Goal: Task Accomplishment & Management: Manage account settings

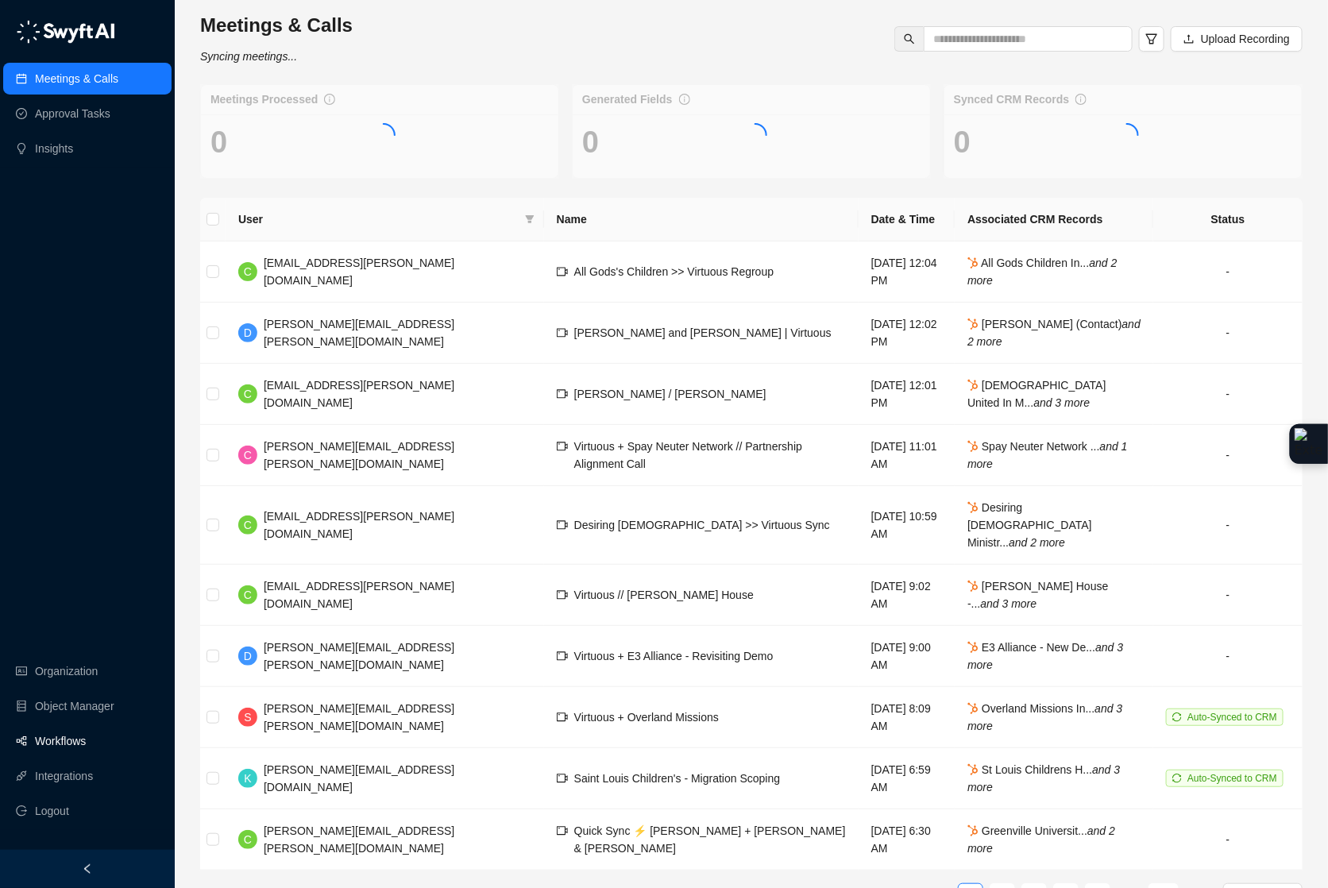
click at [61, 745] on link "Workflows" at bounding box center [60, 741] width 51 height 32
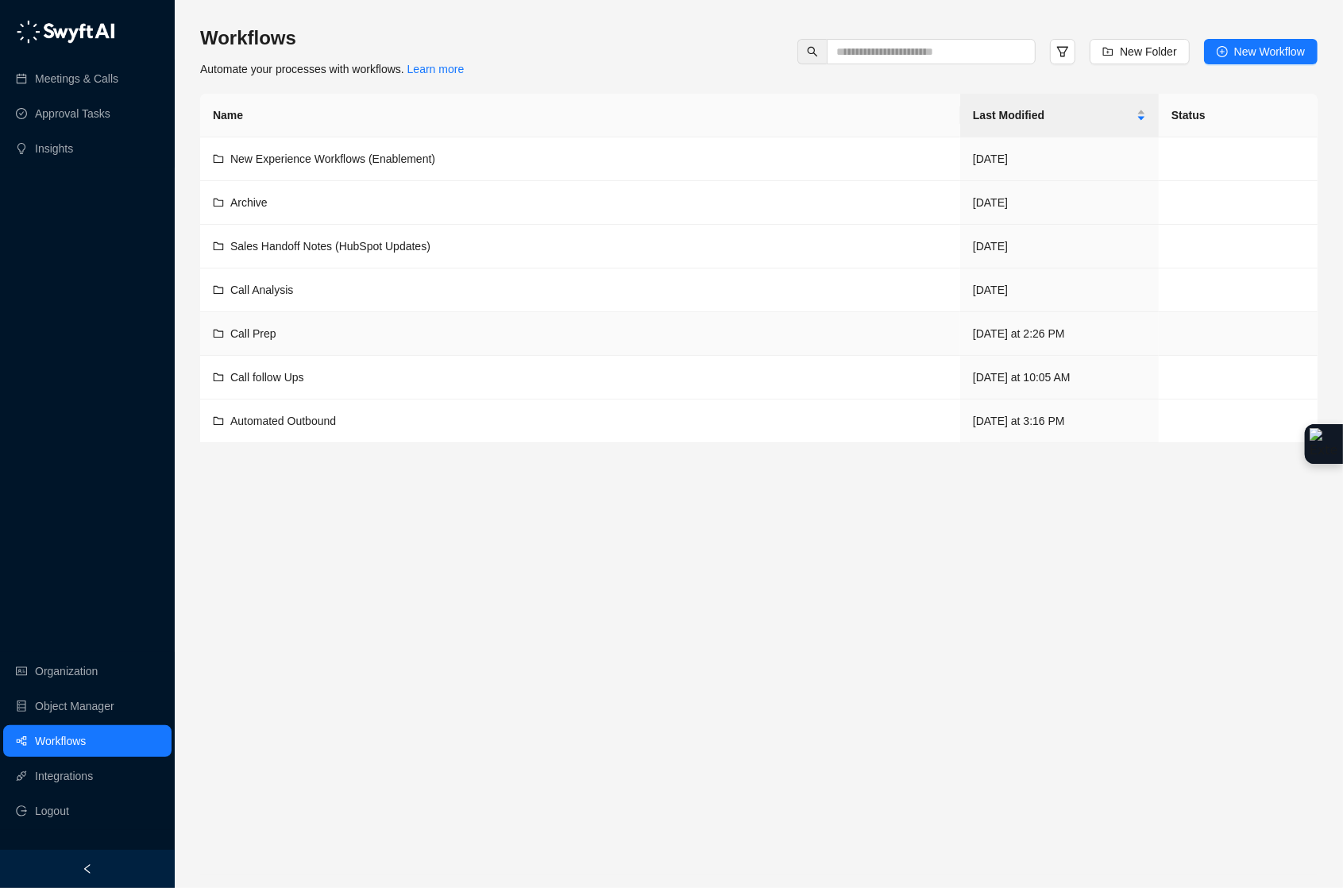
click at [387, 322] on td "Call Prep" at bounding box center [580, 334] width 760 height 44
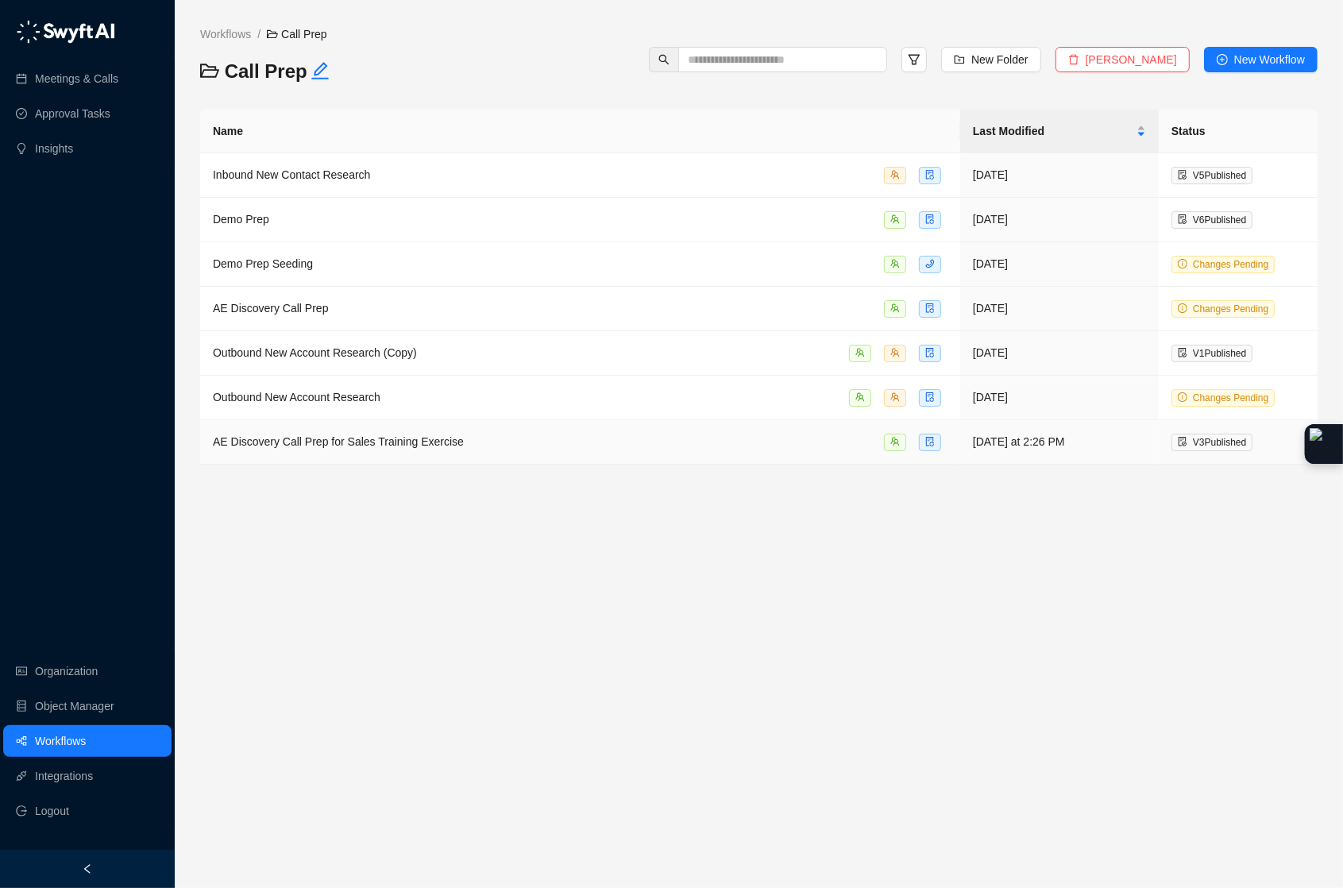
click at [415, 443] on span "AE Discovery Call Prep for Sales Training Exercise" at bounding box center [338, 441] width 251 height 13
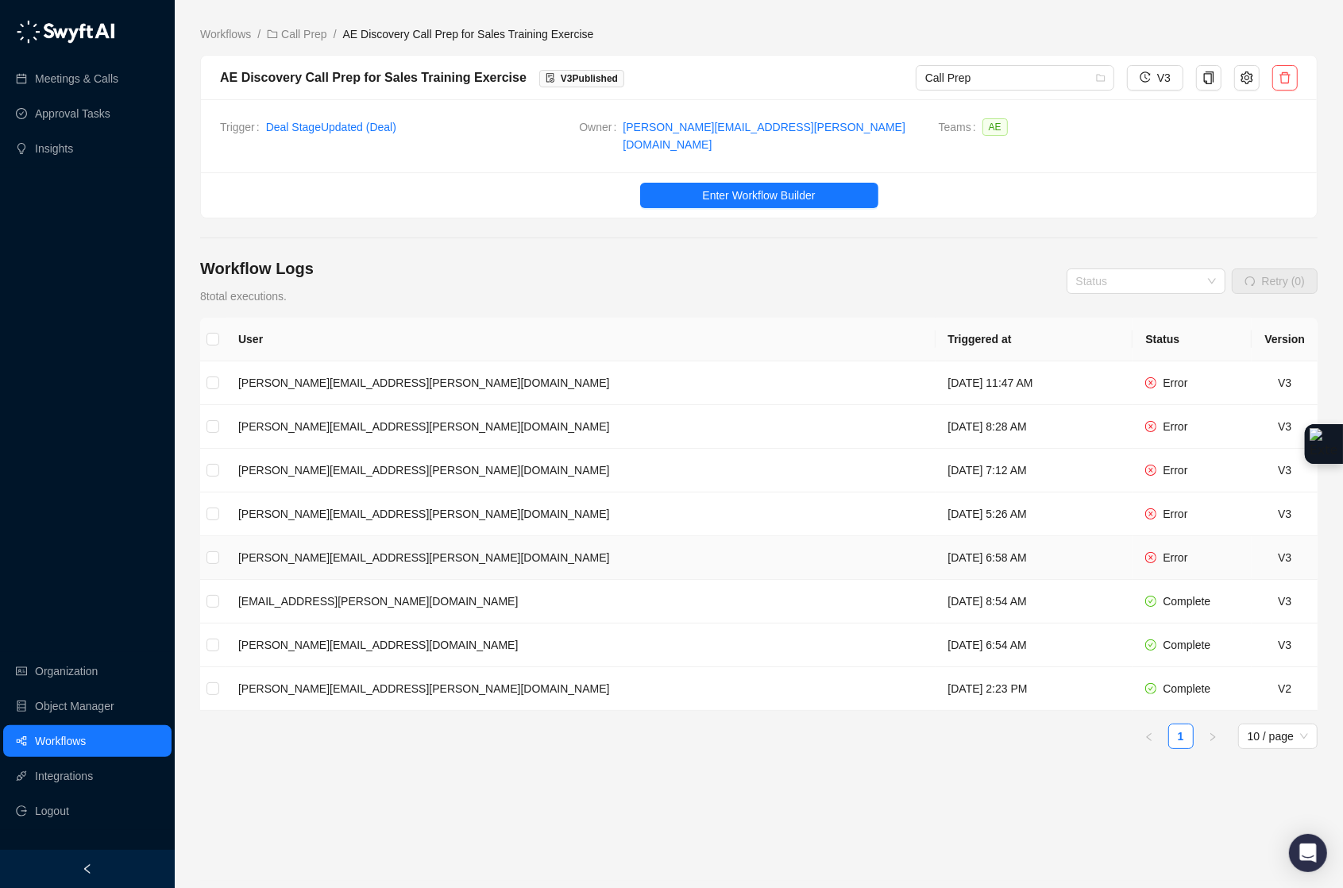
click at [936, 550] on td "[DATE] 6:58 AM" at bounding box center [1035, 558] width 198 height 44
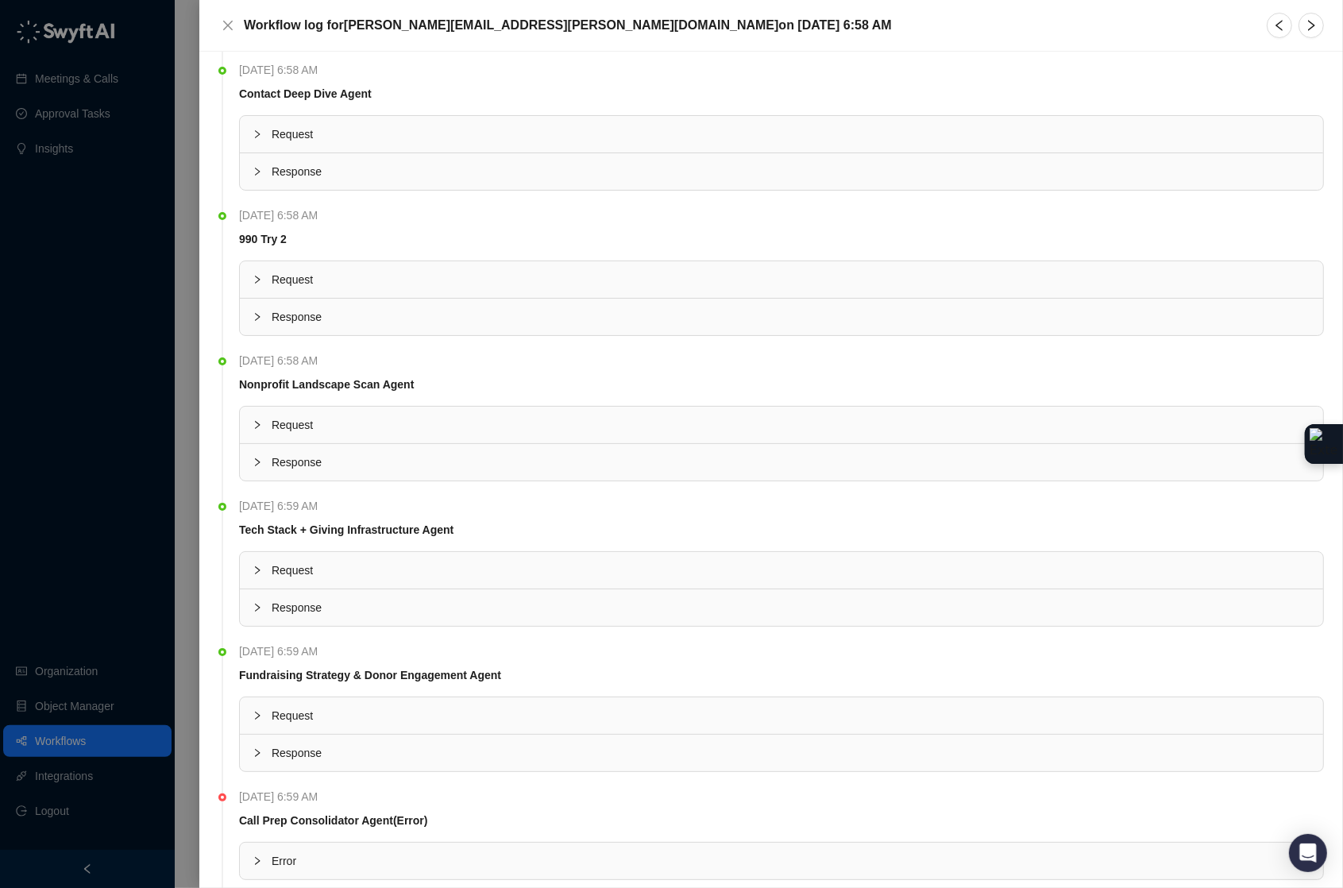
scroll to position [323, 0]
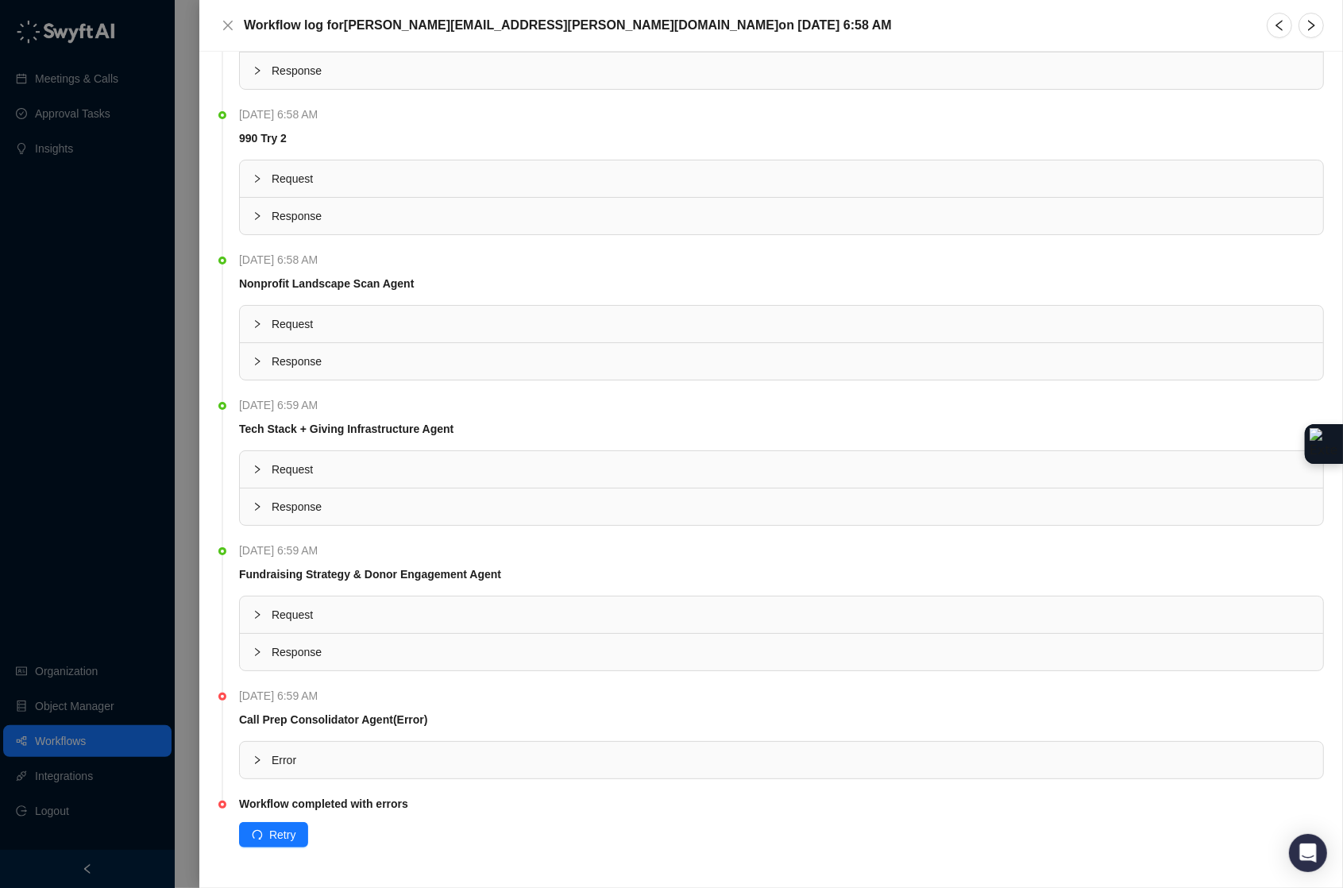
click at [258, 766] on div at bounding box center [262, 759] width 19 height 17
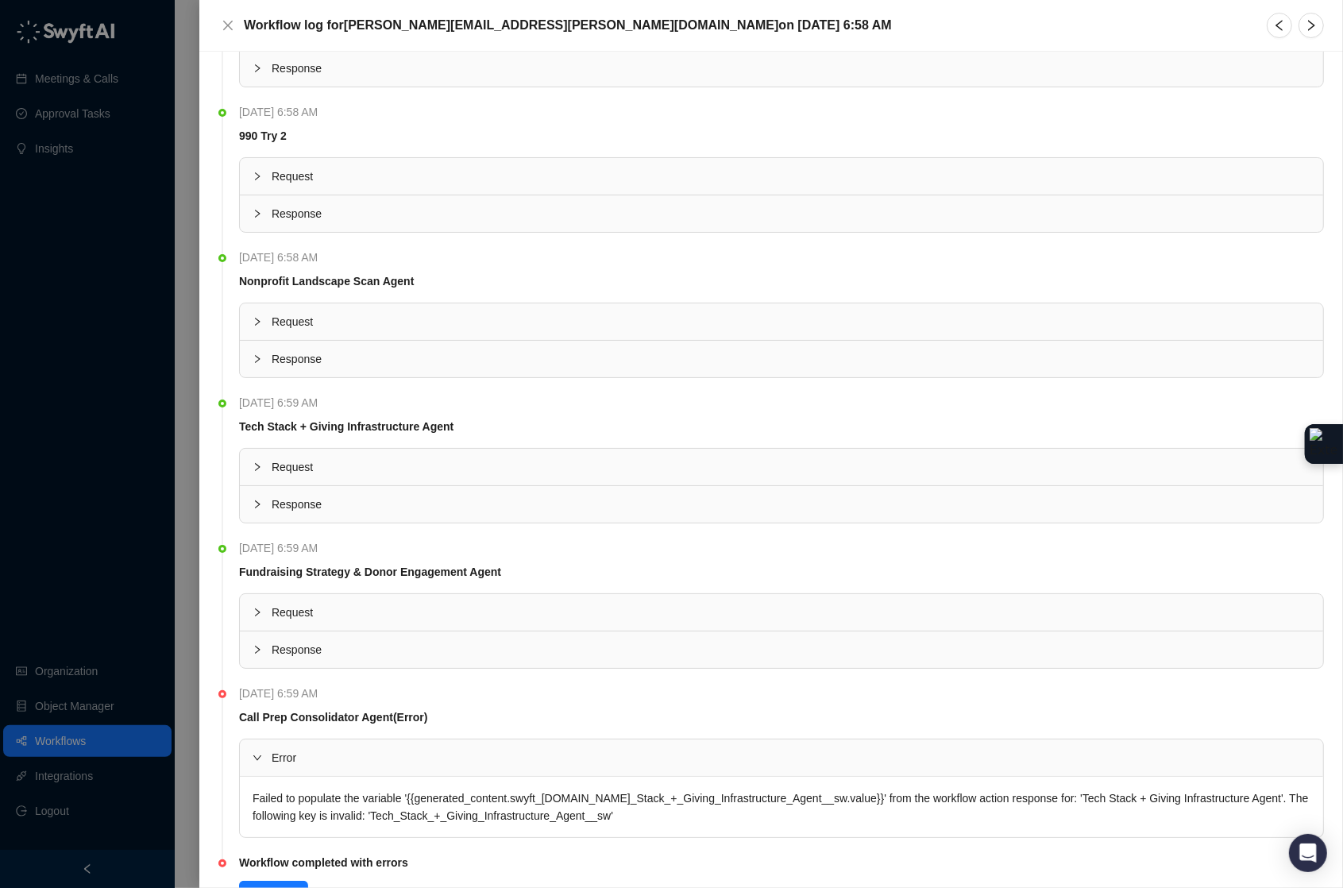
scroll to position [327, 0]
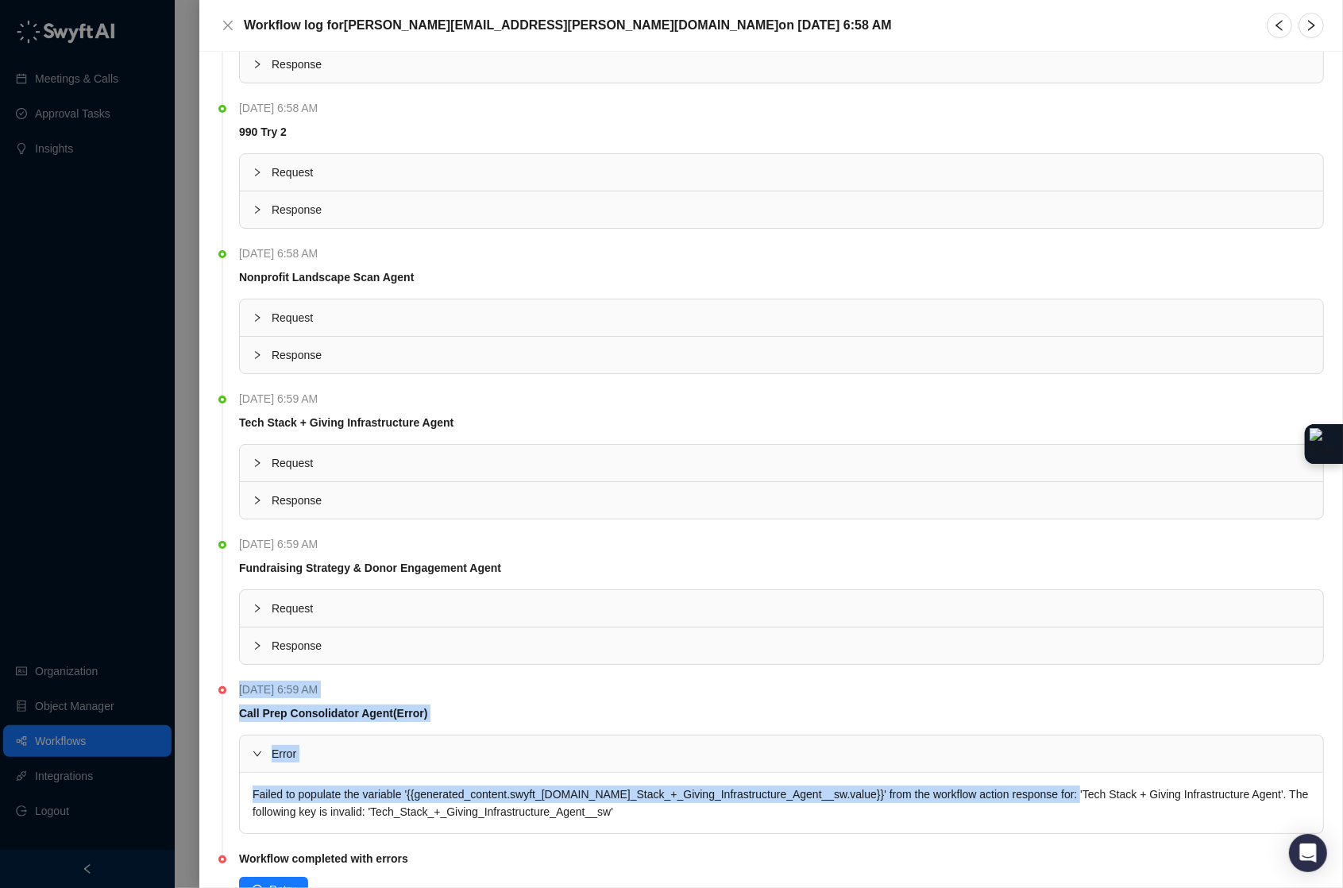
drag, startPoint x: 1088, startPoint y: 794, endPoint x: 994, endPoint y: 693, distance: 138.8
click at [520, 841] on li "Thursday, 08/28/25, 6:59 AM Call Prep Consolidator Agent (Error) Error Failed t…" at bounding box center [771, 770] width 1106 height 169
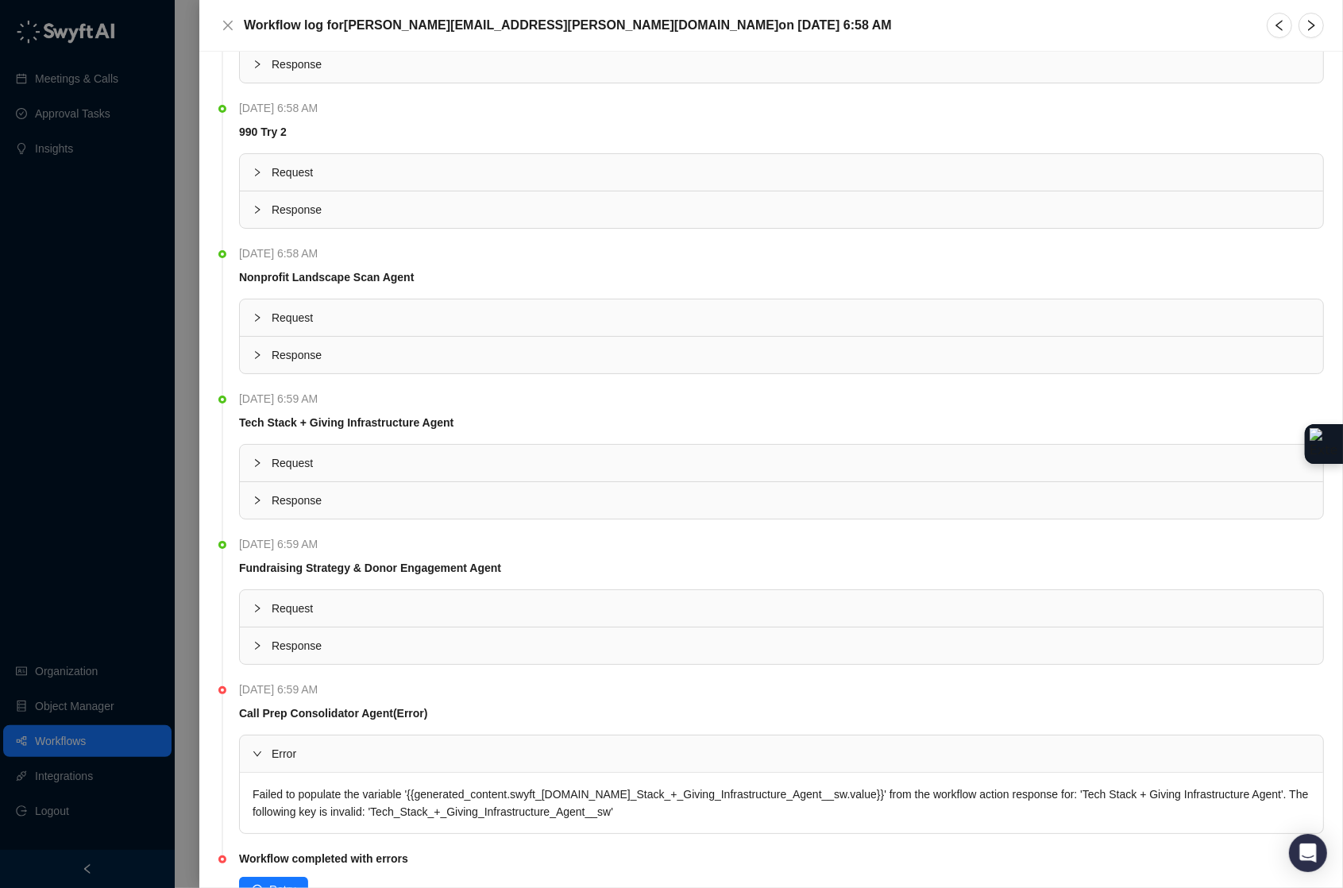
drag, startPoint x: 1087, startPoint y: 806, endPoint x: 1084, endPoint y: 795, distance: 11.6
click at [1087, 806] on div "Failed to populate the variable '{{generated_content.swyft_[DOMAIN_NAME]_Stack_…" at bounding box center [781, 803] width 1083 height 60
drag, startPoint x: 1086, startPoint y: 795, endPoint x: 284, endPoint y: 819, distance: 802.6
click at [284, 819] on div "Failed to populate the variable '{{generated_content.swyft_fields.Tech_Stack_+_…" at bounding box center [781, 803] width 1083 height 60
copy div "Tech Stack + Giving Infrastructure Agent"
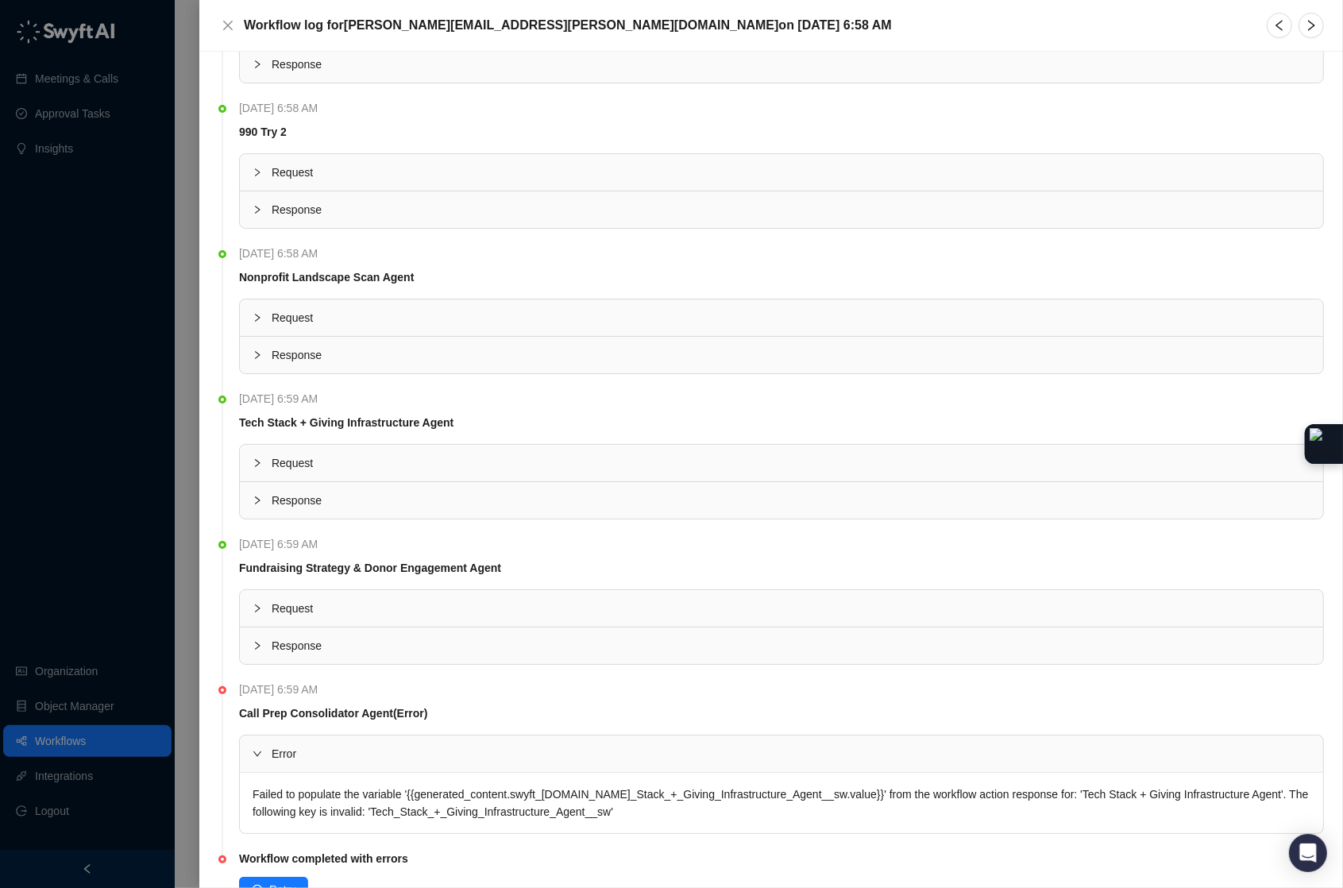
click at [143, 554] on div at bounding box center [671, 444] width 1343 height 888
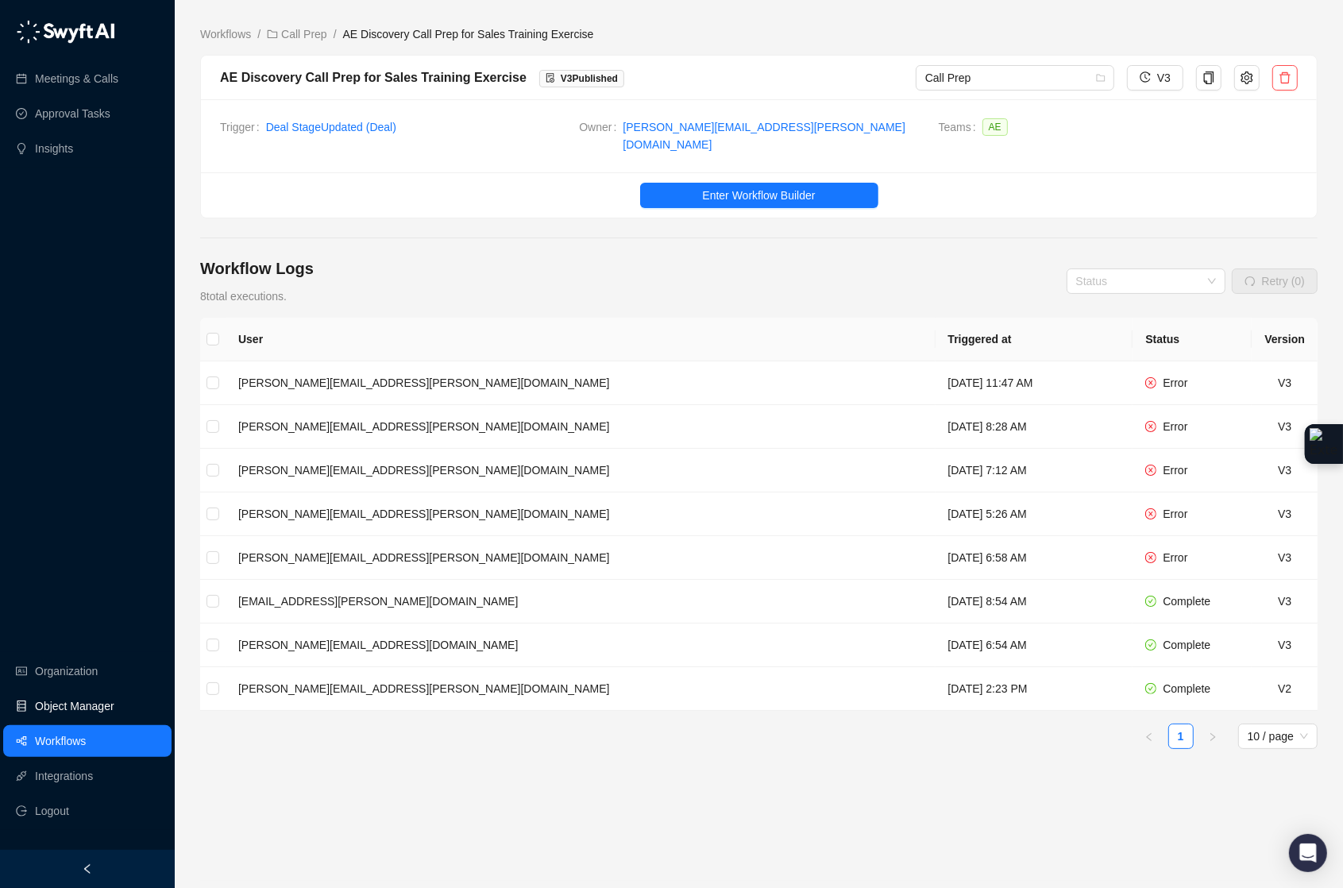
click at [88, 708] on link "Object Manager" at bounding box center [74, 706] width 79 height 32
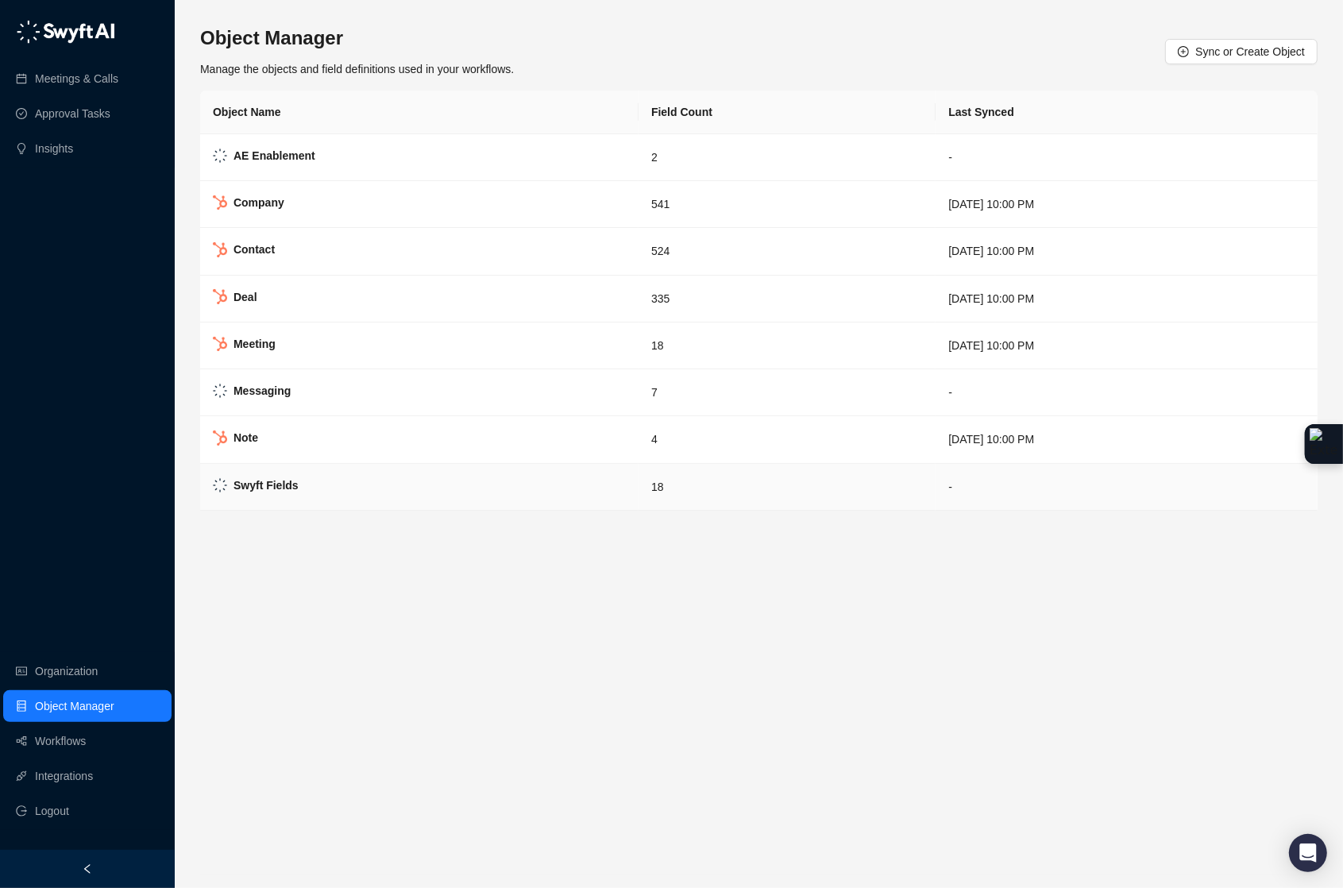
click at [280, 488] on strong "Swyft Fields" at bounding box center [266, 485] width 65 height 13
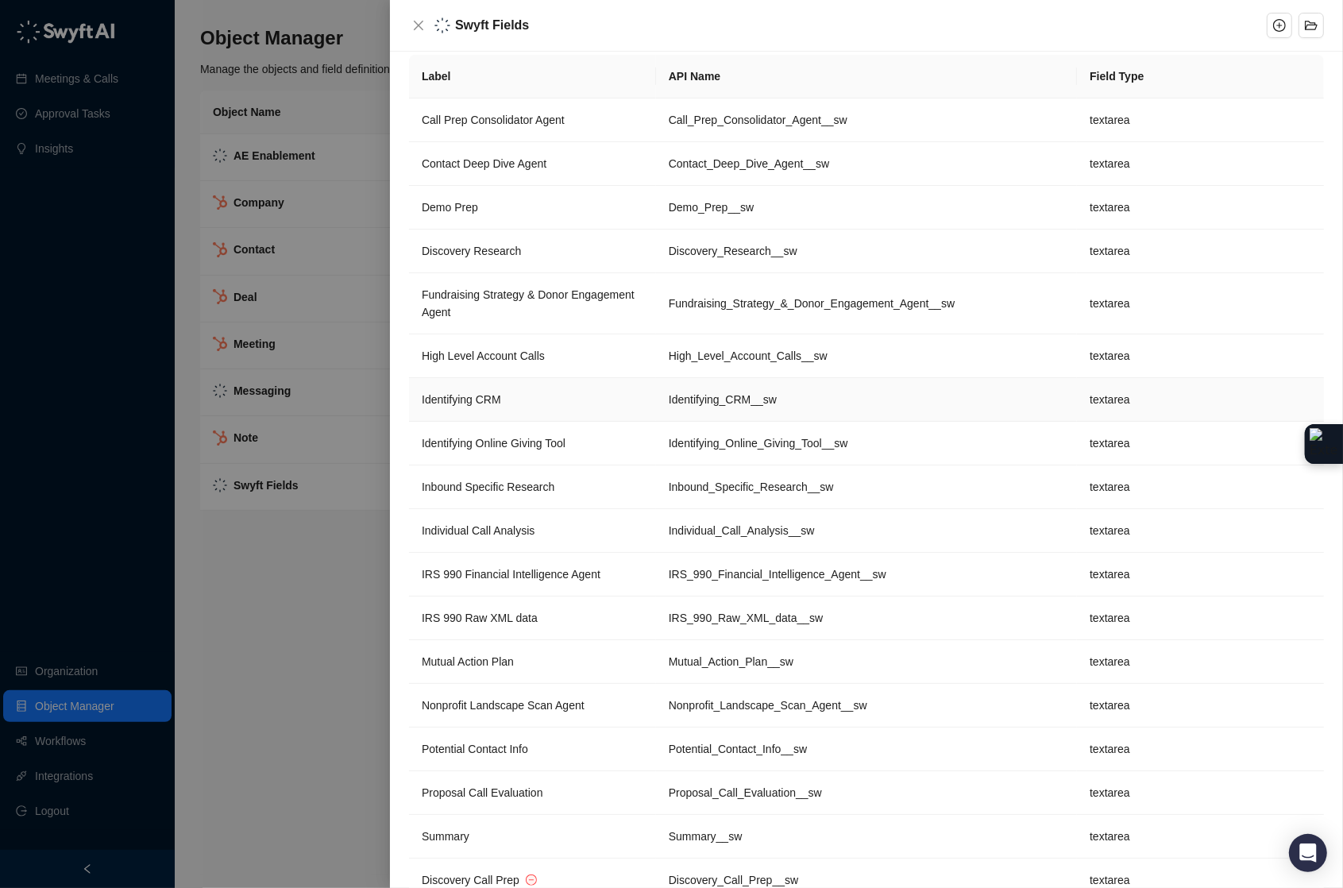
scroll to position [20, 0]
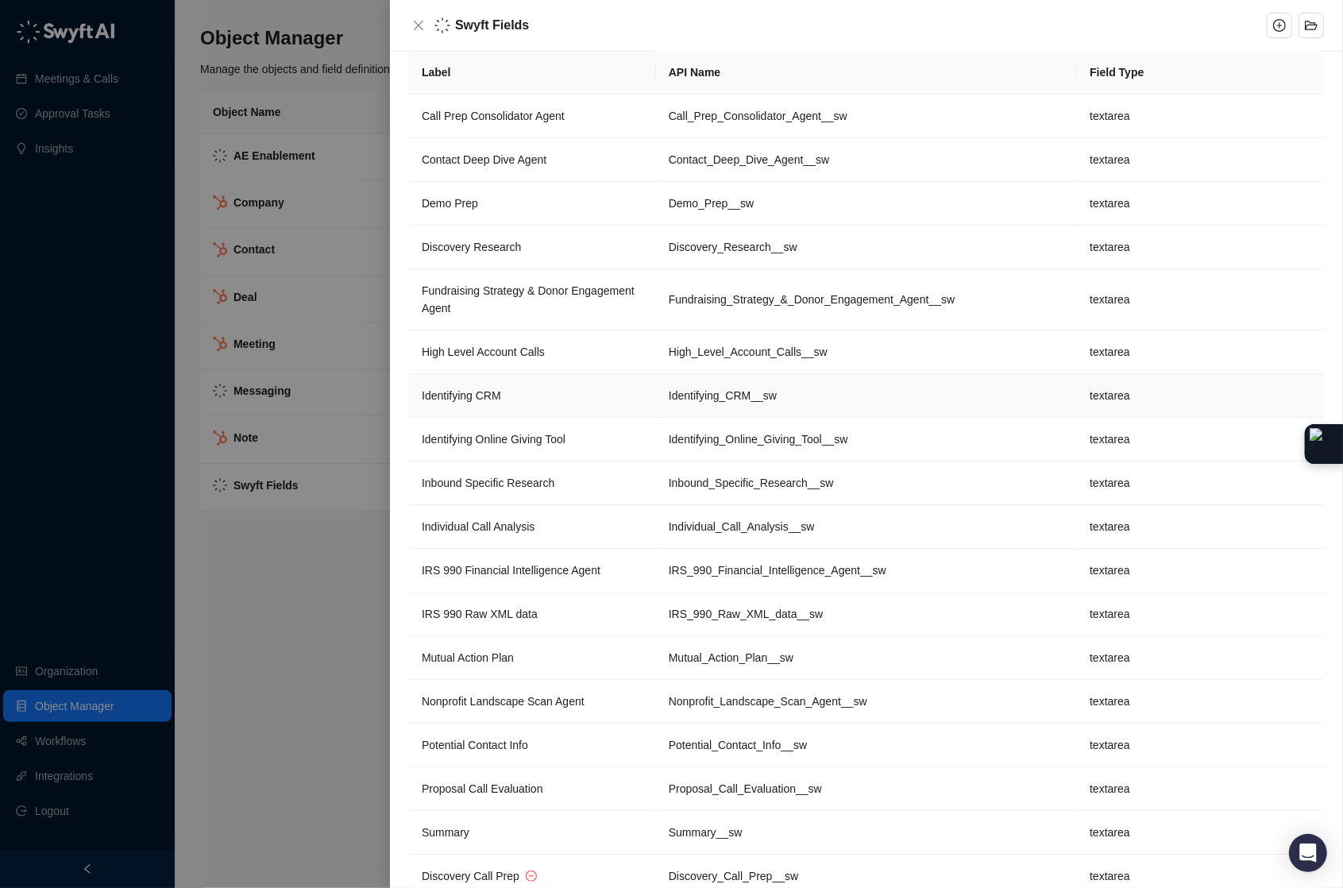
click at [656, 387] on td "Identifying_CRM__sw" at bounding box center [866, 396] width 421 height 44
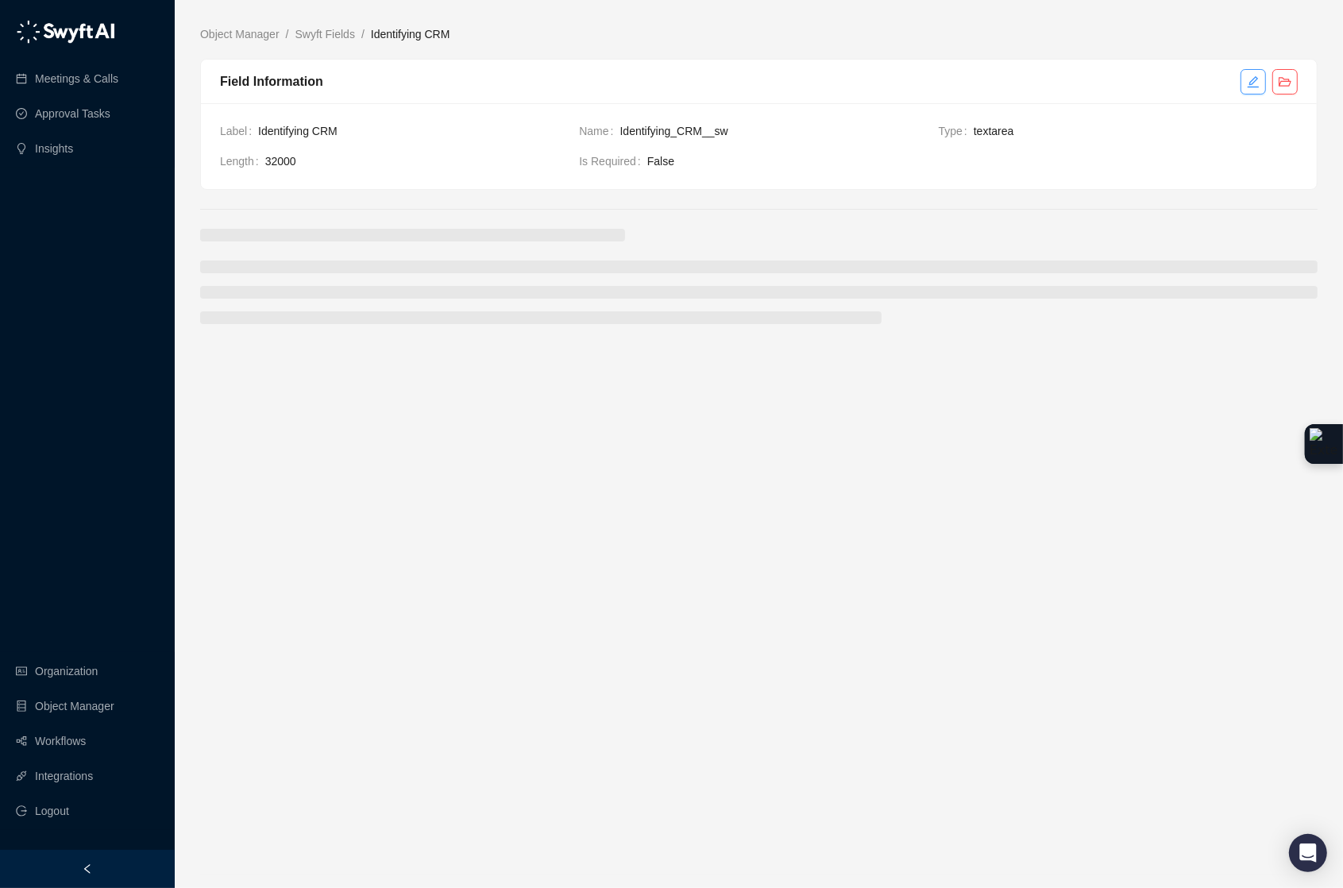
click at [1247, 85] on icon "edit" at bounding box center [1253, 81] width 13 height 13
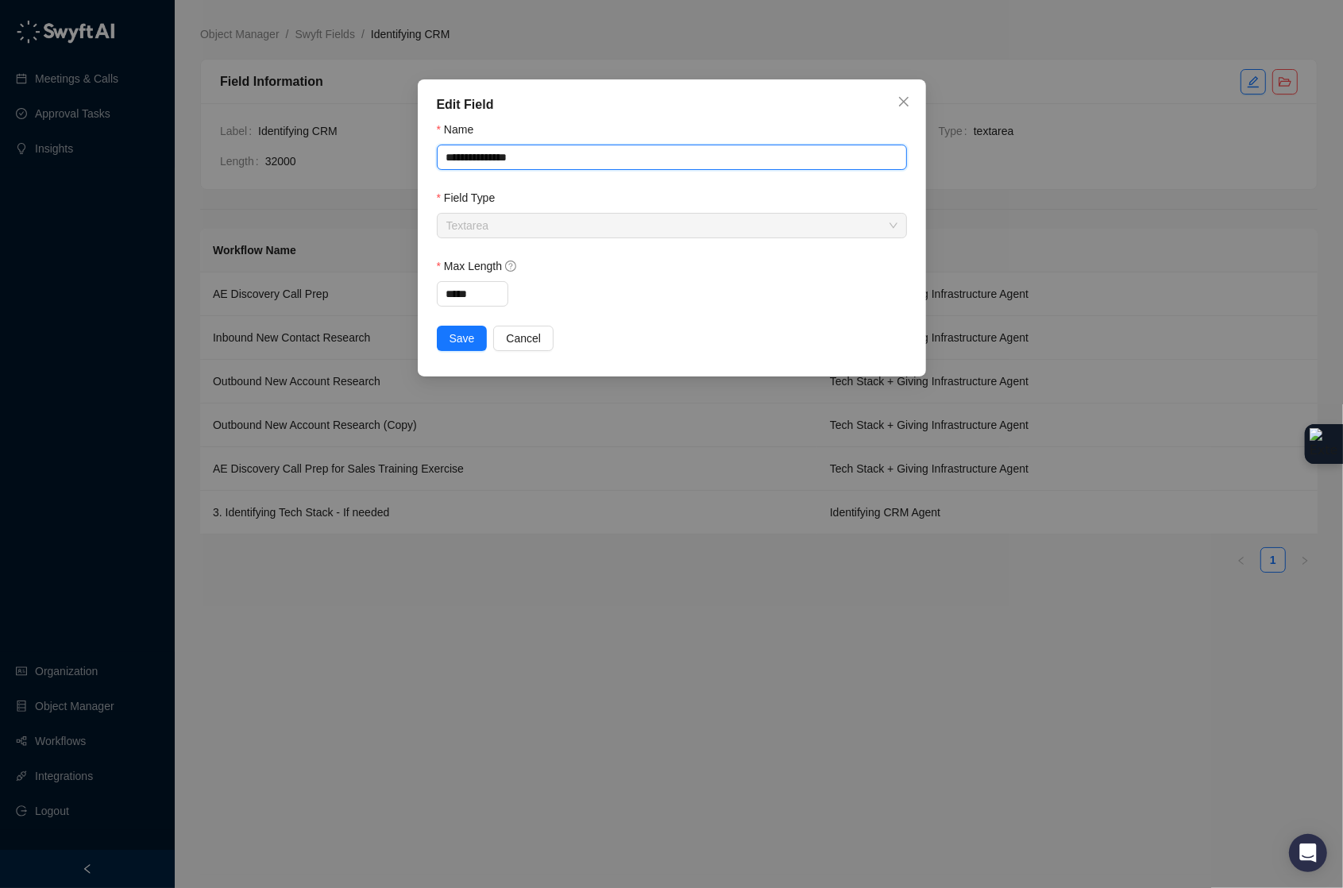
click at [526, 156] on input "**********" at bounding box center [672, 157] width 470 height 25
click at [525, 156] on input "**********" at bounding box center [672, 157] width 470 height 25
paste input "**********"
type input "**********"
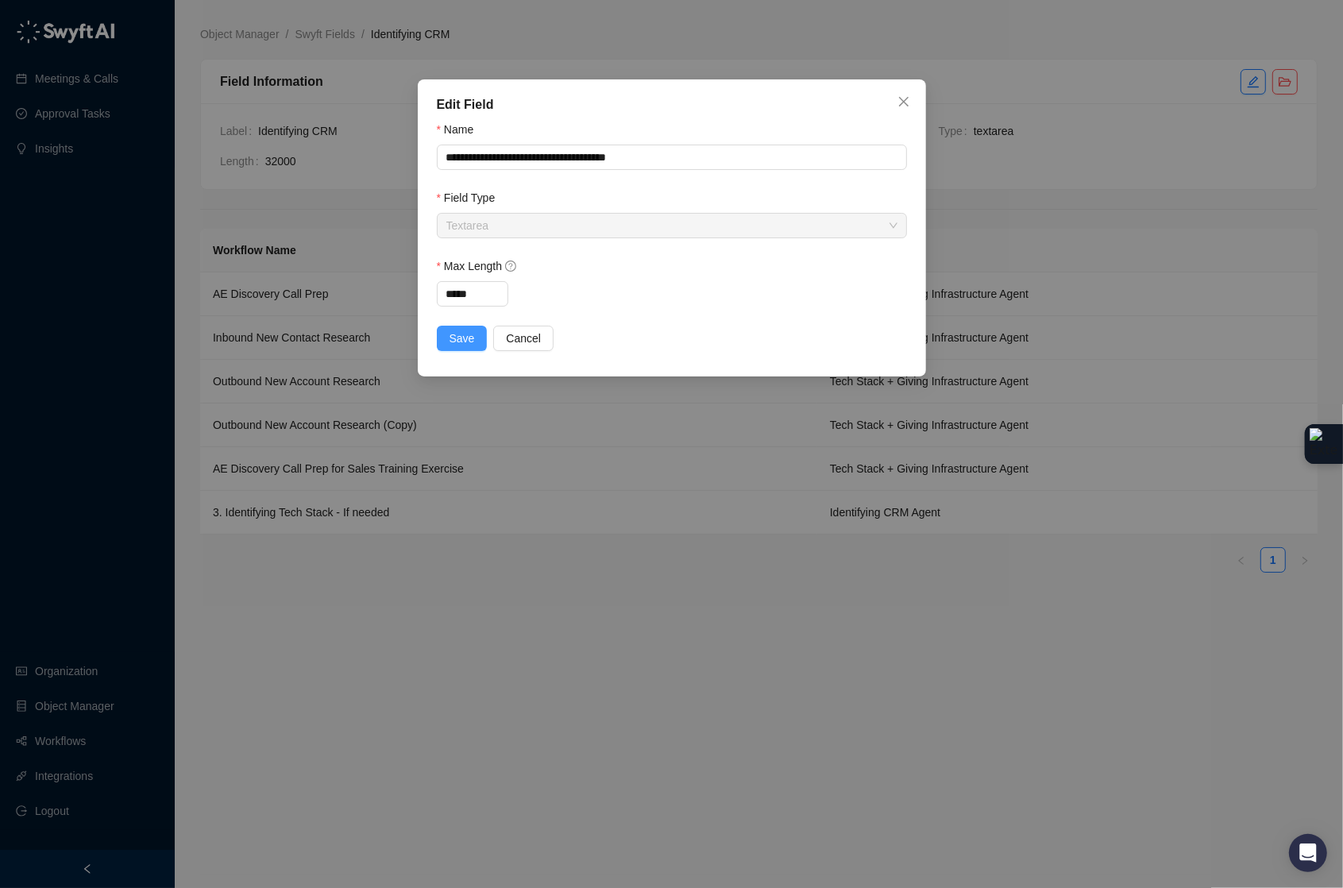
click at [465, 350] on button "Save" at bounding box center [462, 338] width 51 height 25
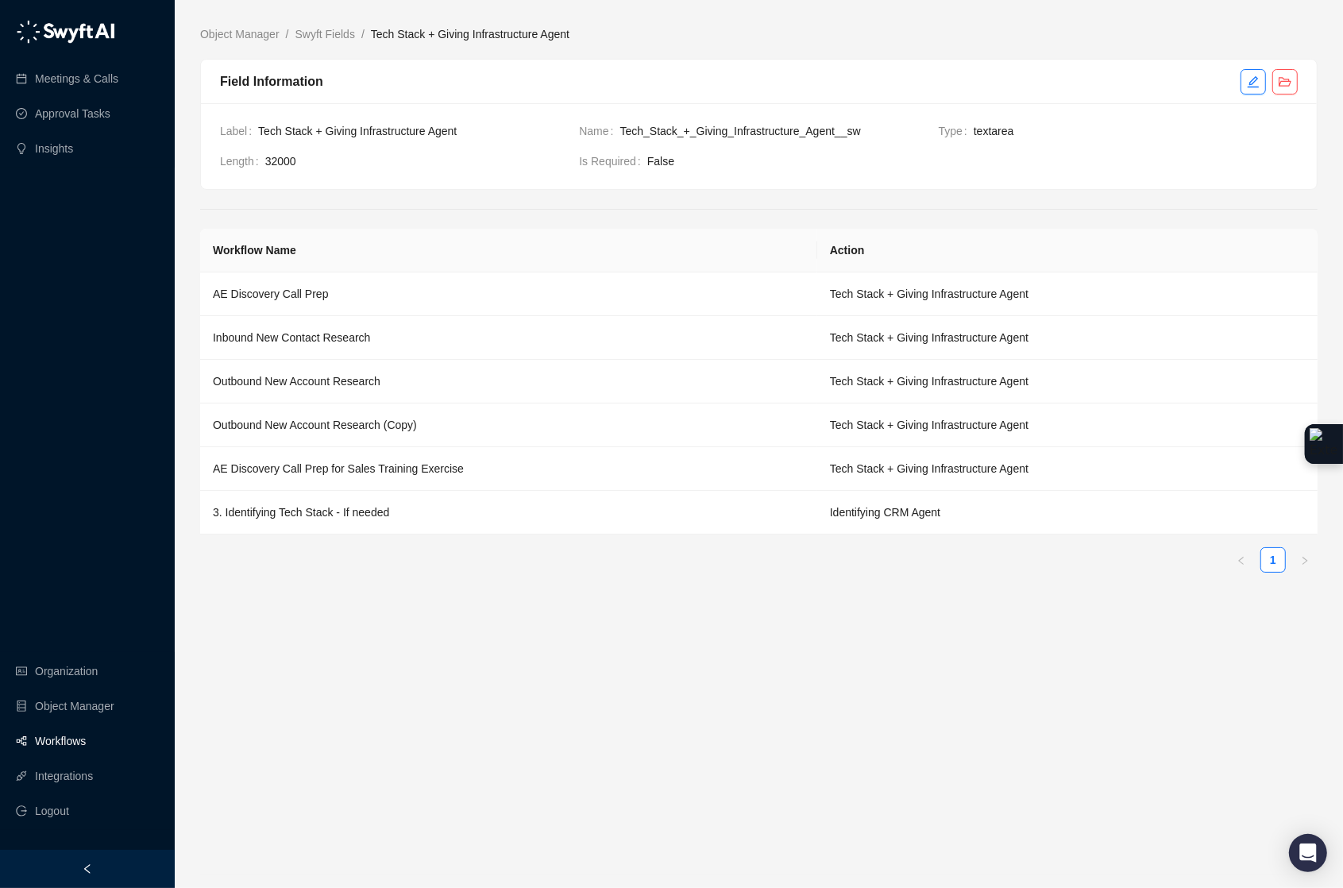
click at [62, 742] on link "Workflows" at bounding box center [60, 741] width 51 height 32
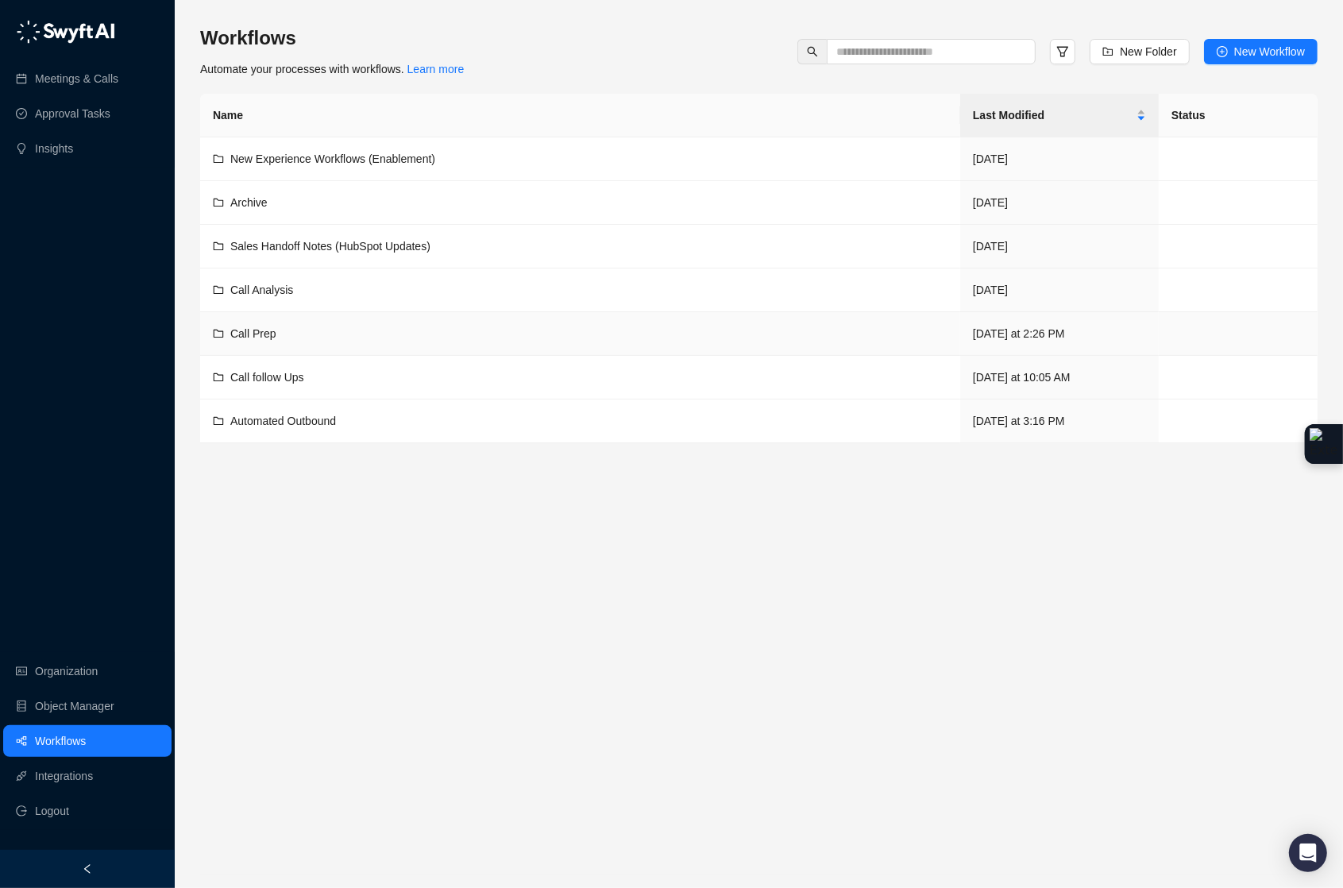
click at [315, 334] on div "Call Prep" at bounding box center [580, 333] width 735 height 17
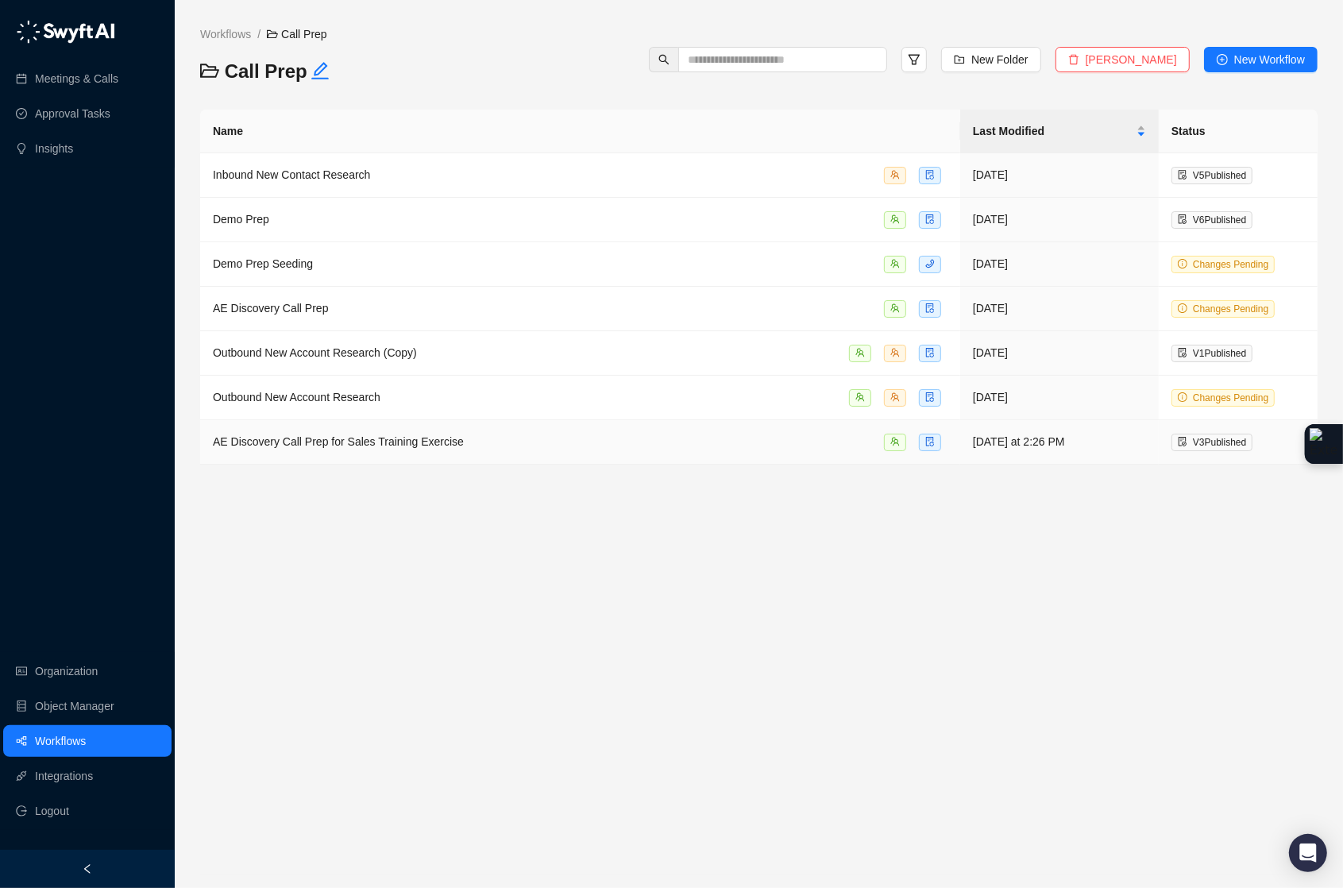
click at [355, 442] on span "AE Discovery Call Prep for Sales Training Exercise" at bounding box center [338, 441] width 251 height 13
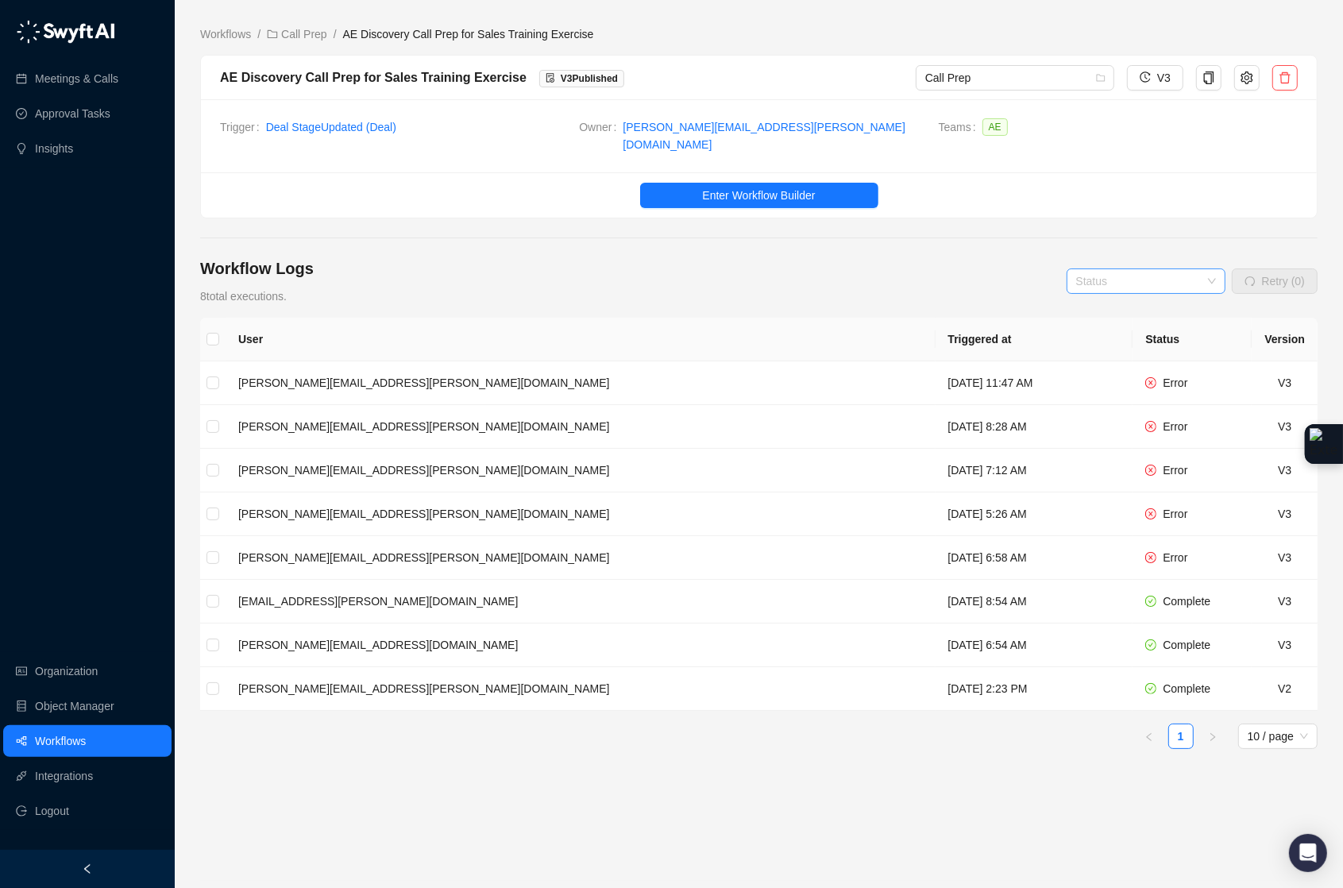
click at [1206, 272] on div "Status" at bounding box center [1146, 280] width 159 height 25
click at [1103, 377] on div "Error" at bounding box center [1143, 379] width 133 height 17
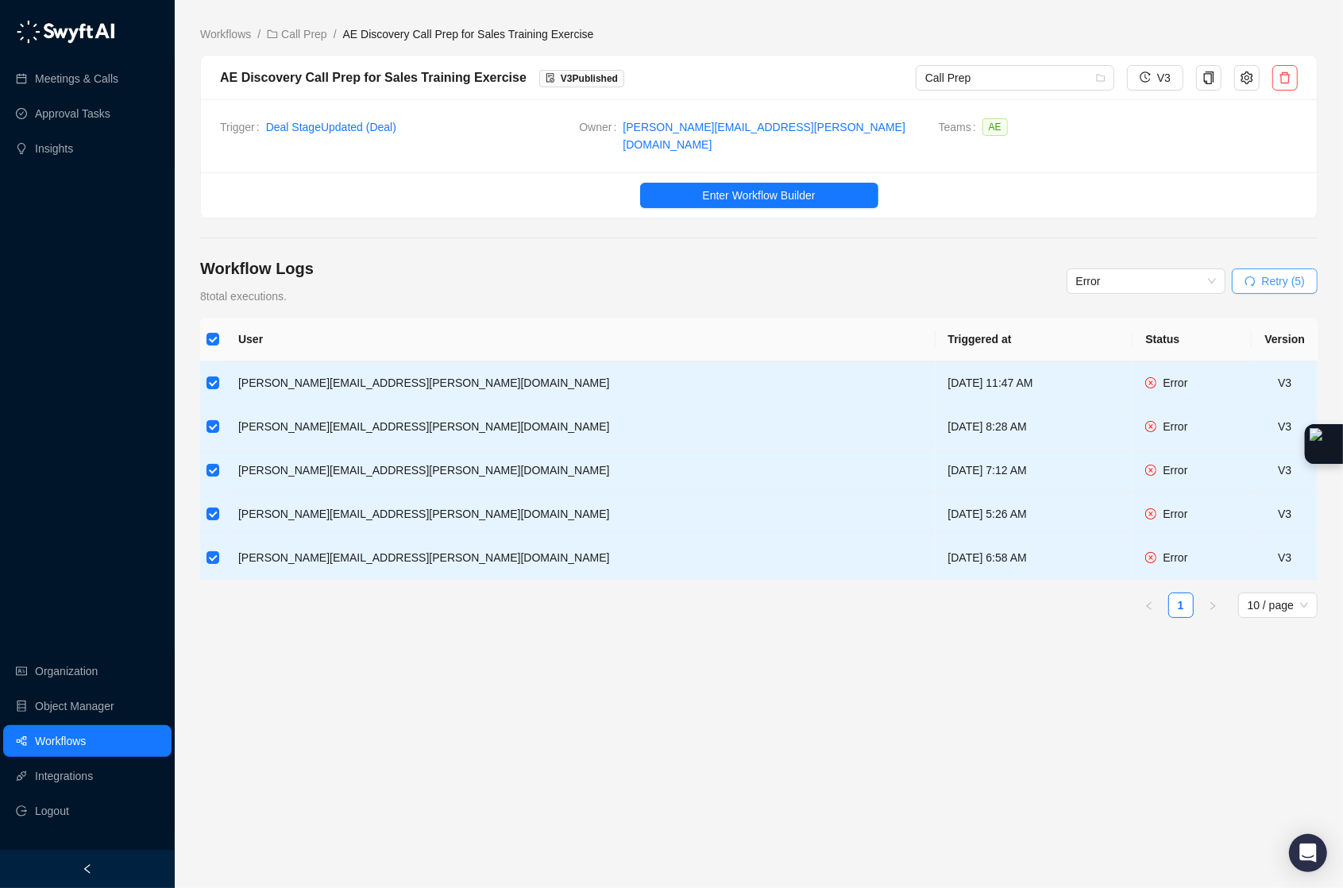
click at [1265, 274] on span "Retry (5)" at bounding box center [1283, 280] width 43 height 17
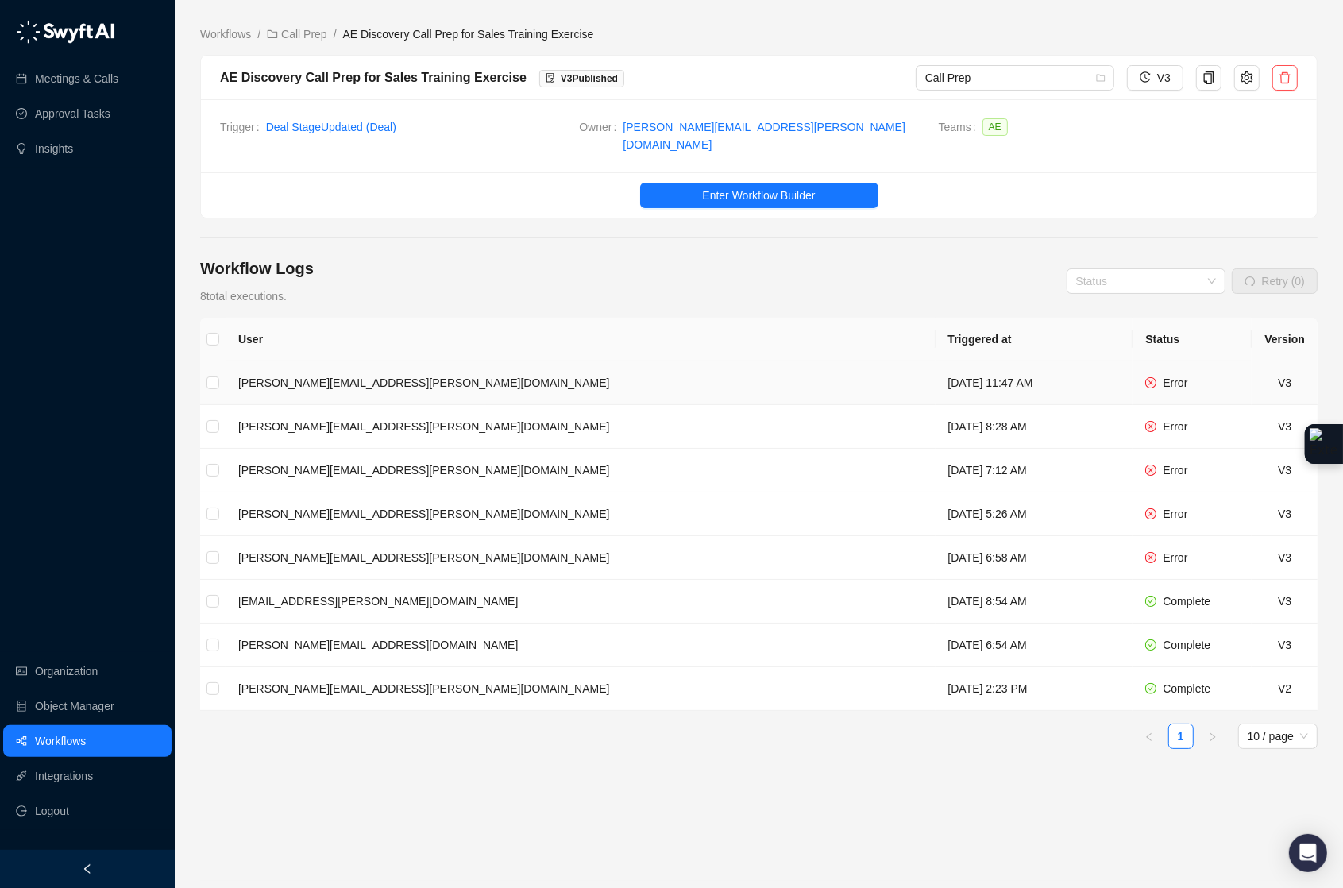
click at [205, 369] on td at bounding box center [212, 383] width 25 height 44
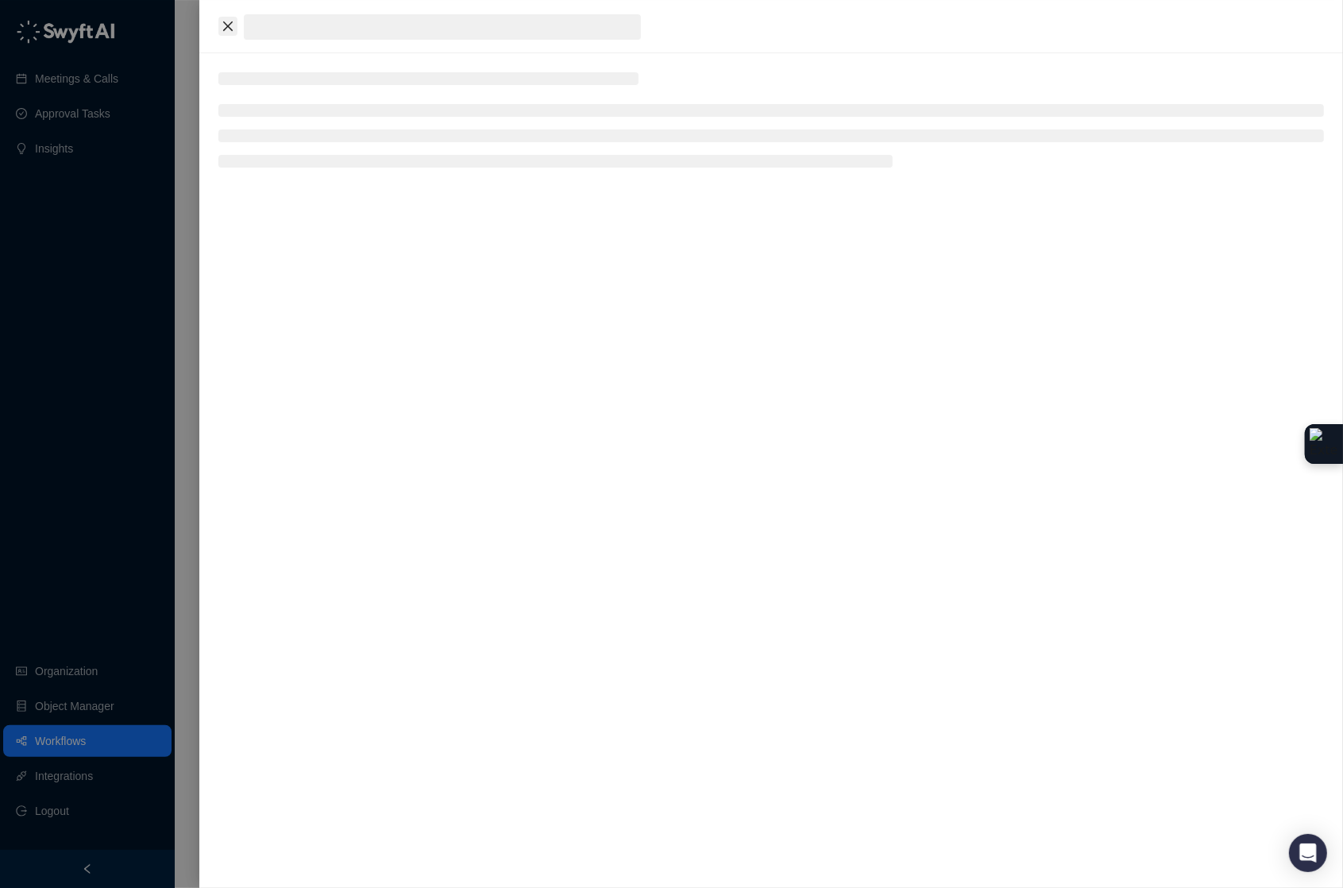
click at [231, 21] on icon "close" at bounding box center [228, 26] width 13 height 13
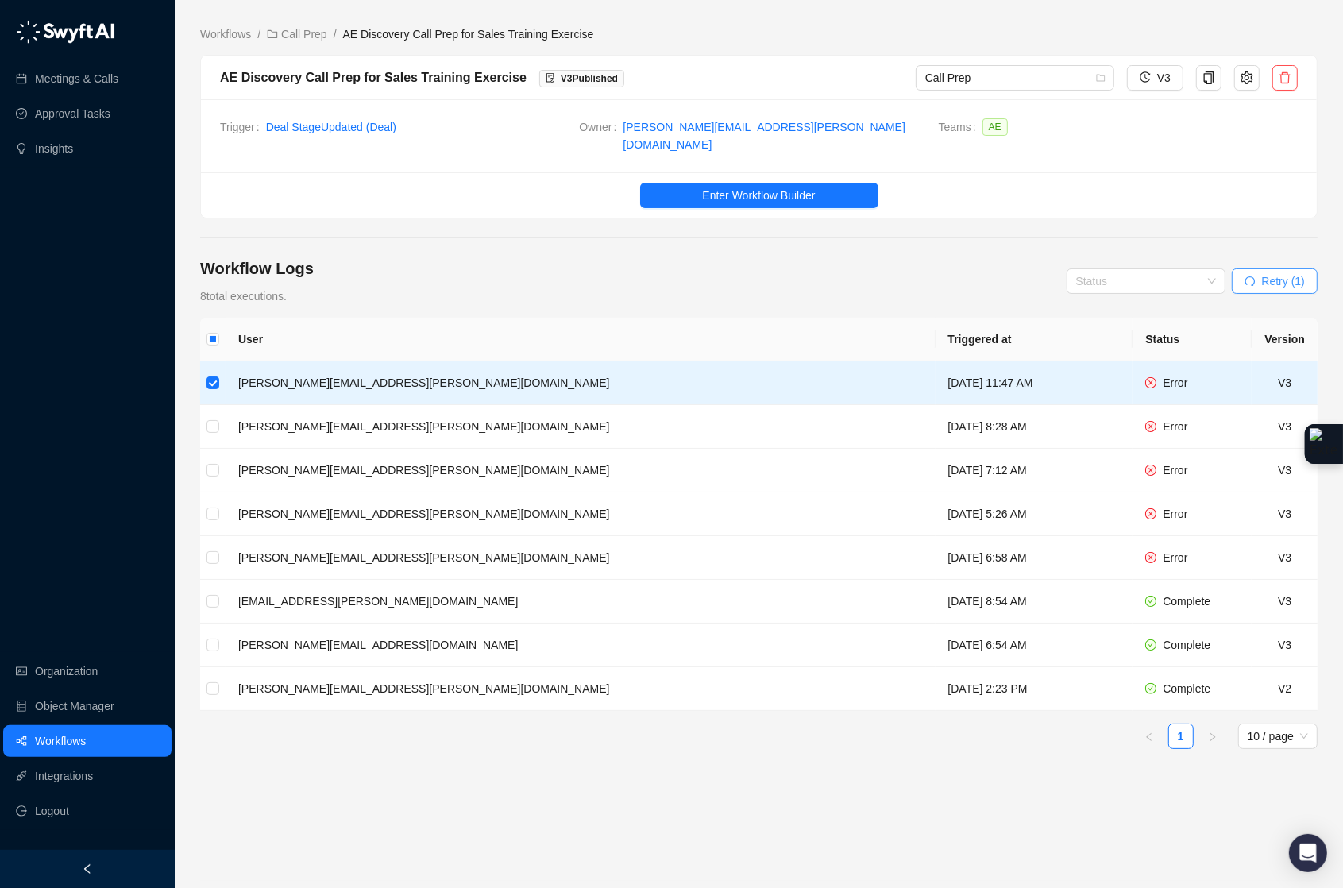
click at [1262, 272] on span "Retry (1)" at bounding box center [1283, 280] width 43 height 17
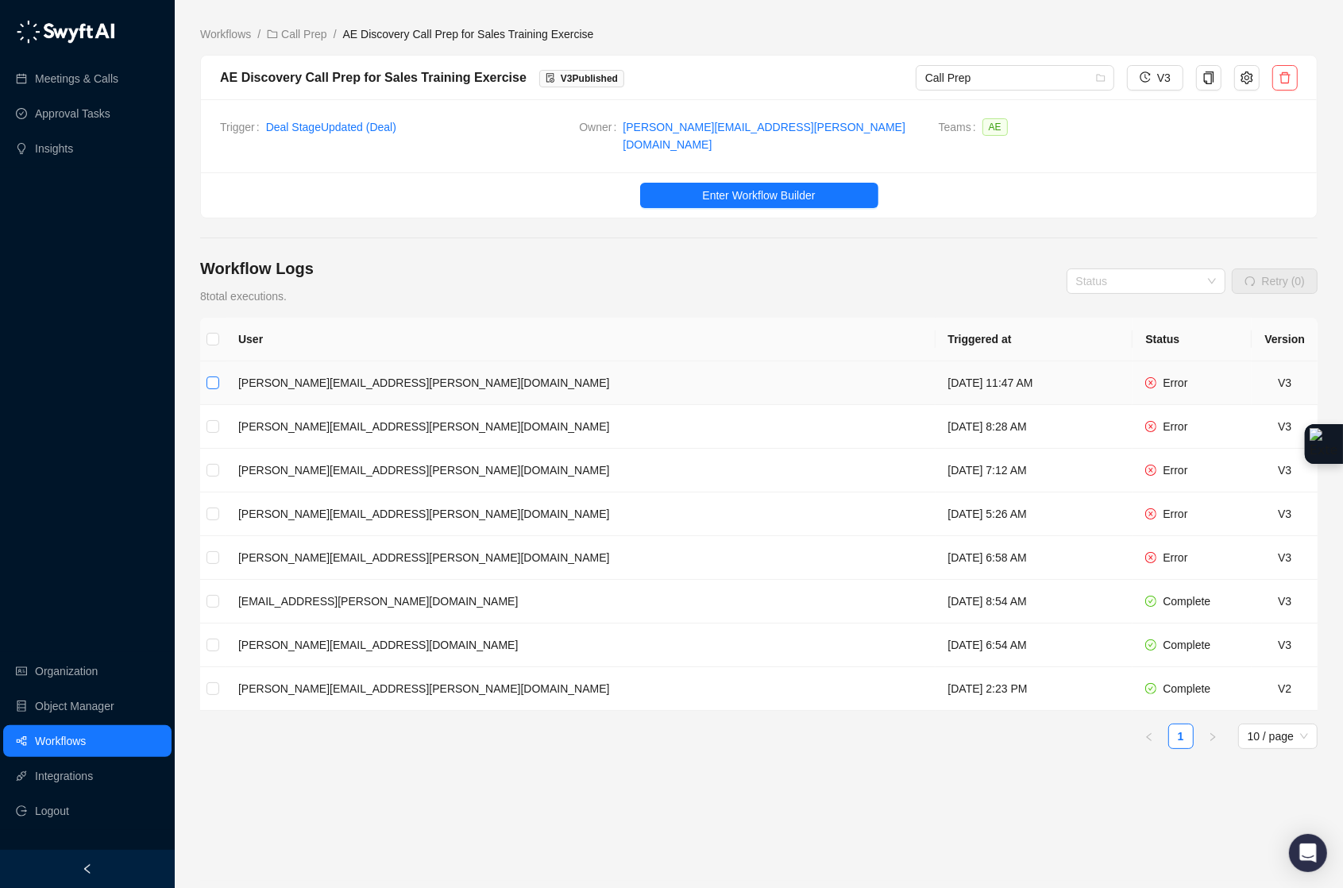
click at [211, 380] on label at bounding box center [213, 382] width 13 height 17
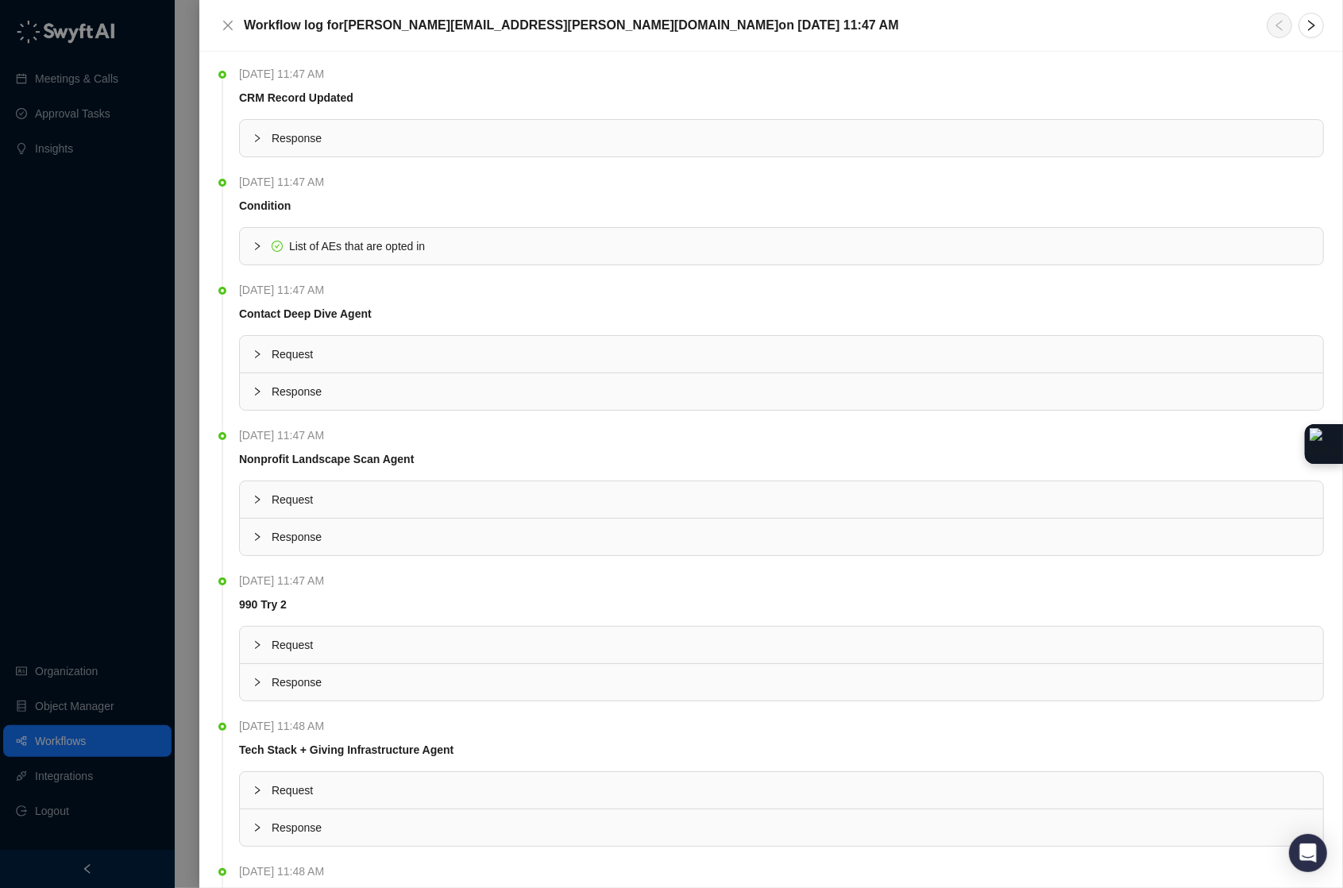
scroll to position [4, 0]
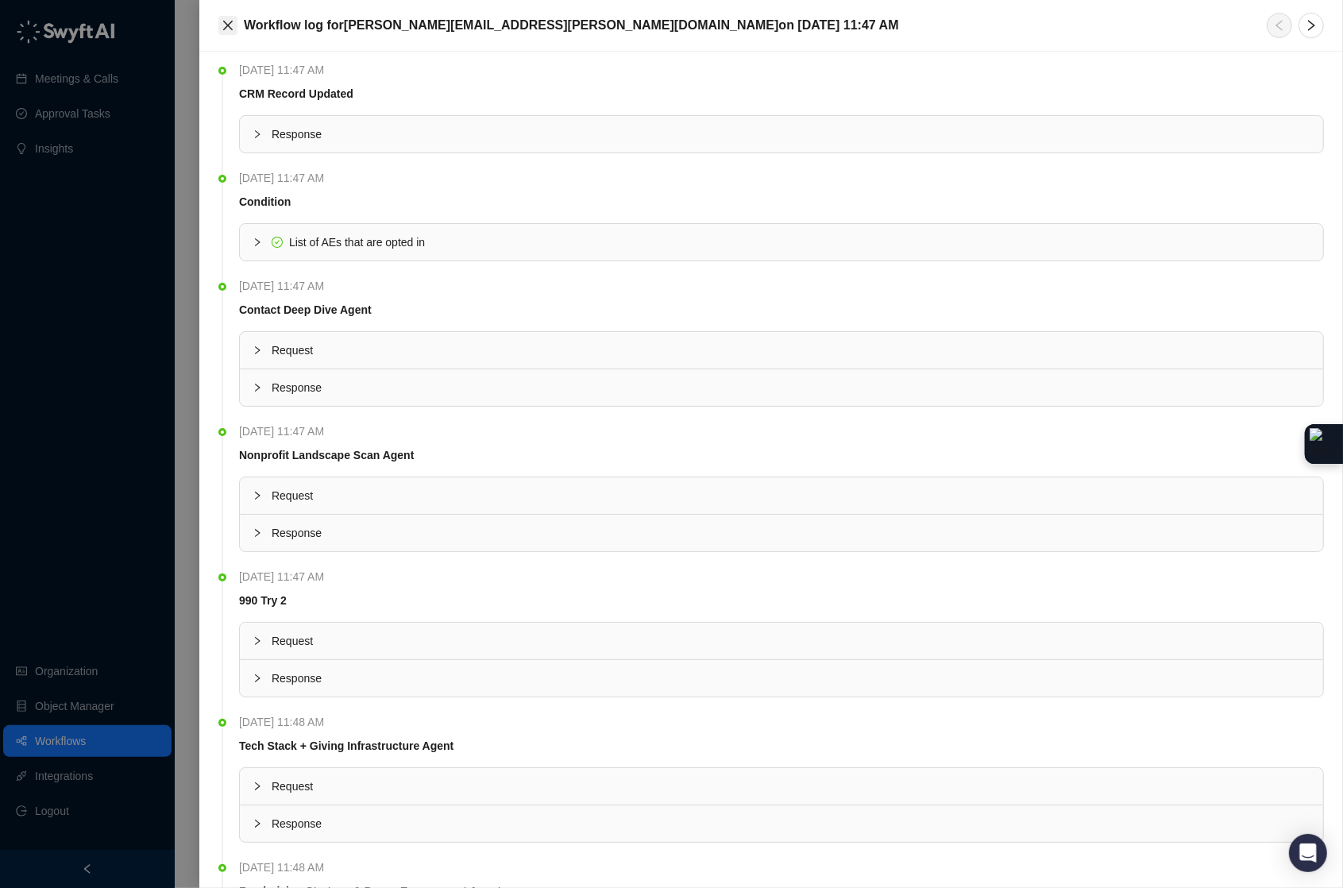
click at [226, 20] on icon "close" at bounding box center [228, 25] width 13 height 13
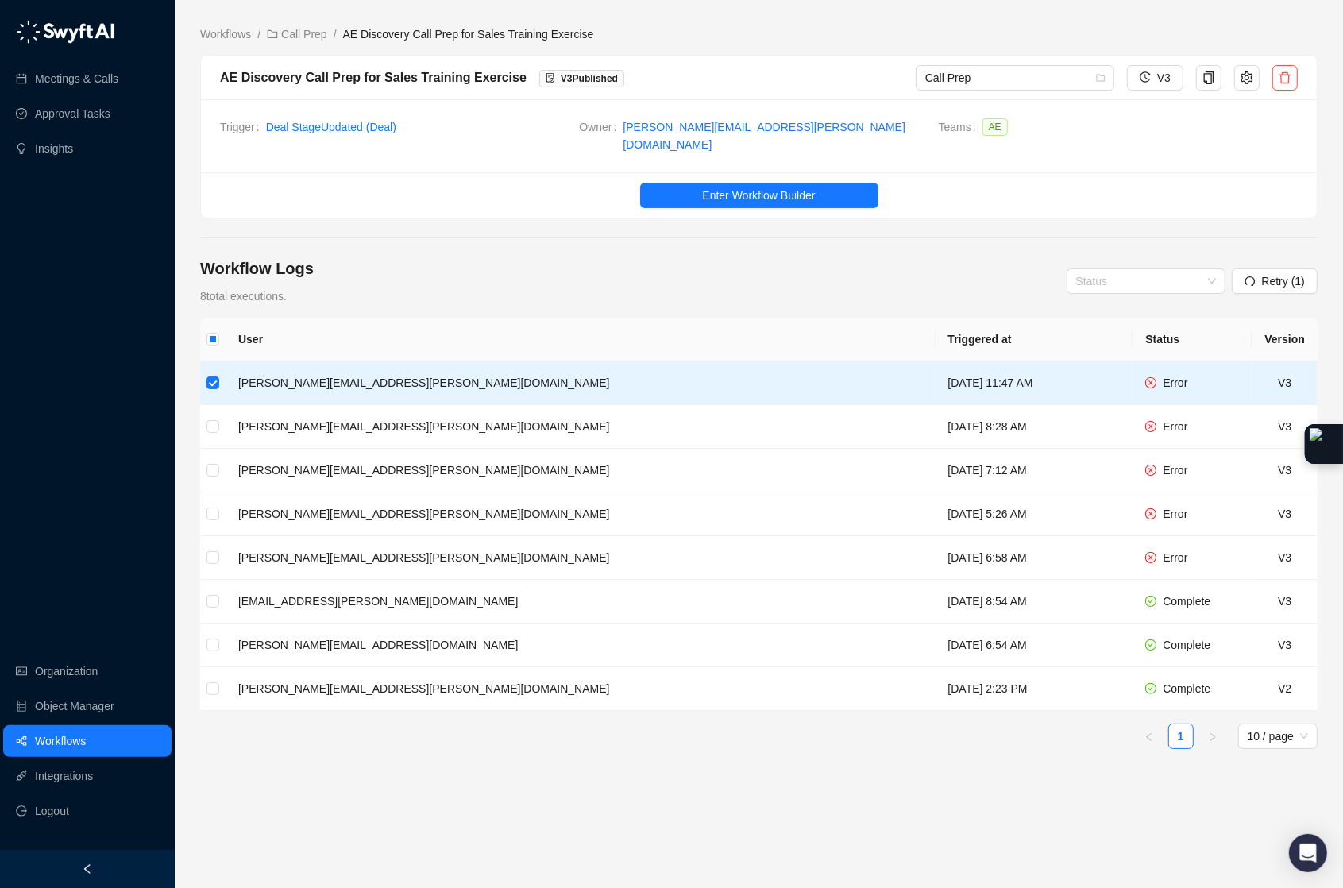
drag, startPoint x: 1247, startPoint y: 275, endPoint x: 607, endPoint y: 268, distance: 640.2
click at [635, 314] on div "Workflow Logs 8 total executions. Status Retry (1) User Triggered at Status Ver…" at bounding box center [759, 568] width 1118 height 623
click at [1252, 276] on icon "redo" at bounding box center [1250, 281] width 10 height 10
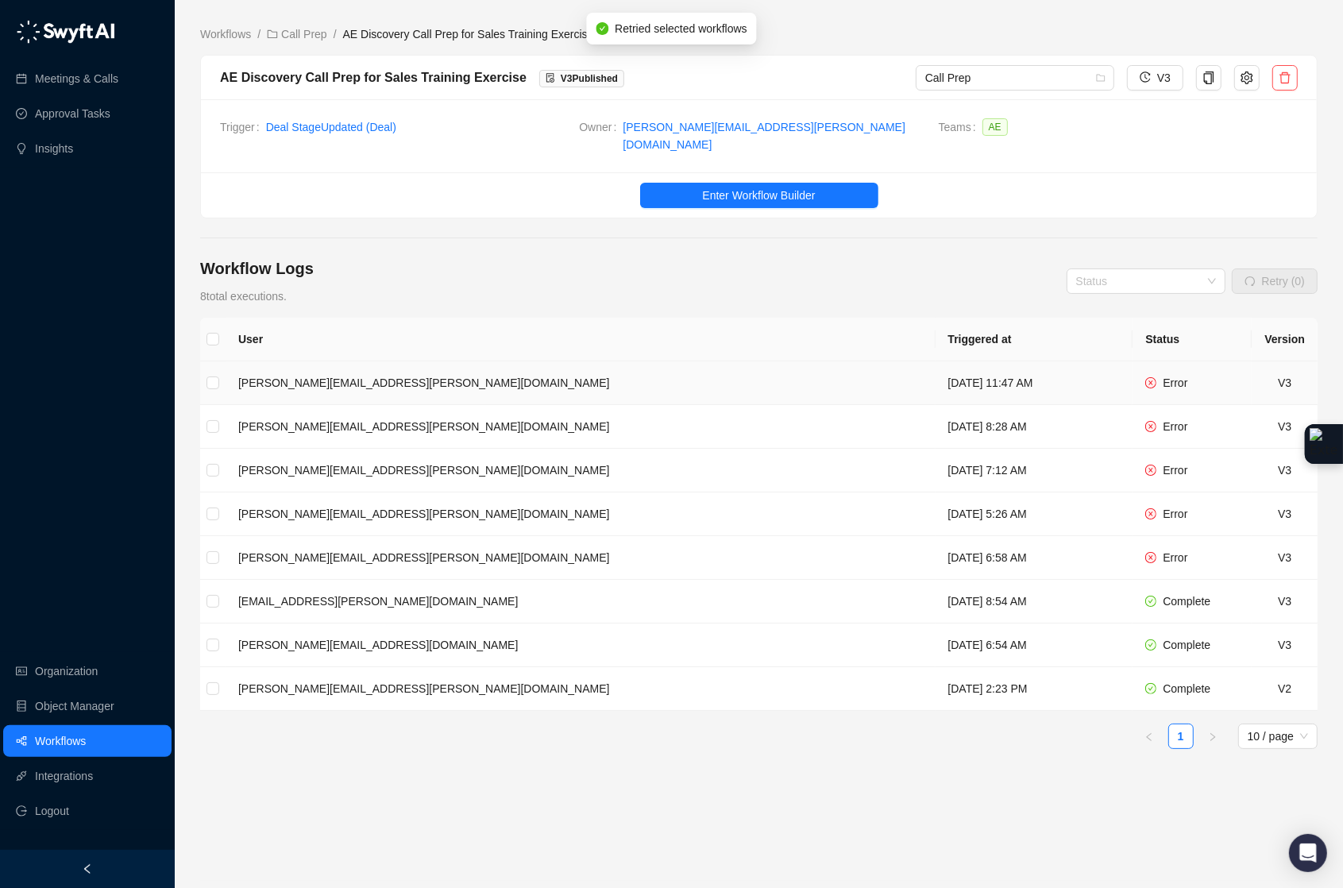
click at [652, 372] on td "[PERSON_NAME][EMAIL_ADDRESS][PERSON_NAME][DOMAIN_NAME]" at bounding box center [581, 383] width 710 height 44
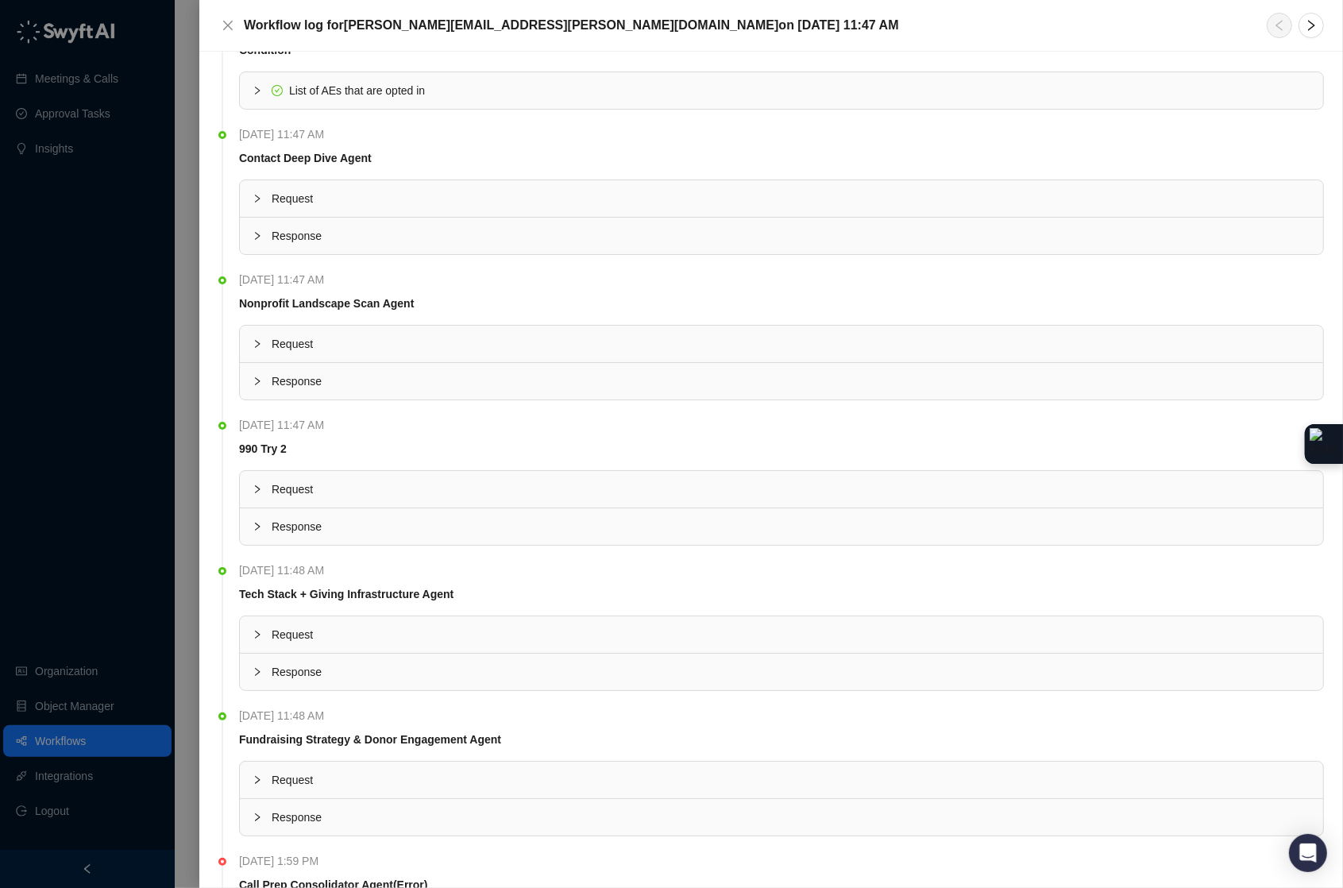
scroll to position [323, 0]
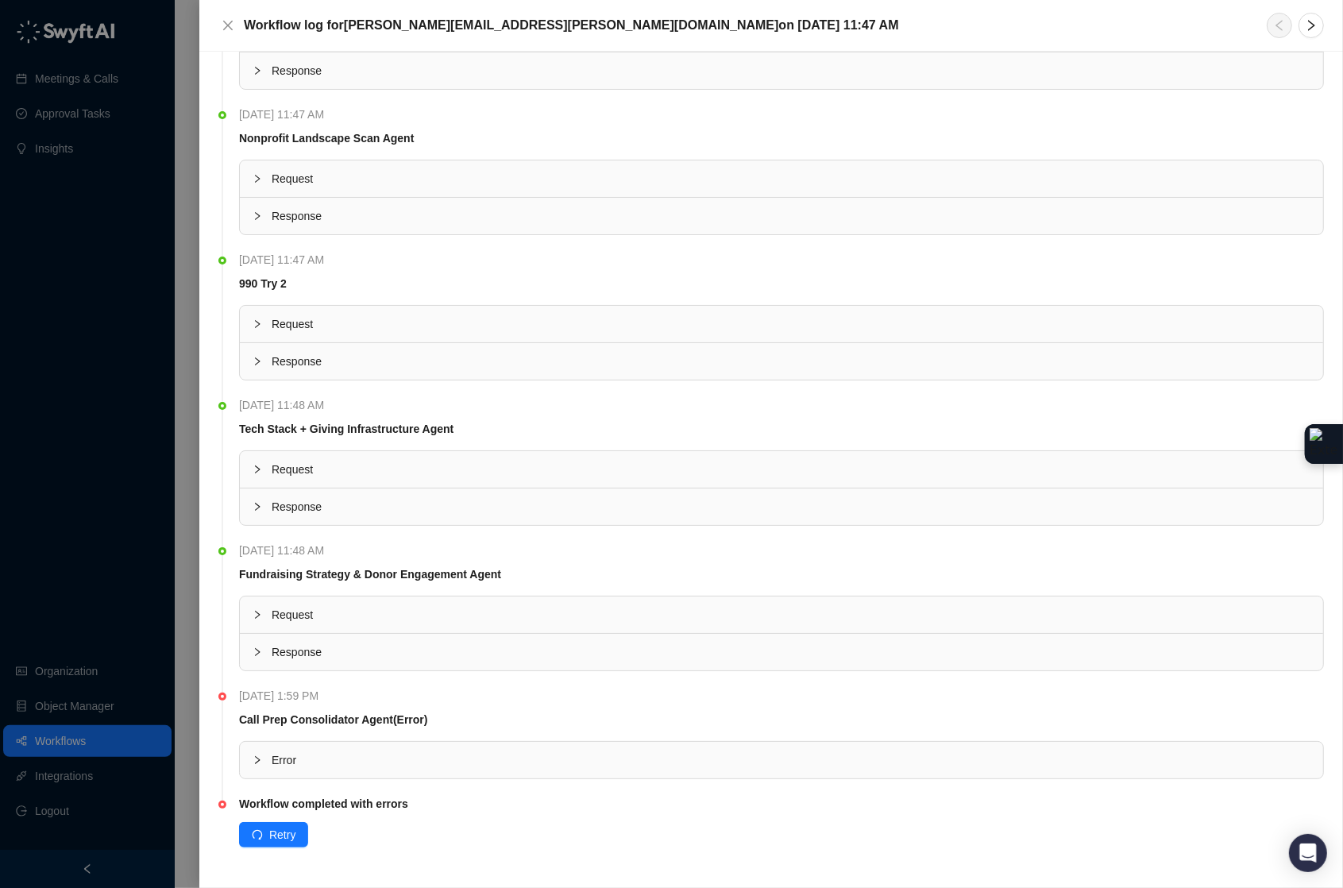
click at [303, 754] on span "Error" at bounding box center [791, 759] width 1039 height 17
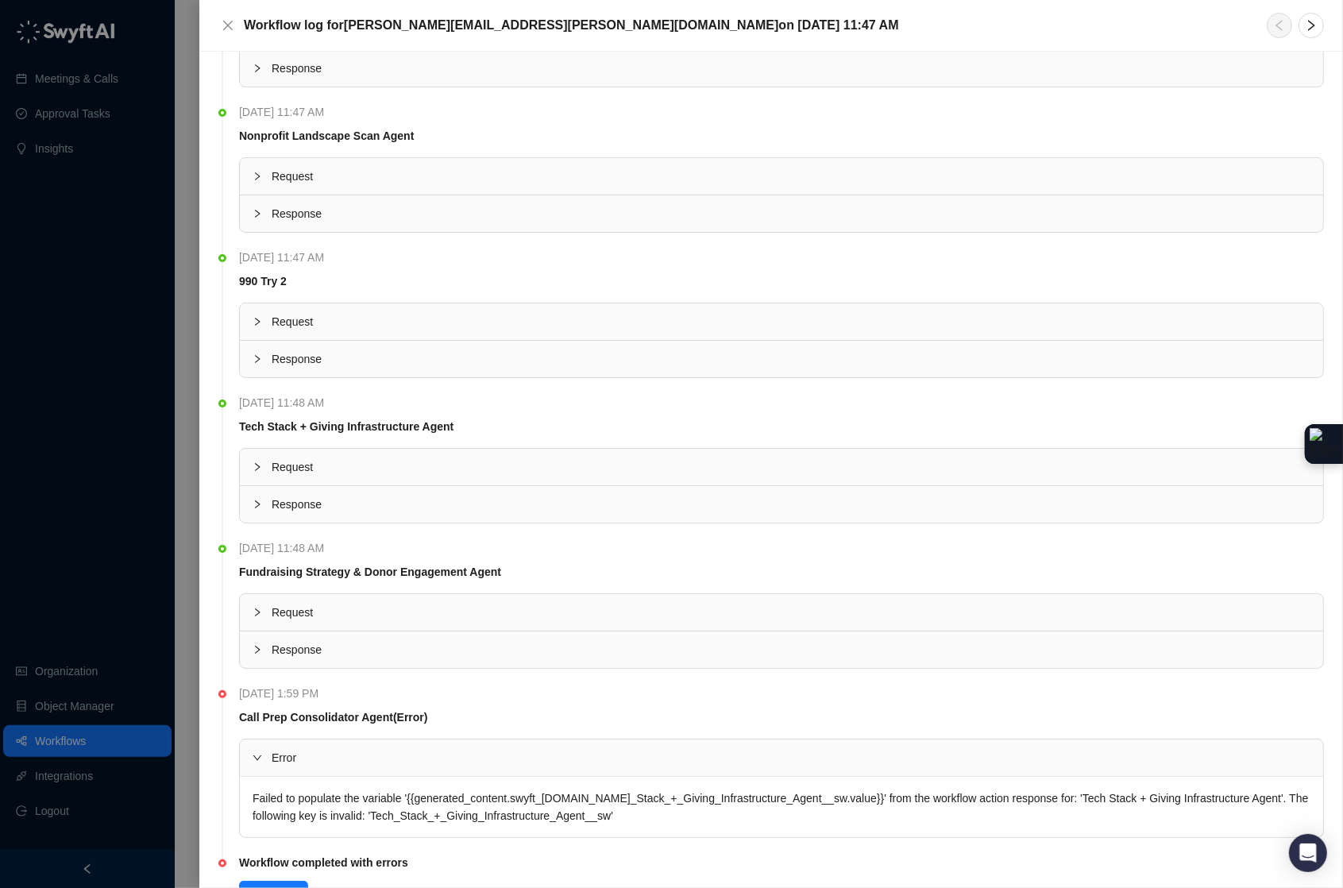
scroll to position [327, 0]
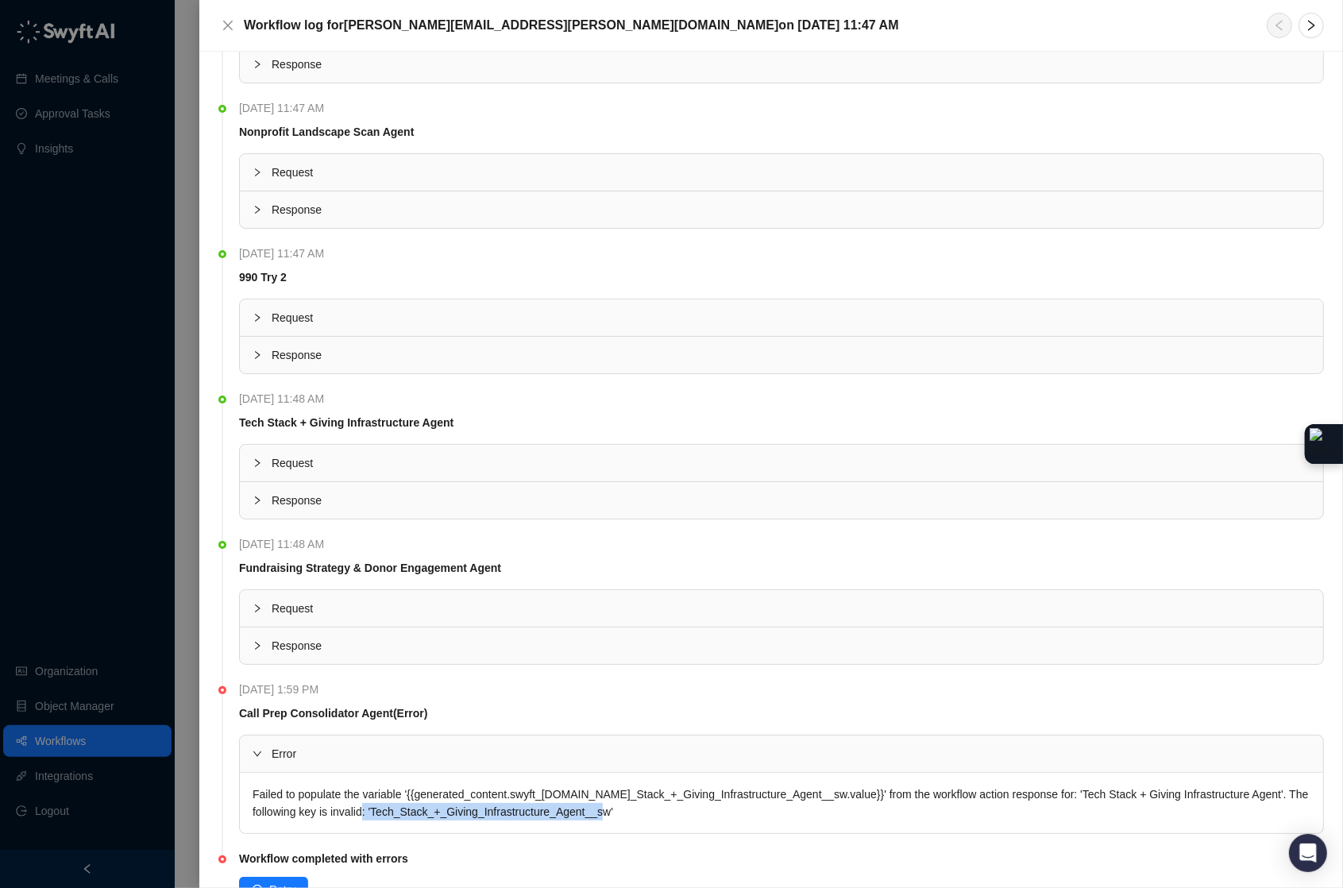
drag, startPoint x: 701, startPoint y: 813, endPoint x: 434, endPoint y: 813, distance: 266.1
click at [434, 813] on div "Failed to populate the variable '{{generated_content.swyft_[DOMAIN_NAME]_Stack_…" at bounding box center [781, 803] width 1083 height 60
click at [439, 805] on div "Failed to populate the variable '{{generated_content.swyft_[DOMAIN_NAME]_Stack_…" at bounding box center [781, 803] width 1083 height 60
drag, startPoint x: 679, startPoint y: 814, endPoint x: 564, endPoint y: 813, distance: 115.2
click at [571, 813] on div "Failed to populate the variable '{{generated_content.swyft_fields.Tech_Stack_+_…" at bounding box center [781, 803] width 1083 height 60
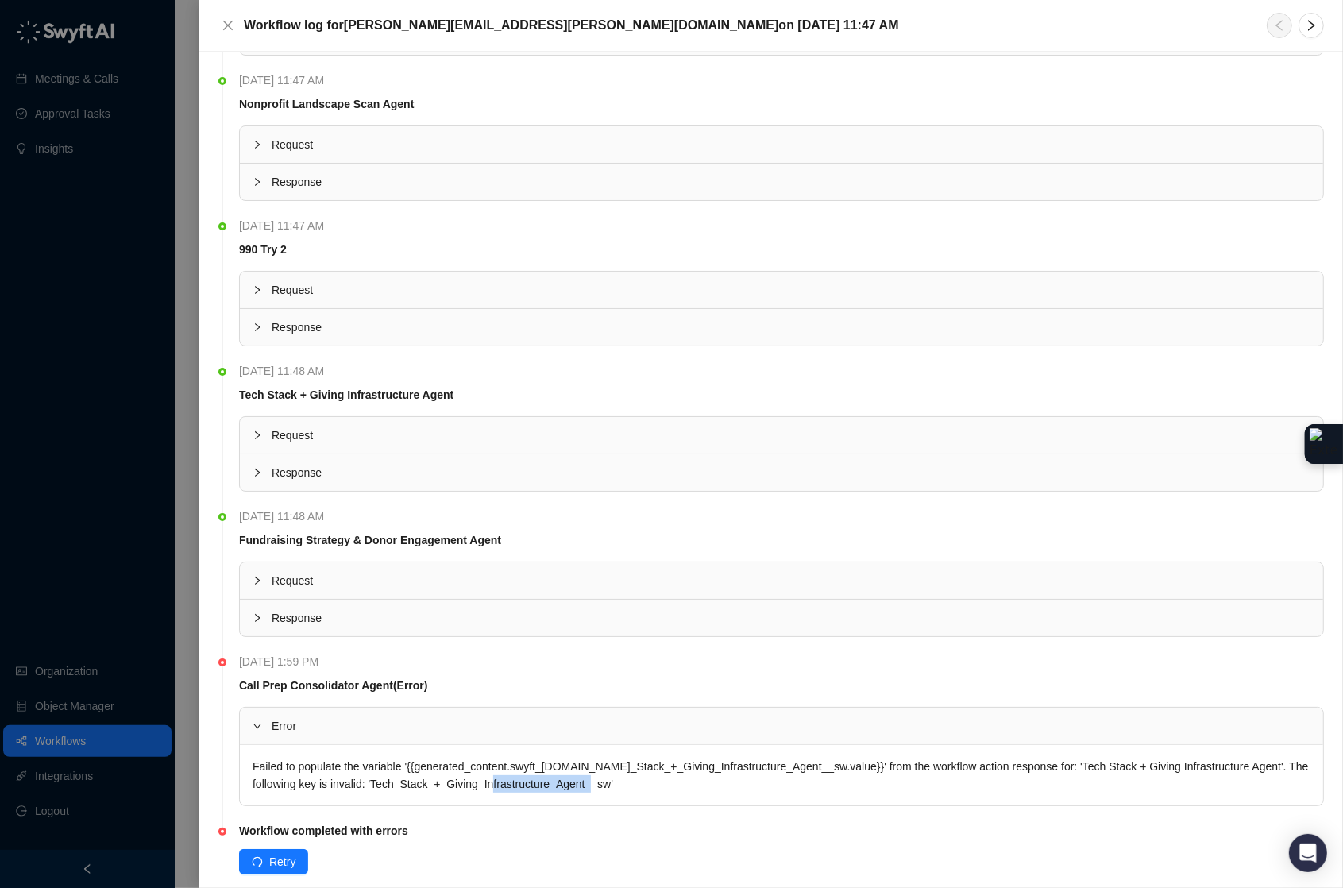
scroll to position [385, 0]
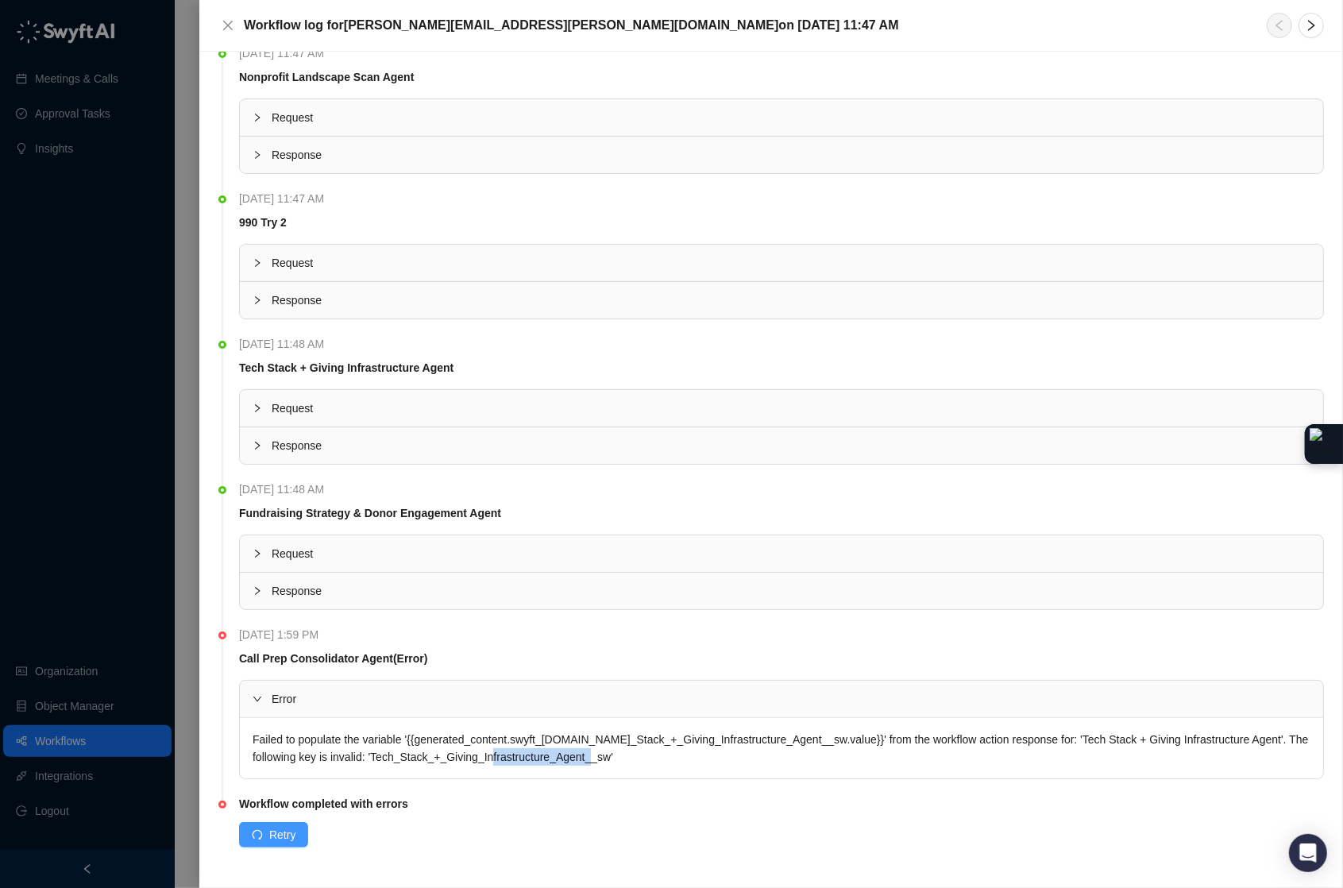
click at [278, 836] on span "Retry" at bounding box center [282, 834] width 26 height 17
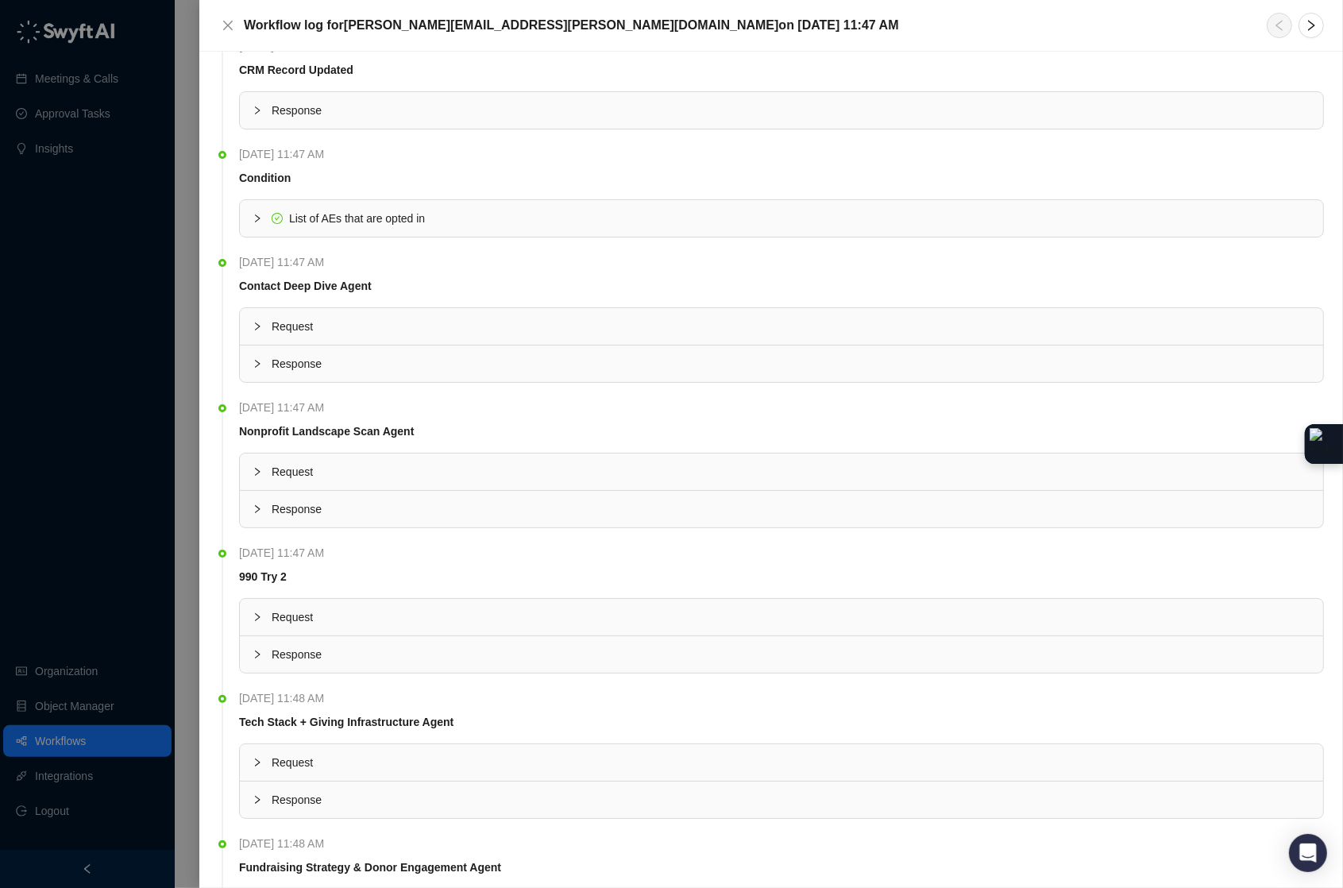
scroll to position [0, 0]
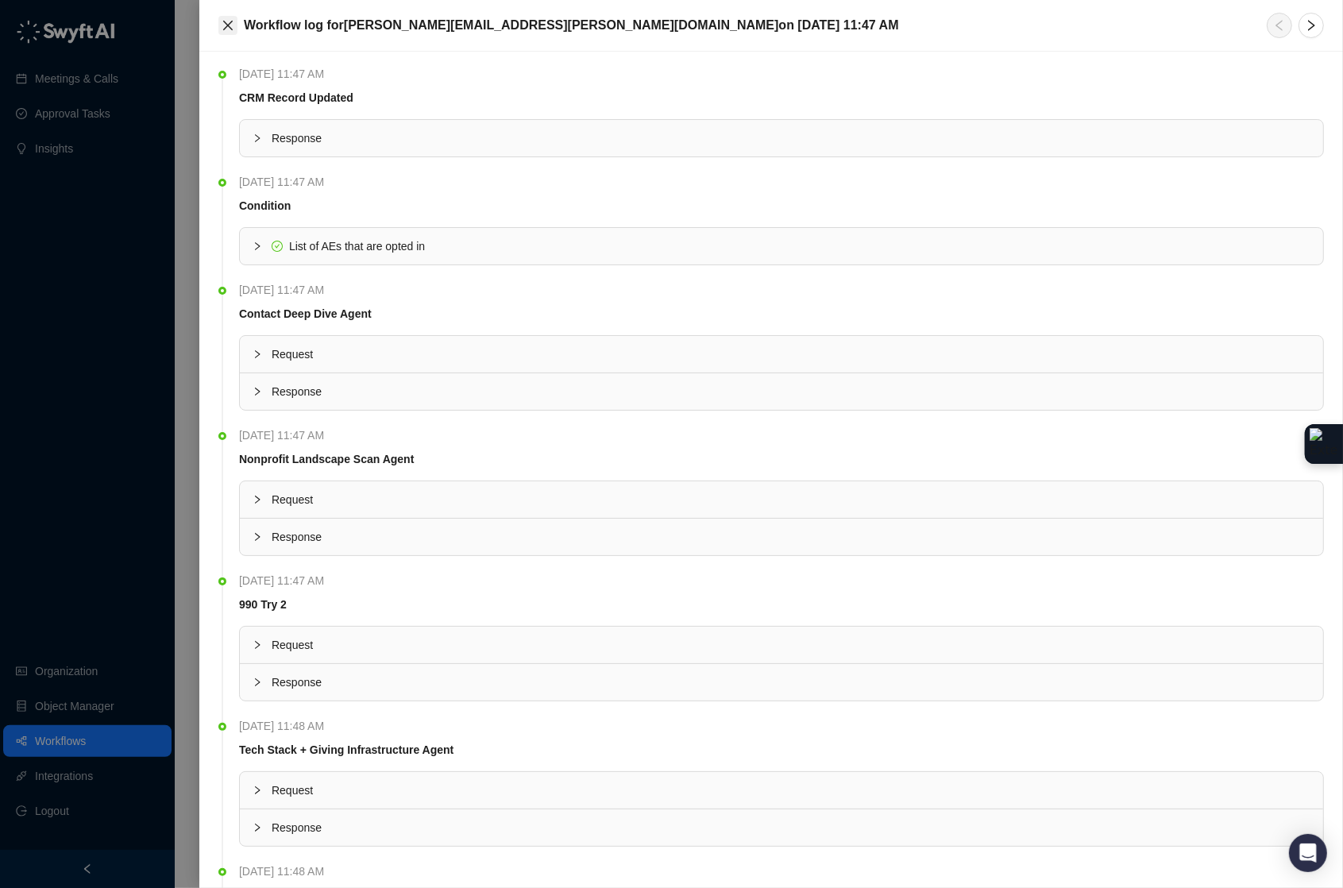
click at [228, 26] on icon "close" at bounding box center [228, 26] width 10 height 10
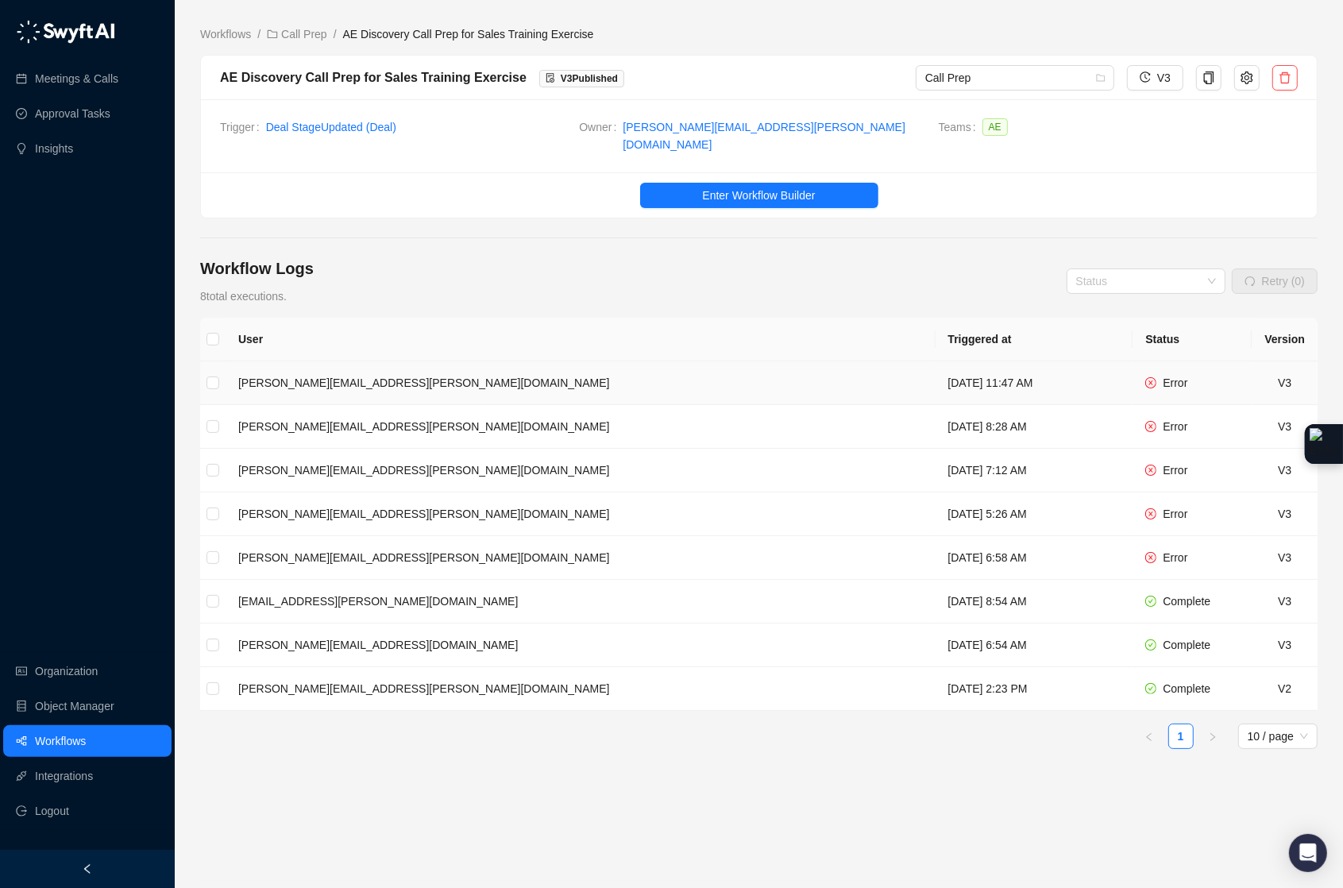
click at [407, 385] on td "[PERSON_NAME][EMAIL_ADDRESS][PERSON_NAME][DOMAIN_NAME]" at bounding box center [581, 383] width 710 height 44
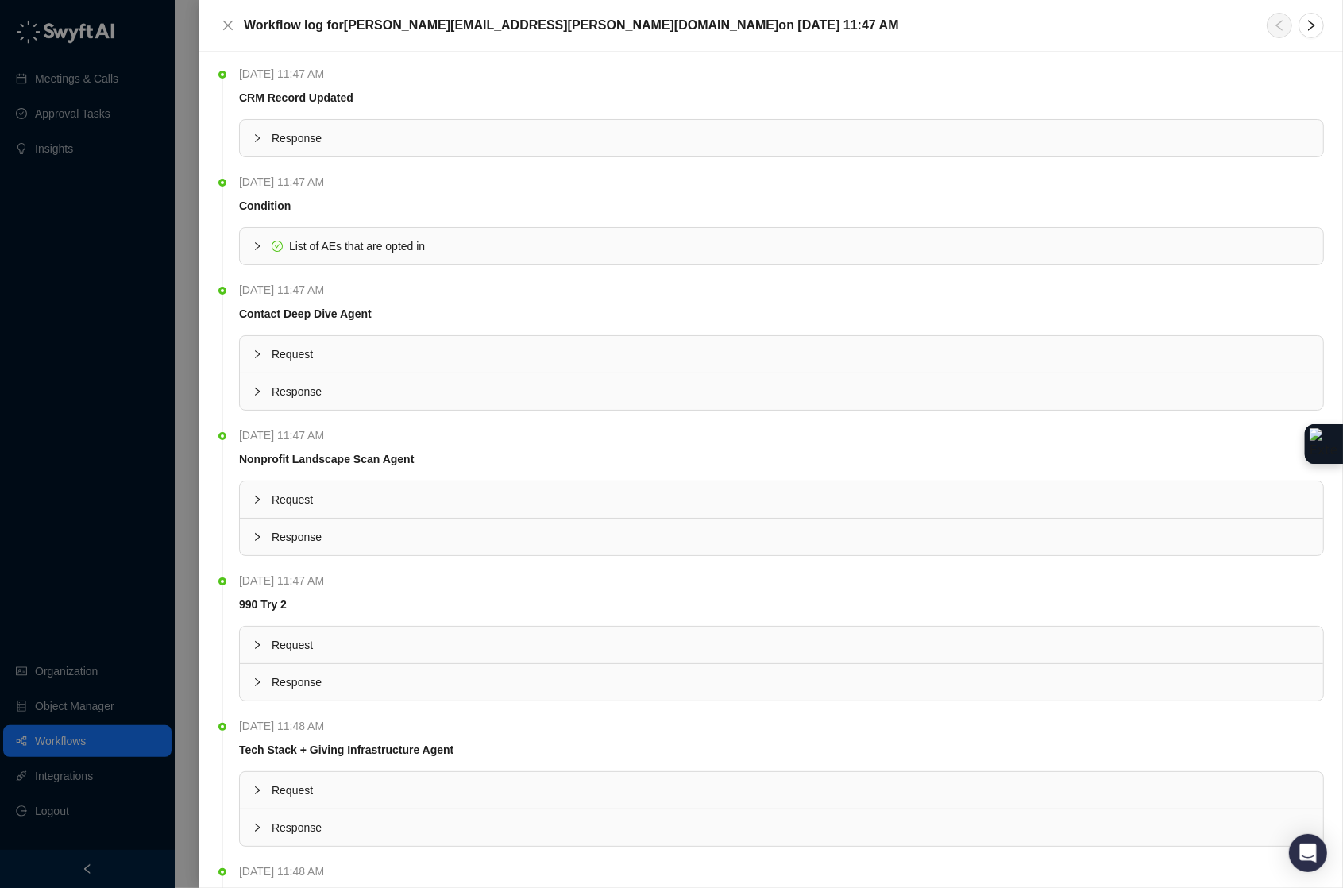
scroll to position [323, 0]
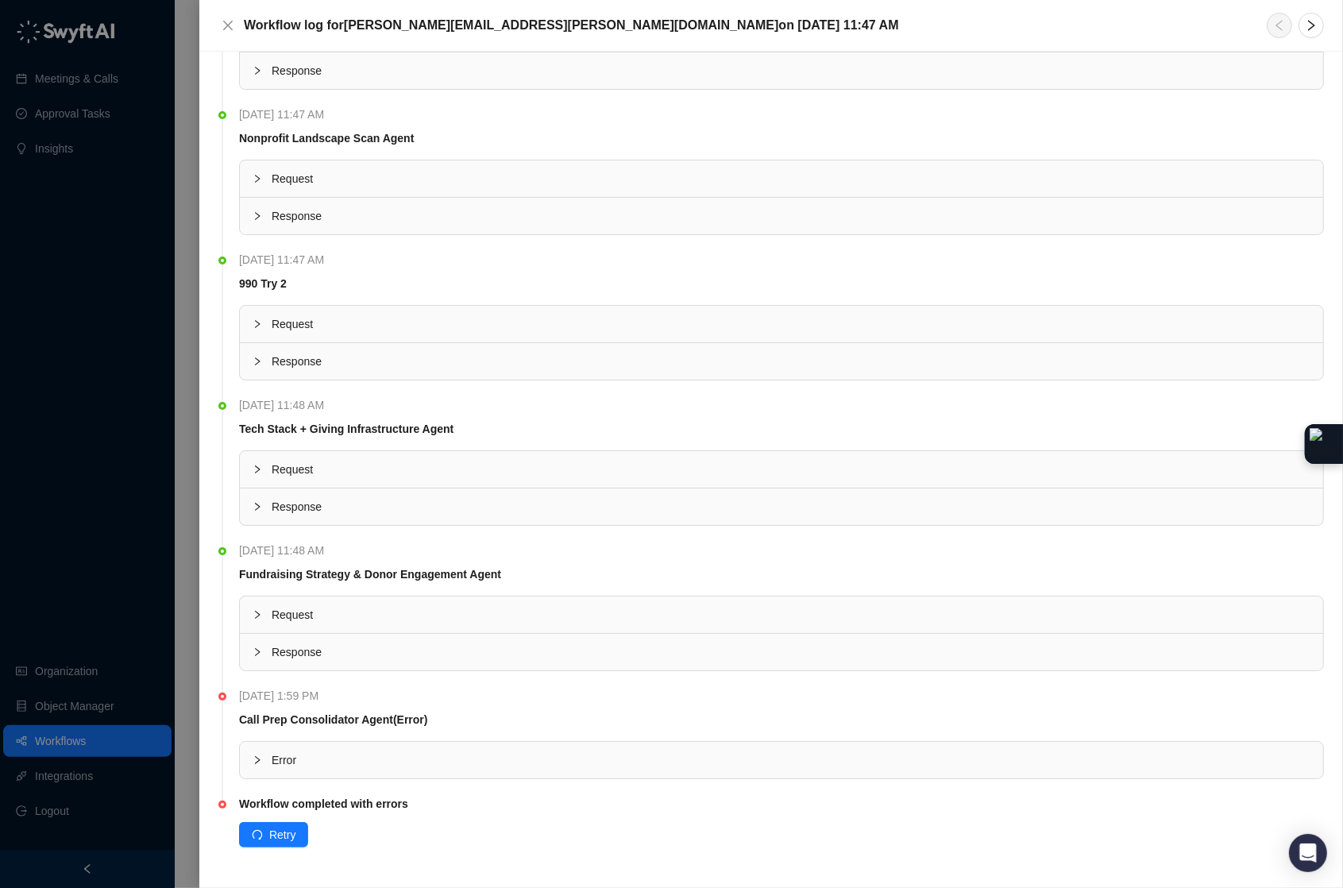
click at [246, 755] on div "Error" at bounding box center [781, 760] width 1083 height 37
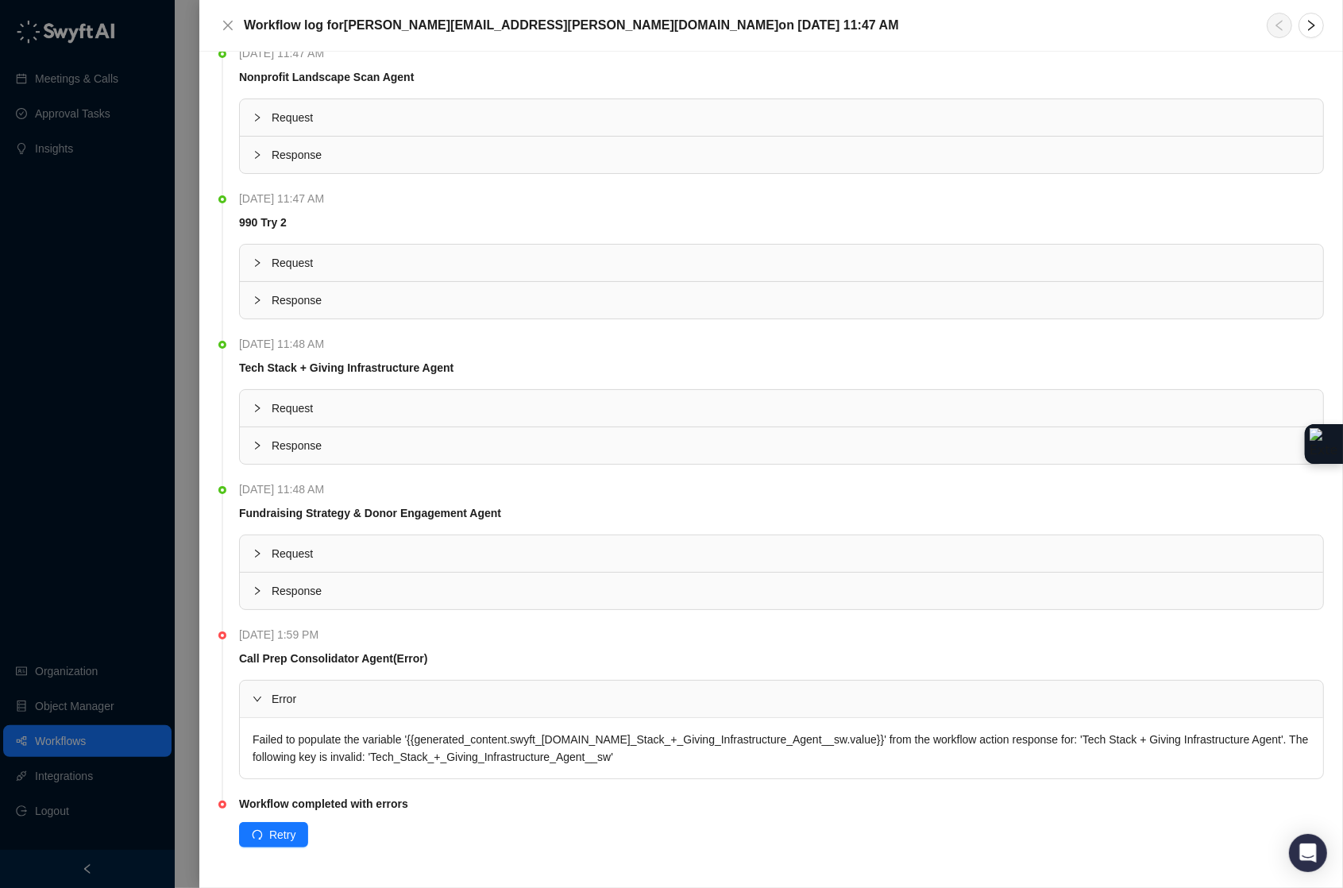
scroll to position [385, 0]
click at [228, 26] on icon "close" at bounding box center [228, 25] width 13 height 13
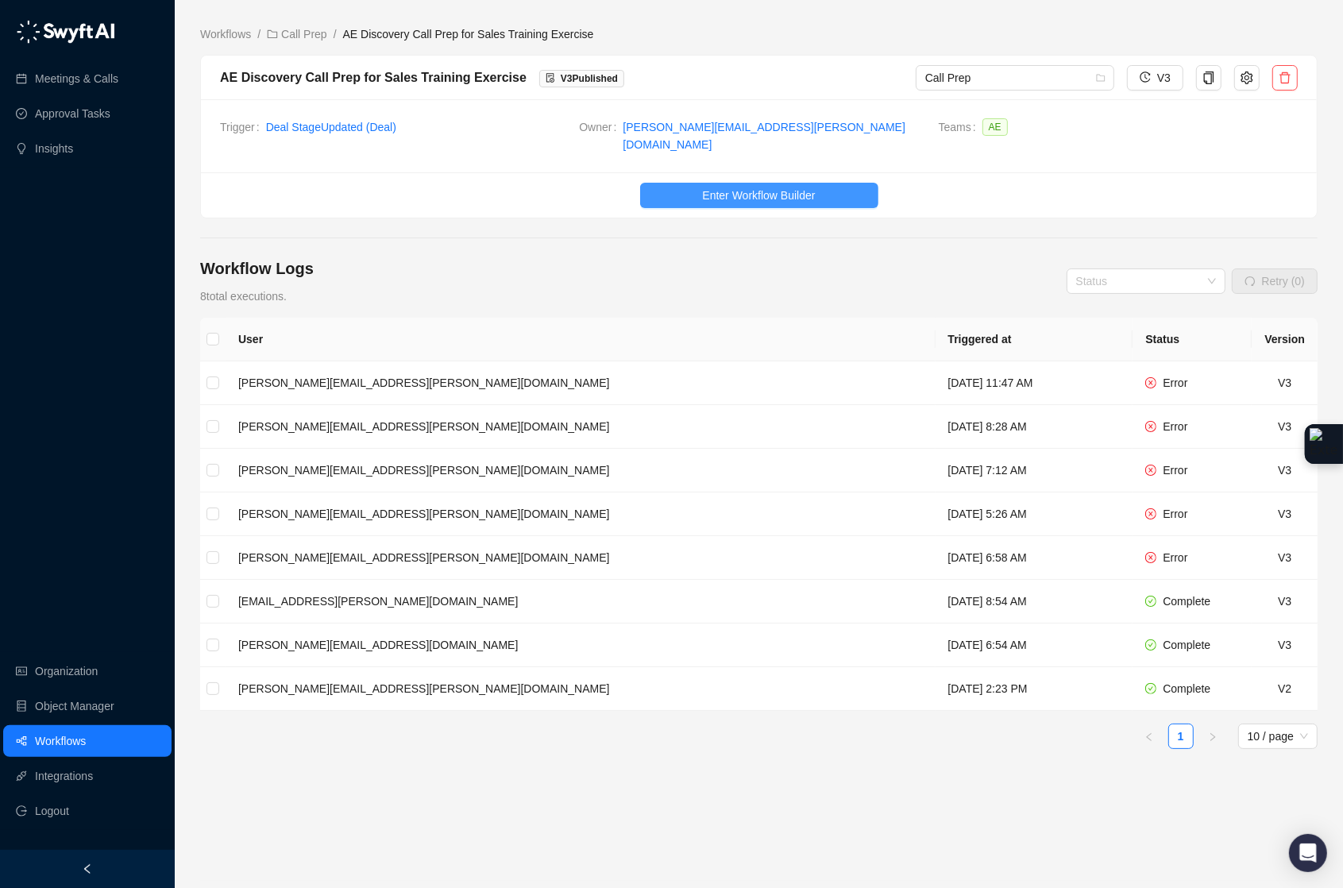
click at [767, 191] on span "Enter Workflow Builder" at bounding box center [758, 195] width 113 height 17
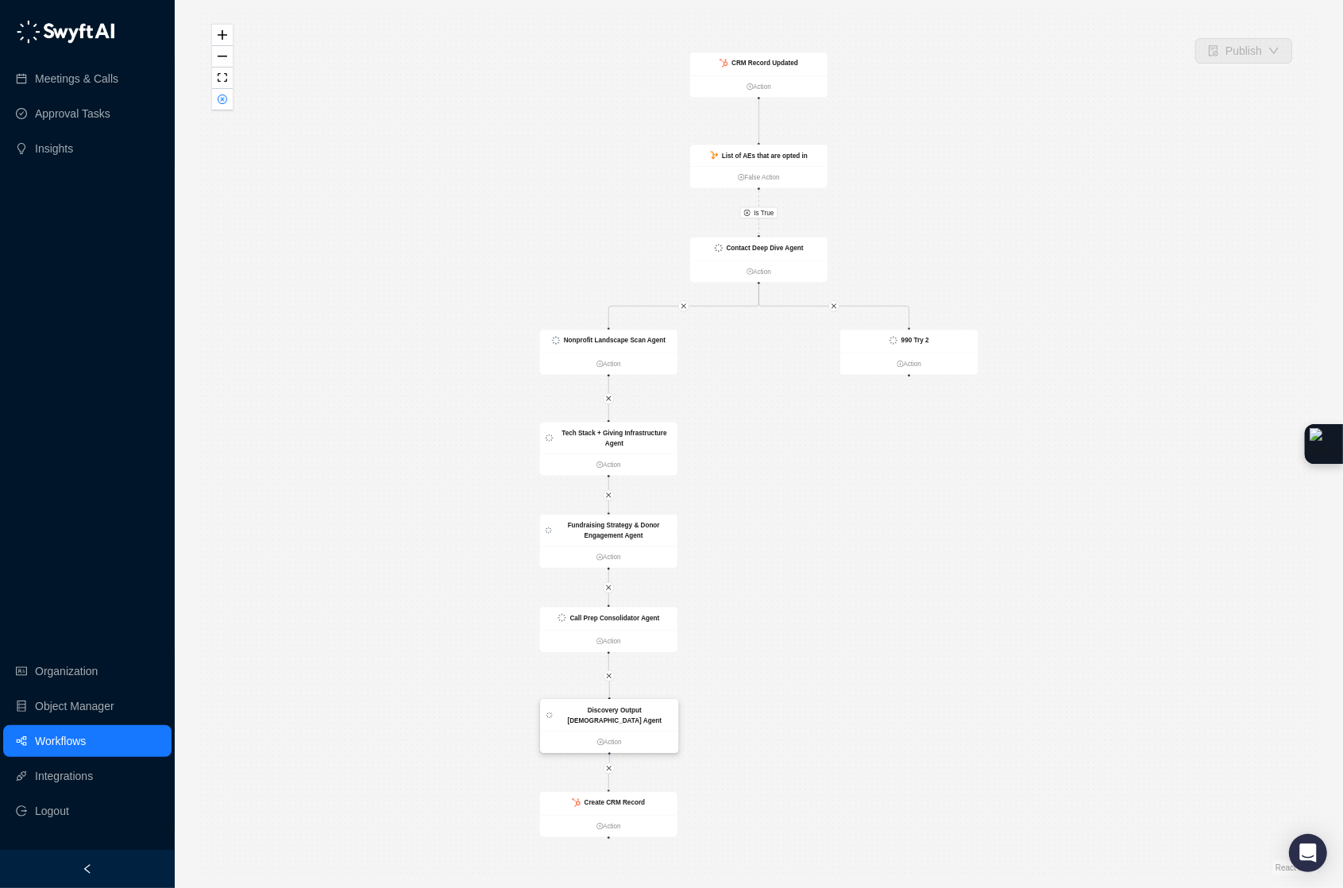
click at [664, 731] on ul "Action" at bounding box center [609, 741] width 137 height 21
click at [650, 717] on div "Discovery Output [DEMOGRAPHIC_DATA] Agent" at bounding box center [609, 716] width 137 height 32
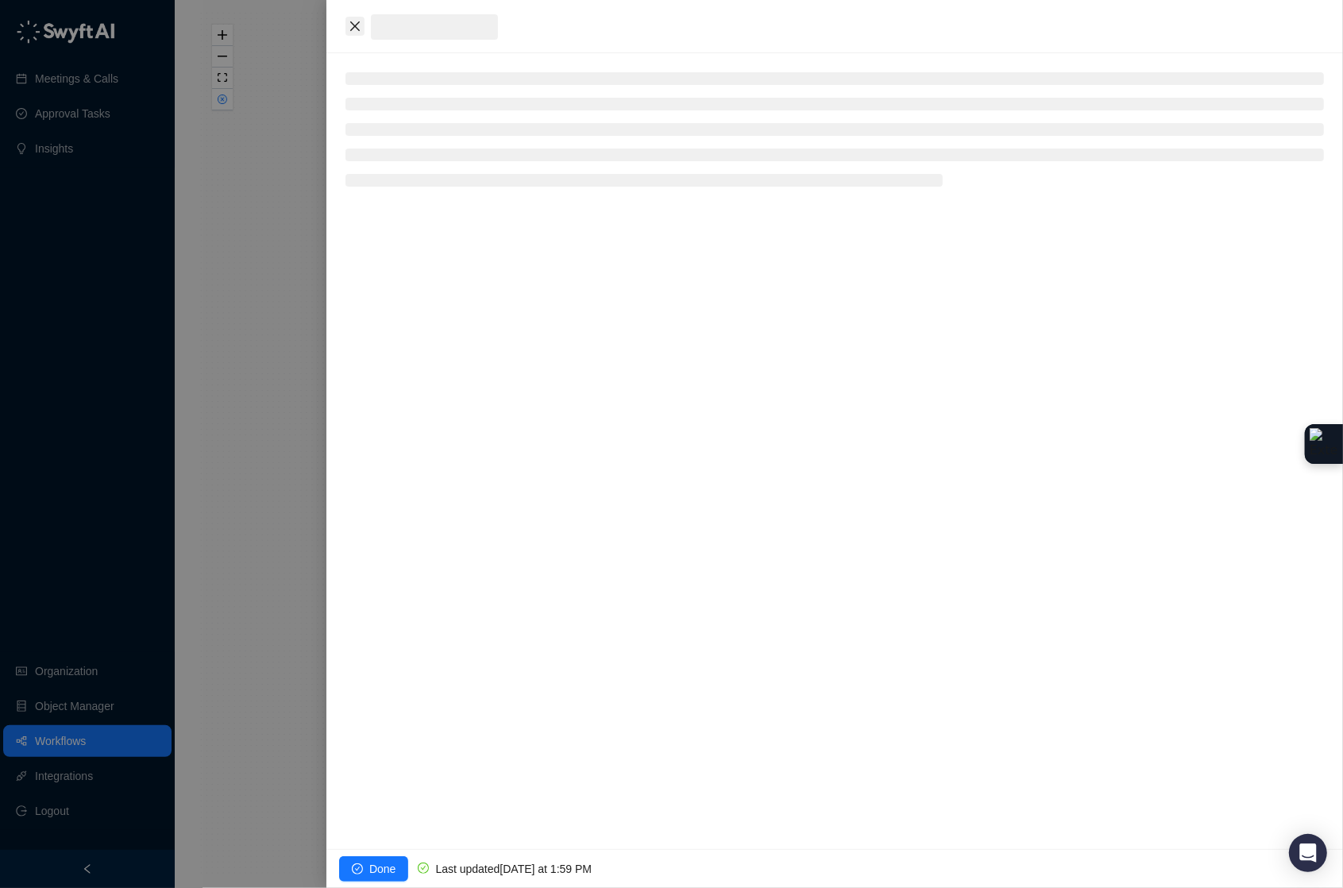
click at [353, 25] on icon "close" at bounding box center [355, 26] width 10 height 10
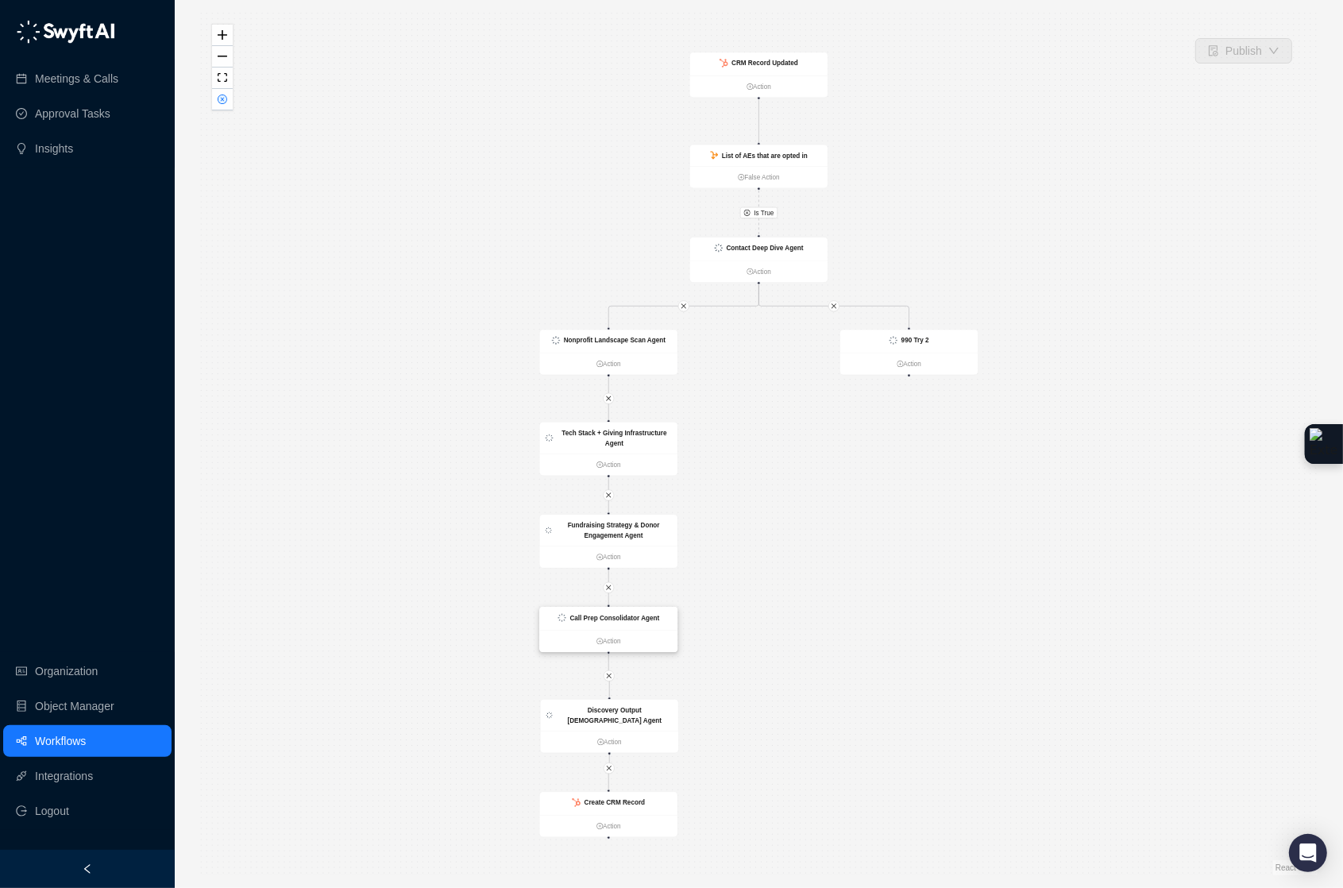
click at [623, 614] on strong "Call Prep Consolidator Agent" at bounding box center [614, 617] width 90 height 7
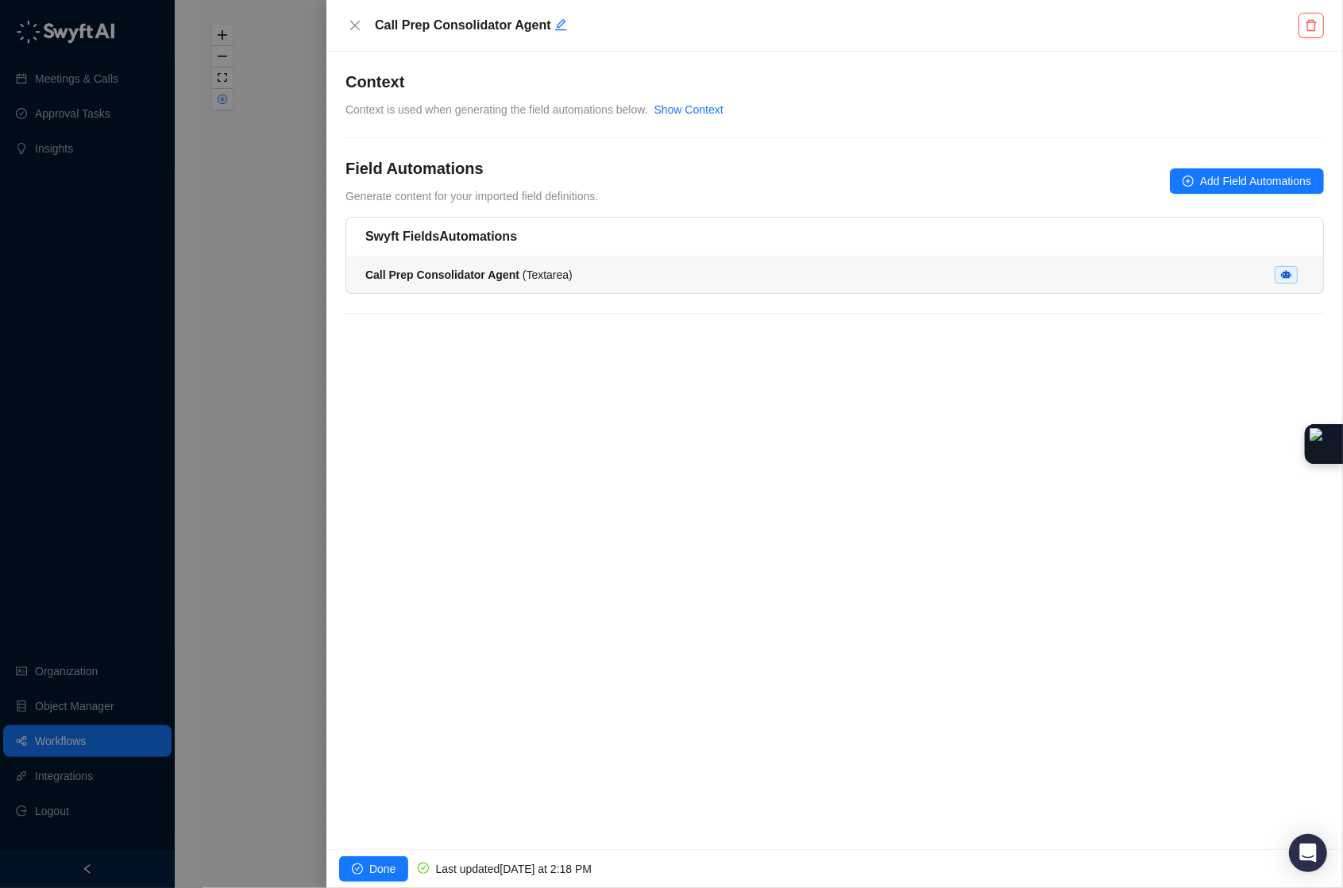
click at [664, 285] on li "Call Prep Consolidator Agent ( Textarea )" at bounding box center [834, 275] width 977 height 37
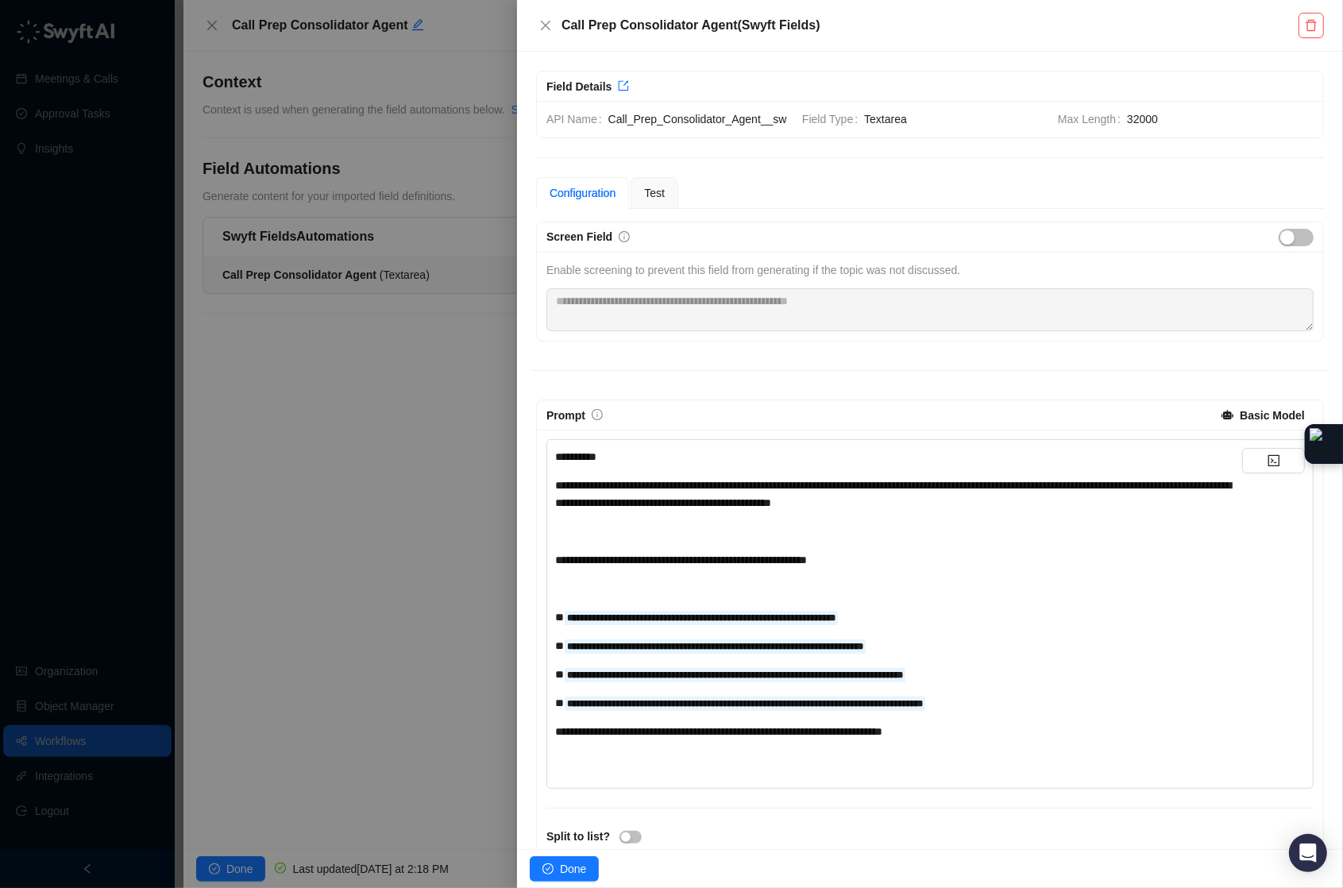
scroll to position [4, 0]
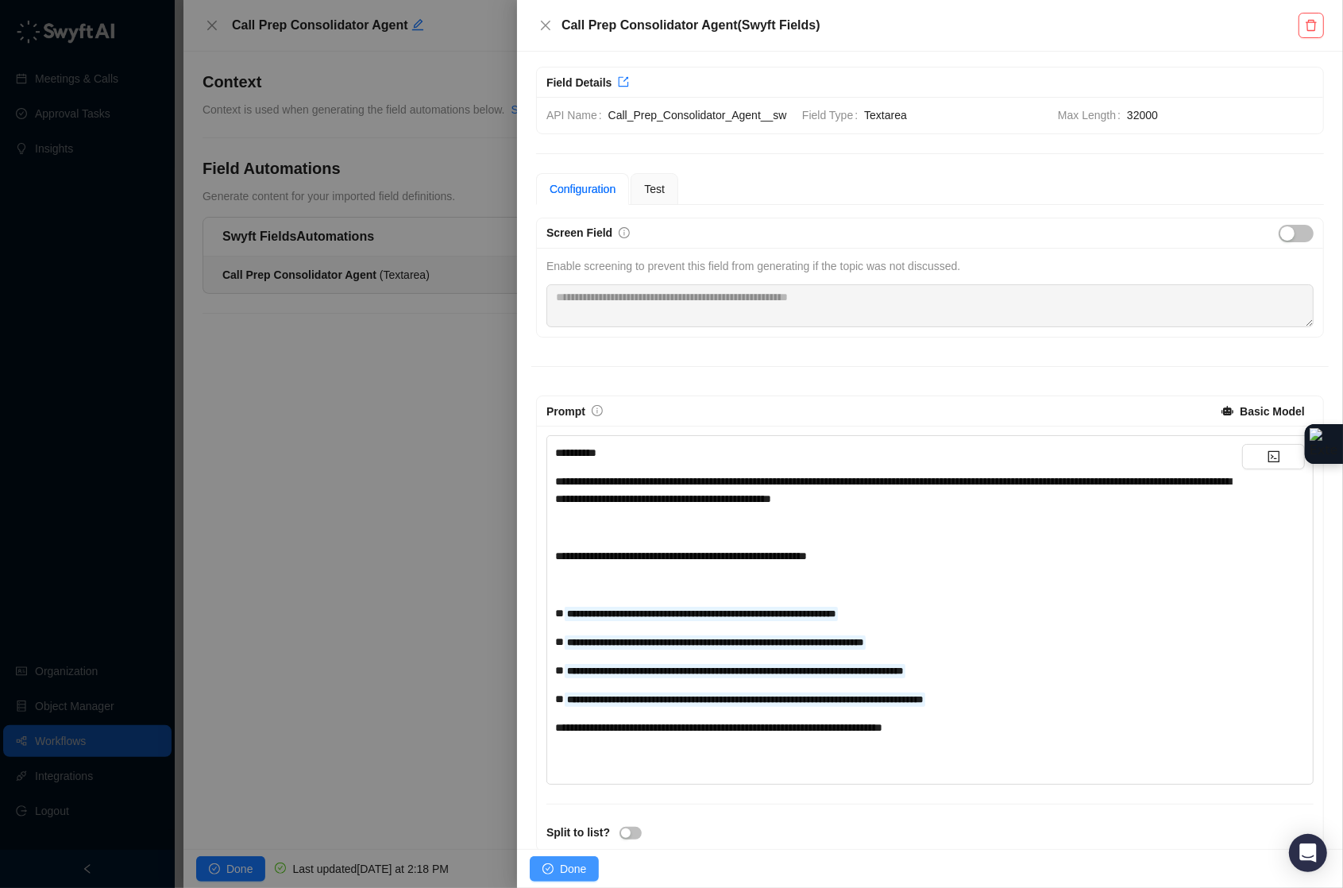
click at [568, 866] on span "Done" at bounding box center [573, 868] width 26 height 17
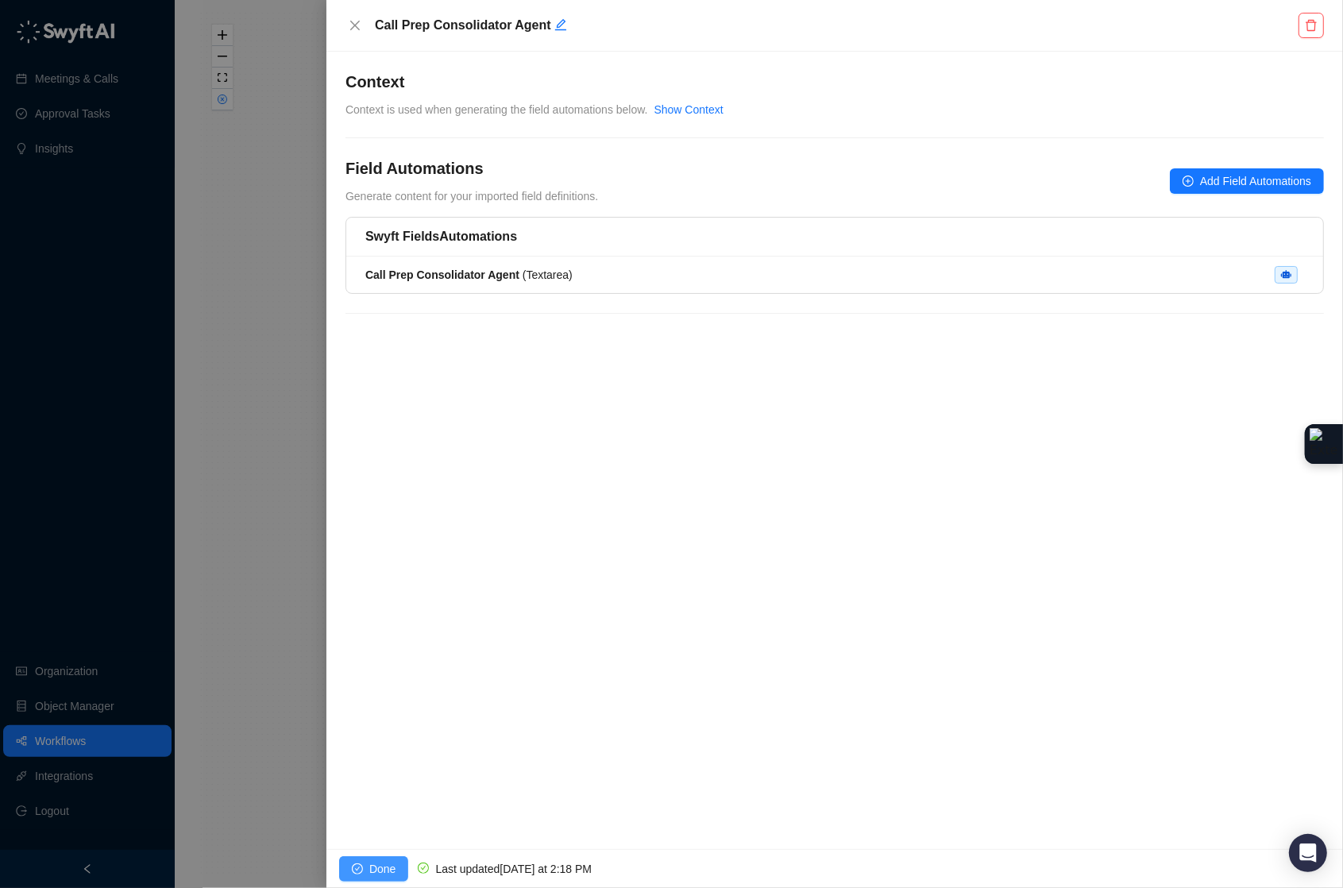
click at [391, 867] on span "Done" at bounding box center [382, 868] width 26 height 17
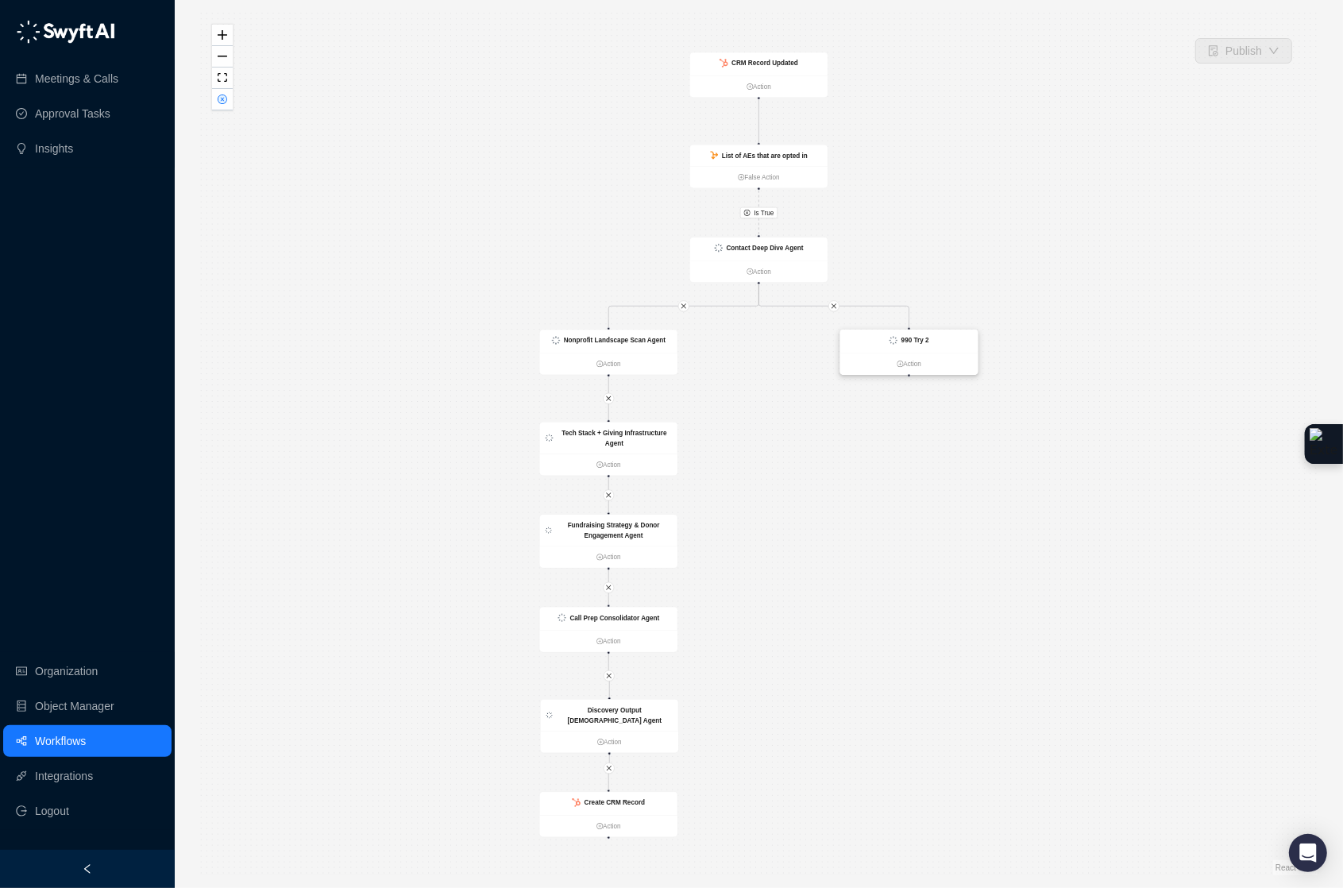
click at [912, 345] on div "990 Try 2" at bounding box center [915, 340] width 28 height 10
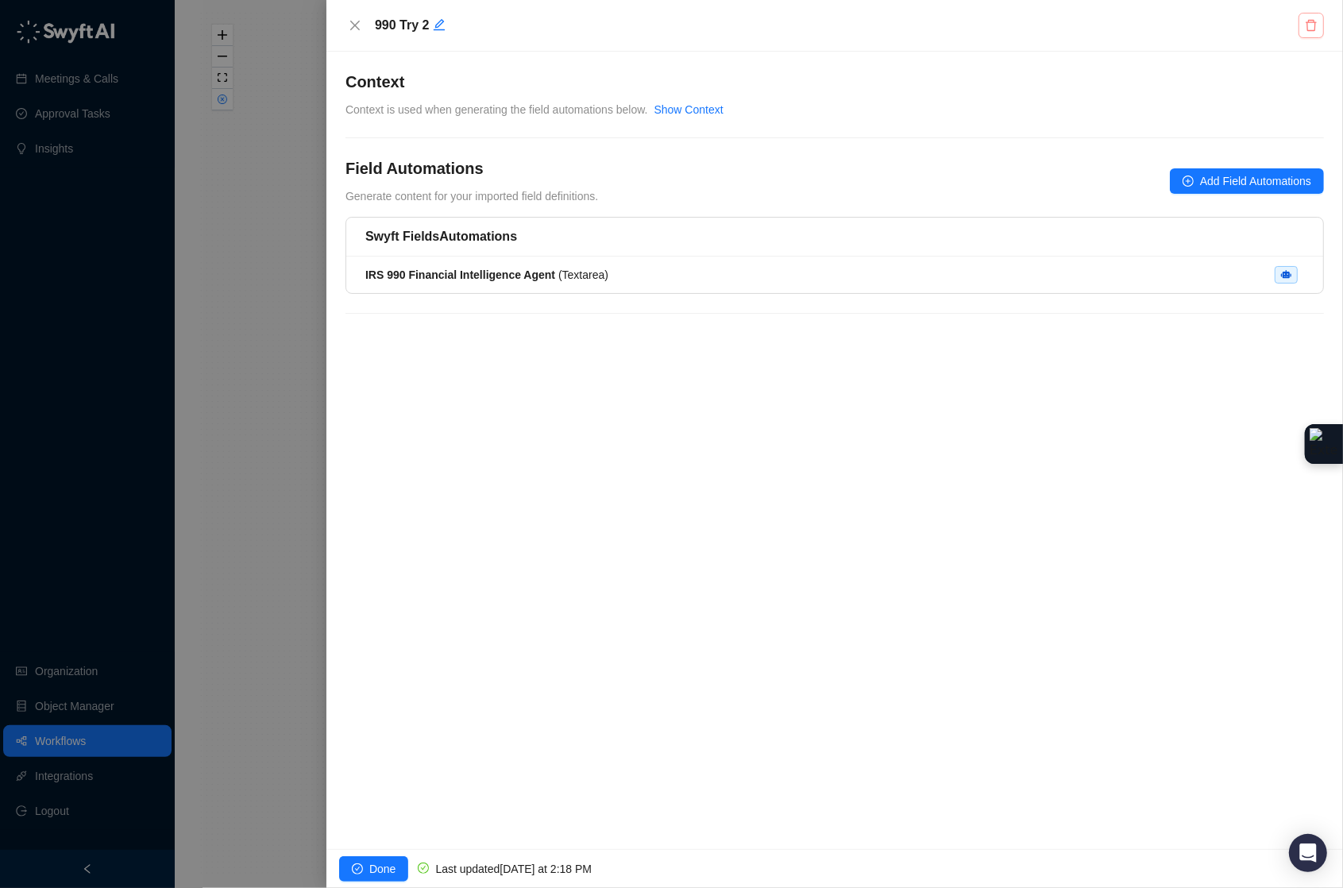
click at [1307, 26] on icon "delete" at bounding box center [1311, 25] width 11 height 11
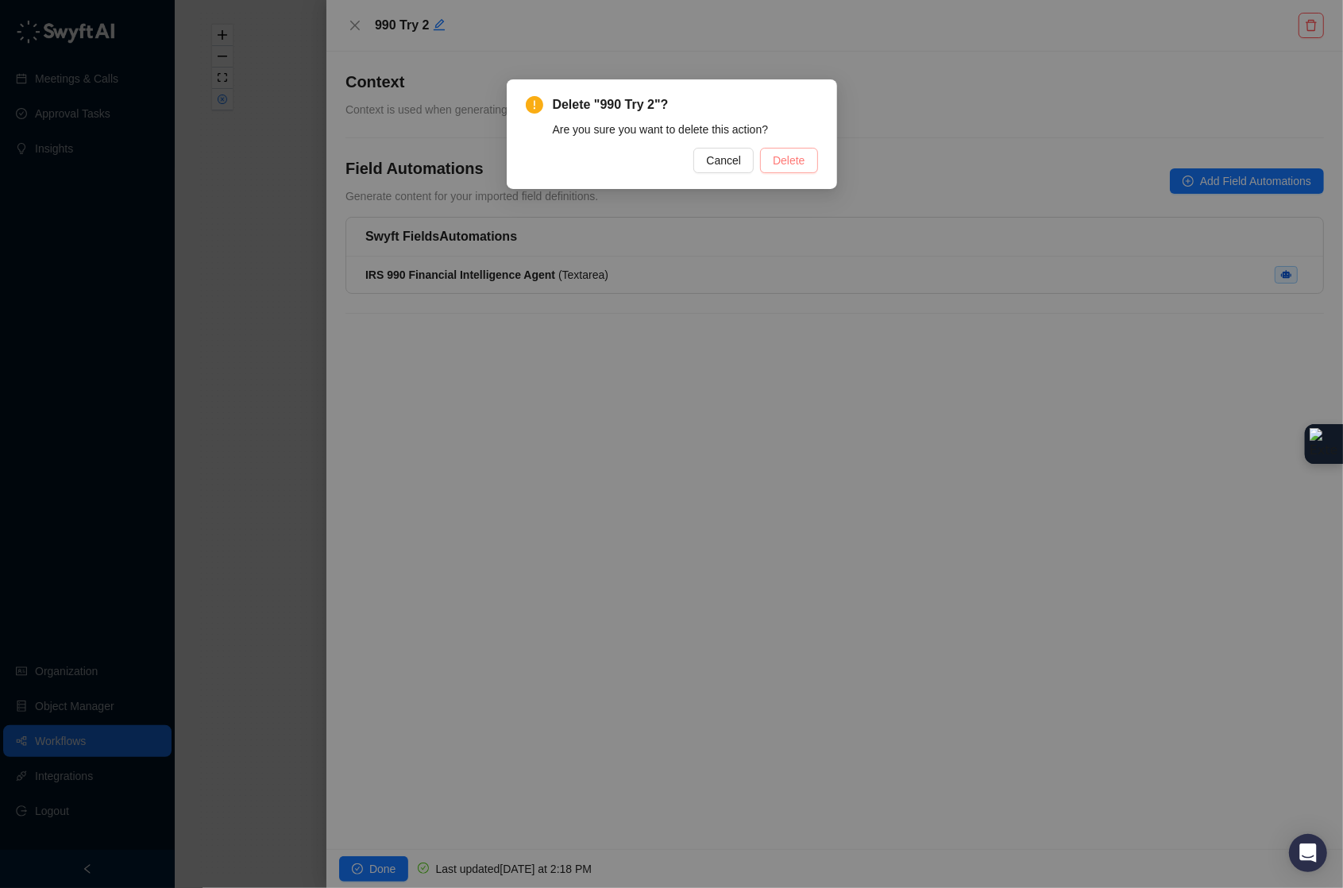
click at [782, 160] on span "Delete" at bounding box center [789, 160] width 32 height 17
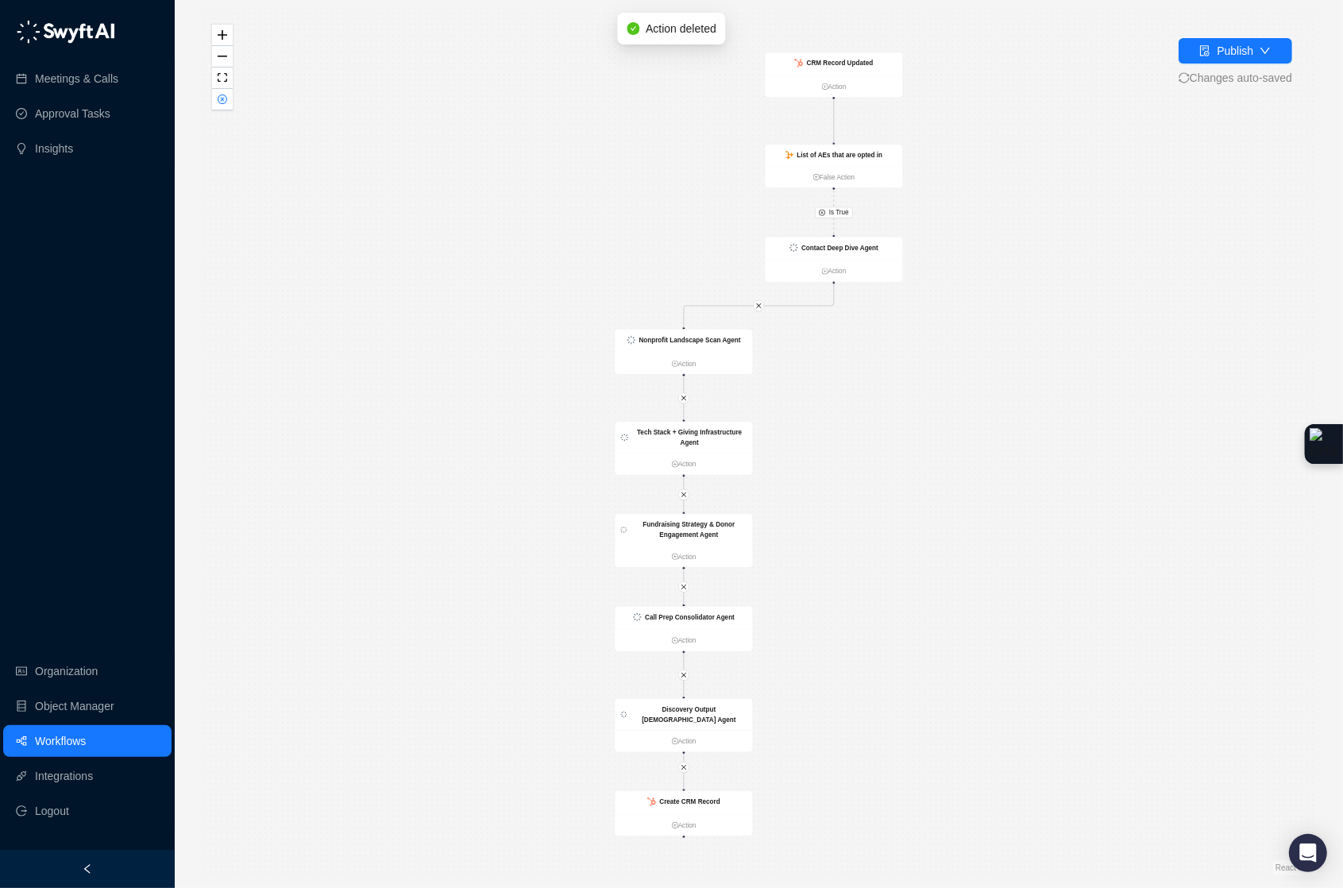
click at [1215, 71] on span "Changes auto-saved" at bounding box center [1236, 77] width 114 height 17
click at [1210, 60] on button "Publish" at bounding box center [1236, 50] width 114 height 25
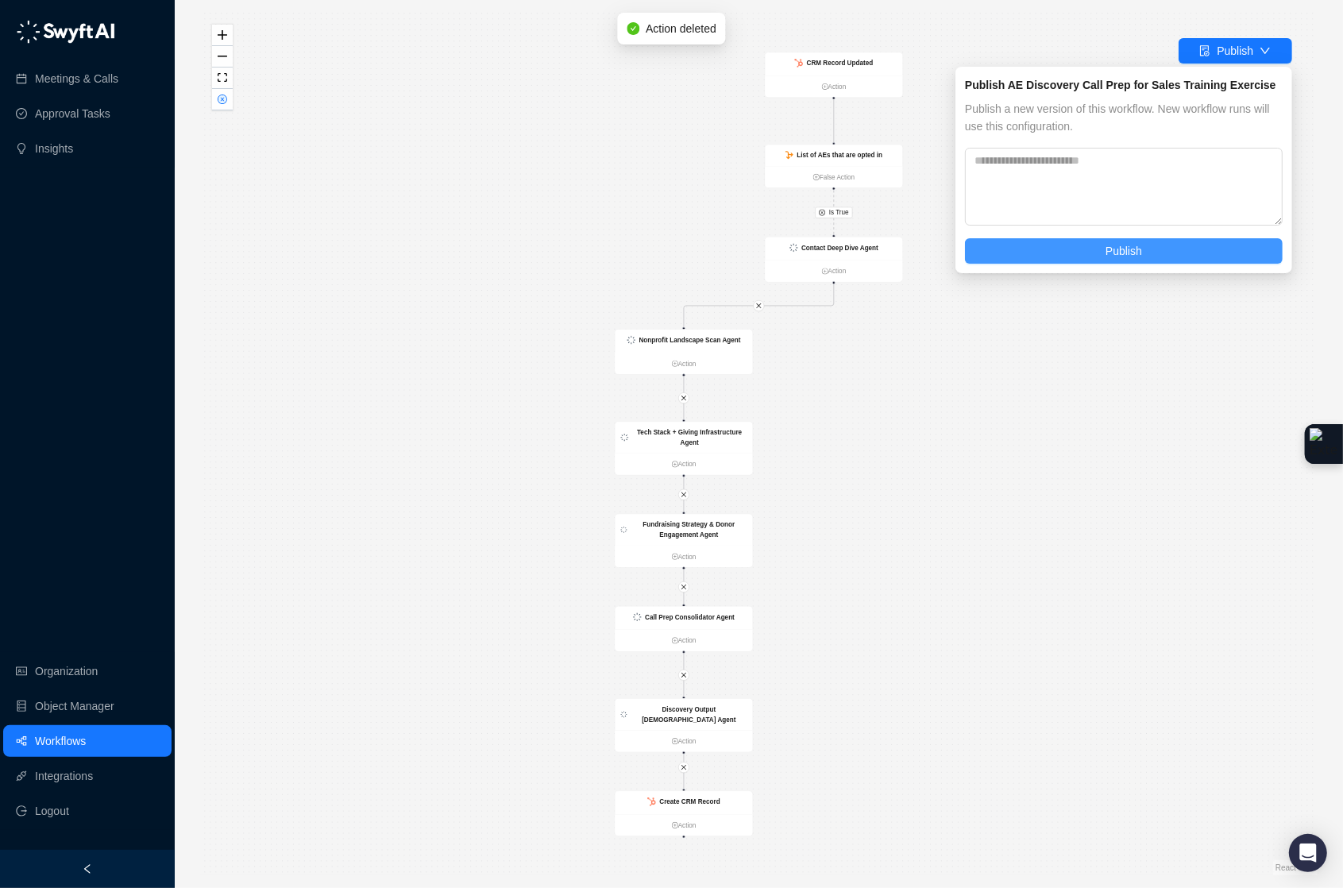
click at [1144, 255] on button "Publish" at bounding box center [1124, 250] width 318 height 25
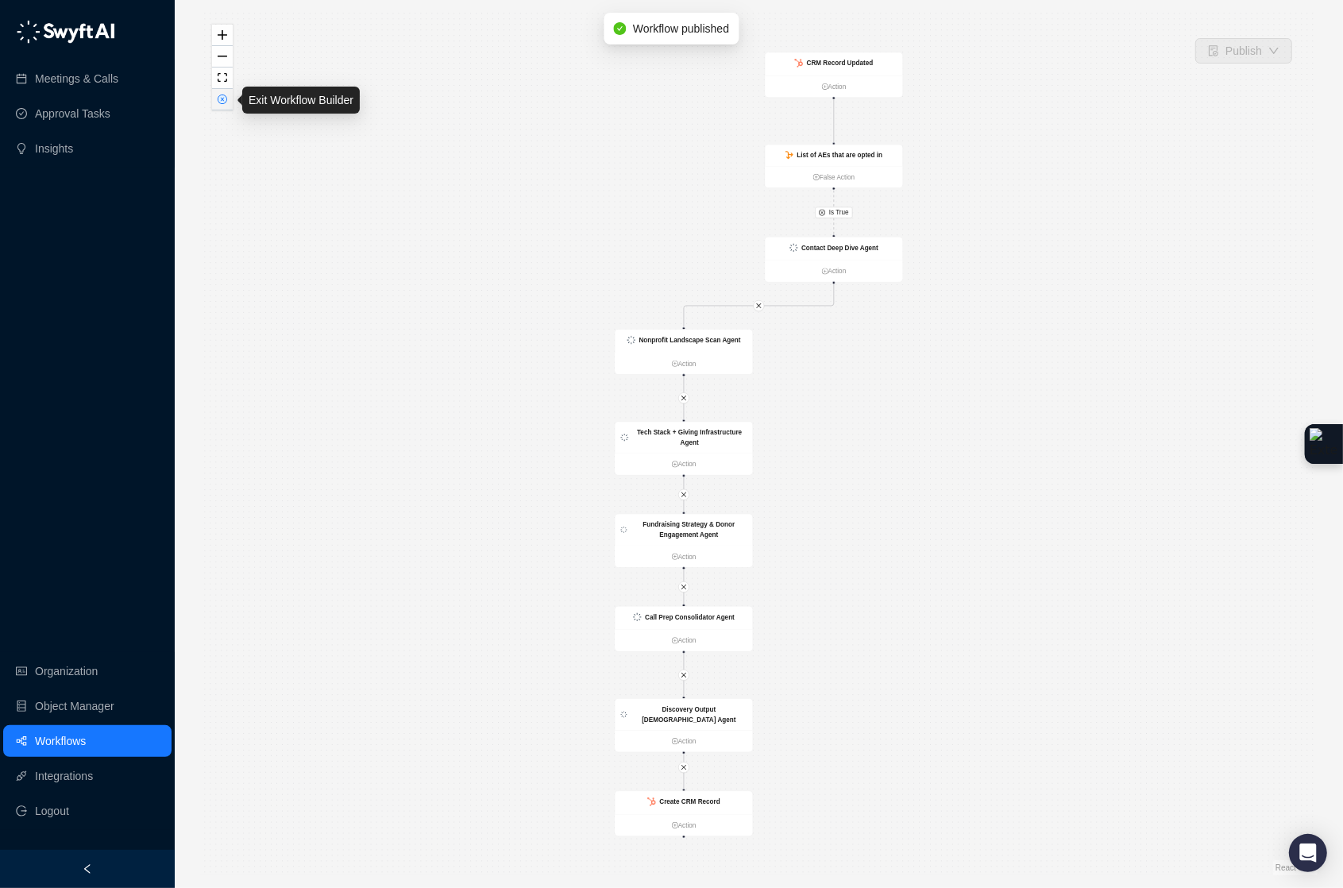
click at [226, 93] on button "button" at bounding box center [222, 99] width 21 height 21
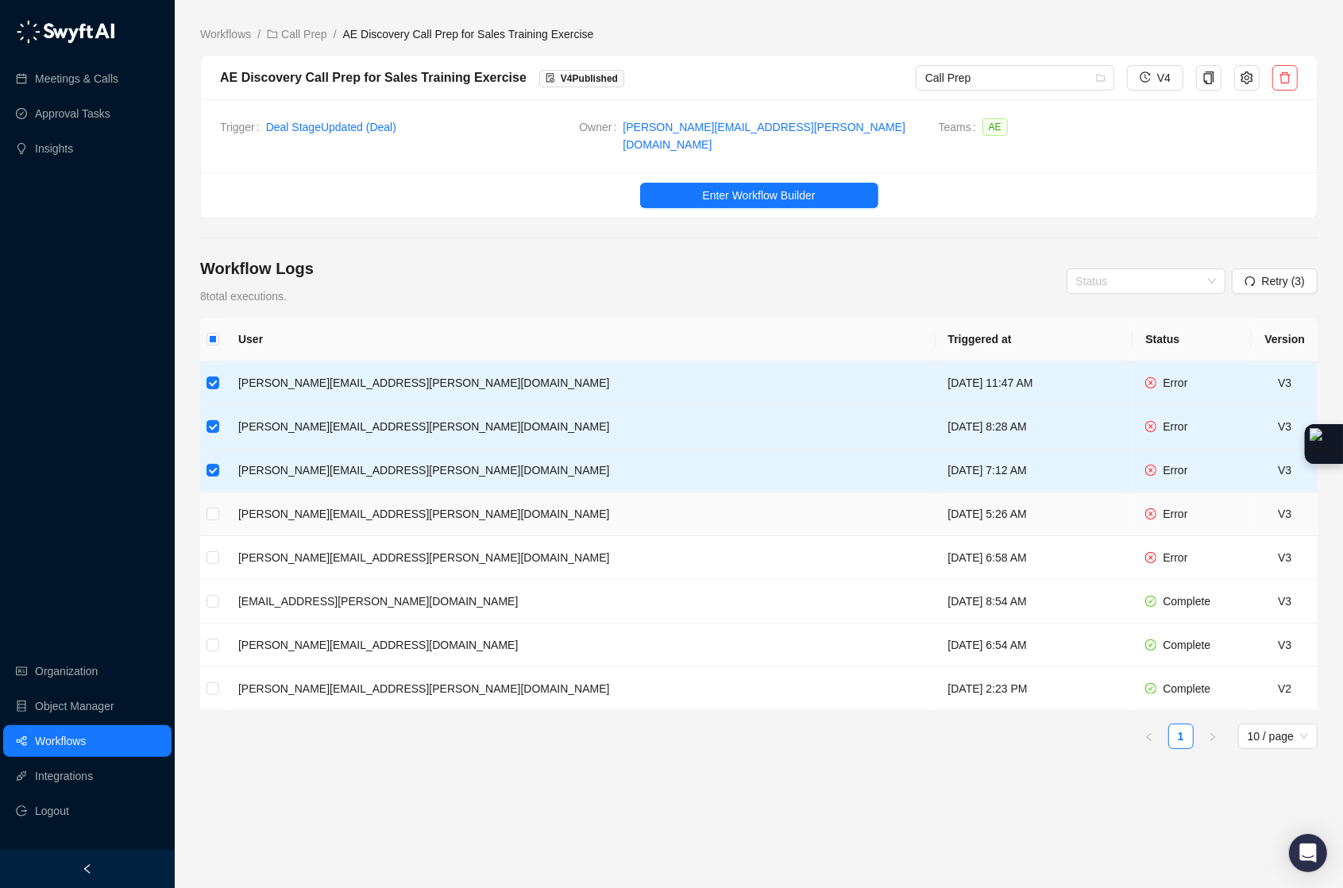
click at [213, 492] on td at bounding box center [212, 514] width 25 height 44
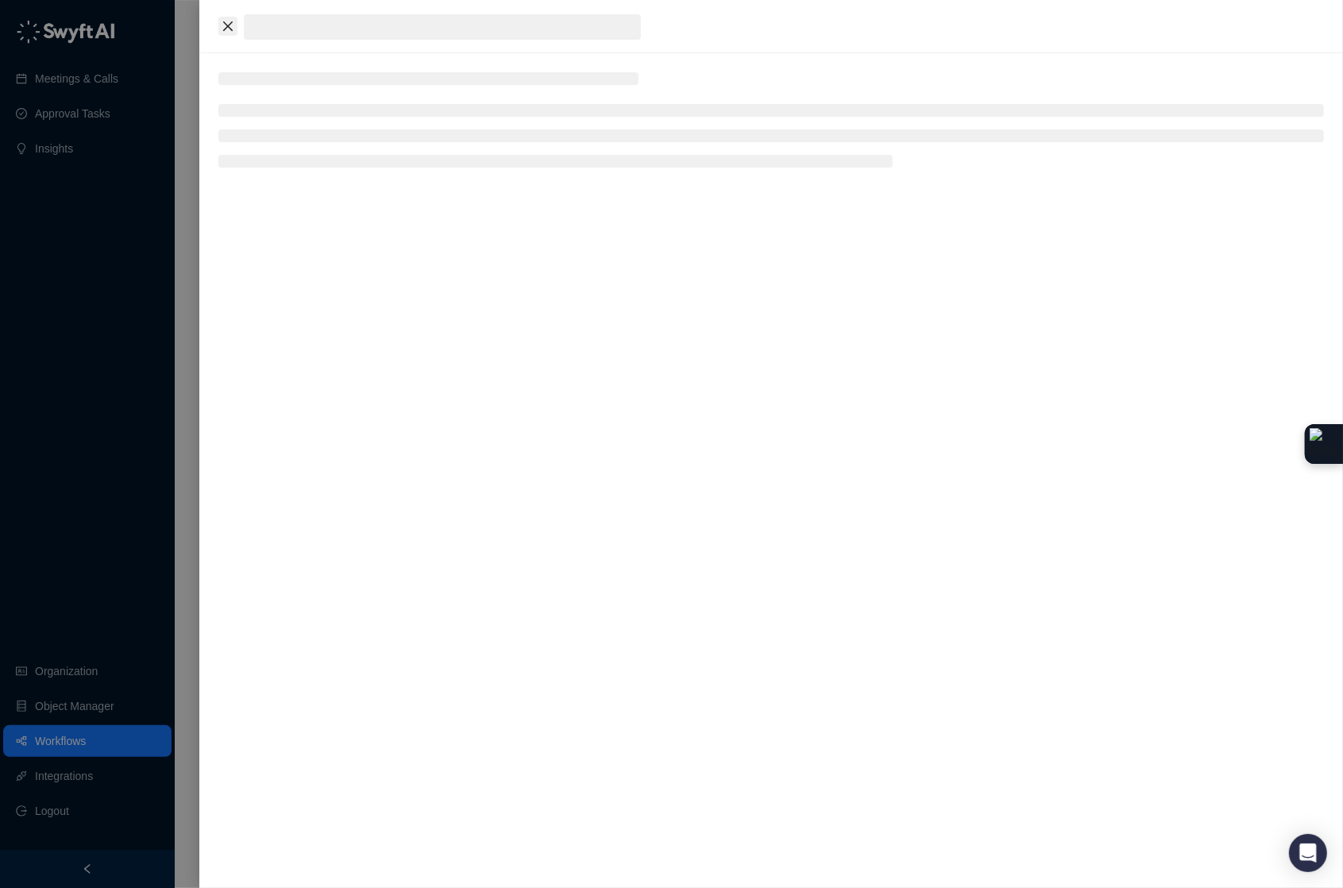
click at [231, 29] on icon "close" at bounding box center [228, 26] width 13 height 13
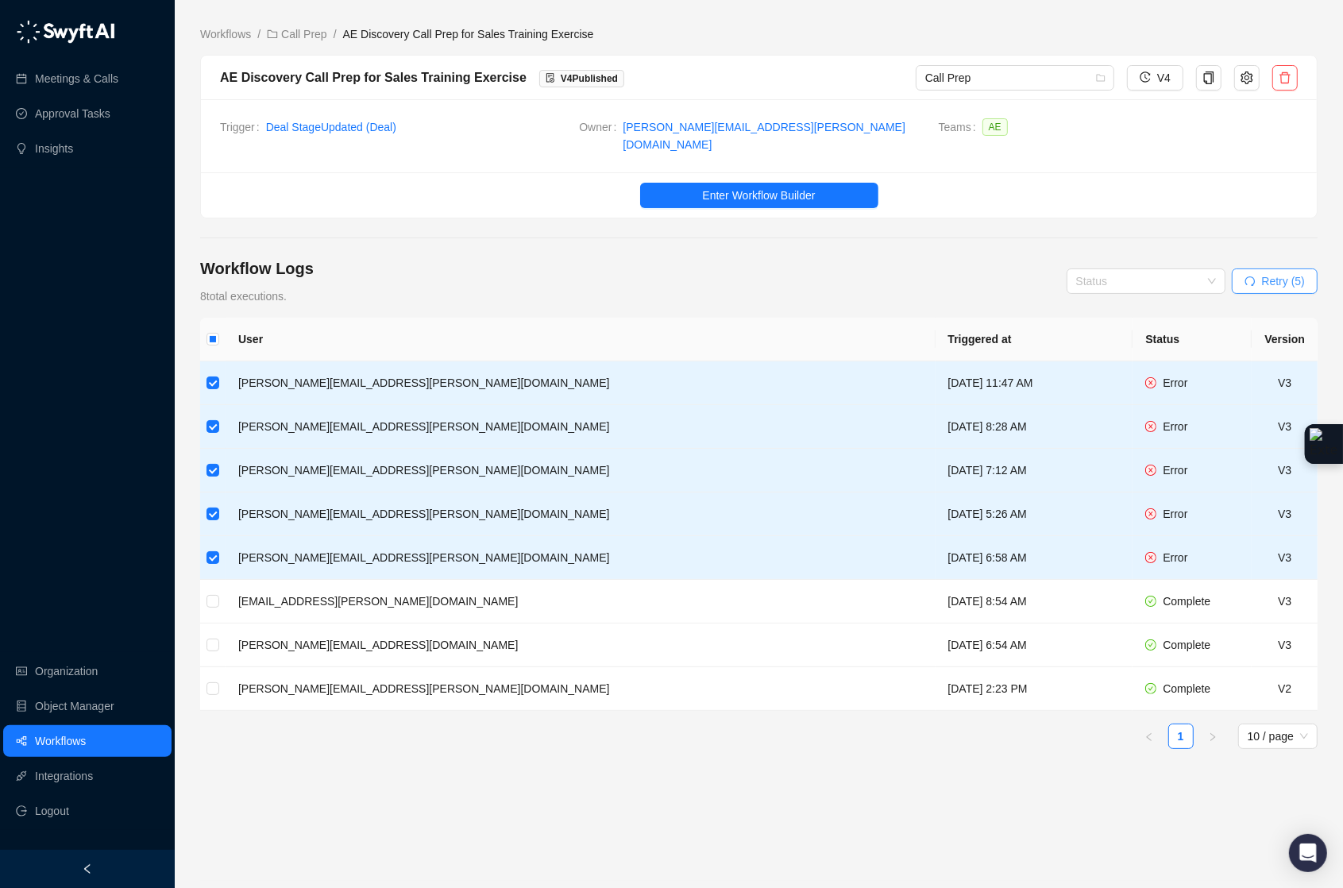
click at [1268, 281] on button "Retry (5)" at bounding box center [1275, 280] width 86 height 25
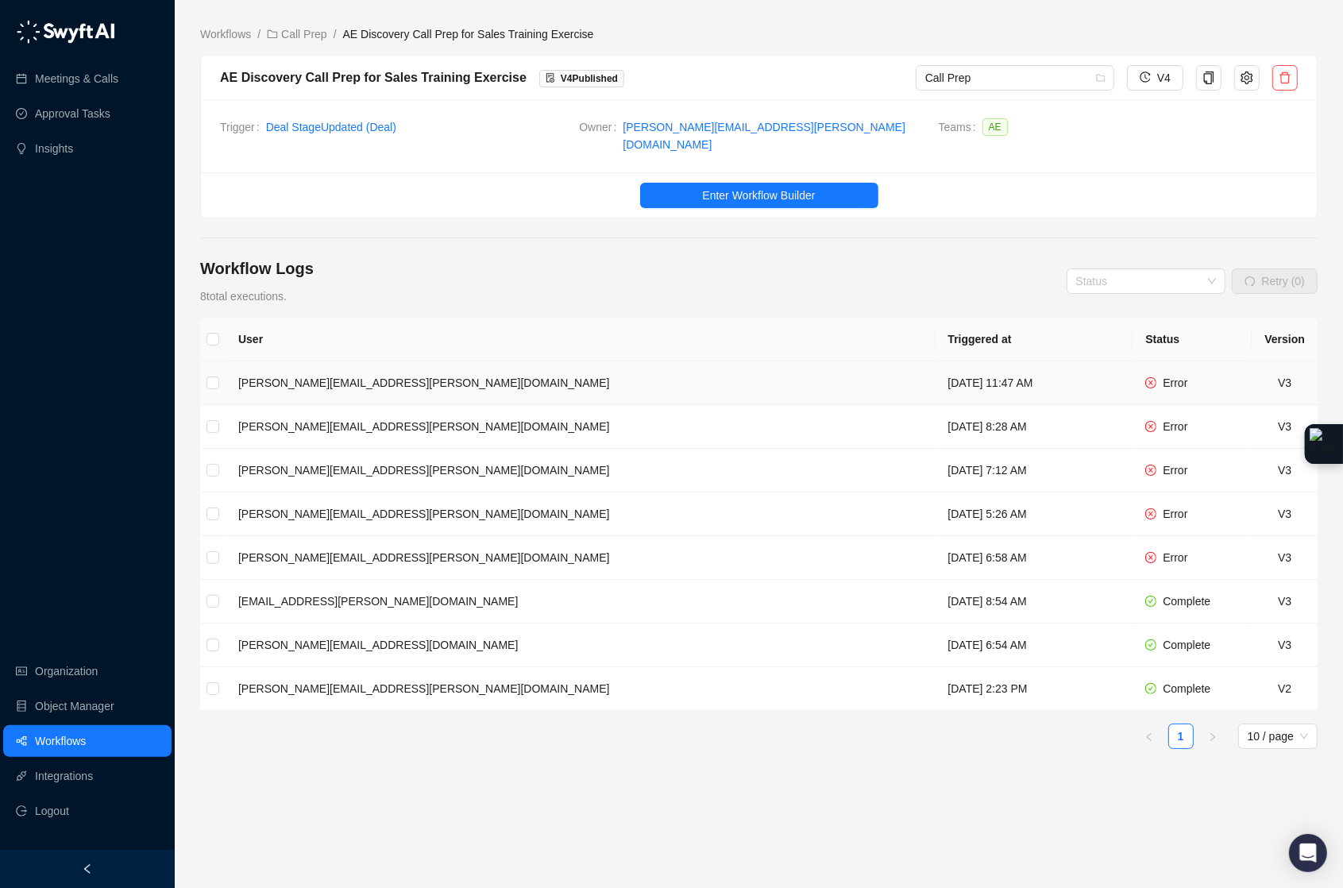
click at [612, 361] on td "[PERSON_NAME][EMAIL_ADDRESS][PERSON_NAME][DOMAIN_NAME]" at bounding box center [581, 383] width 710 height 44
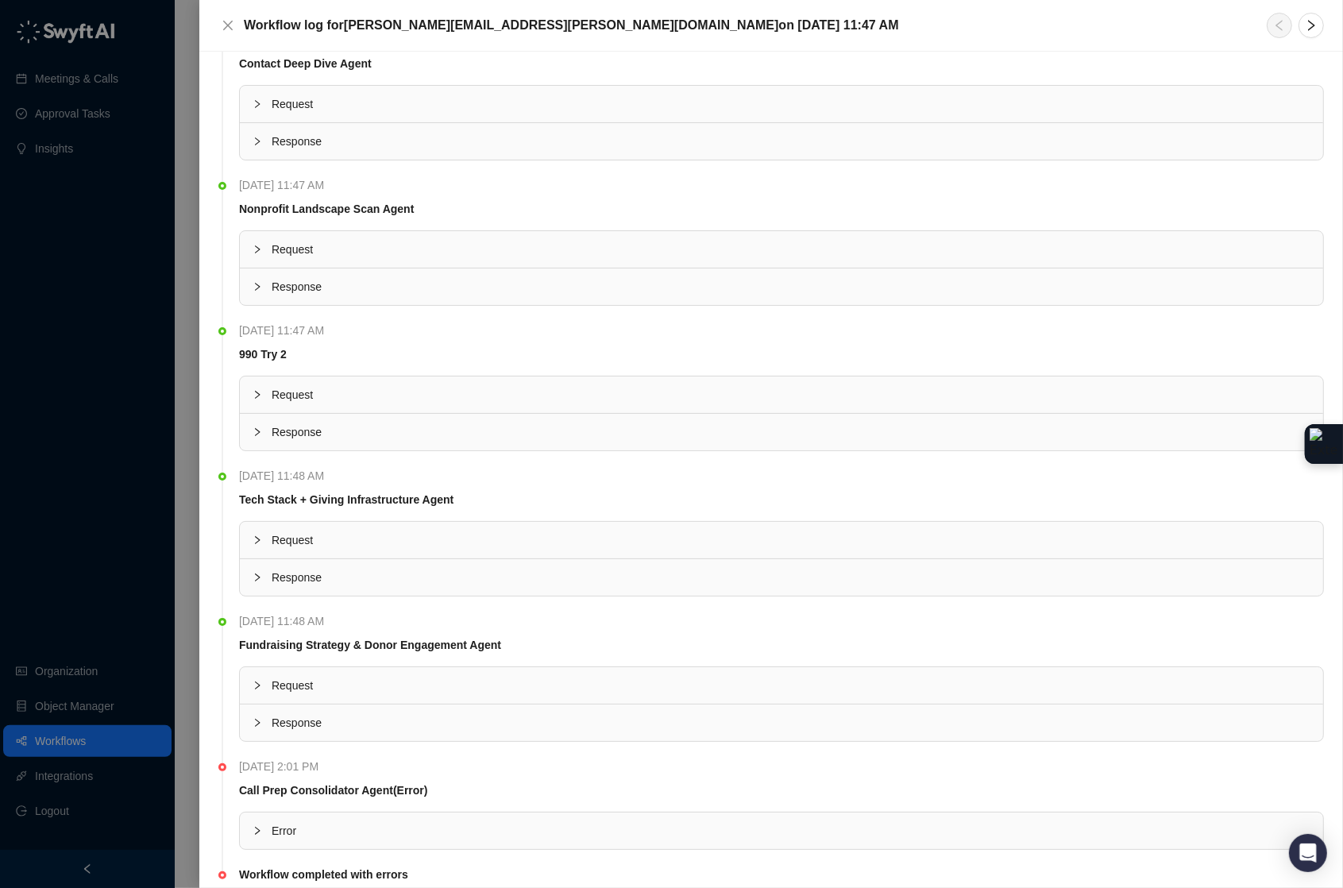
scroll to position [323, 0]
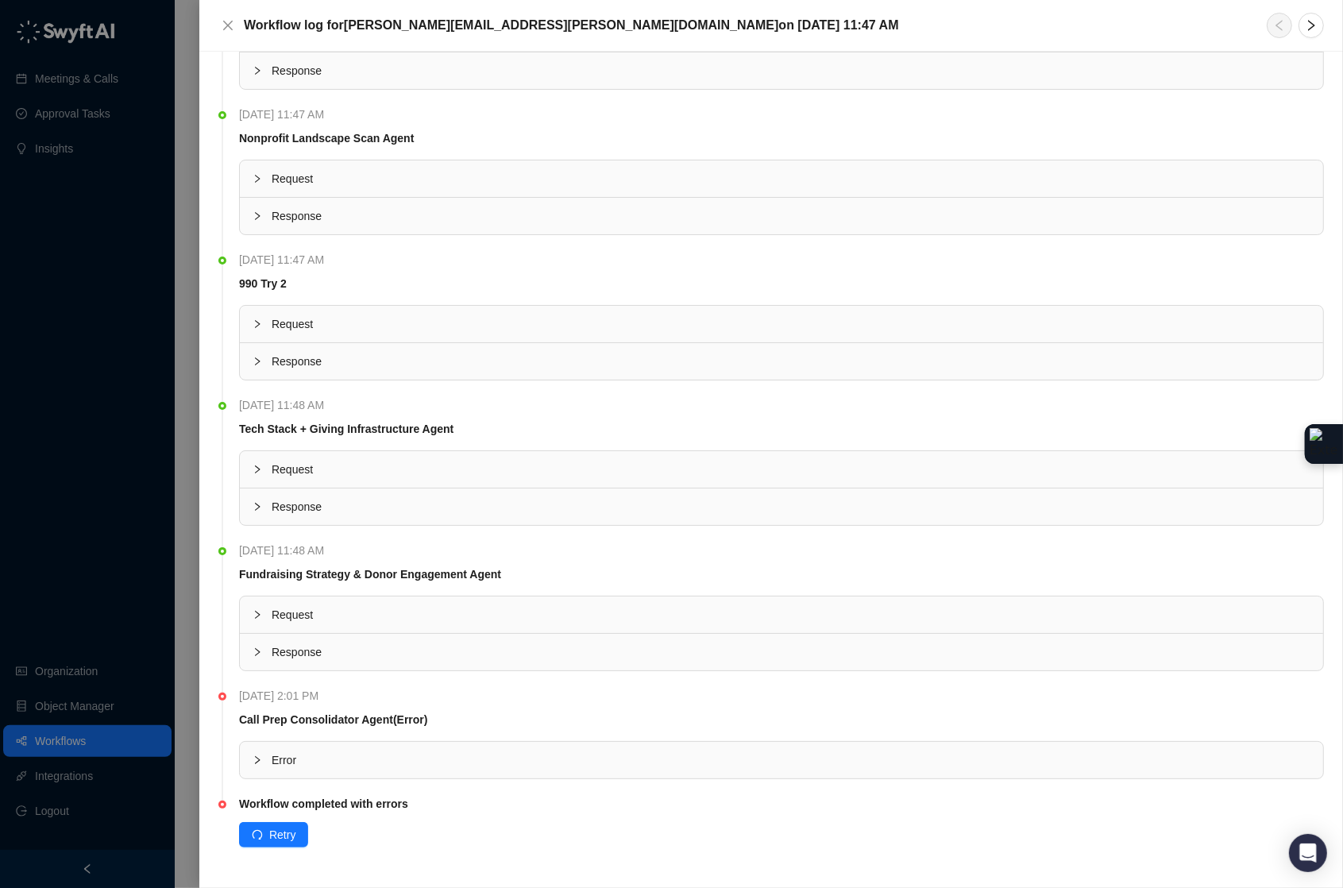
click at [255, 758] on icon "collapsed" at bounding box center [258, 760] width 10 height 10
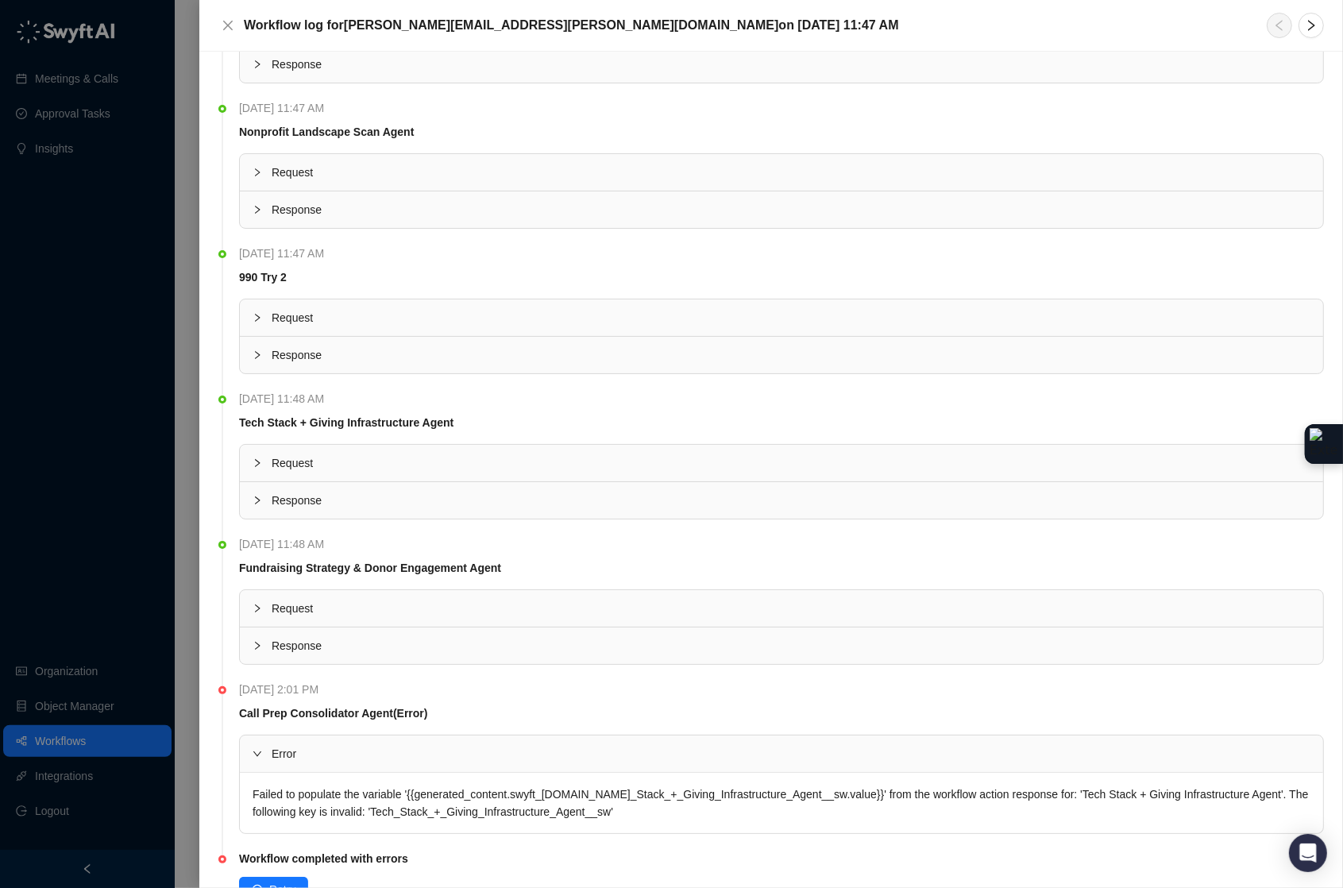
scroll to position [331, 0]
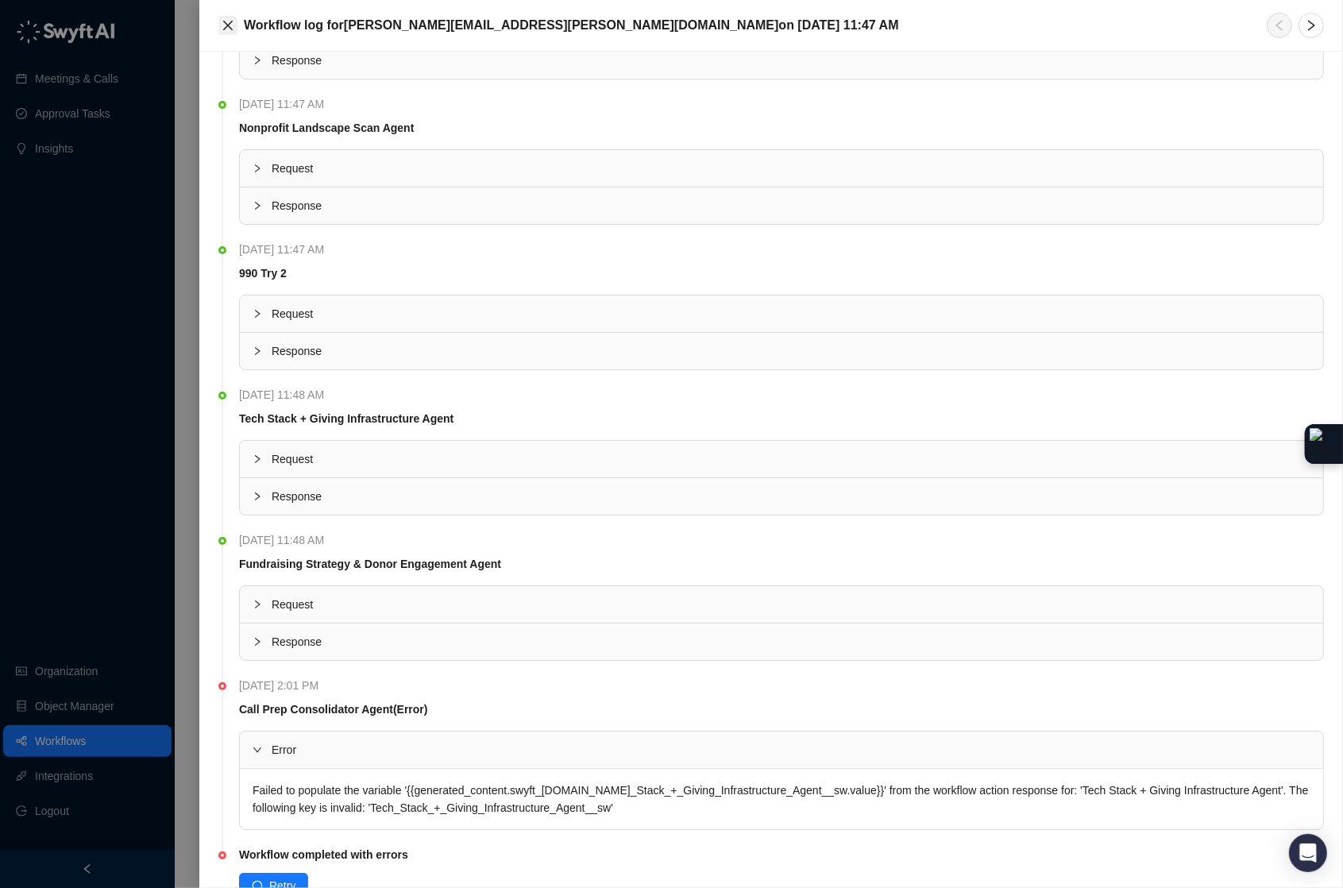
click at [230, 28] on icon "close" at bounding box center [228, 25] width 13 height 13
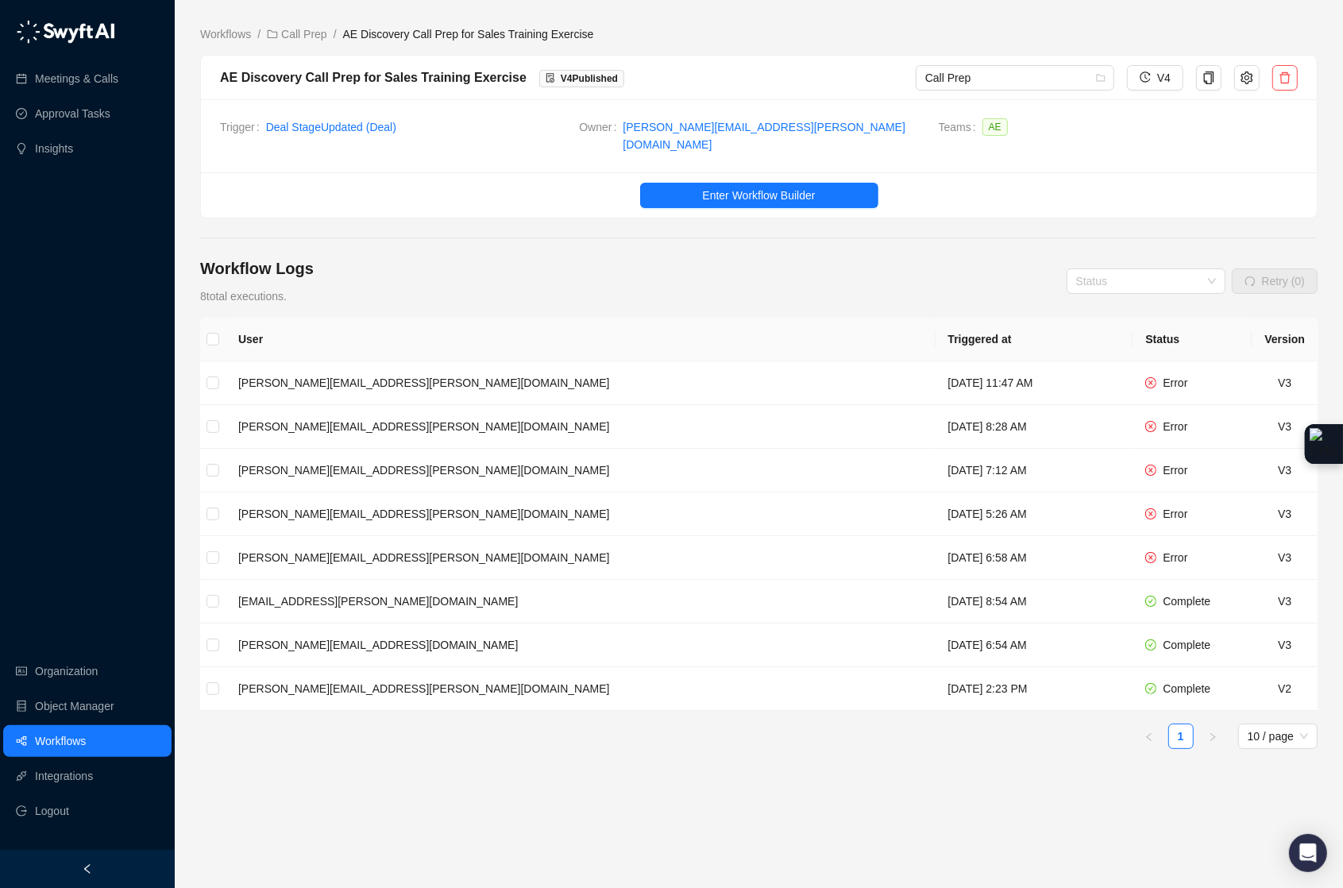
click at [658, 199] on ul "Enter Workflow Builder" at bounding box center [759, 194] width 1116 height 45
click at [662, 189] on button "Enter Workflow Builder" at bounding box center [759, 195] width 238 height 25
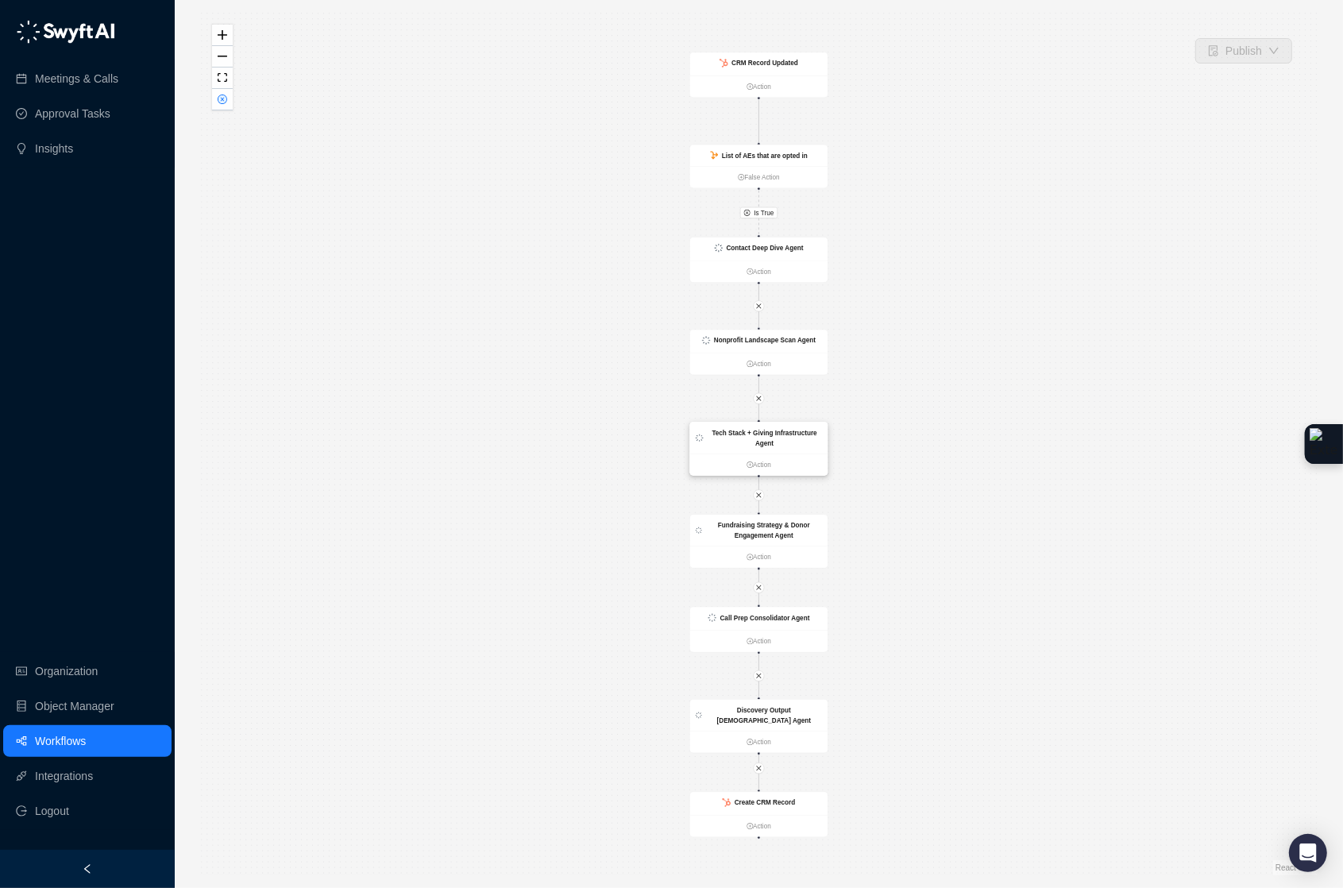
click at [807, 455] on ul "Action" at bounding box center [758, 464] width 137 height 21
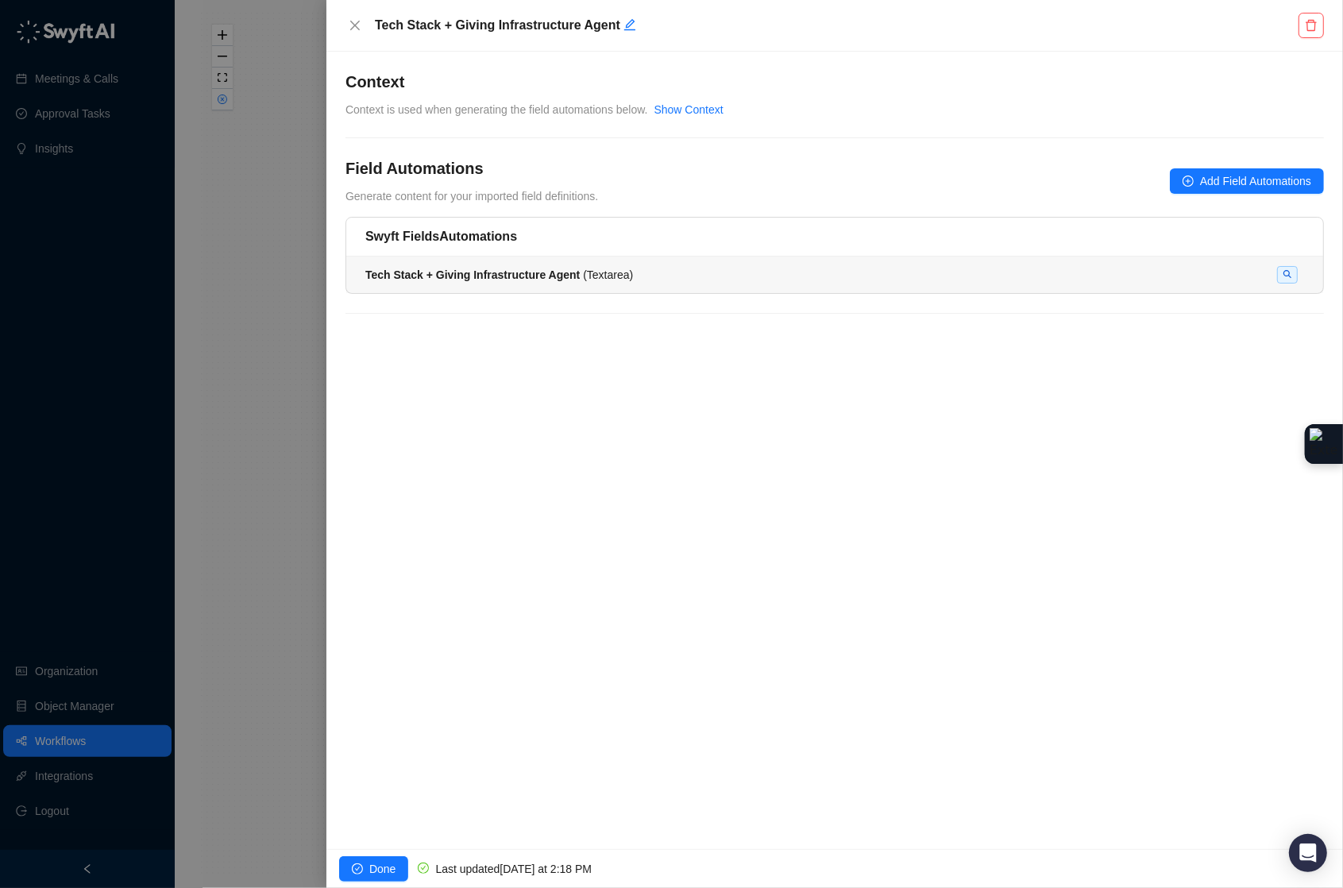
click at [871, 286] on li "Tech Stack + Giving Infrastructure Agent ( Textarea )" at bounding box center [834, 275] width 977 height 37
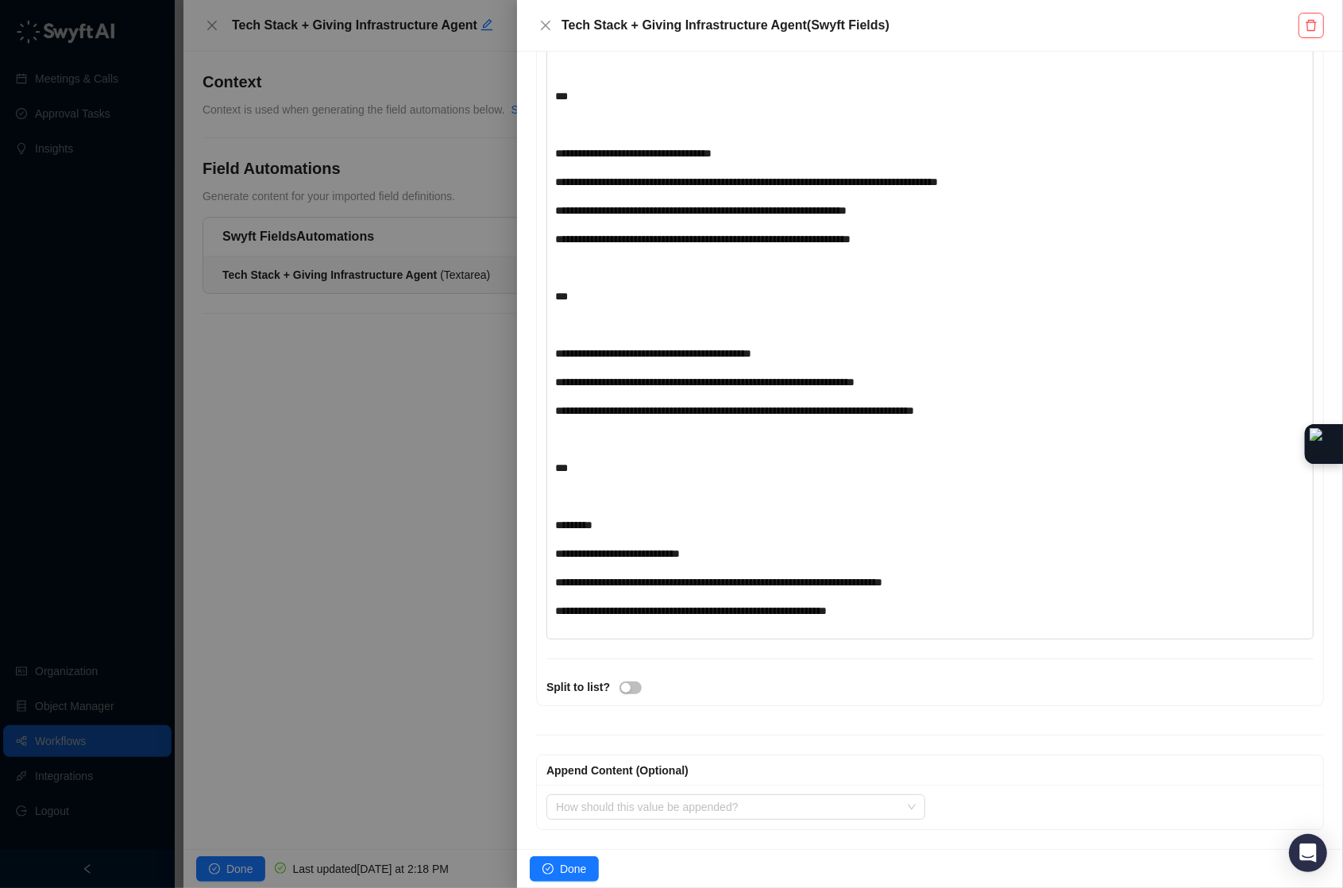
scroll to position [1939, 0]
click at [562, 874] on span "Done" at bounding box center [573, 868] width 26 height 17
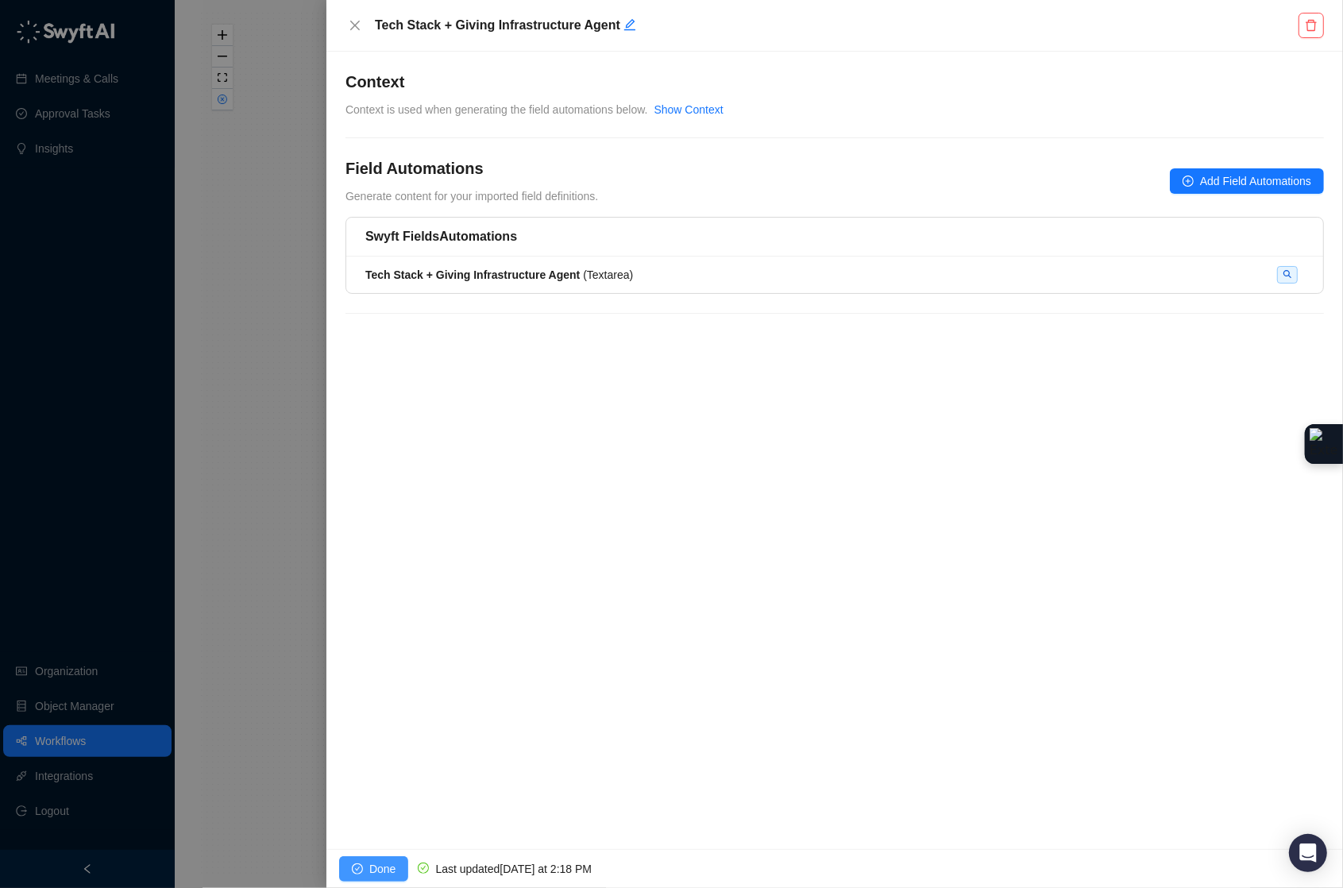
click at [384, 861] on span "Done" at bounding box center [382, 868] width 26 height 17
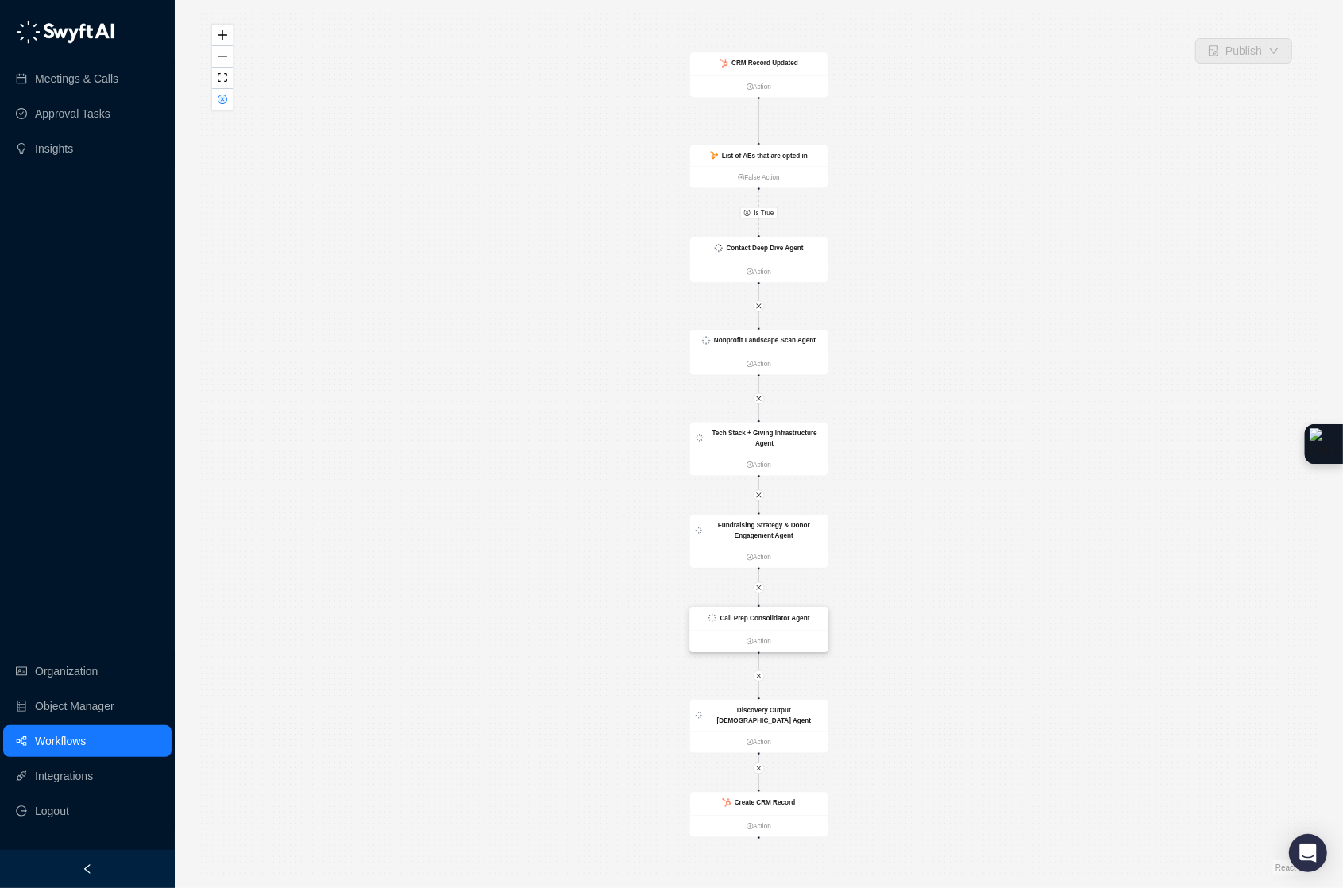
click at [799, 626] on div "Call Prep Consolidator Agent" at bounding box center [758, 618] width 137 height 23
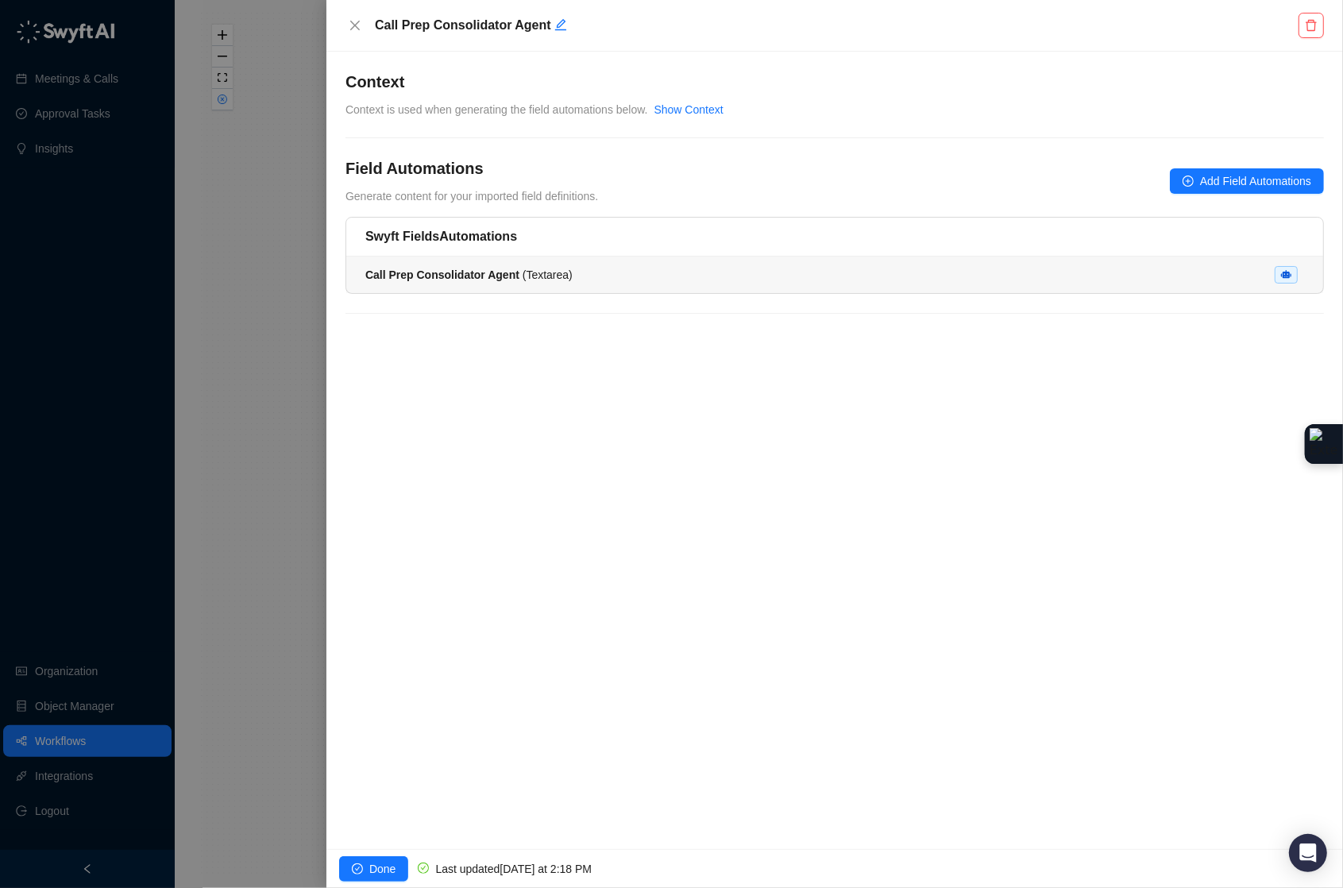
click at [596, 276] on div "Call Prep Consolidator Agent ( Textarea )" at bounding box center [834, 274] width 939 height 17
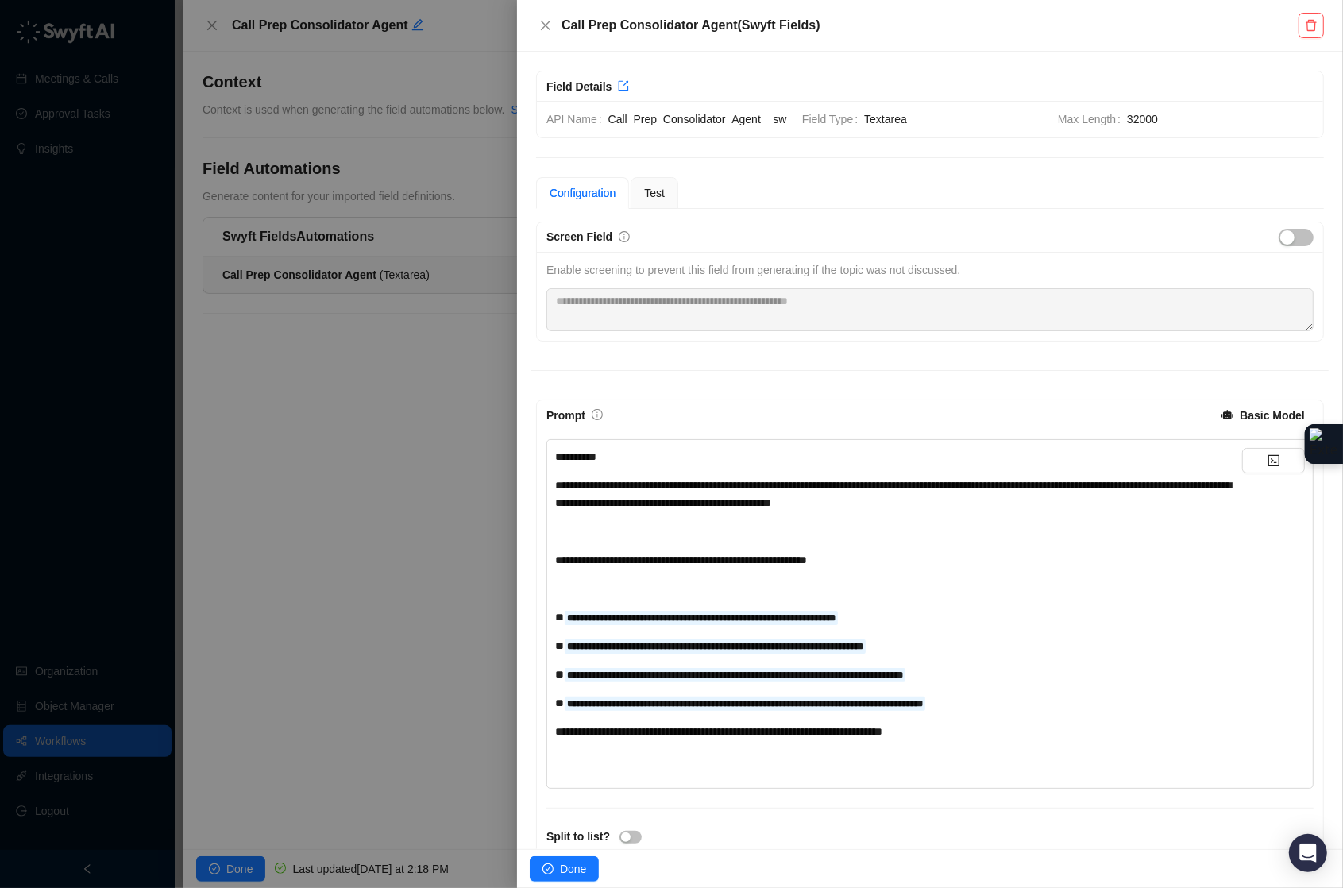
click at [1011, 683] on div "**********" at bounding box center [898, 674] width 687 height 17
click at [1268, 467] on icon "code" at bounding box center [1274, 460] width 13 height 13
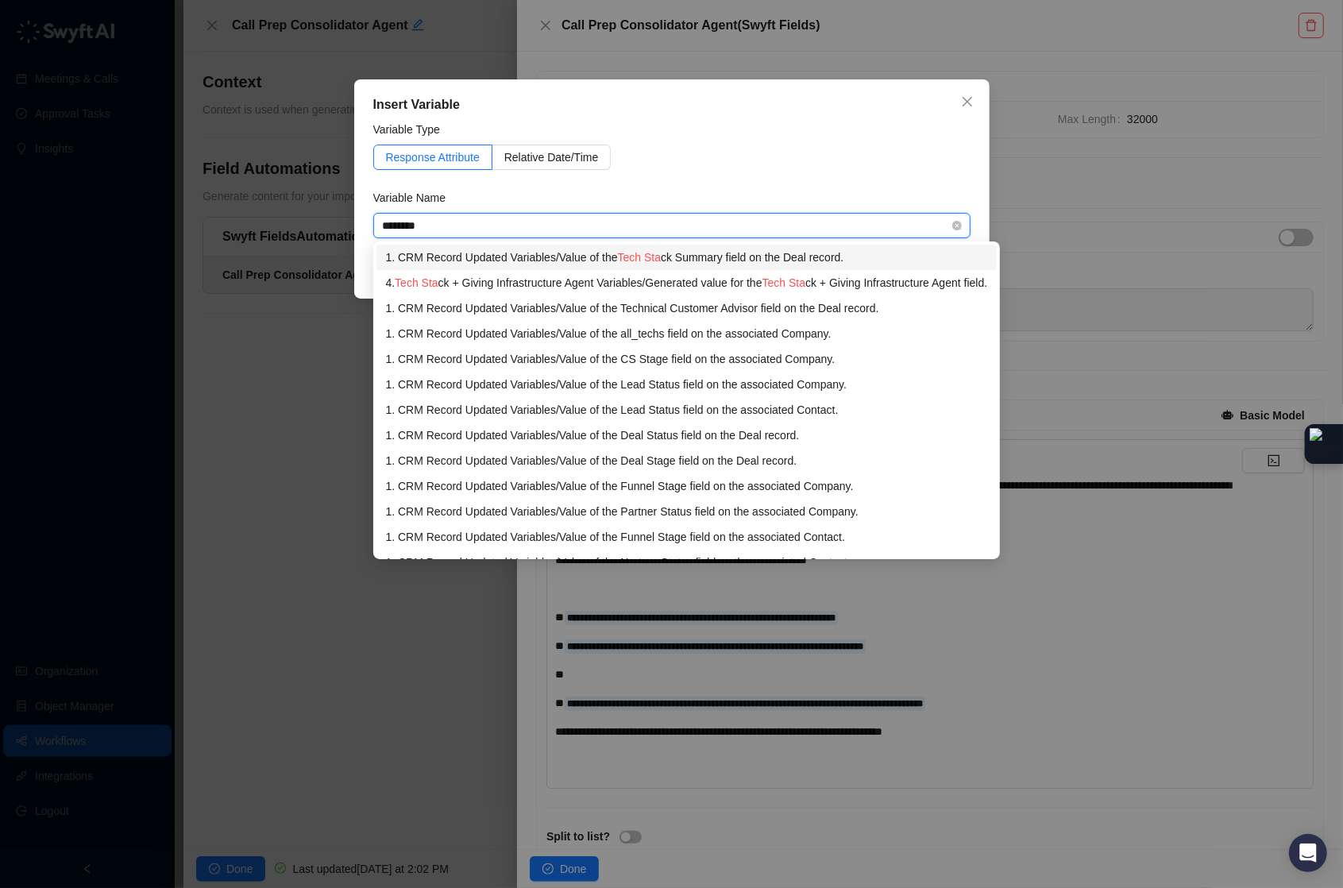
type input "*********"
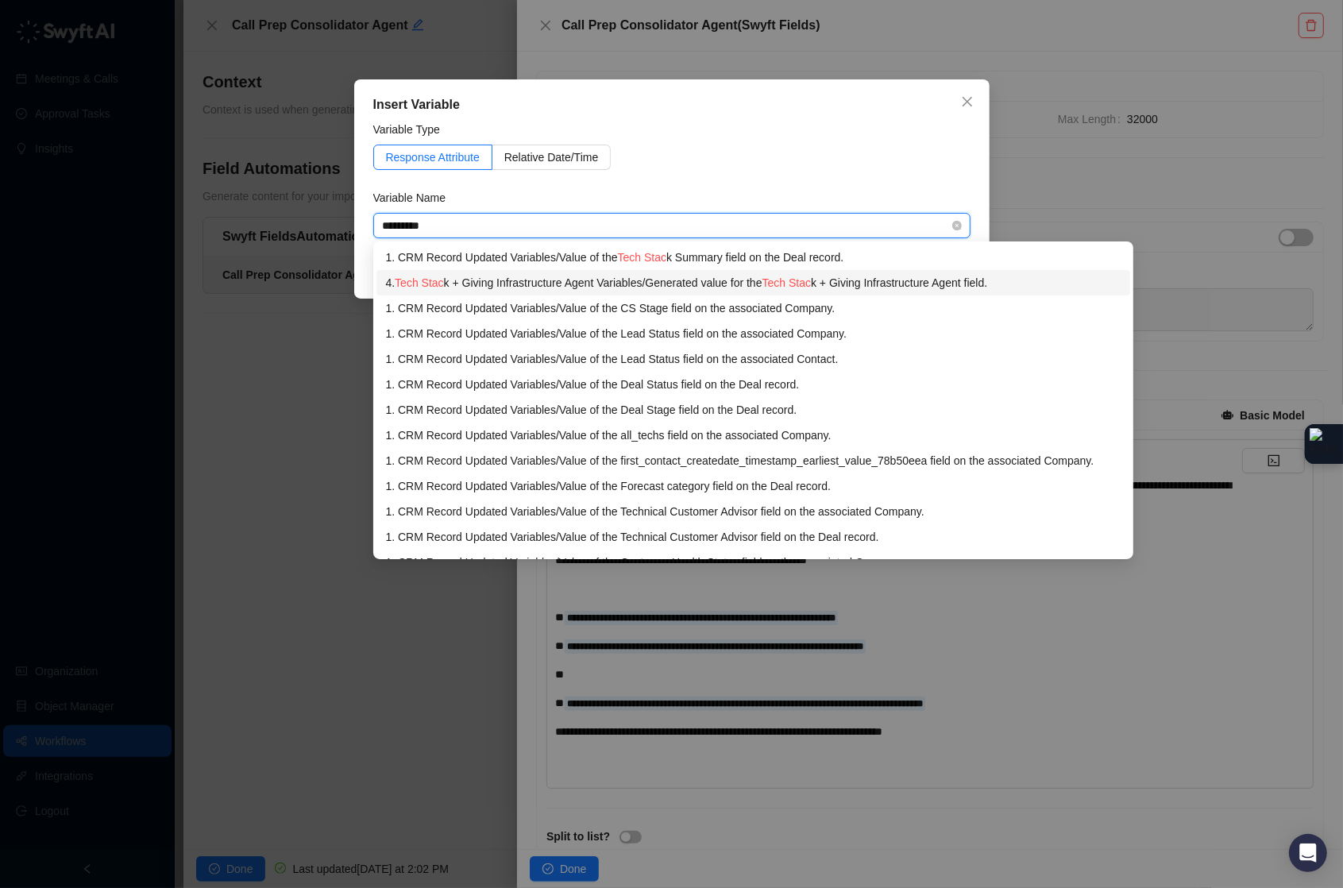
click at [770, 279] on div "4. Tech Stac k + Giving Infrastructure Agent Variables / Generated value for th…" at bounding box center [753, 282] width 735 height 17
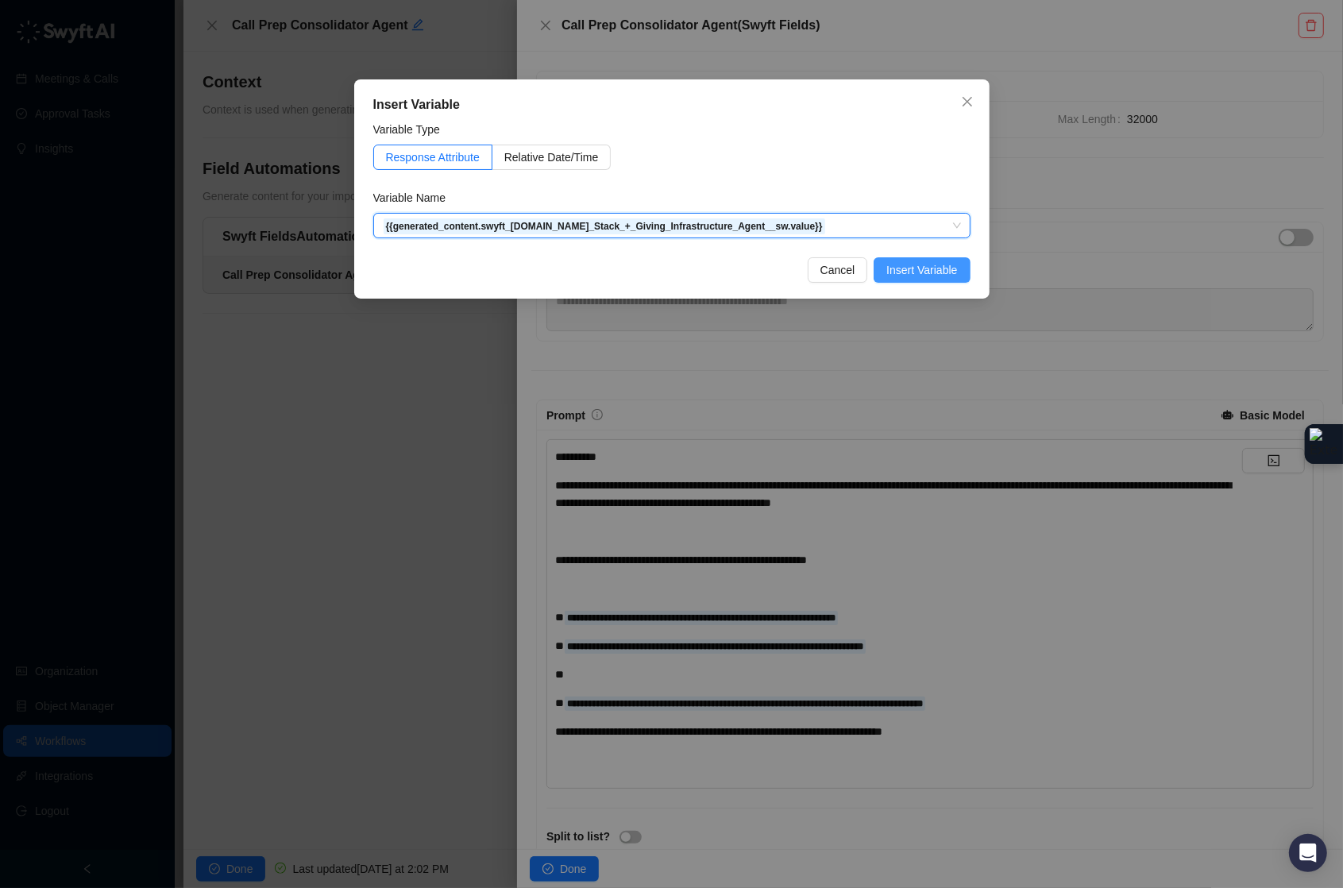
click at [930, 274] on span "Insert Variable" at bounding box center [921, 269] width 71 height 17
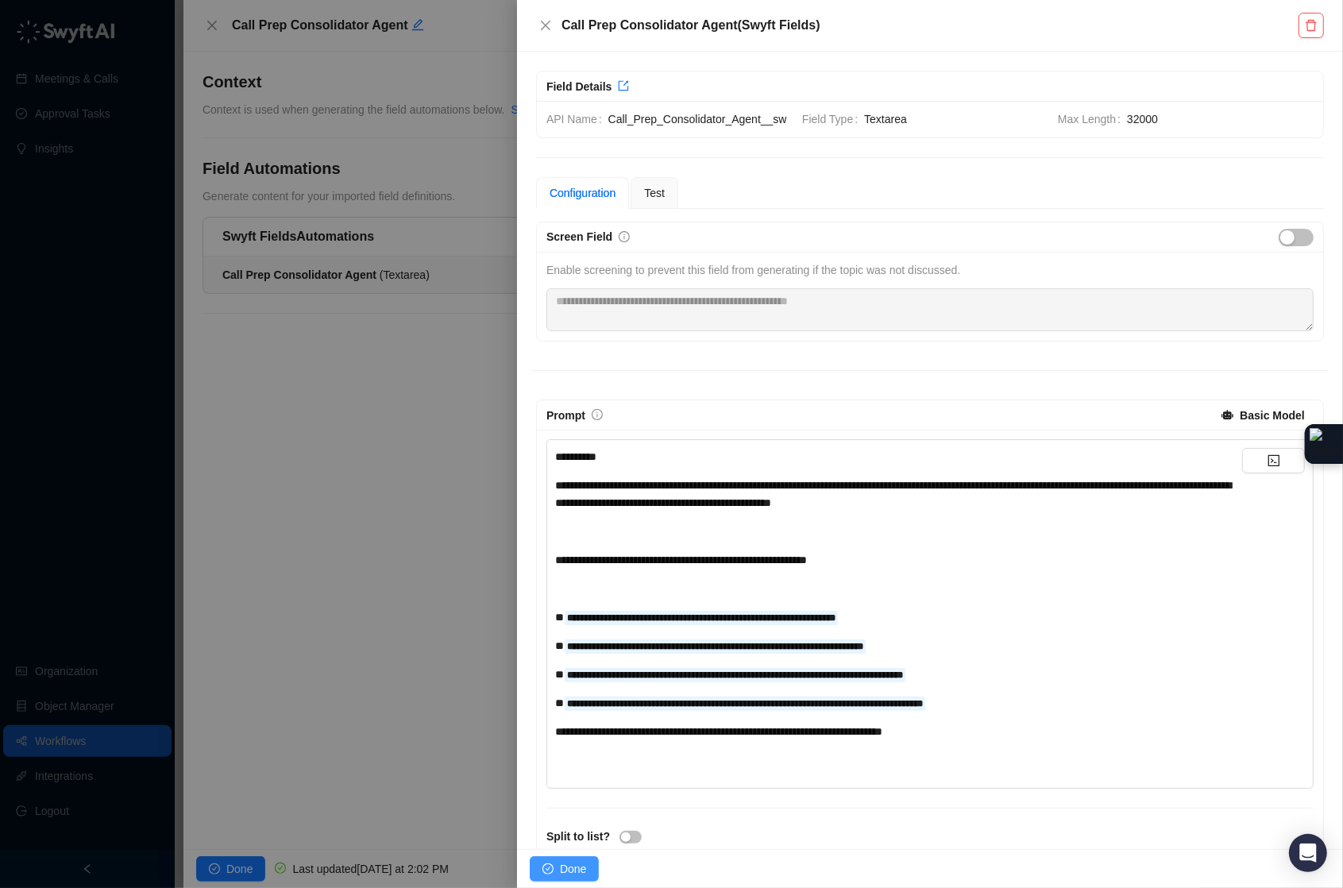
click at [554, 859] on button "Done" at bounding box center [564, 868] width 69 height 25
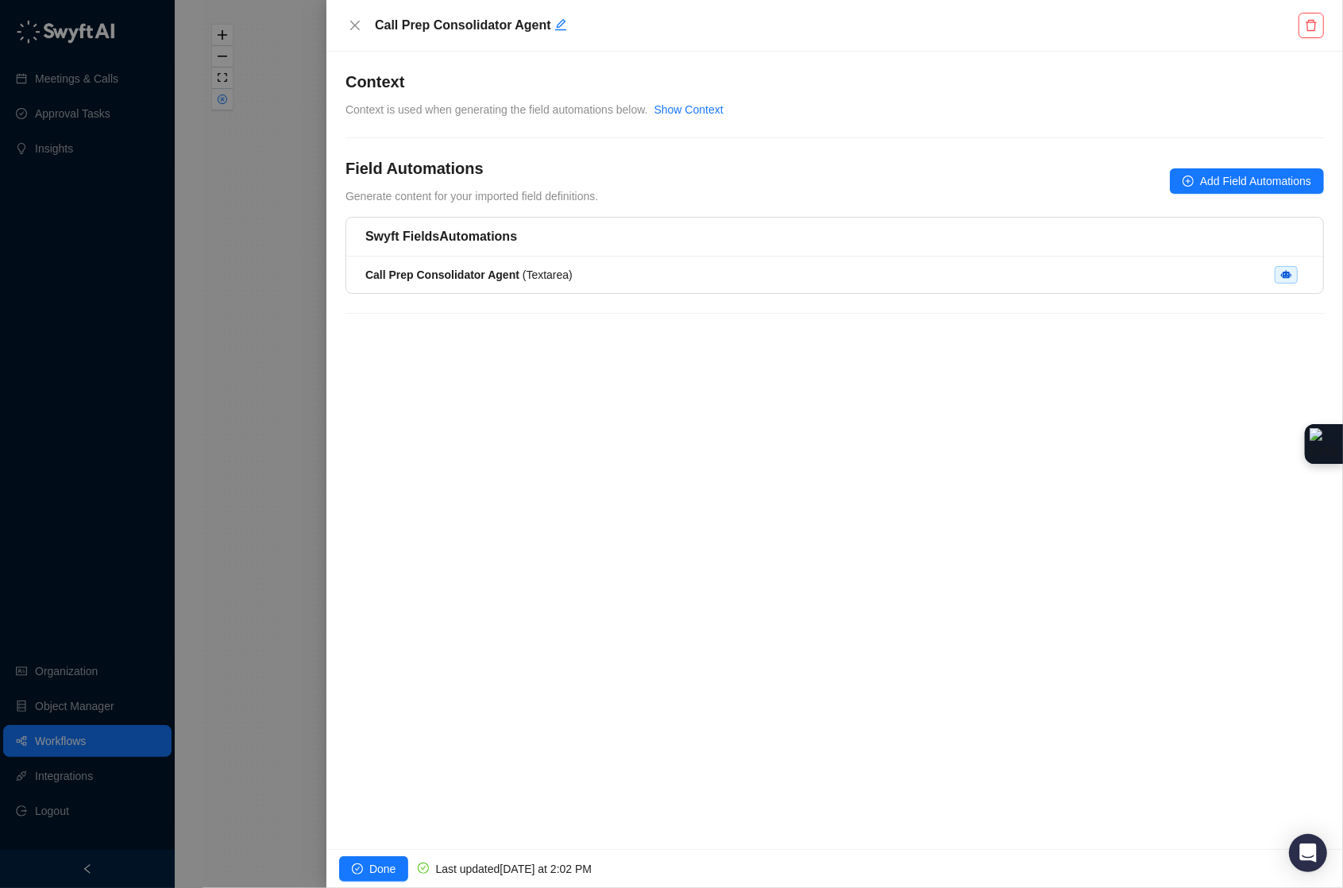
click at [379, 859] on button "Done" at bounding box center [373, 868] width 69 height 25
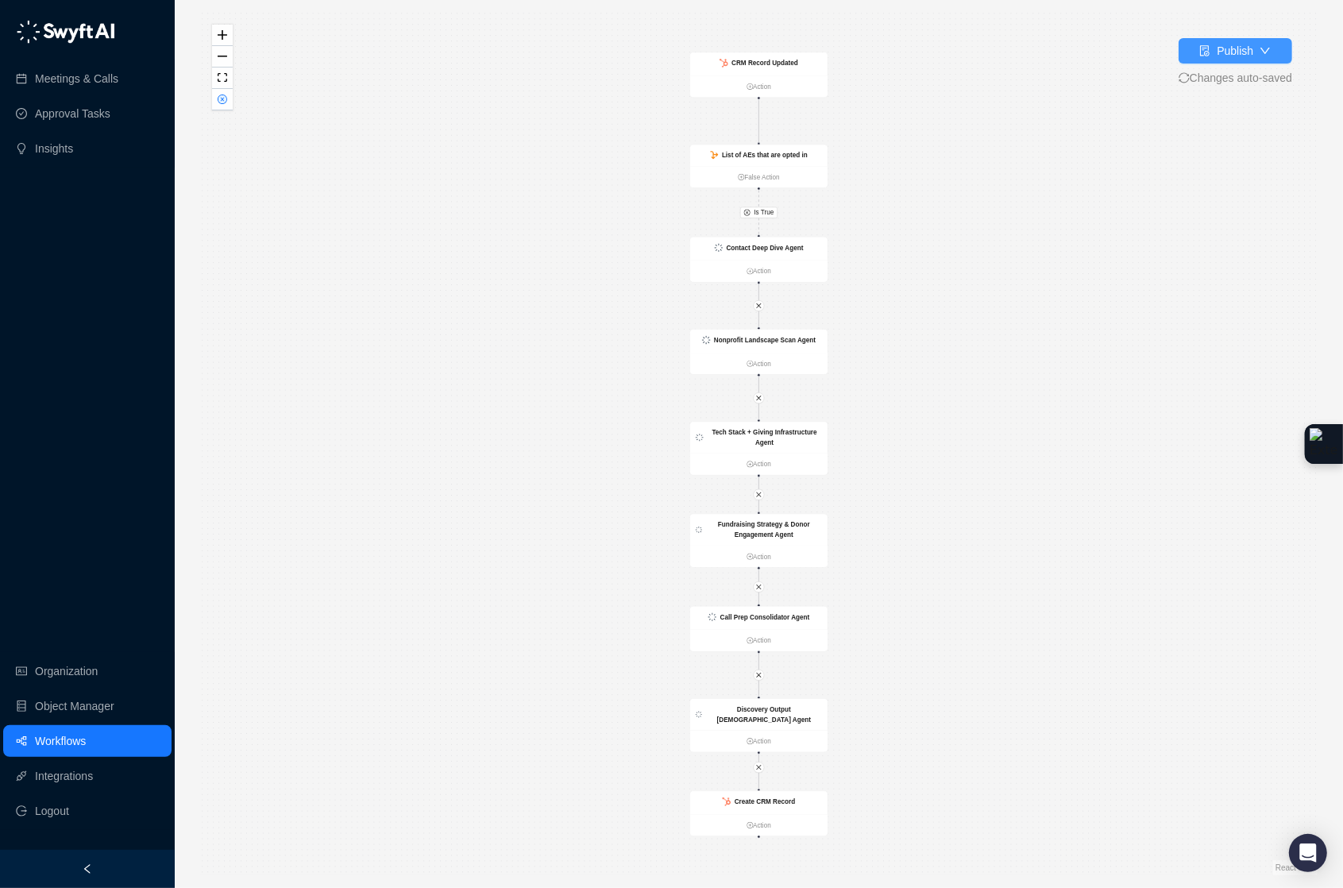
click at [1241, 52] on div "Publish" at bounding box center [1235, 50] width 37 height 17
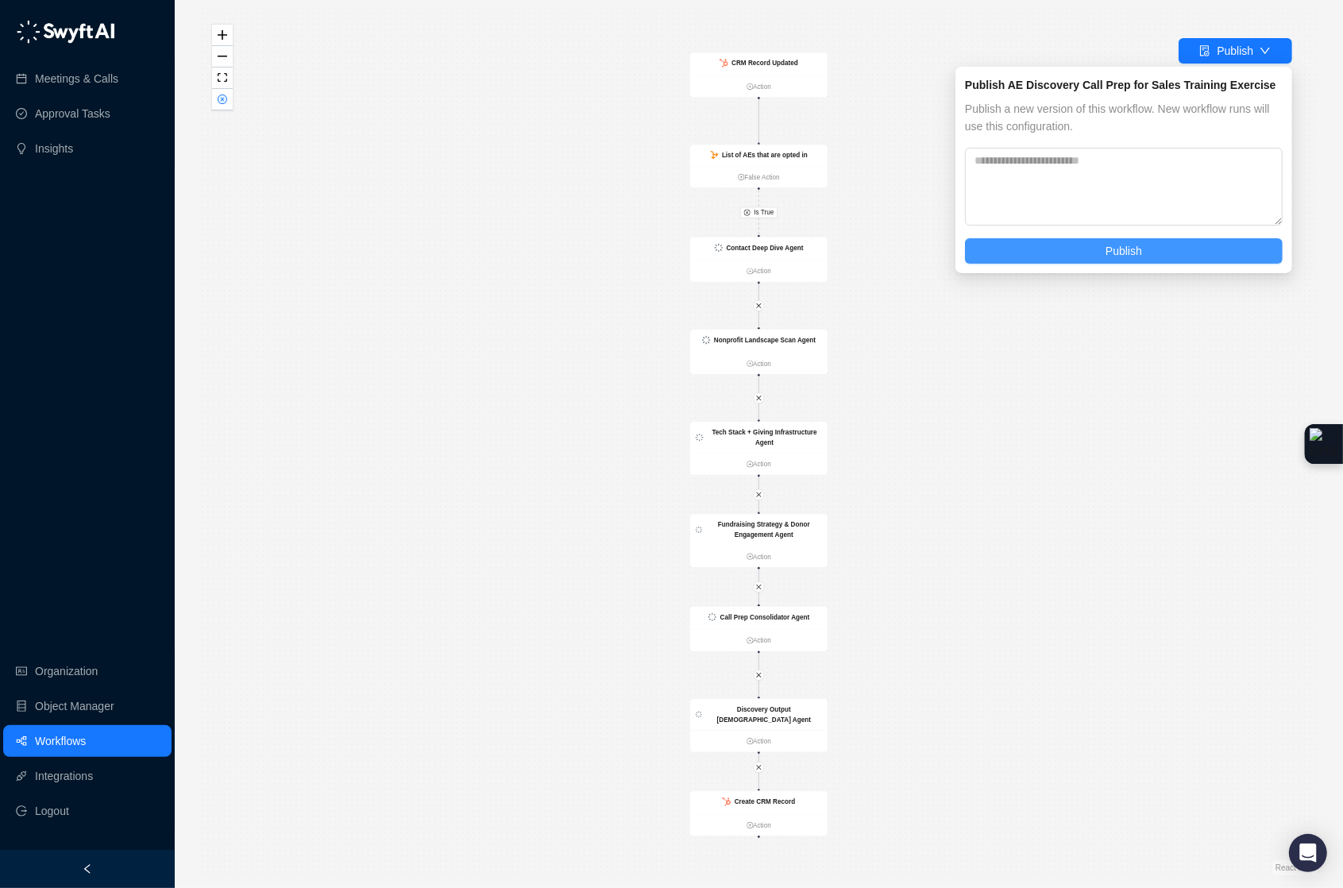
click at [1187, 250] on button "Publish" at bounding box center [1124, 250] width 318 height 25
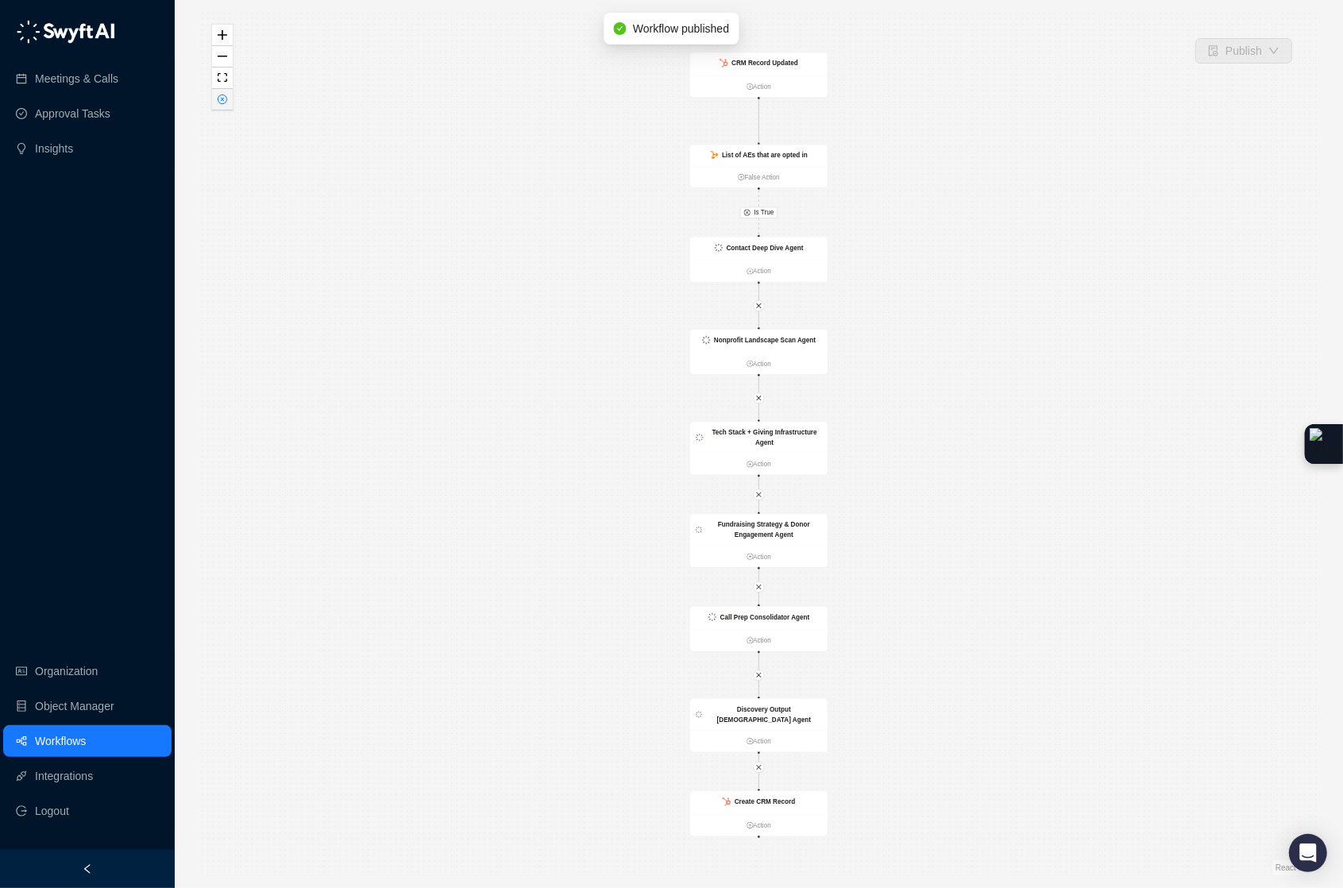
click at [220, 98] on icon "close-circle" at bounding box center [222, 99] width 8 height 8
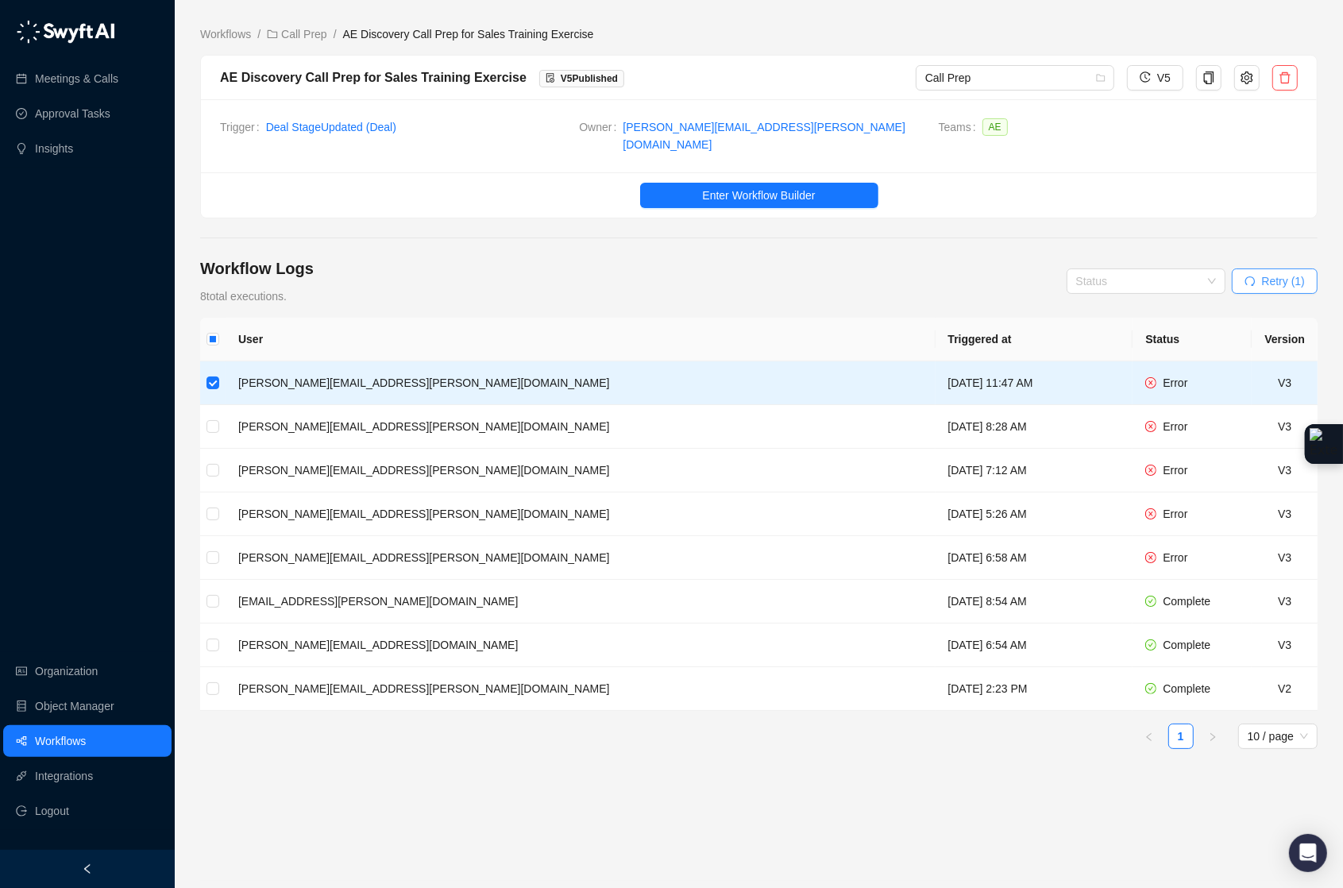
click at [1303, 276] on span "Retry (1)" at bounding box center [1283, 280] width 43 height 17
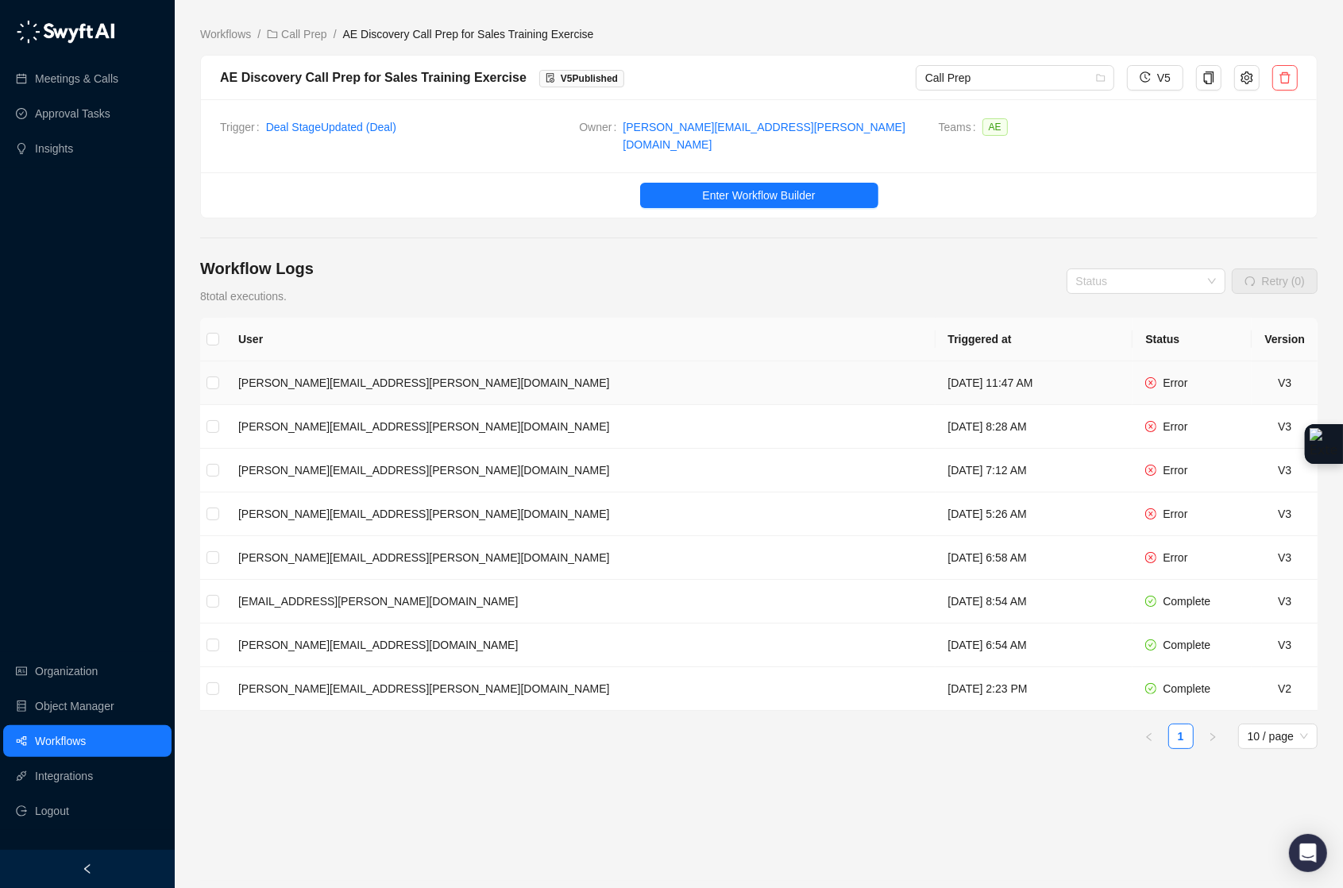
click at [1162, 361] on td "Error" at bounding box center [1192, 383] width 119 height 44
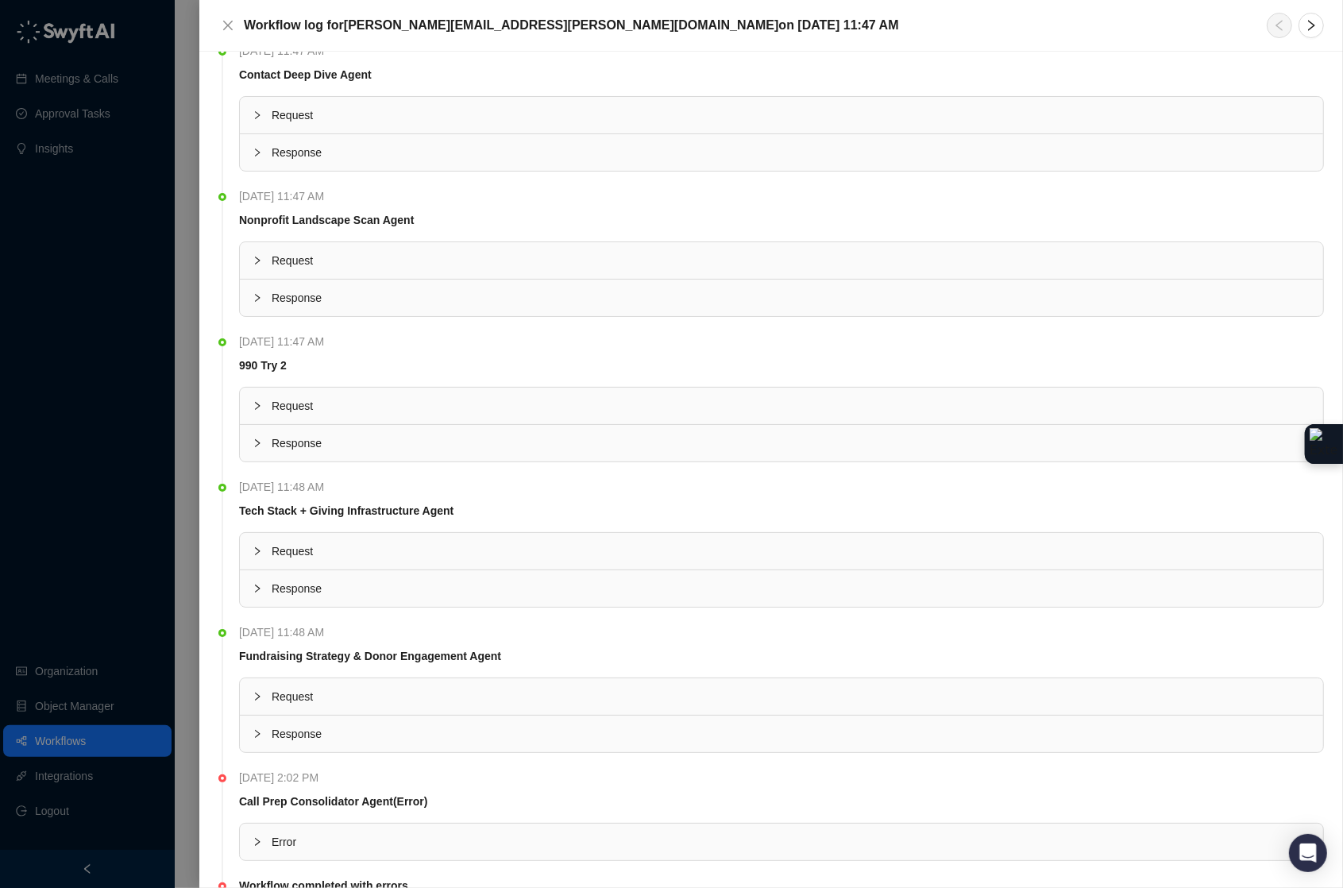
scroll to position [323, 0]
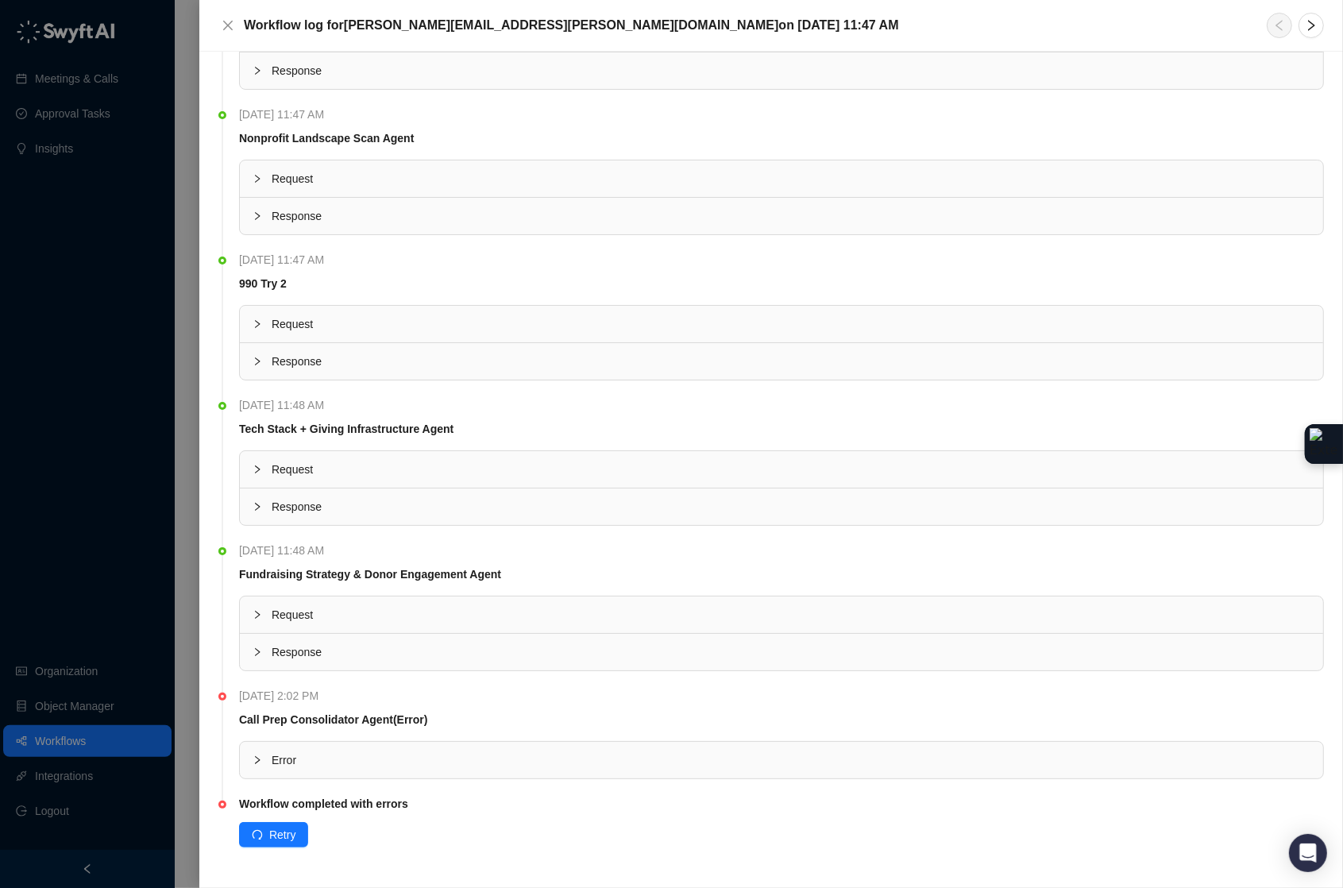
click at [257, 755] on div at bounding box center [262, 759] width 19 height 17
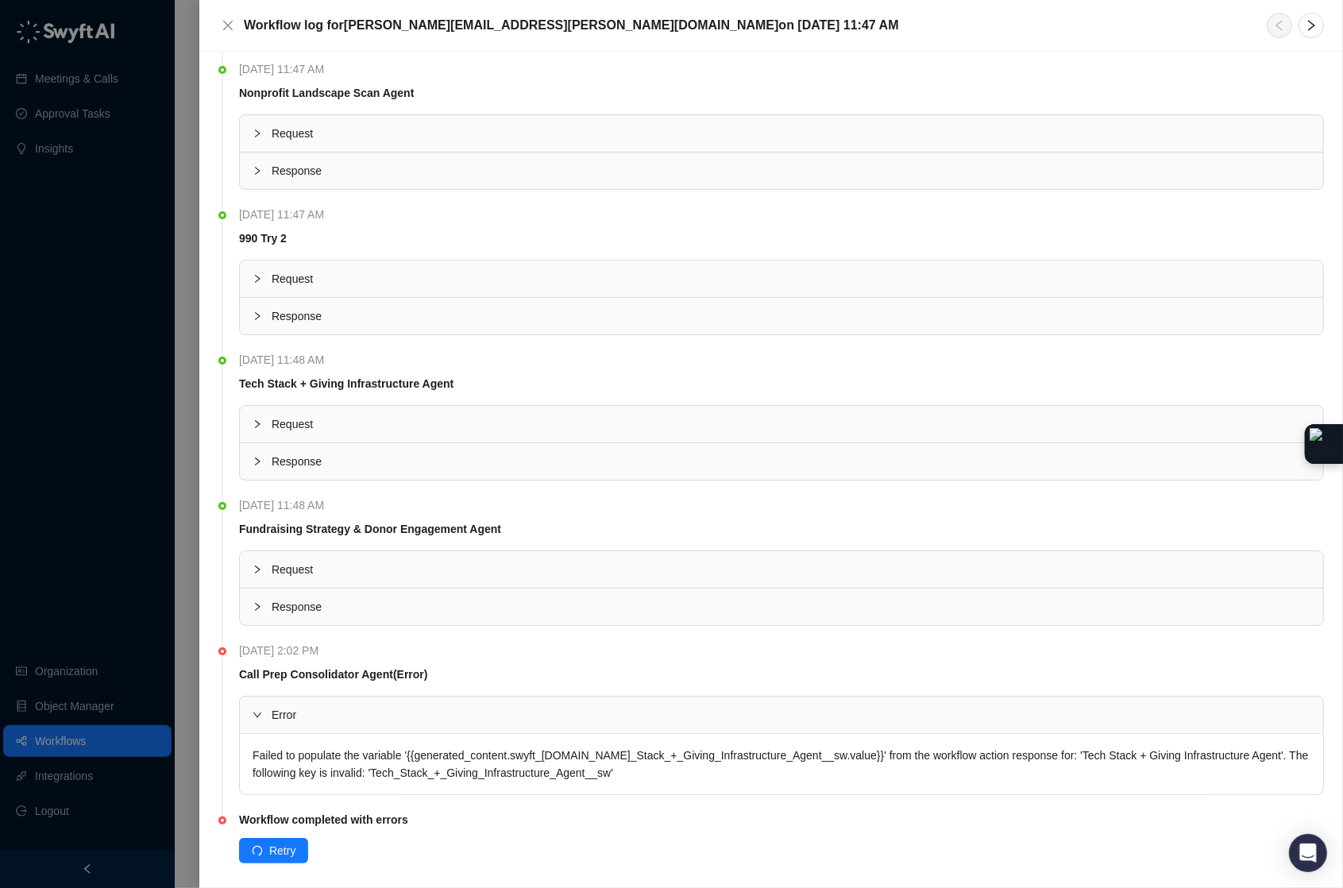
scroll to position [385, 0]
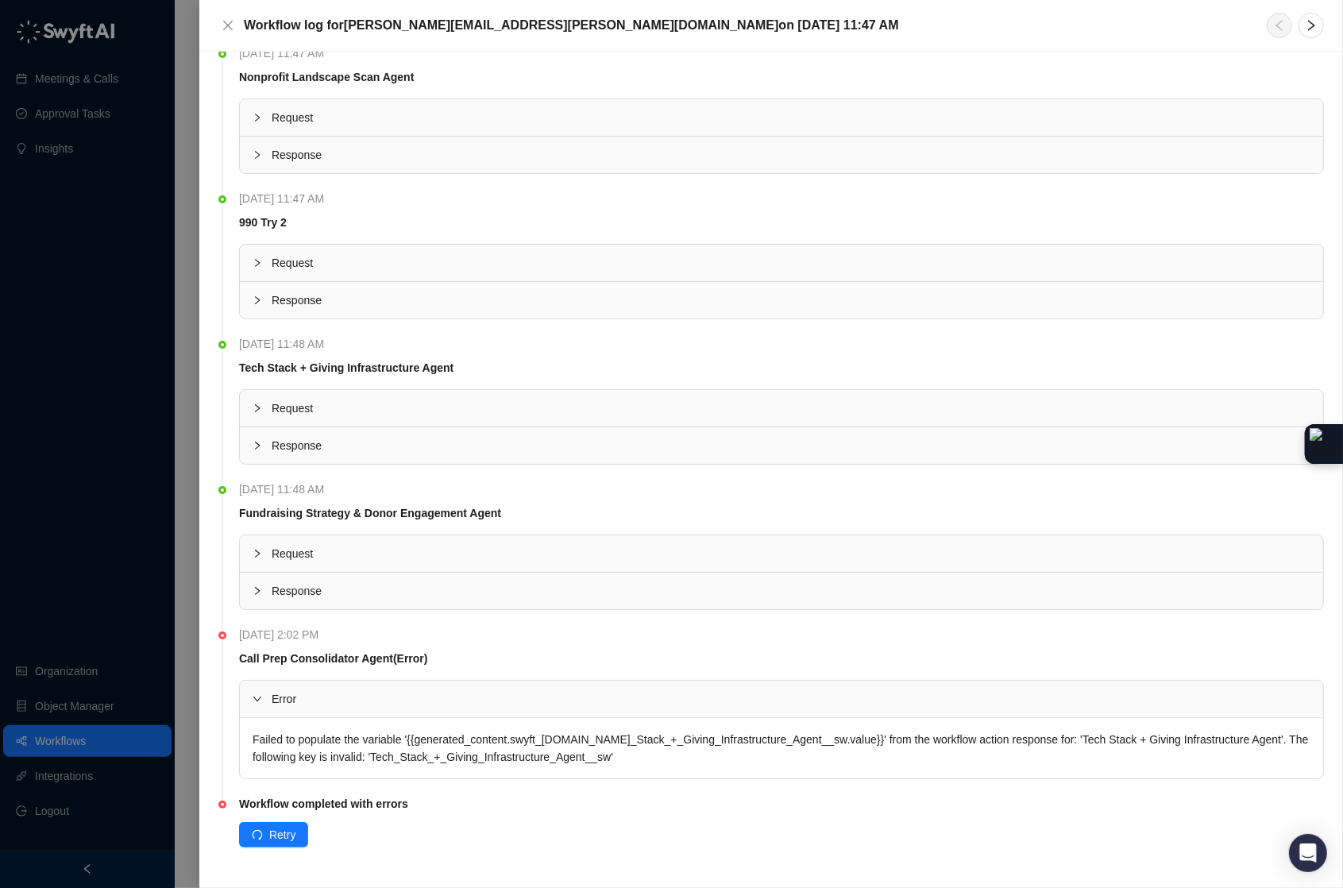
click at [406, 742] on div "Failed to populate the variable '{{generated_content.swyft_fields.Tech_Stack_+_…" at bounding box center [781, 748] width 1083 height 60
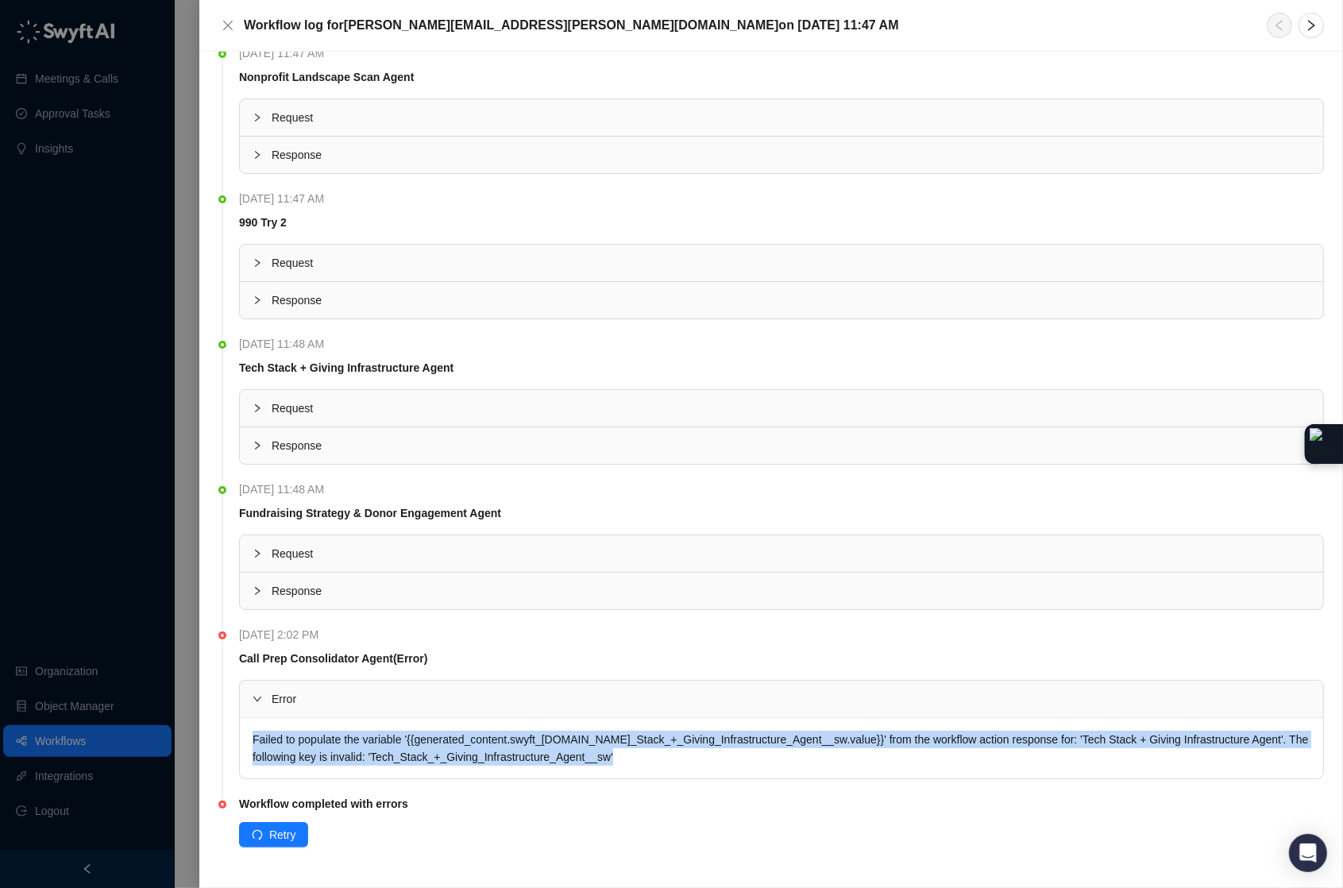
click at [406, 742] on div "Failed to populate the variable '{{generated_content.swyft_fields.Tech_Stack_+_…" at bounding box center [781, 748] width 1083 height 60
click at [234, 26] on button "Close" at bounding box center [227, 25] width 19 height 19
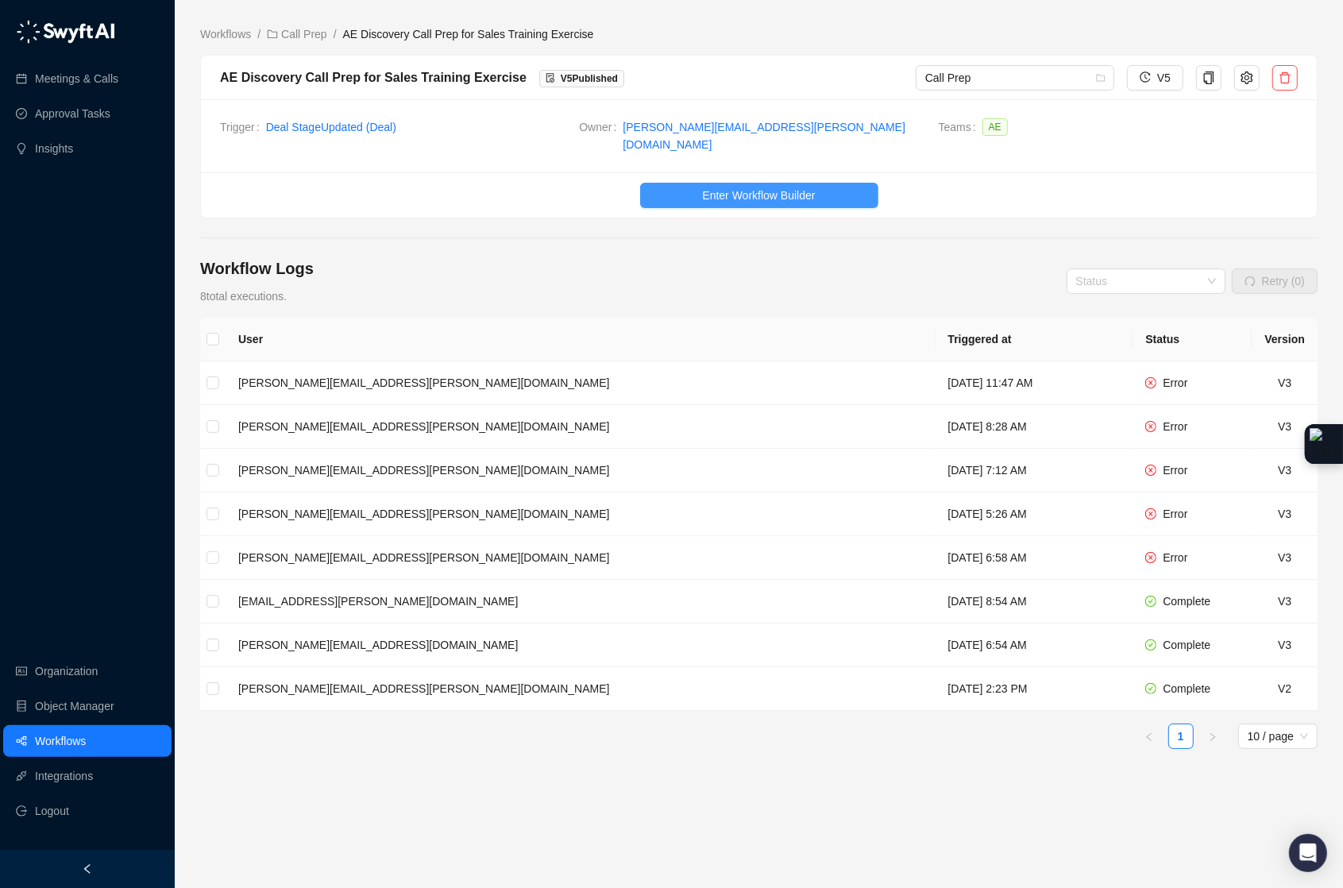
click at [694, 183] on button "Enter Workflow Builder" at bounding box center [759, 195] width 238 height 25
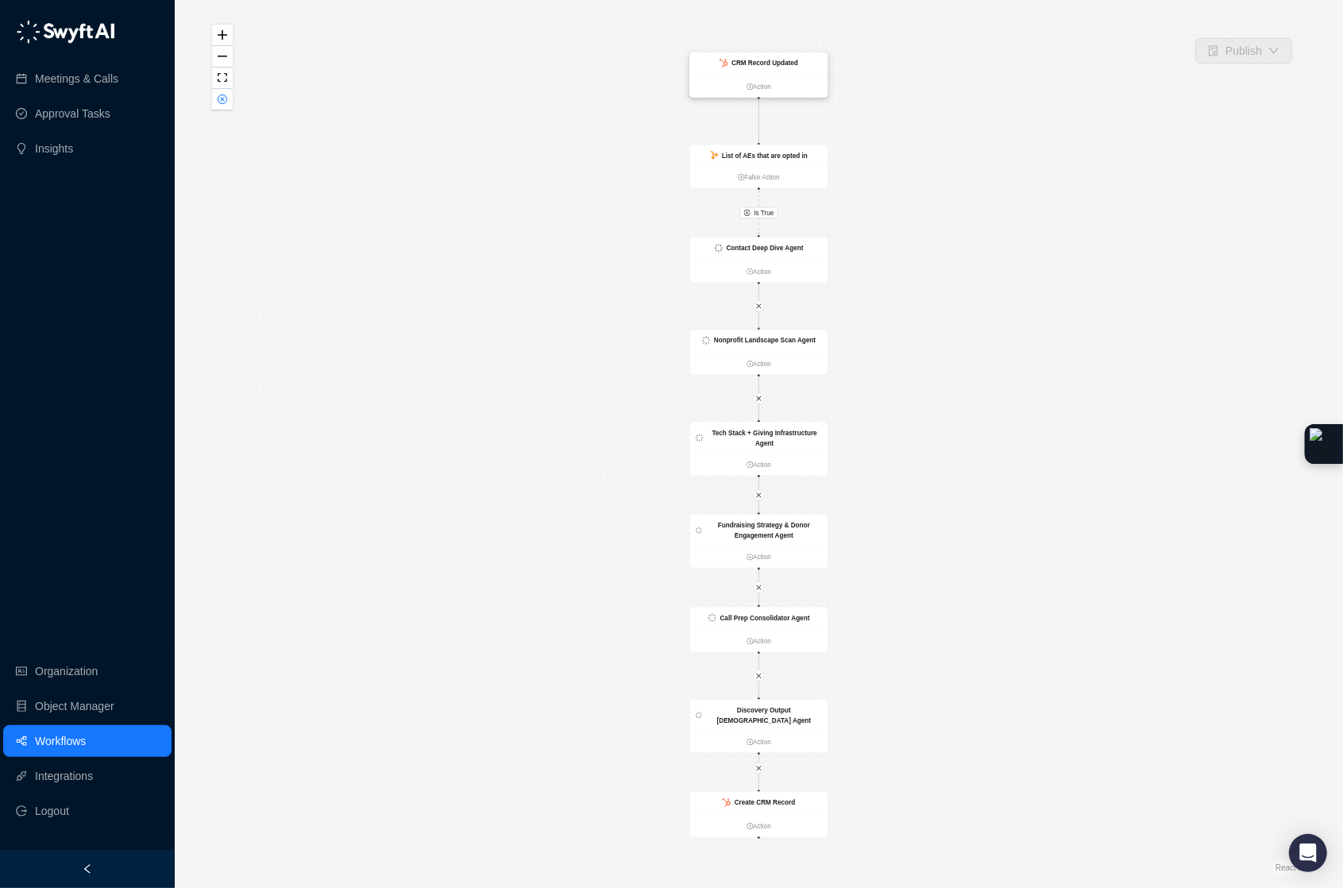
click at [799, 68] on div "CRM Record Updated" at bounding box center [758, 63] width 137 height 23
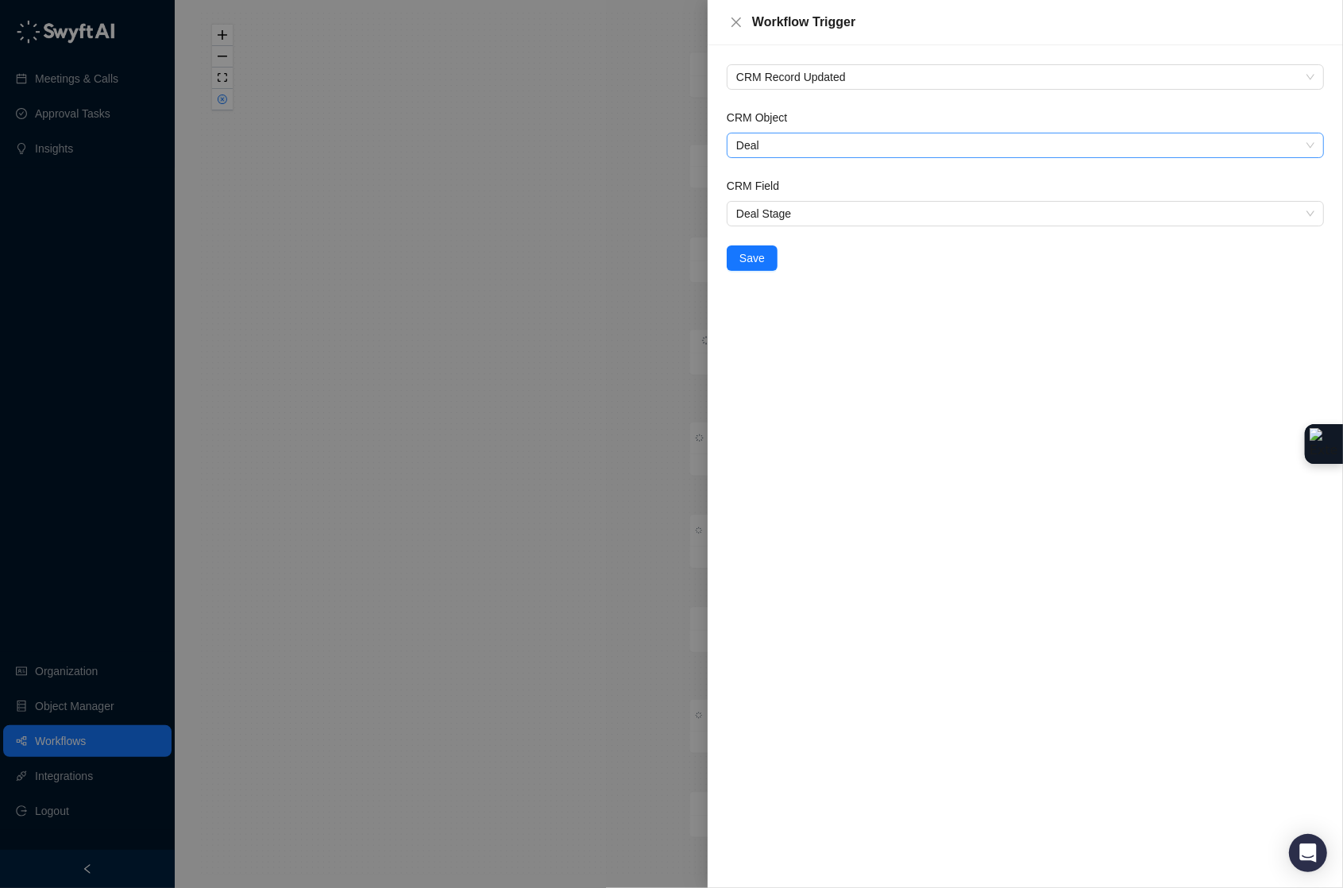
click at [781, 145] on span "Deal" at bounding box center [1025, 145] width 578 height 24
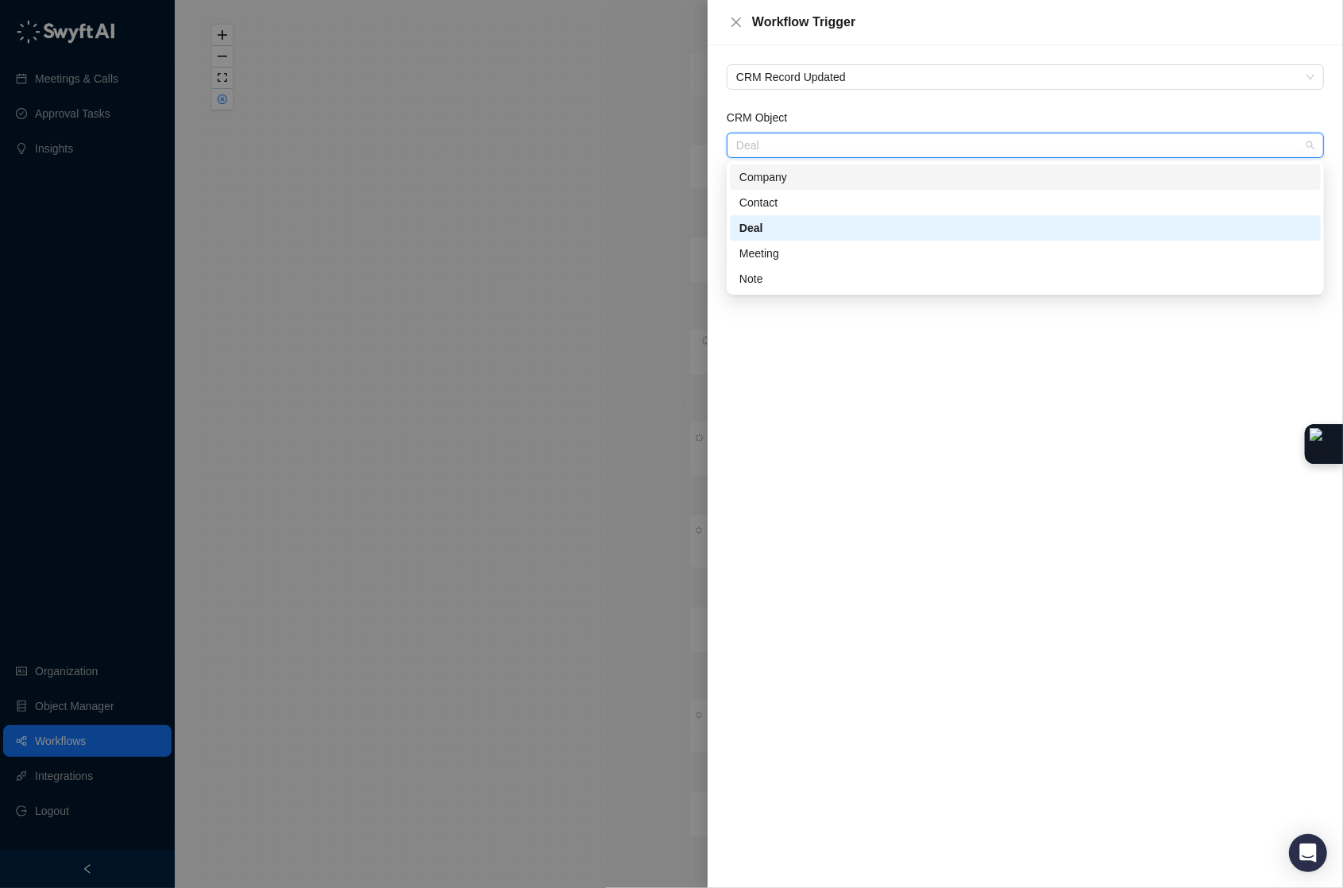
click at [788, 183] on div "Company" at bounding box center [1025, 176] width 572 height 17
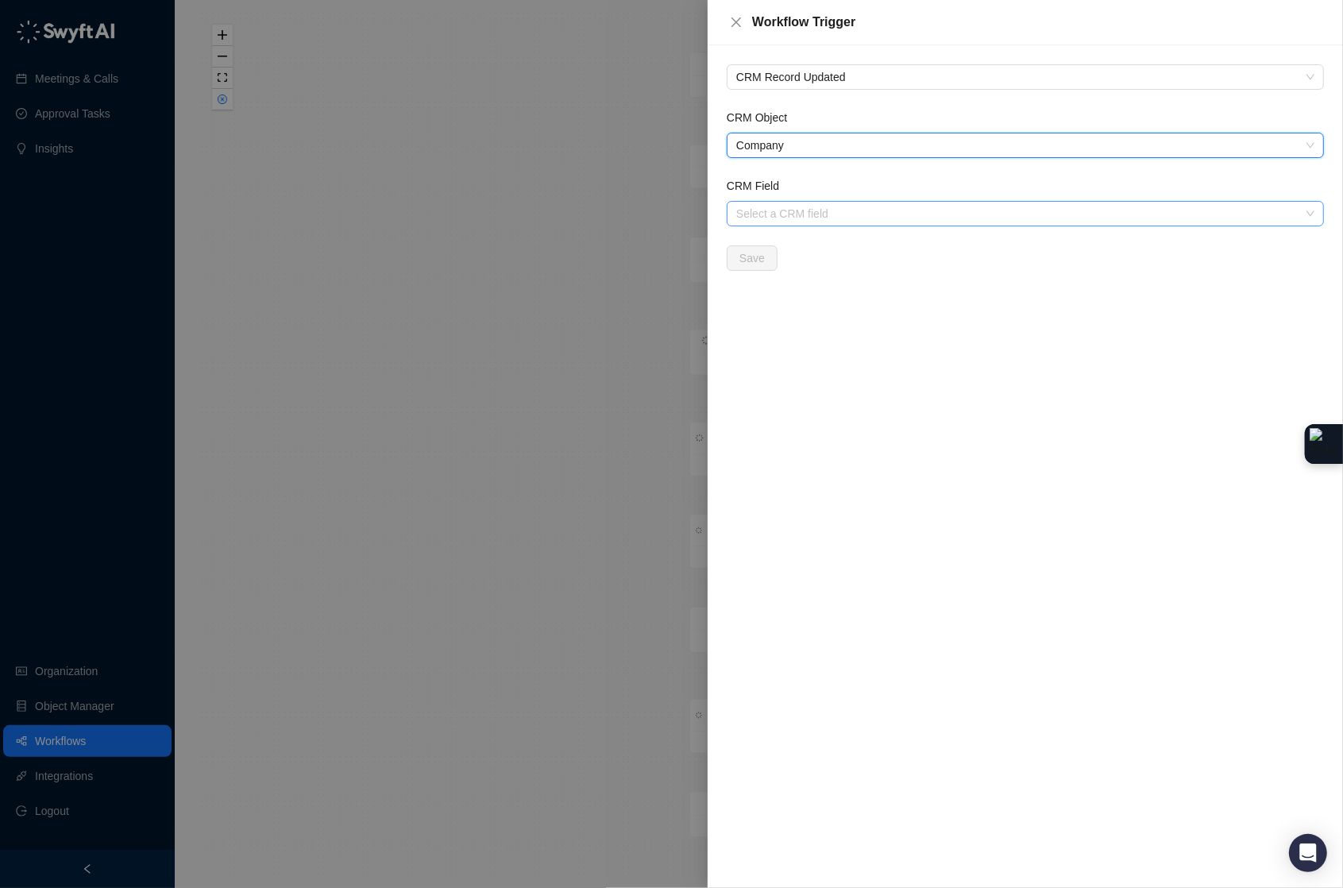
click at [784, 208] on input "CRM Field" at bounding box center [1020, 214] width 569 height 24
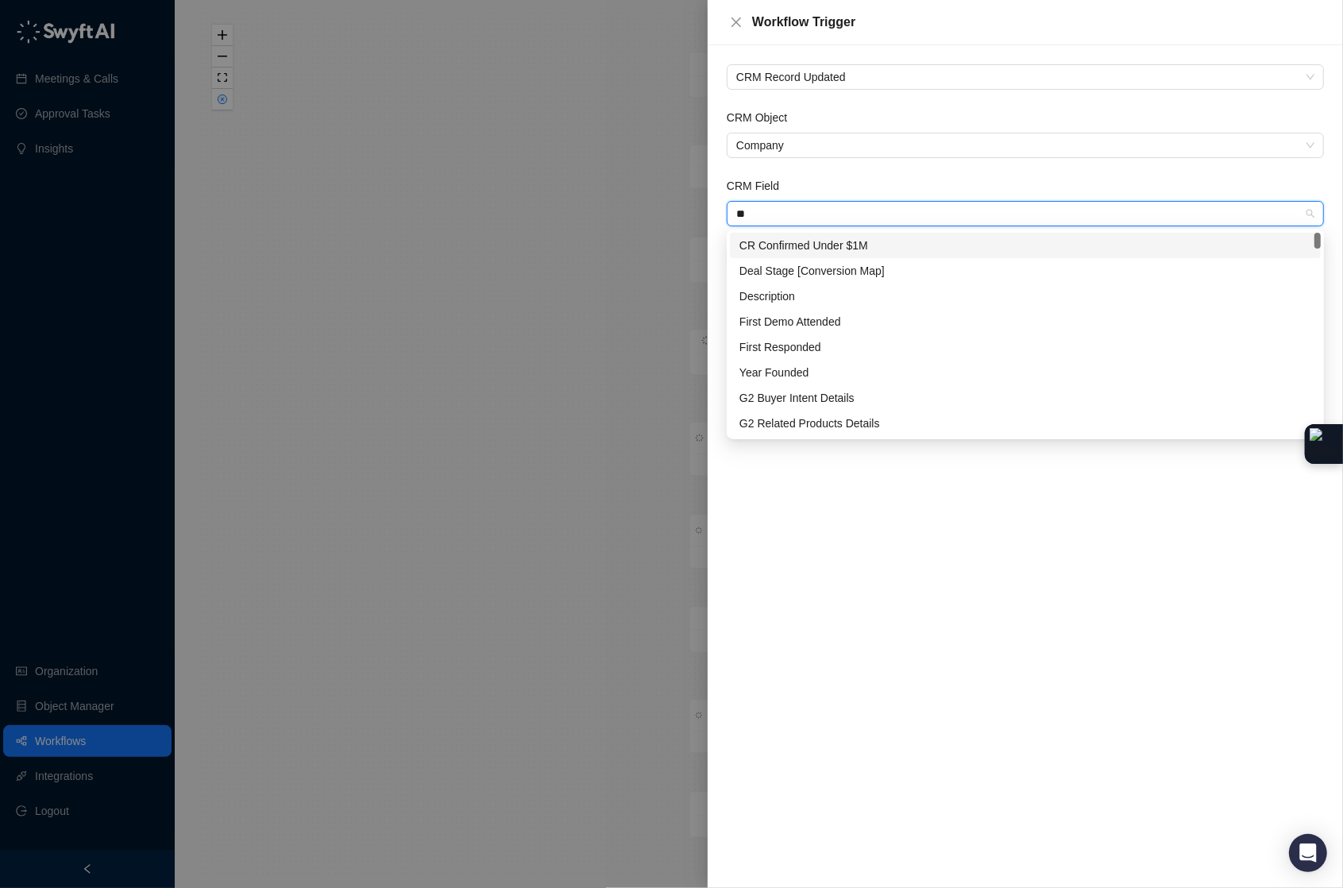
type input "***"
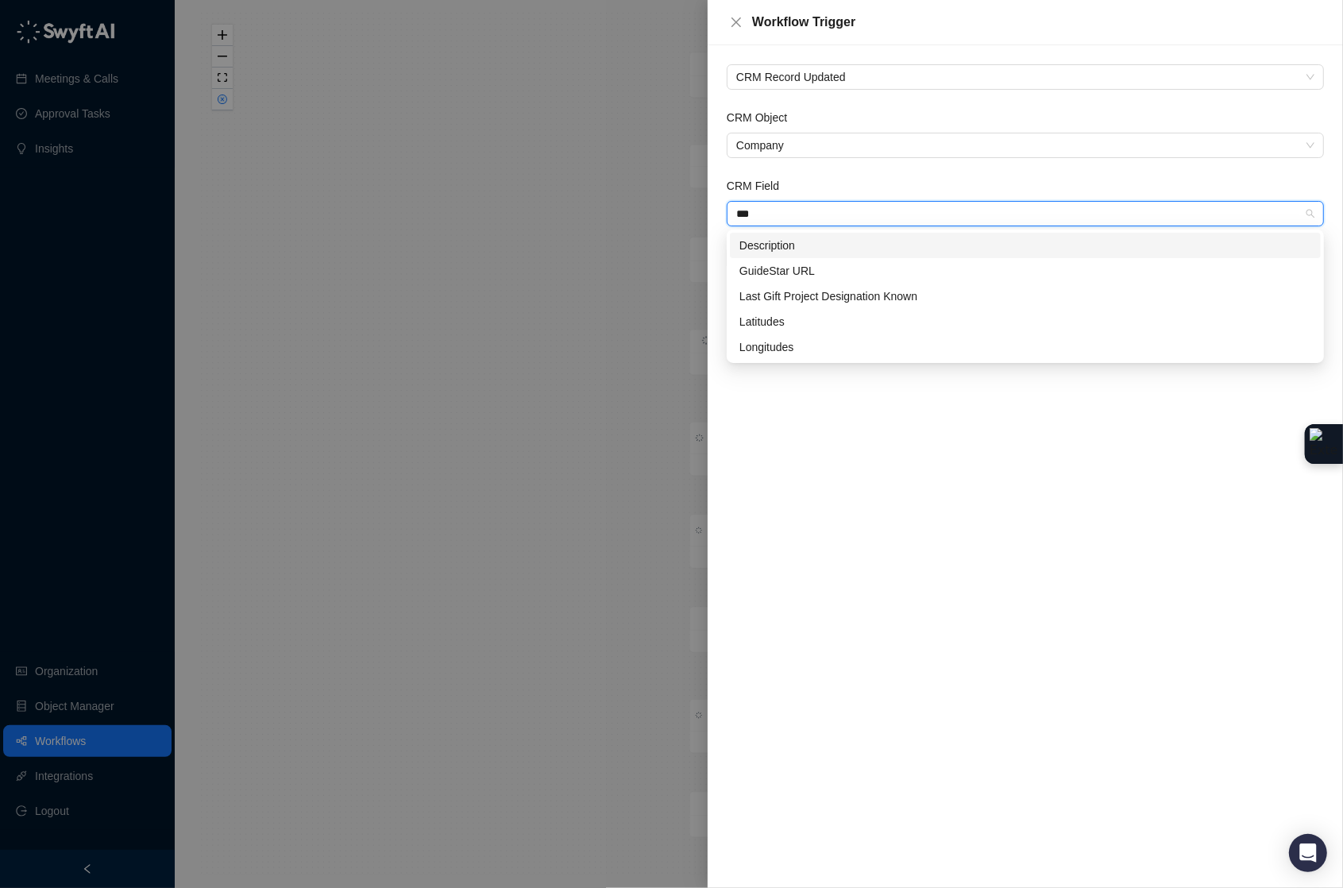
click at [797, 248] on div "Description" at bounding box center [1025, 245] width 572 height 17
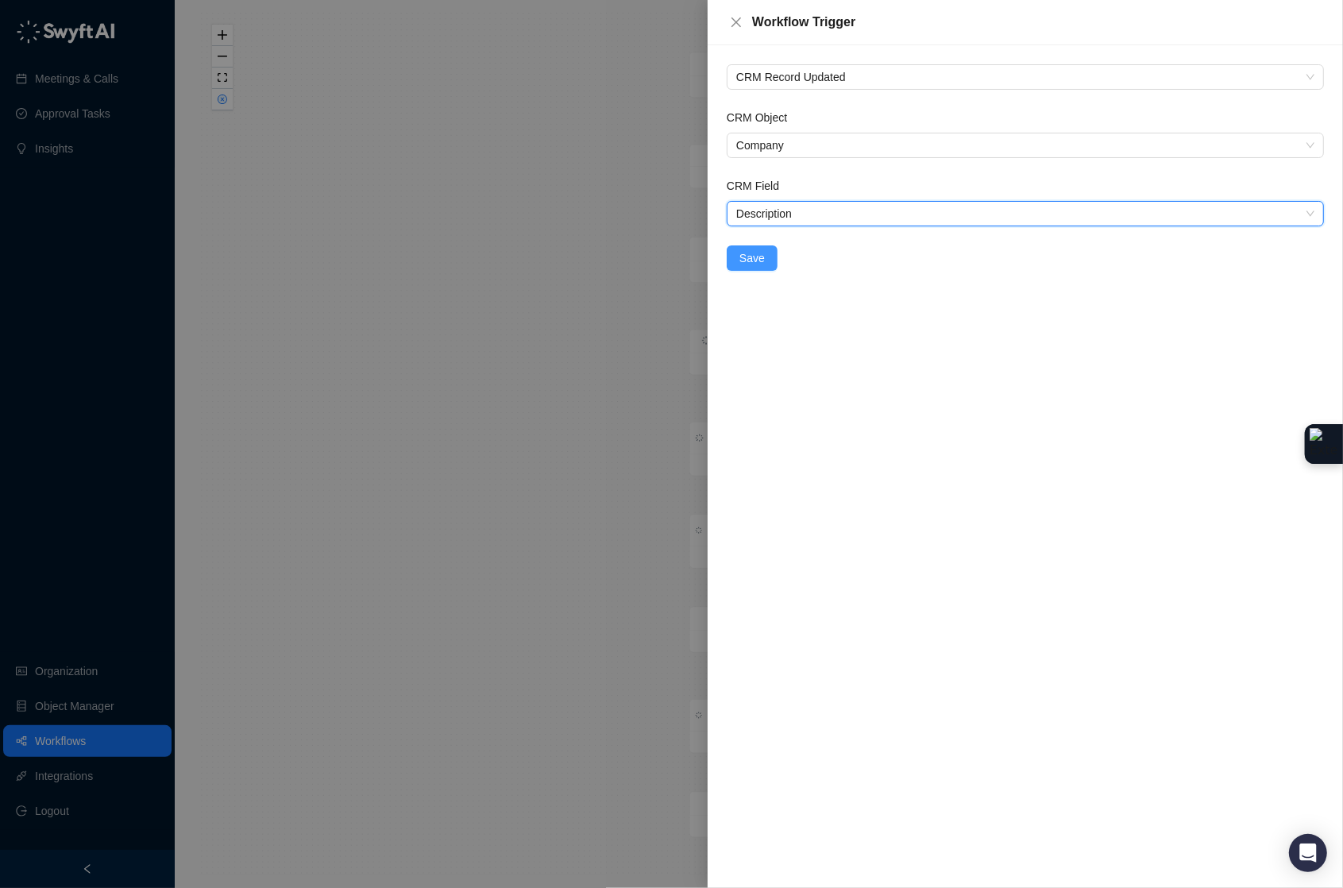
click at [743, 265] on span "Save" at bounding box center [751, 257] width 25 height 17
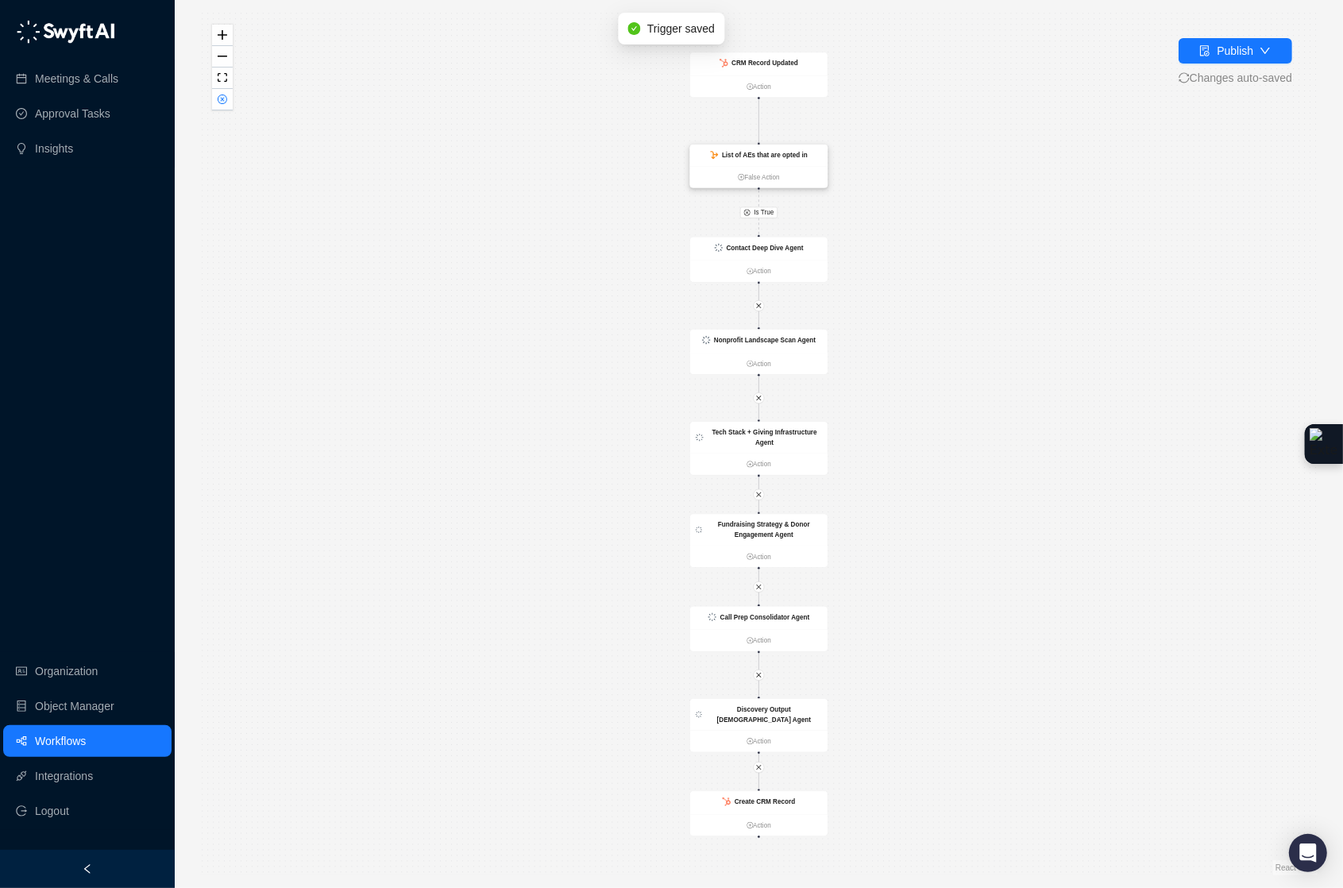
click at [781, 164] on div "List of AEs that are opted in" at bounding box center [758, 155] width 137 height 21
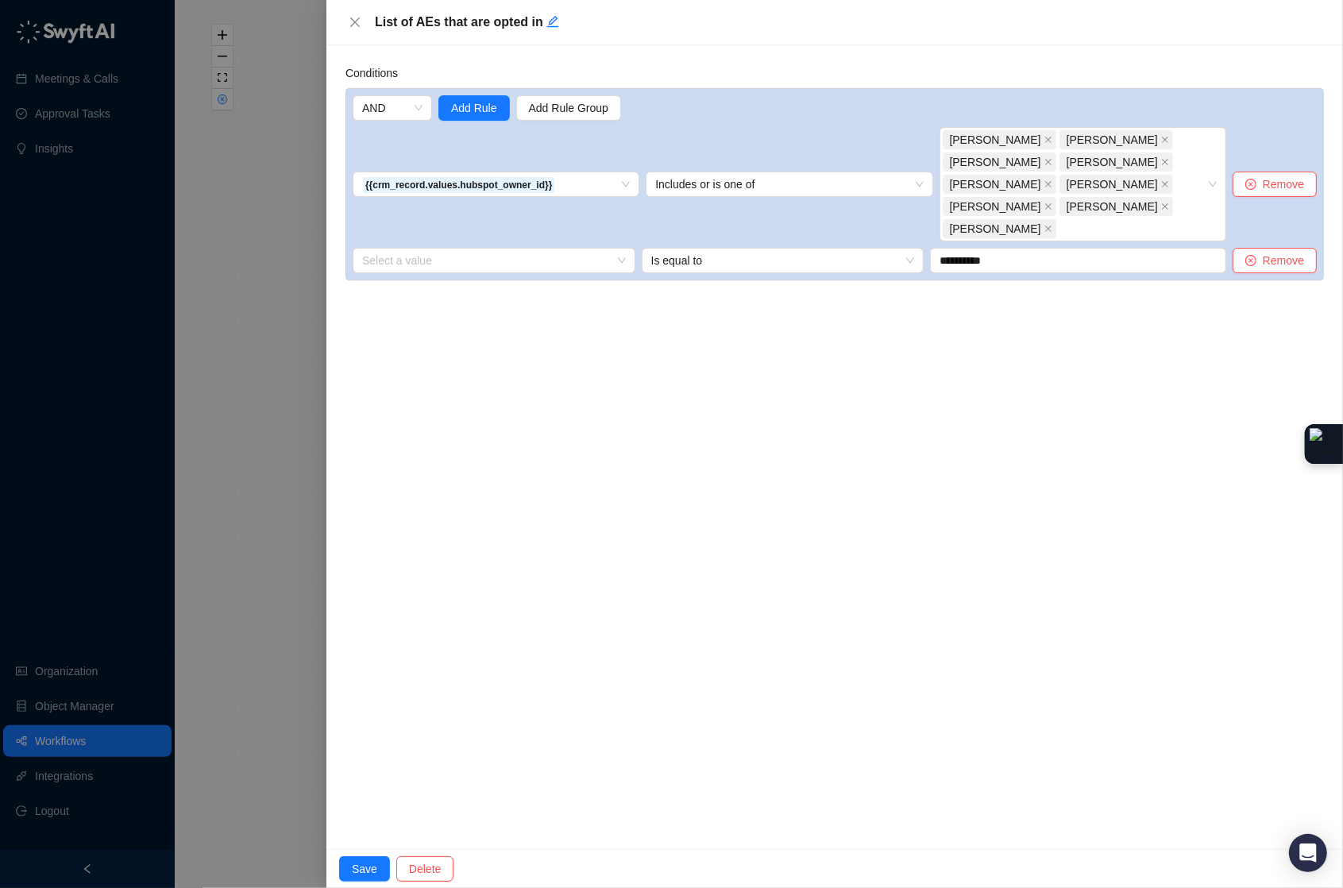
click at [270, 240] on div at bounding box center [671, 444] width 1343 height 888
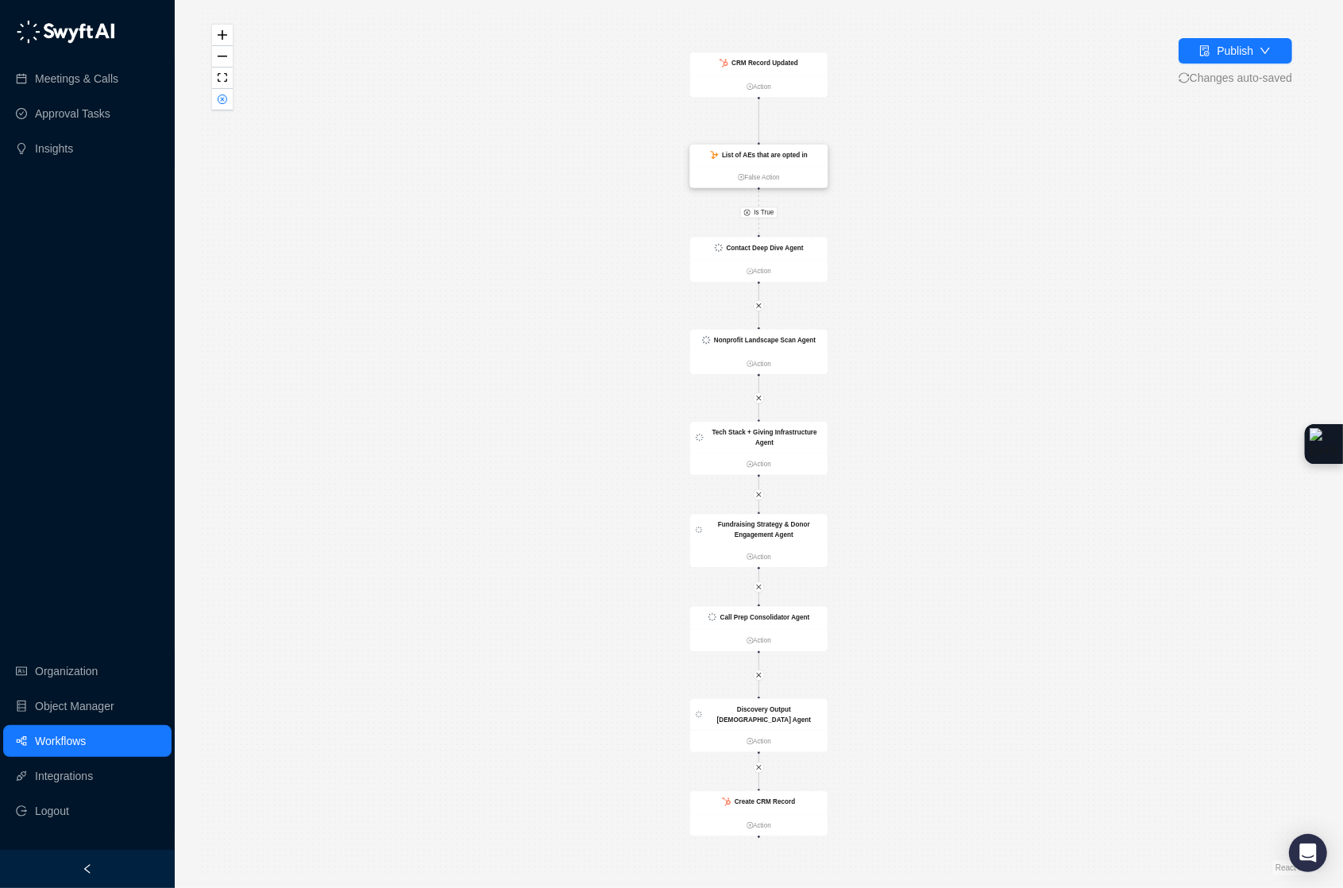
click at [753, 154] on strong "List of AEs that are opted in" at bounding box center [765, 155] width 86 height 7
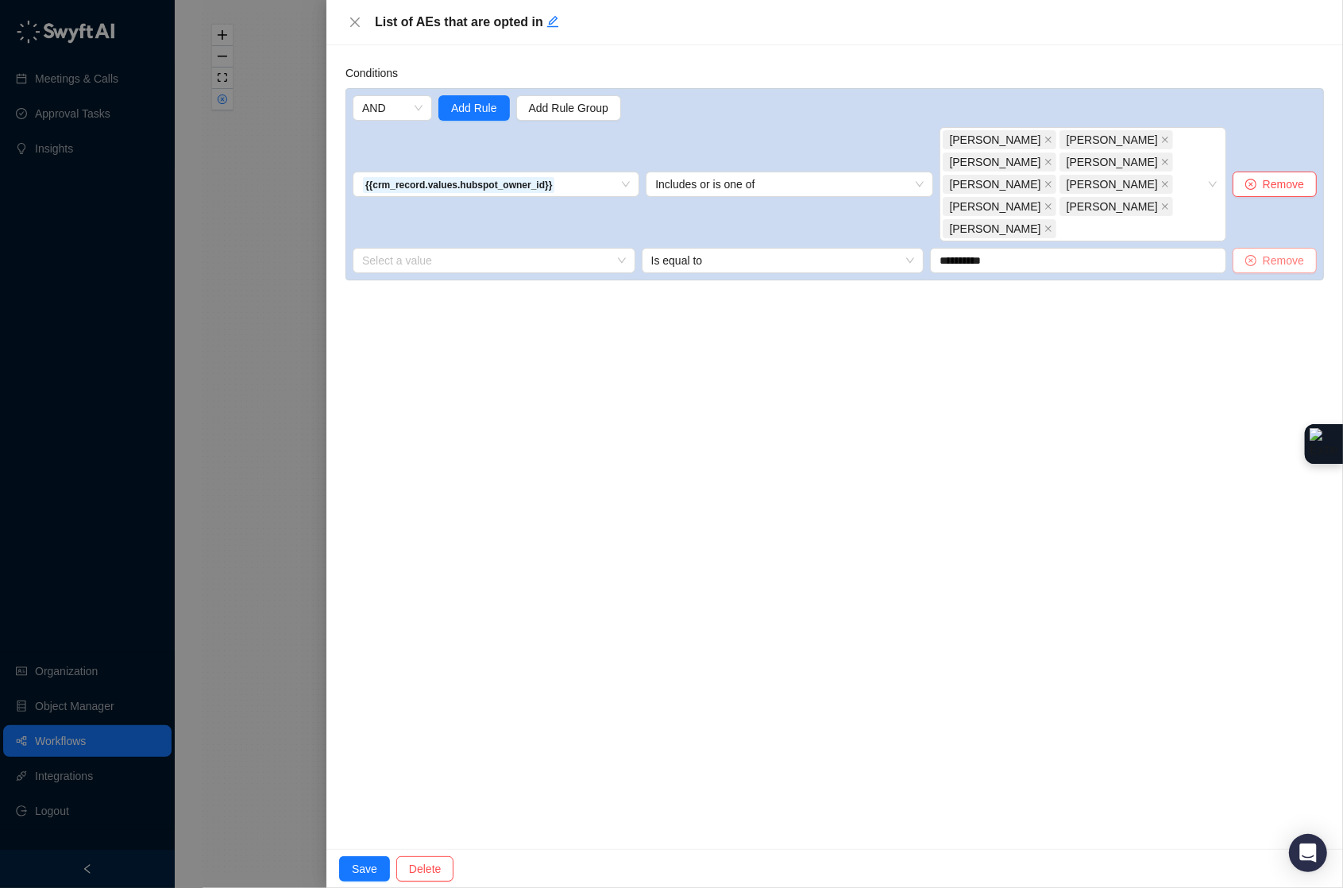
click at [1241, 248] on button "Remove" at bounding box center [1275, 260] width 84 height 25
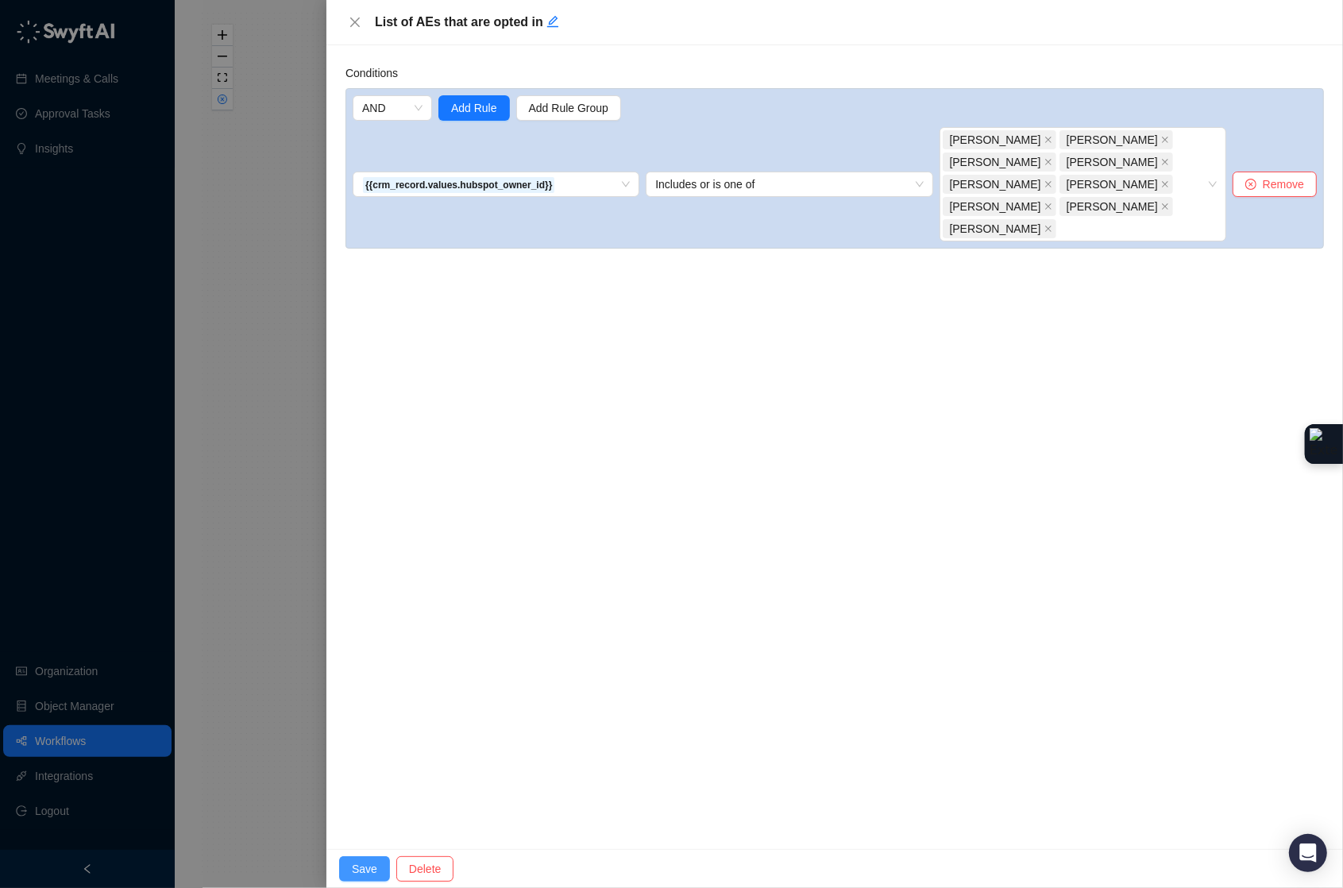
click at [373, 873] on span "Save" at bounding box center [364, 868] width 25 height 17
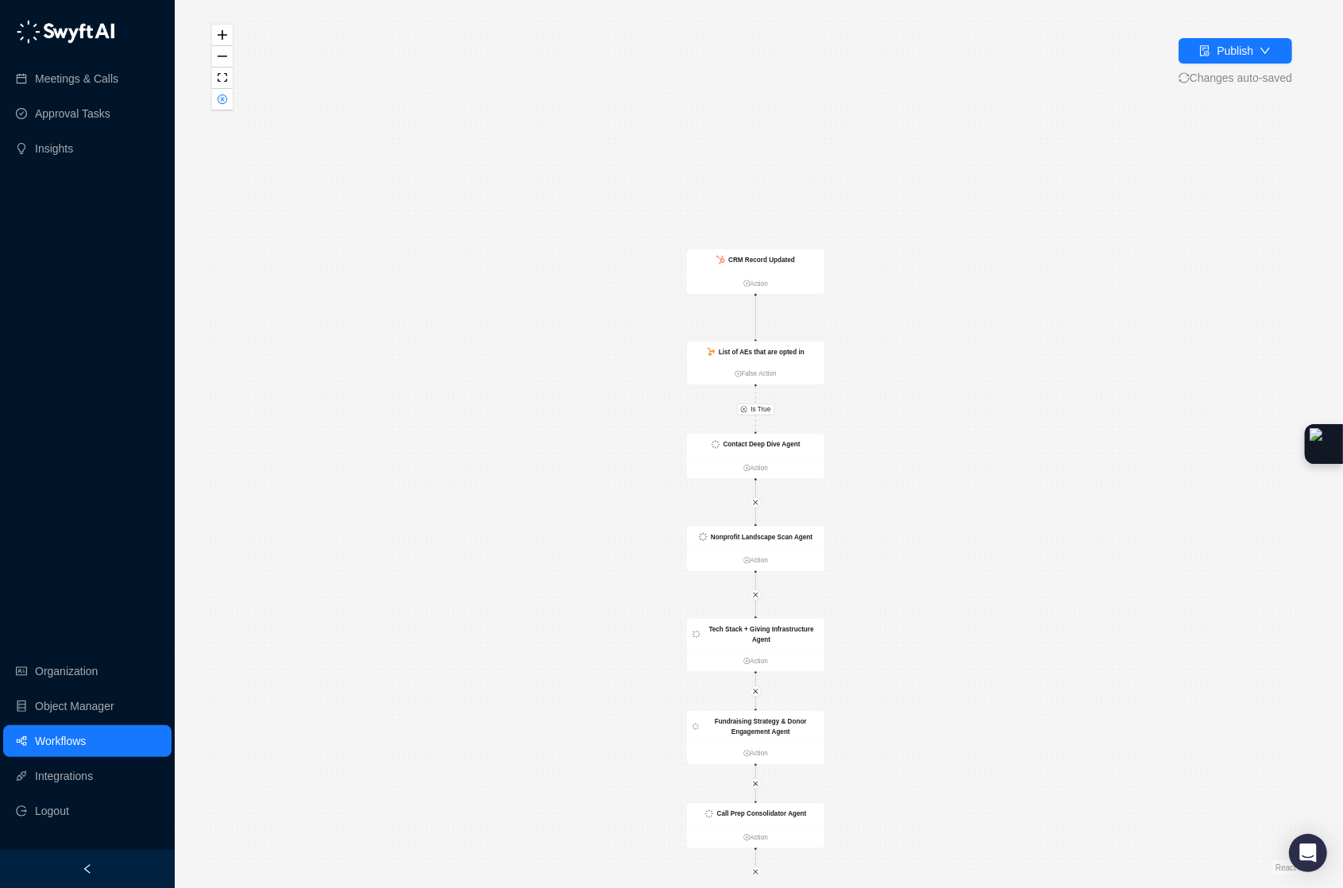
drag, startPoint x: 918, startPoint y: 71, endPoint x: 907, endPoint y: 243, distance: 172.7
click at [907, 243] on div "Is True CRM Record Updated Action List of AEs that are opted in False Action Co…" at bounding box center [759, 444] width 1118 height 863
click at [228, 113] on div "Is True CRM Record Updated Action List of AEs that are opted in False Action Co…" at bounding box center [759, 444] width 1118 height 863
click at [226, 106] on button "button" at bounding box center [222, 99] width 21 height 21
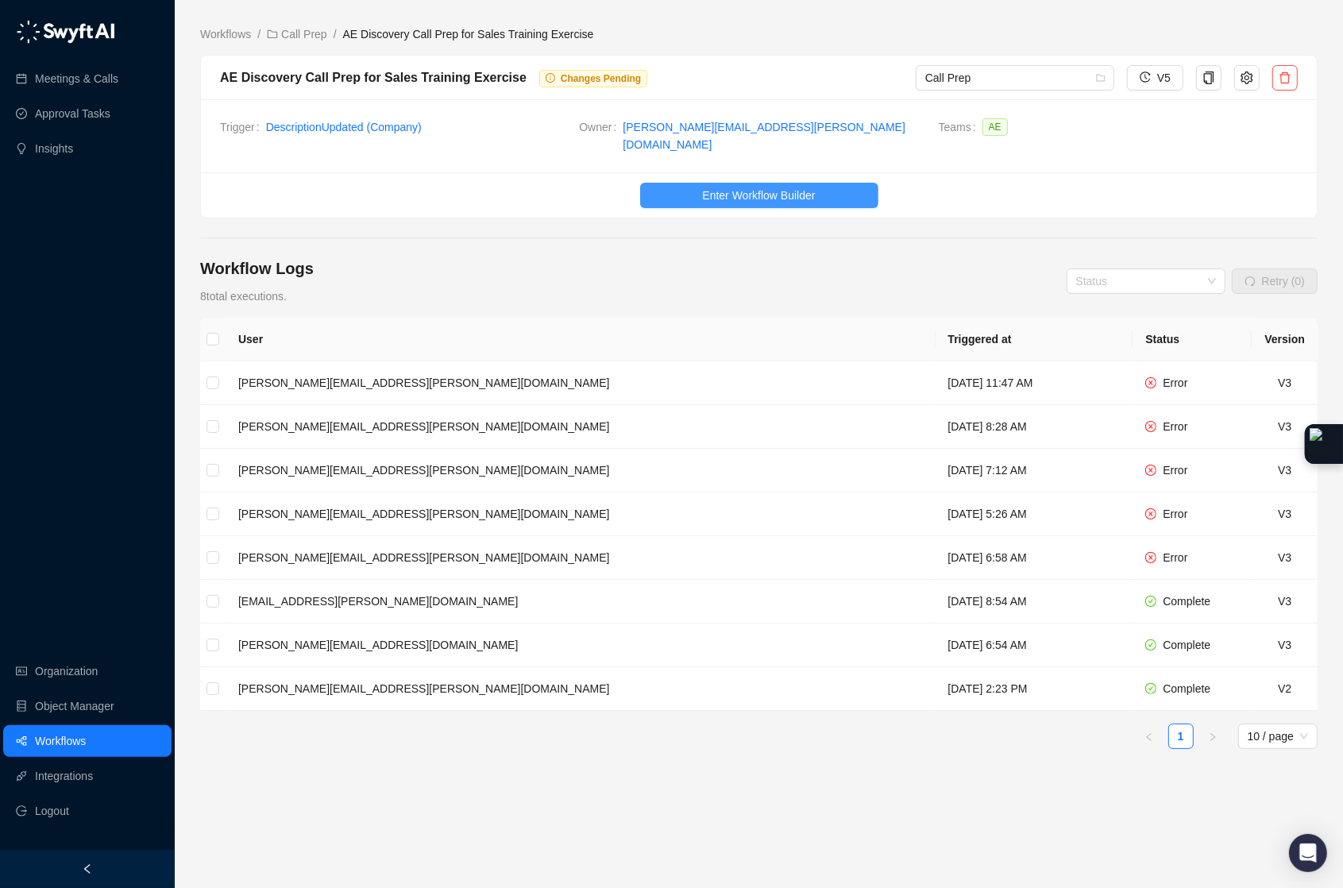
click at [726, 187] on span "Enter Workflow Builder" at bounding box center [758, 195] width 113 height 17
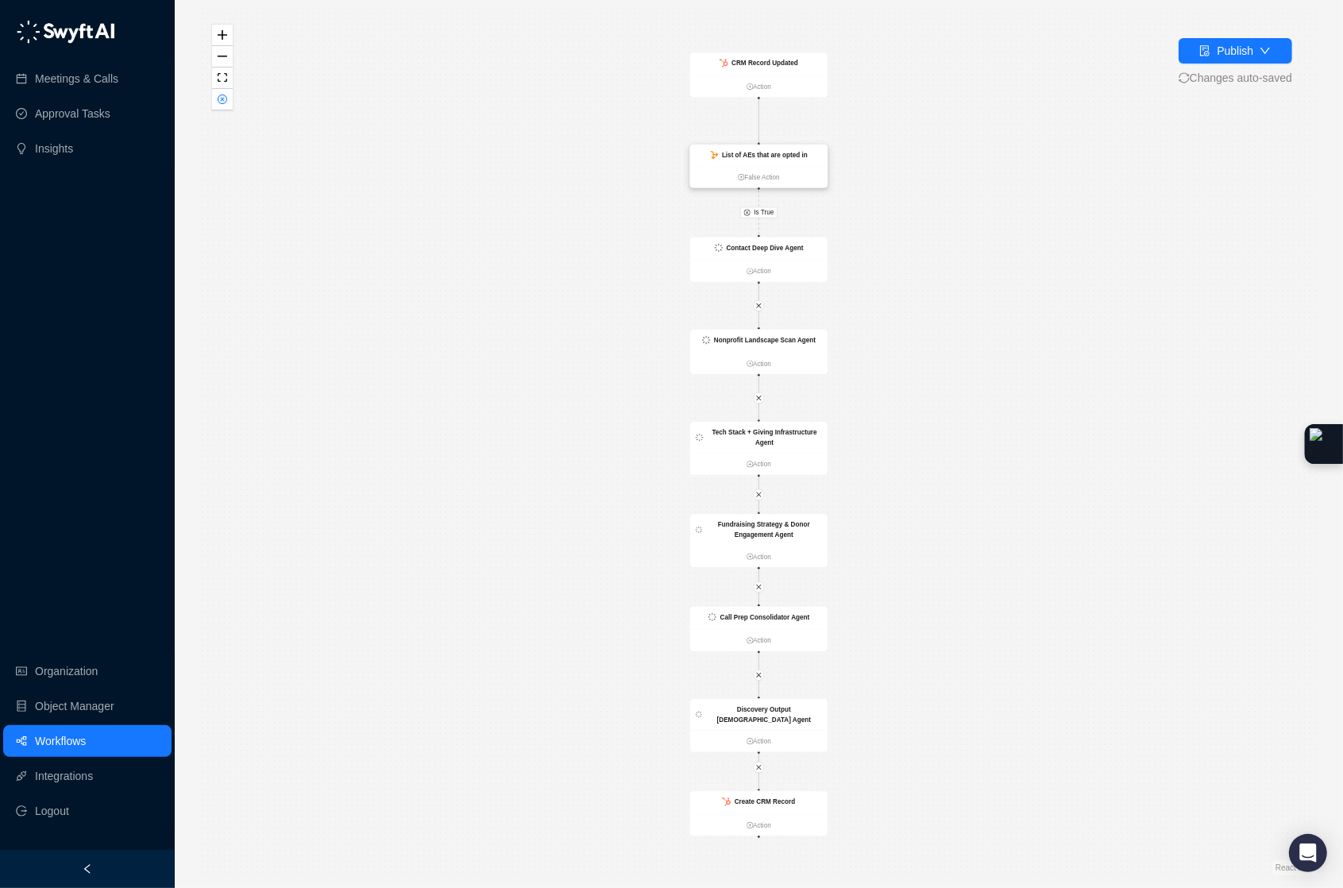
click at [816, 164] on div "List of AEs that are opted in" at bounding box center [758, 155] width 137 height 21
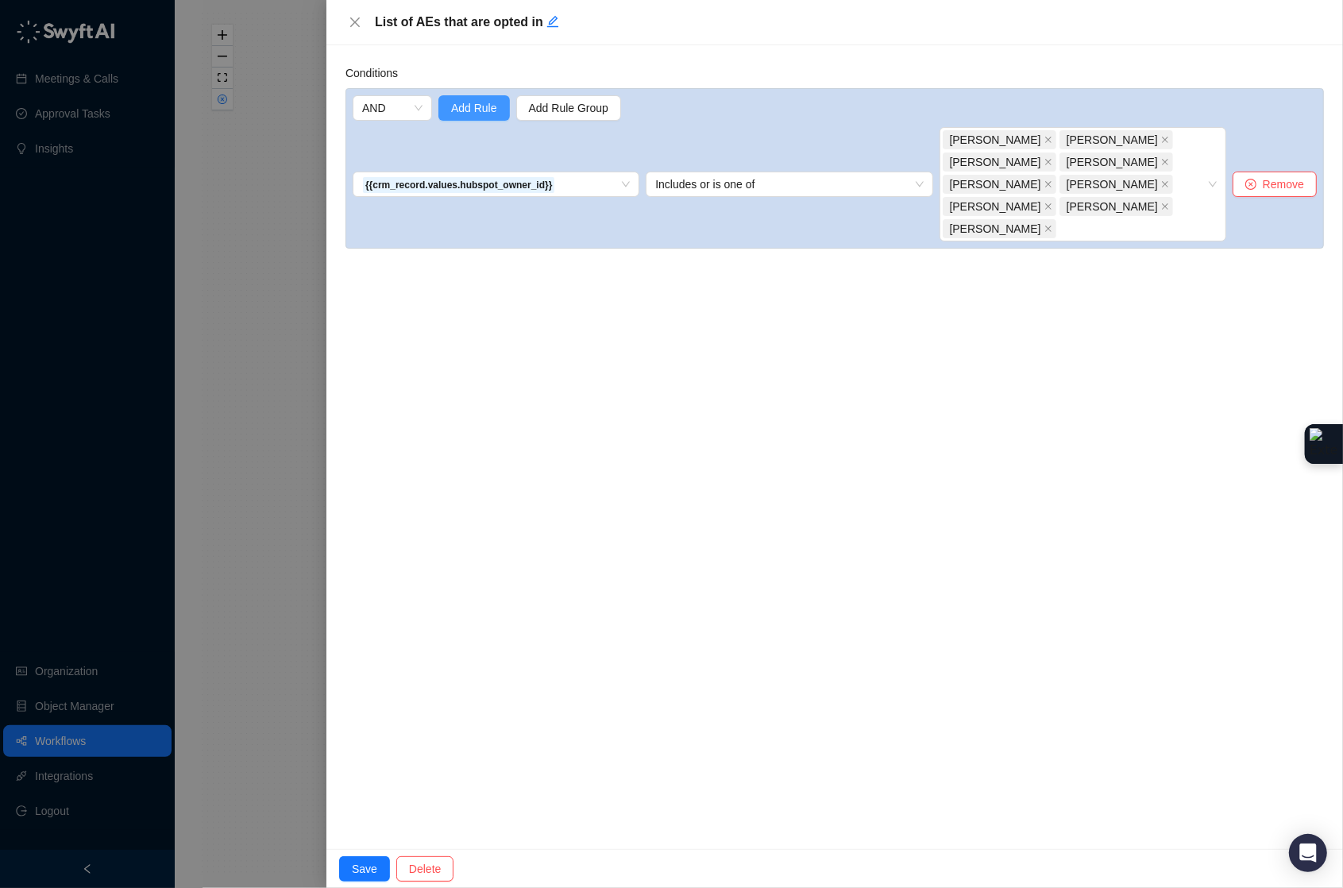
click at [465, 111] on span "Add Rule" at bounding box center [474, 107] width 46 height 17
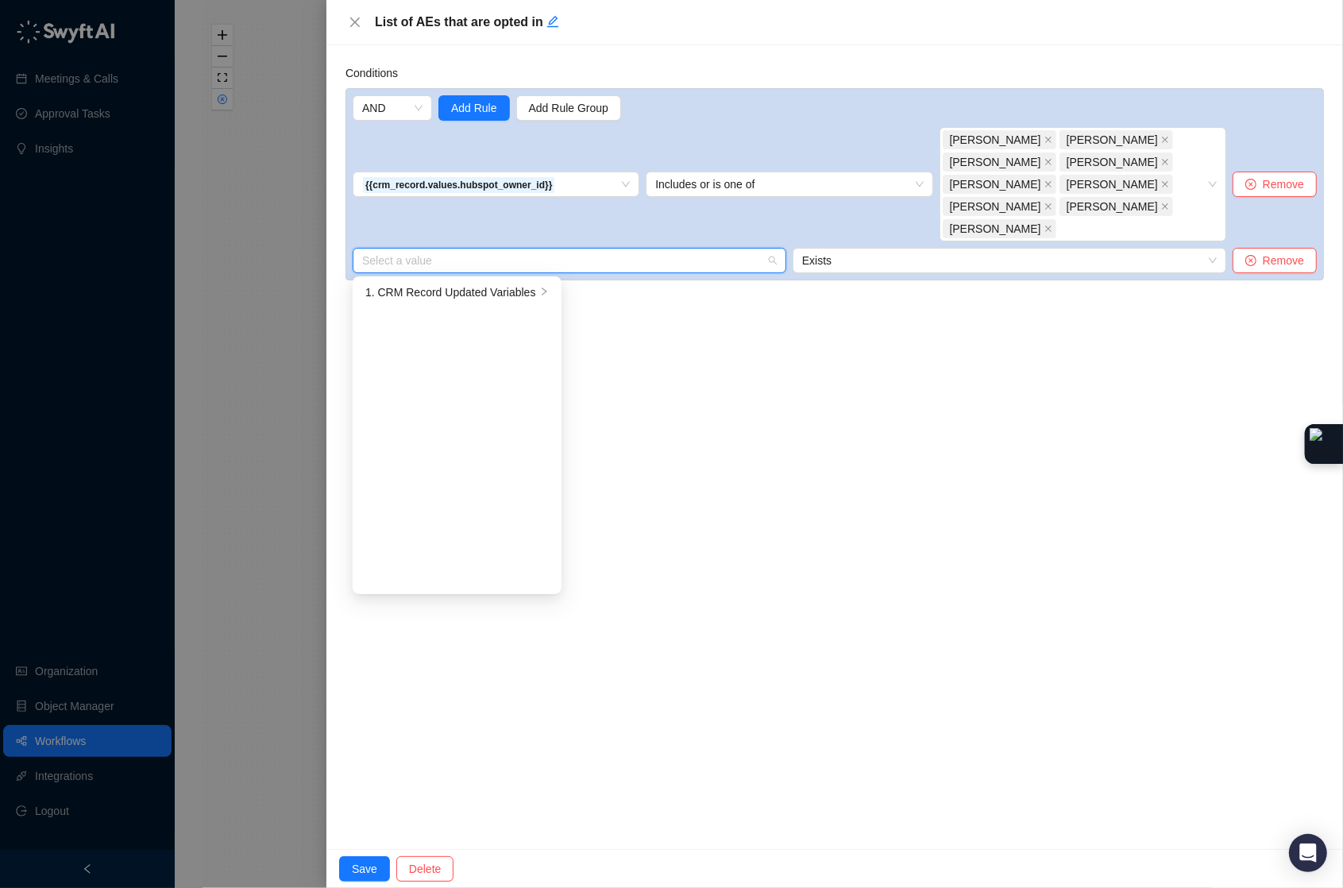
click at [532, 249] on input "search" at bounding box center [564, 261] width 405 height 24
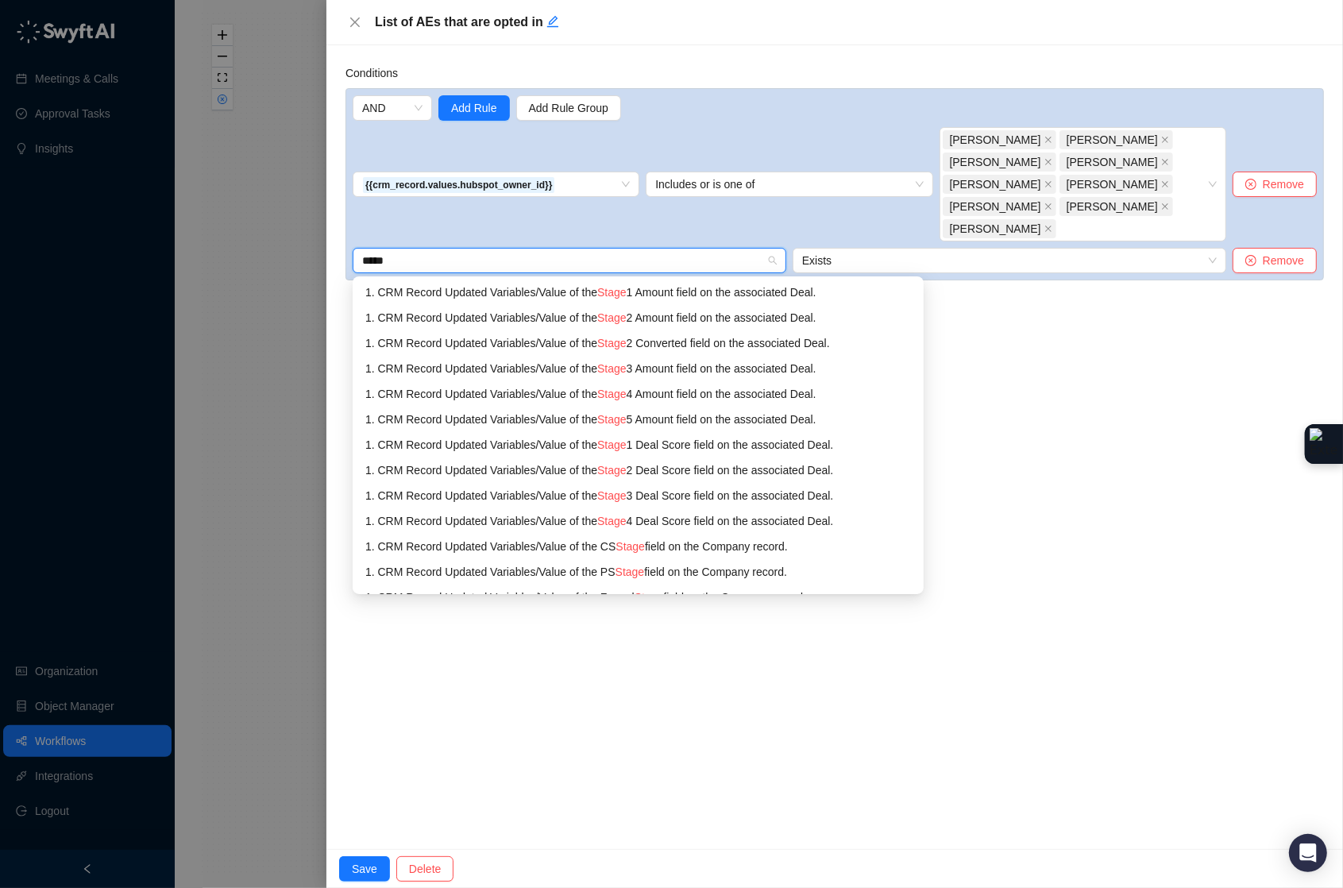
drag, startPoint x: 477, startPoint y: 234, endPoint x: 324, endPoint y: 223, distance: 152.9
click at [324, 223] on div "List of AEs that are opted in Conditions AND Add Rule Add Rule Group {{crm_reco…" at bounding box center [671, 444] width 1343 height 888
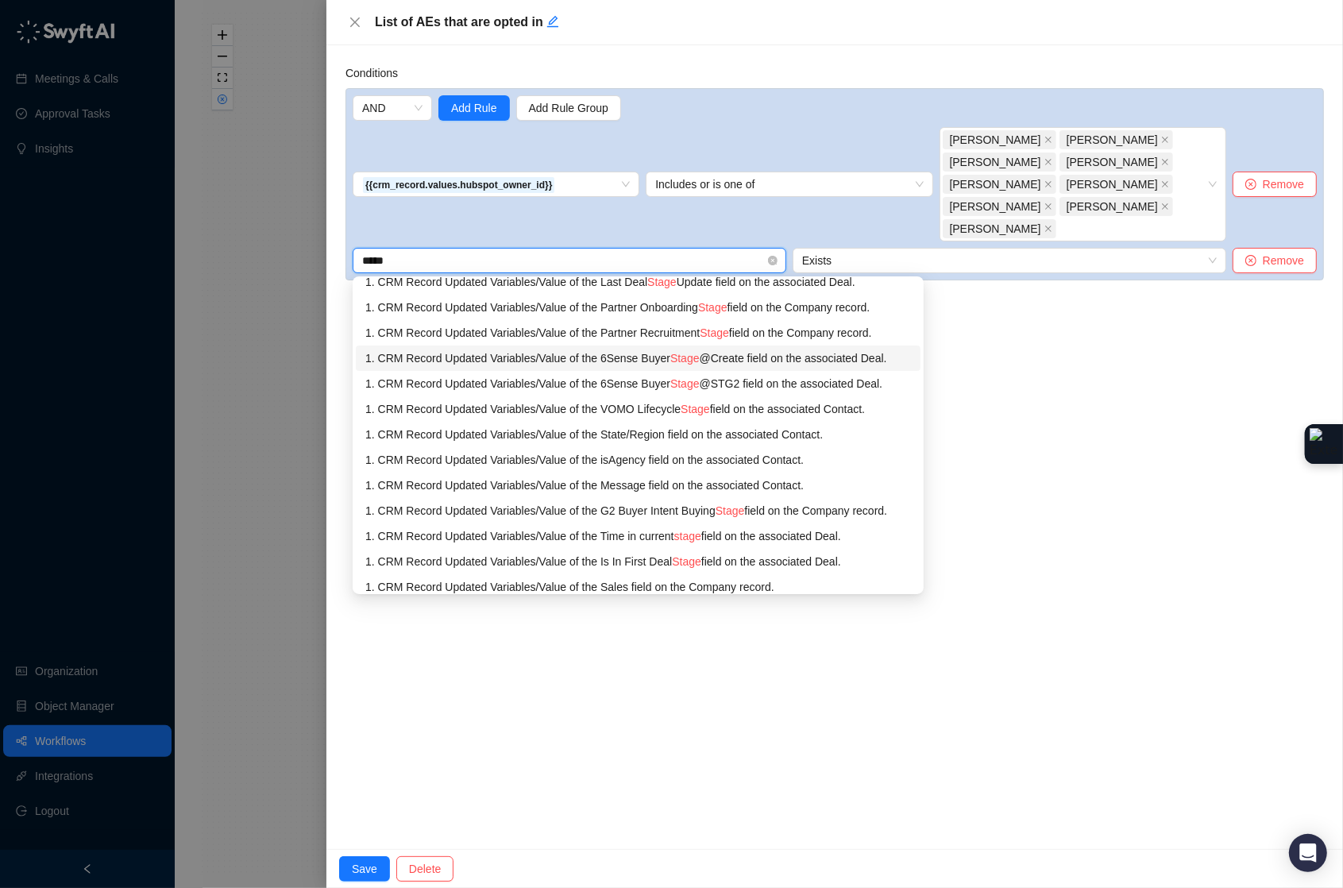
scroll to position [959, 0]
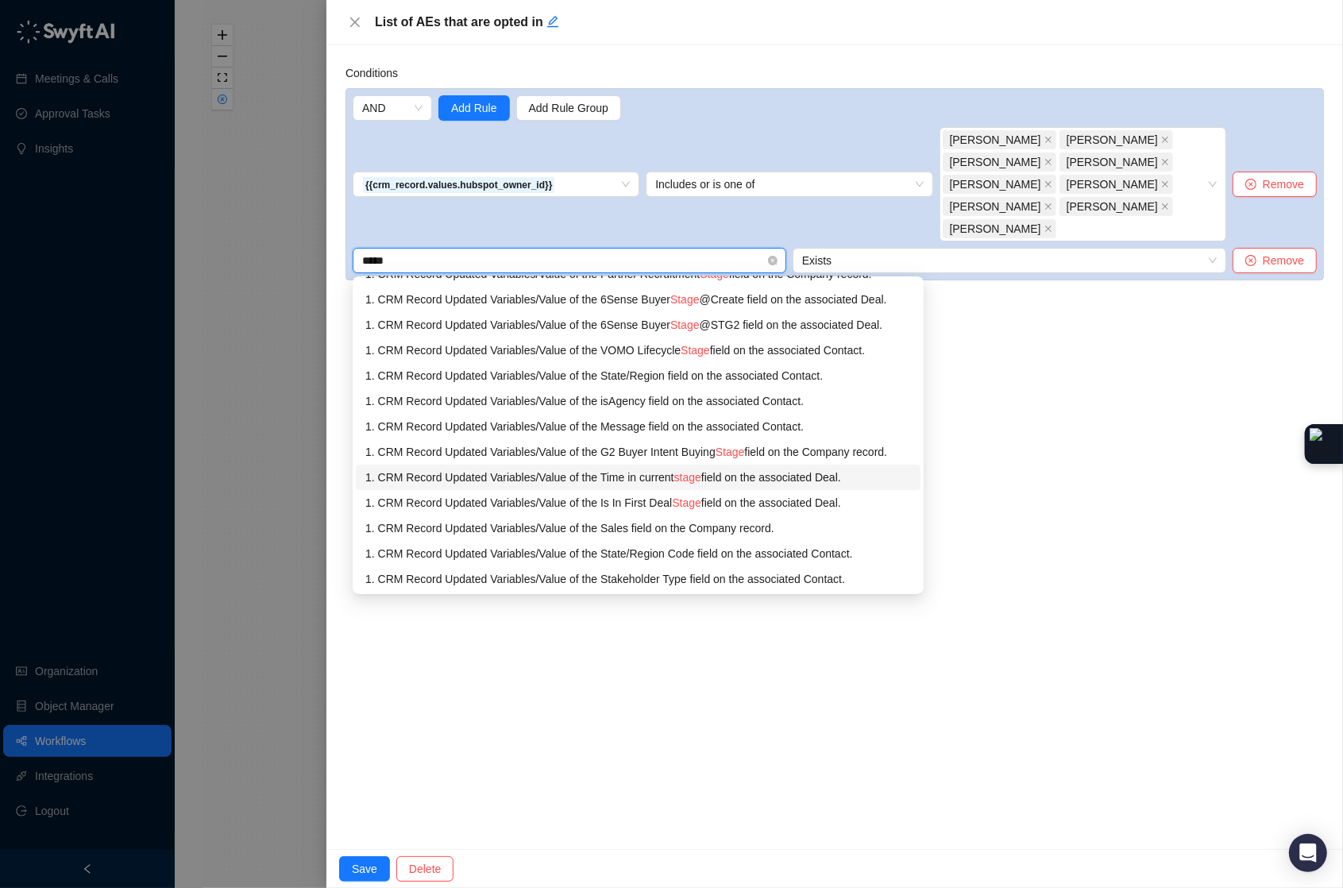
type input "*****"
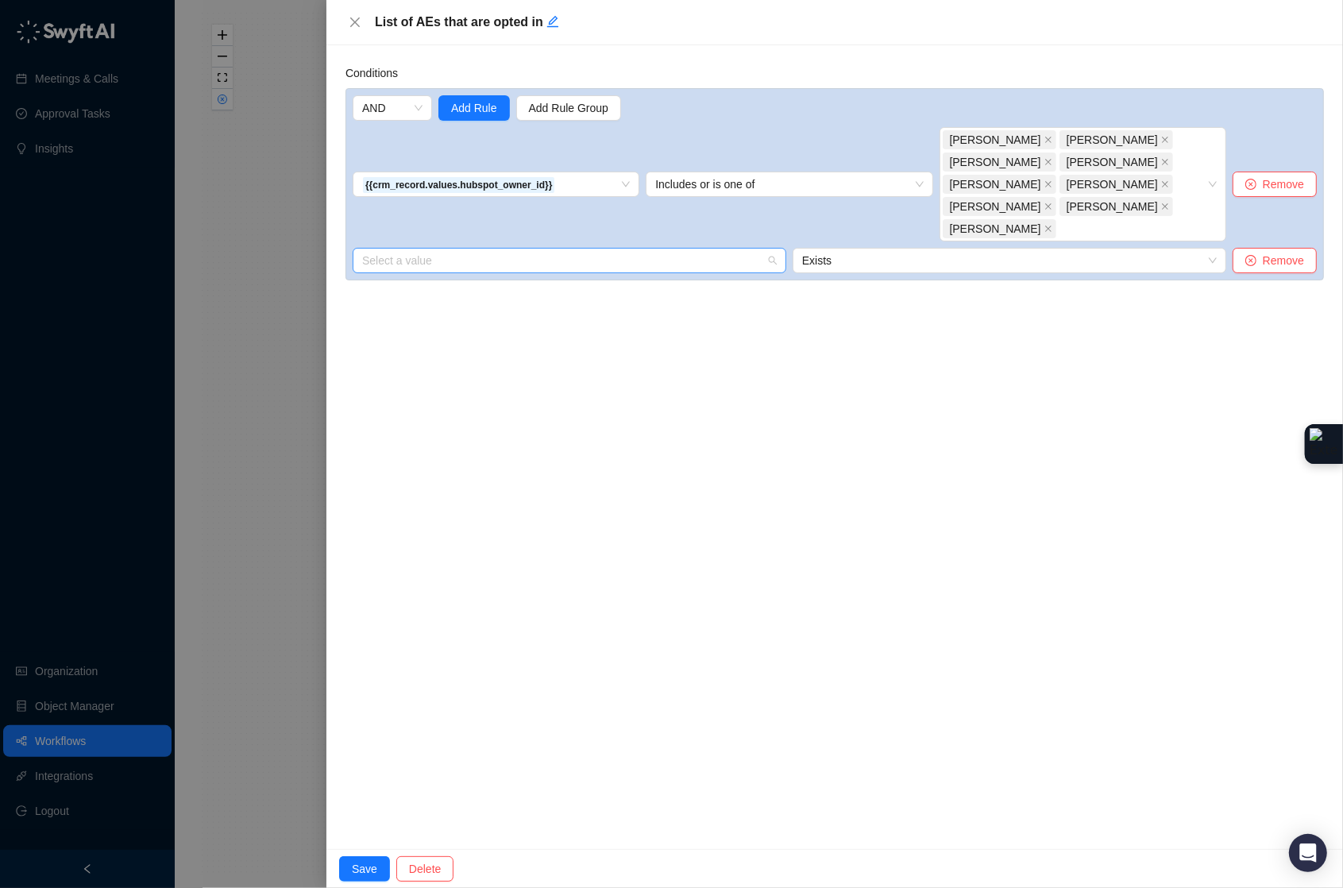
scroll to position [0, 0]
click at [508, 249] on input "search" at bounding box center [564, 261] width 405 height 24
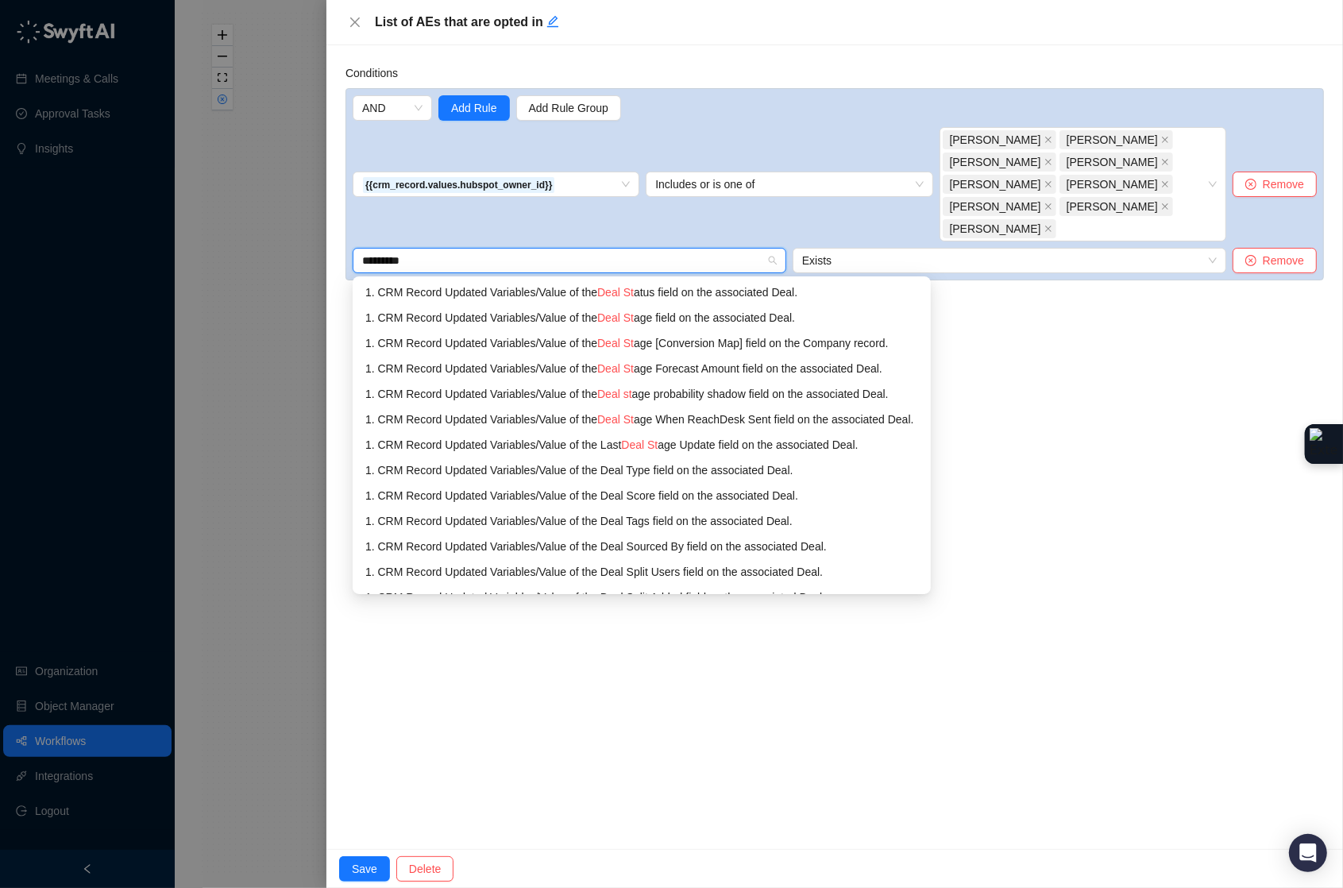
type input "**********"
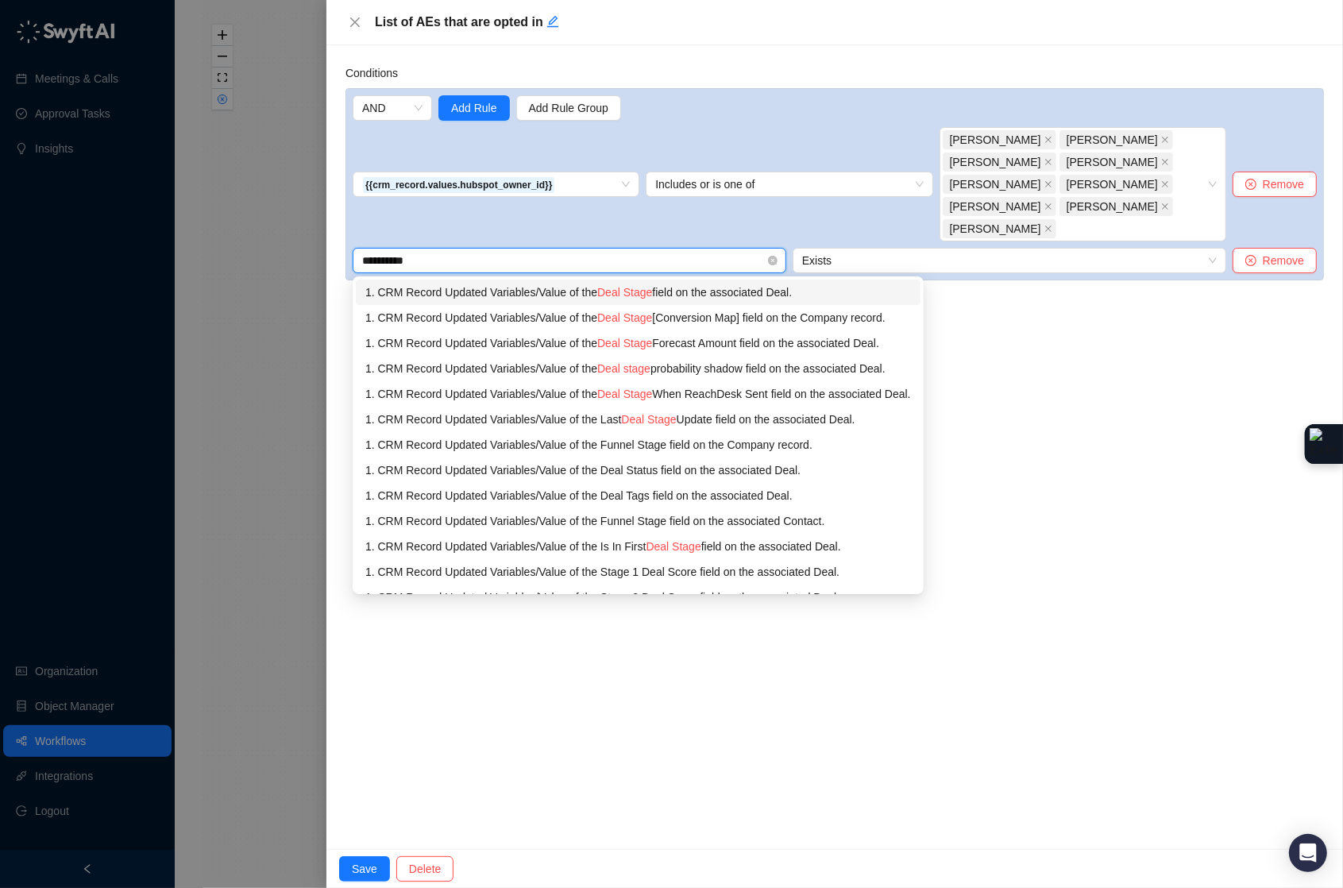
click at [705, 284] on div "1. CRM Record Updated Variables / Value of the Deal Stage field on the associat…" at bounding box center [638, 292] width 546 height 17
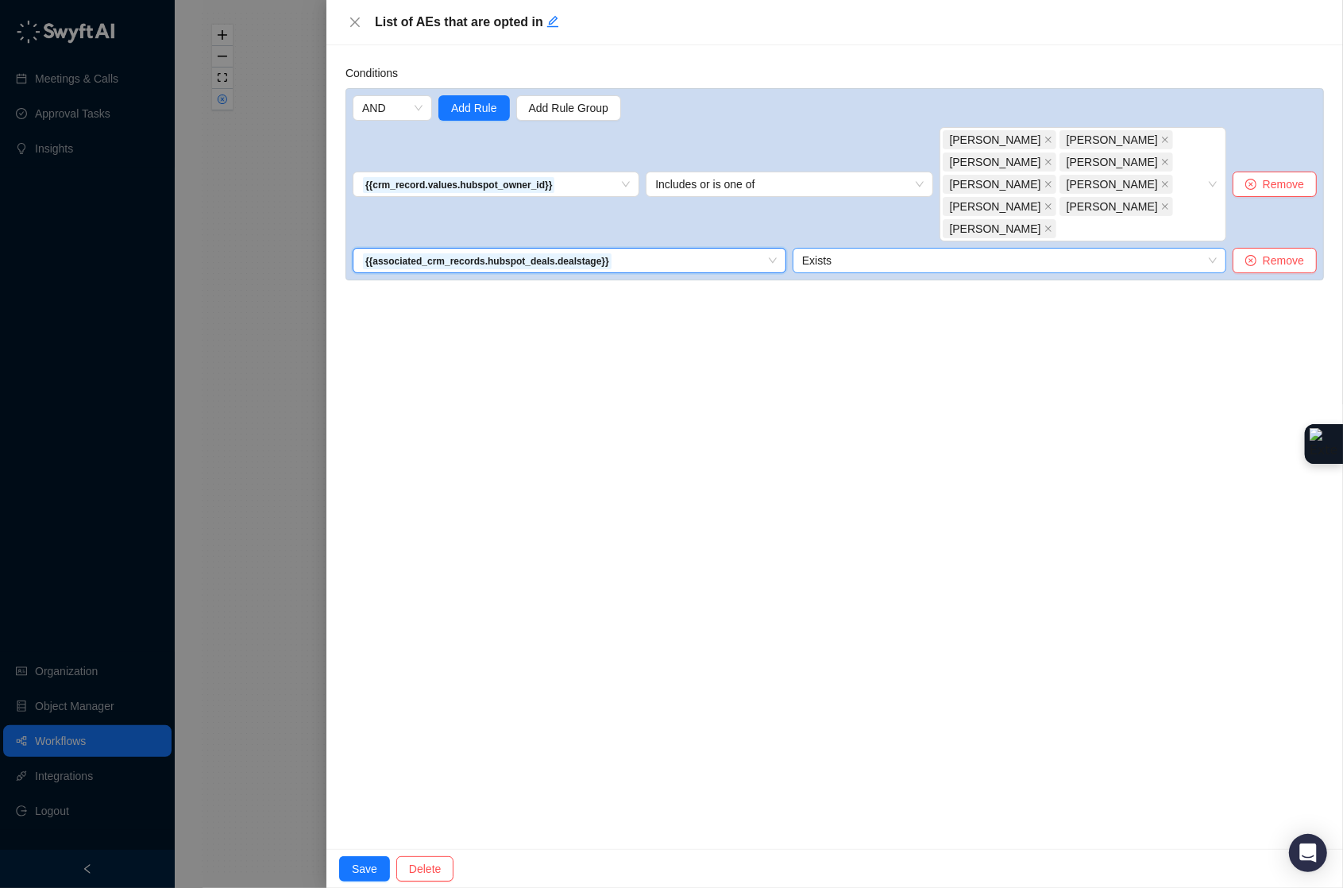
click at [850, 249] on span "Exists" at bounding box center [1009, 261] width 415 height 24
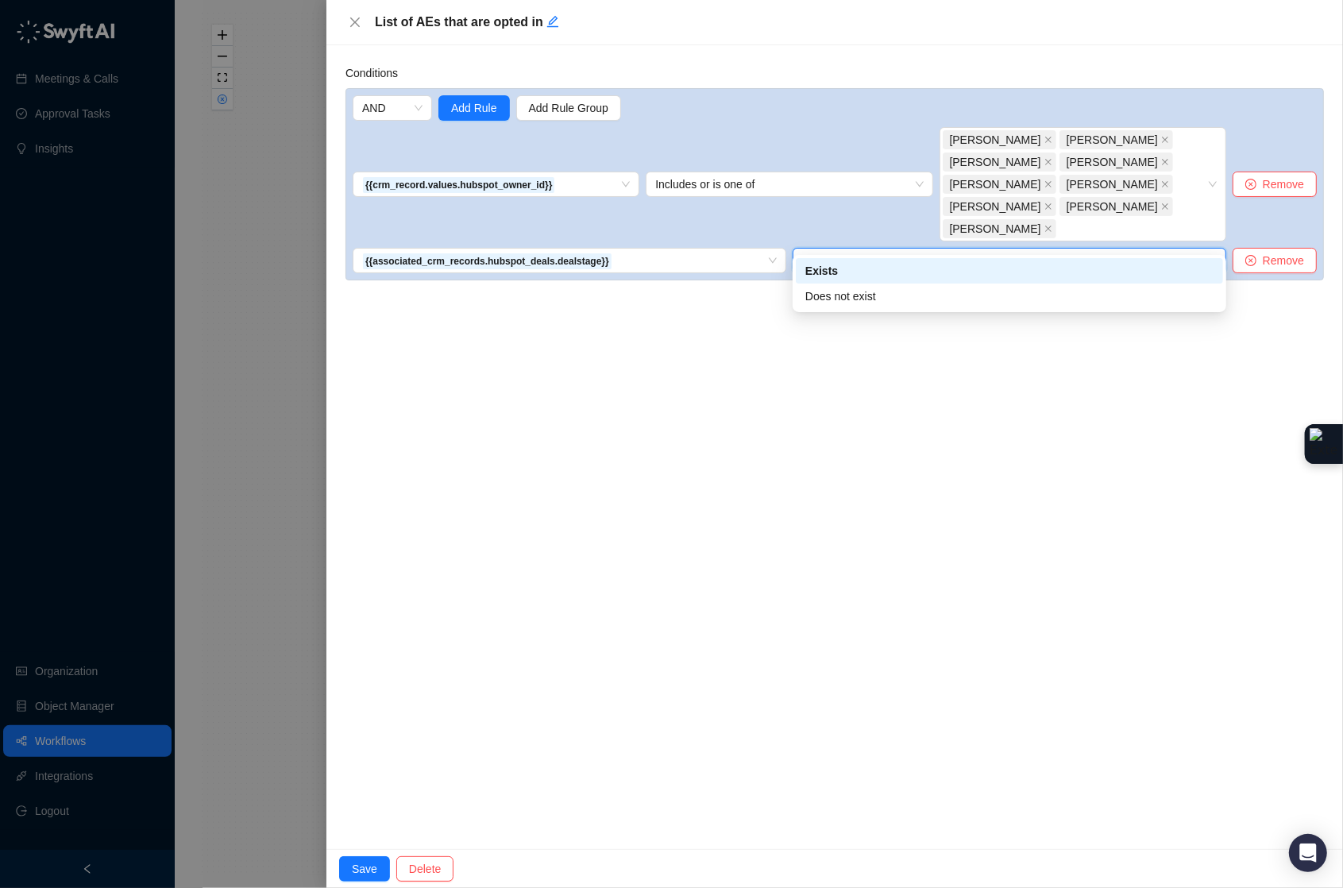
type input "*"
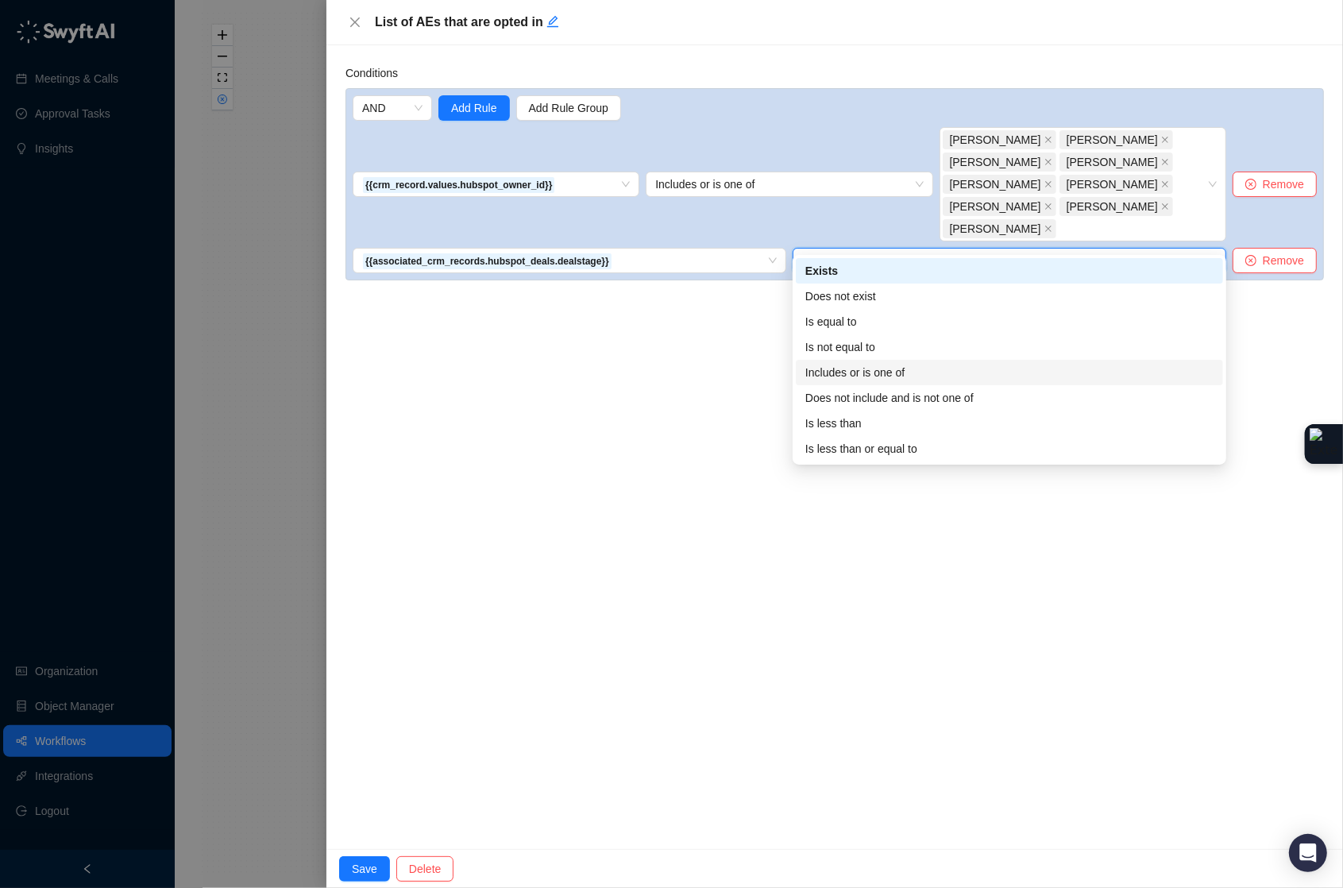
click at [911, 372] on div "Includes or is one of" at bounding box center [1009, 372] width 408 height 17
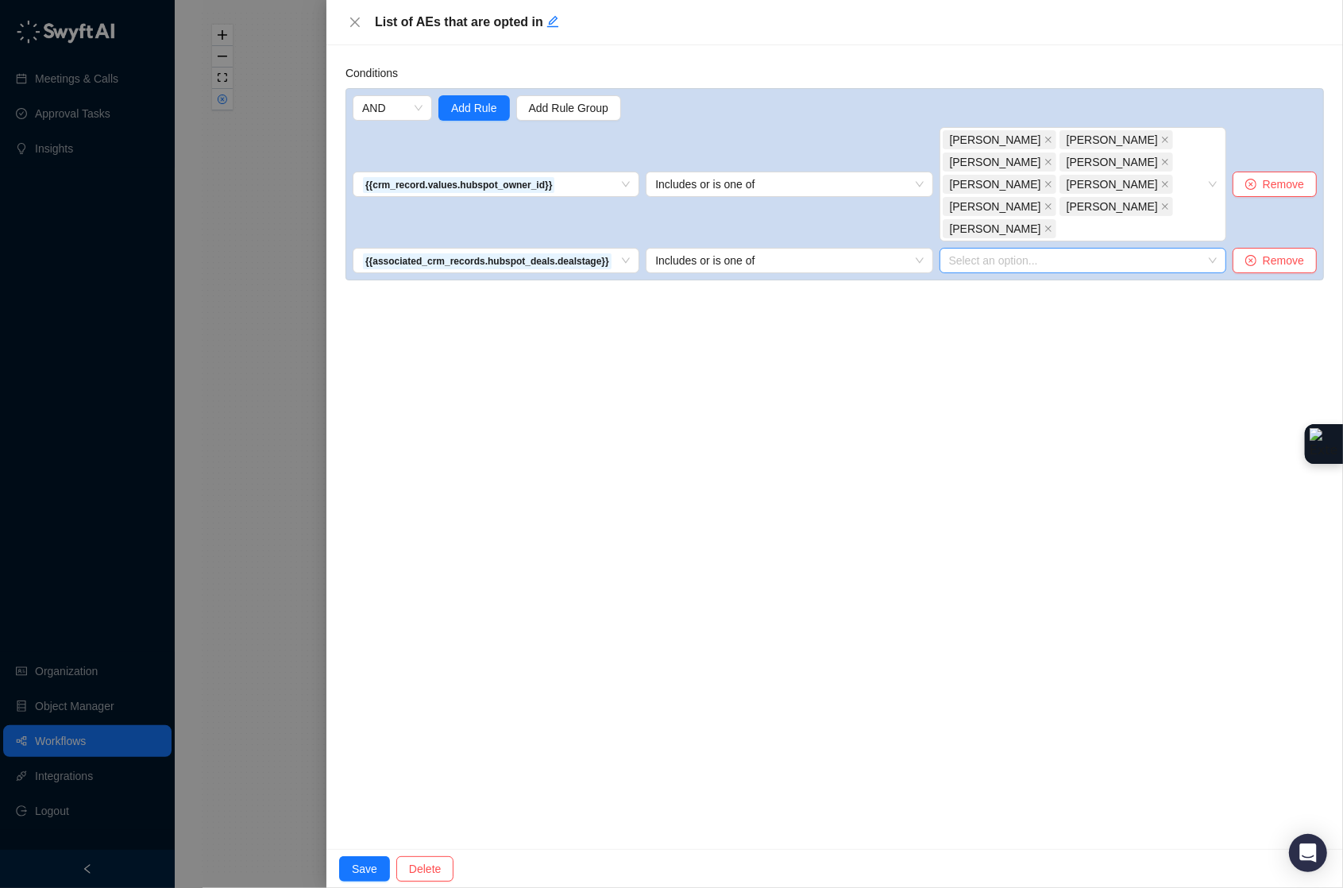
click at [973, 248] on div "Select an option..." at bounding box center [1083, 260] width 287 height 25
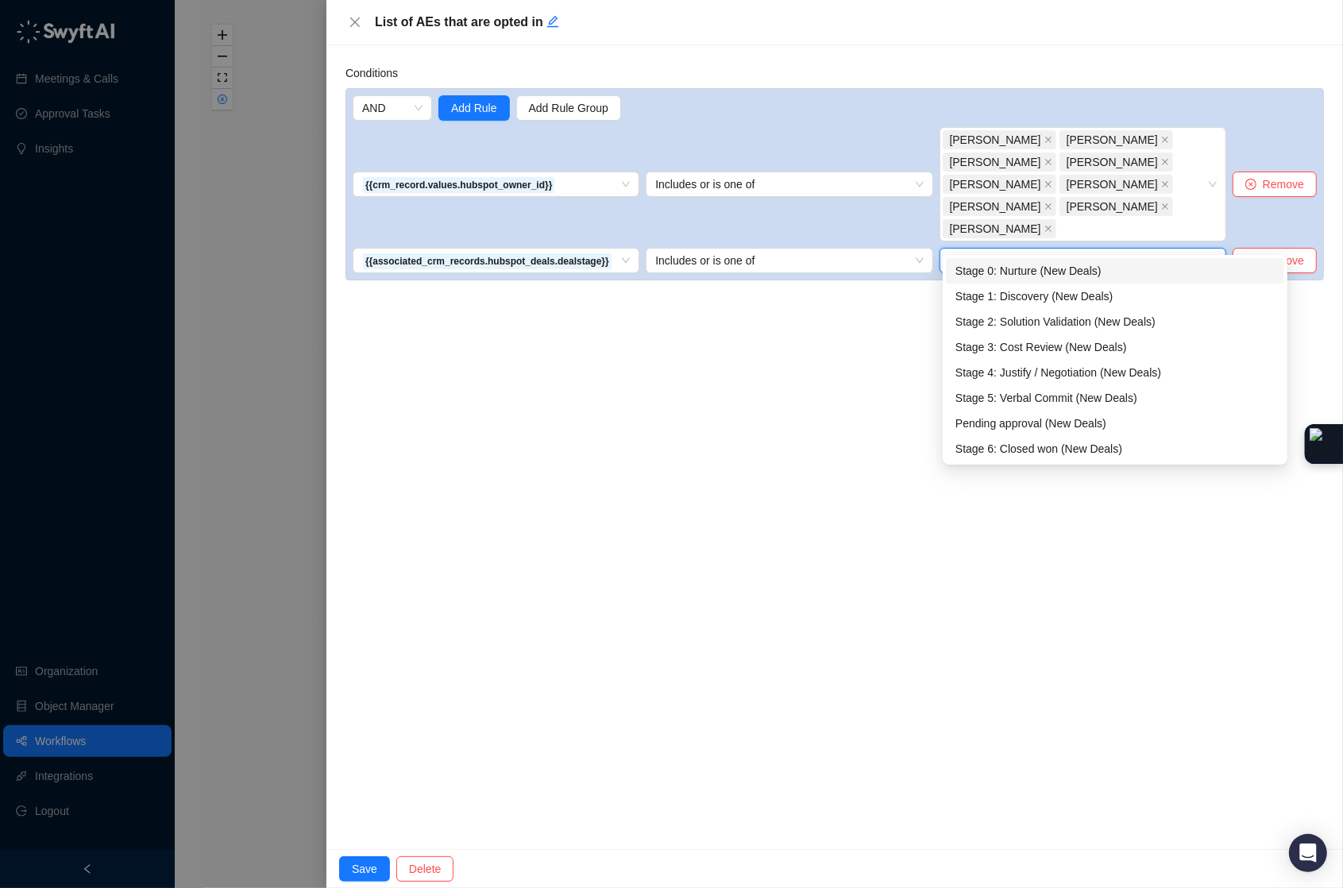
type input "**"
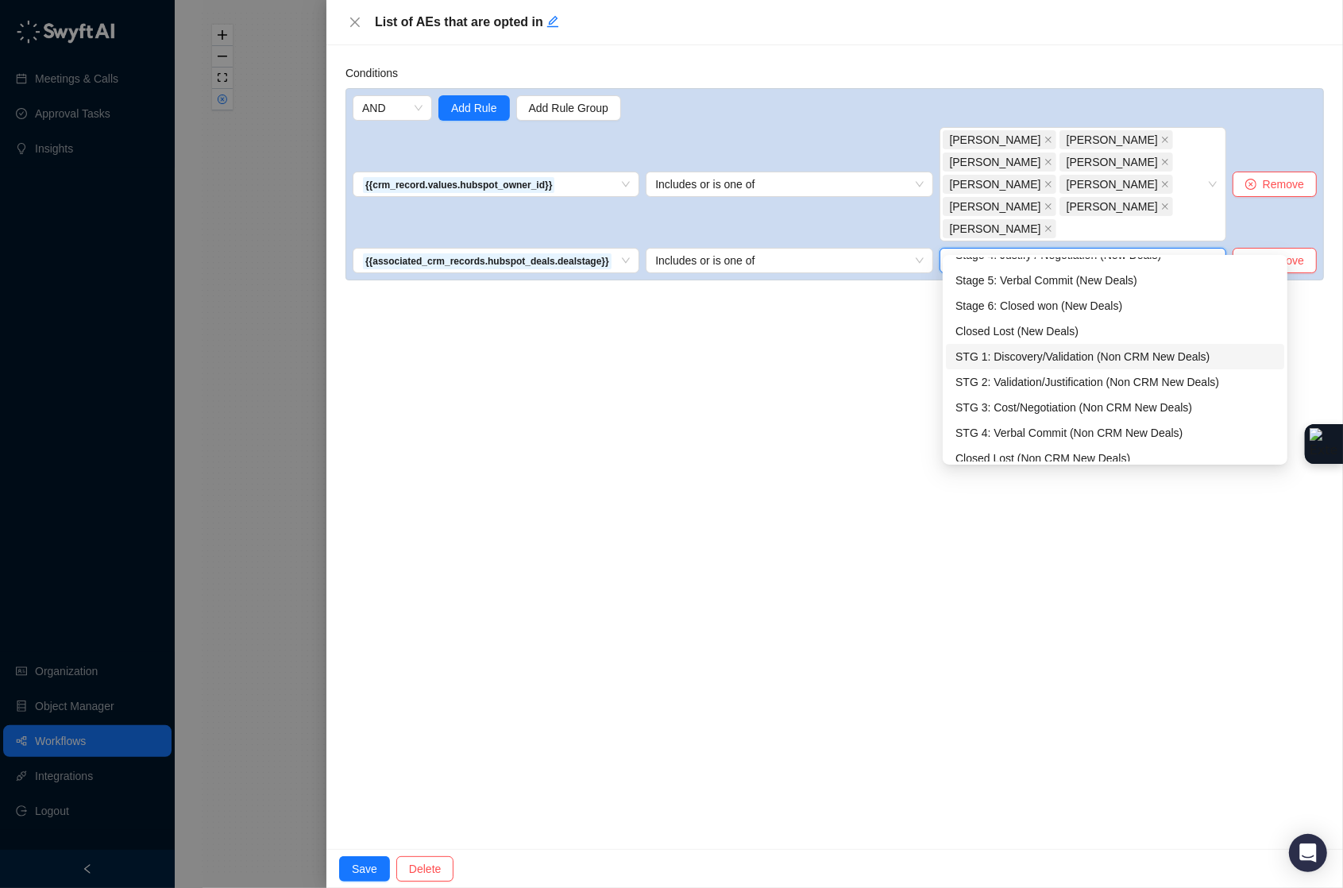
click at [1031, 358] on div "STG 1: Discovery/Validation (Non CRM New Deals)" at bounding box center [1114, 356] width 319 height 17
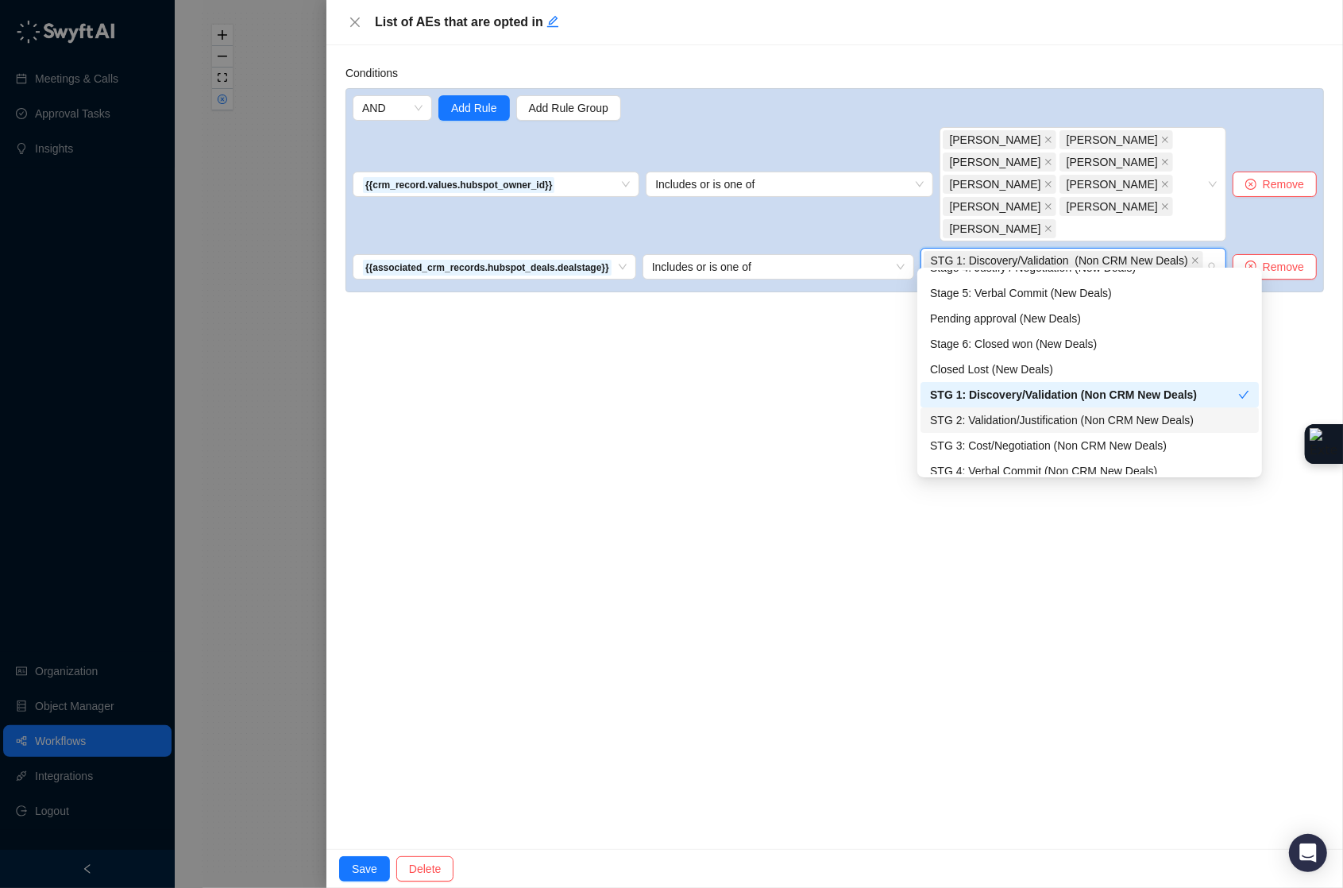
click at [1000, 412] on div "STG 2: Validation/Justification (Non CRM New Deals)" at bounding box center [1089, 419] width 319 height 17
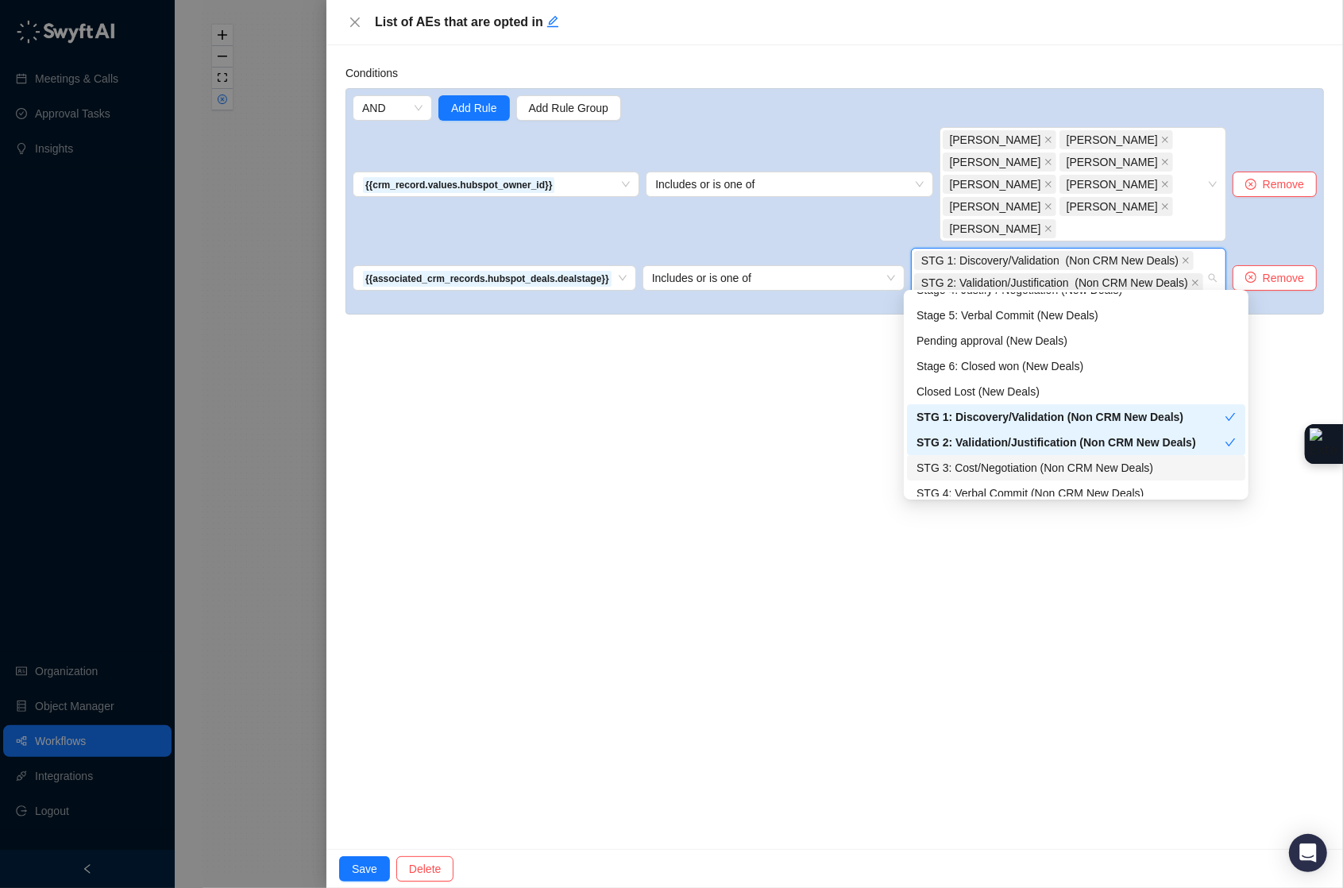
click at [994, 464] on div "STG 3: Cost/Negotiation (Non CRM New Deals)" at bounding box center [1076, 467] width 319 height 17
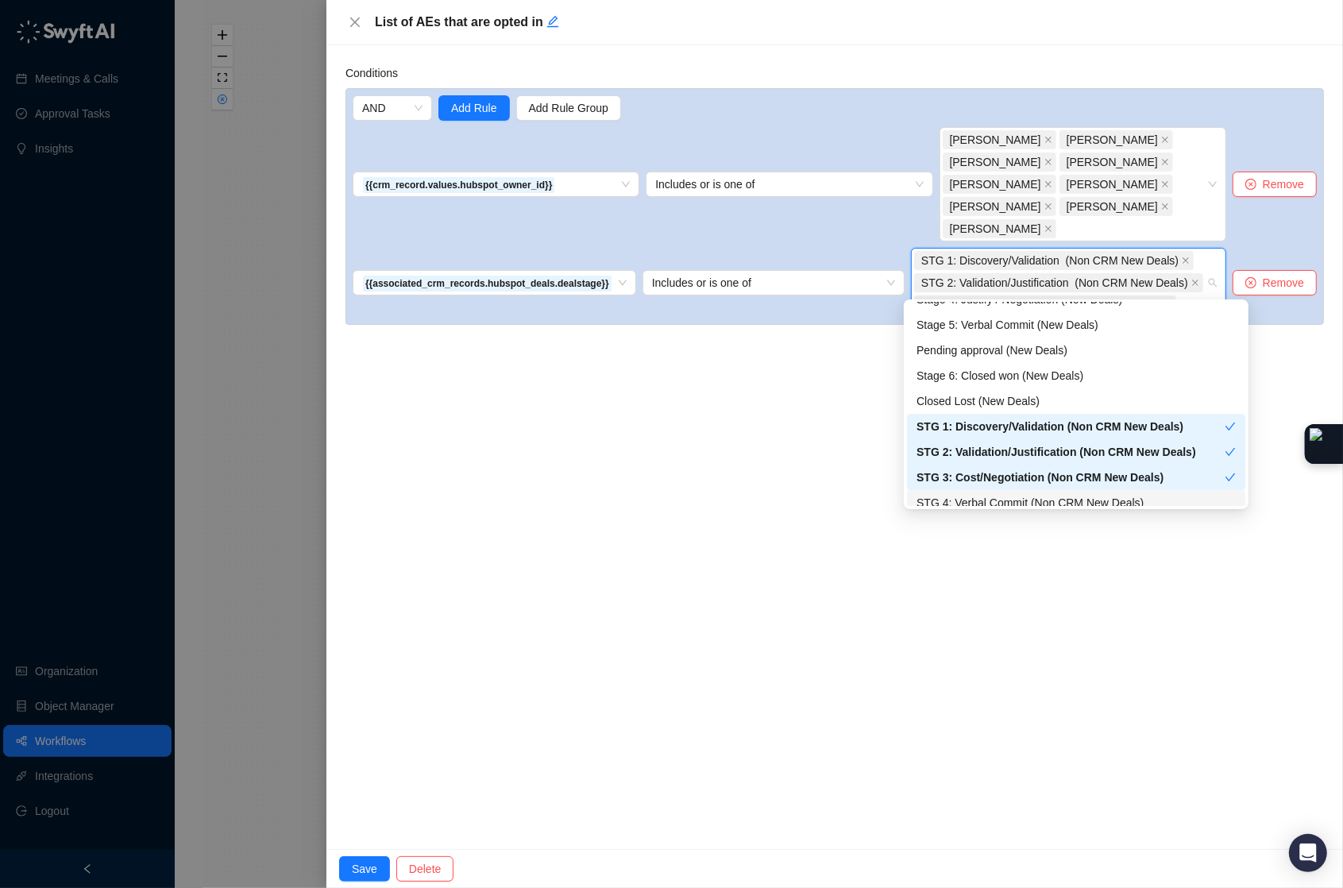
click at [986, 496] on div "STG 4: Verbal Commit (Non CRM New Deals)" at bounding box center [1076, 502] width 319 height 17
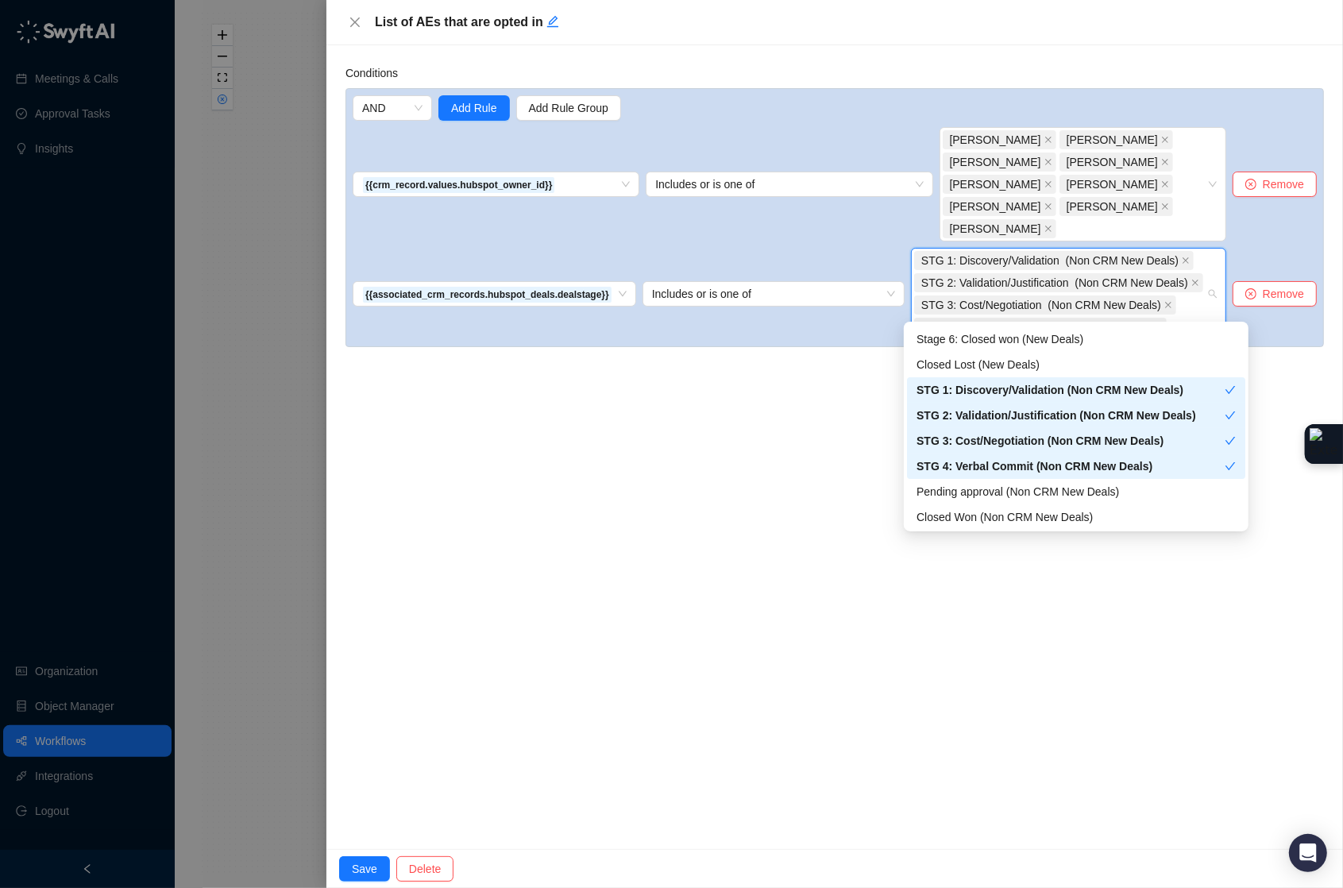
scroll to position [216, 0]
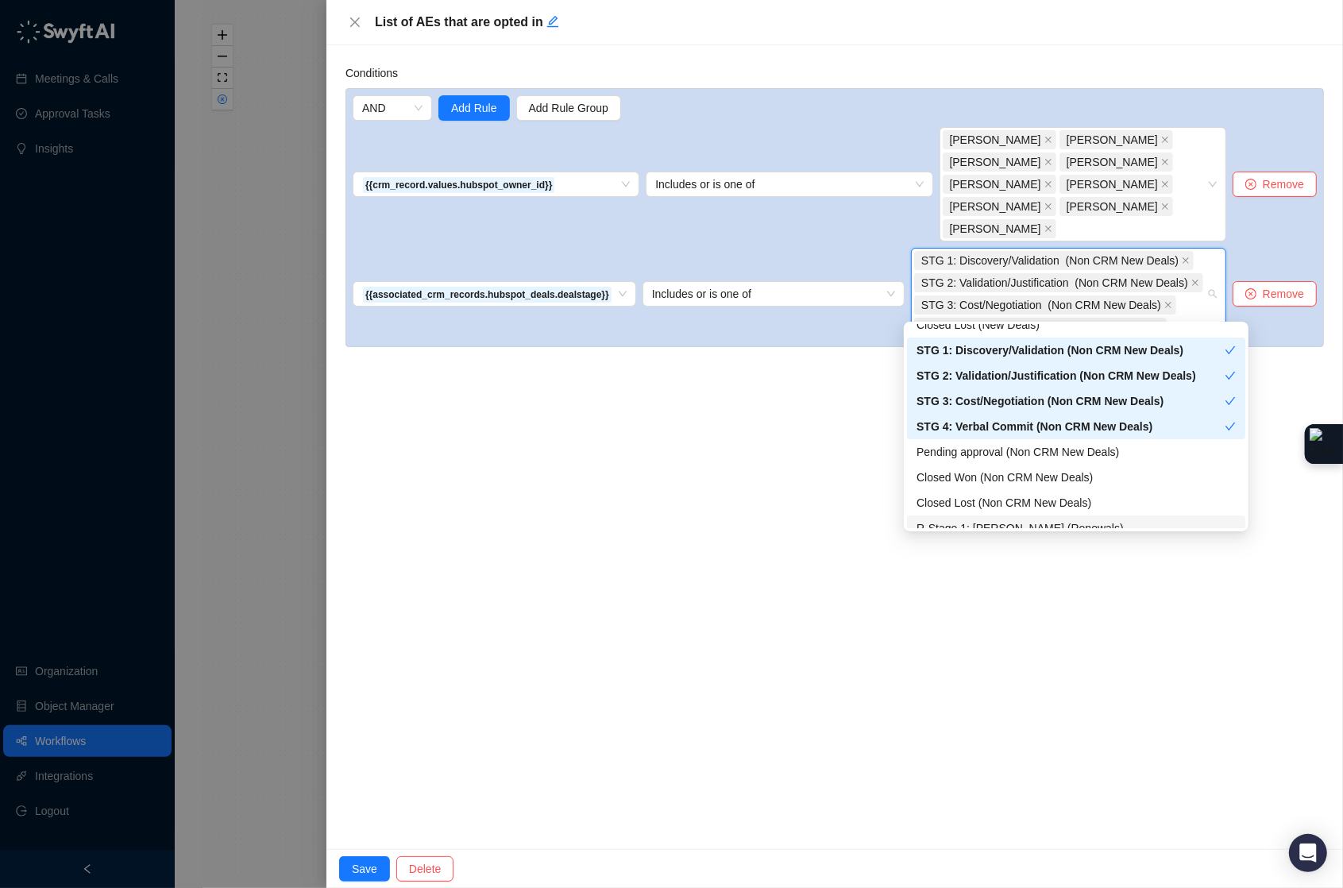
click at [735, 631] on div "Conditions AND Add Rule Add Rule Group {{crm_record.values.hubspot_owner_id}} I…" at bounding box center [834, 447] width 1017 height 804
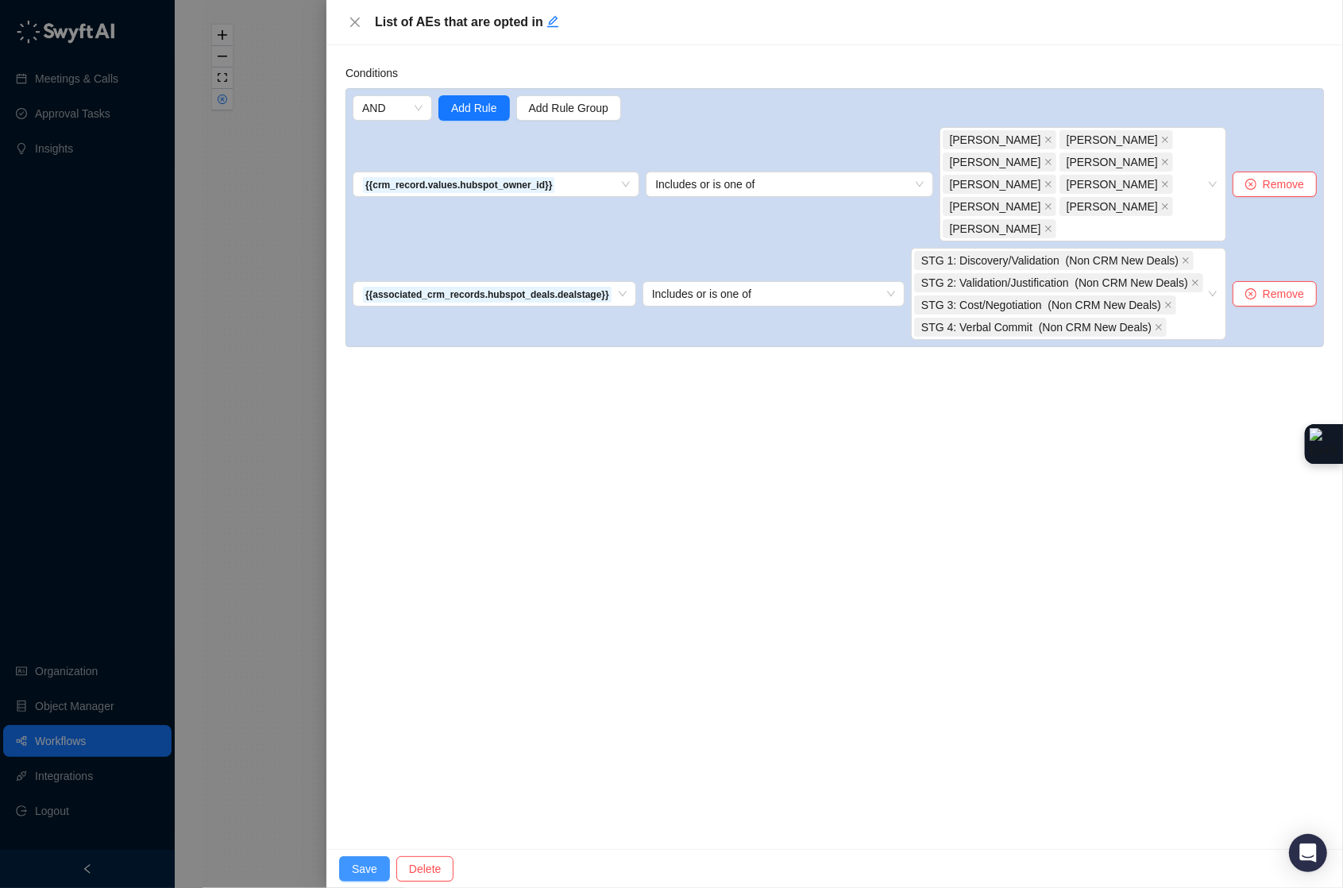
click at [361, 866] on span "Save" at bounding box center [364, 868] width 25 height 17
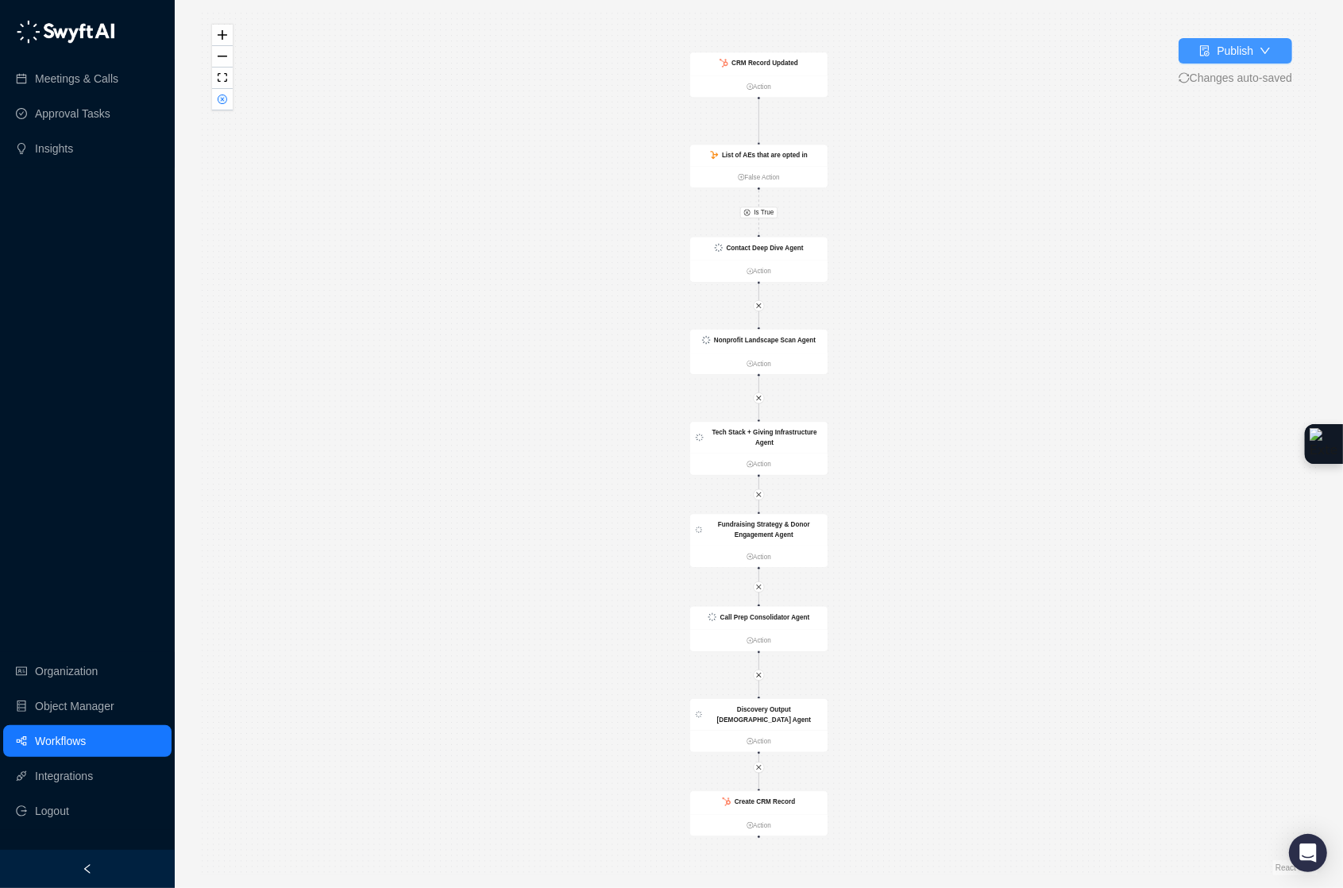
click at [1189, 58] on button "Publish" at bounding box center [1236, 50] width 114 height 25
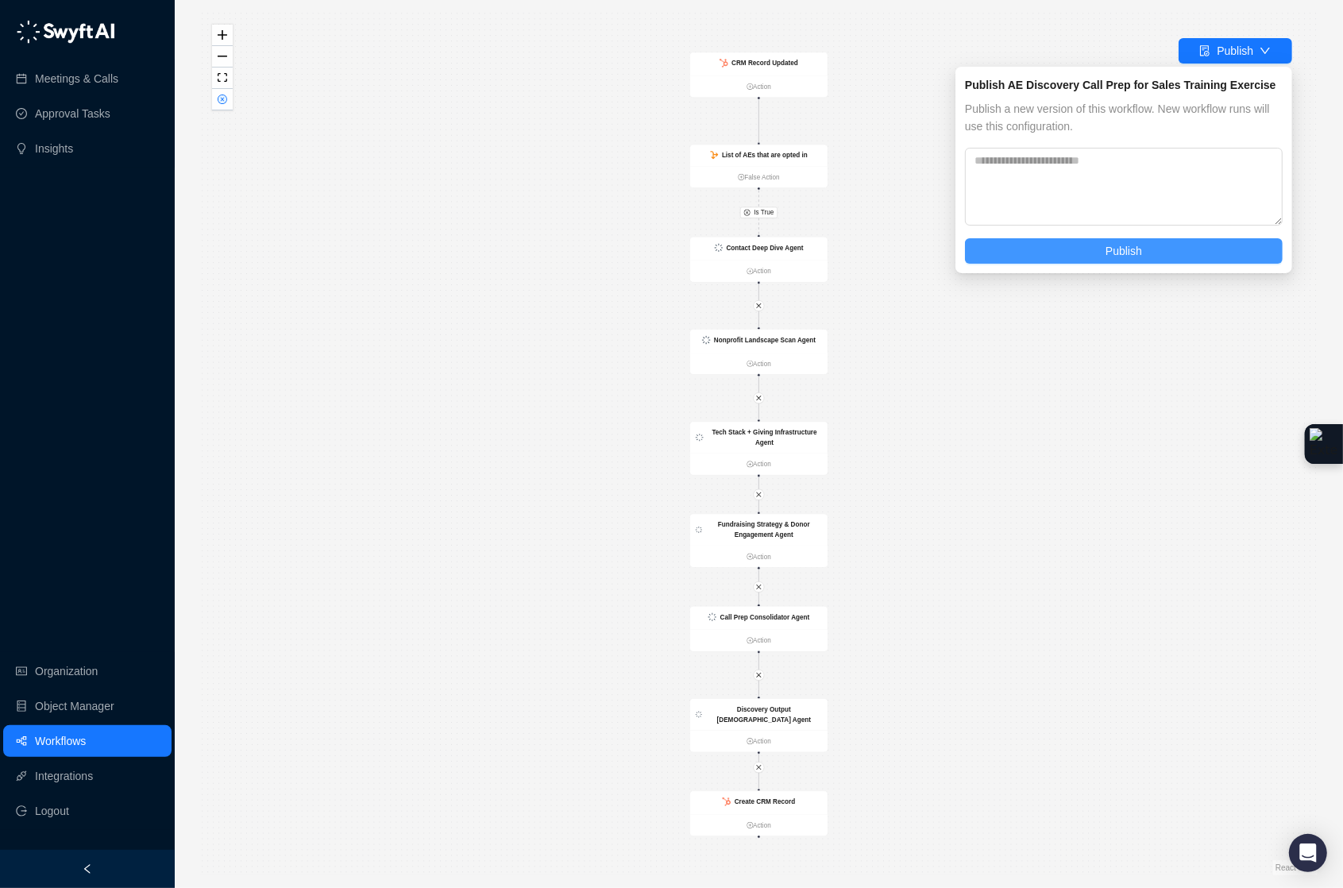
click at [1147, 252] on button "Publish" at bounding box center [1124, 250] width 318 height 25
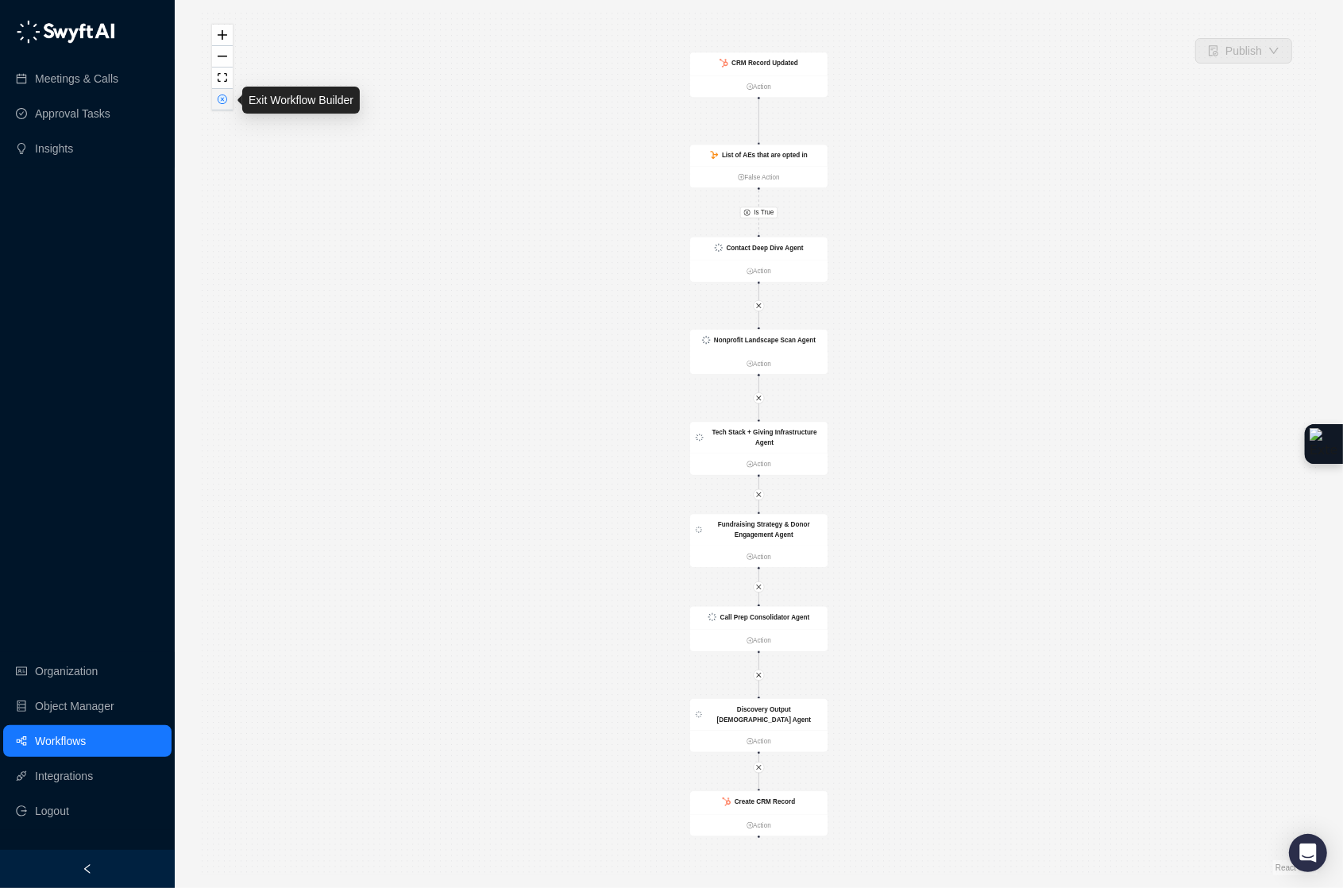
click at [231, 104] on button "button" at bounding box center [222, 99] width 21 height 21
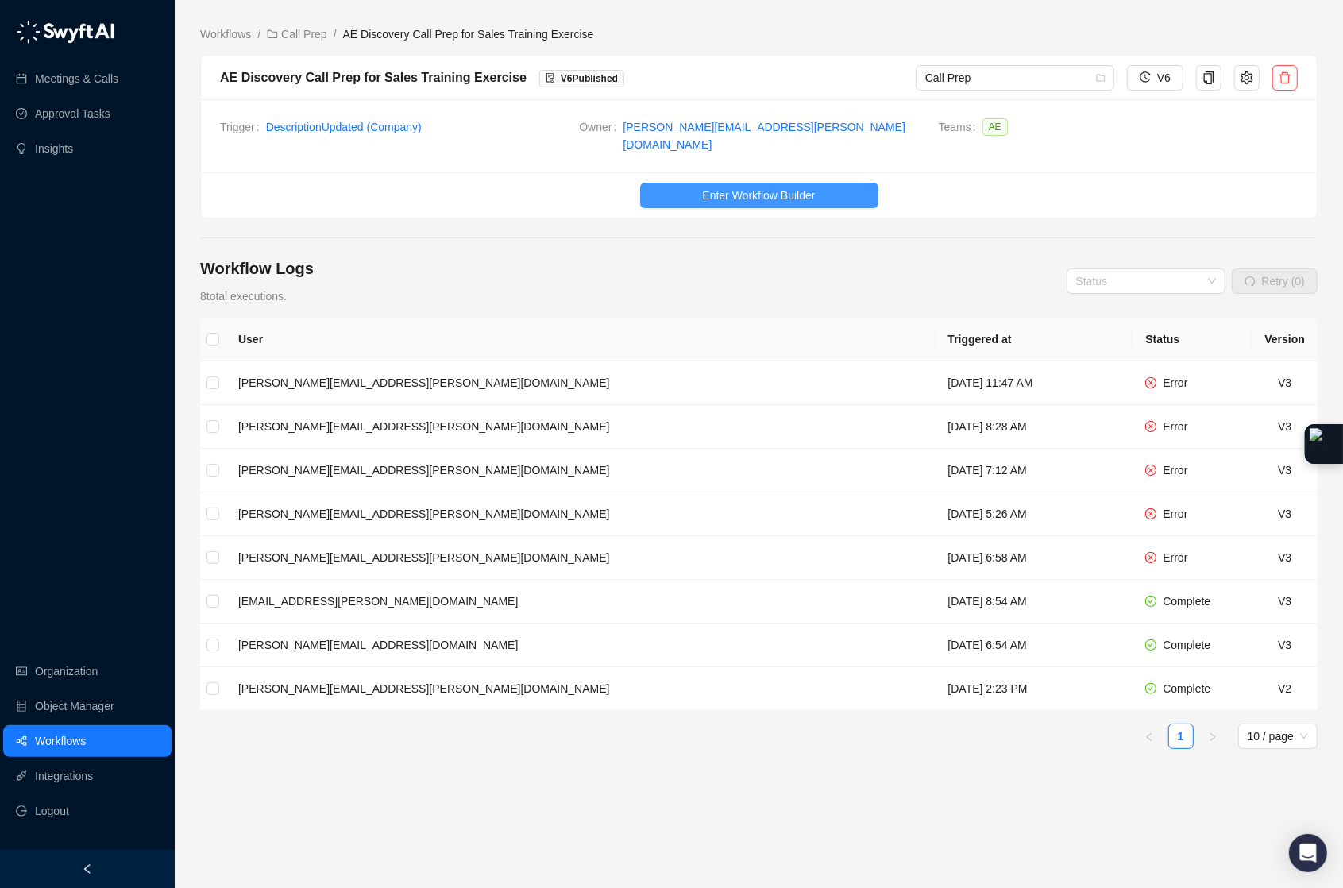
click at [761, 187] on span "Enter Workflow Builder" at bounding box center [758, 195] width 113 height 17
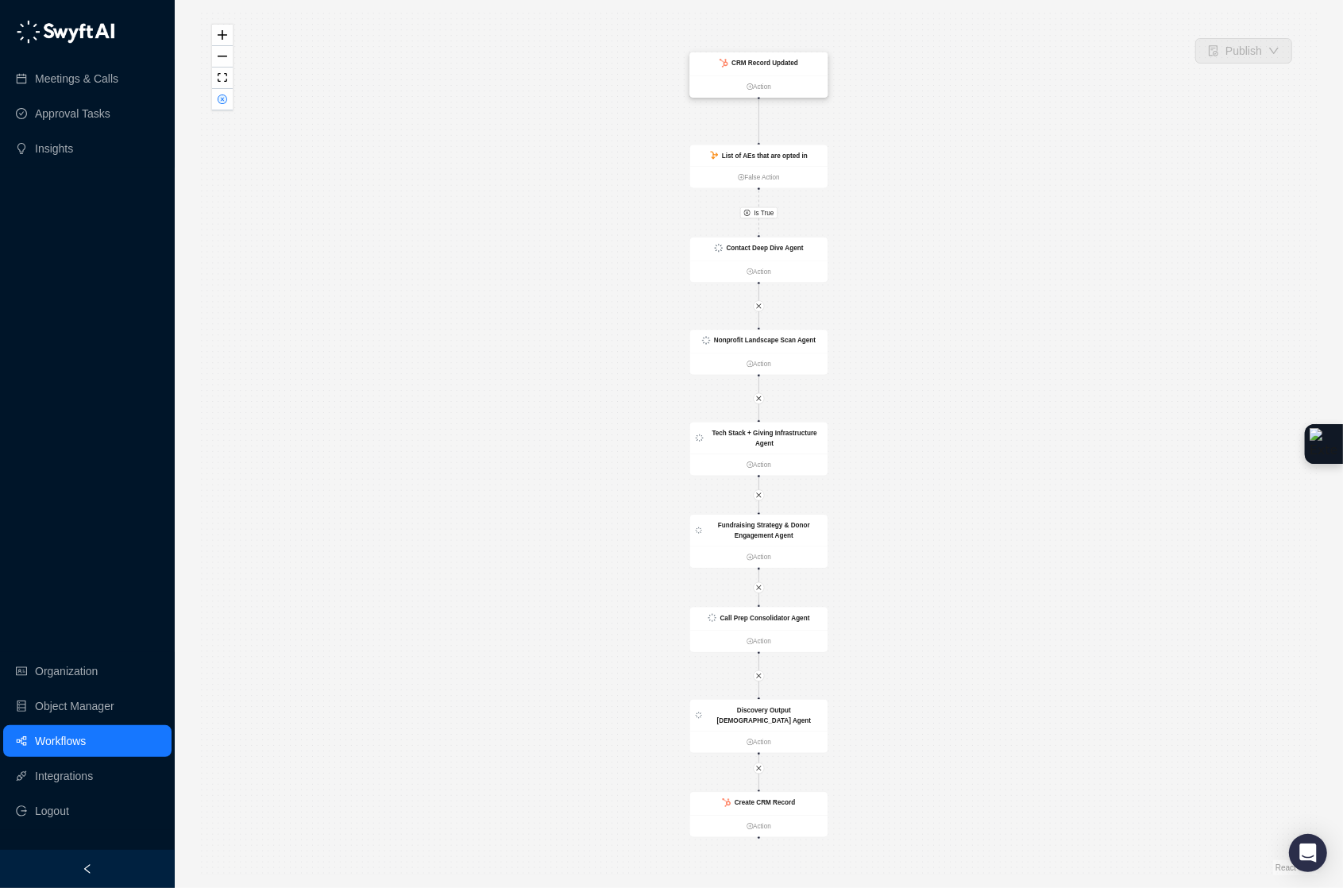
click at [777, 72] on div "CRM Record Updated" at bounding box center [758, 63] width 137 height 23
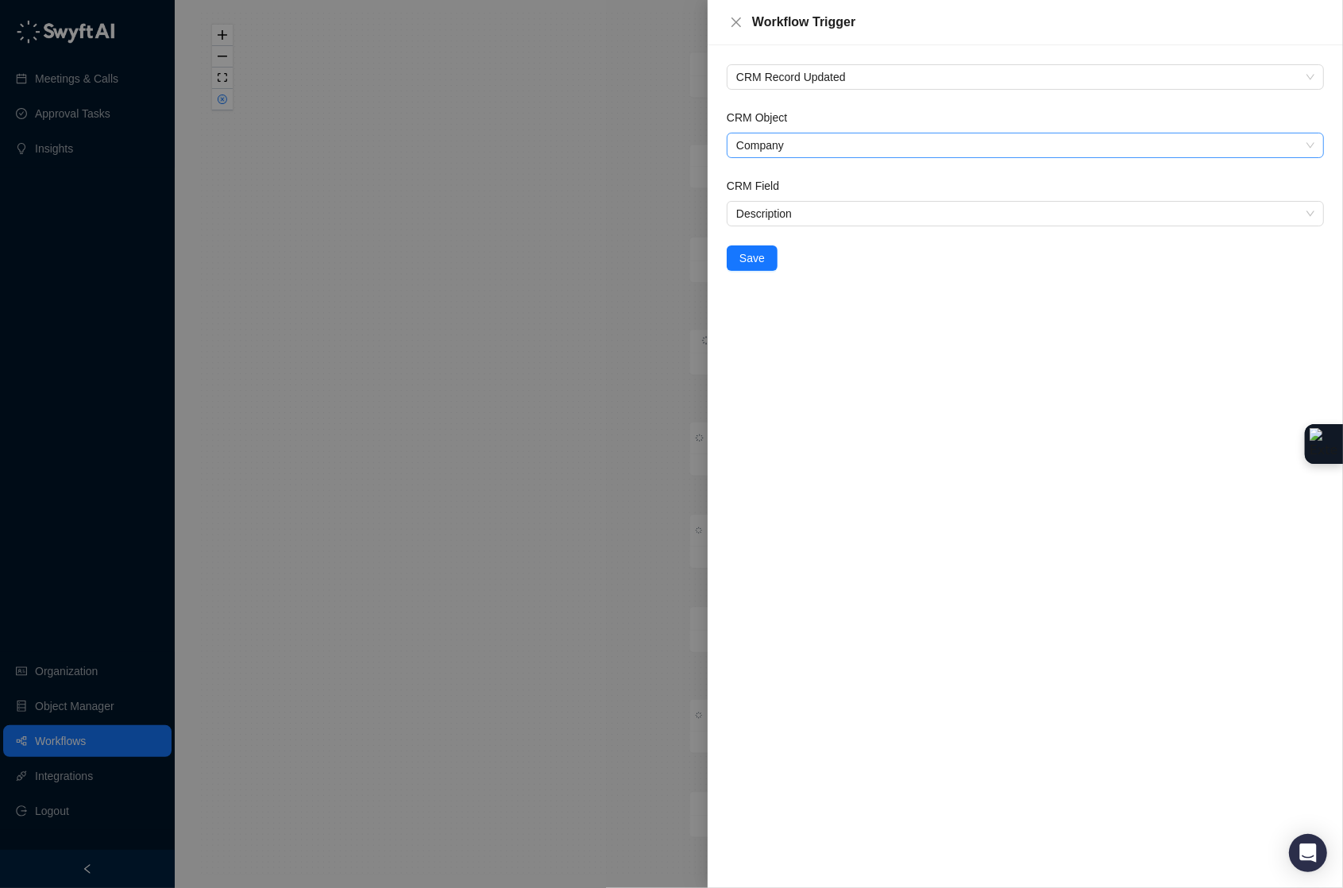
click at [794, 154] on span "Company" at bounding box center [1025, 145] width 578 height 24
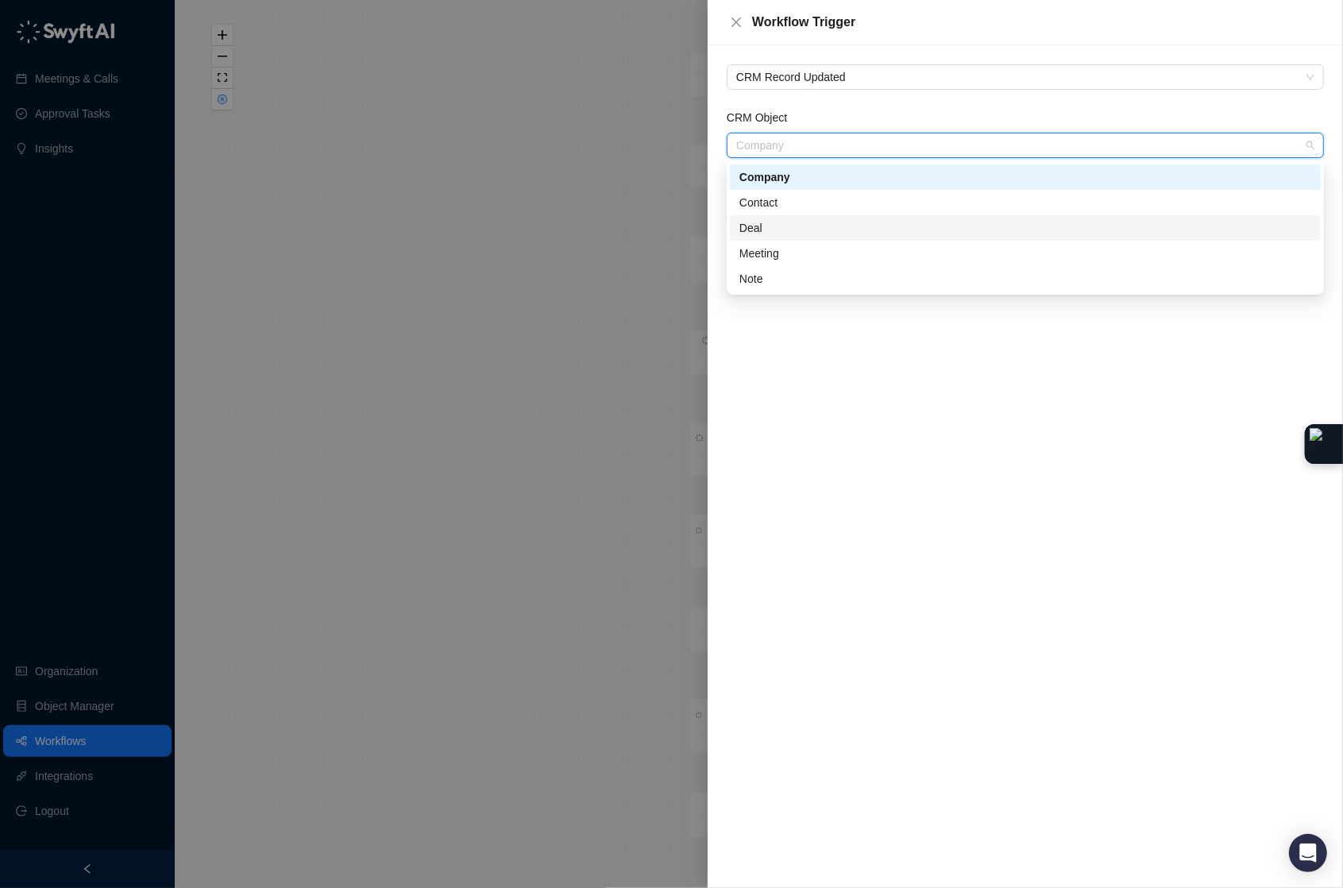
click at [783, 233] on div "Deal" at bounding box center [1025, 227] width 572 height 17
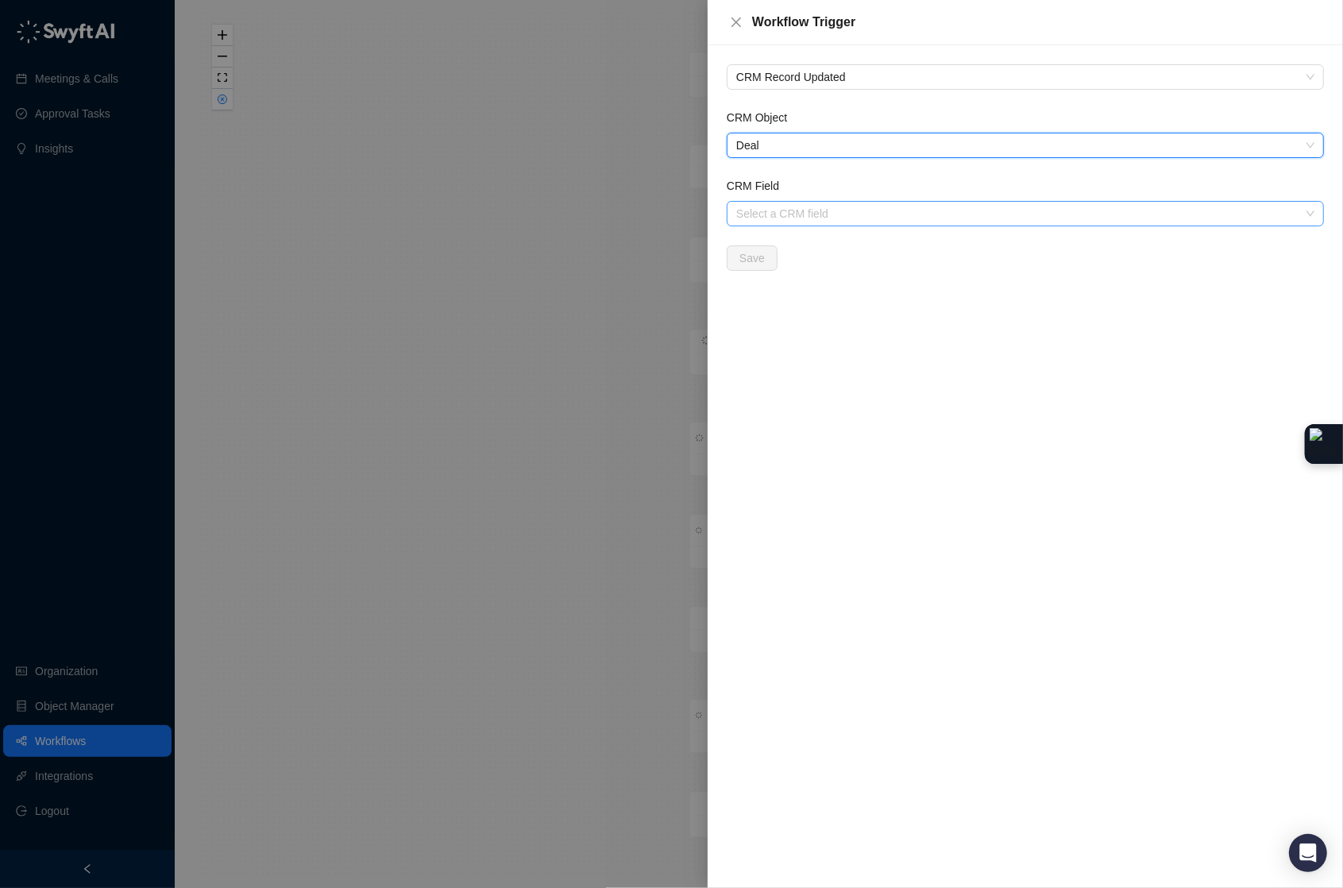
click at [781, 217] on input "CRM Field" at bounding box center [1020, 214] width 569 height 24
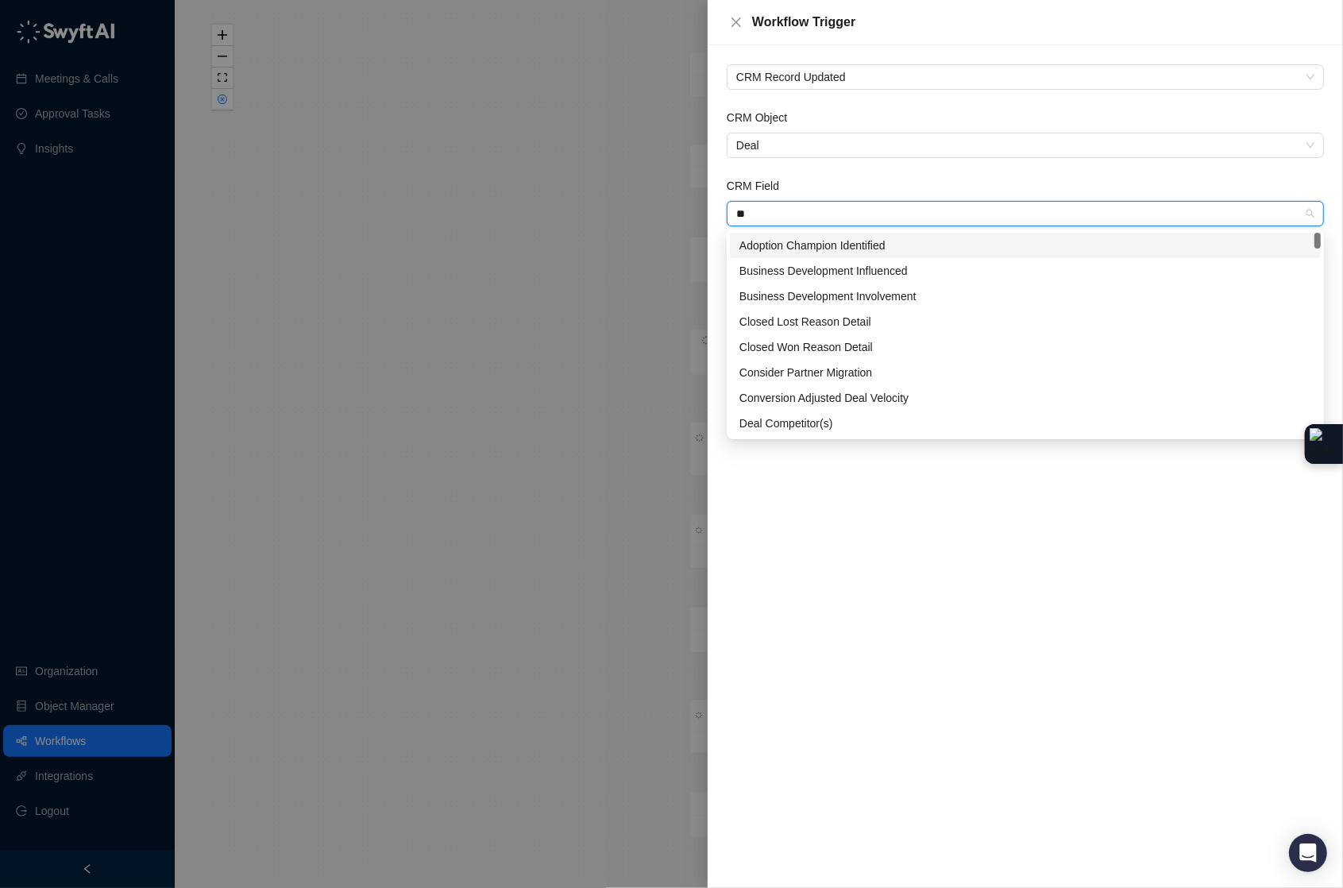
type input "***"
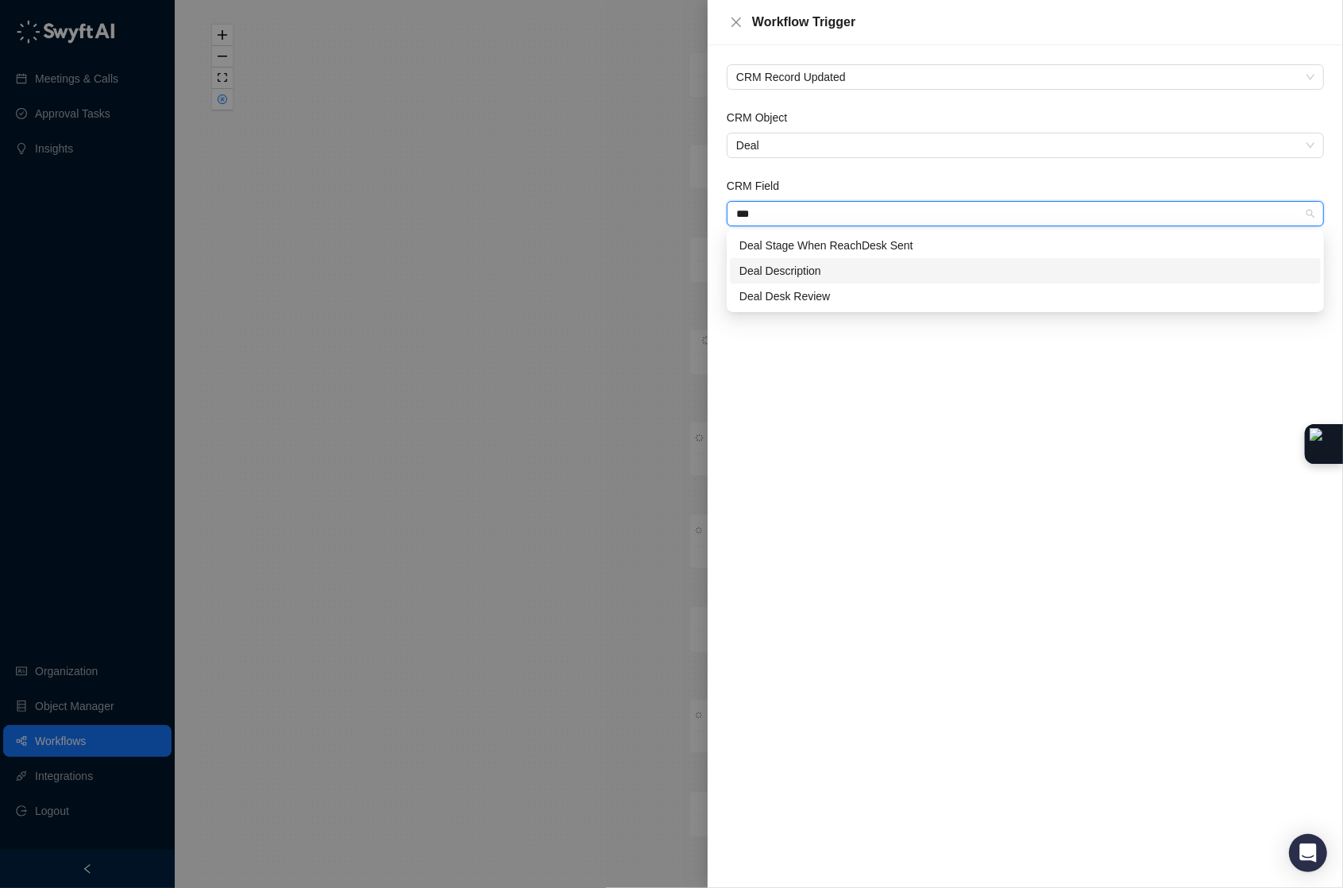
click at [801, 271] on div "Deal Description" at bounding box center [1025, 270] width 572 height 17
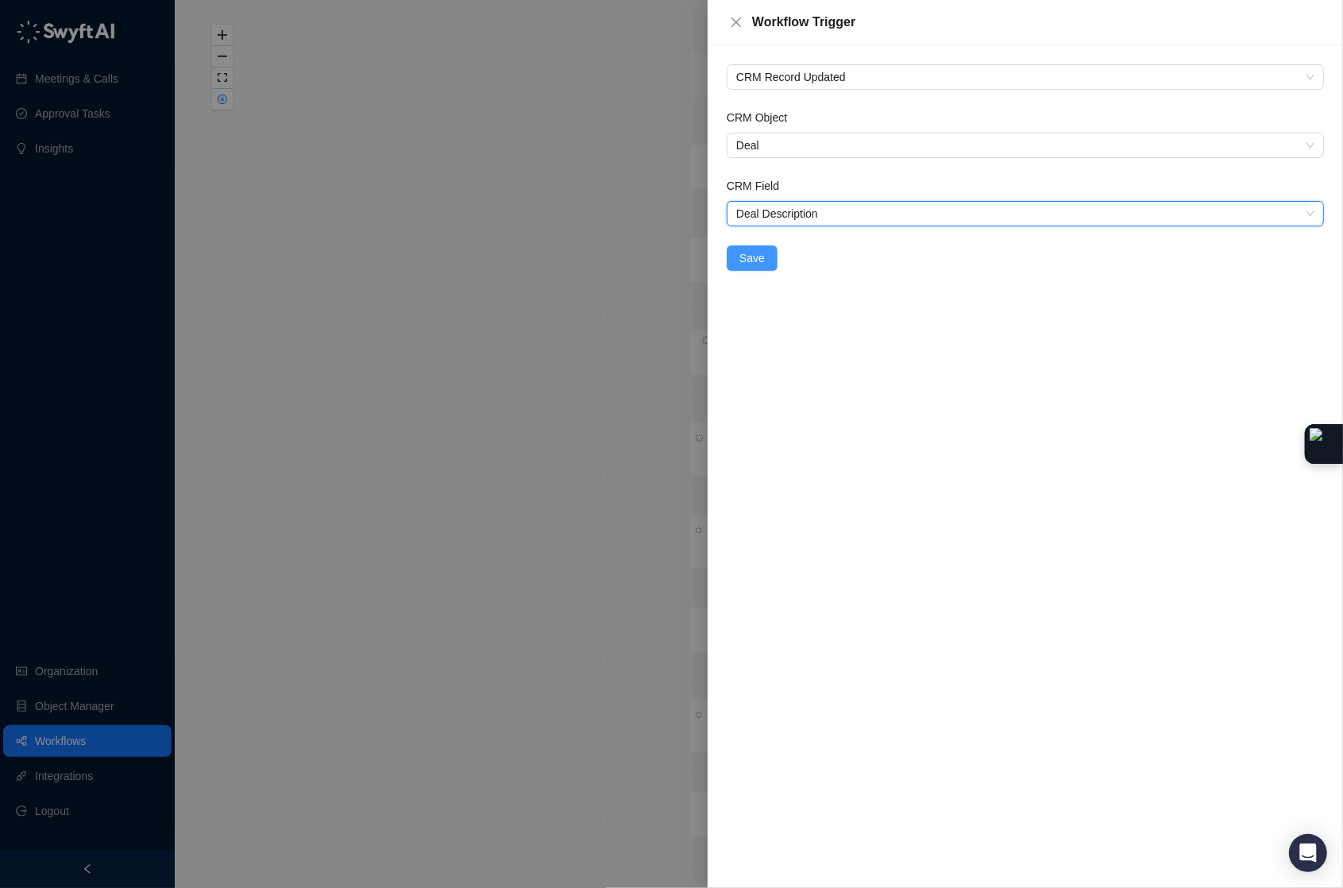
click at [750, 257] on span "Save" at bounding box center [751, 257] width 25 height 17
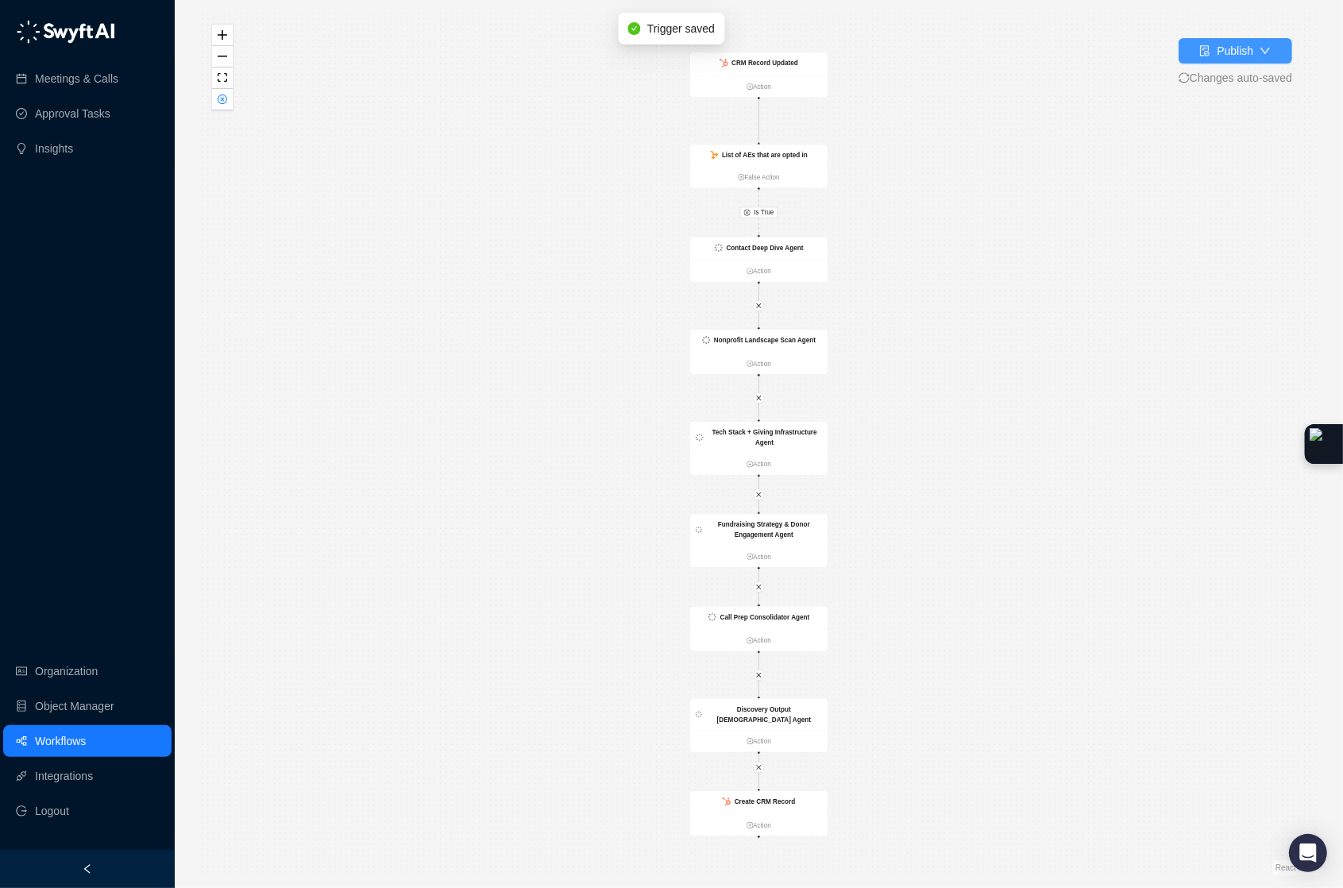
click at [1228, 61] on button "Publish" at bounding box center [1236, 50] width 114 height 25
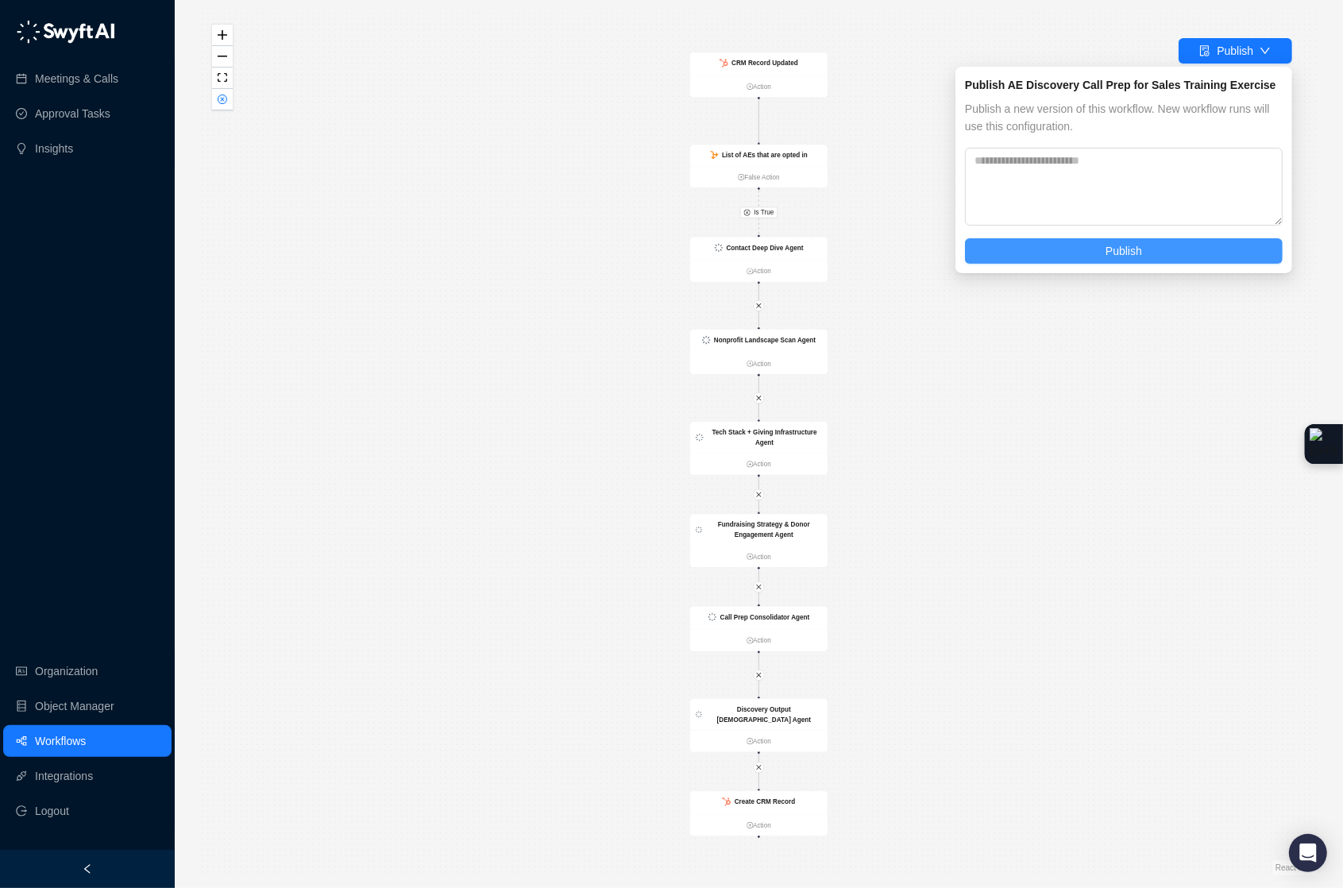
click at [1110, 248] on span "Publish" at bounding box center [1124, 250] width 37 height 17
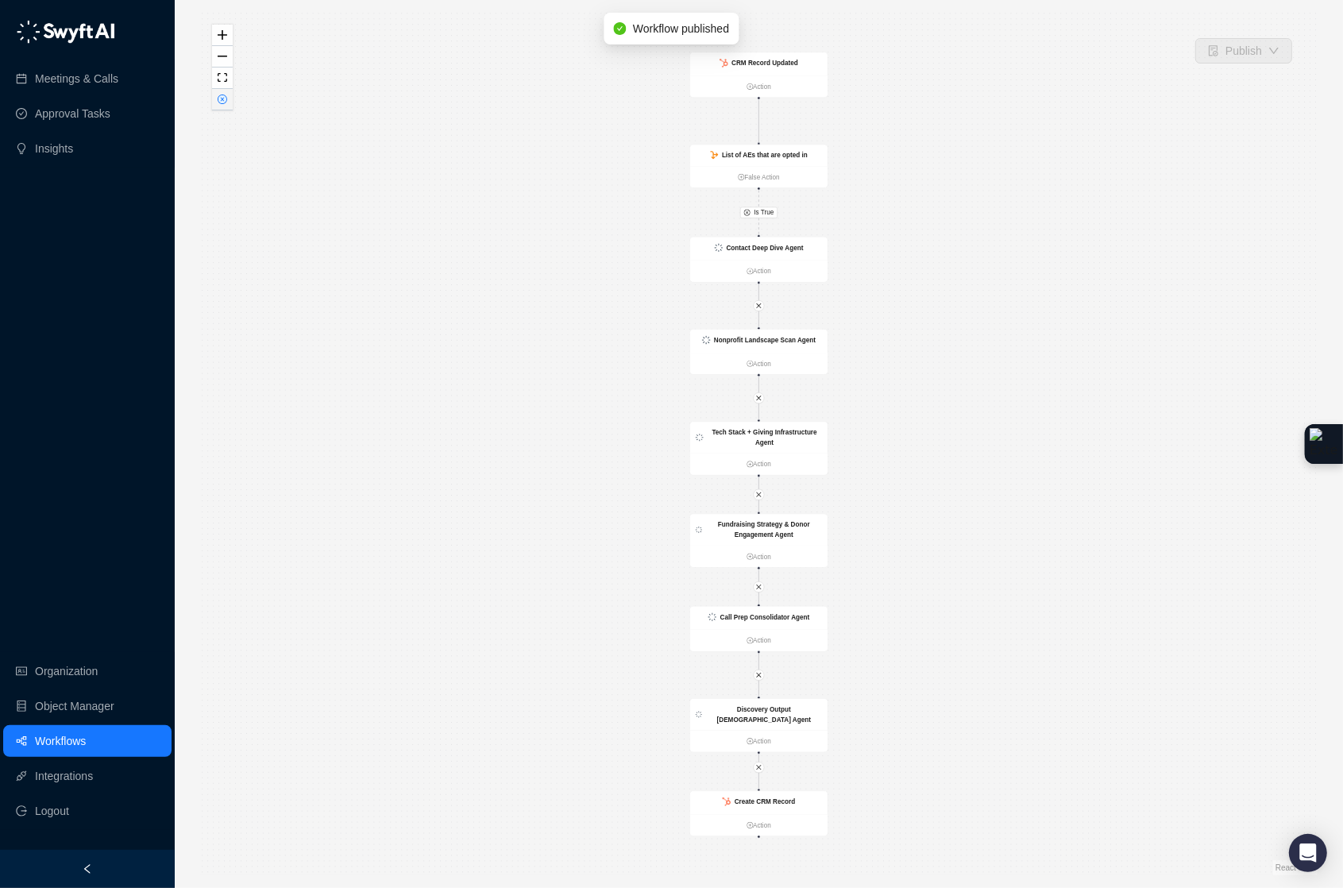
click at [226, 104] on icon "close-circle" at bounding box center [223, 100] width 10 height 10
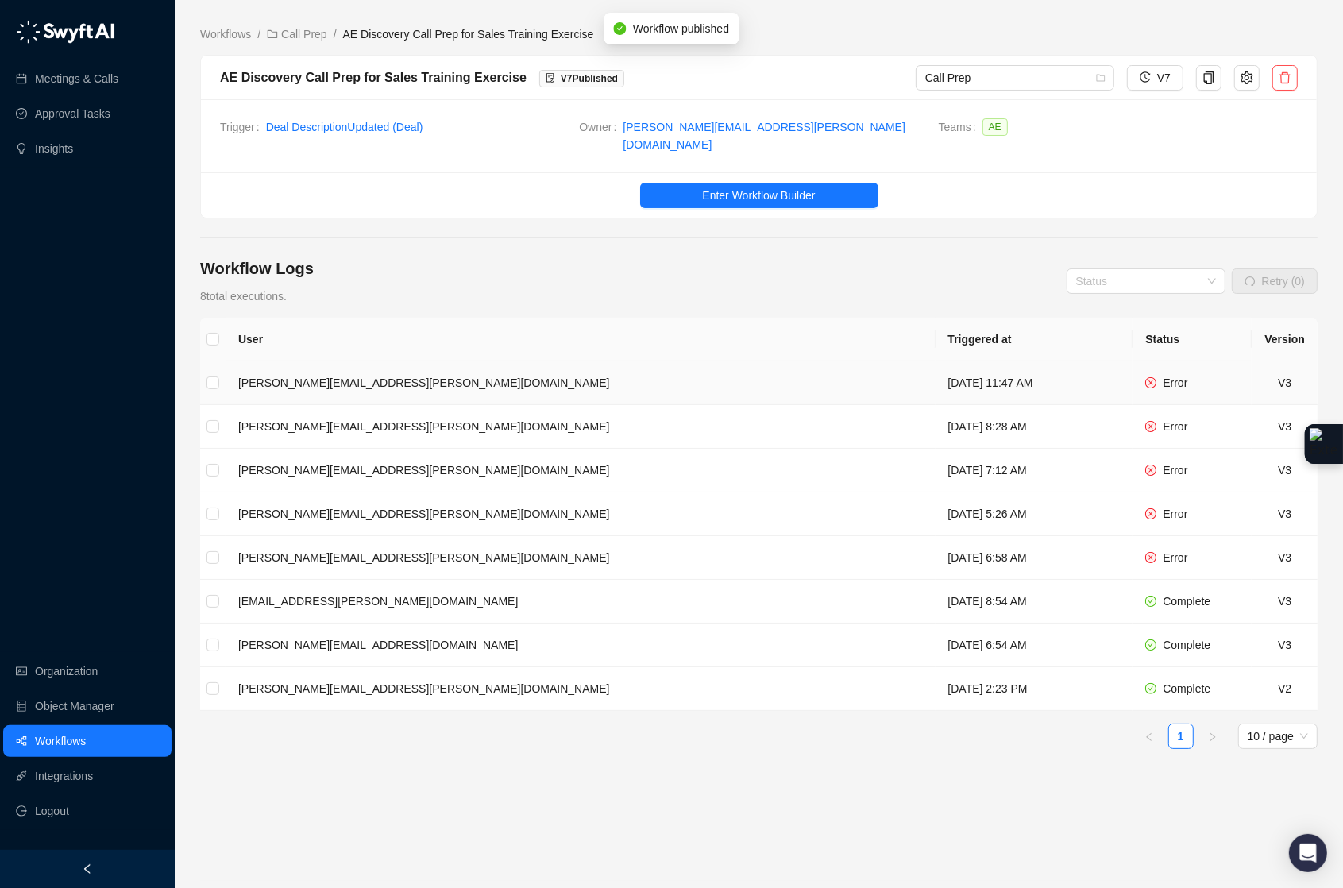
click at [447, 378] on td "[PERSON_NAME][EMAIL_ADDRESS][PERSON_NAME][DOMAIN_NAME]" at bounding box center [581, 383] width 710 height 44
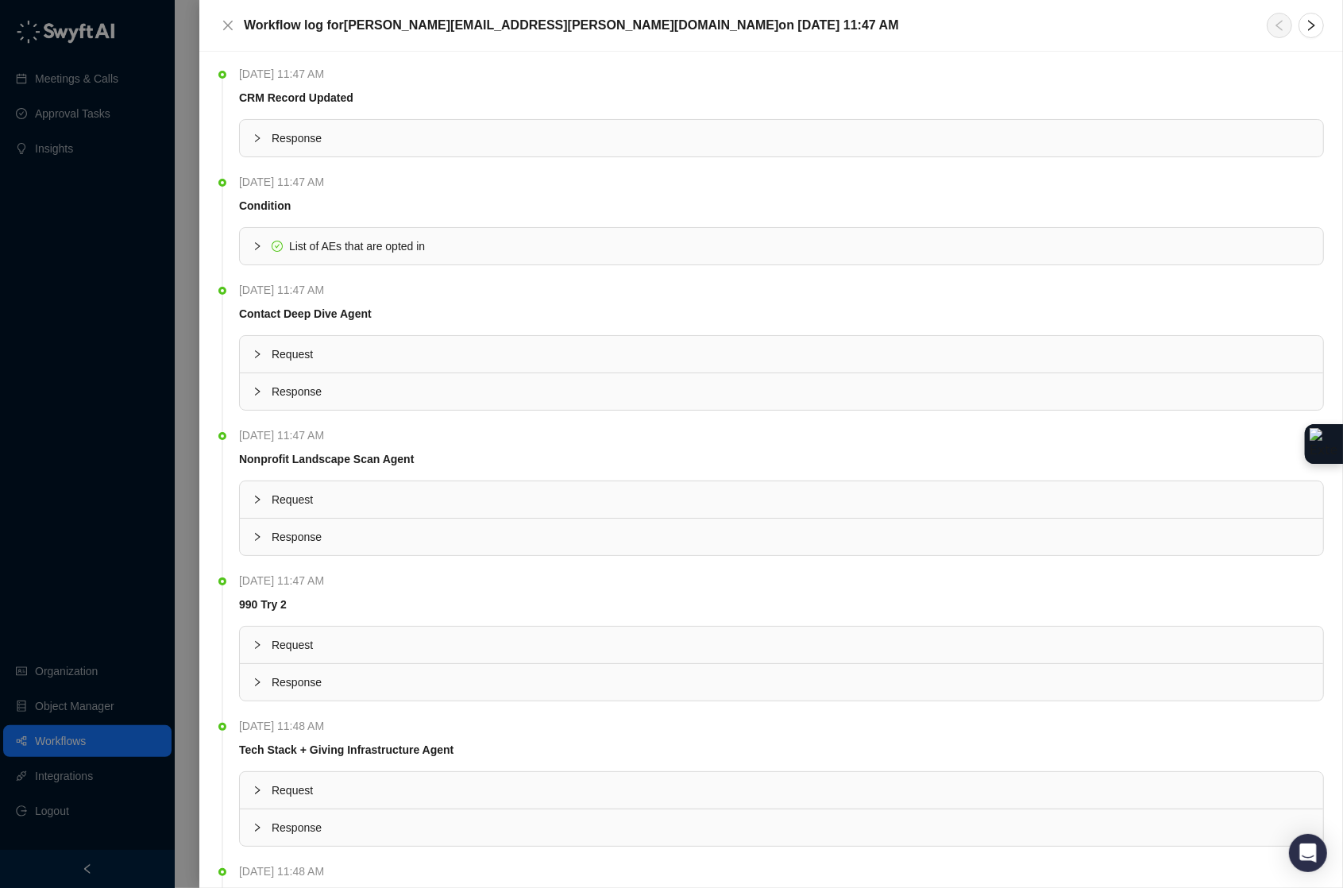
click at [257, 137] on icon "collapsed" at bounding box center [258, 138] width 10 height 10
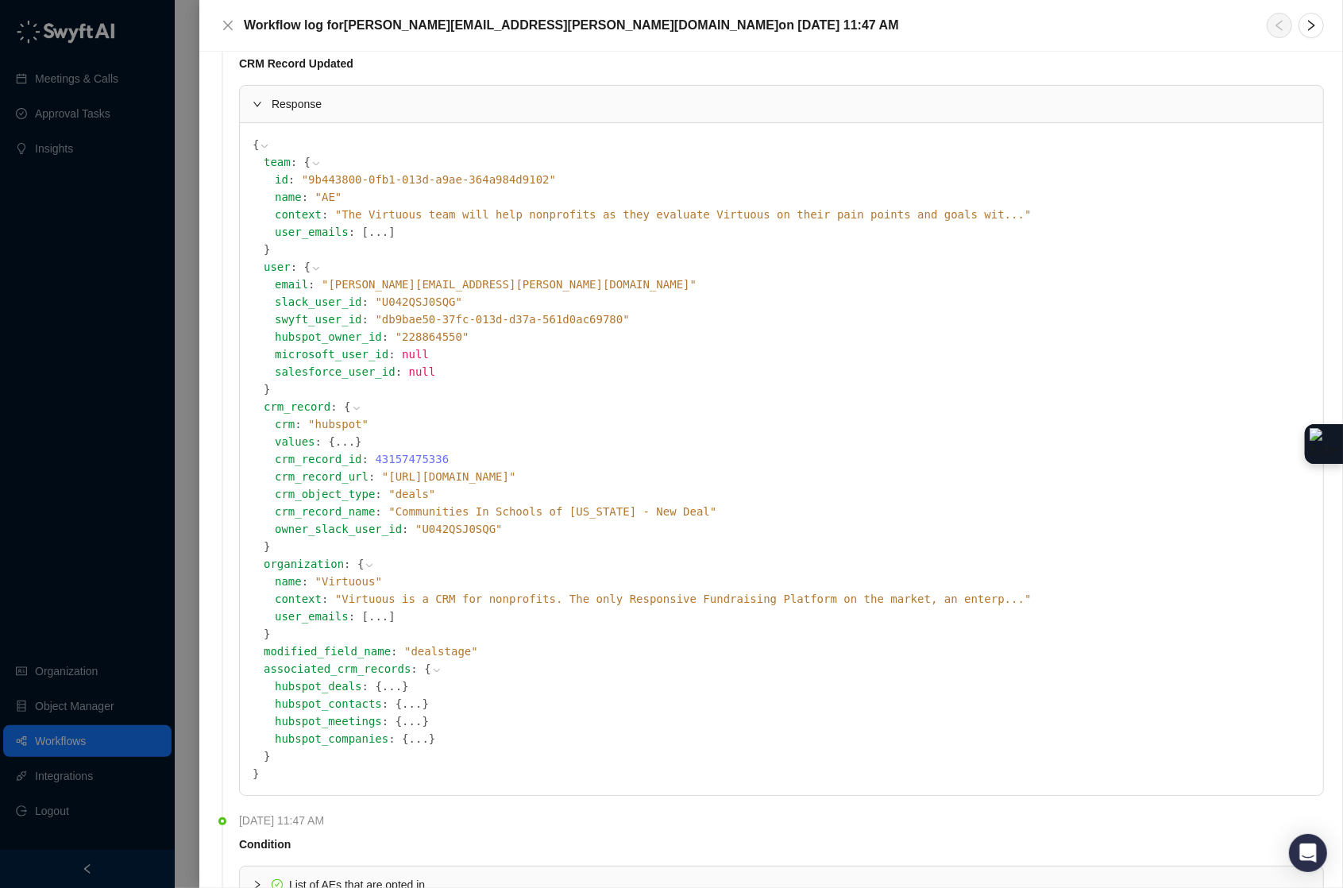
scroll to position [36, 0]
click at [0, 0] on icon at bounding box center [0, 0] width 0 height 0
click at [230, 27] on icon "close" at bounding box center [228, 25] width 13 height 13
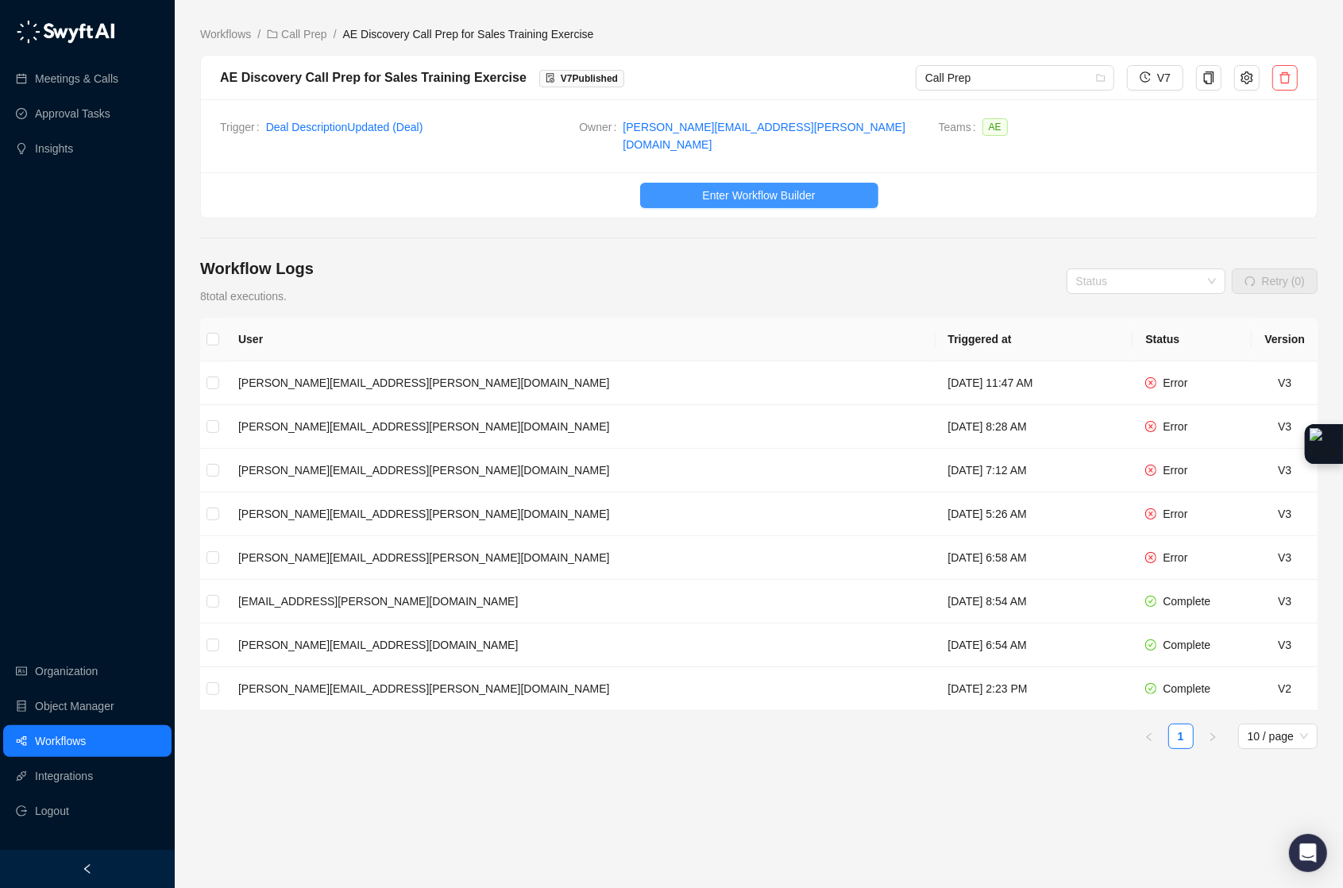
click at [731, 194] on button "Enter Workflow Builder" at bounding box center [759, 195] width 238 height 25
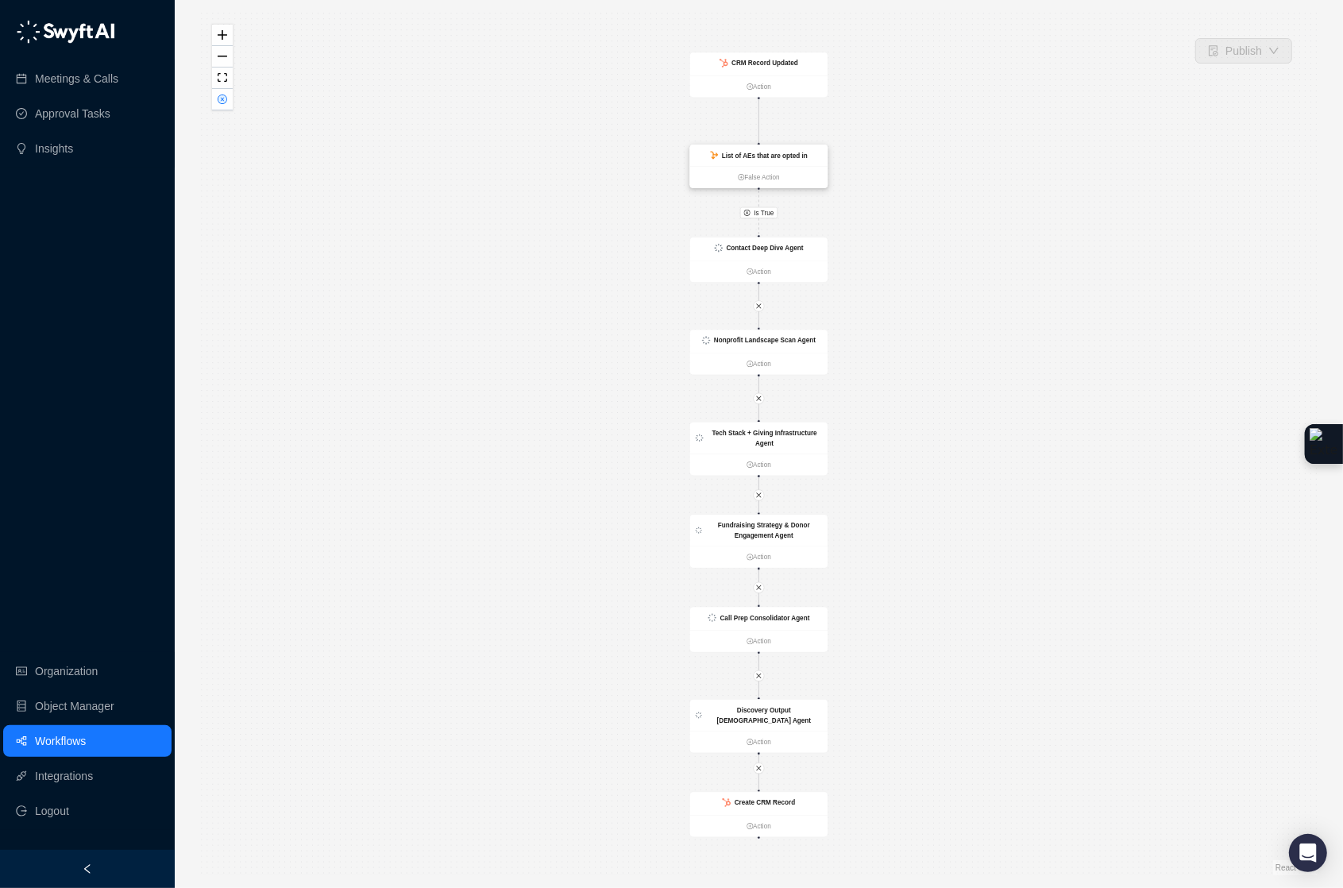
click at [812, 157] on div "List of AEs that are opted in" at bounding box center [758, 155] width 137 height 21
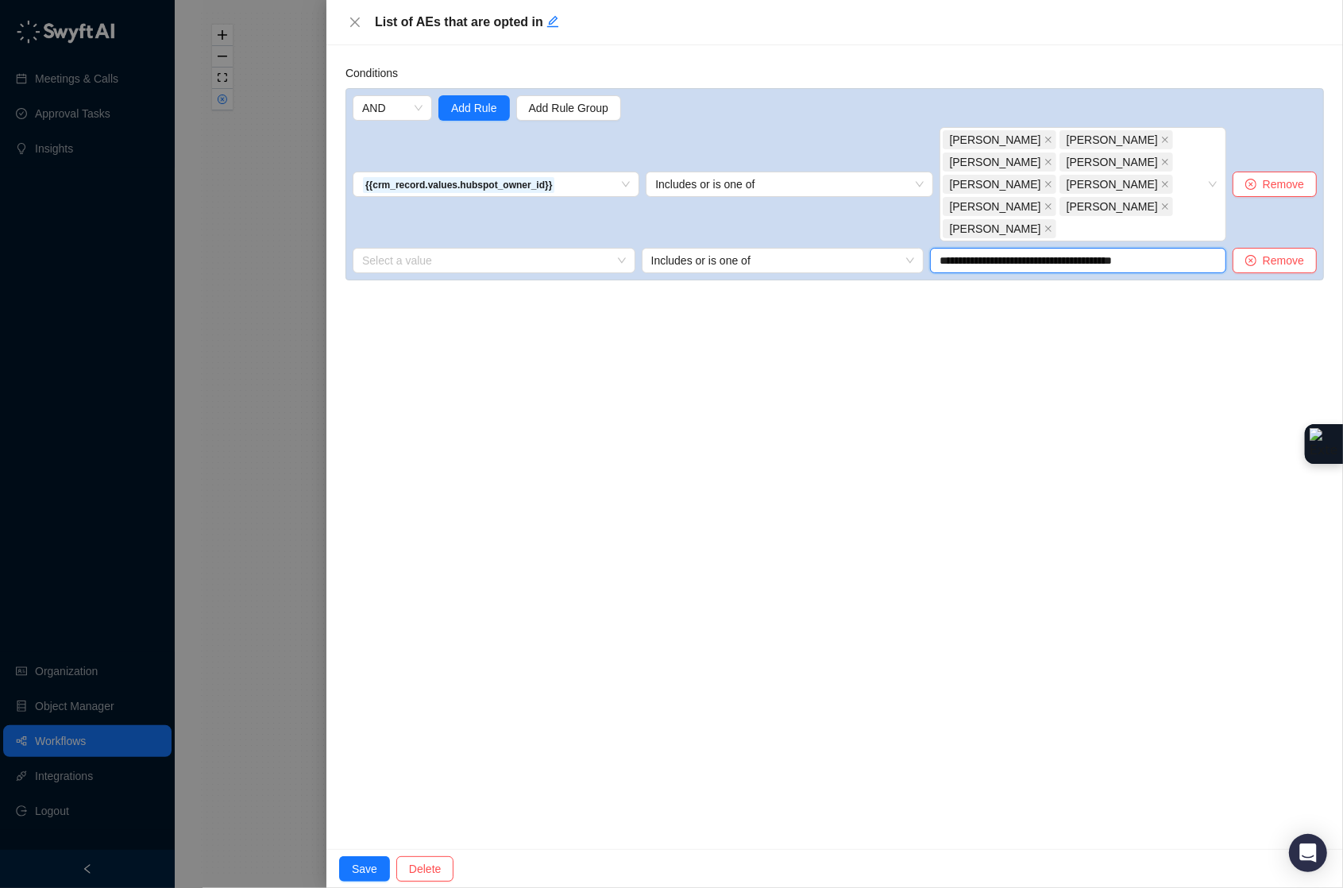
click at [1176, 248] on input "**********" at bounding box center [1078, 260] width 296 height 25
click at [627, 248] on div "Select a value" at bounding box center [494, 260] width 283 height 25
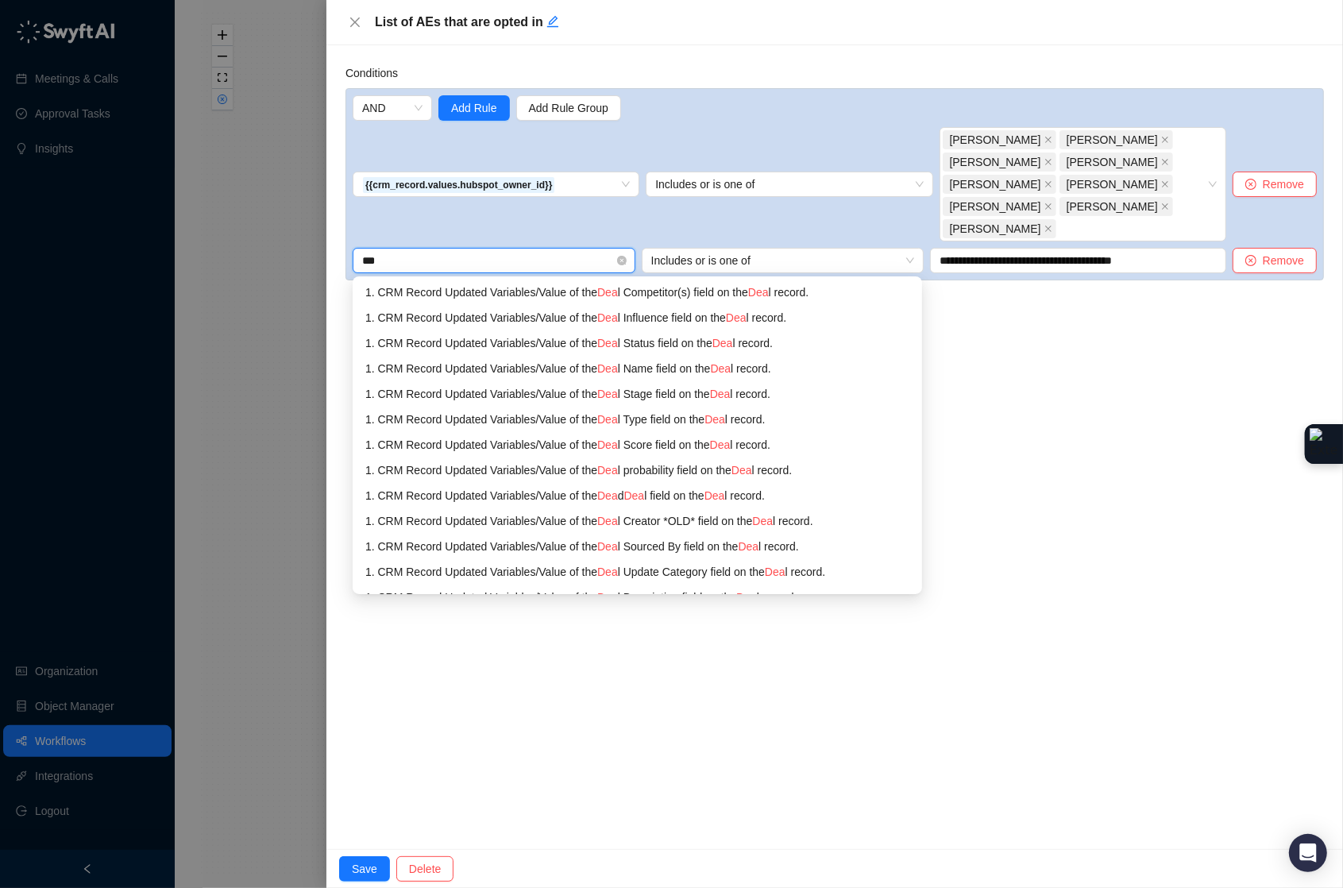
type input "****"
click at [652, 385] on div "1. CRM Record Updated Variables / Value of the Deal Stage field on the Deal rec…" at bounding box center [635, 393] width 541 height 17
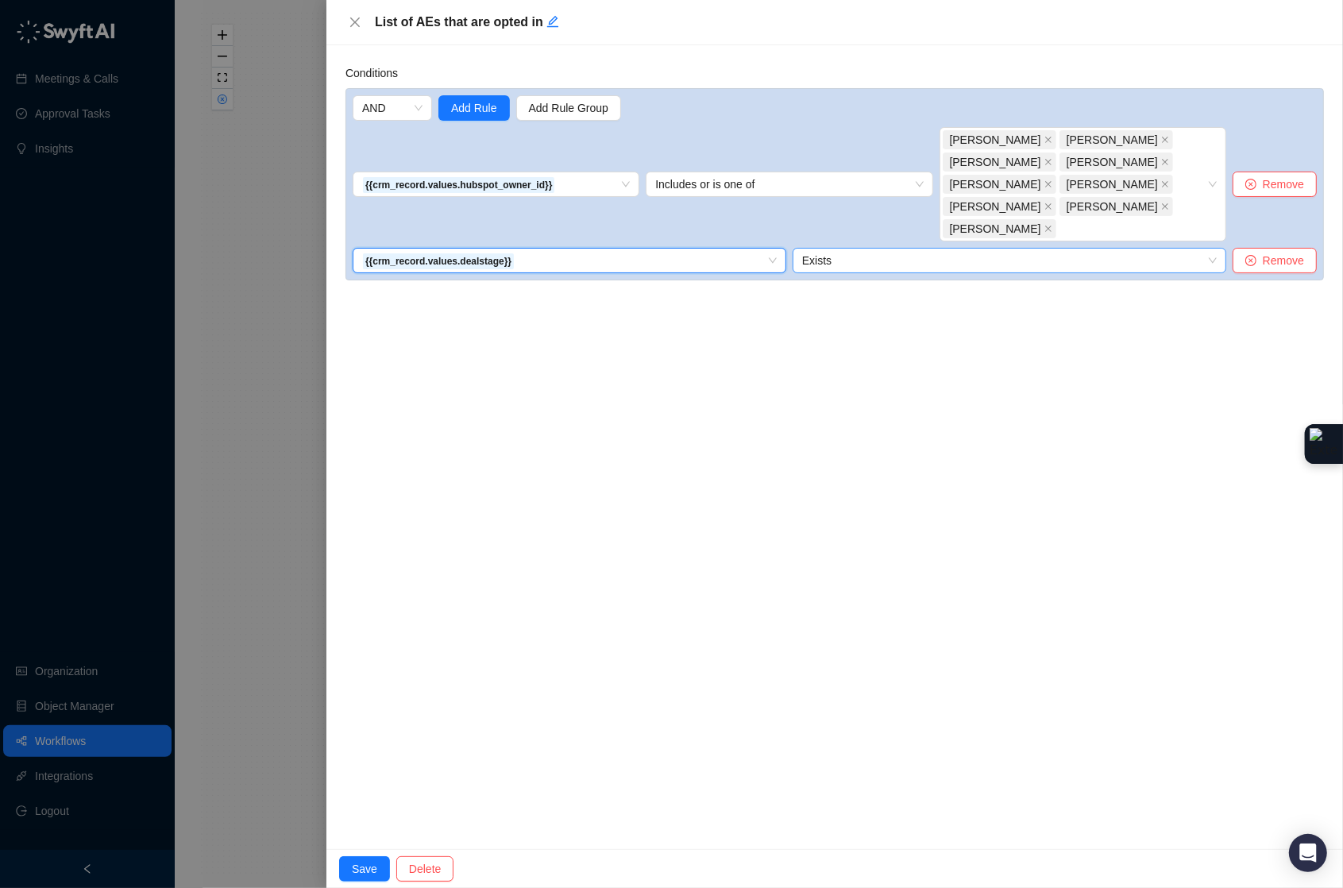
click at [848, 249] on span "Exists" at bounding box center [1009, 261] width 415 height 24
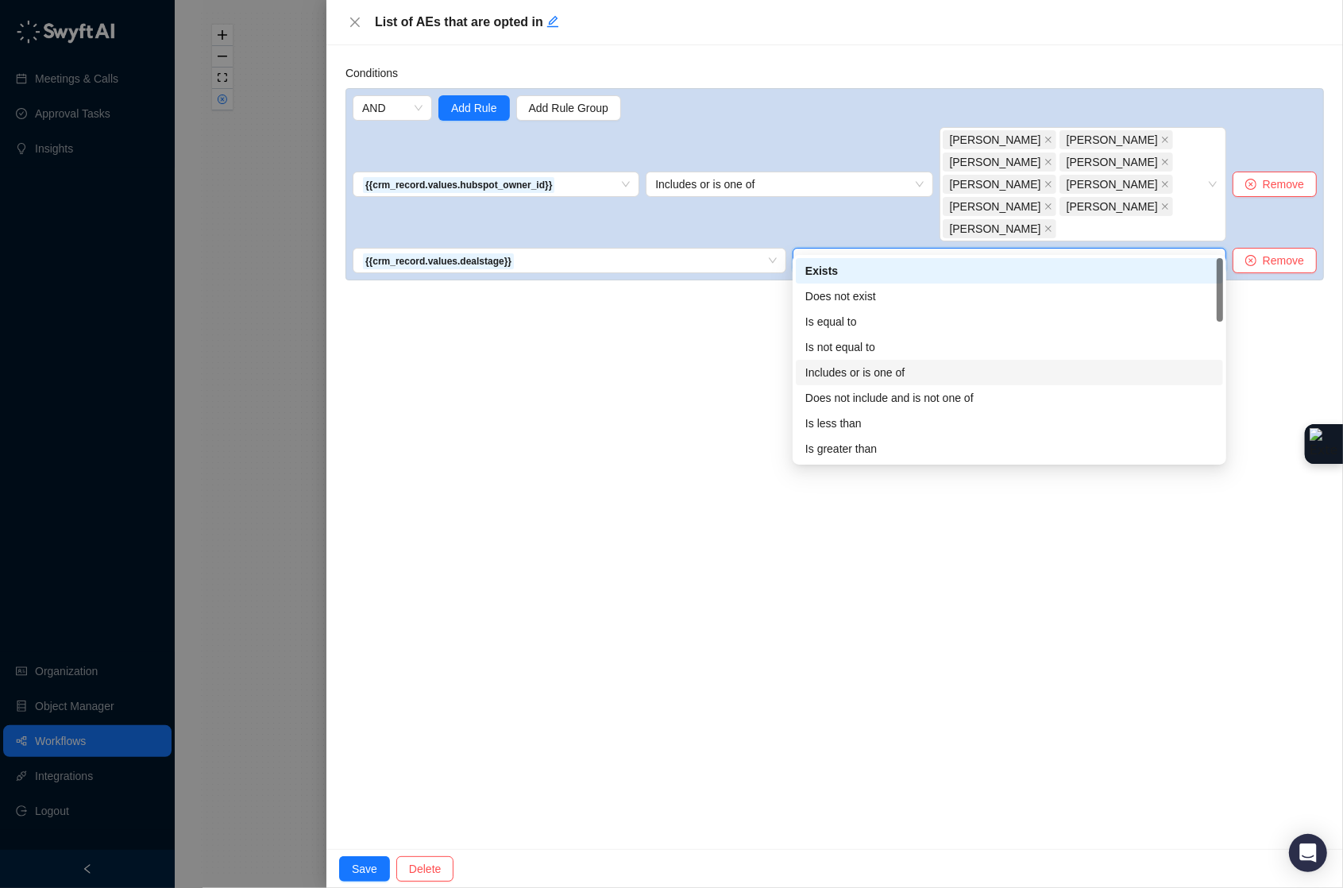
click at [879, 371] on div "Includes or is one of" at bounding box center [1009, 372] width 408 height 17
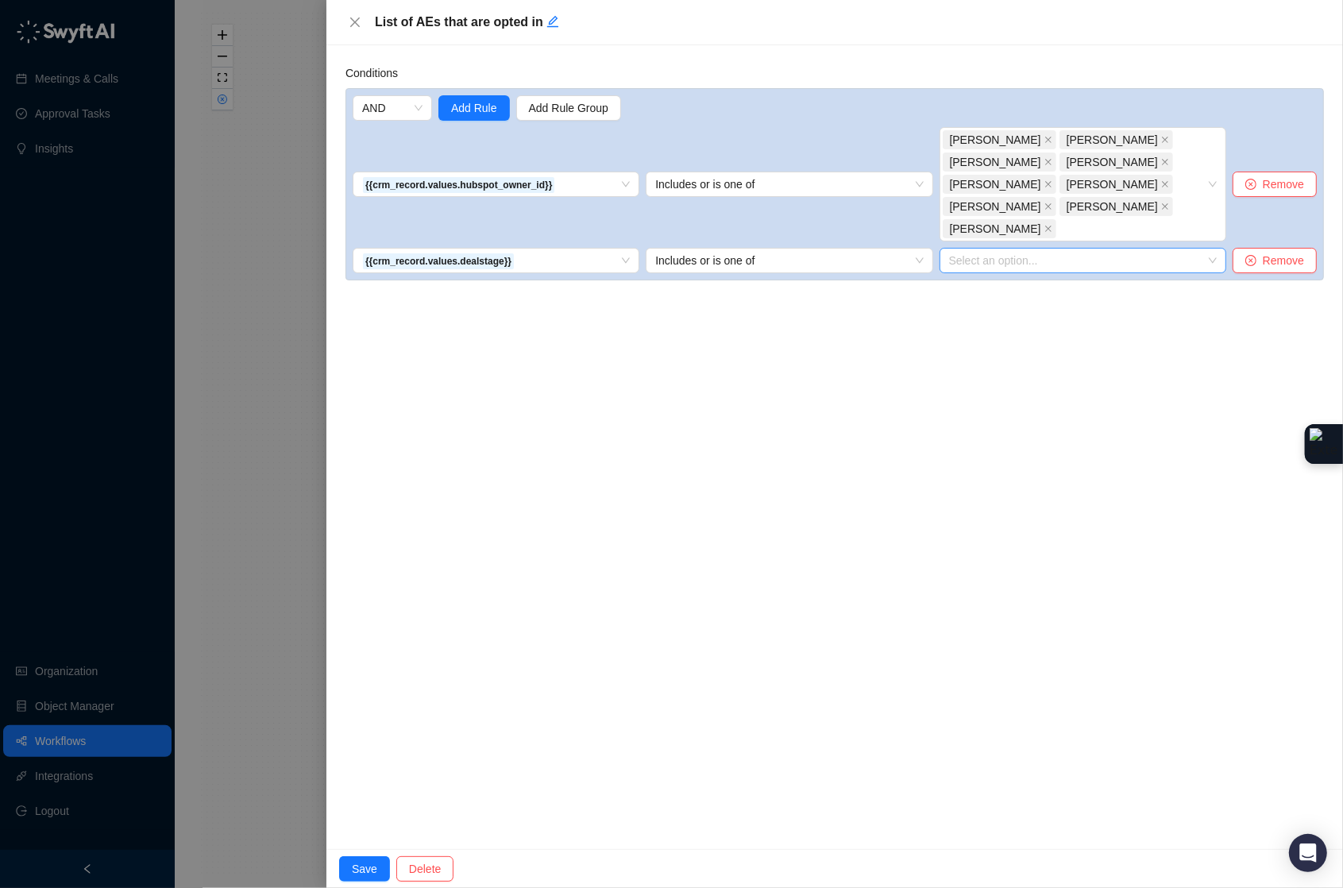
click at [993, 255] on div at bounding box center [1075, 261] width 264 height 12
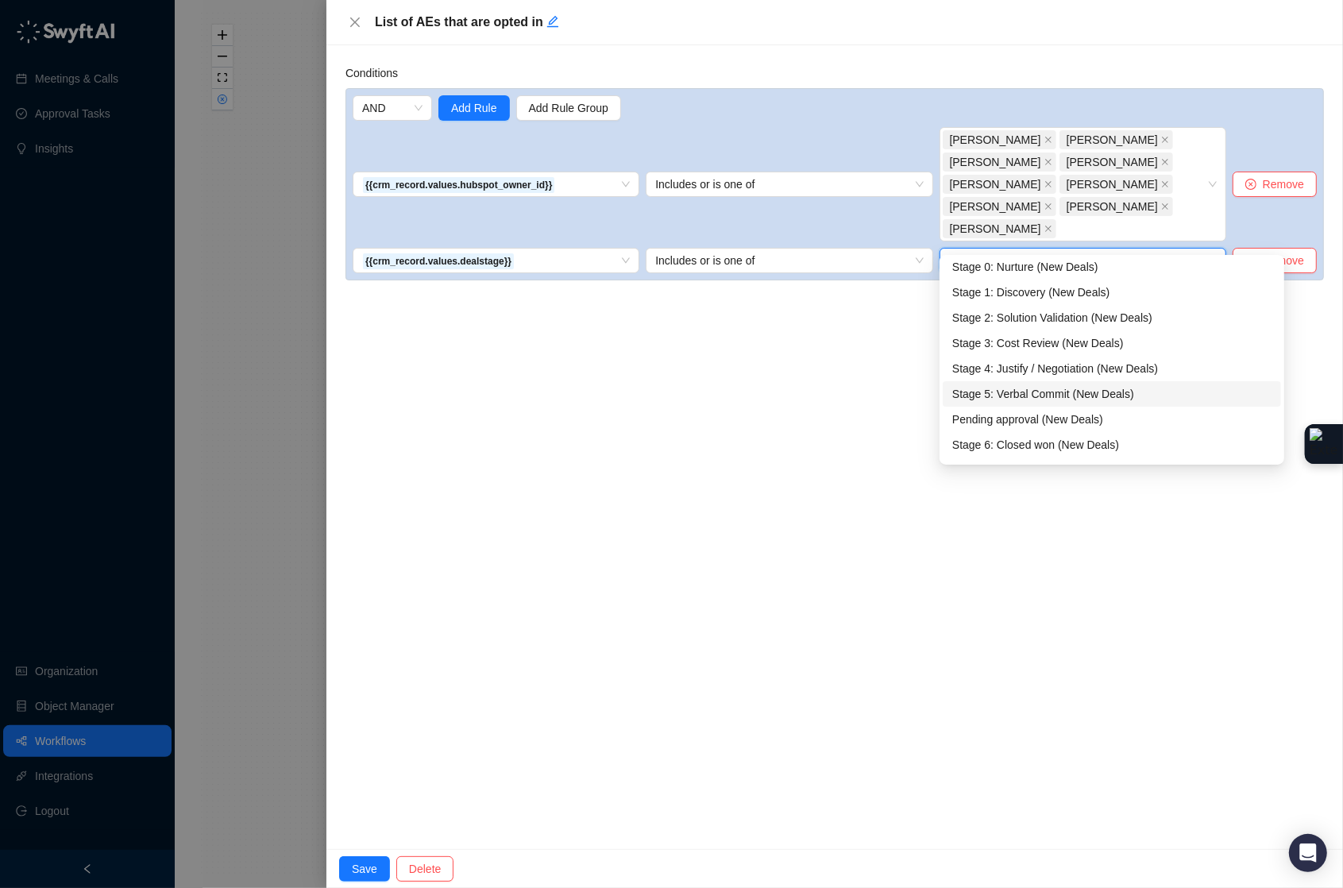
scroll to position [8, 0]
type input "**"
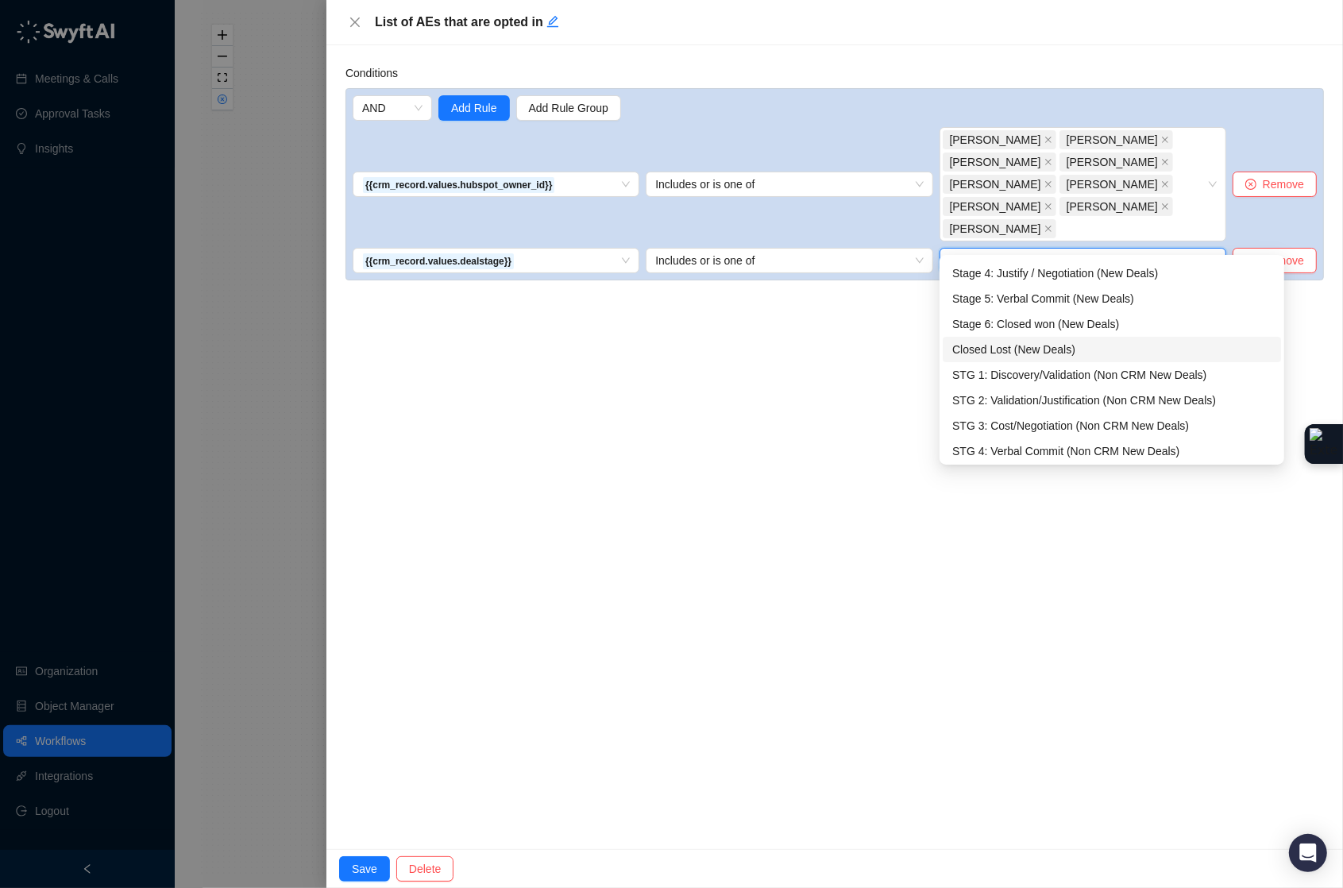
scroll to position [103, 0]
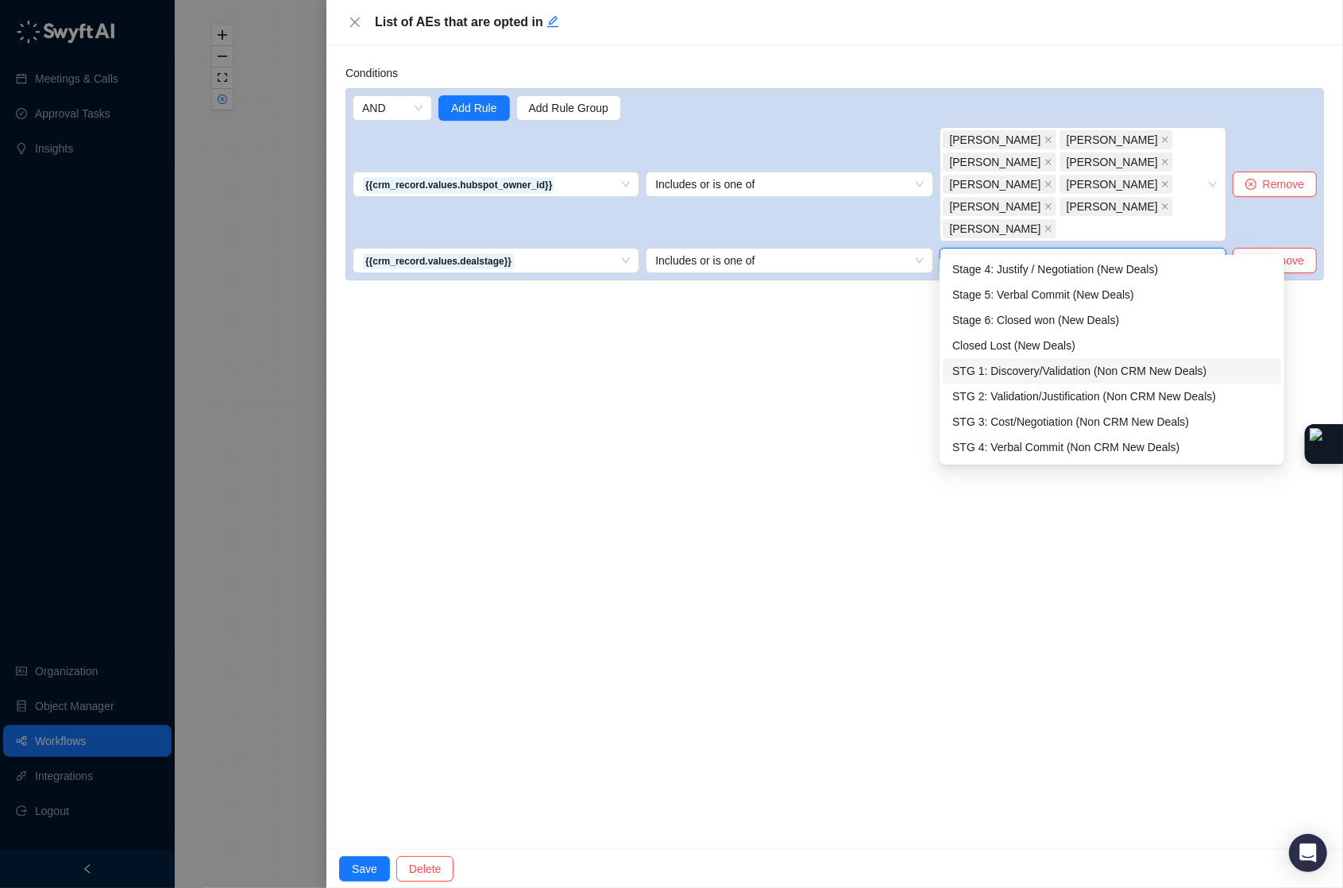
click at [1013, 371] on div "STG 1: Discovery/Validation (Non CRM New Deals)" at bounding box center [1111, 370] width 319 height 17
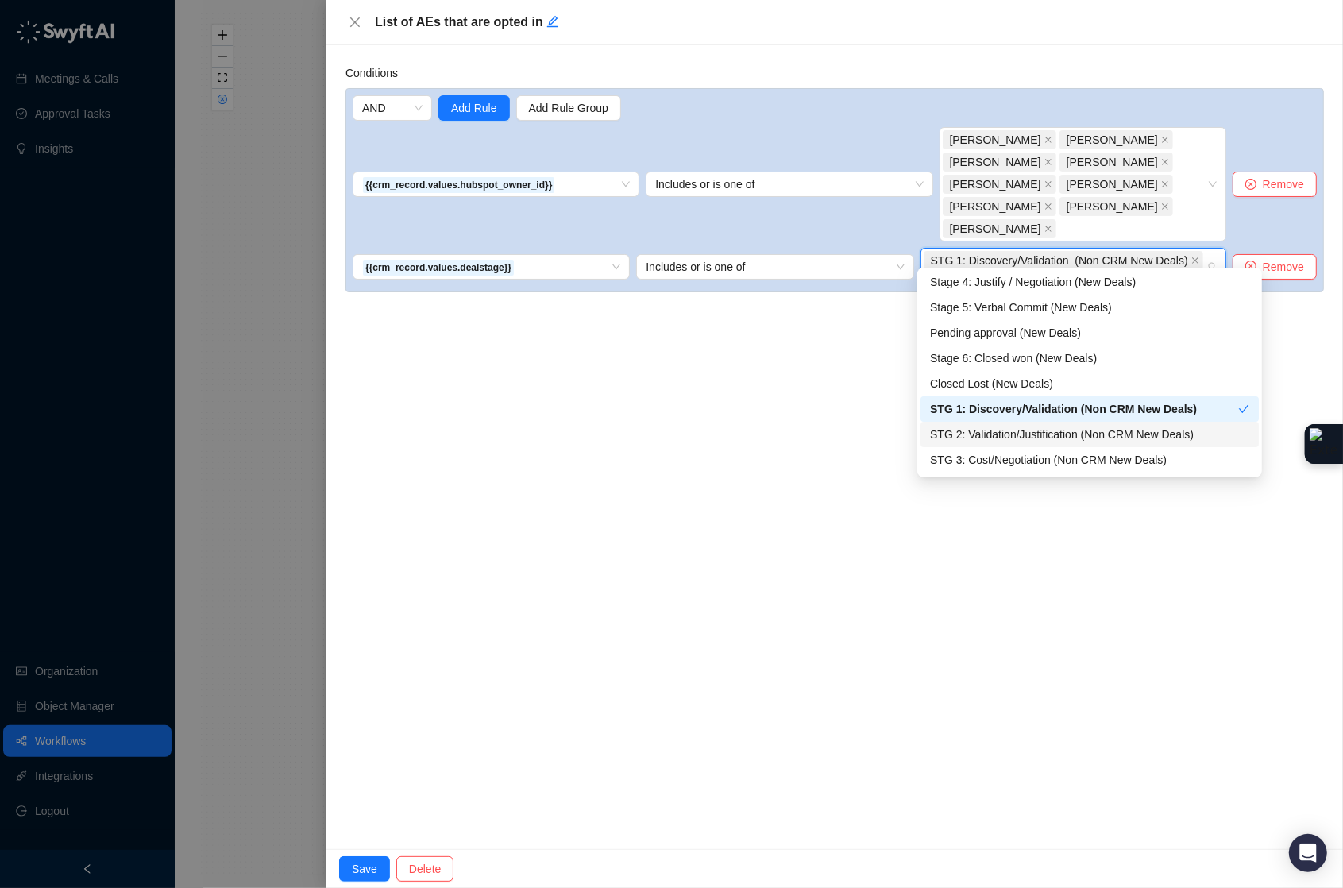
click at [1000, 422] on div "STG 2: Validation/Justification (Non CRM New Deals)" at bounding box center [1090, 434] width 338 height 25
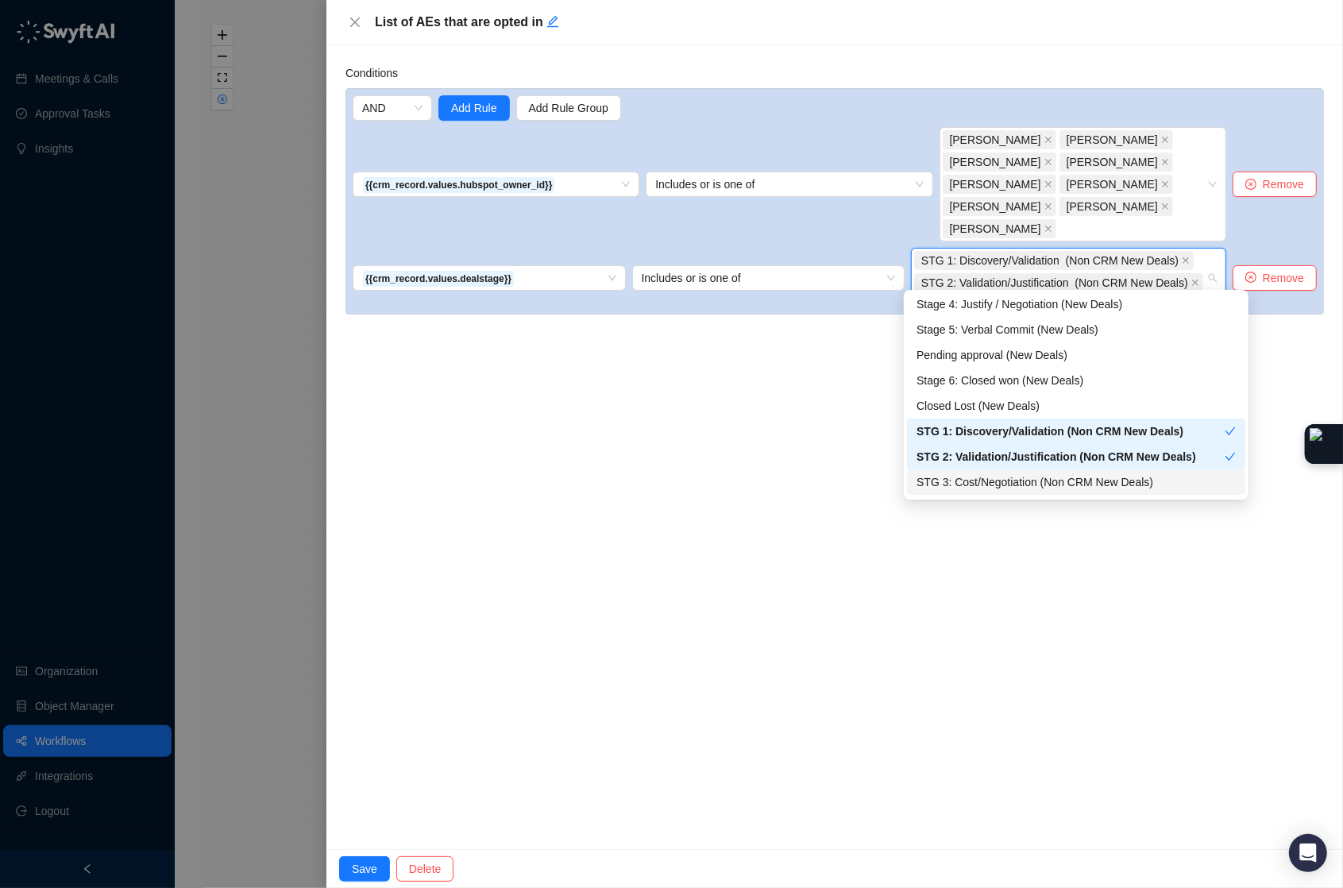
click at [984, 479] on div "STG 3: Cost/Negotiation (Non CRM New Deals)" at bounding box center [1076, 481] width 319 height 17
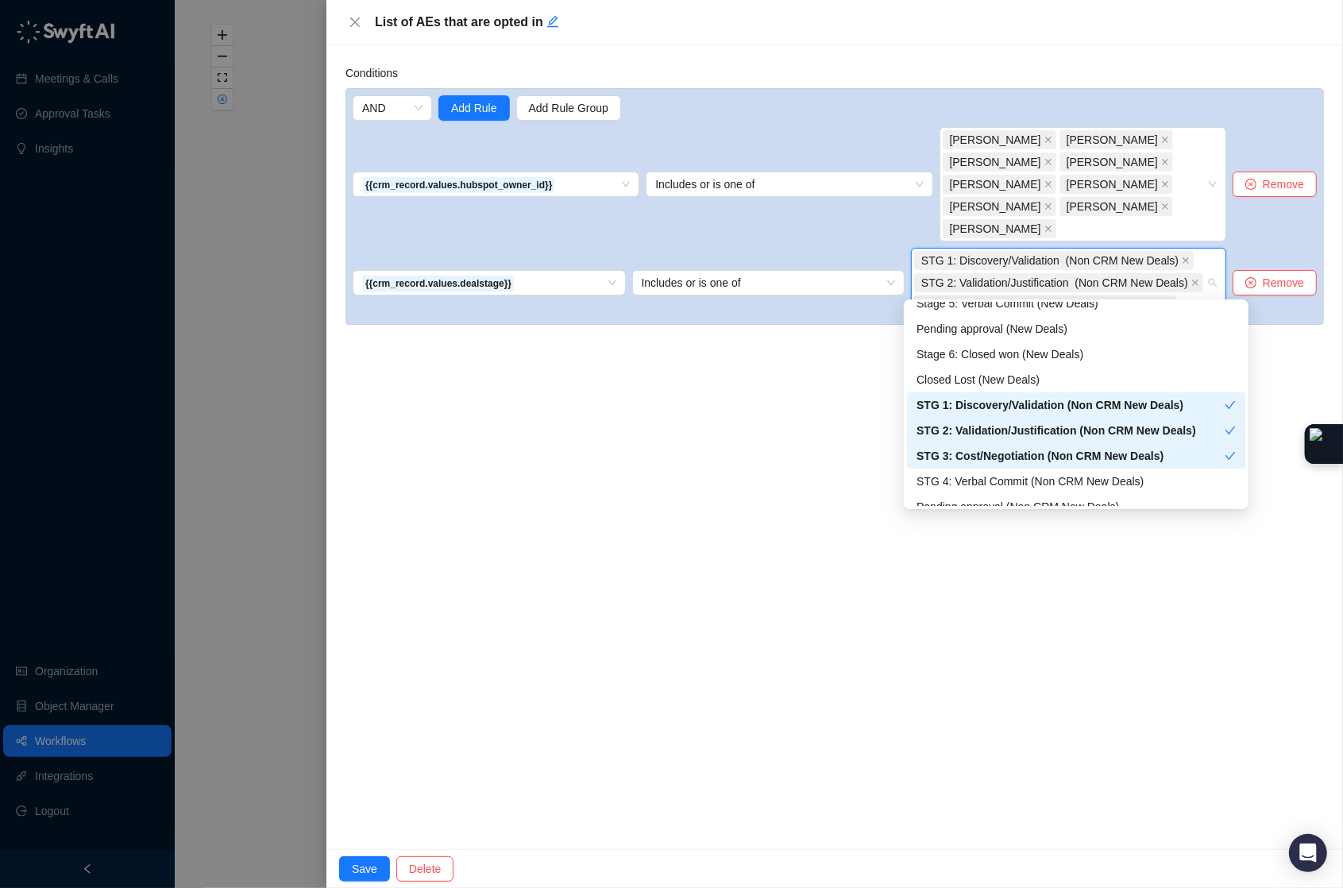
scroll to position [148, 0]
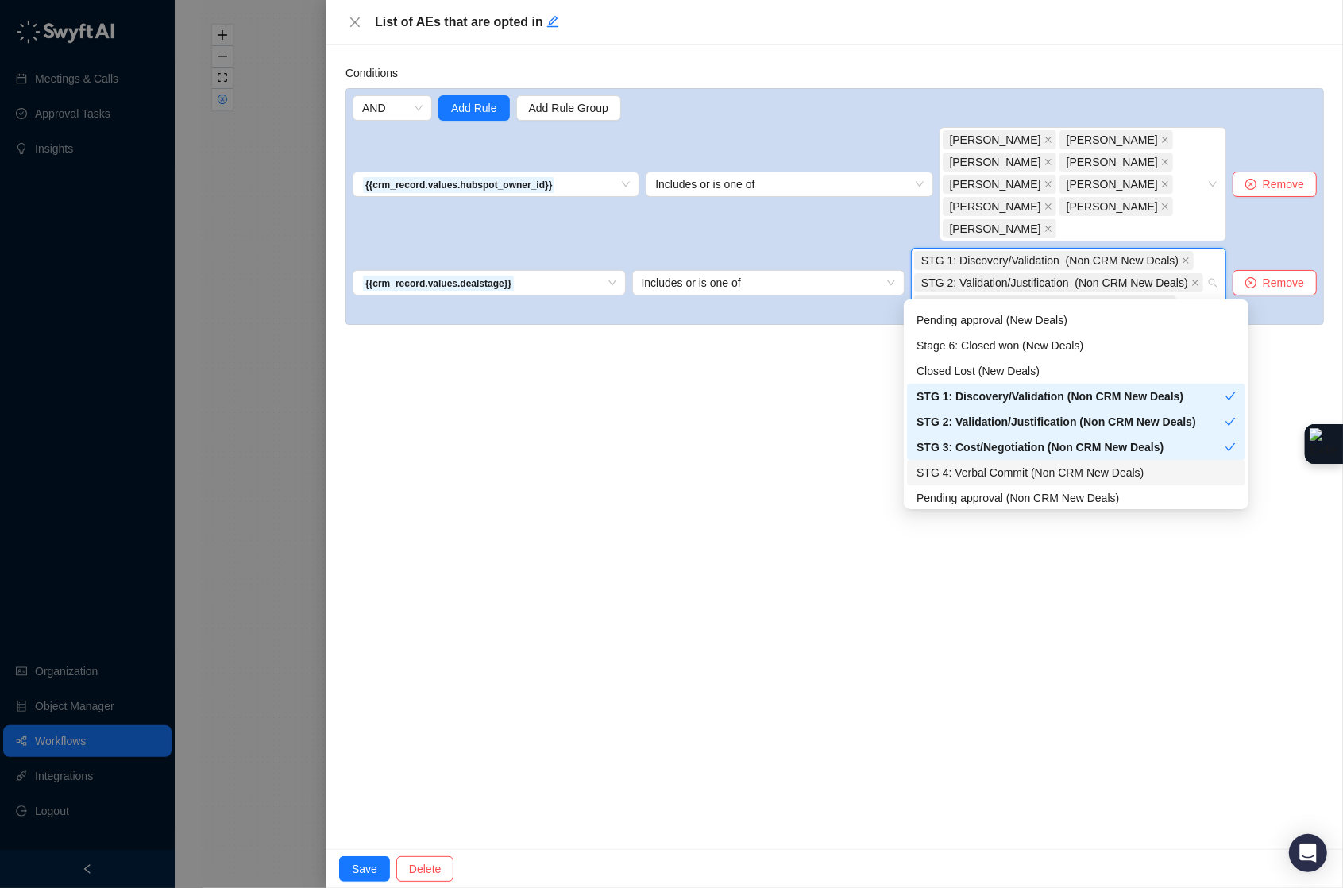
click at [985, 465] on div "STG 4: Verbal Commit (Non CRM New Deals)" at bounding box center [1076, 472] width 319 height 17
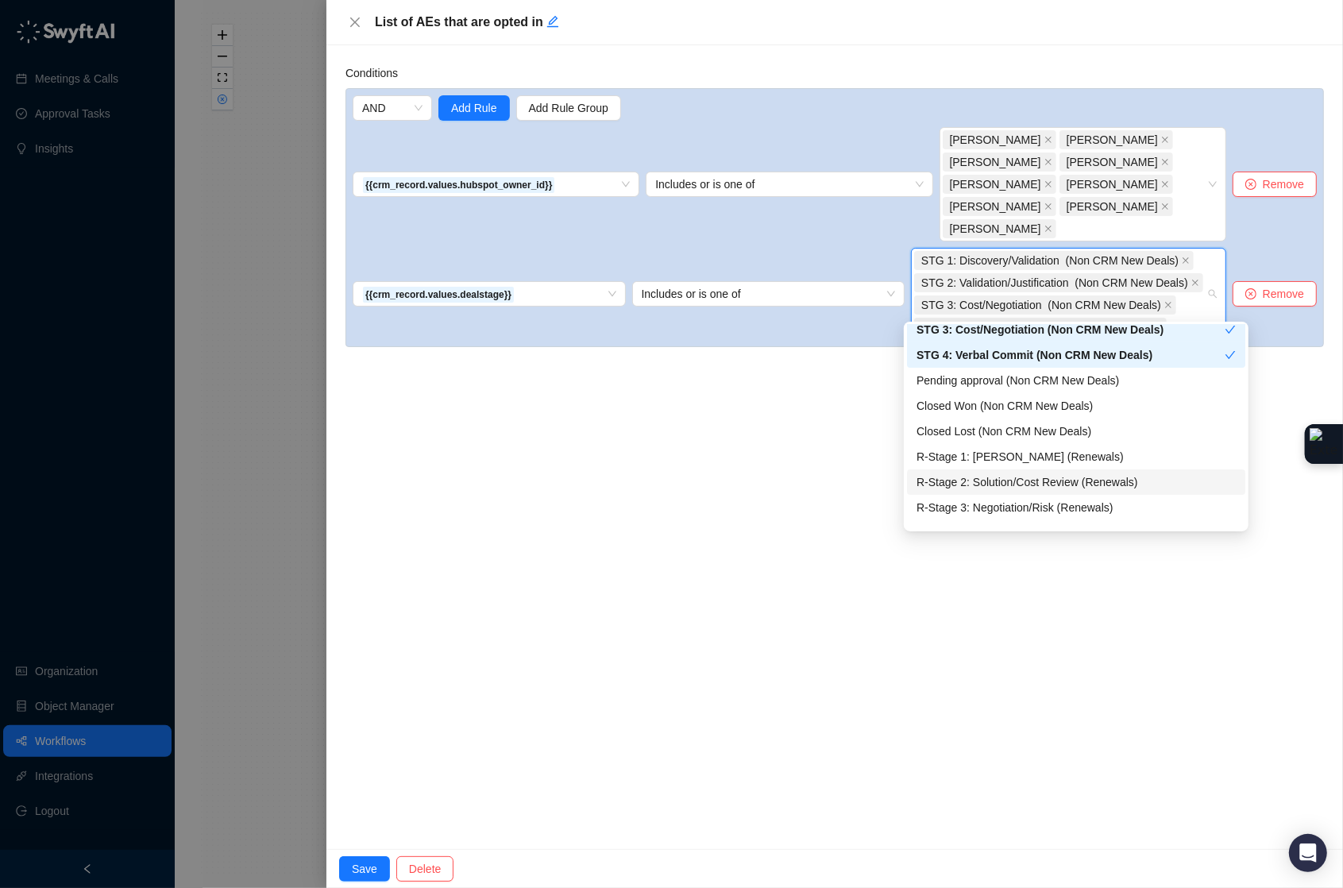
scroll to position [284, 0]
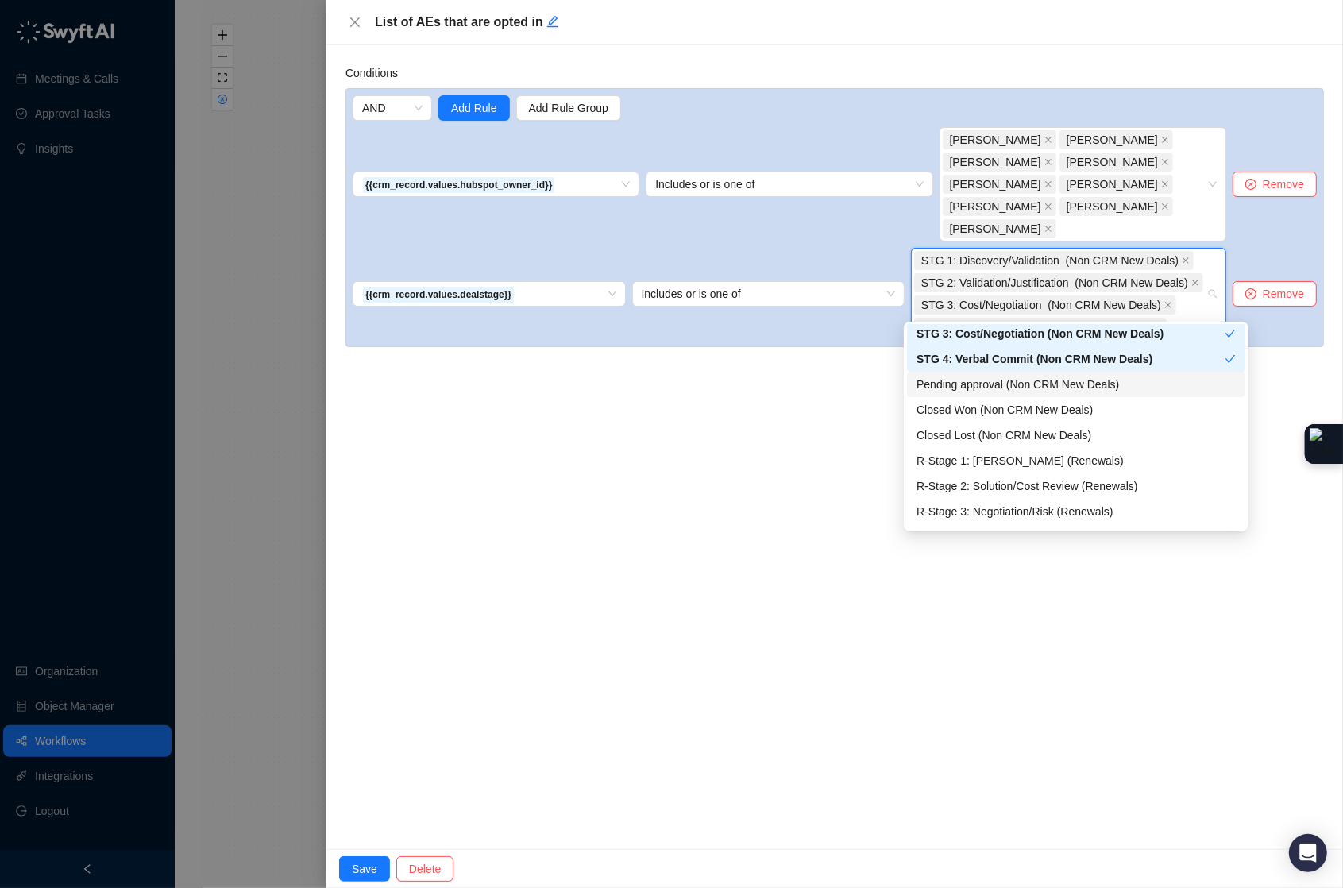
drag, startPoint x: 1066, startPoint y: 391, endPoint x: 772, endPoint y: 405, distance: 294.2
click at [772, 405] on body "Meetings & Calls Approval Tasks Insights Organization Object Manager Workflows …" at bounding box center [671, 444] width 1343 height 888
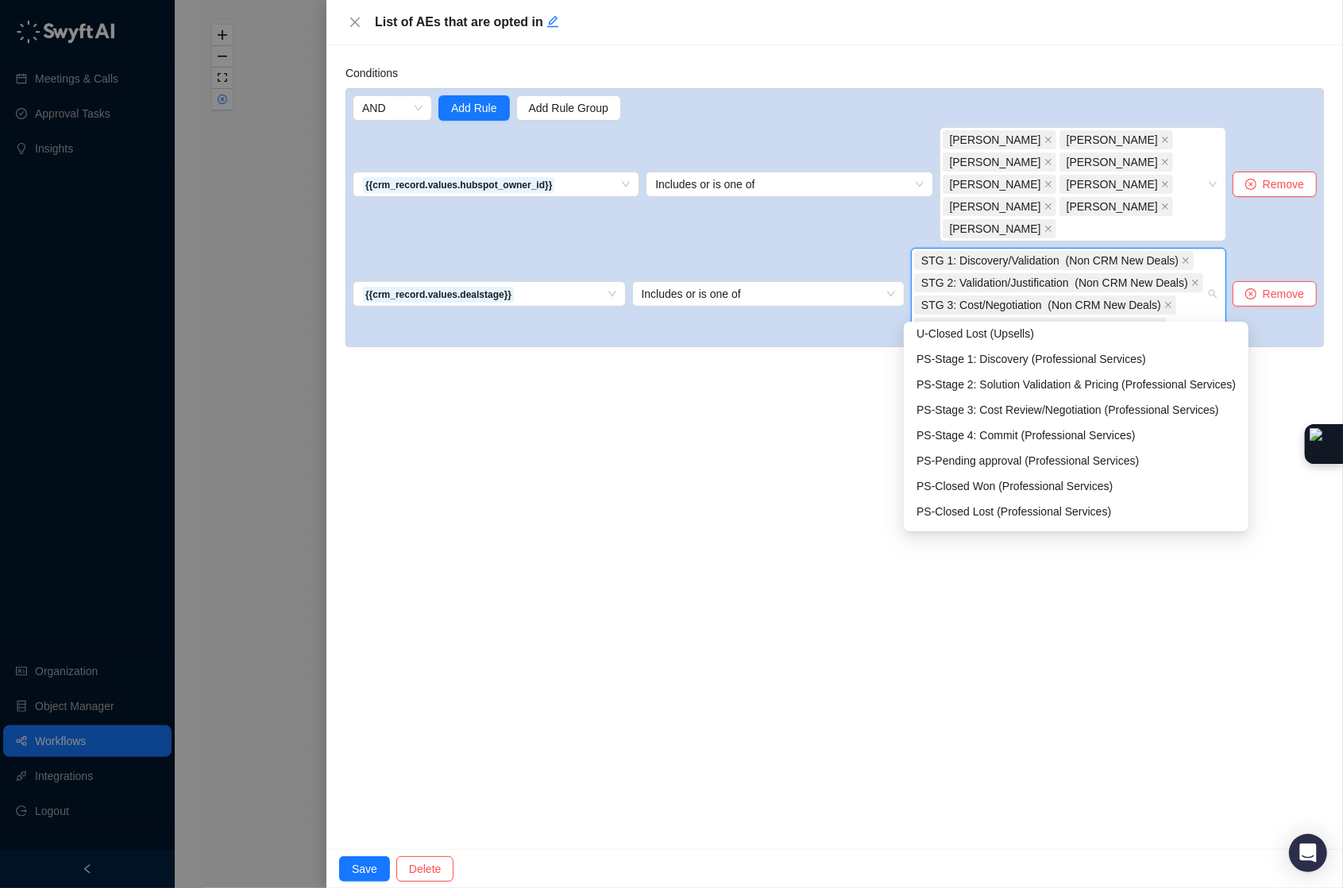
scroll to position [743, 0]
type input "***"
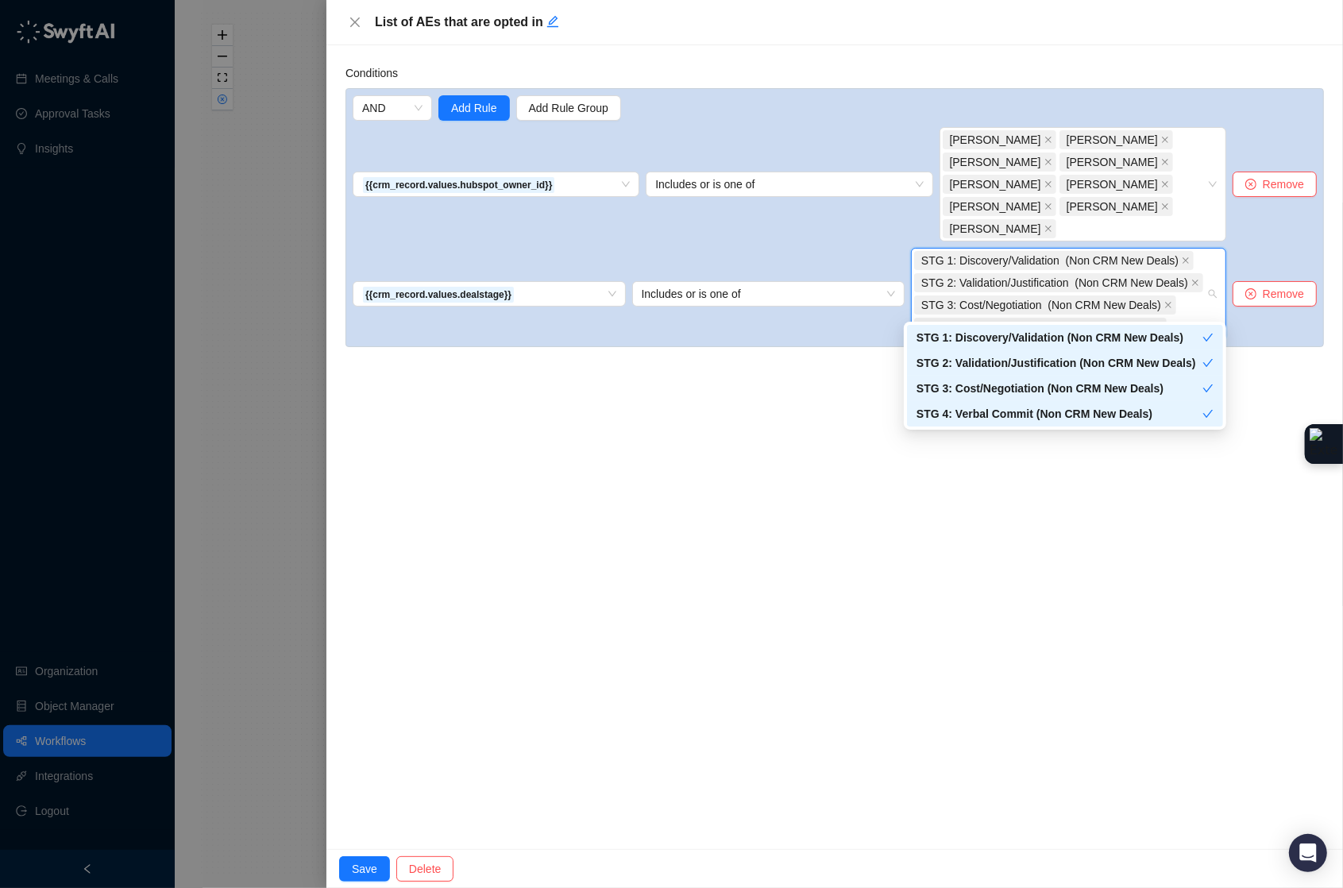
scroll to position [0, 0]
click at [1029, 477] on div "Conditions AND Add Rule Add Rule Group {{crm_record.values.hubspot_owner_id}} I…" at bounding box center [834, 447] width 1017 height 804
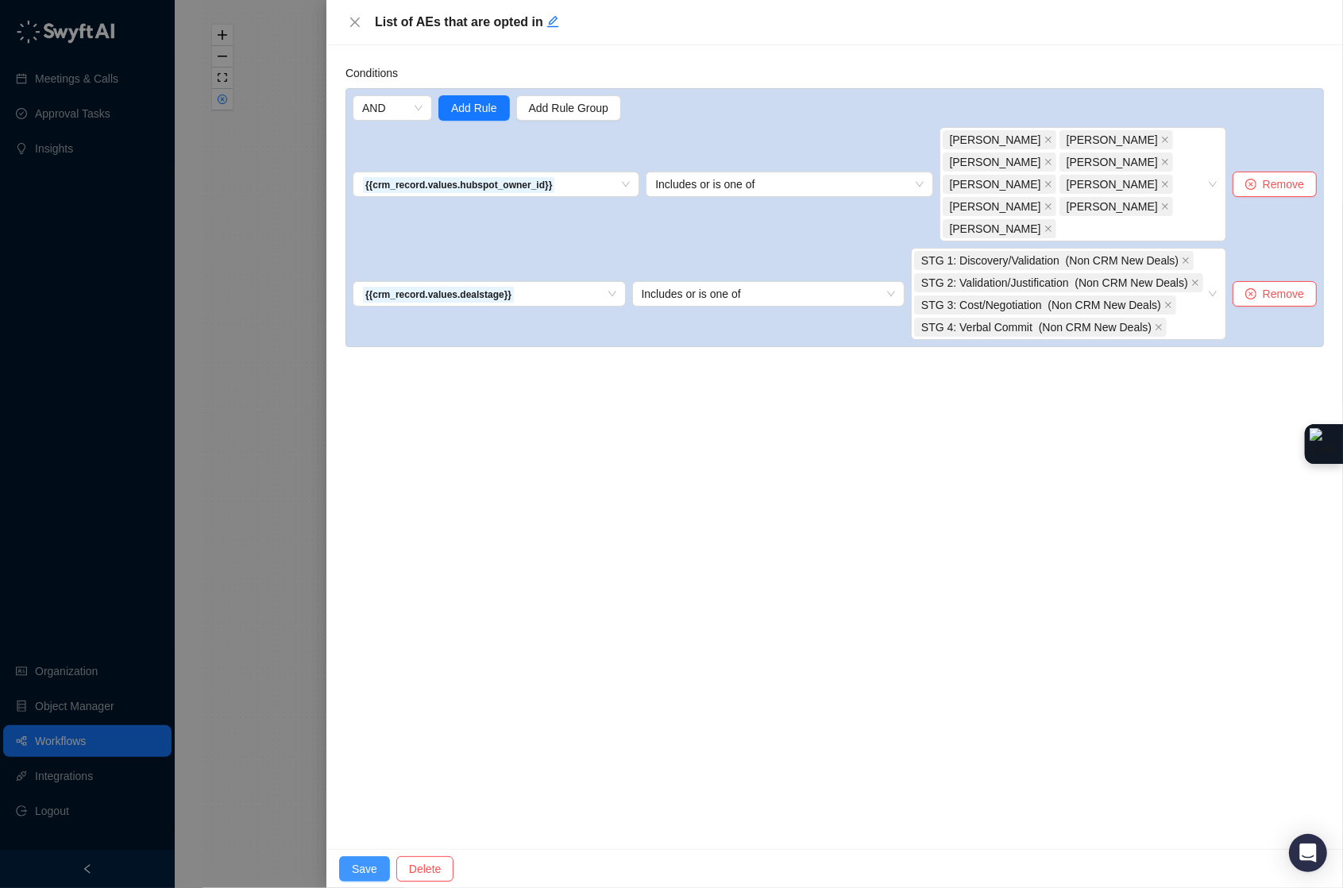
click at [355, 873] on span "Save" at bounding box center [364, 868] width 25 height 17
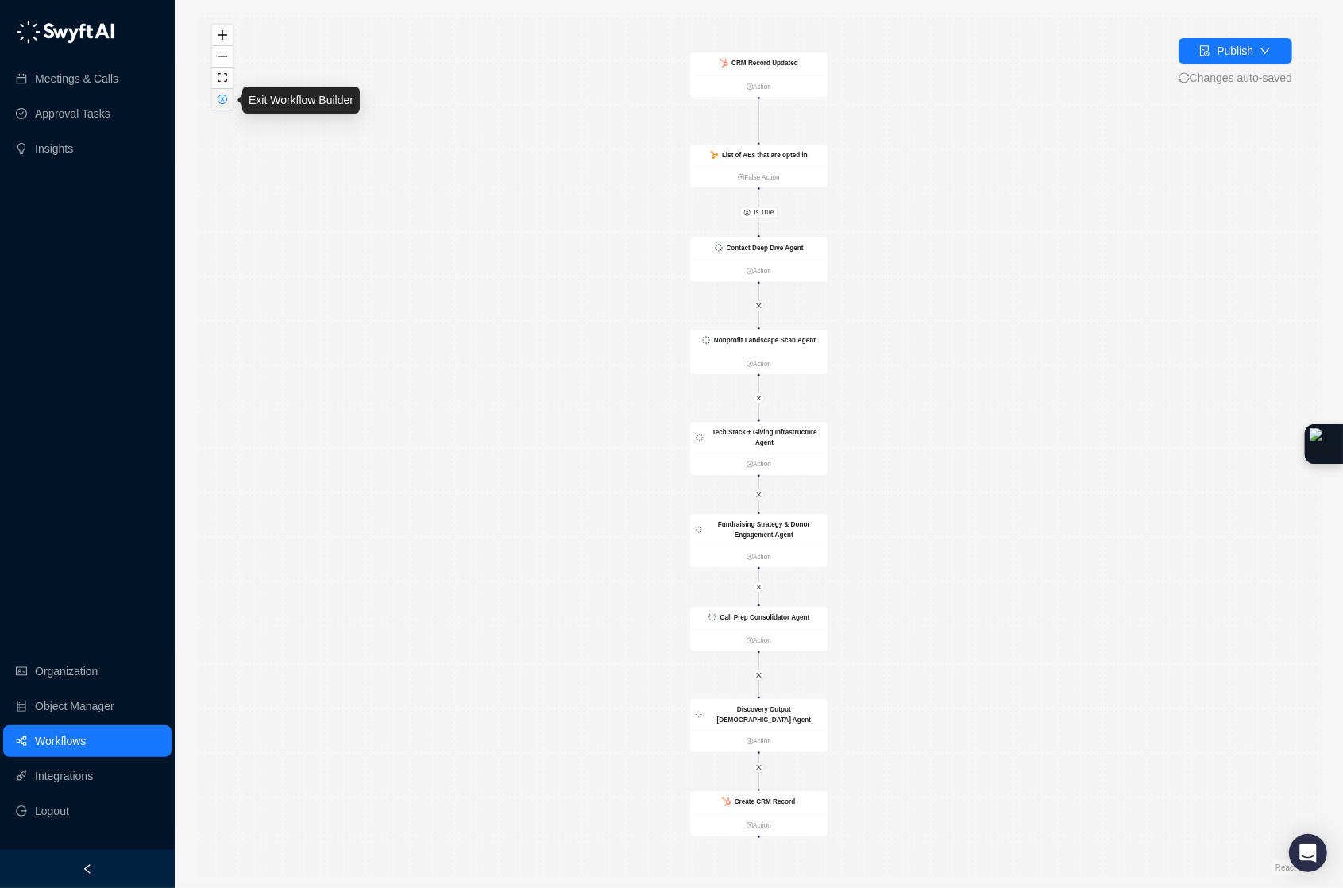
click at [224, 102] on icon "close-circle" at bounding box center [222, 99] width 8 height 8
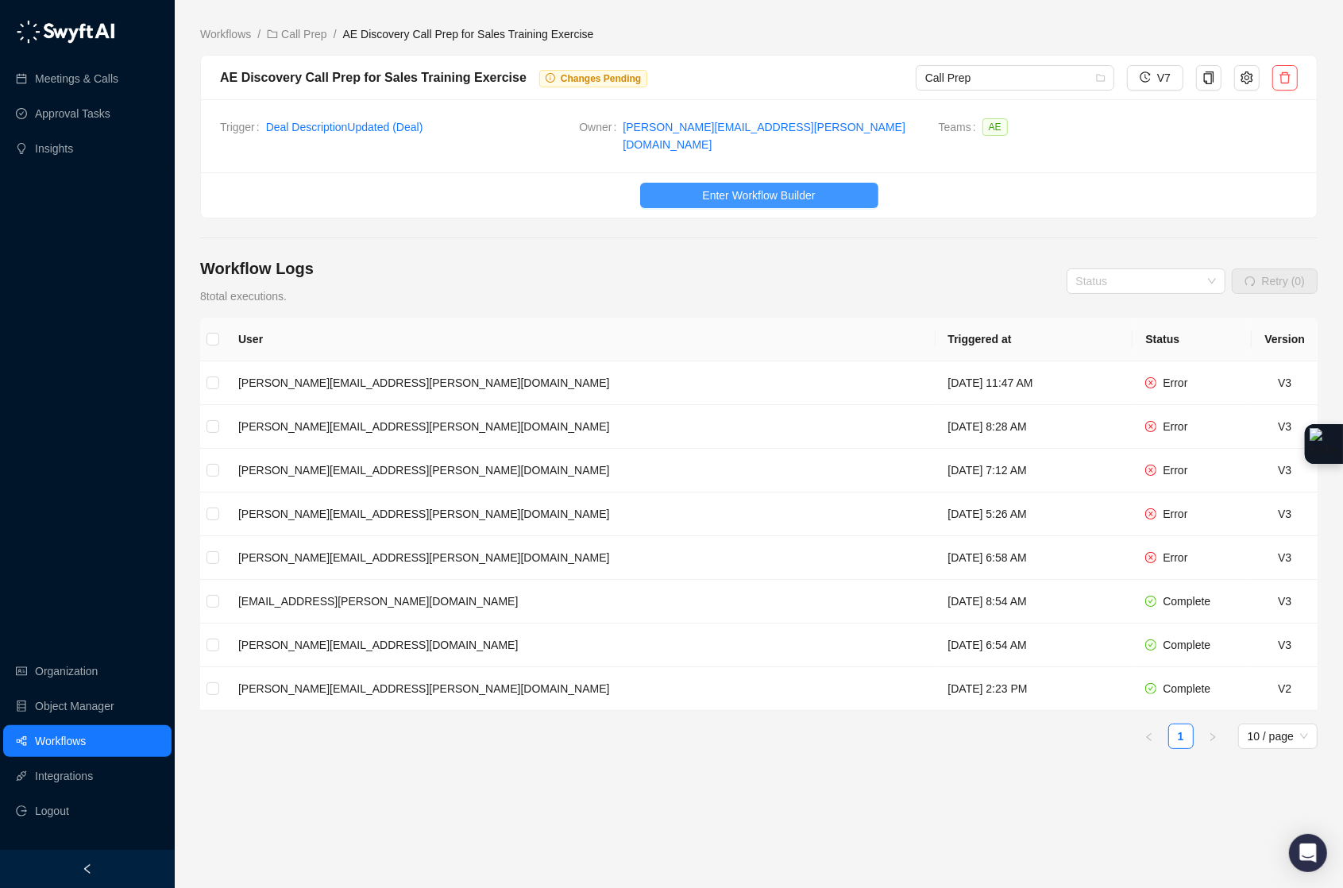
click at [743, 187] on span "Enter Workflow Builder" at bounding box center [758, 195] width 113 height 17
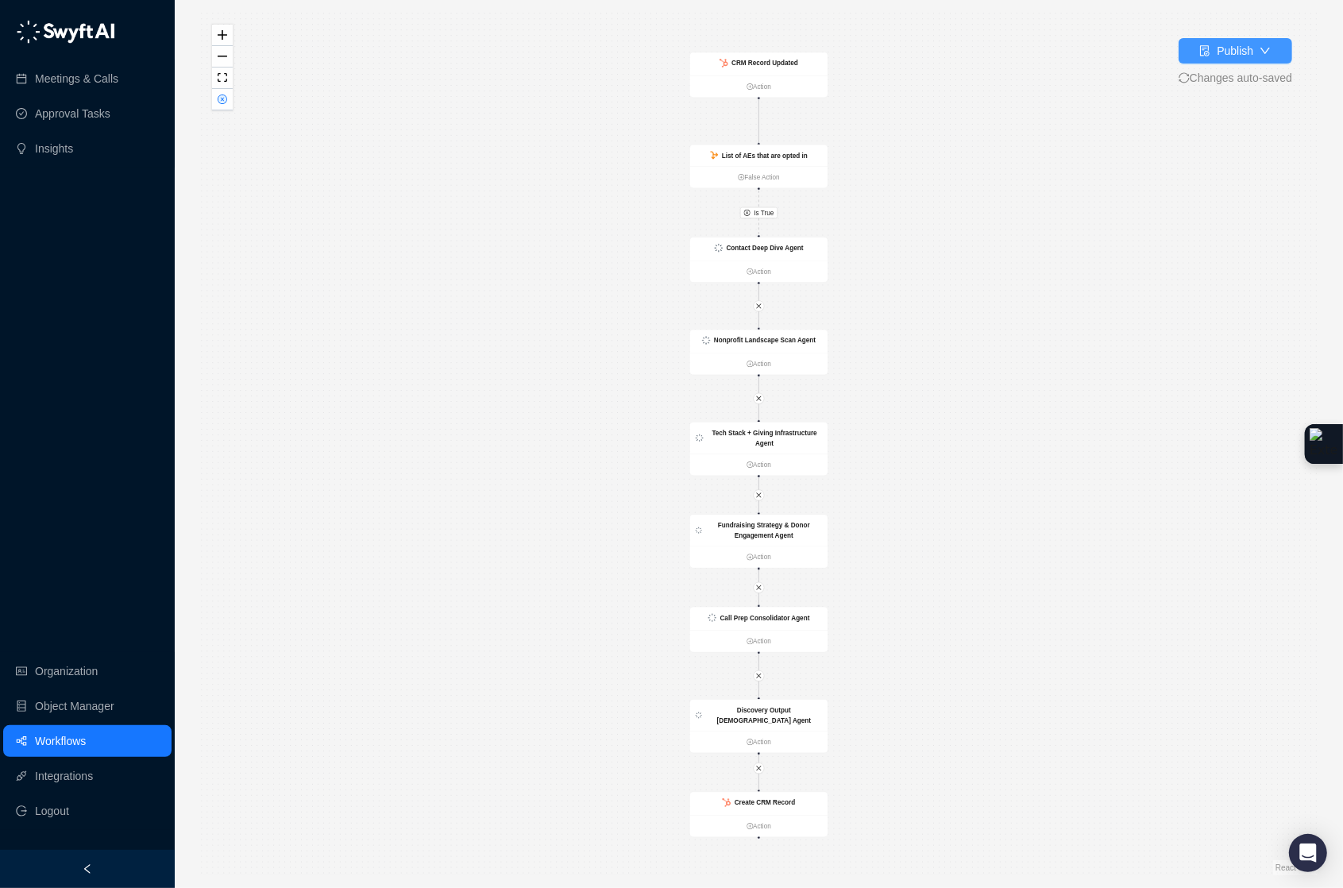
click at [1184, 60] on button "Publish" at bounding box center [1236, 50] width 114 height 25
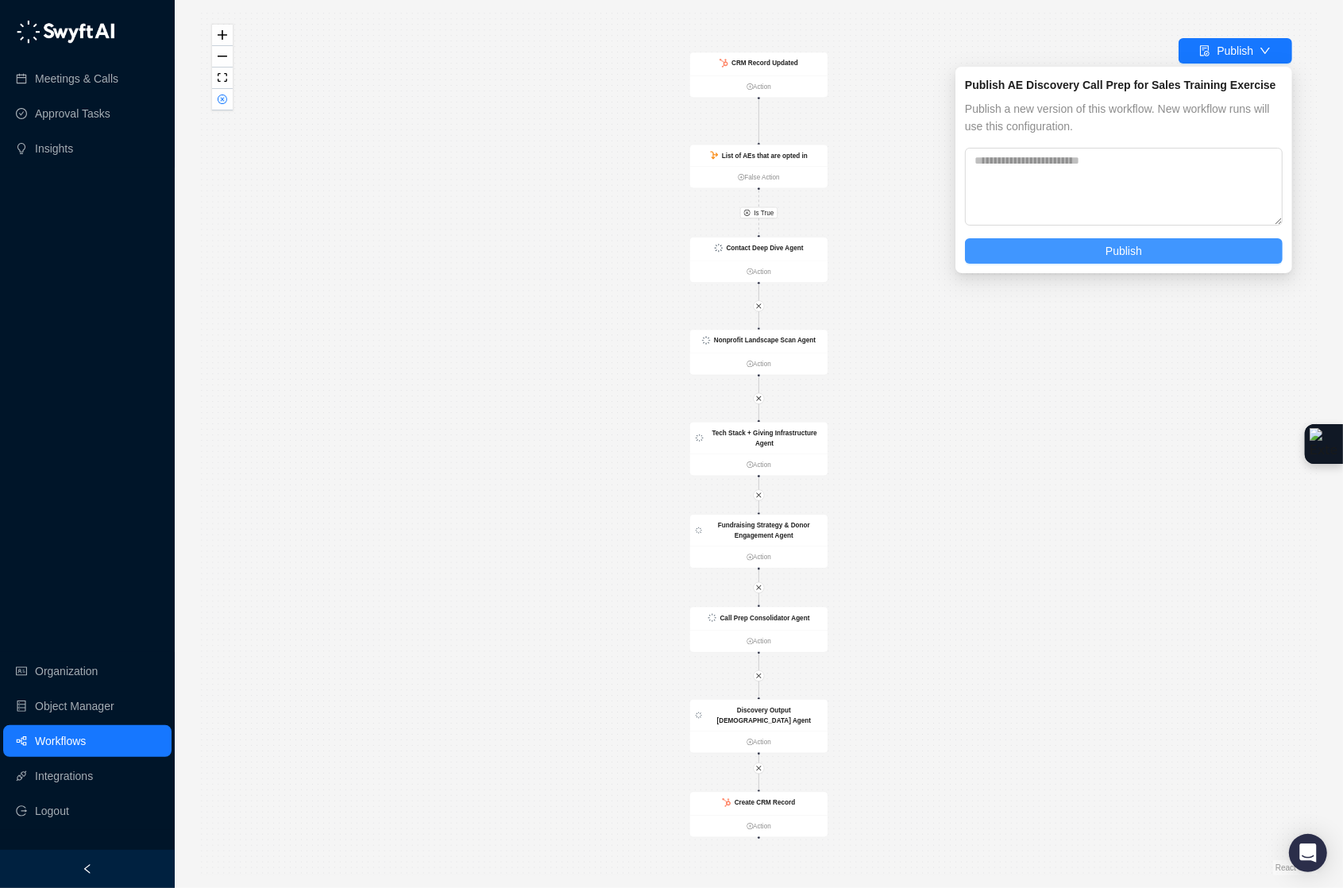
click at [1142, 255] on span "Publish" at bounding box center [1124, 250] width 37 height 17
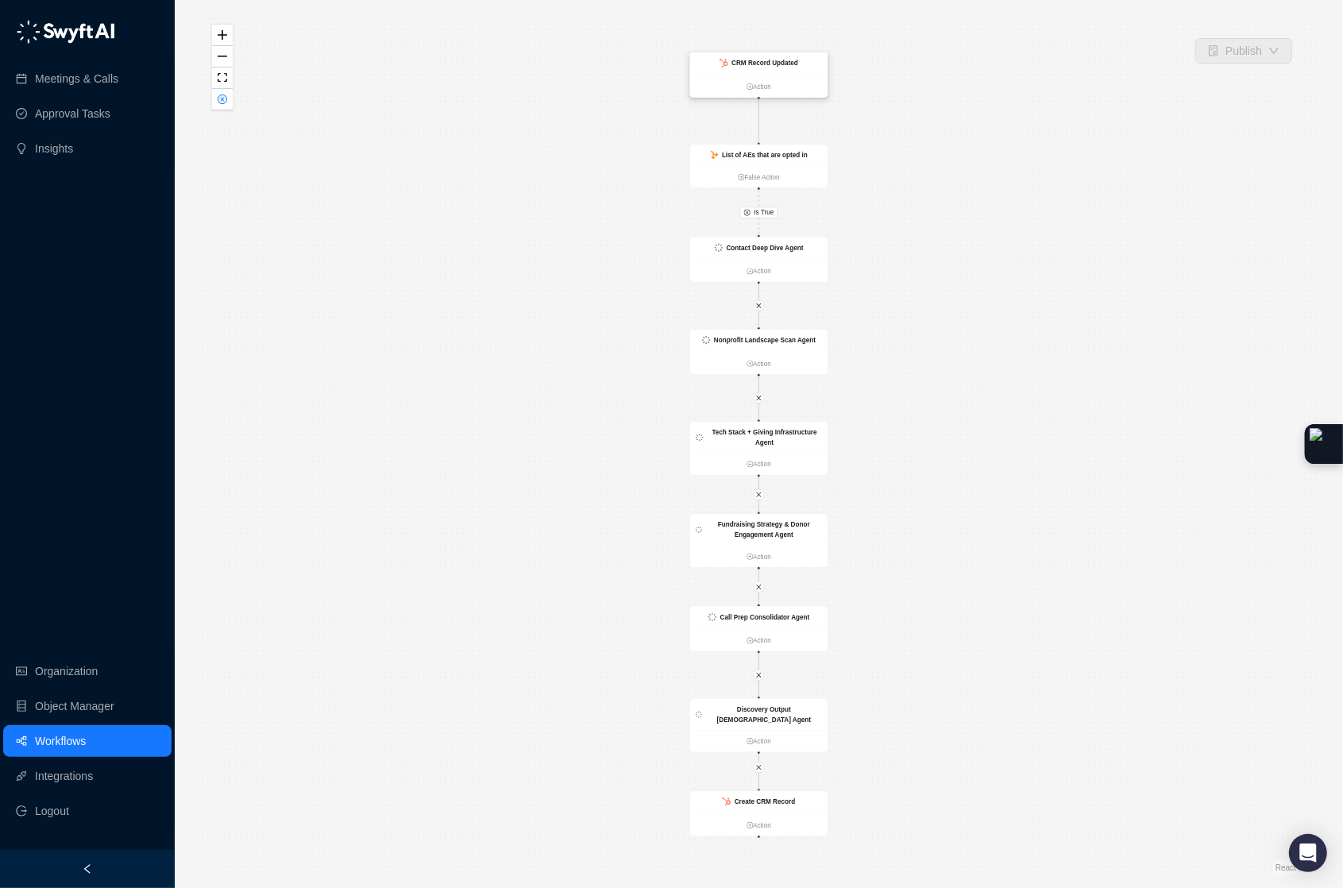
click at [777, 64] on strong "CRM Record Updated" at bounding box center [765, 63] width 67 height 7
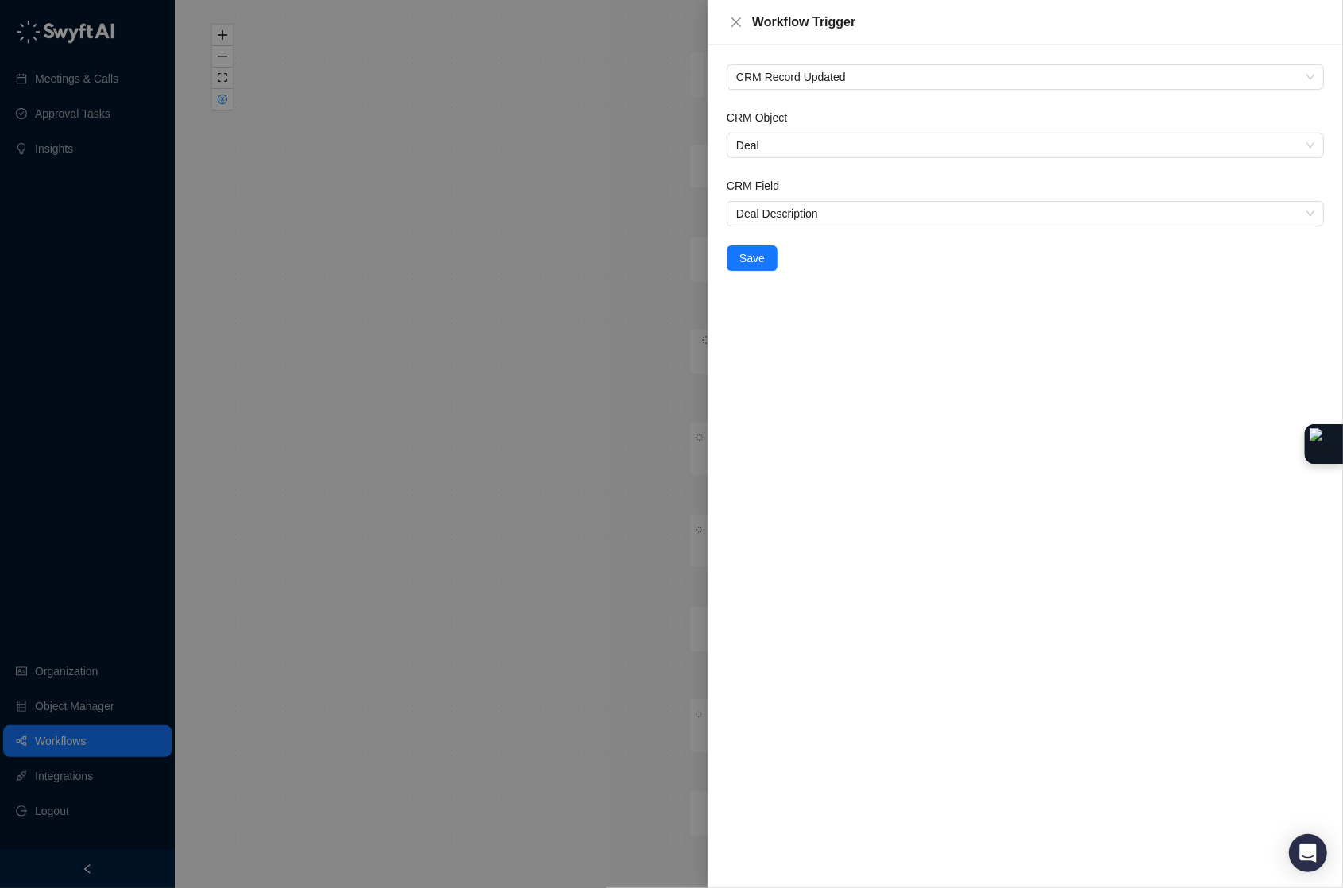
drag, startPoint x: 734, startPoint y: 14, endPoint x: 677, endPoint y: 17, distance: 56.4
click at [734, 14] on button "Close" at bounding box center [736, 22] width 19 height 19
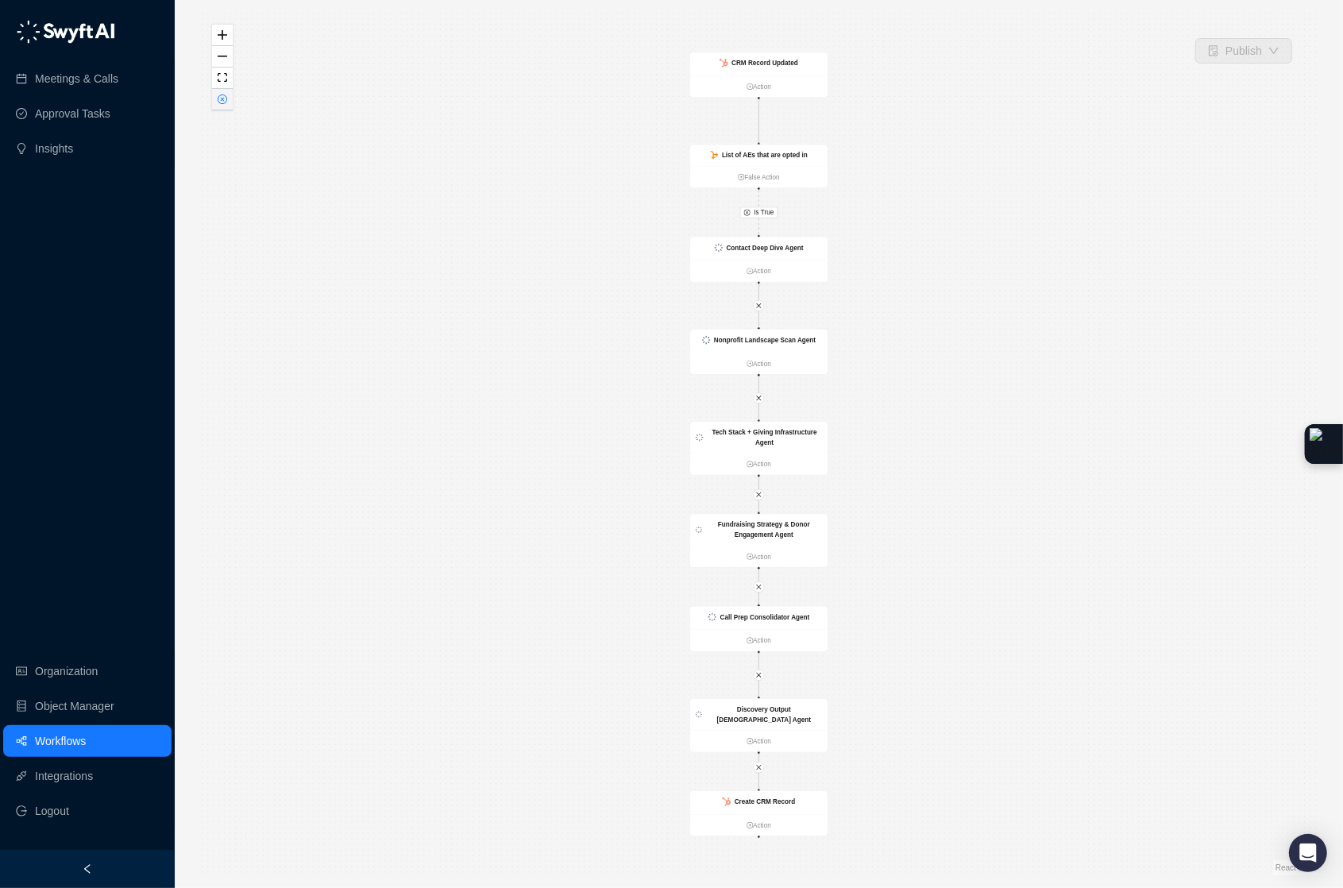
click at [228, 107] on button "button" at bounding box center [222, 99] width 21 height 21
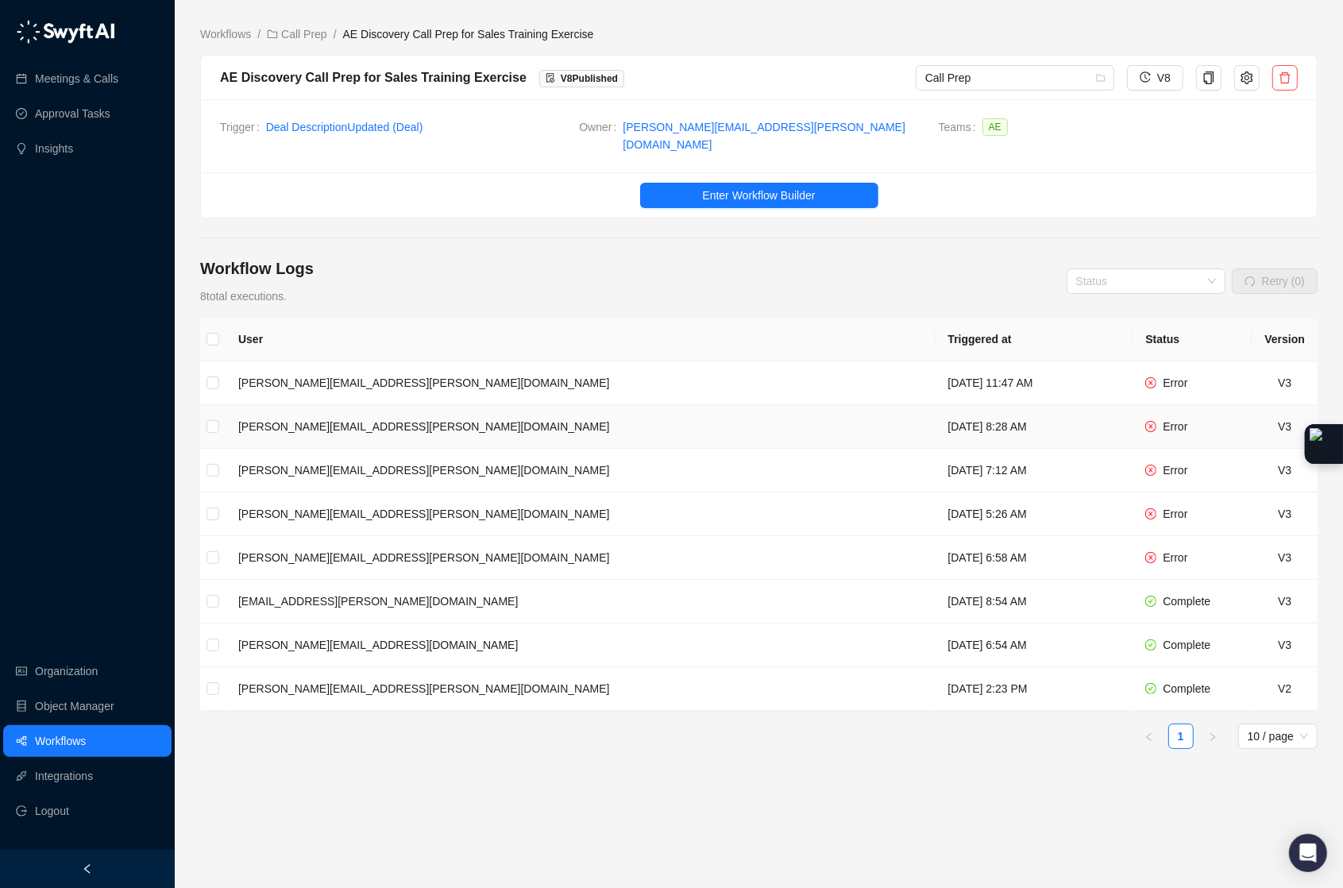
click at [369, 409] on td "[PERSON_NAME][EMAIL_ADDRESS][PERSON_NAME][DOMAIN_NAME]" at bounding box center [581, 427] width 710 height 44
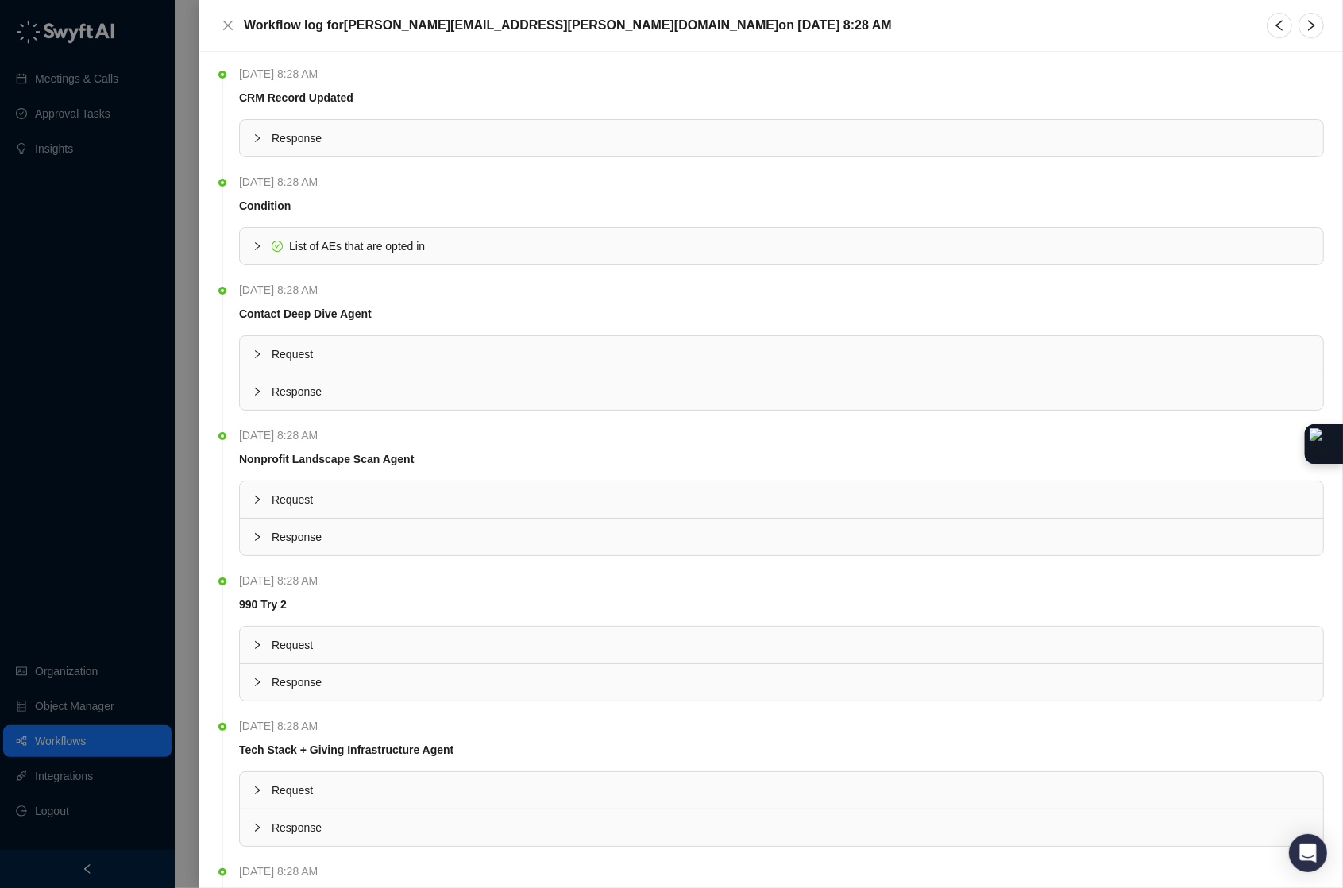
click at [272, 141] on span "Response" at bounding box center [791, 137] width 1039 height 17
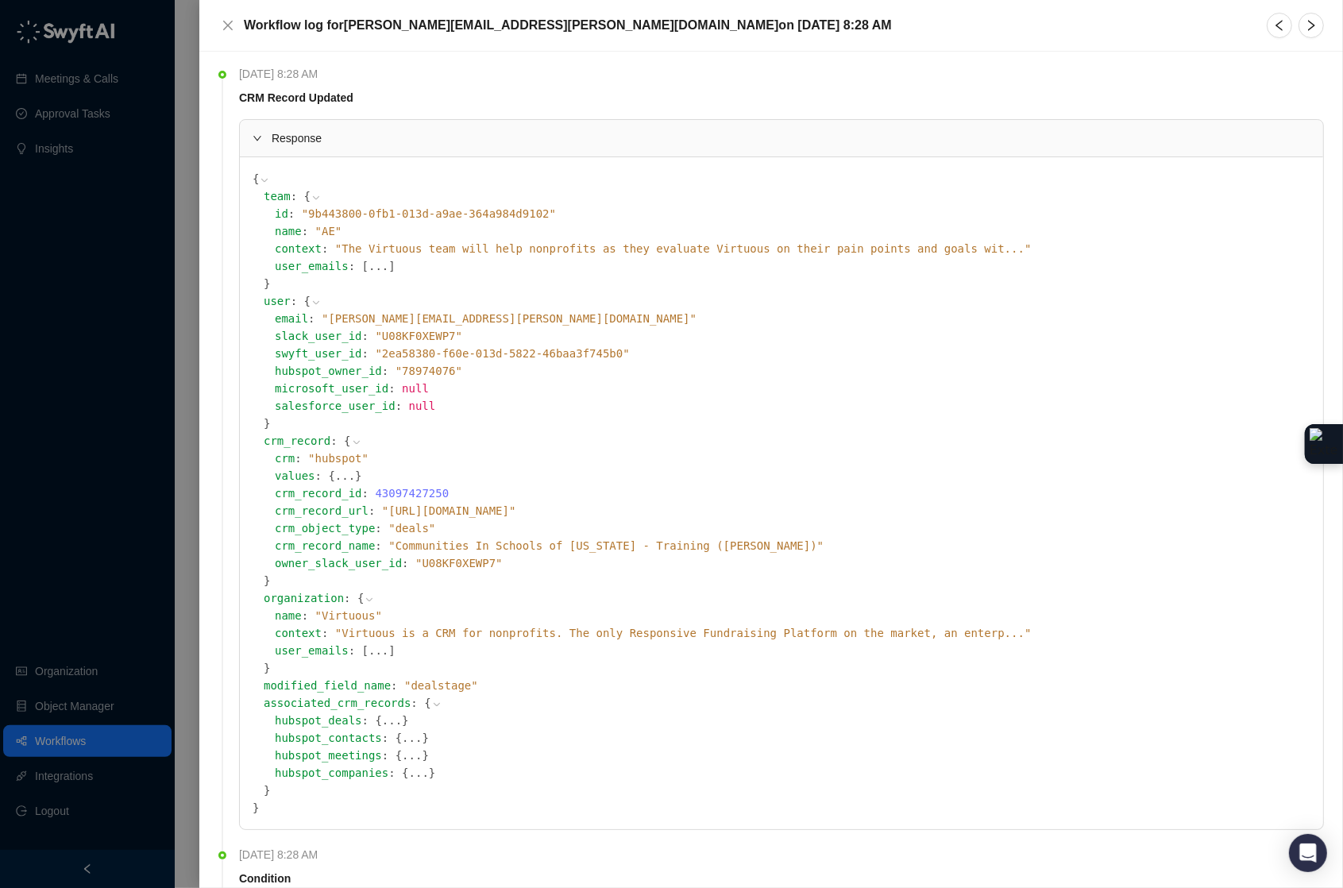
click at [0, 0] on icon at bounding box center [0, 0] width 0 height 0
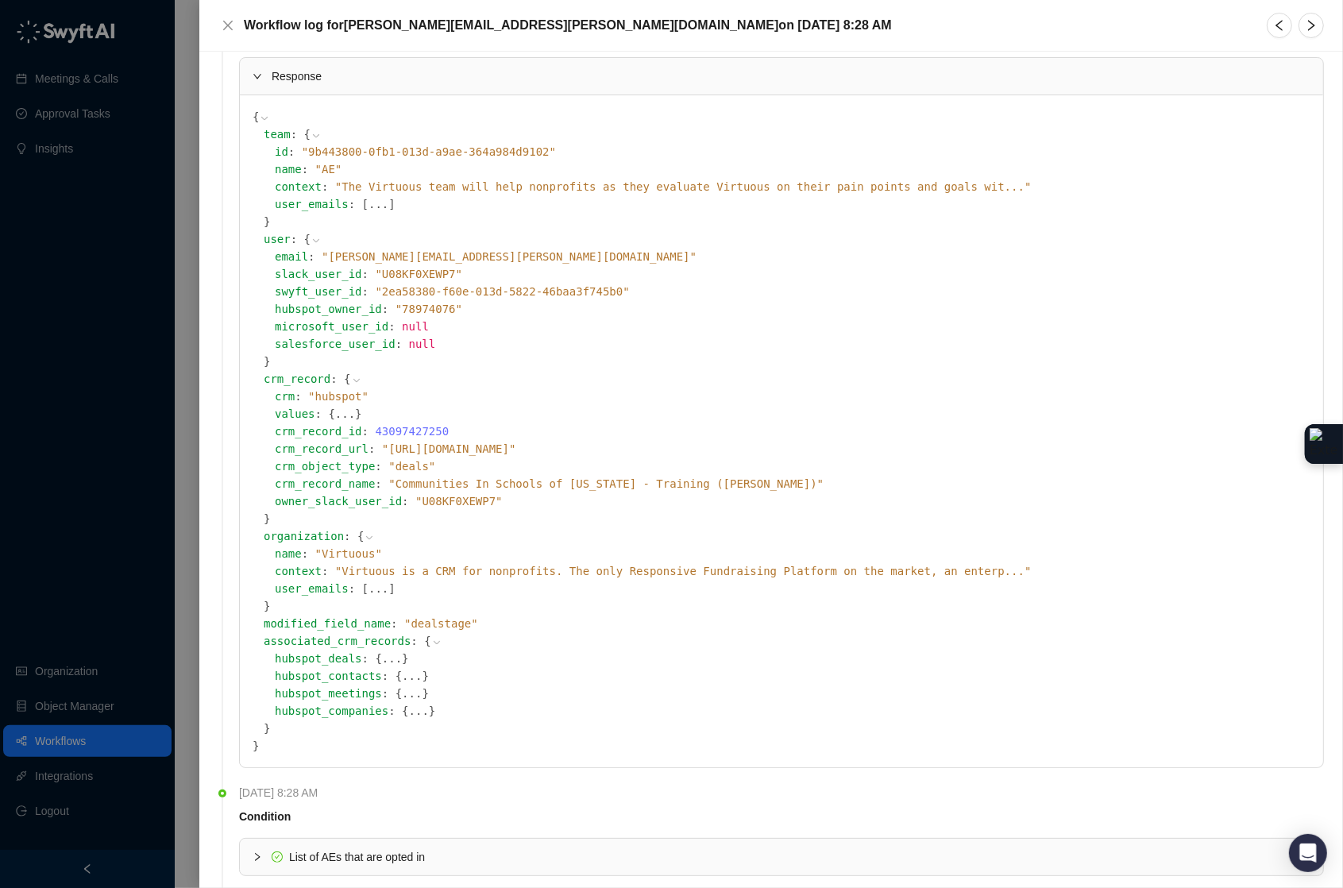
scroll to position [66, 0]
click at [230, 37] on div "Workflow log for [PERSON_NAME][EMAIL_ADDRESS][PERSON_NAME][DOMAIN_NAME] [DATE][…" at bounding box center [771, 25] width 1106 height 25
click at [231, 30] on icon "close" at bounding box center [228, 25] width 13 height 13
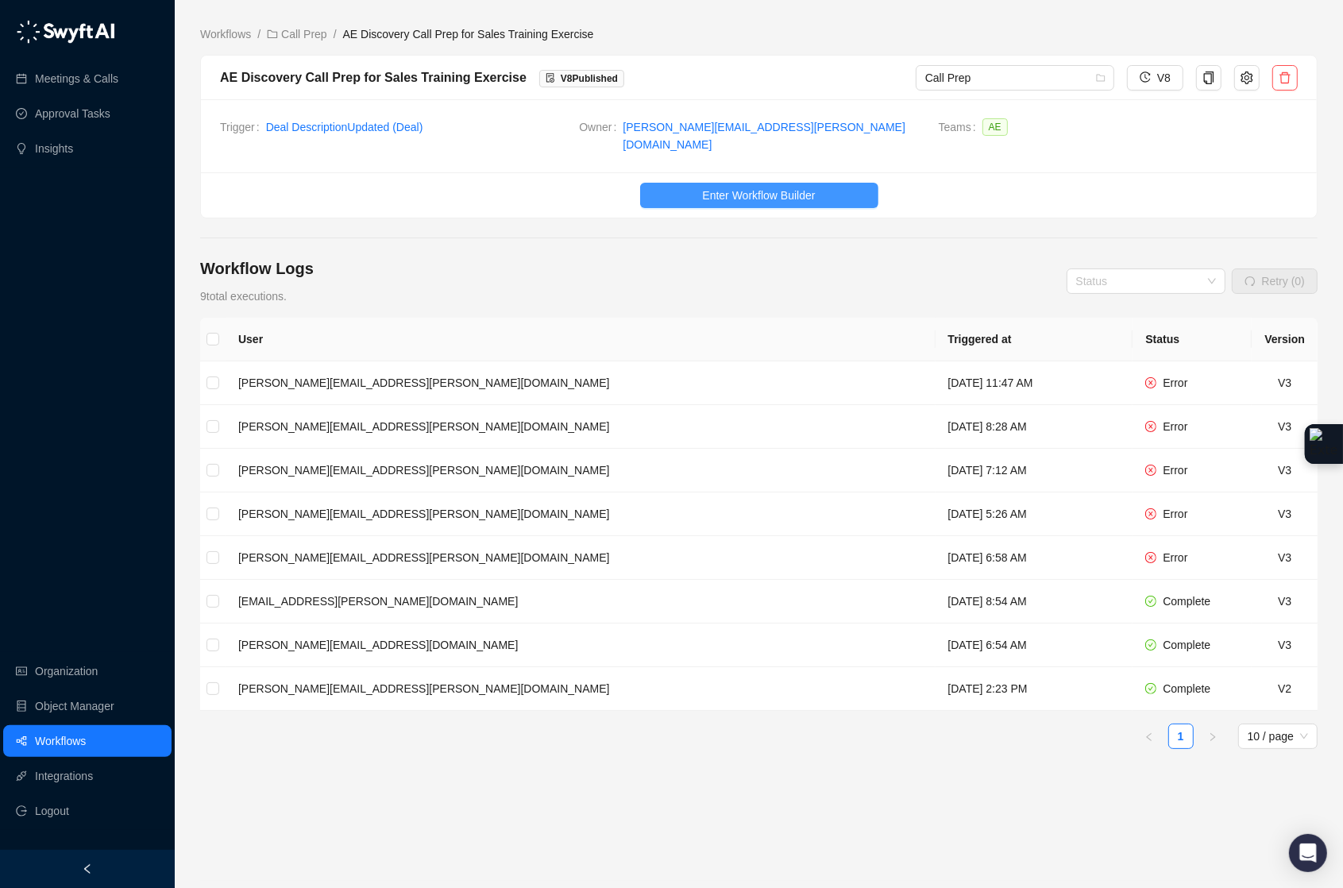
click at [813, 187] on span "Enter Workflow Builder" at bounding box center [758, 195] width 113 height 17
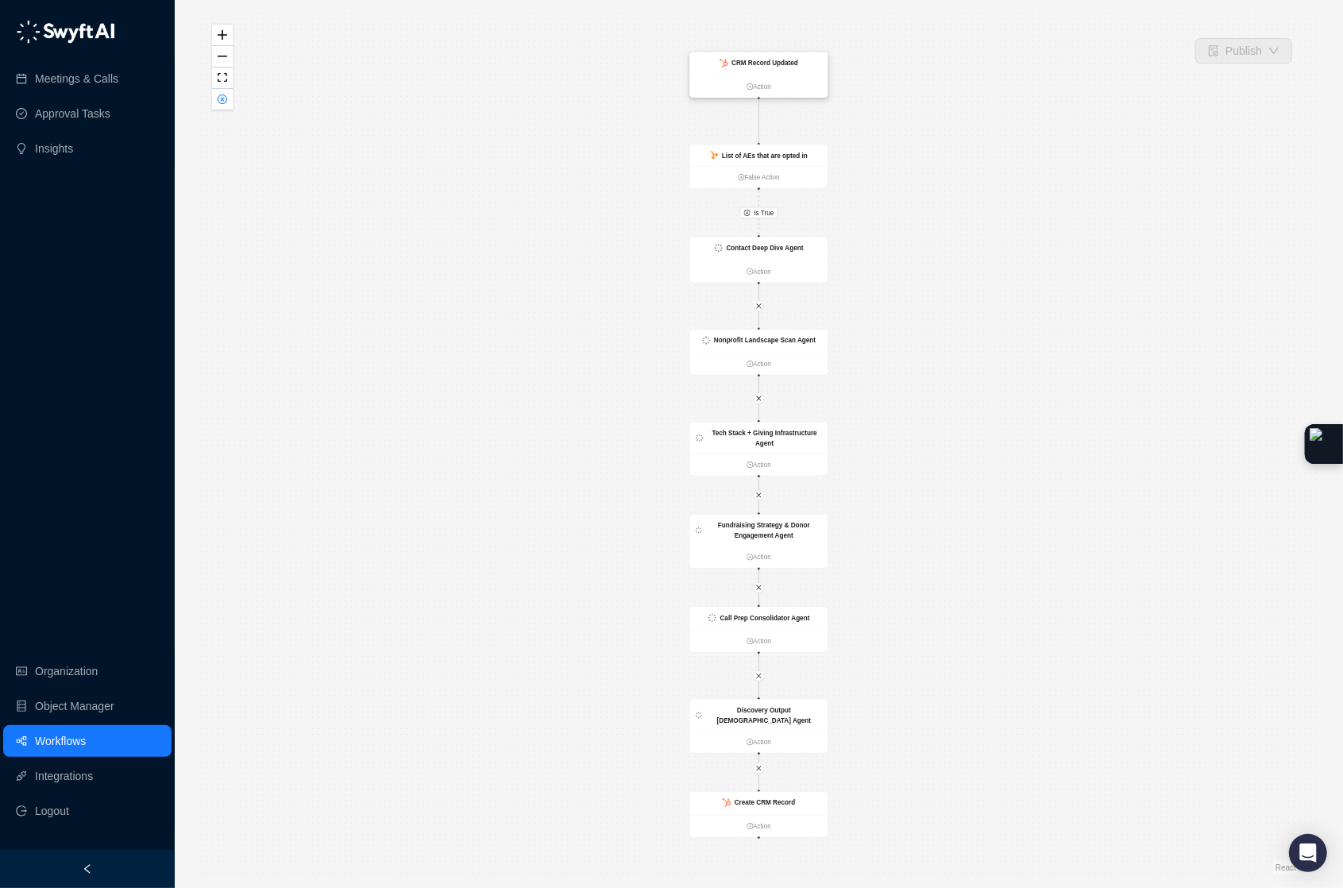
click at [794, 64] on strong "CRM Record Updated" at bounding box center [765, 63] width 67 height 7
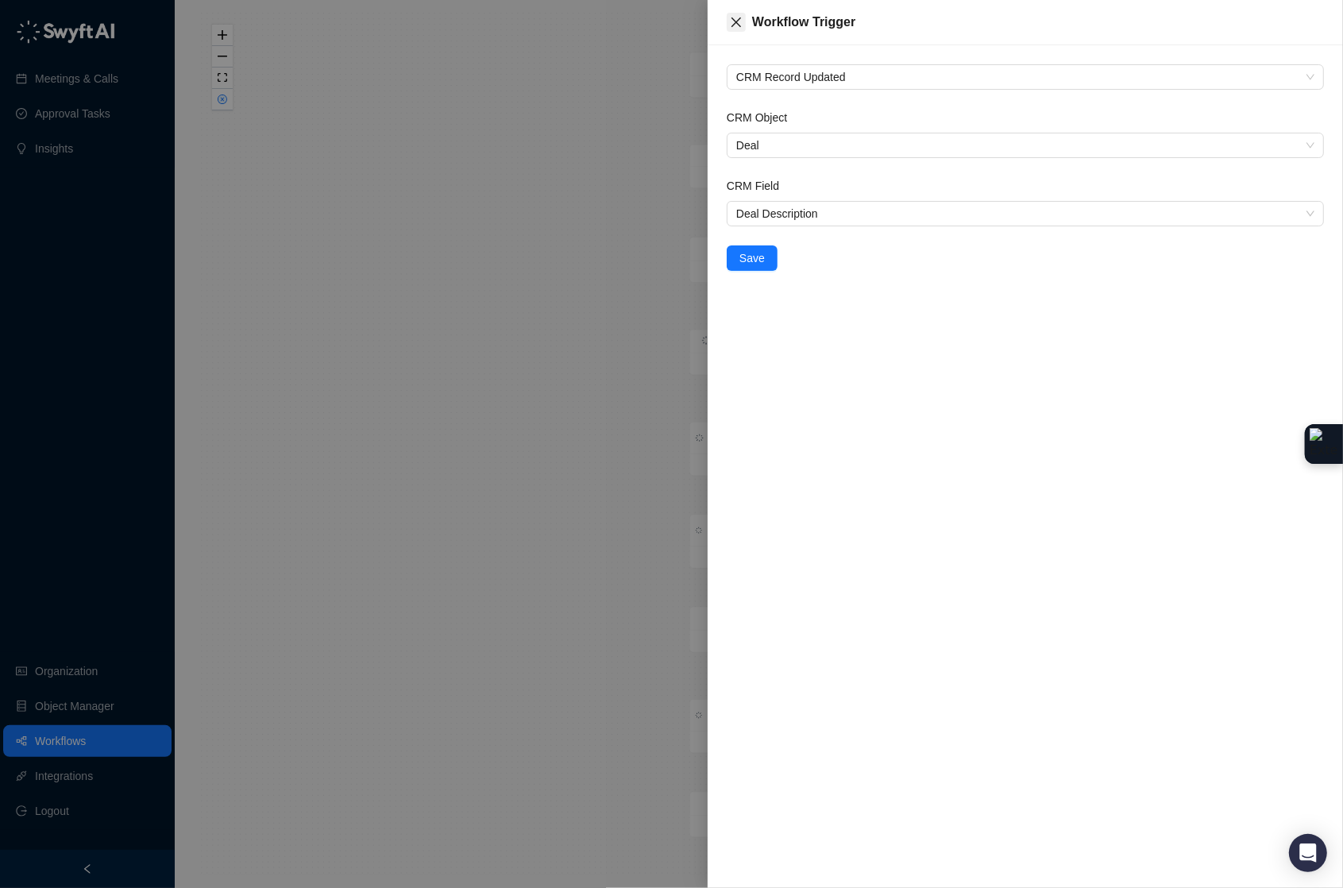
click at [735, 16] on icon "close" at bounding box center [736, 22] width 13 height 13
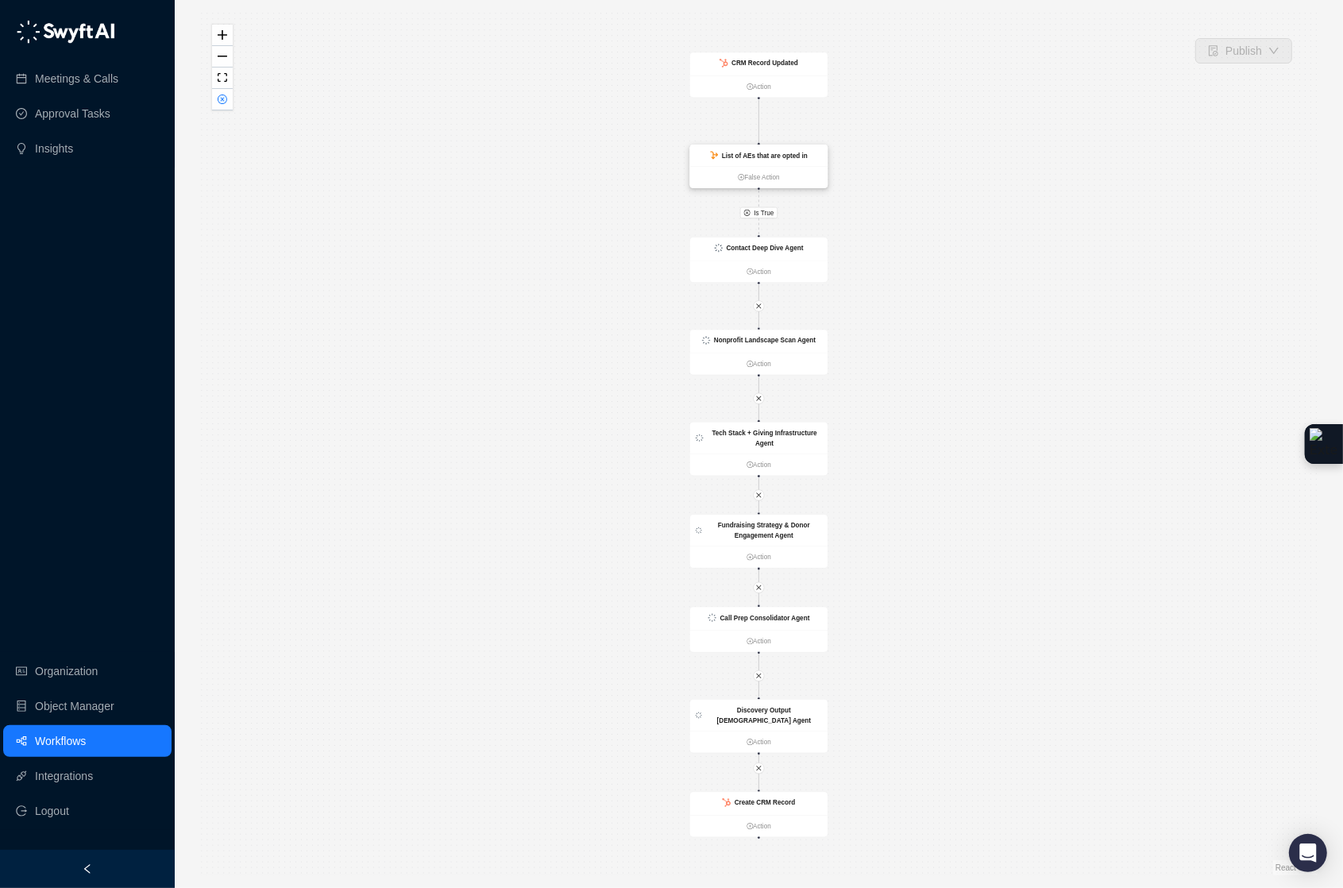
click at [794, 153] on strong "List of AEs that are opted in" at bounding box center [765, 155] width 86 height 7
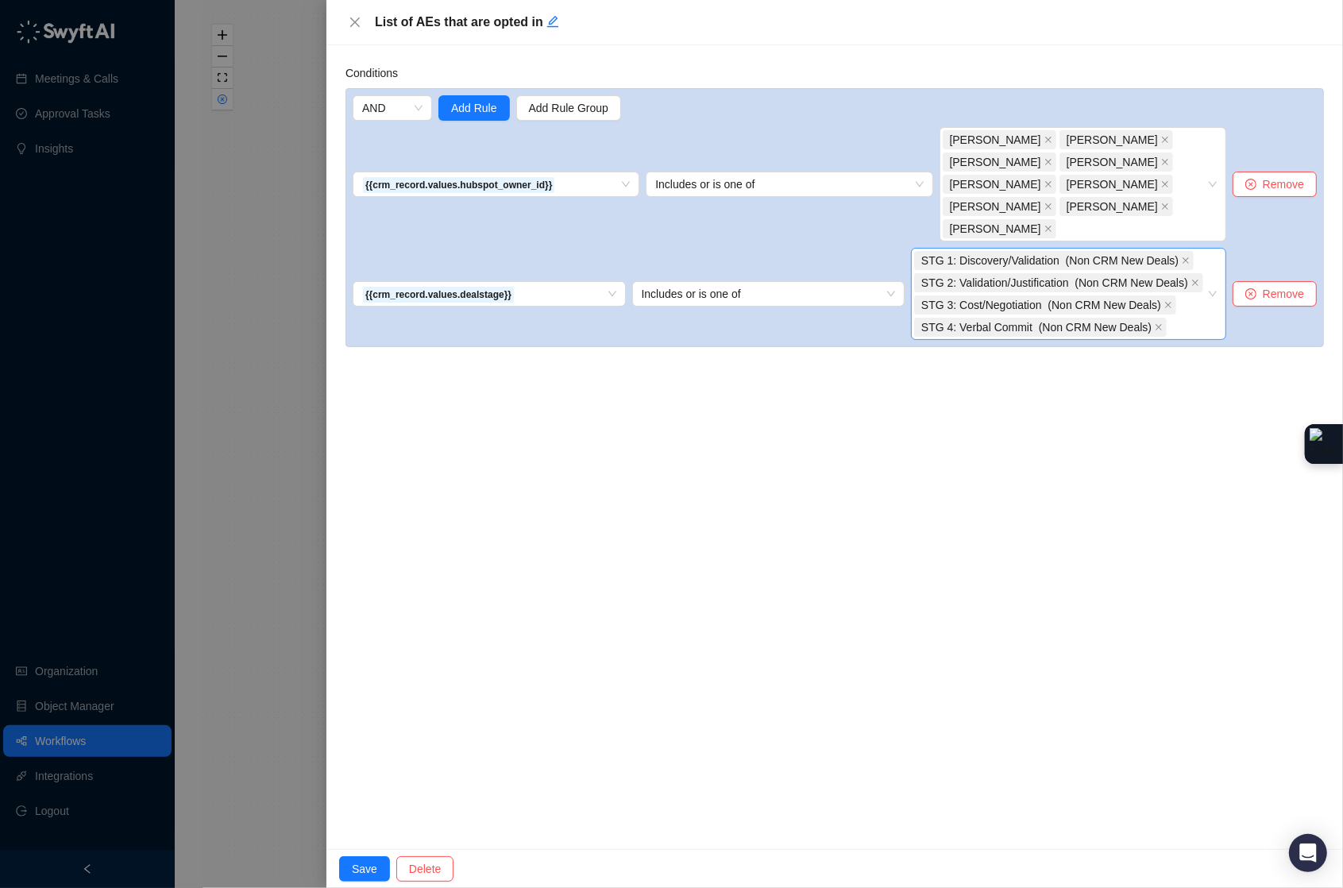
click at [1173, 299] on div "STG 1: Discovery/Validation (Non CRM New Deals) STG 2: Validation/Justification…" at bounding box center [1060, 293] width 292 height 89
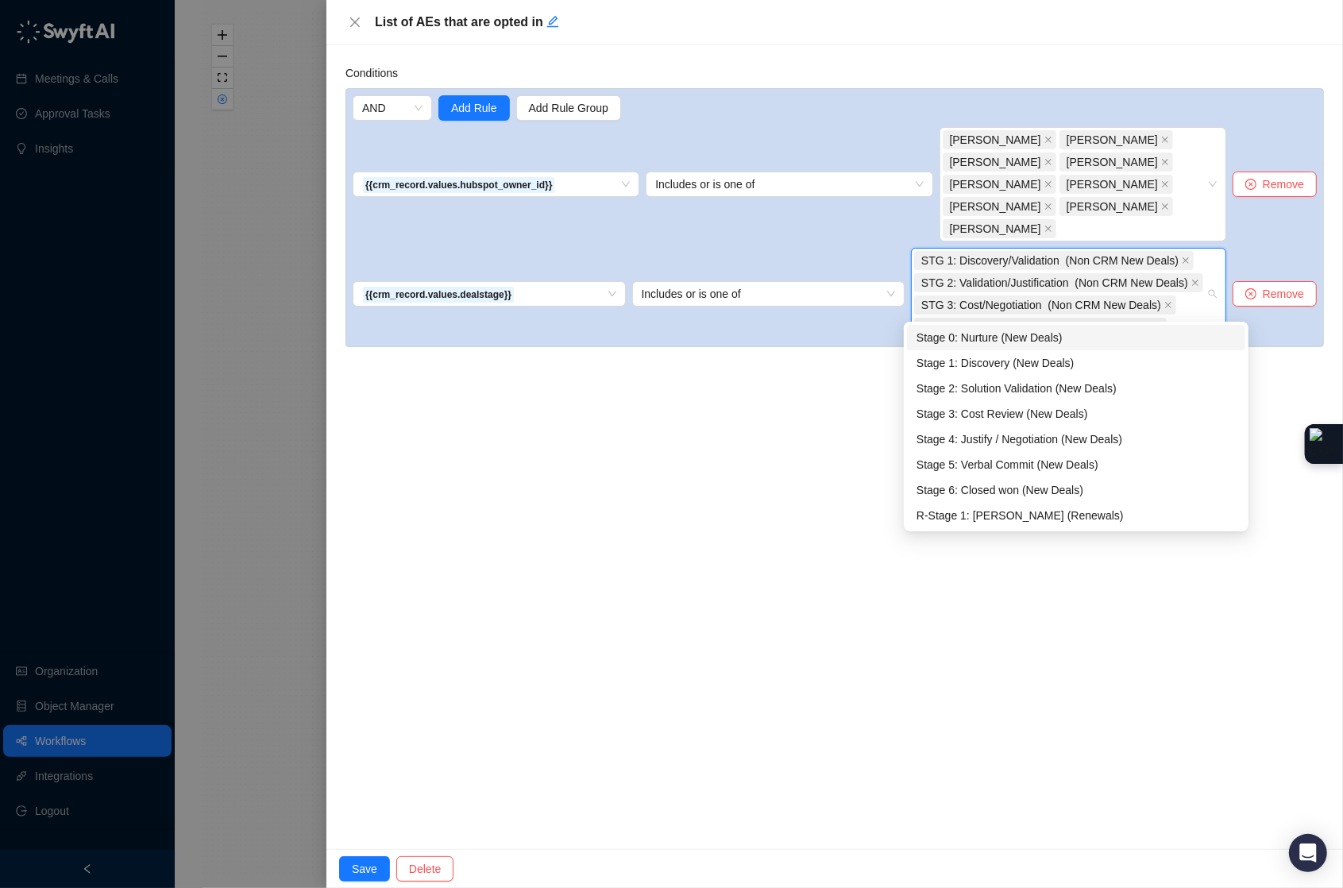
type input "*******"
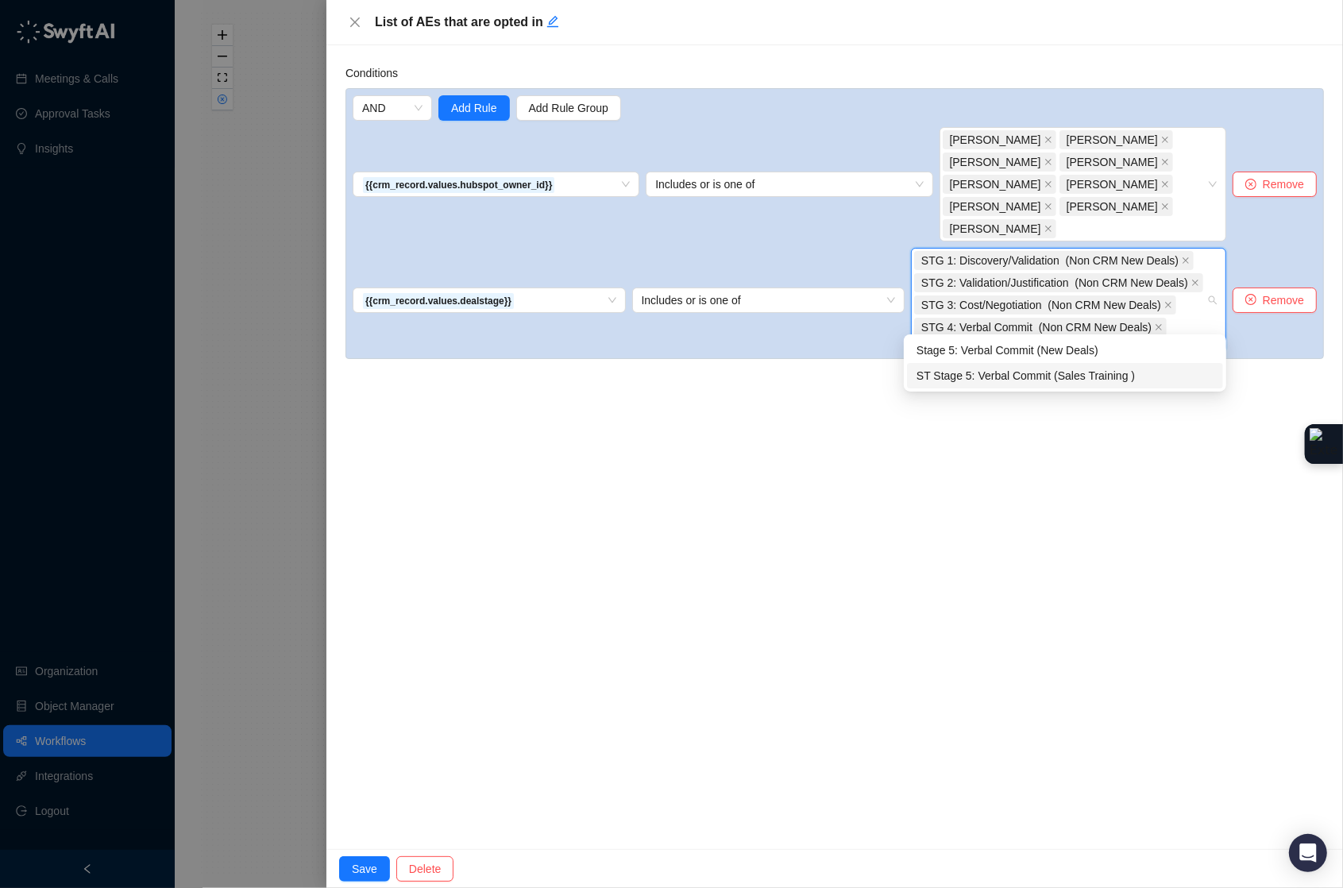
click at [1101, 378] on div "ST Stage 5: Verbal Commit (Sales Training )" at bounding box center [1065, 375] width 297 height 17
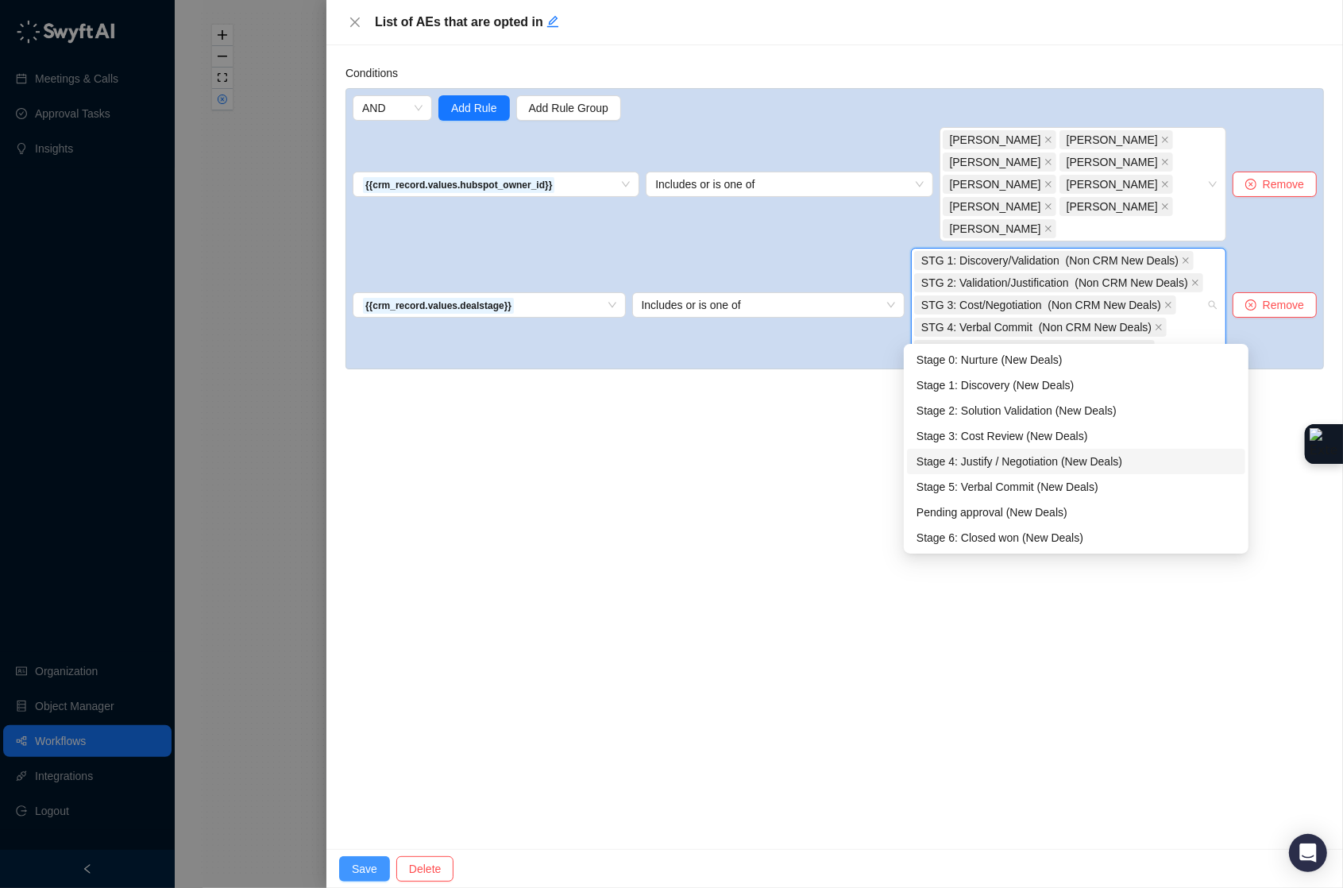
click at [355, 866] on span "Save" at bounding box center [364, 868] width 25 height 17
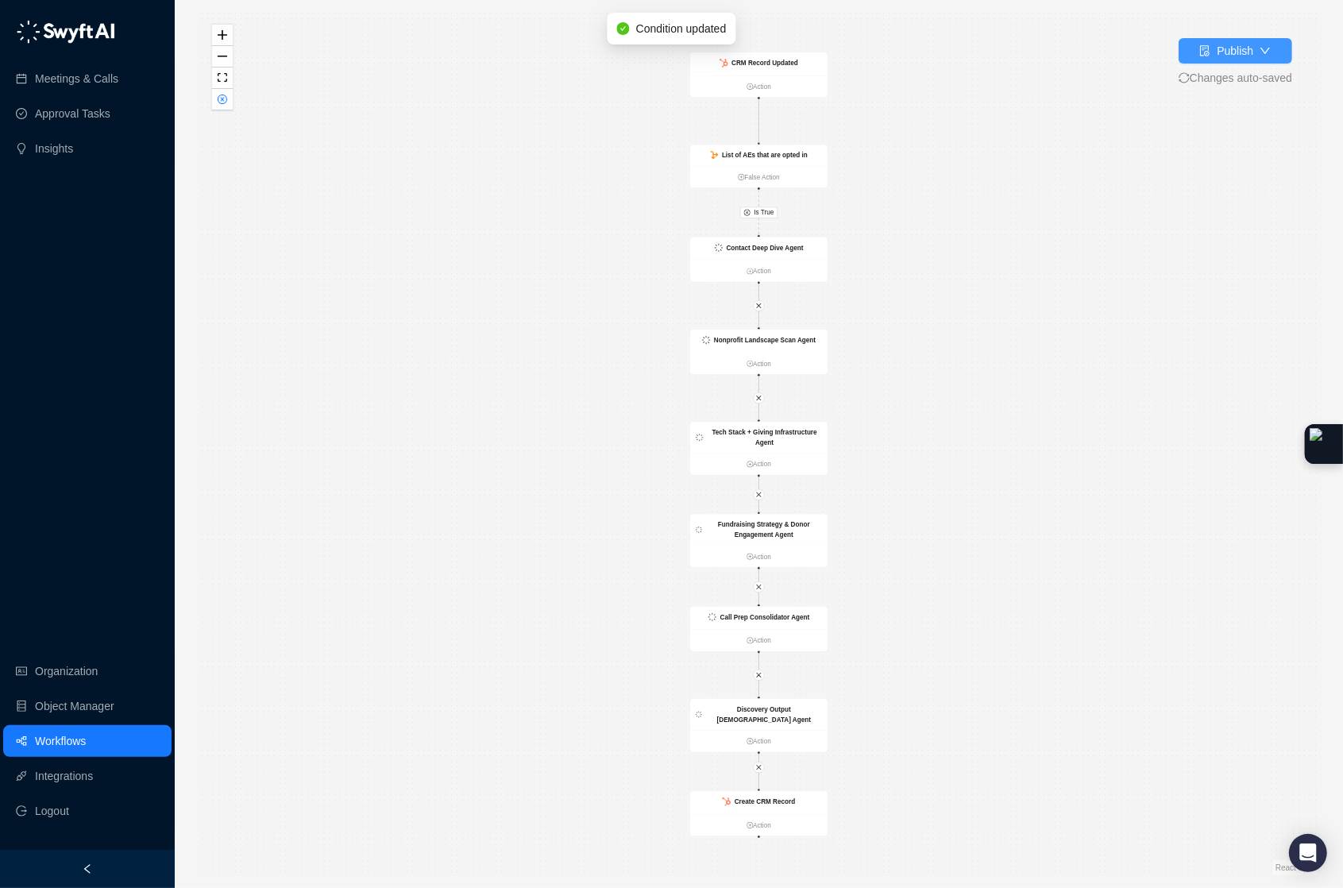
click at [1251, 52] on button "Publish" at bounding box center [1236, 50] width 114 height 25
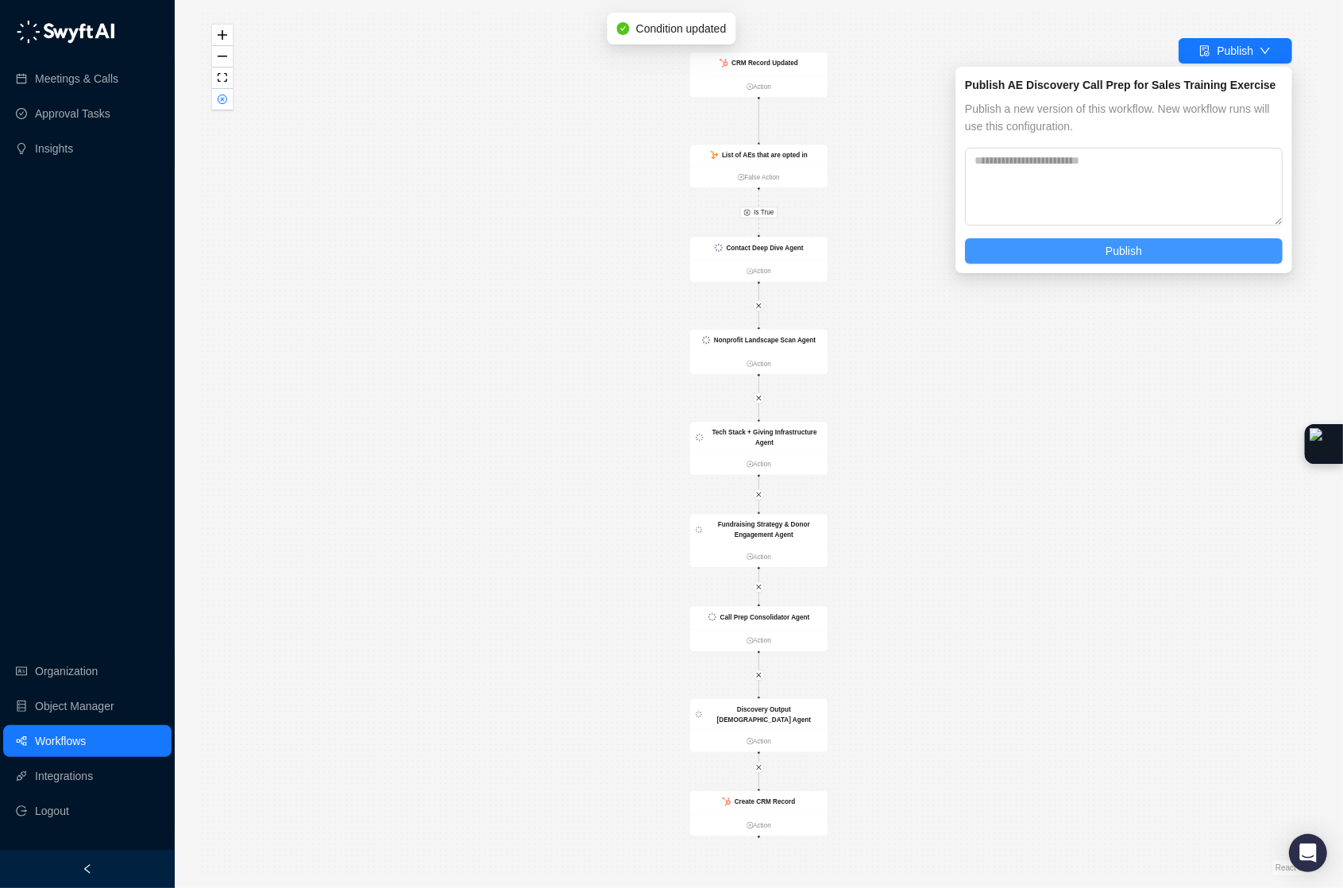
click at [1191, 255] on button "Publish" at bounding box center [1124, 250] width 318 height 25
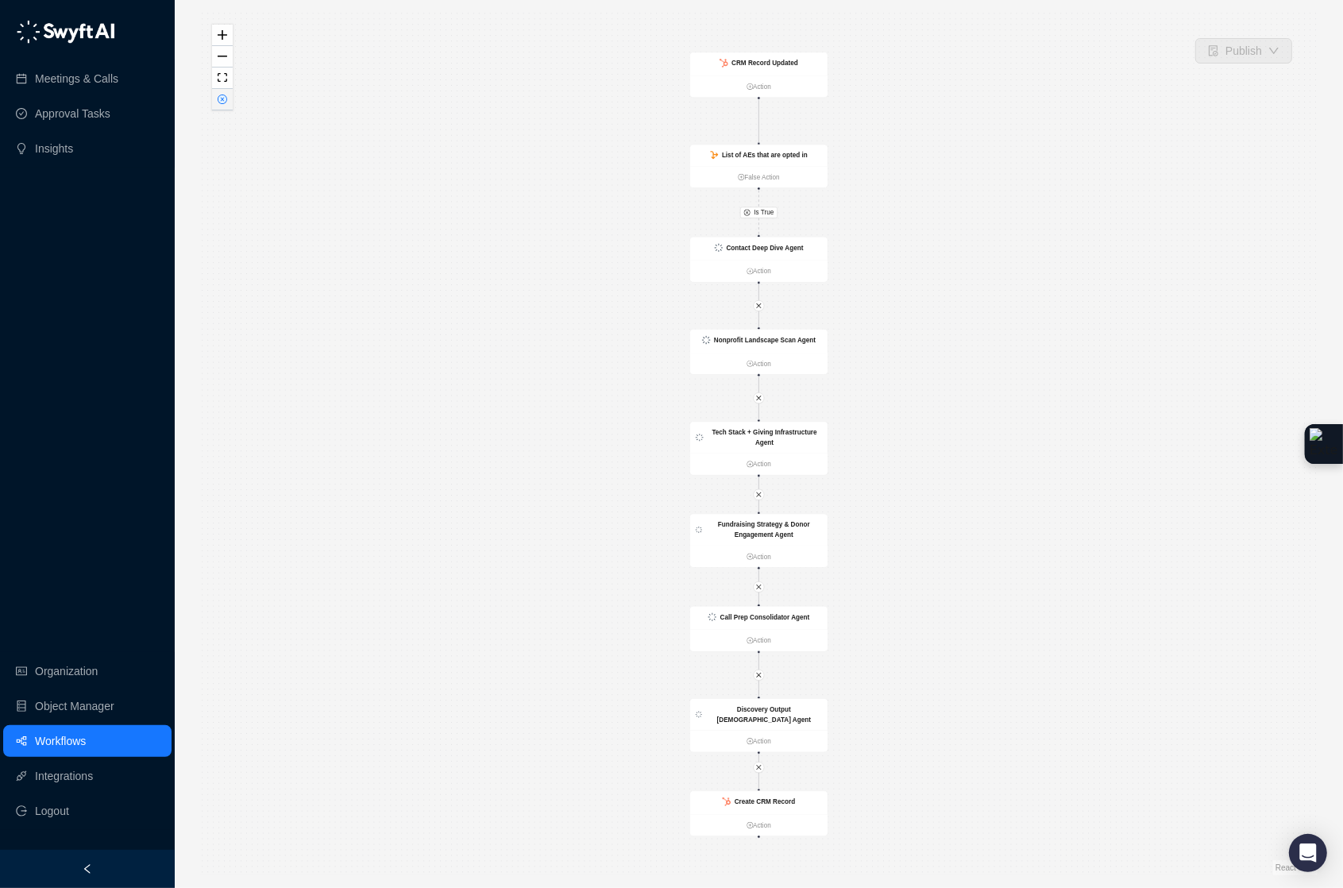
click at [225, 106] on button "button" at bounding box center [222, 99] width 21 height 21
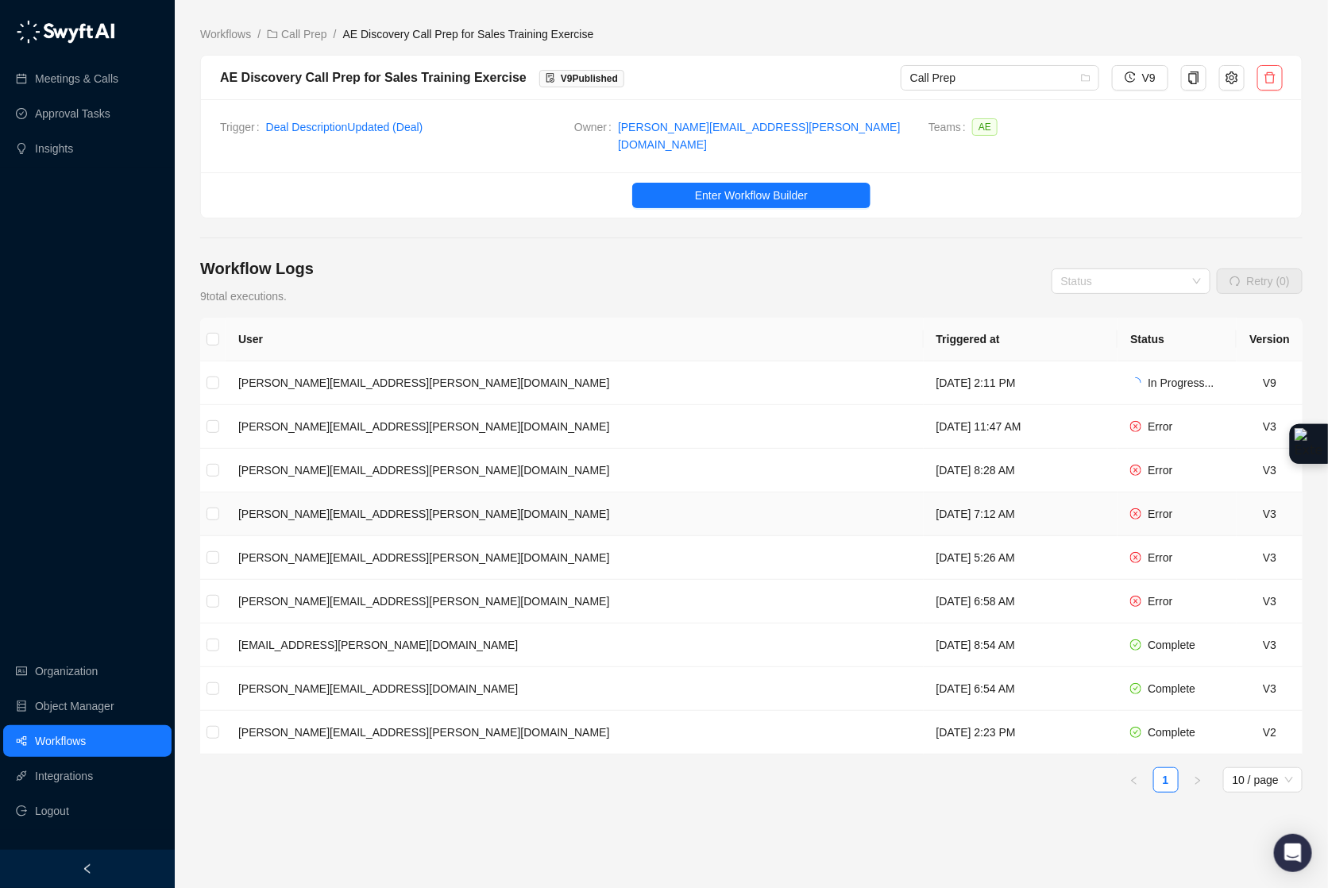
click at [534, 519] on td "[PERSON_NAME][EMAIL_ADDRESS][PERSON_NAME][DOMAIN_NAME]" at bounding box center [575, 514] width 698 height 44
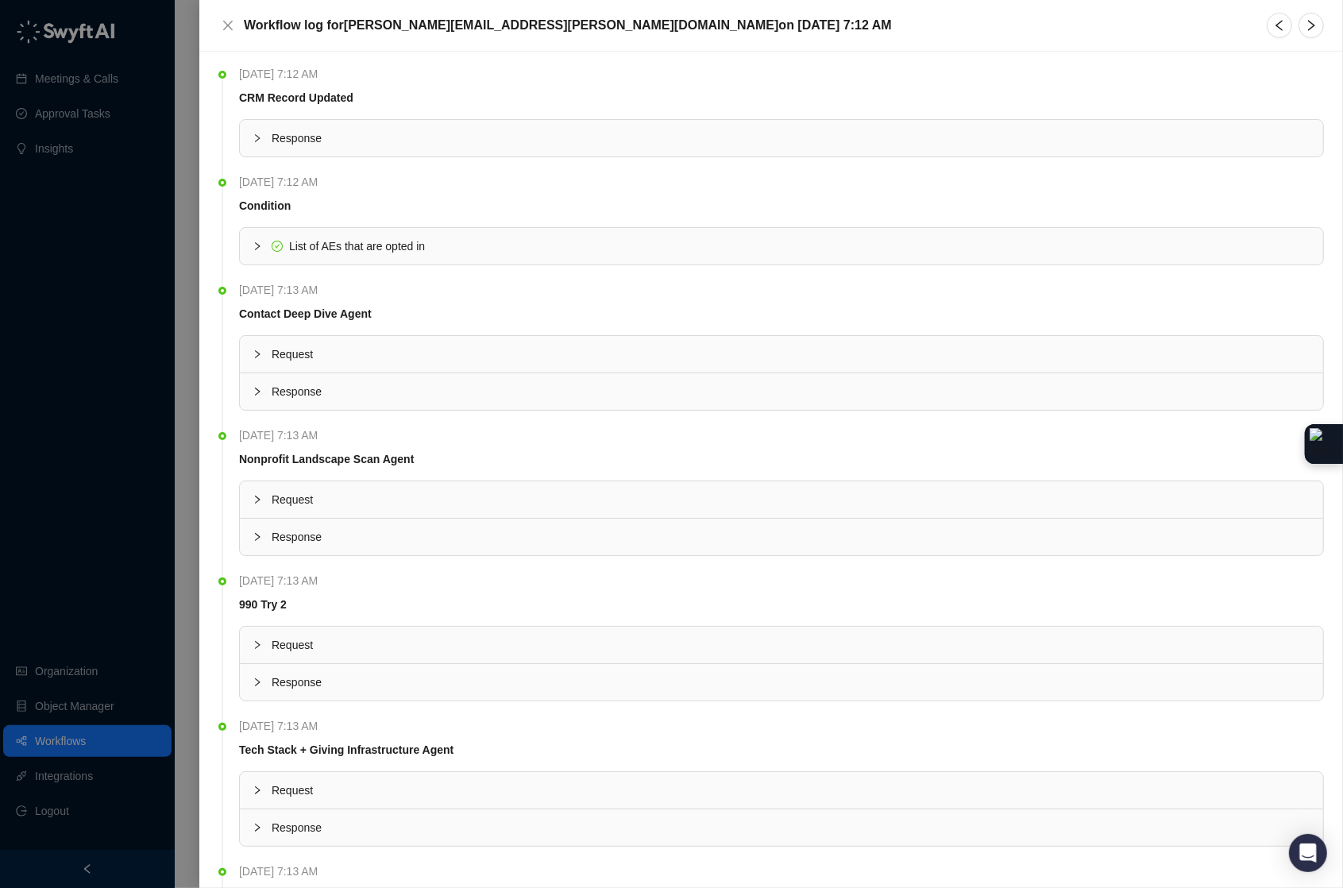
click at [249, 130] on div "Response" at bounding box center [781, 138] width 1083 height 37
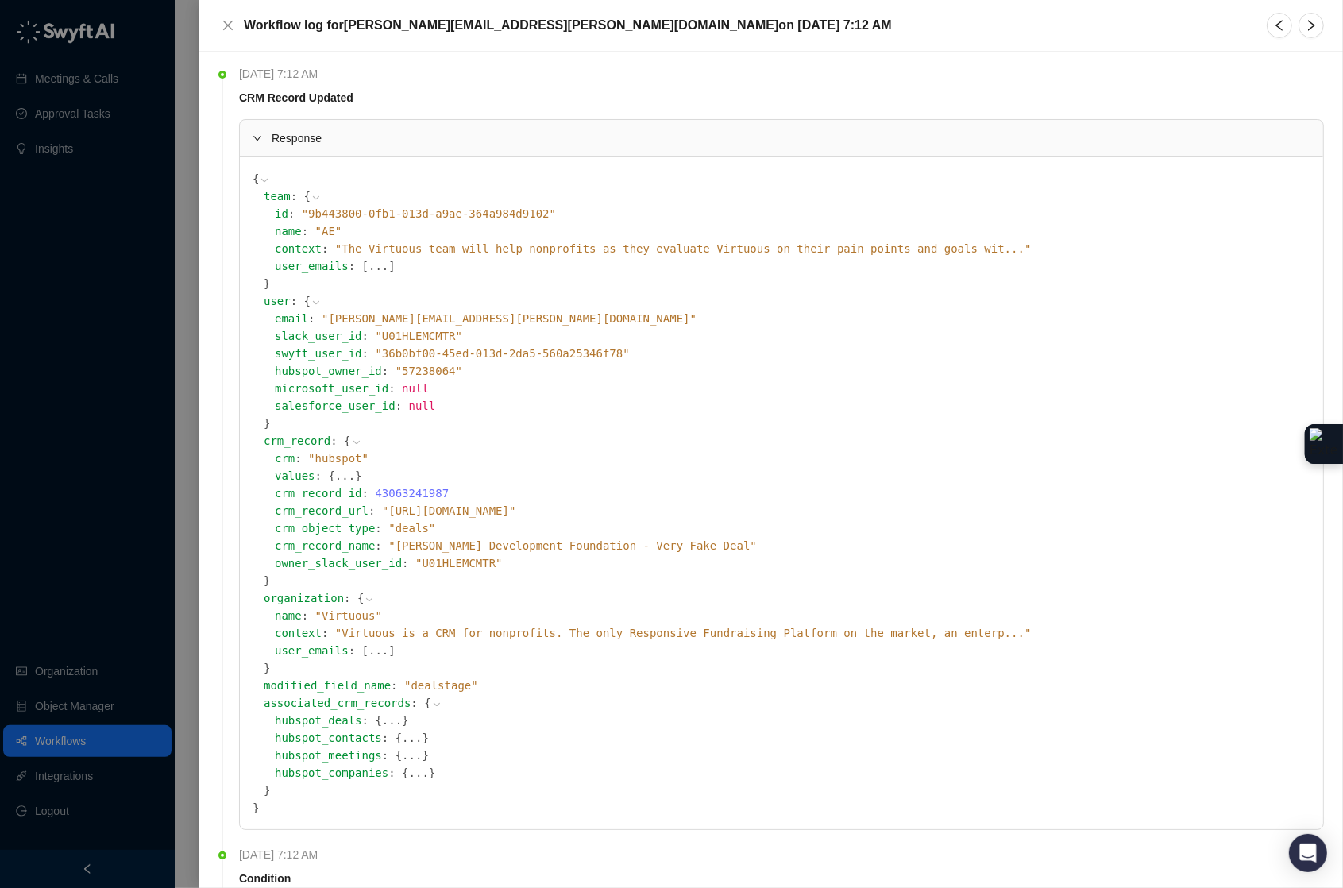
click at [0, 0] on icon at bounding box center [0, 0] width 0 height 0
click at [233, 23] on icon "close" at bounding box center [228, 25] width 13 height 13
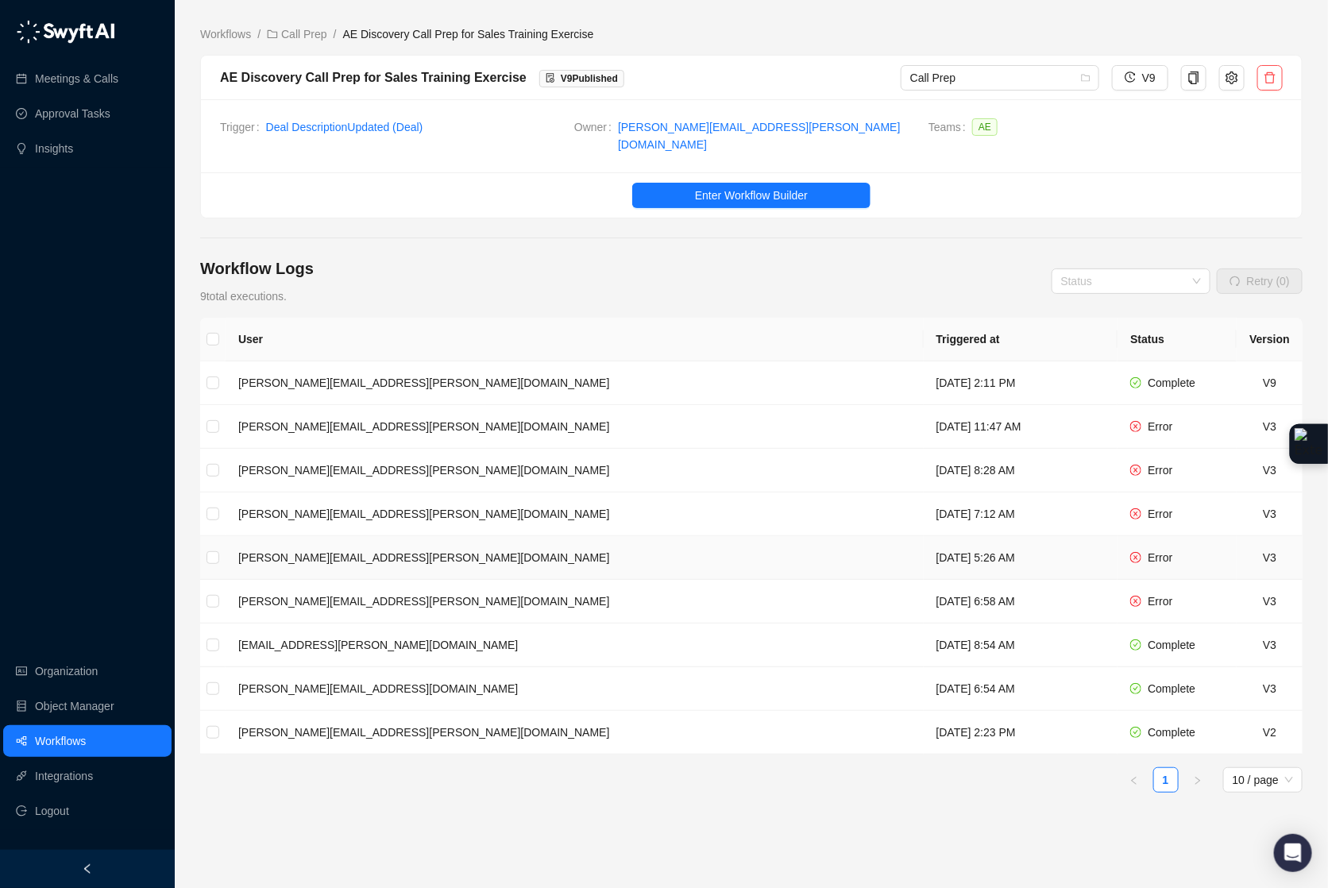
click at [408, 546] on td "[PERSON_NAME][EMAIL_ADDRESS][PERSON_NAME][DOMAIN_NAME]" at bounding box center [575, 558] width 698 height 44
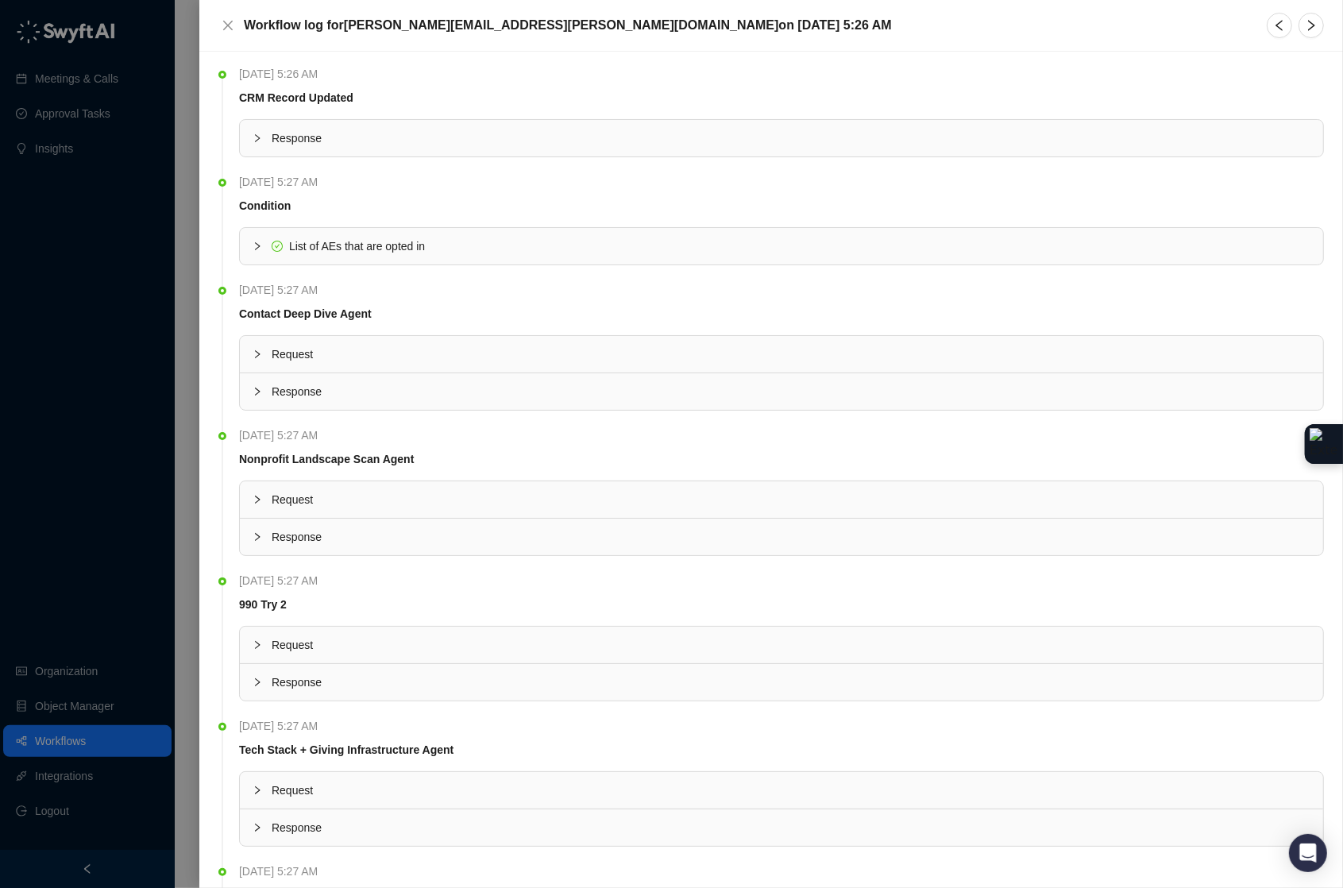
click at [257, 149] on div "Response" at bounding box center [781, 138] width 1083 height 37
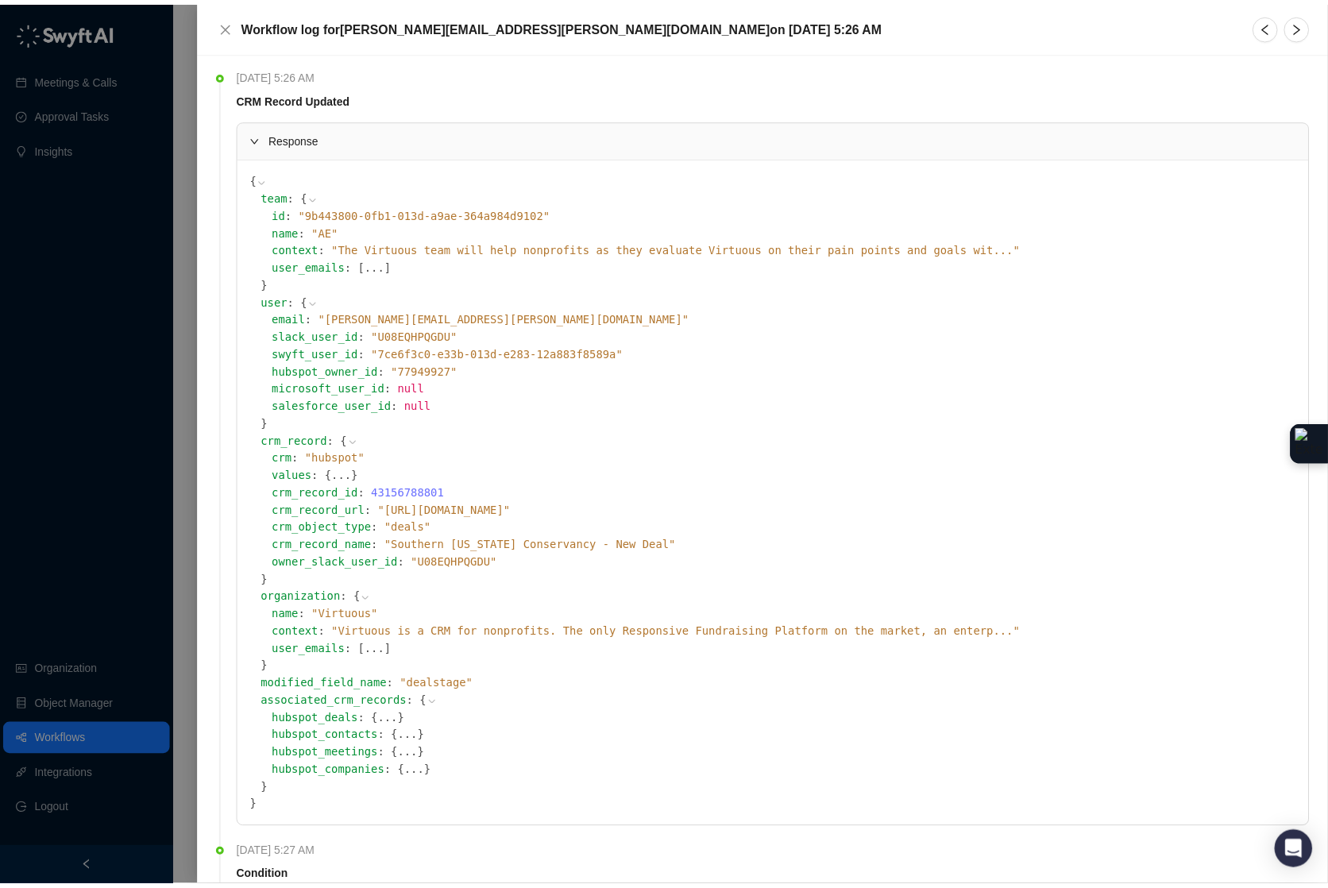
scroll to position [4, 0]
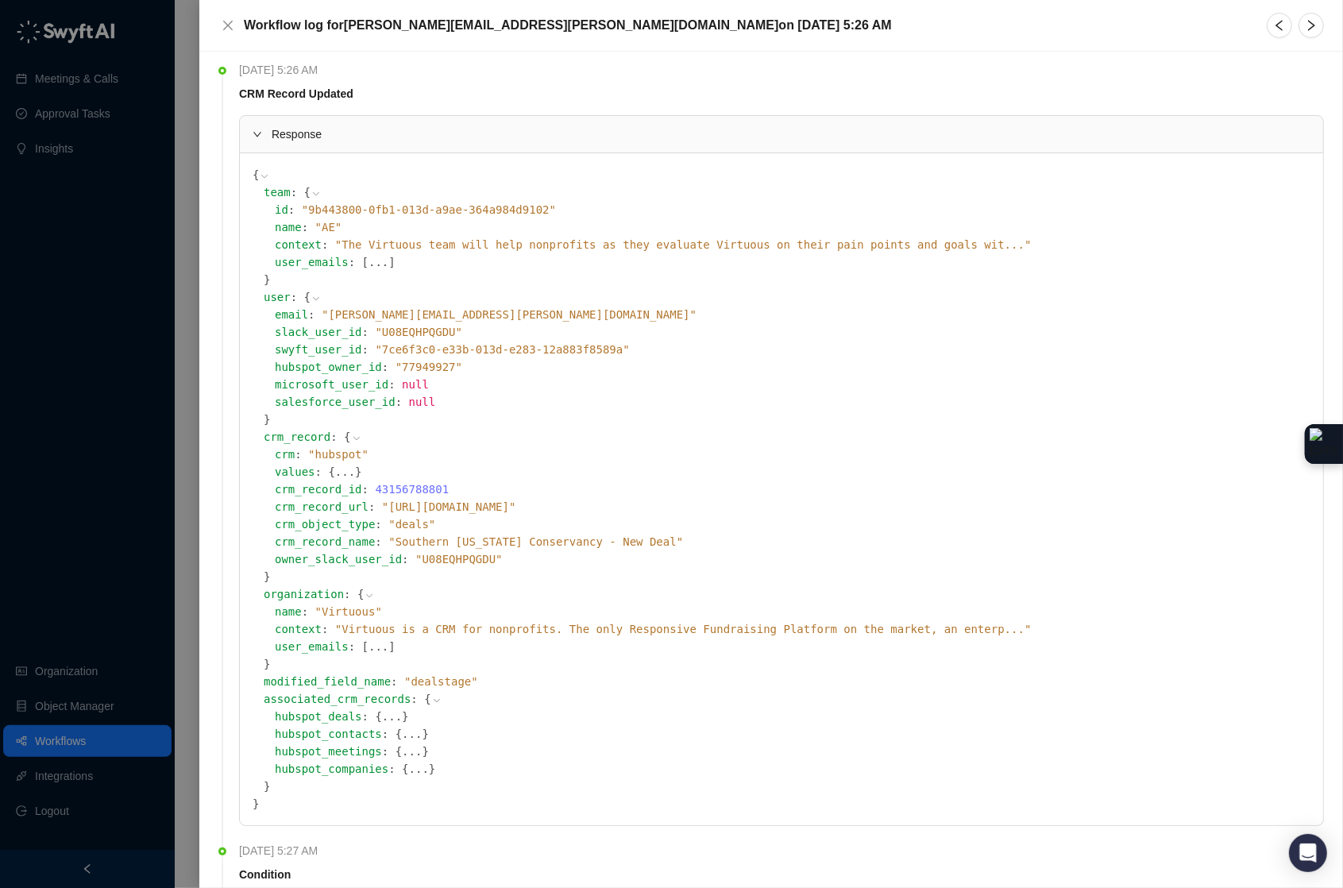
click at [0, 0] on icon at bounding box center [0, 0] width 0 height 0
click at [229, 29] on icon "close" at bounding box center [228, 25] width 13 height 13
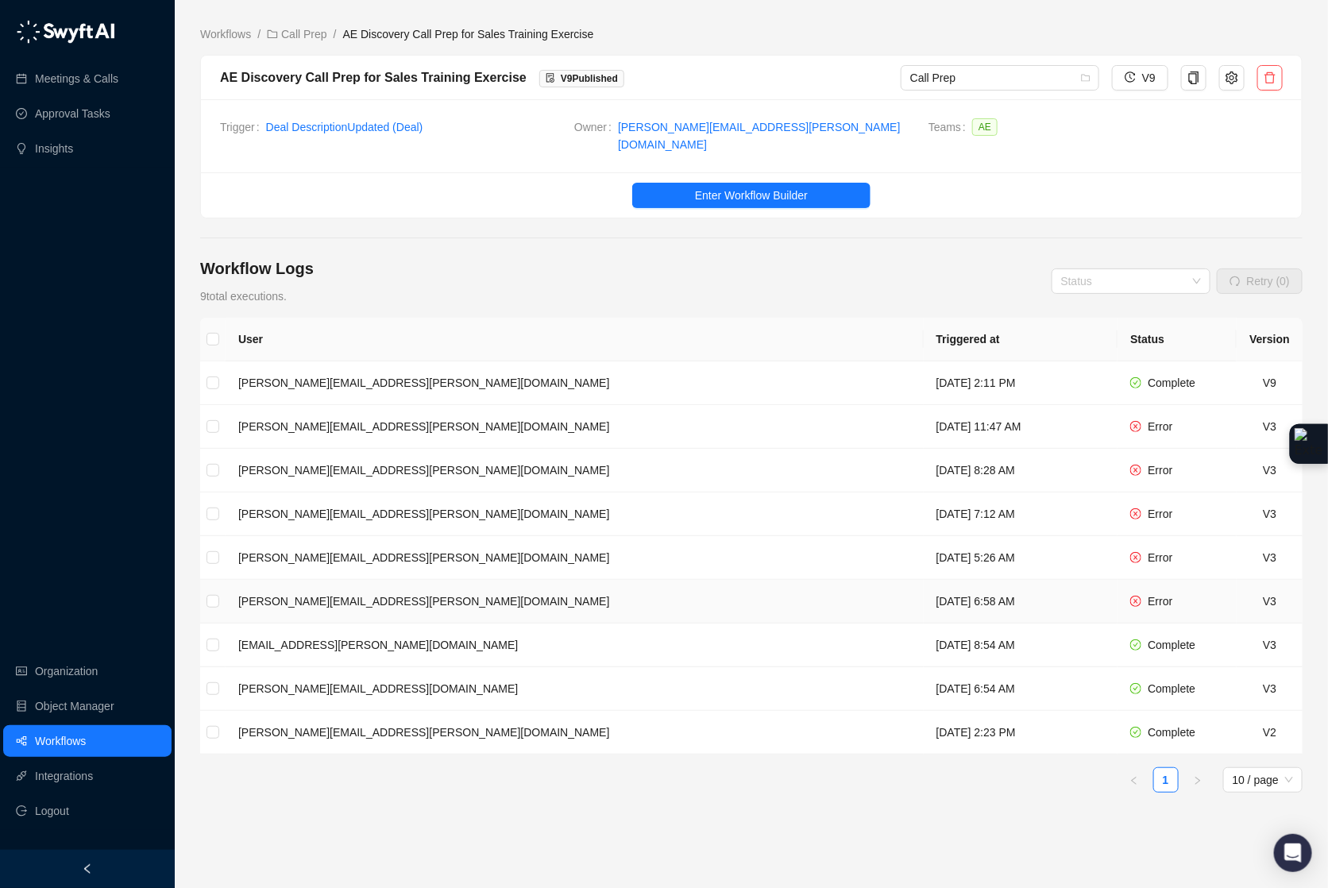
click at [396, 587] on td "[PERSON_NAME][EMAIL_ADDRESS][PERSON_NAME][DOMAIN_NAME]" at bounding box center [575, 602] width 698 height 44
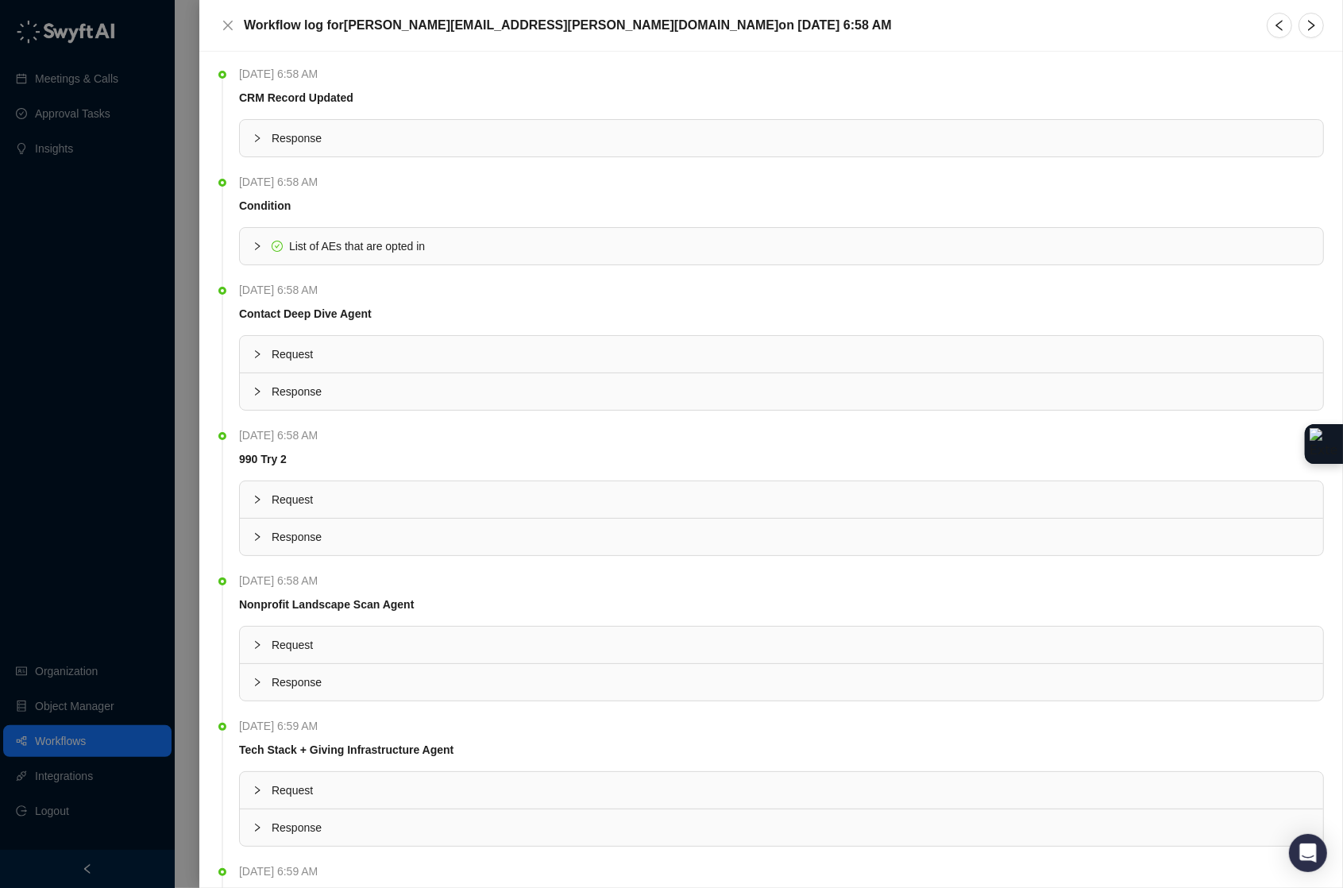
click at [266, 147] on div "Response" at bounding box center [781, 138] width 1083 height 37
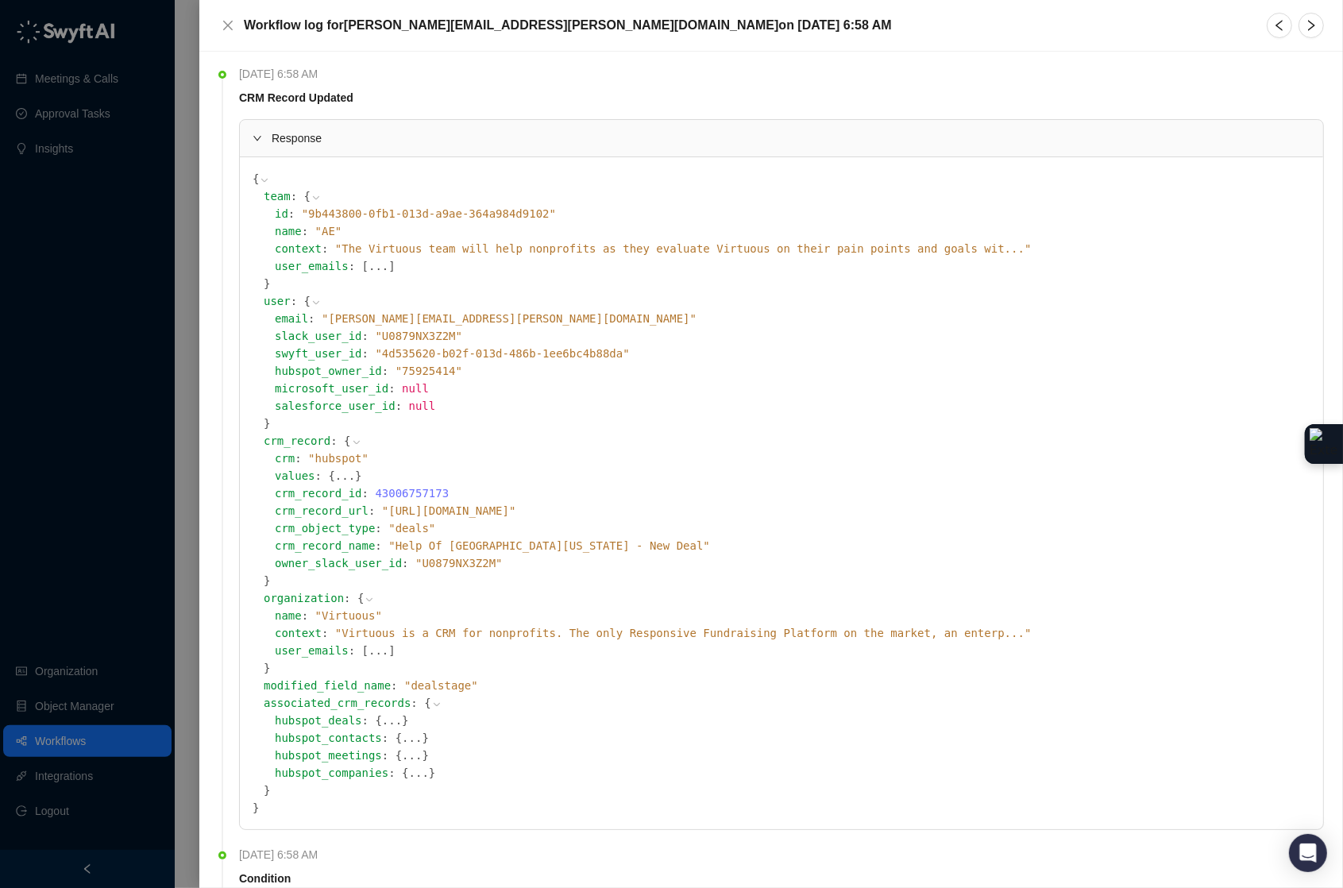
click at [0, 0] on icon at bounding box center [0, 0] width 0 height 0
click at [214, 21] on div "Workflow log for eric.dinius@virtuous.org on Thursday, 08/28/25, 6:58 AM" at bounding box center [771, 26] width 1144 height 52
click at [222, 23] on icon "close" at bounding box center [228, 25] width 13 height 13
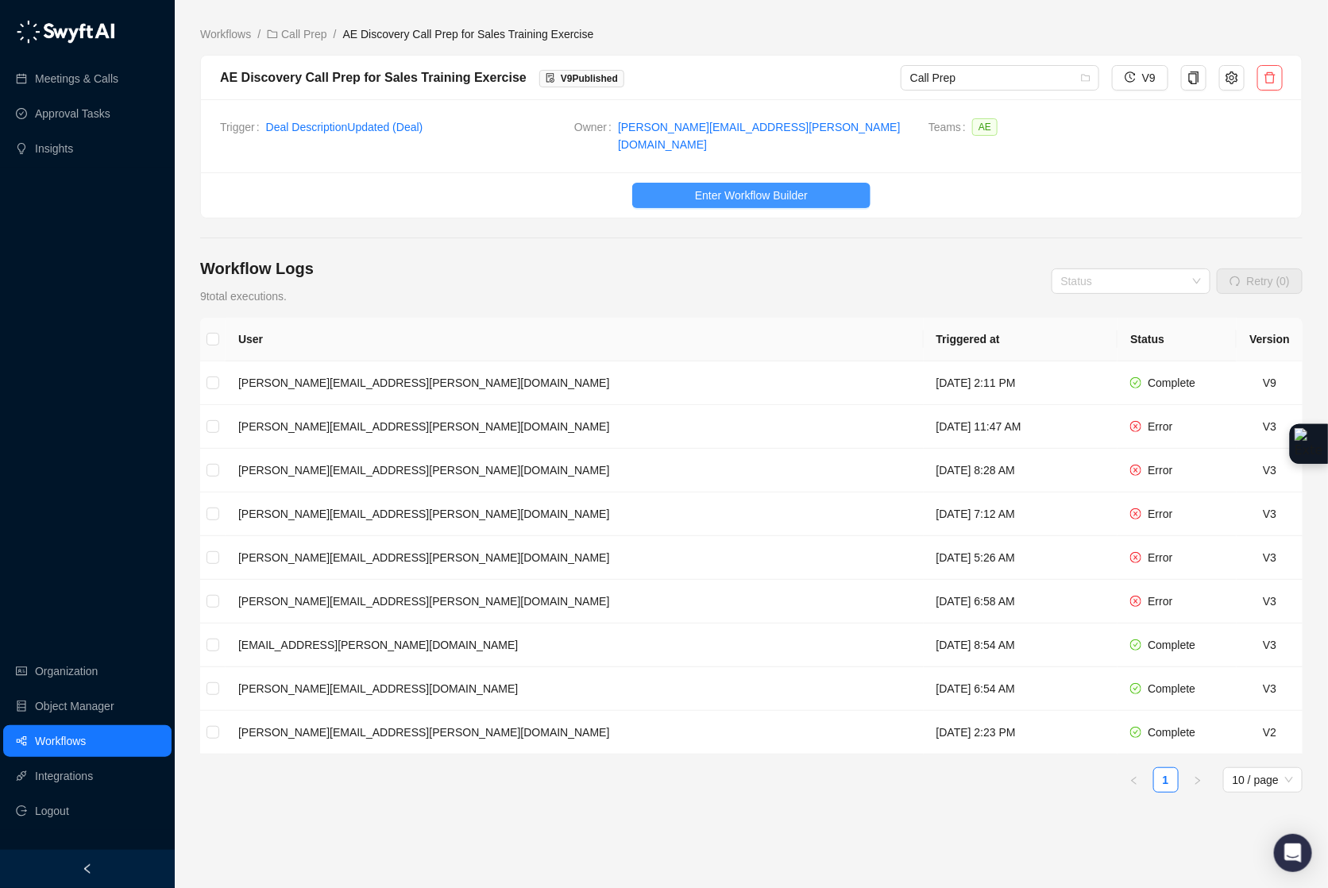
click at [723, 190] on span "Enter Workflow Builder" at bounding box center [751, 195] width 113 height 17
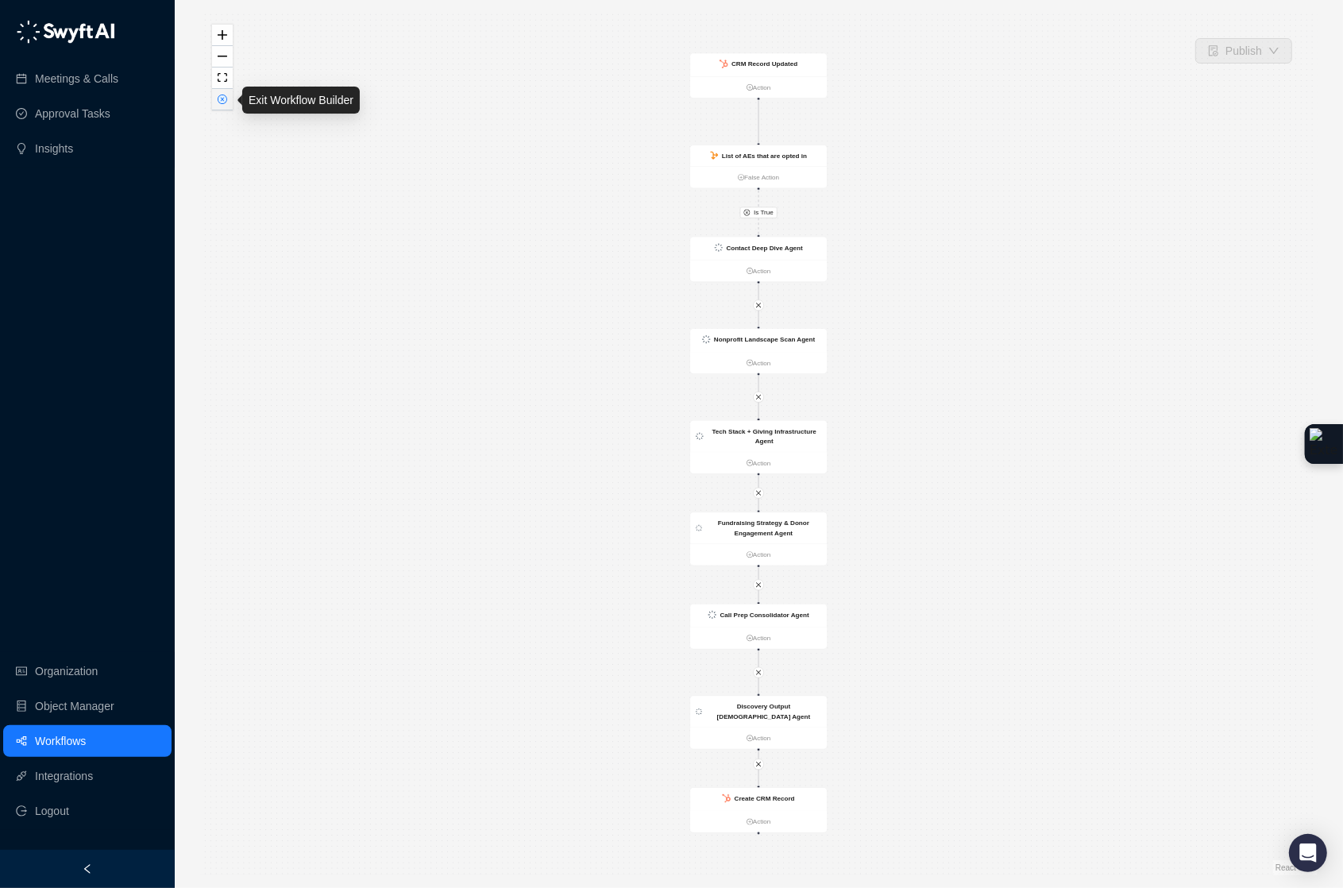
click at [226, 101] on icon "close-circle" at bounding box center [223, 100] width 10 height 10
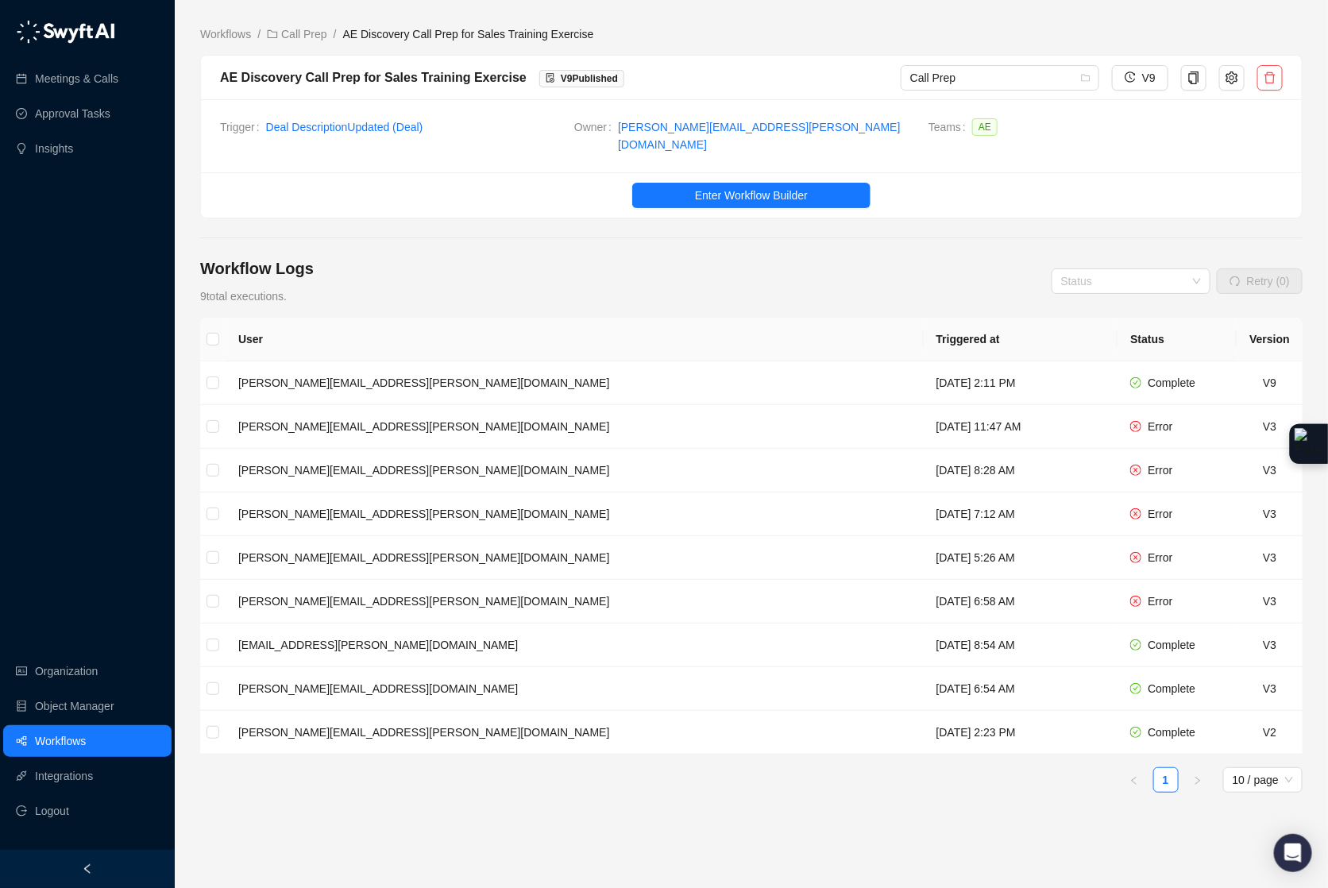
click at [280, 23] on div "Workflows / Call Prep / AE Discovery Call Prep for Sales Training Exercise AE D…" at bounding box center [751, 469] width 1102 height 912
click at [287, 25] on link "Call Prep" at bounding box center [297, 33] width 66 height 17
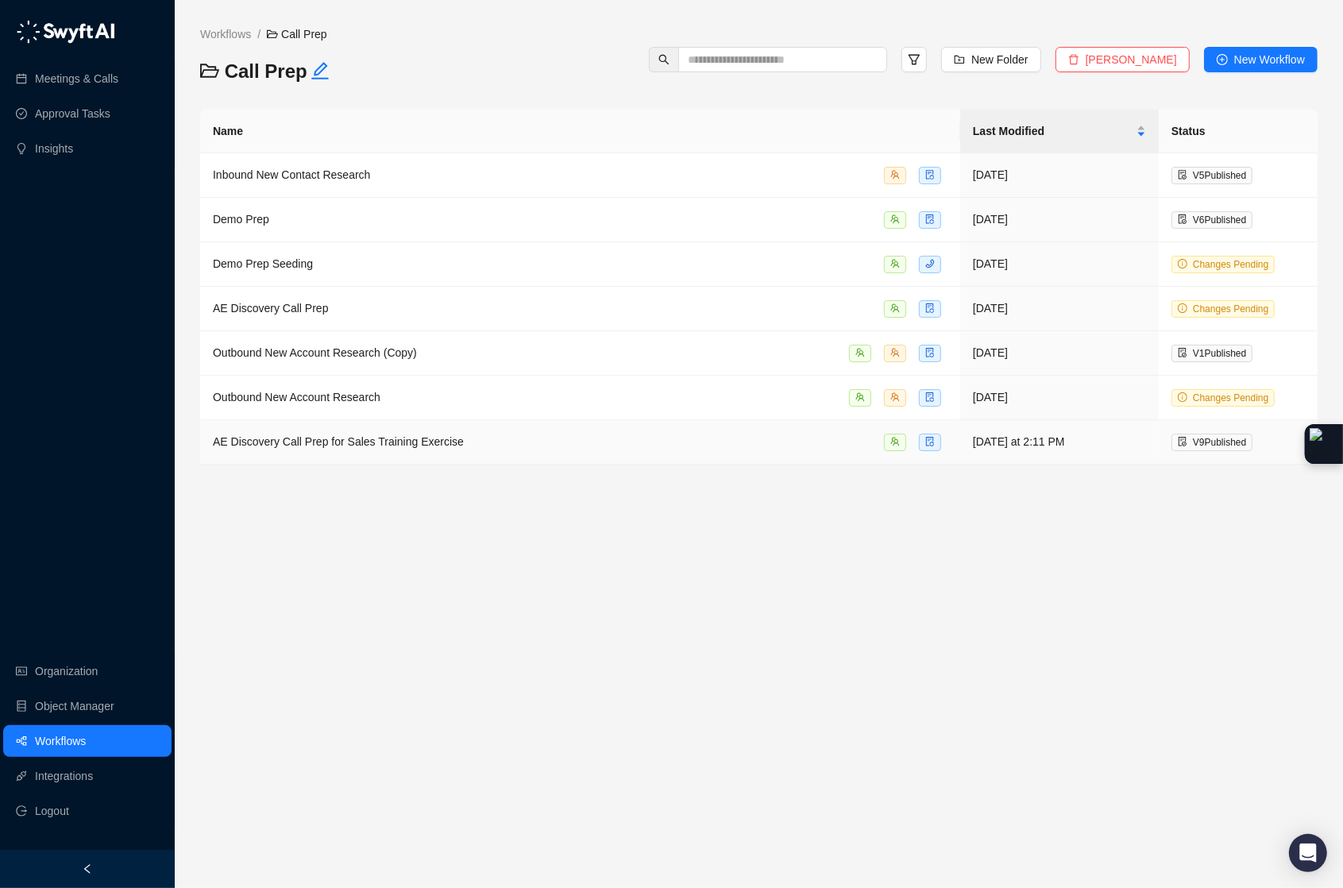
click at [351, 442] on span "AE Discovery Call Prep for Sales Training Exercise" at bounding box center [338, 441] width 251 height 13
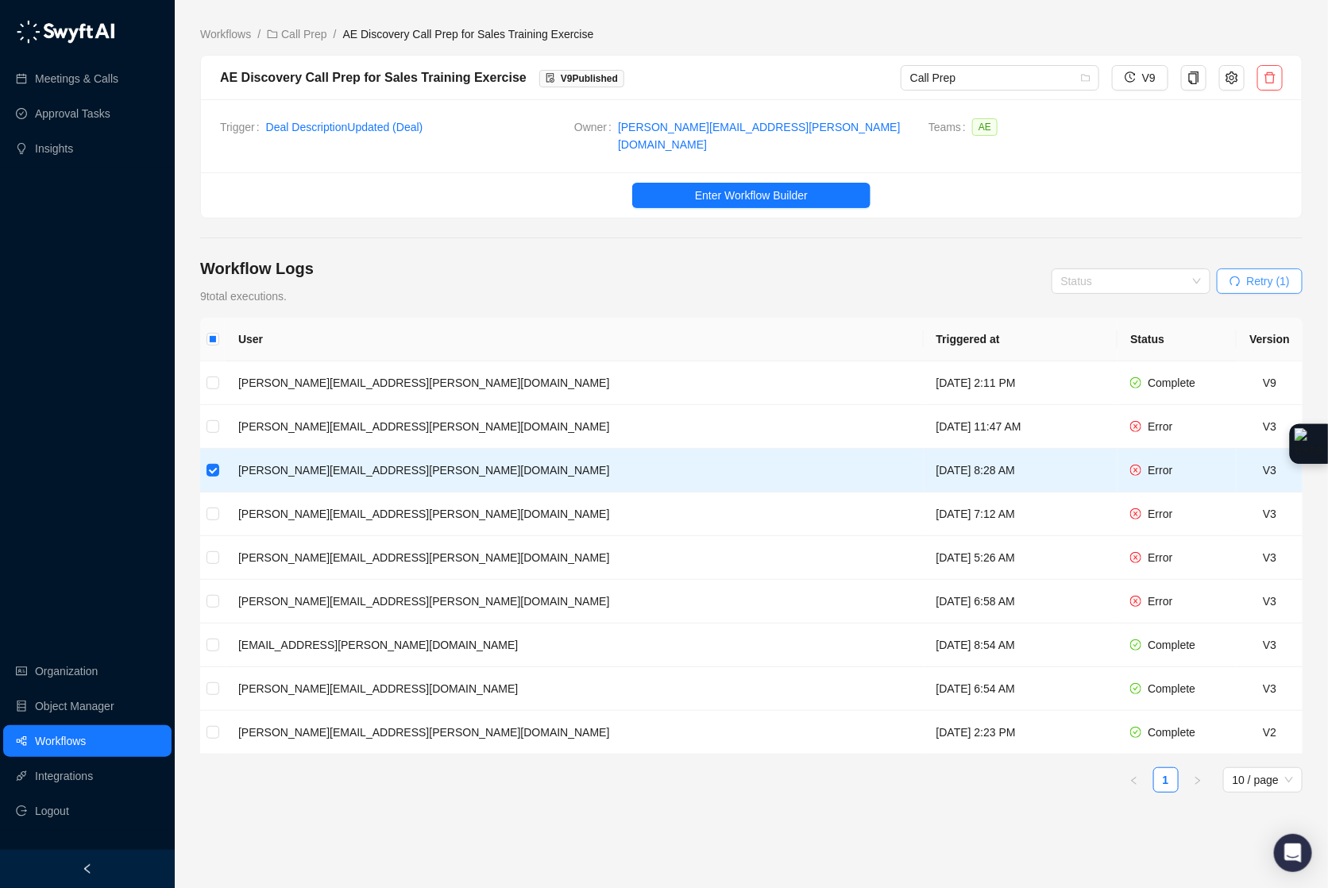
click at [1247, 272] on span "Retry (1)" at bounding box center [1268, 280] width 43 height 17
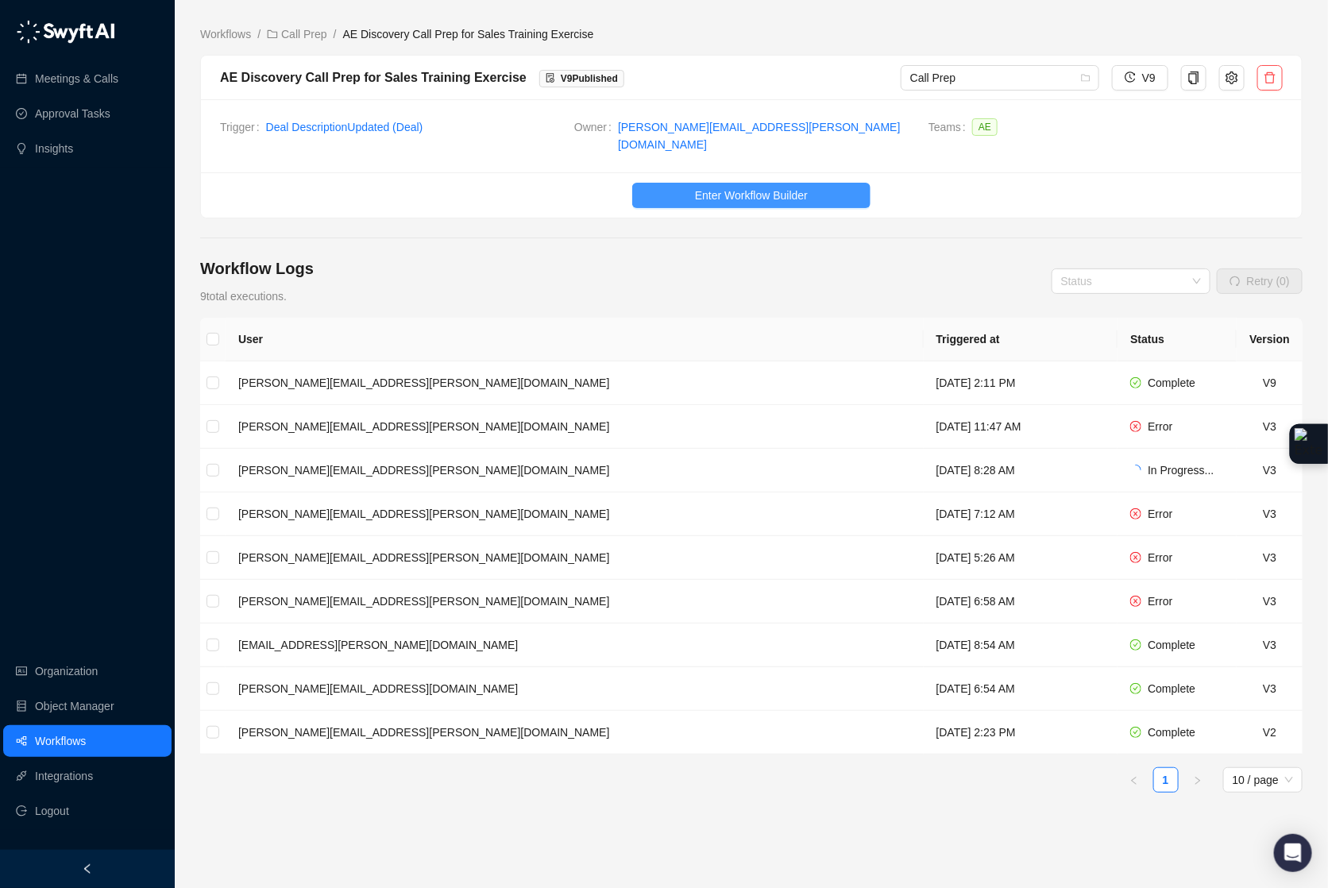
click at [715, 187] on span "Enter Workflow Builder" at bounding box center [751, 195] width 113 height 17
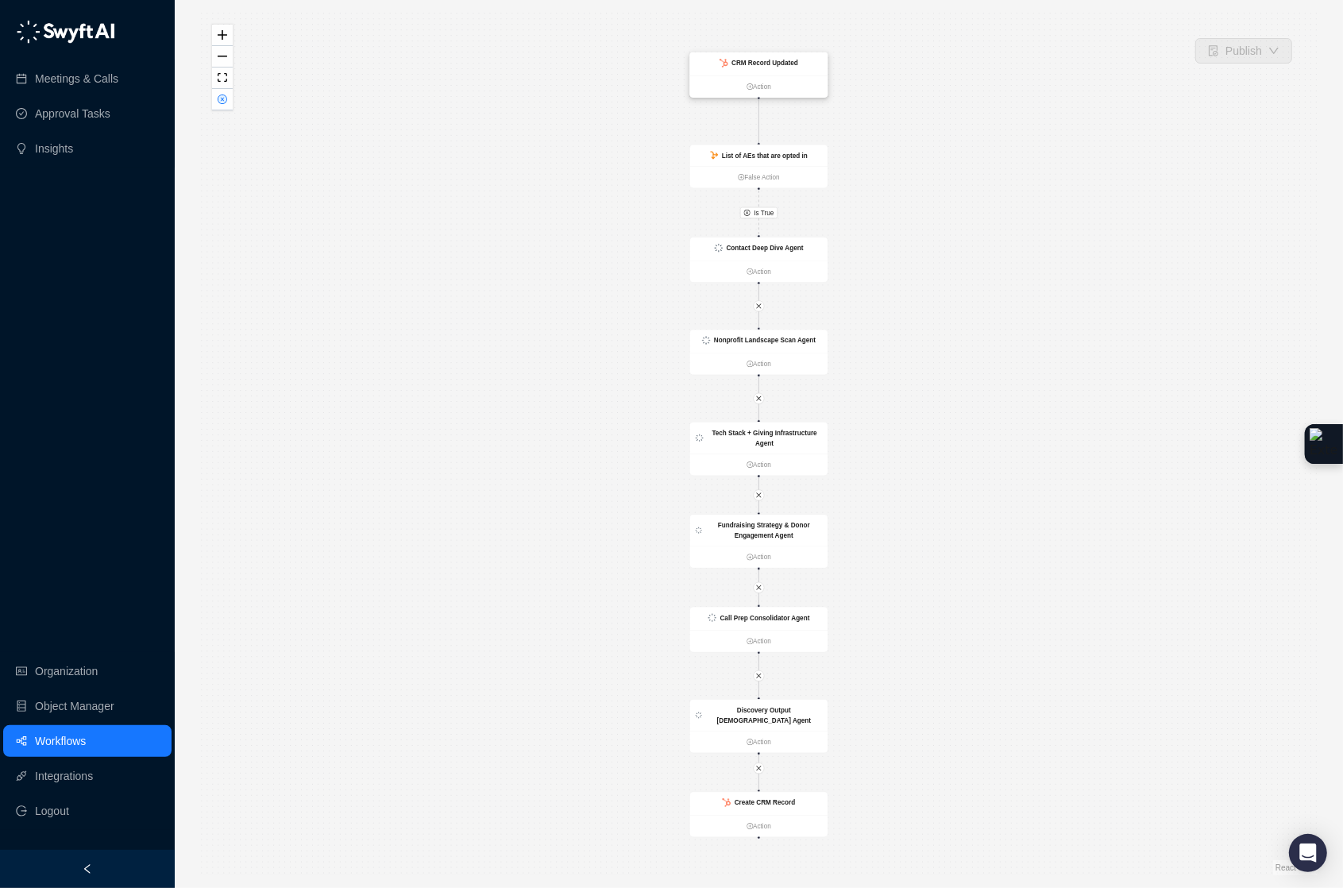
click at [782, 74] on div "CRM Record Updated" at bounding box center [758, 63] width 137 height 23
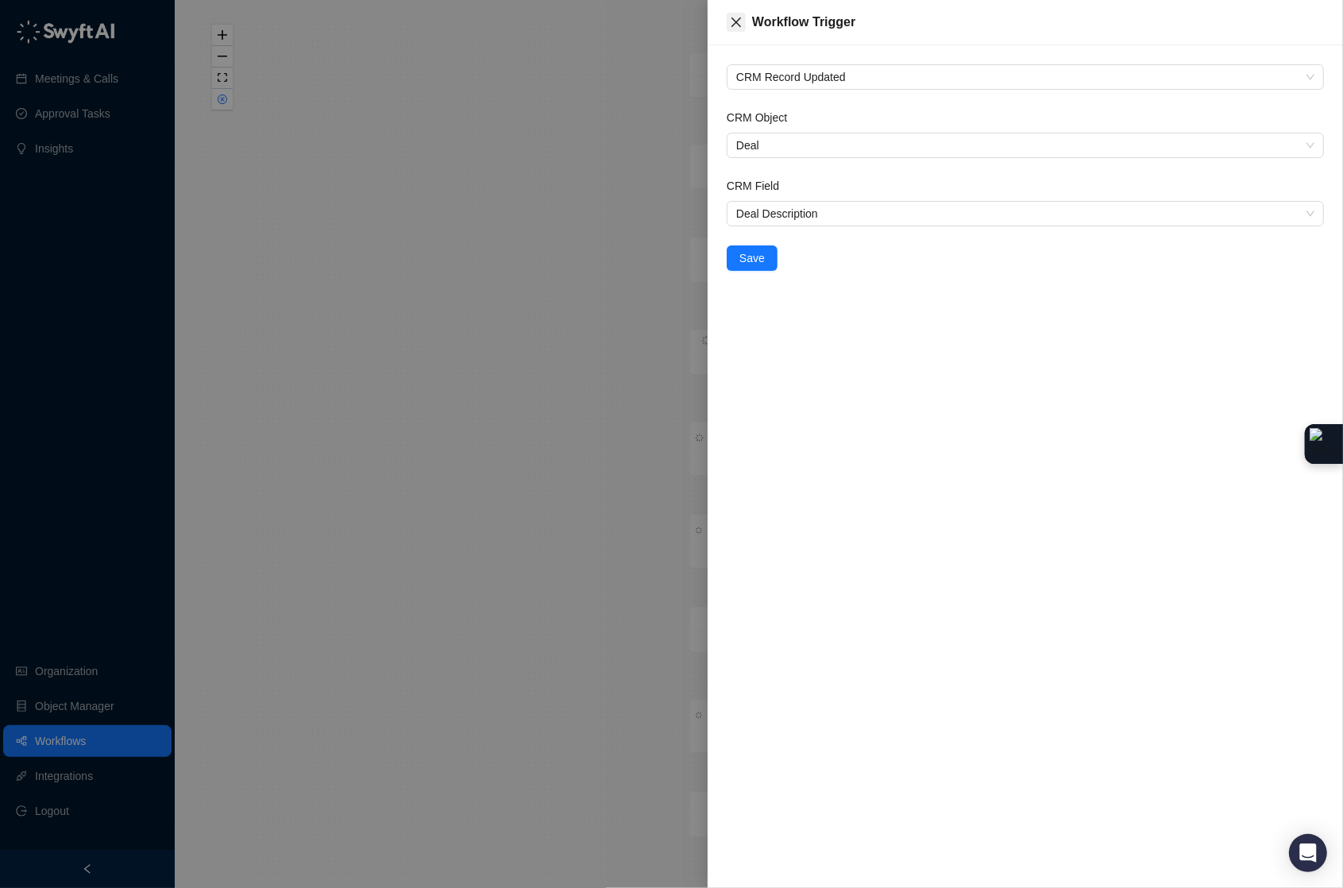
click at [735, 18] on button "Close" at bounding box center [736, 22] width 19 height 19
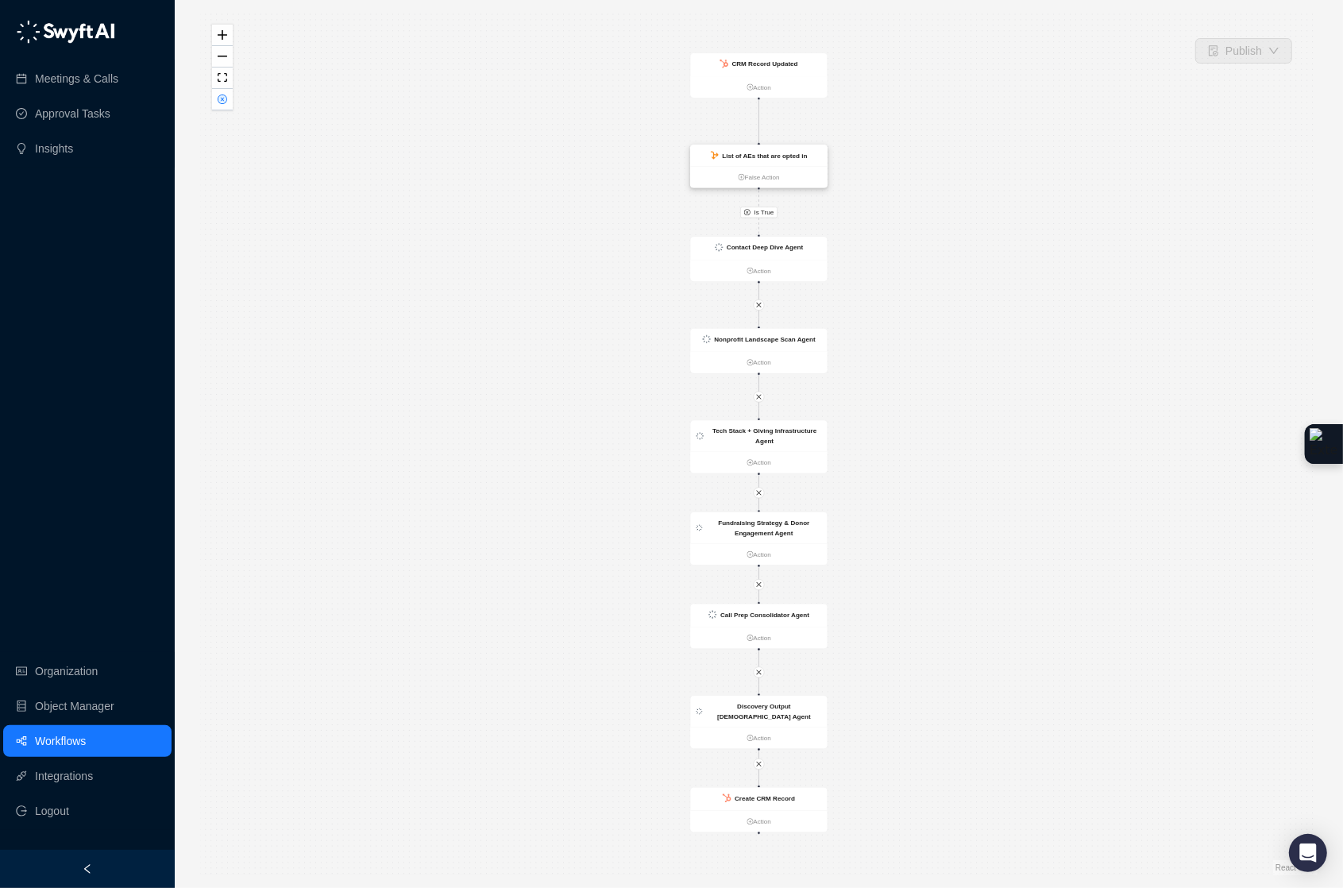
click at [779, 156] on strong "List of AEs that are opted in" at bounding box center [764, 155] width 85 height 7
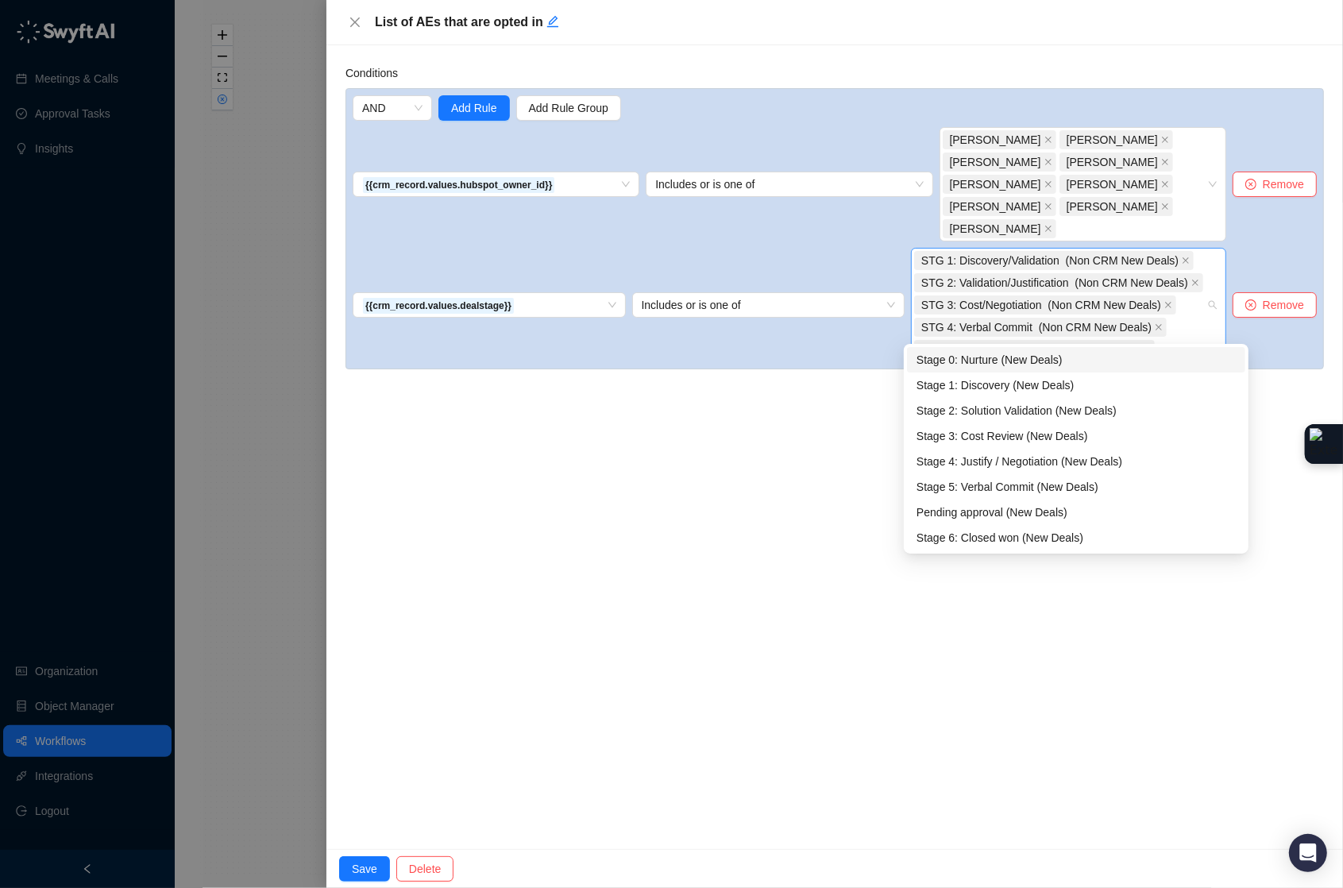
click at [1187, 330] on div "STG 1: Discovery/Validation (Non CRM New Deals) STG 2: Validation/Justification…" at bounding box center [1060, 304] width 292 height 111
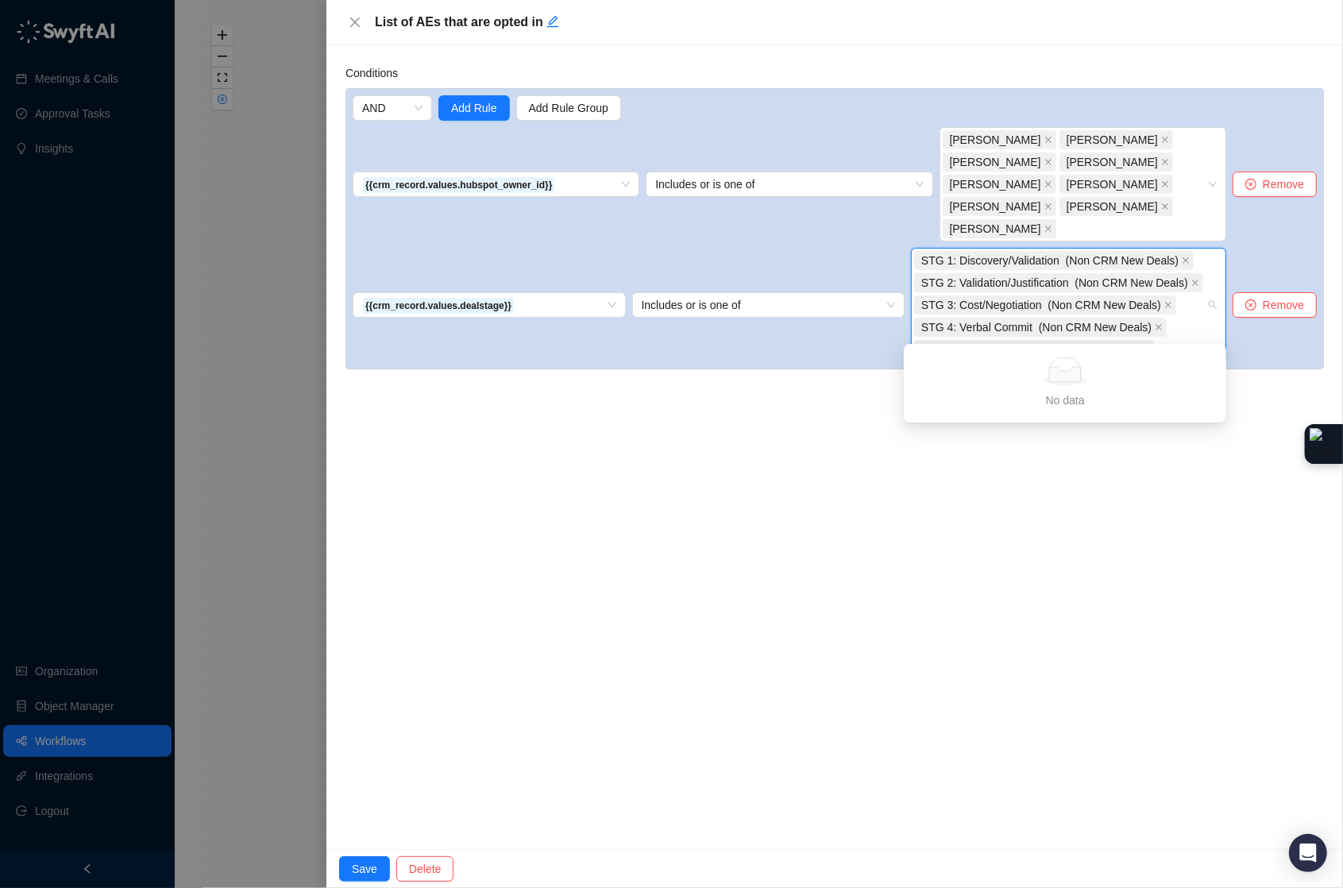
type input "*"
type input "*****"
click at [1141, 356] on div "ST Pending approval (Sales Training )" at bounding box center [1065, 359] width 297 height 17
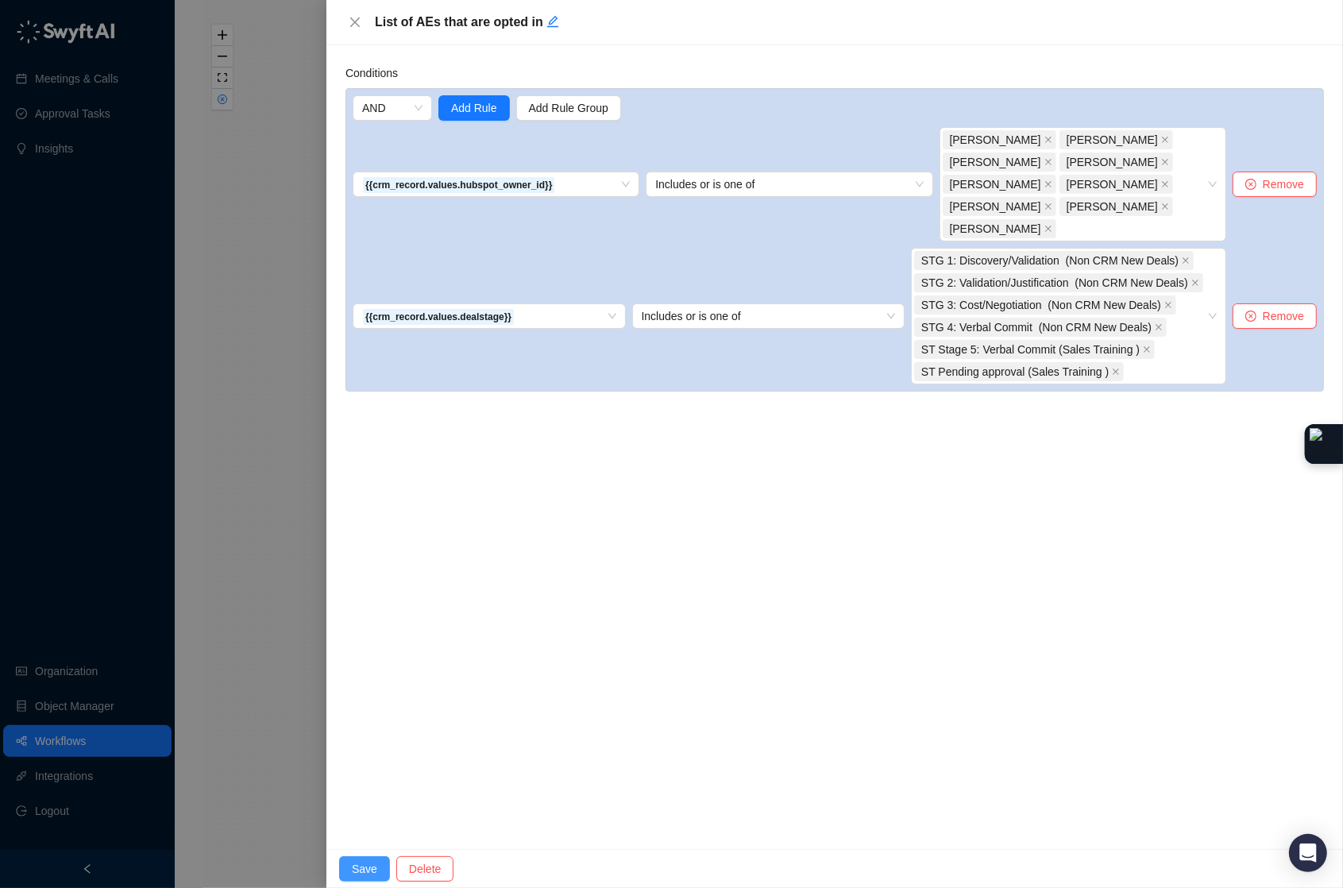
click at [369, 867] on span "Save" at bounding box center [364, 868] width 25 height 17
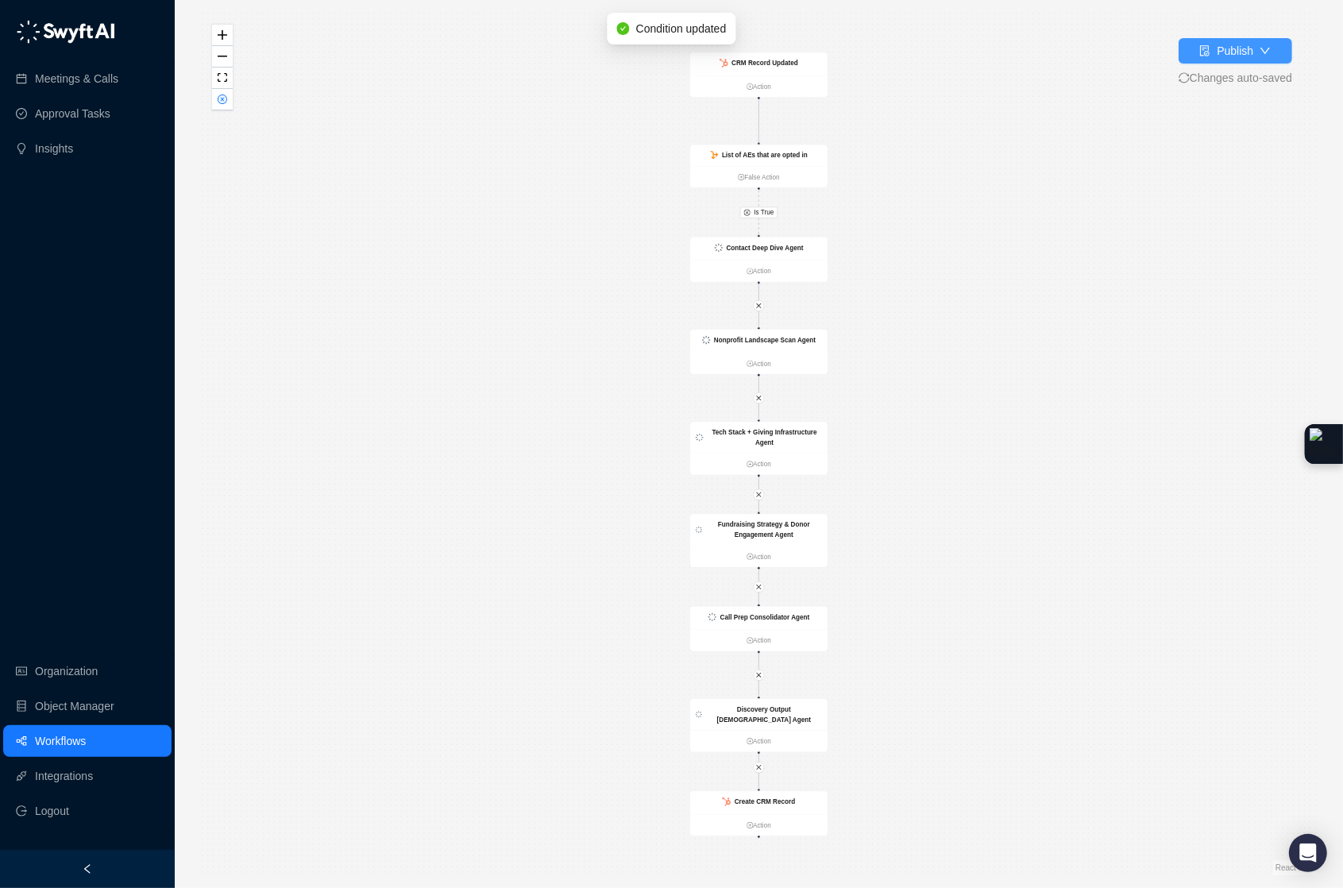
click at [1233, 55] on div "Publish" at bounding box center [1235, 50] width 37 height 17
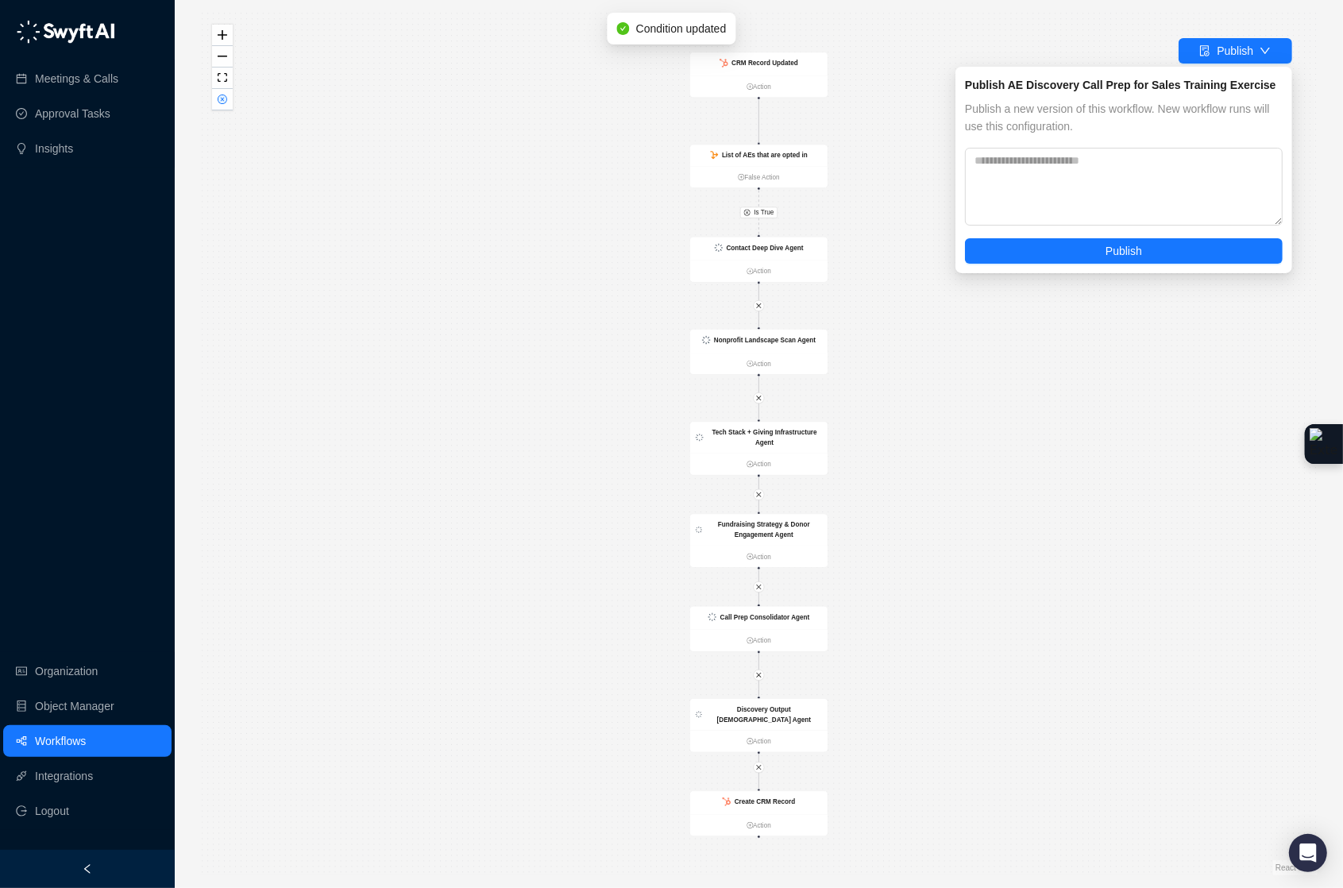
click at [1116, 264] on div "Publish AE Discovery Call Prep for Sales Training Exercise Publish a new versio…" at bounding box center [1123, 170] width 337 height 207
click at [1114, 256] on span "Publish" at bounding box center [1124, 250] width 37 height 17
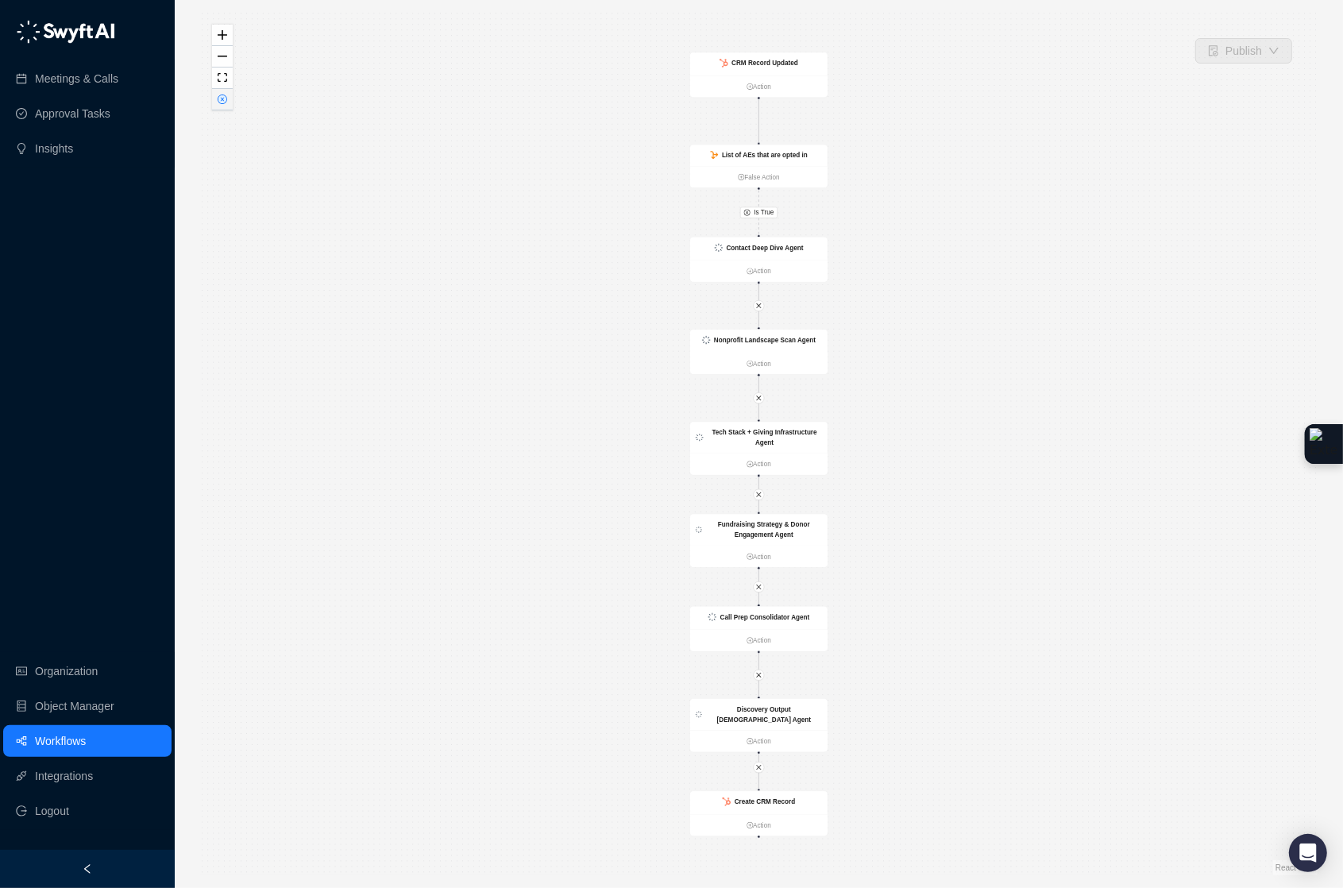
click at [227, 110] on button "button" at bounding box center [222, 99] width 21 height 21
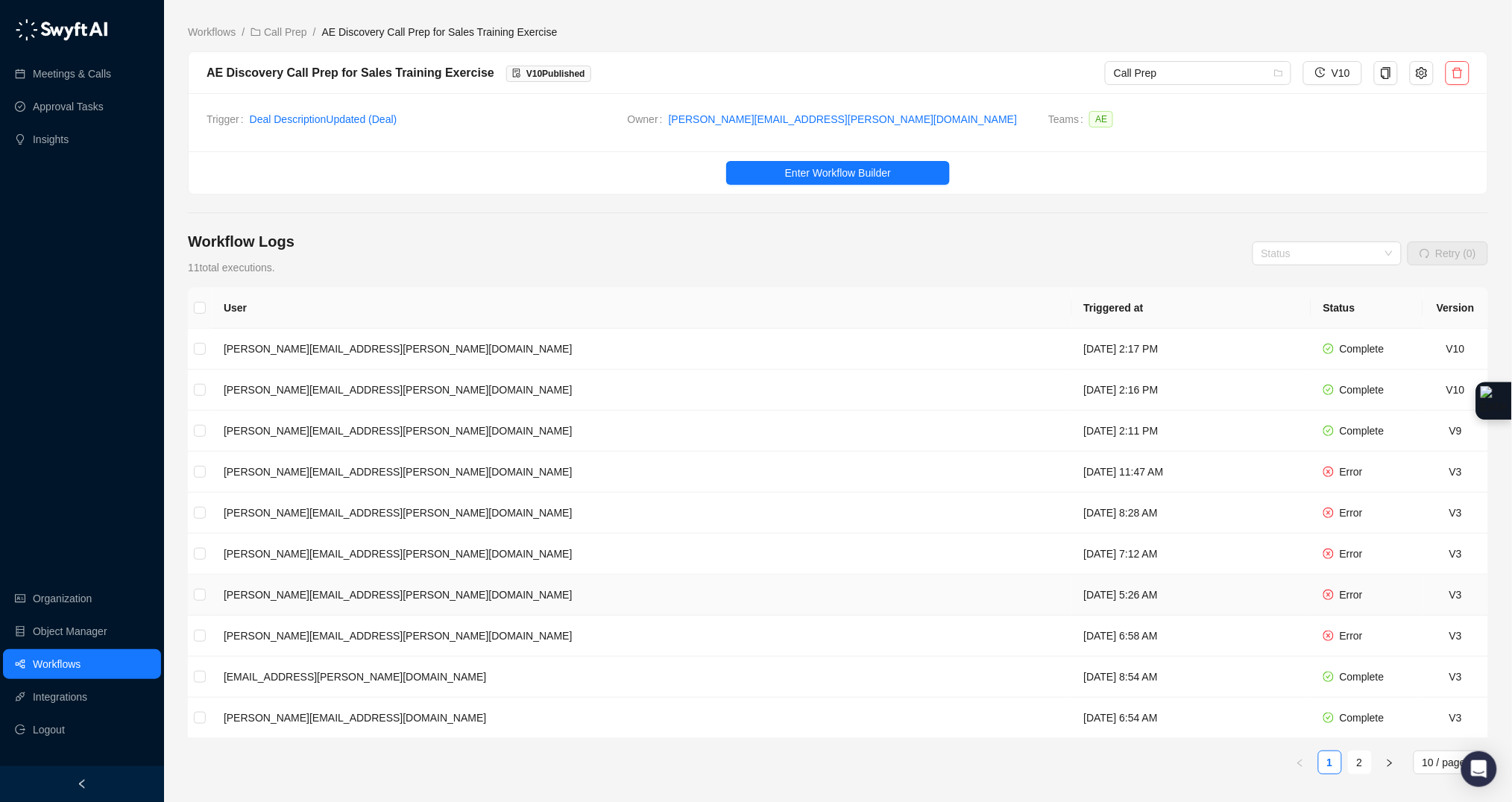
scroll to position [4, 0]
click at [626, 552] on td "[PERSON_NAME][EMAIL_ADDRESS][PERSON_NAME][DOMAIN_NAME]" at bounding box center [642, 554] width 861 height 41
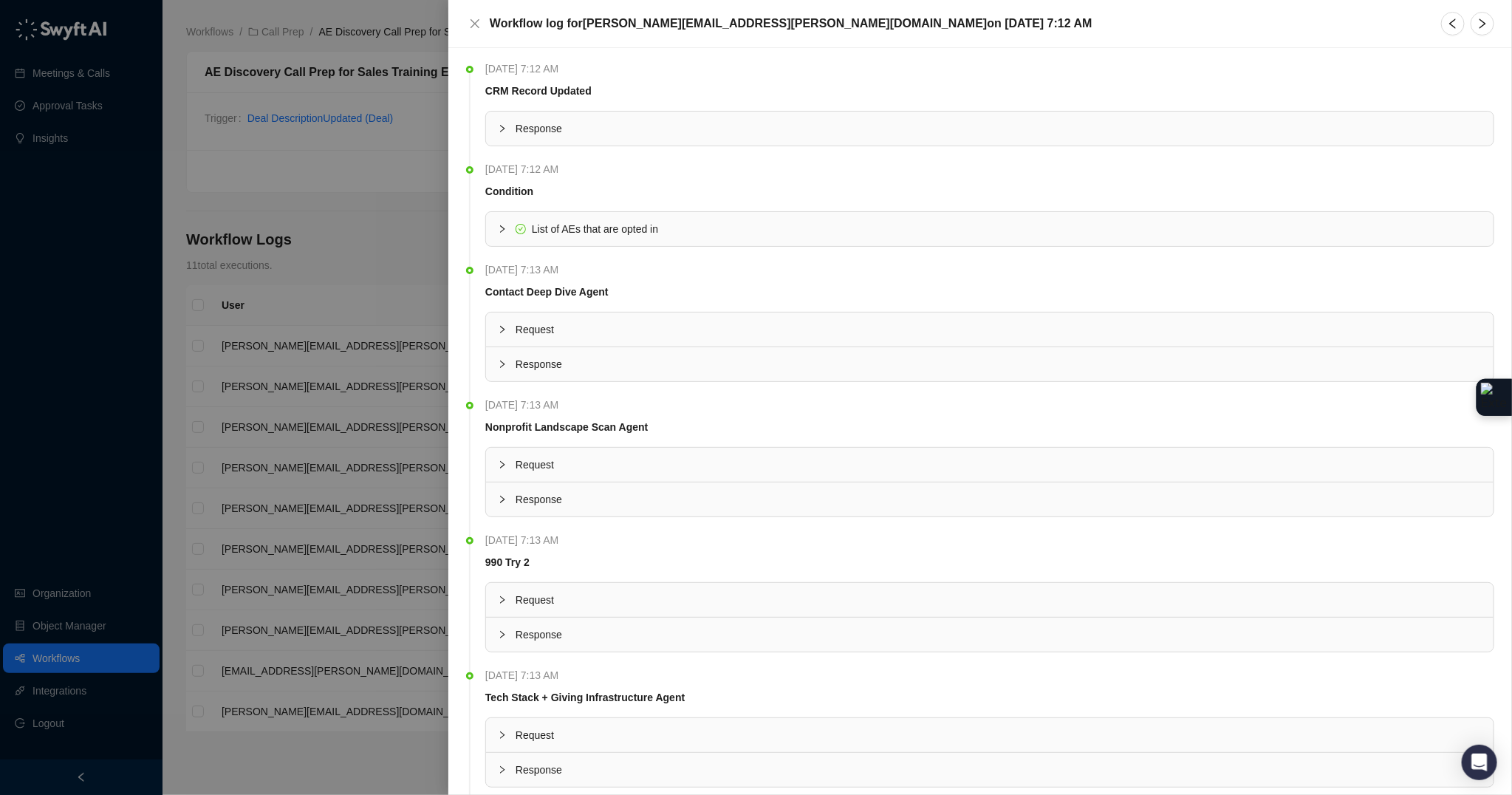
click at [793, 120] on span "Response" at bounding box center [998, 127] width 966 height 16
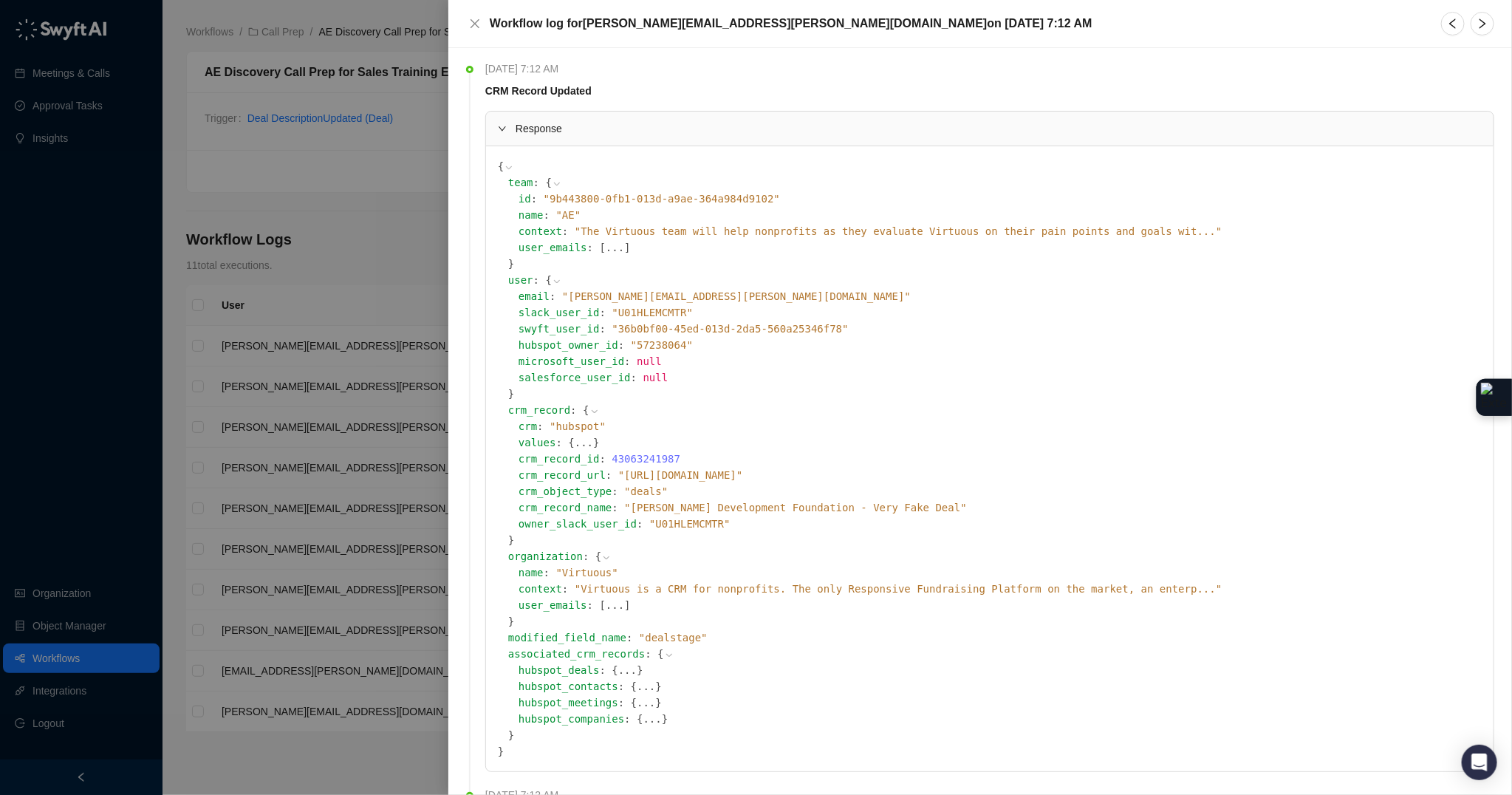
click at [735, 479] on span "" https://app.hubspot.com/contacts/539405/deals/43063241987 "" at bounding box center [681, 474] width 125 height 12
click at [736, 479] on span "" https://app.hubspot.com/contacts/539405/deals/43063241987 "" at bounding box center [681, 474] width 125 height 12
click at [743, 472] on span "" https://app.hubspot.com/contacts/539405/deals/43063241987 "" at bounding box center [681, 474] width 125 height 12
click at [0, 0] on icon at bounding box center [0, 0] width 0 height 0
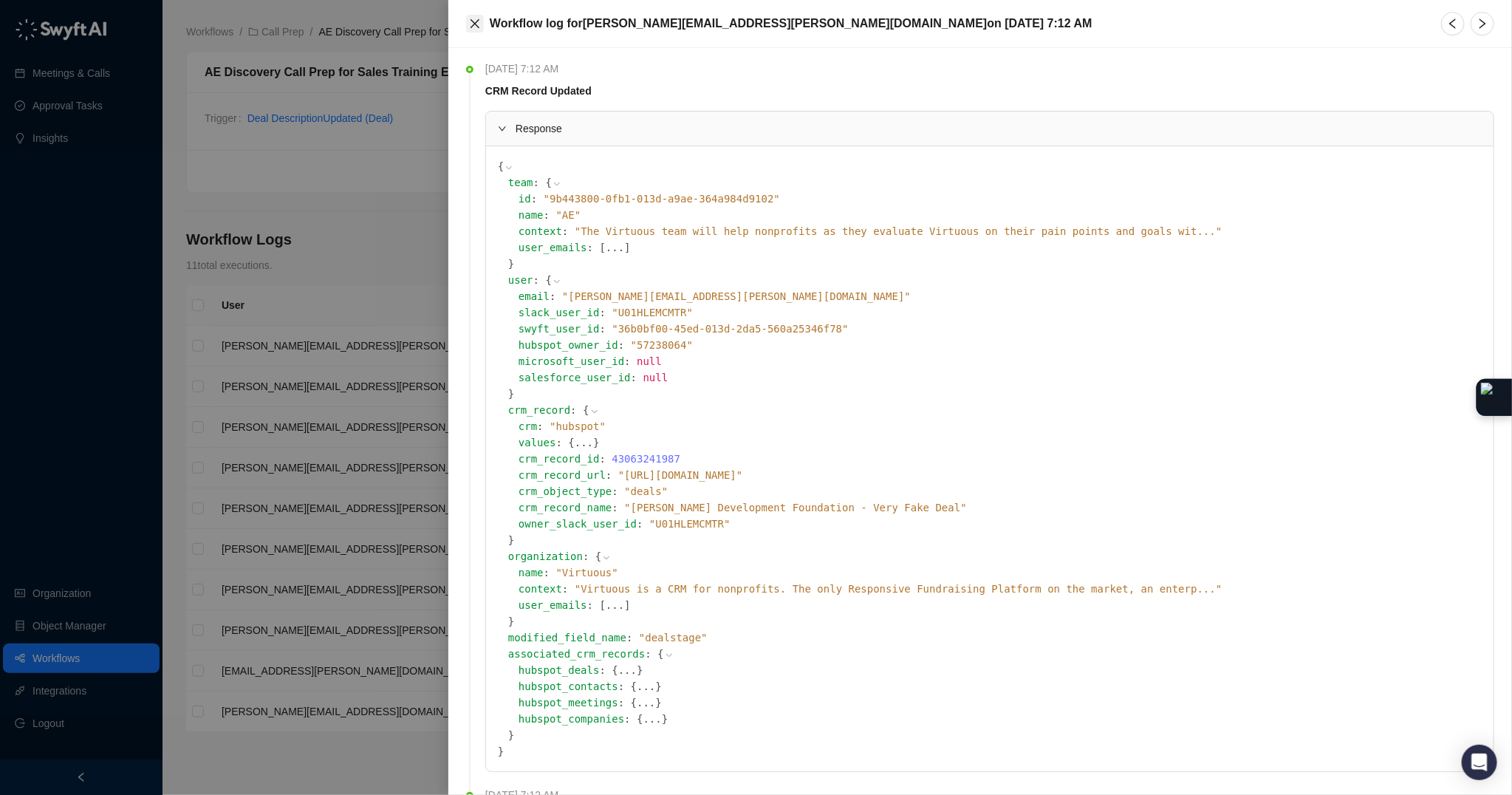
click at [473, 27] on icon "close" at bounding box center [474, 23] width 12 height 12
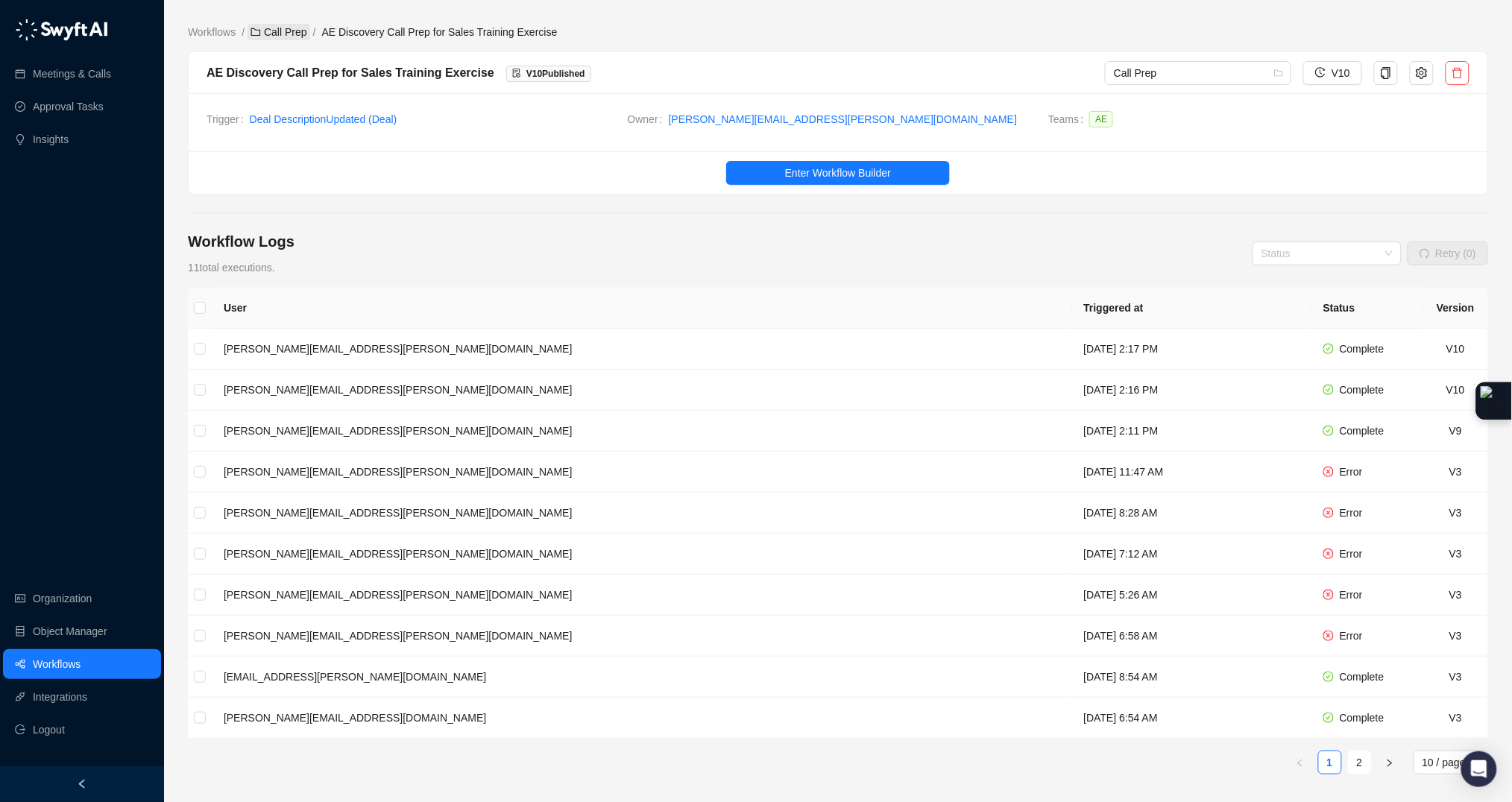
click at [299, 37] on link "Call Prep" at bounding box center [279, 31] width 62 height 16
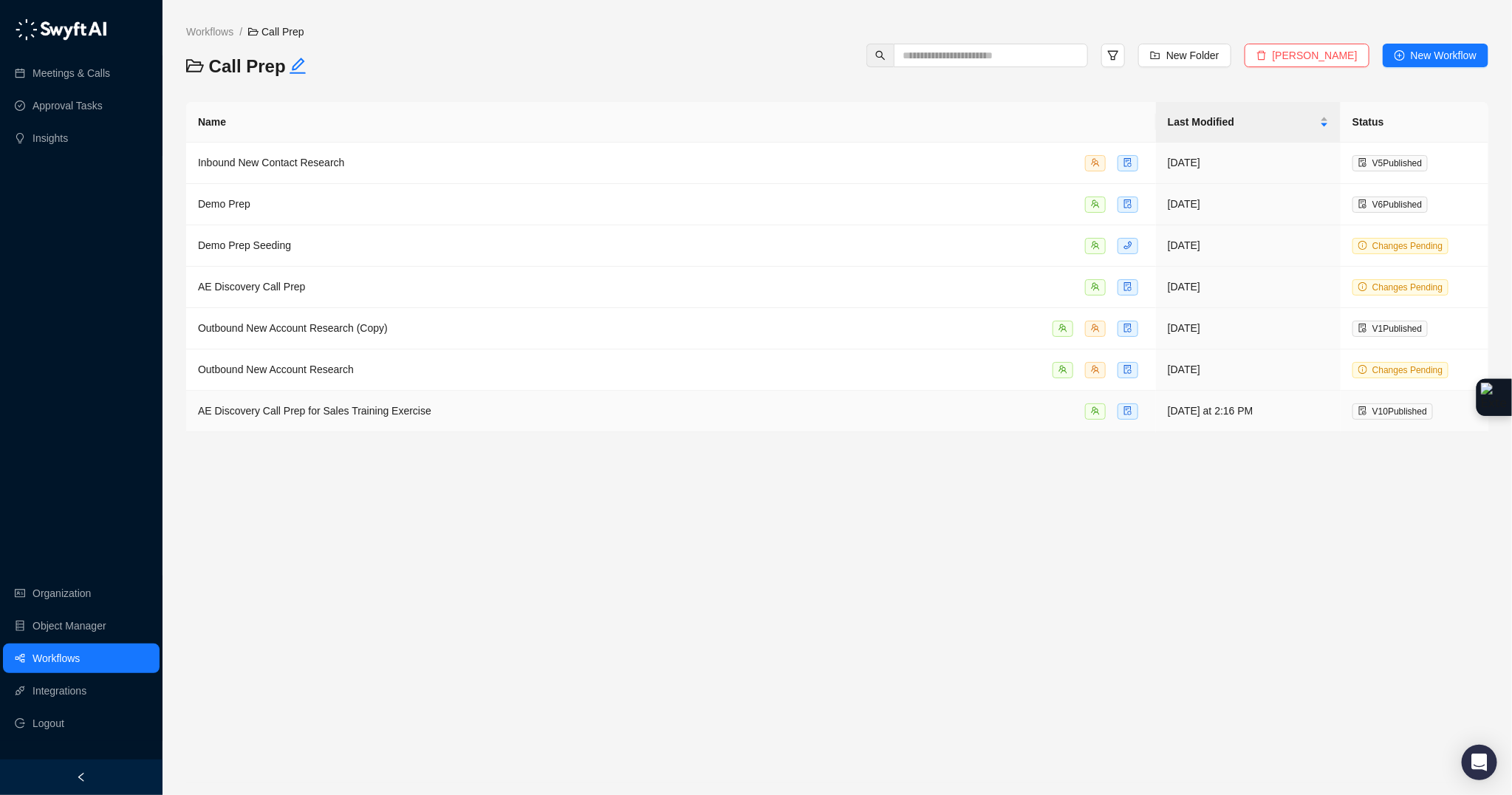
click at [285, 426] on td "AE Discovery Call Prep for Sales Training Exercise" at bounding box center [670, 411] width 970 height 41
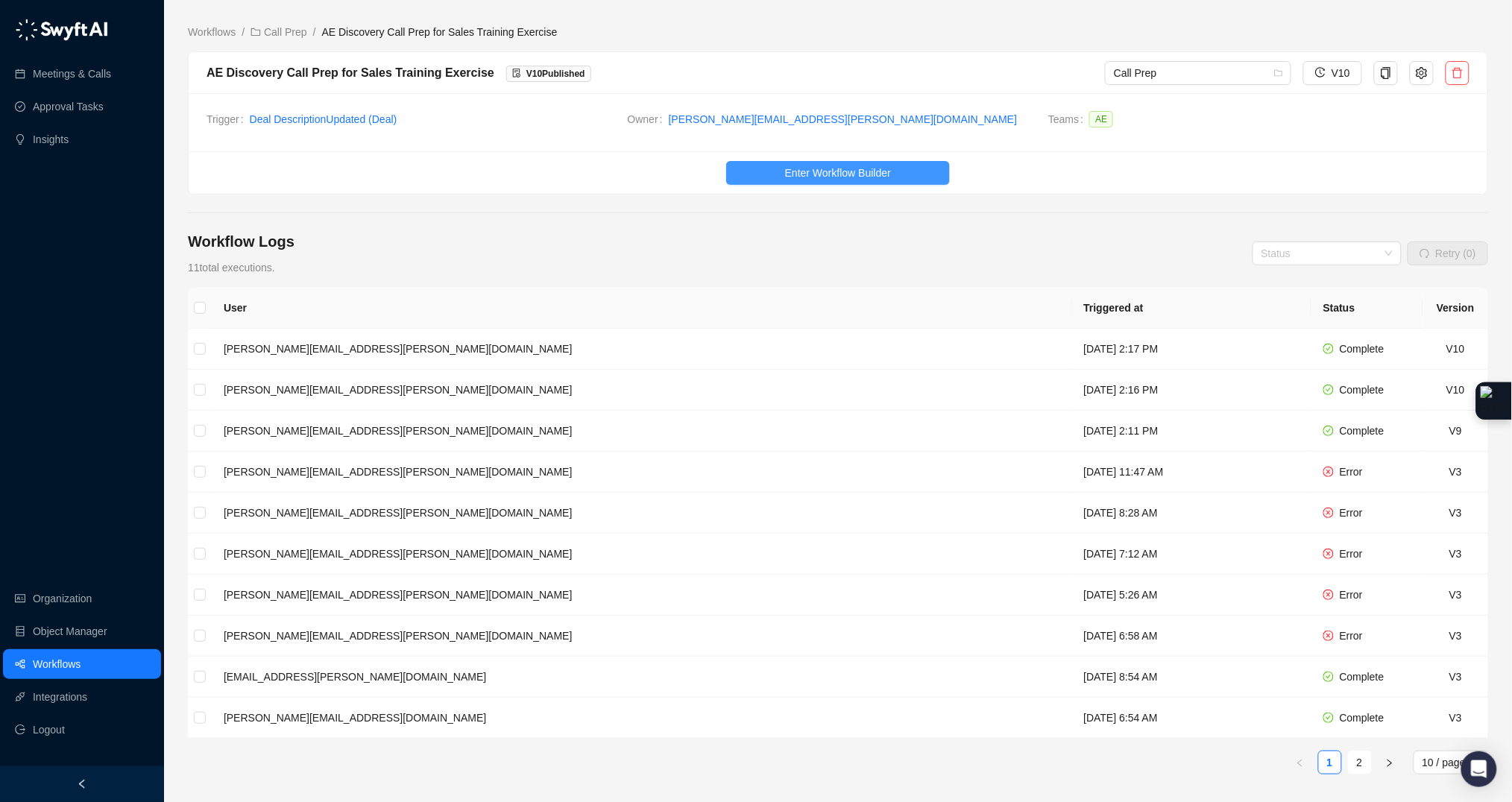
click at [878, 172] on span "Enter Workflow Builder" at bounding box center [837, 173] width 106 height 16
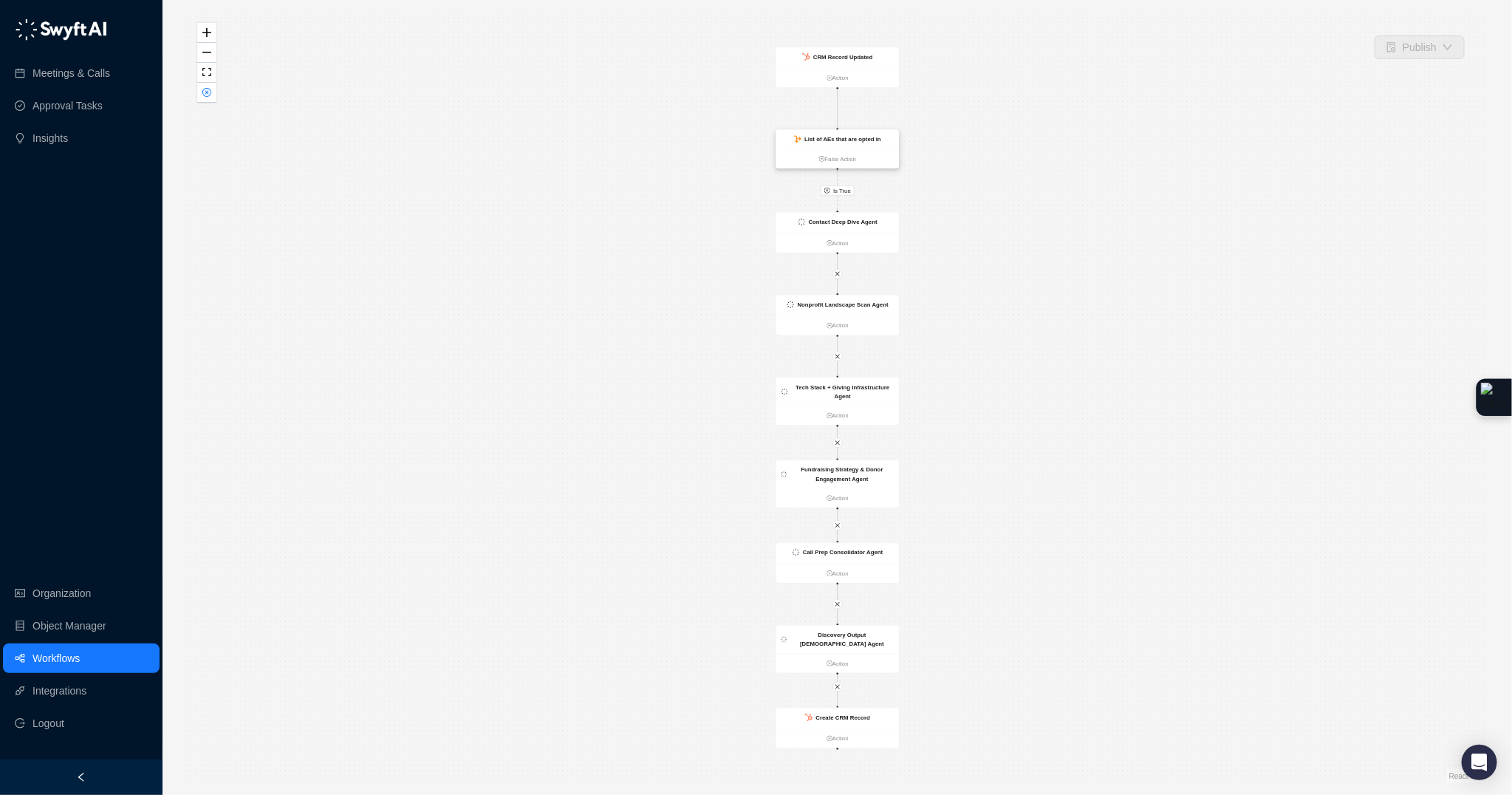
click at [818, 142] on div "List of AEs that are opted in" at bounding box center [842, 139] width 77 height 9
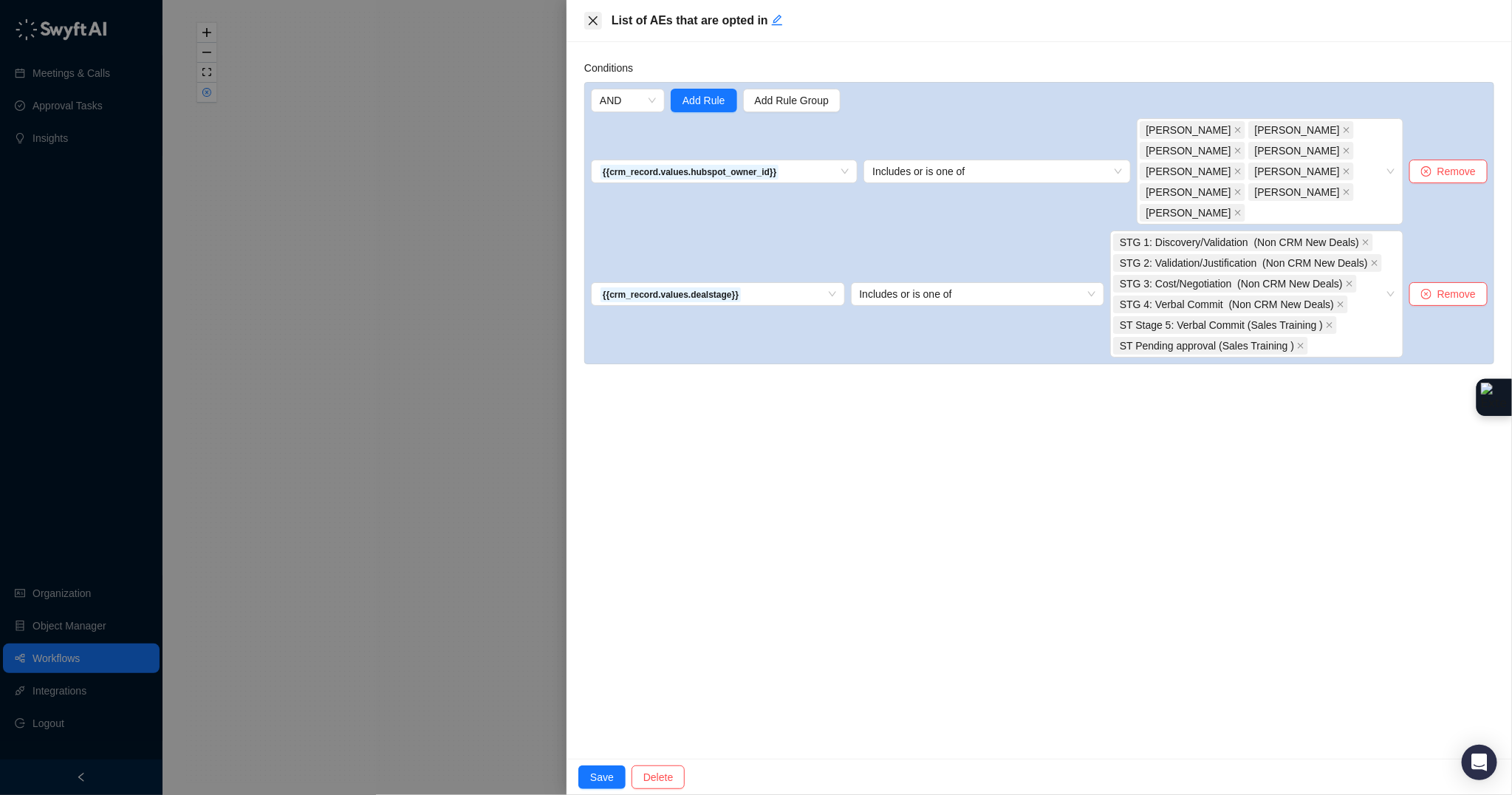
click at [589, 17] on icon "close" at bounding box center [592, 20] width 12 height 12
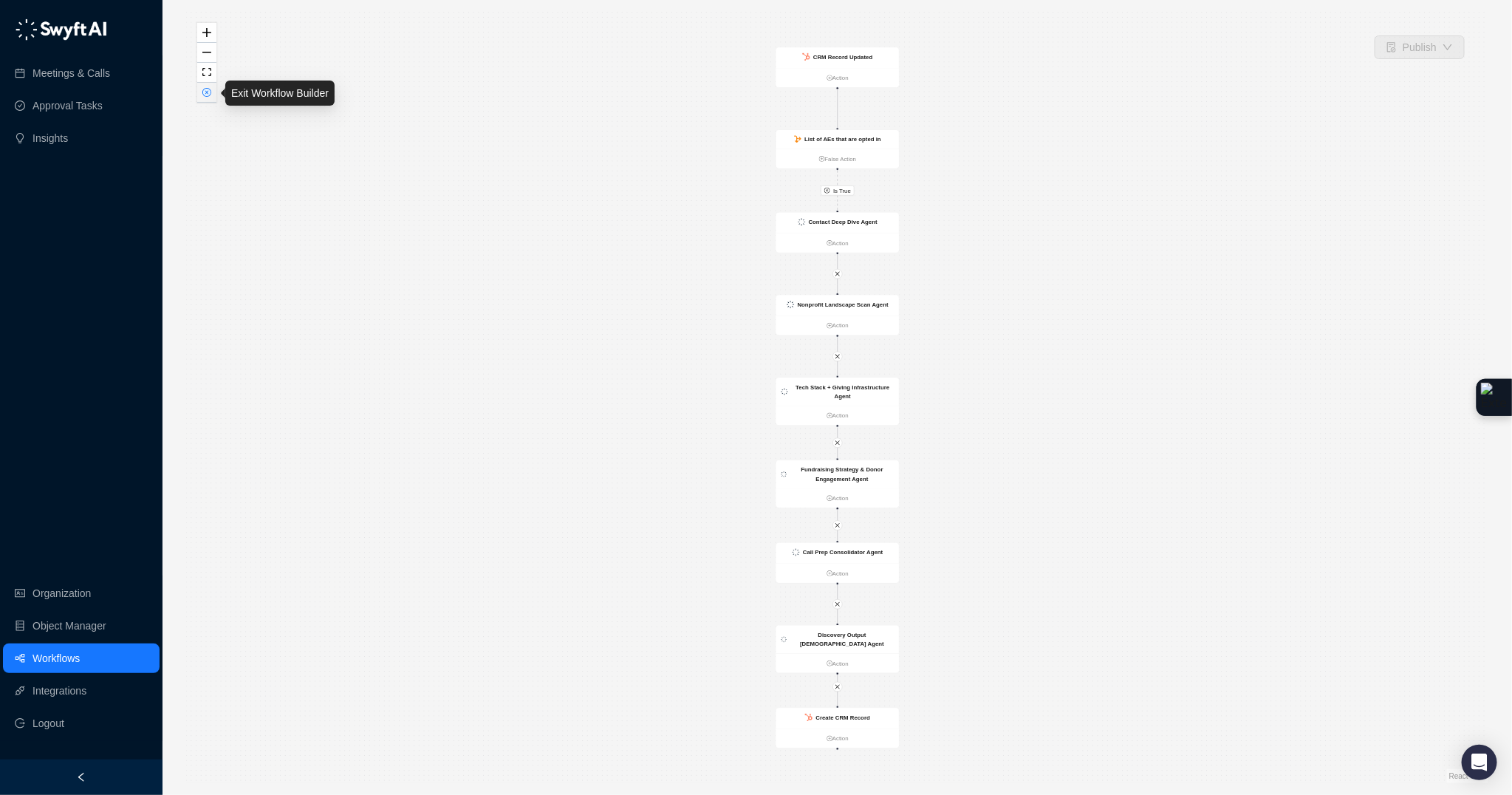
click at [203, 95] on icon "close-circle" at bounding box center [207, 93] width 9 height 9
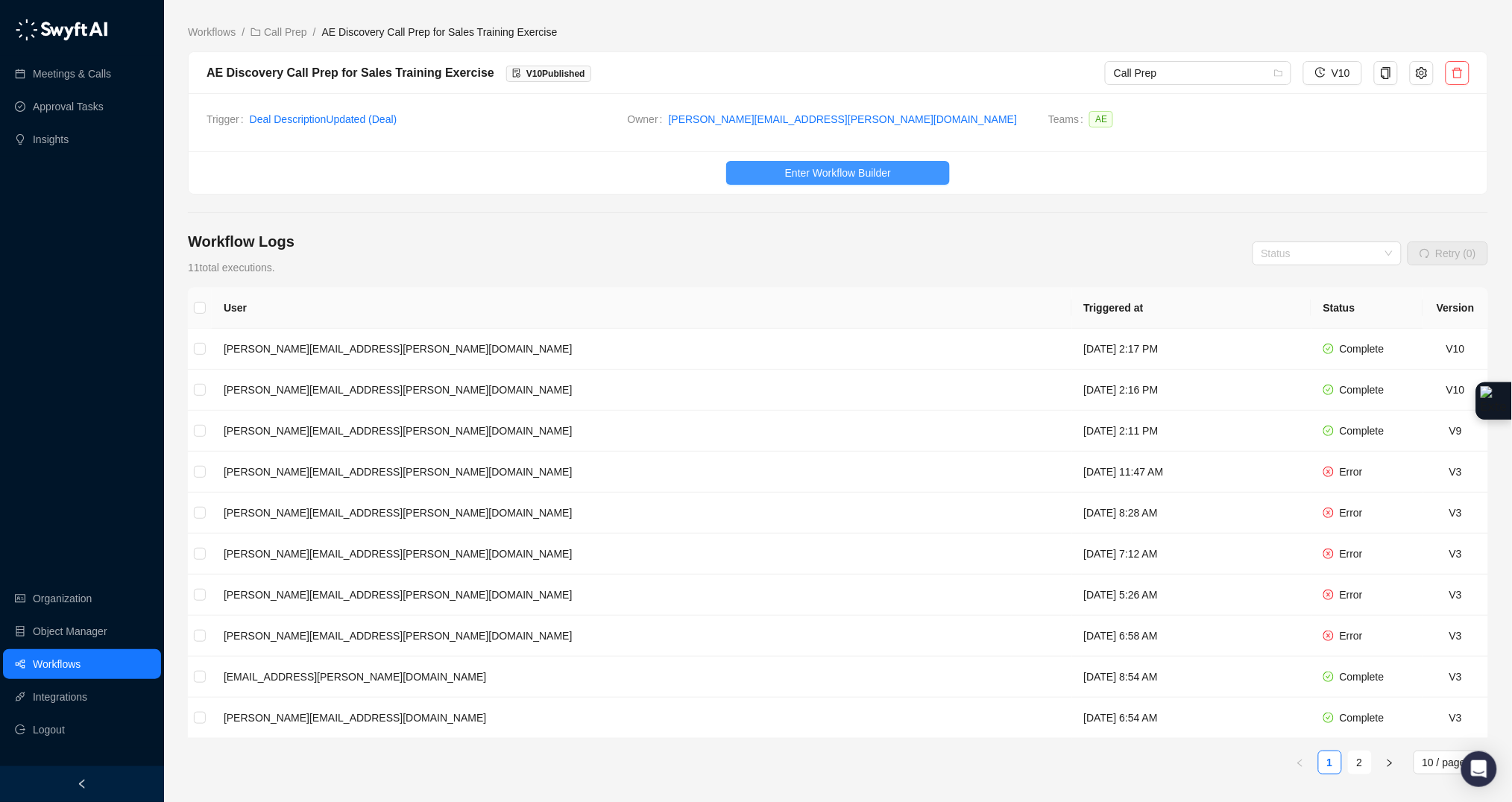
click at [825, 167] on span "Enter Workflow Builder" at bounding box center [837, 173] width 106 height 16
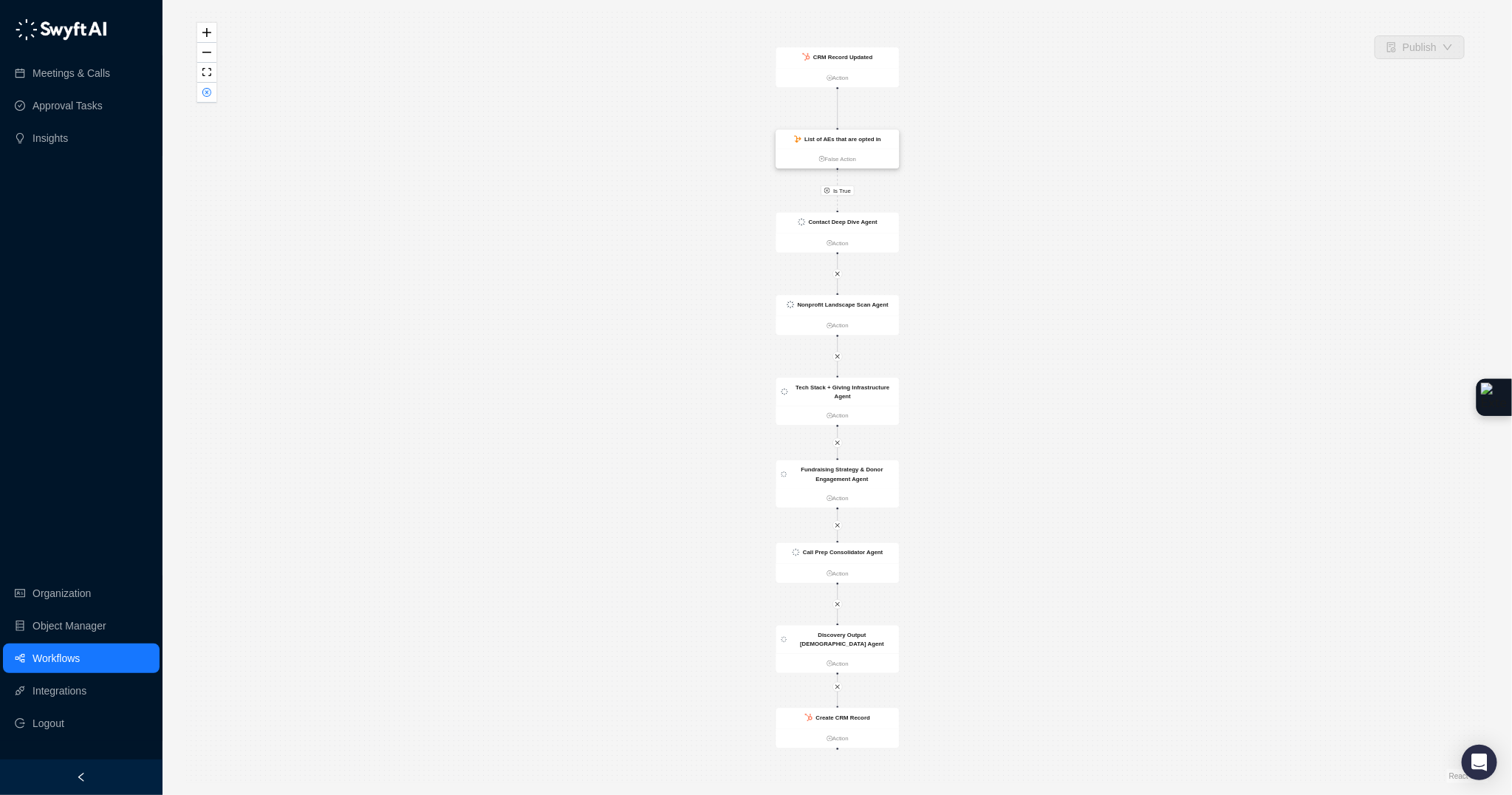
click at [888, 145] on div "List of AEs that are opted in" at bounding box center [838, 139] width 124 height 20
click at [888, 145] on div "List of AEs that are opted in" at bounding box center [839, 140] width 124 height 20
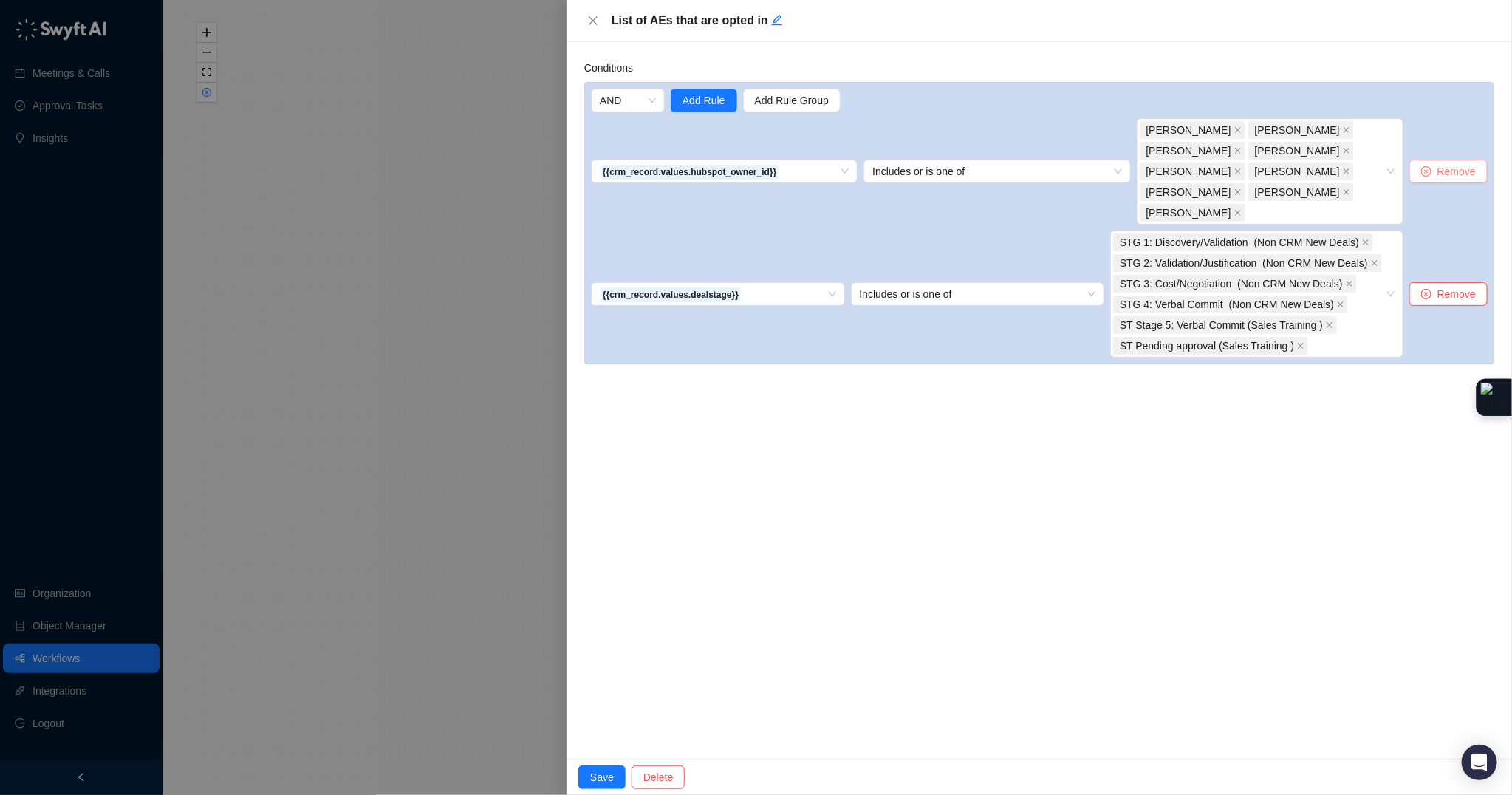
click at [1468, 166] on span "Remove" at bounding box center [1456, 171] width 38 height 16
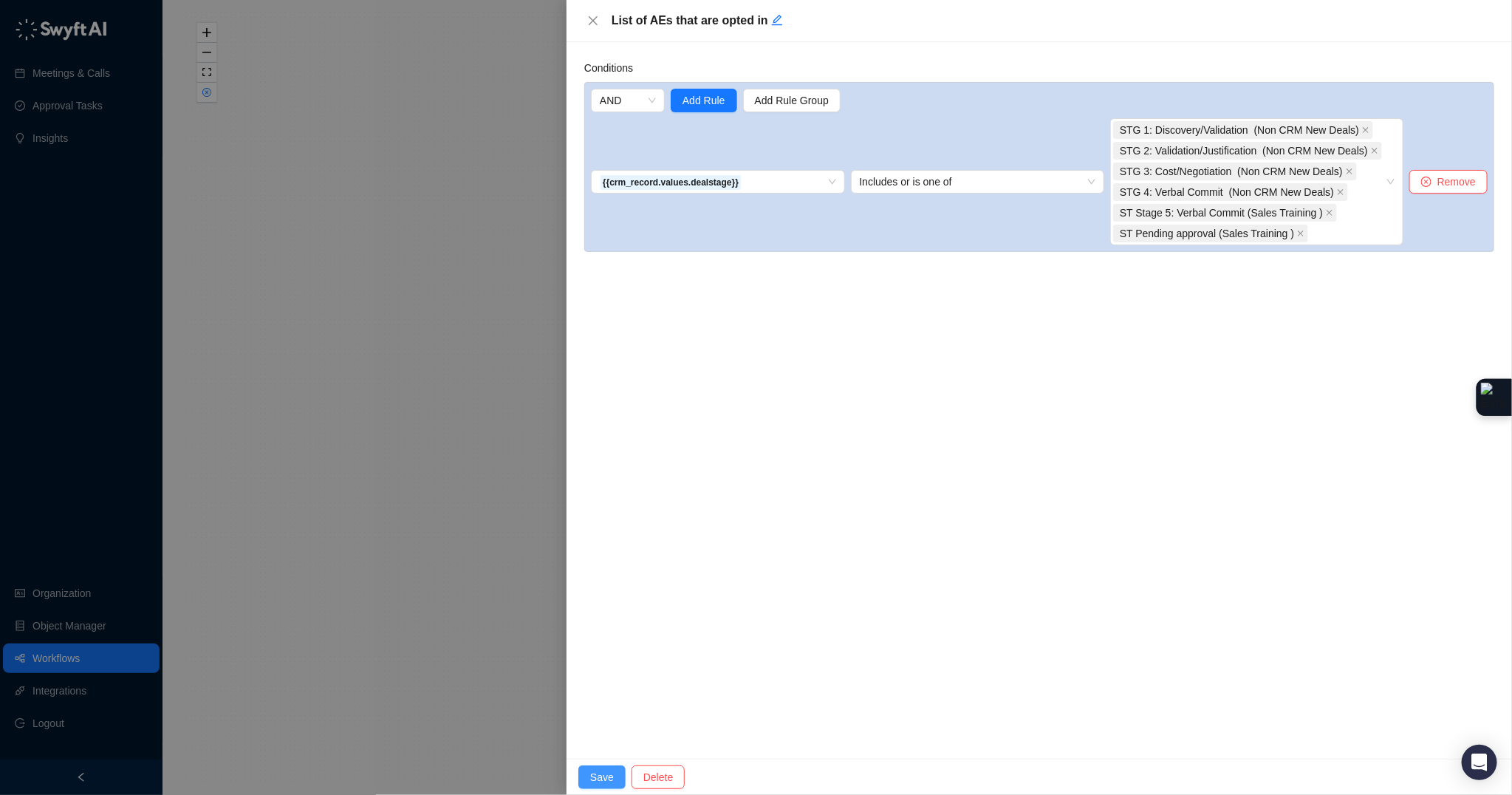
click at [613, 780] on span "Save" at bounding box center [602, 776] width 23 height 16
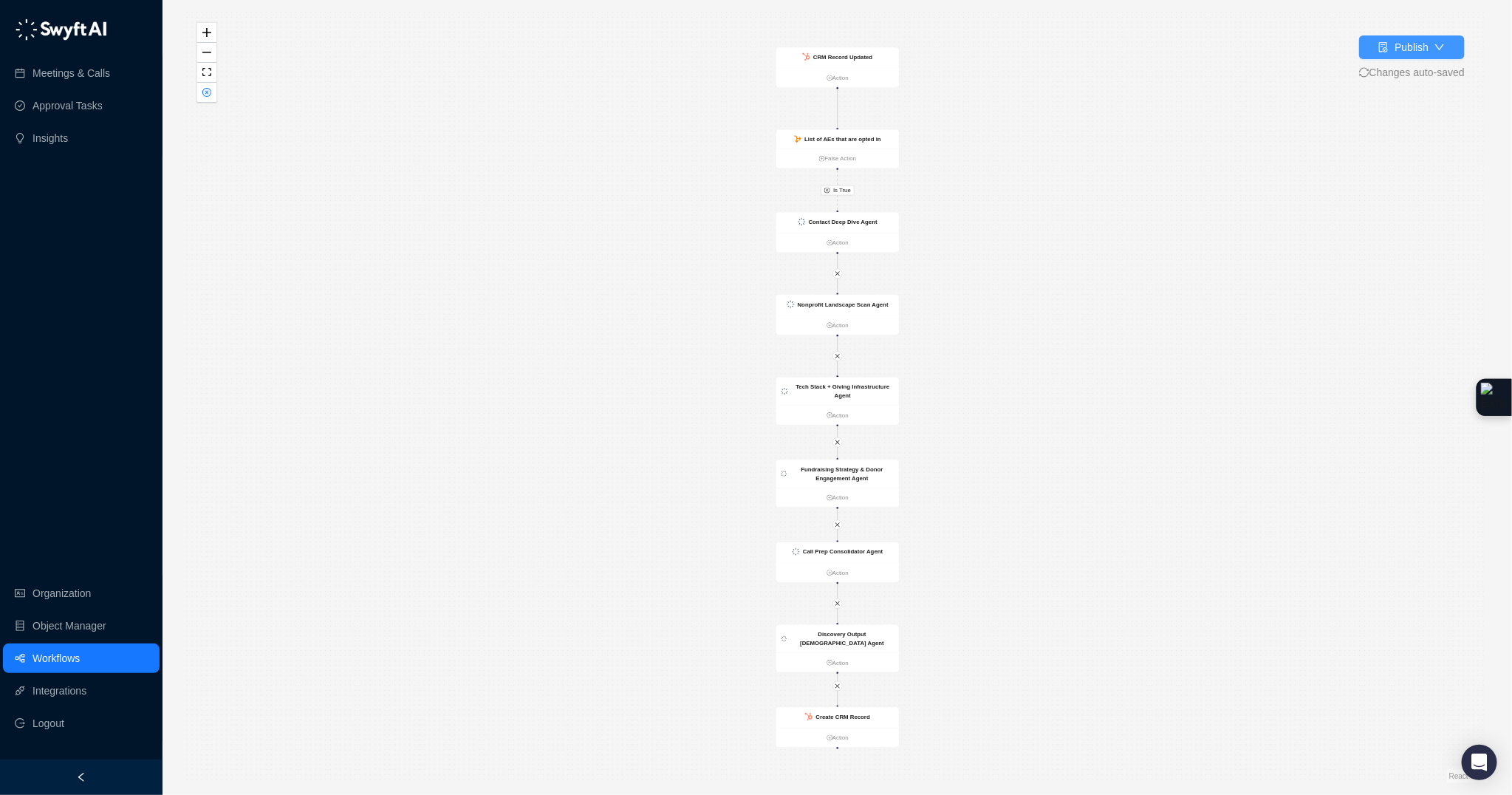
click at [1396, 55] on div "Publish" at bounding box center [1412, 46] width 34 height 16
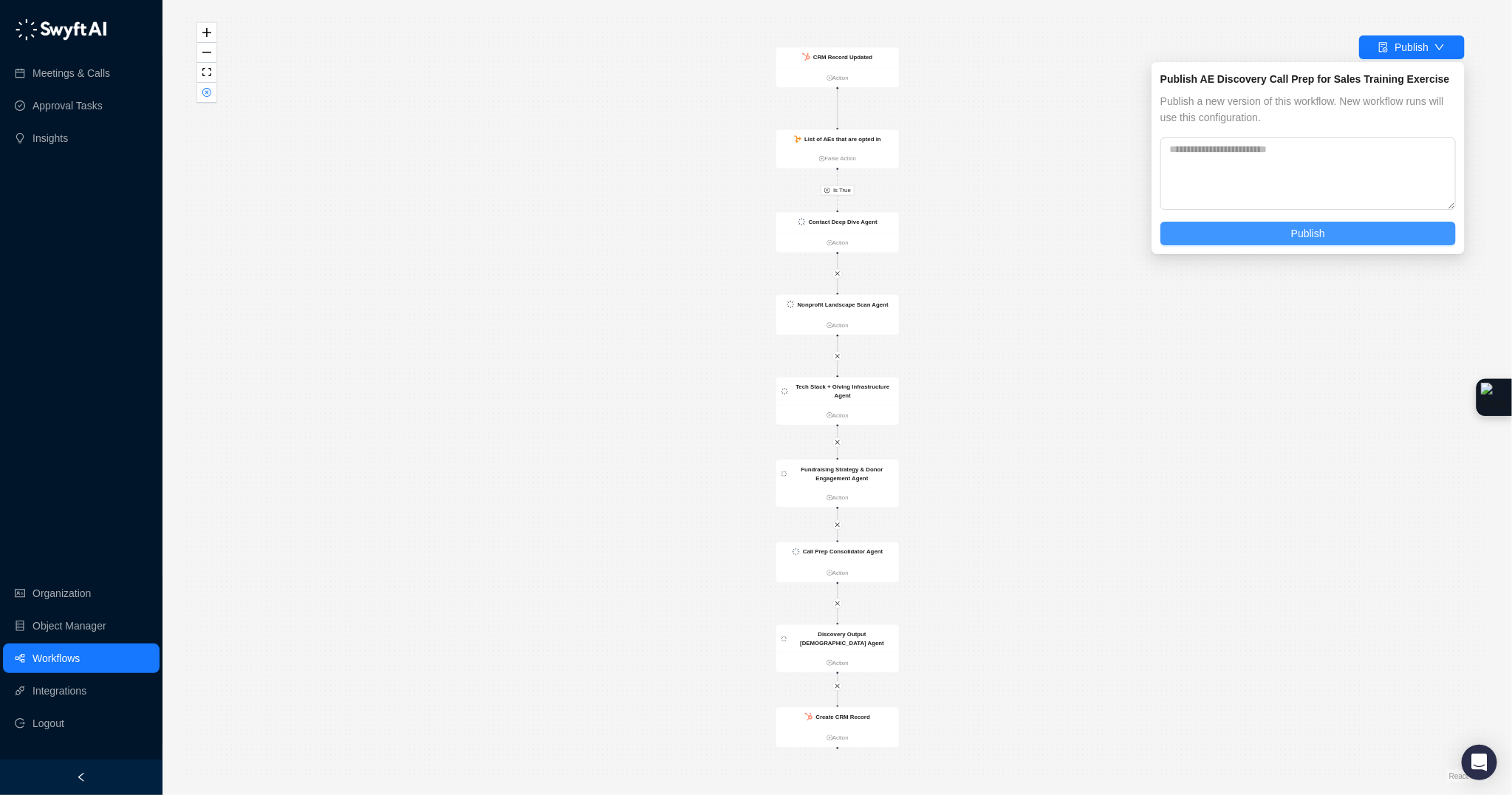
click at [1346, 228] on button "Publish" at bounding box center [1308, 232] width 296 height 23
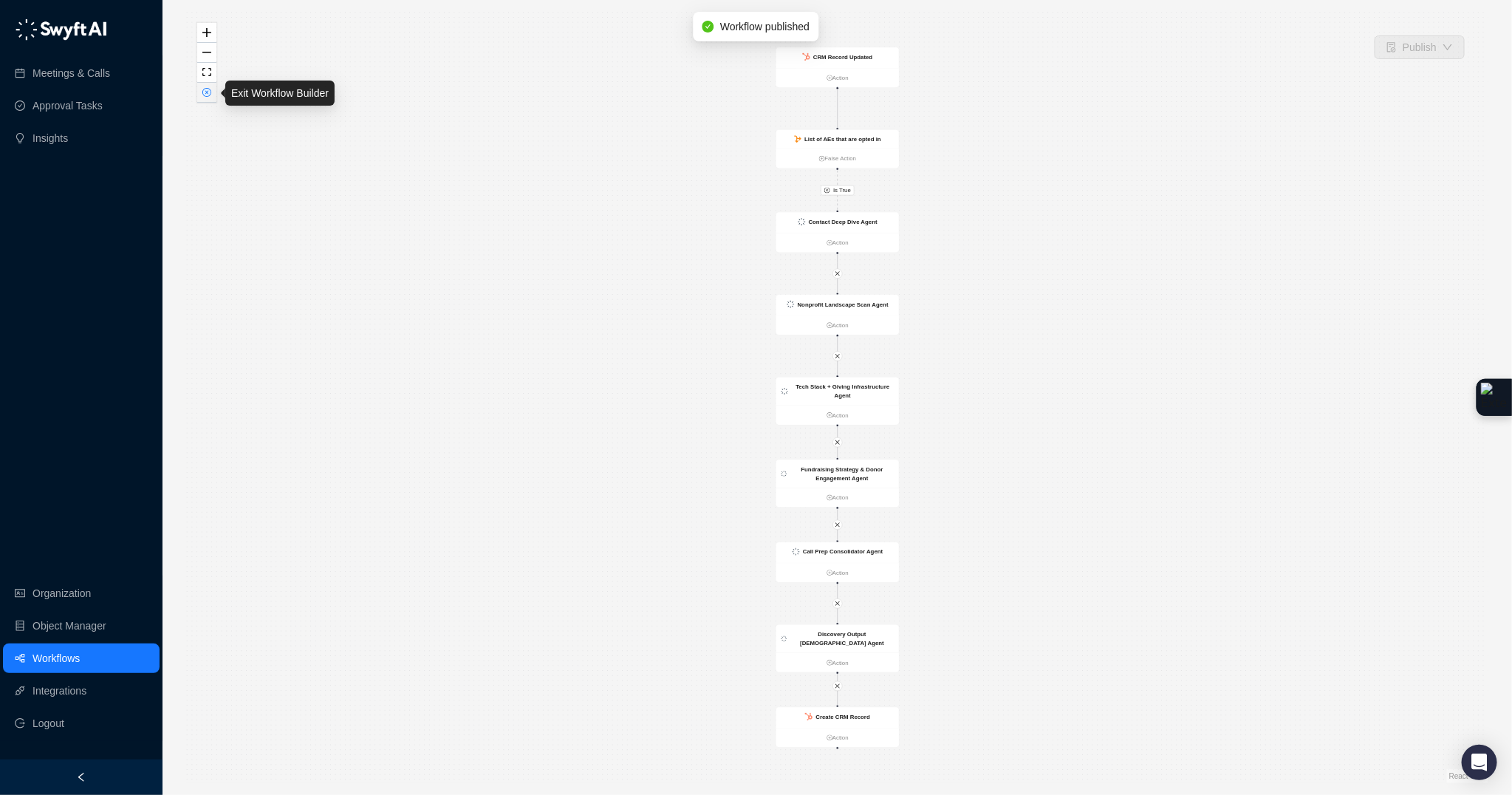
click at [199, 94] on button "button" at bounding box center [206, 92] width 20 height 20
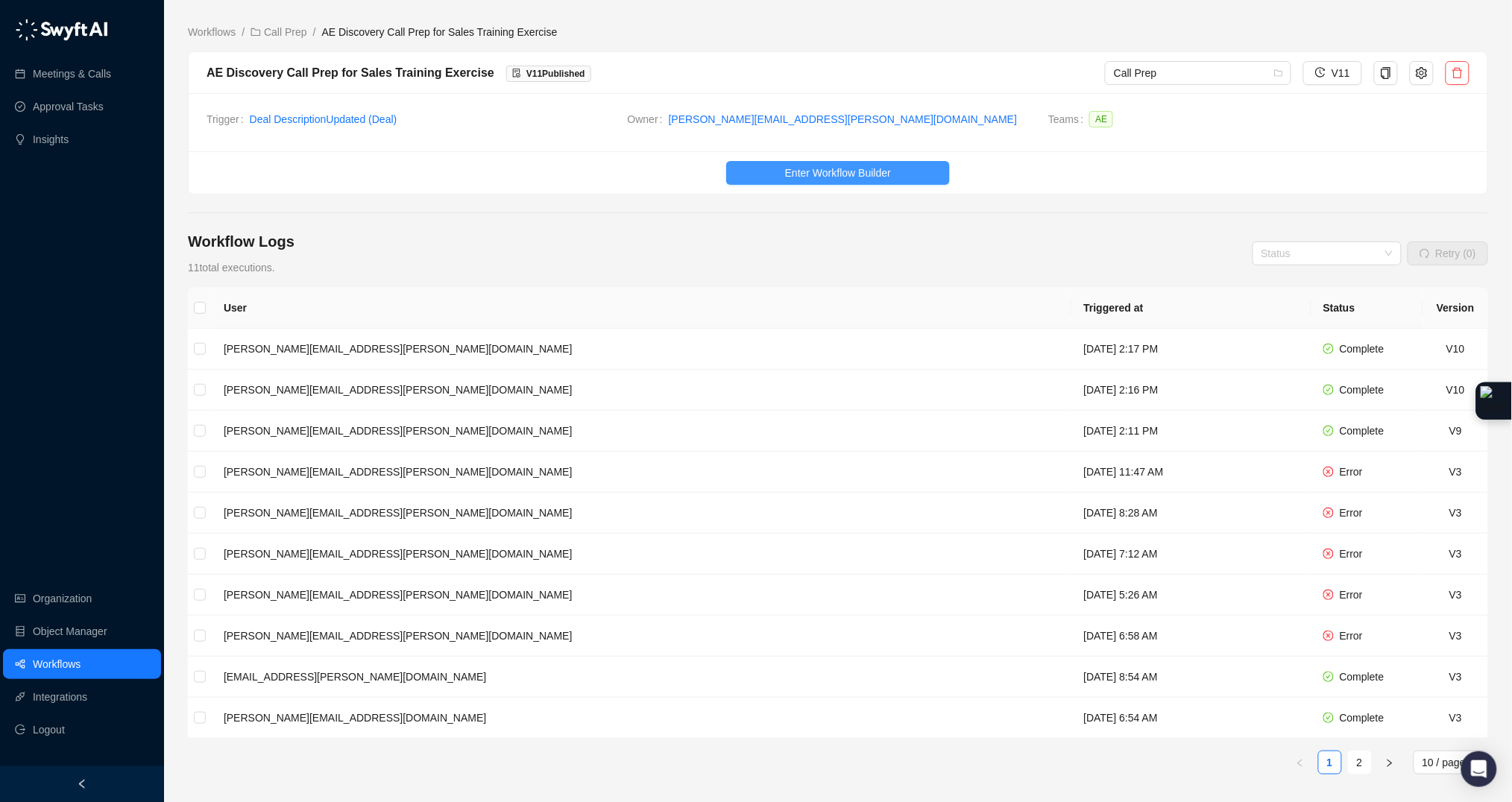
click at [864, 180] on span "Enter Workflow Builder" at bounding box center [837, 173] width 106 height 16
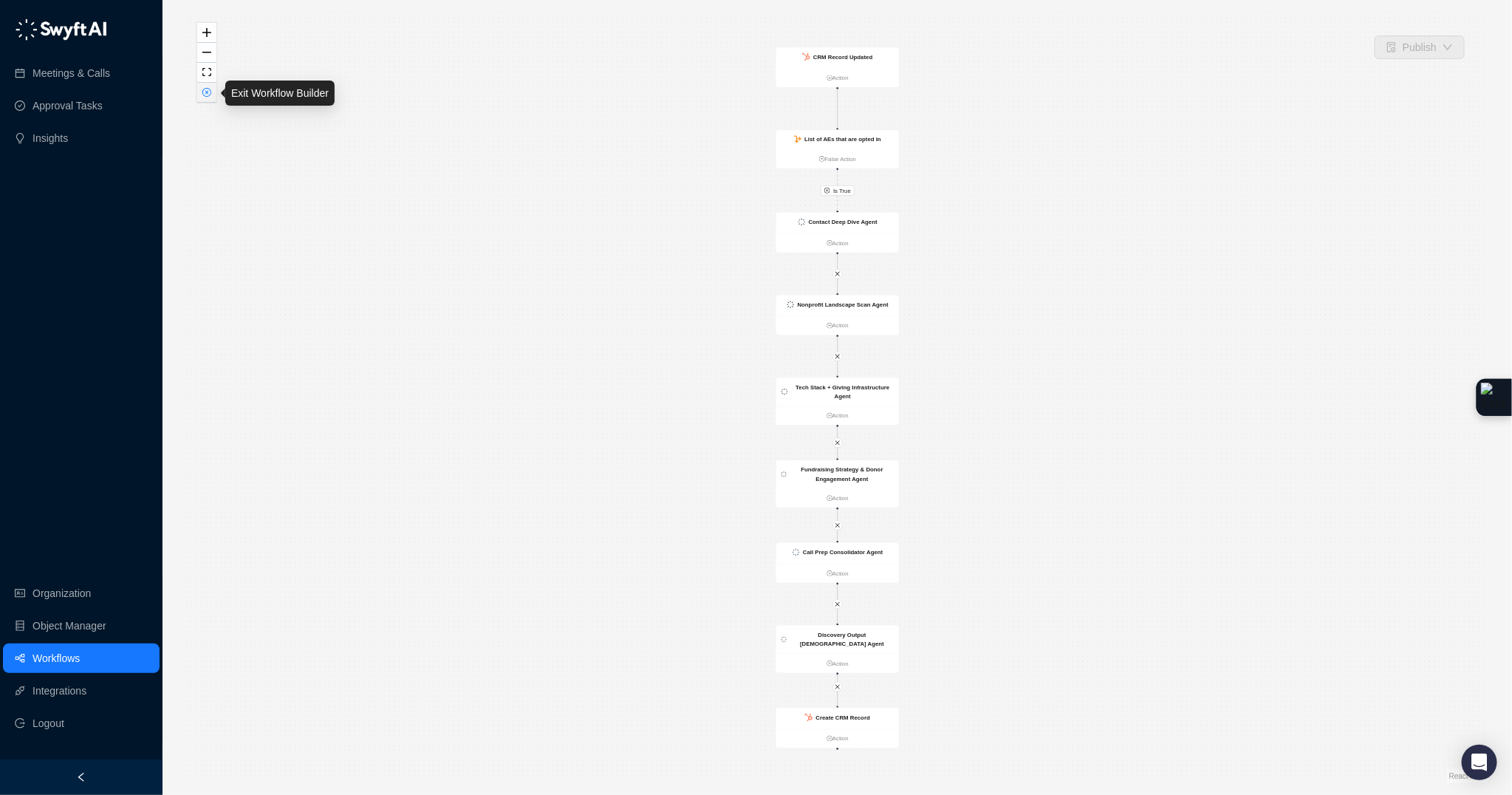
click at [200, 92] on button "button" at bounding box center [206, 92] width 20 height 20
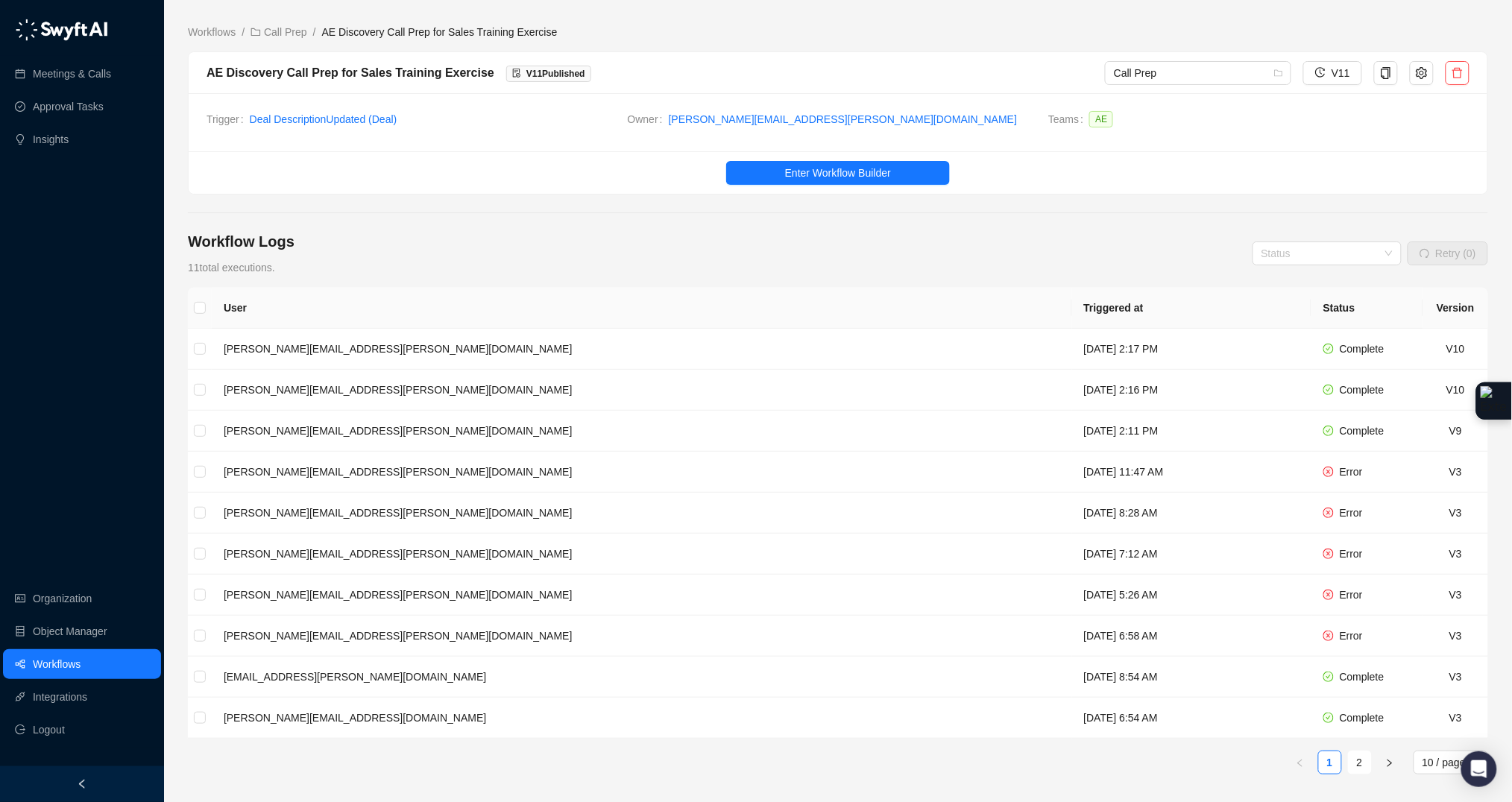
scroll to position [4, 0]
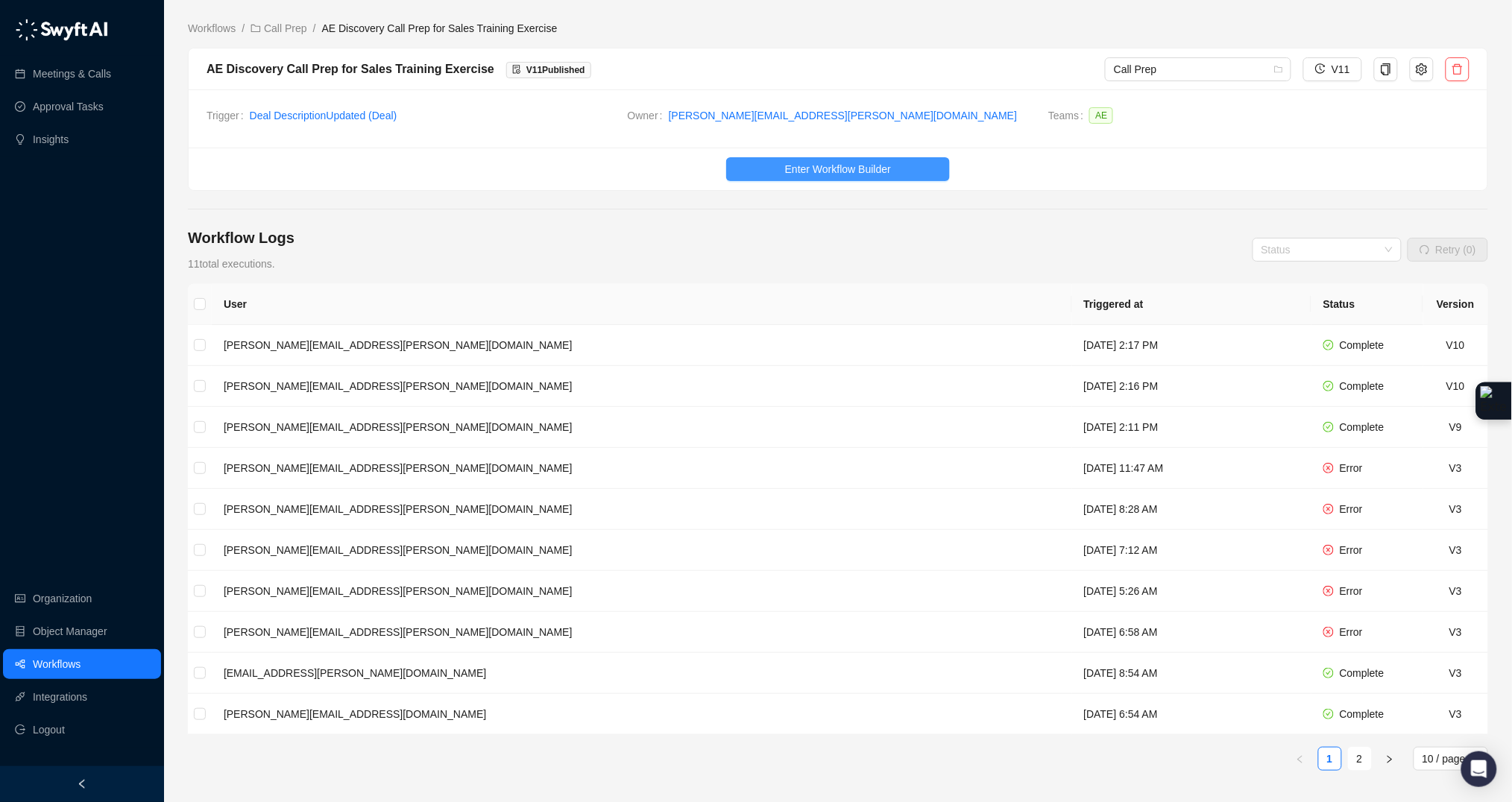
click at [791, 173] on span "Enter Workflow Builder" at bounding box center [837, 169] width 106 height 16
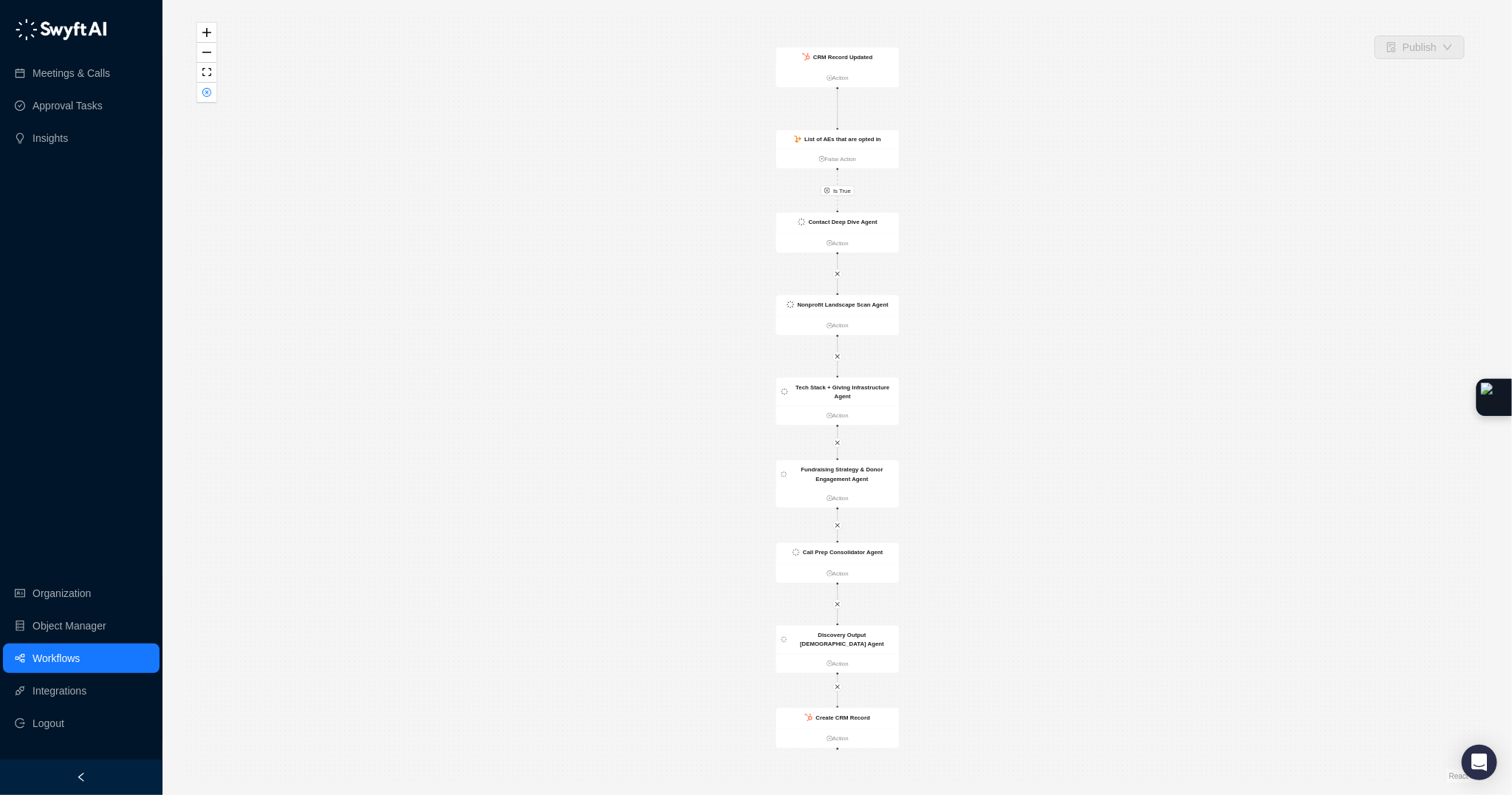
click at [843, 34] on div "Is True CRM Record Updated Action List of AEs that are opted in False Action Co…" at bounding box center [837, 397] width 1302 height 771
click at [848, 54] on strong "CRM Record Updated" at bounding box center [842, 56] width 60 height 7
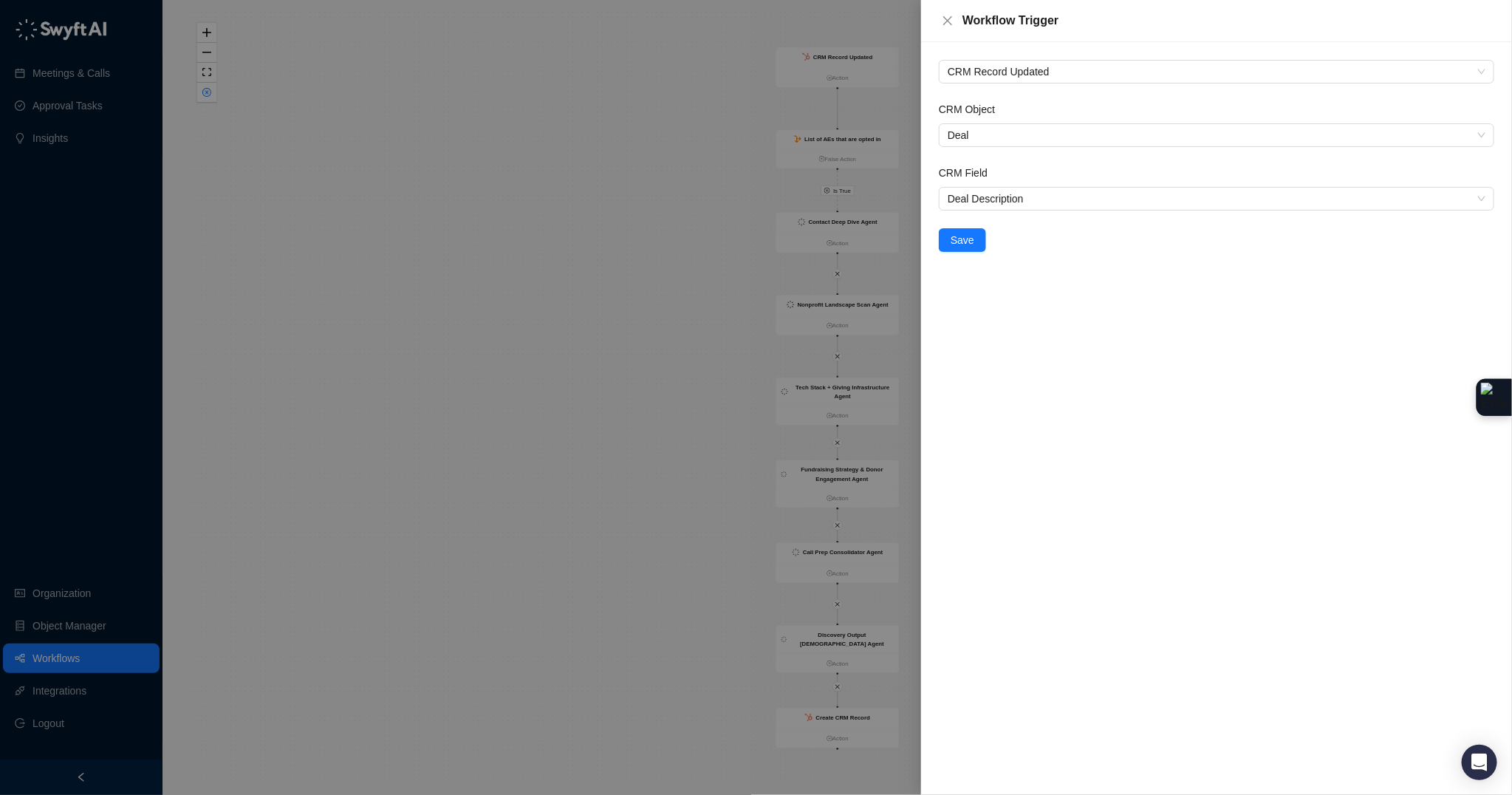
click at [820, 136] on div at bounding box center [756, 397] width 1512 height 795
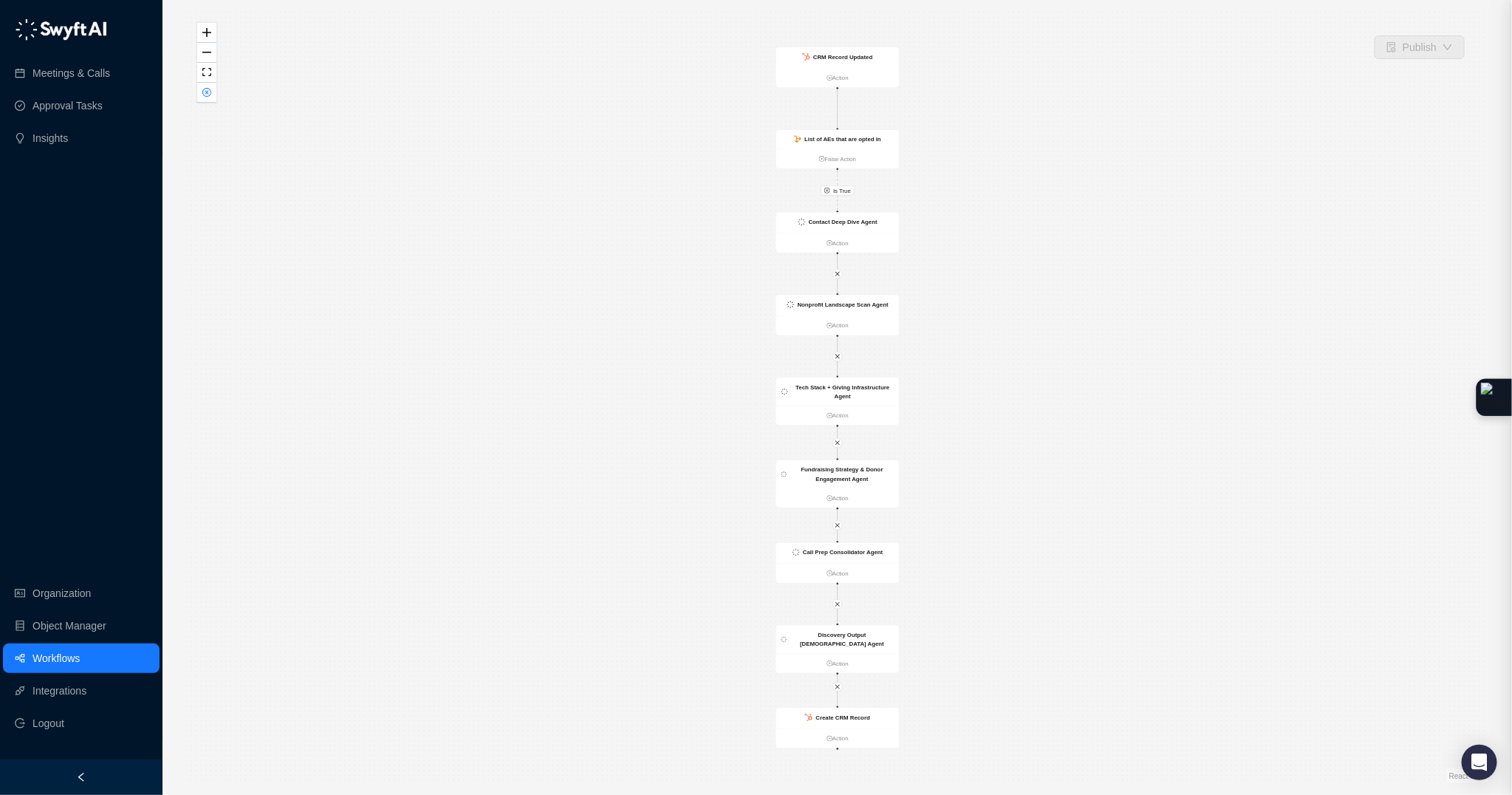
click at [822, 139] on strong "List of AEs that are opted in" at bounding box center [842, 139] width 77 height 7
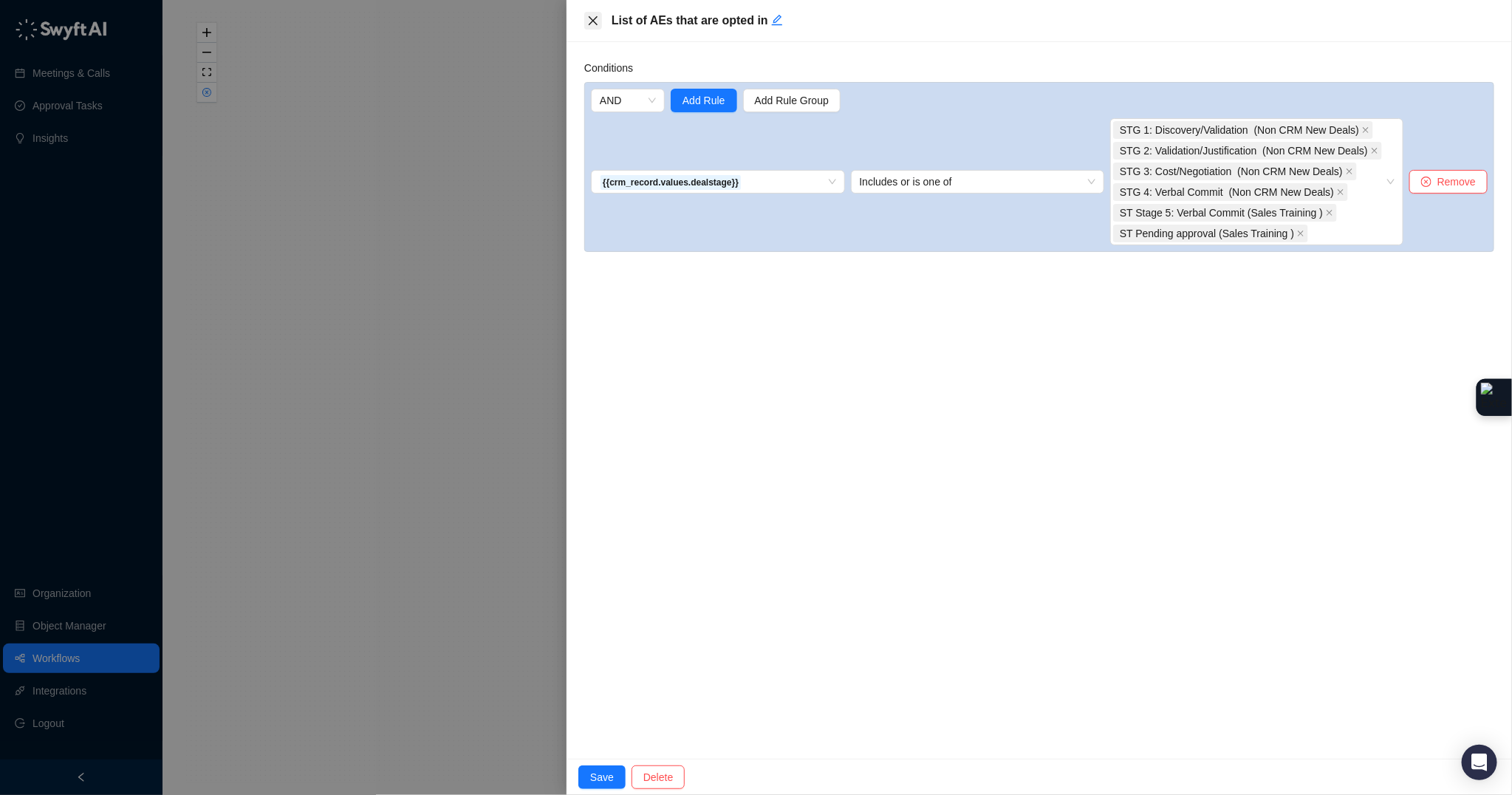
click at [586, 23] on button "Close" at bounding box center [592, 20] width 18 height 18
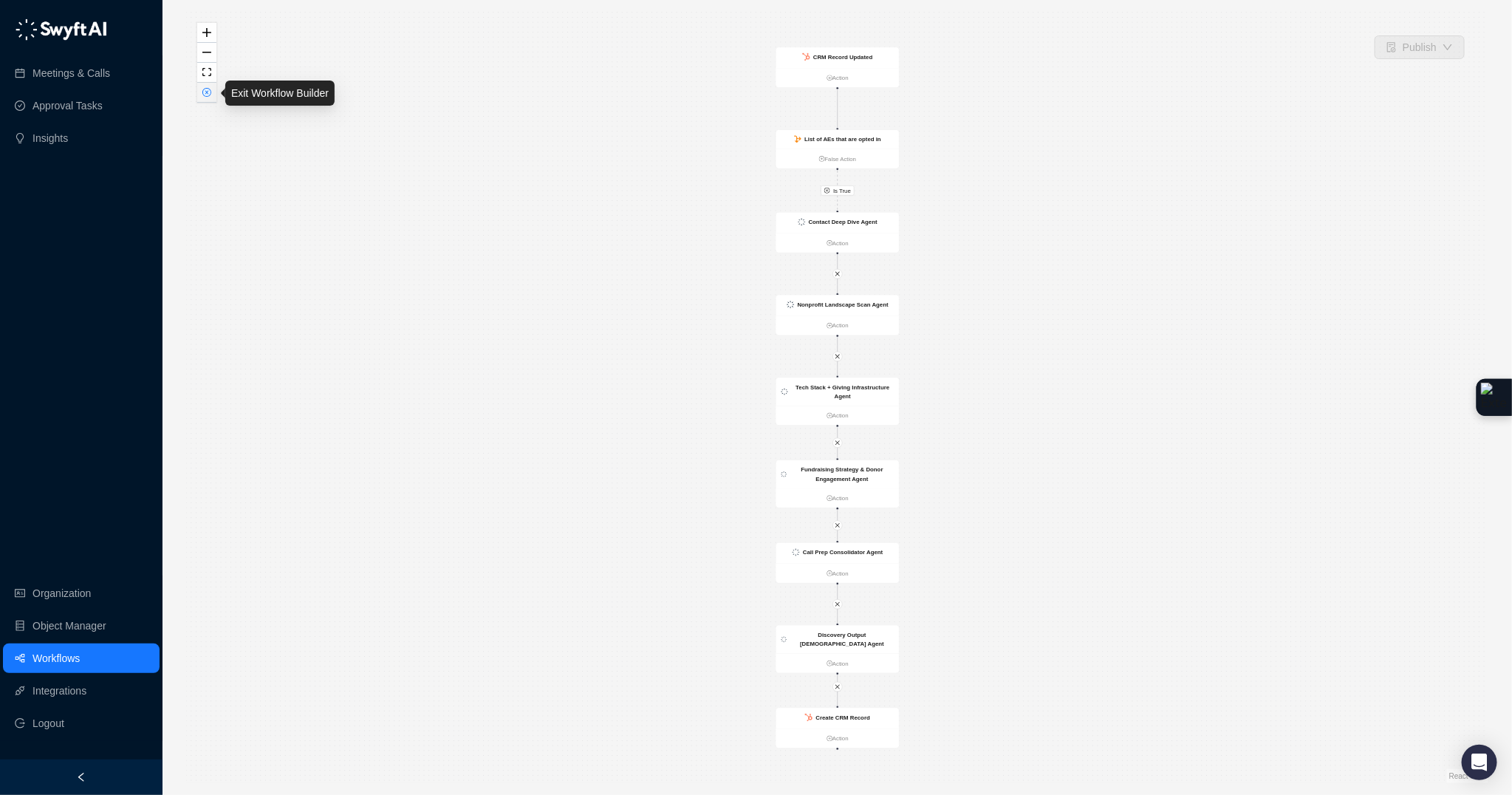
click at [203, 99] on button "button" at bounding box center [206, 92] width 20 height 20
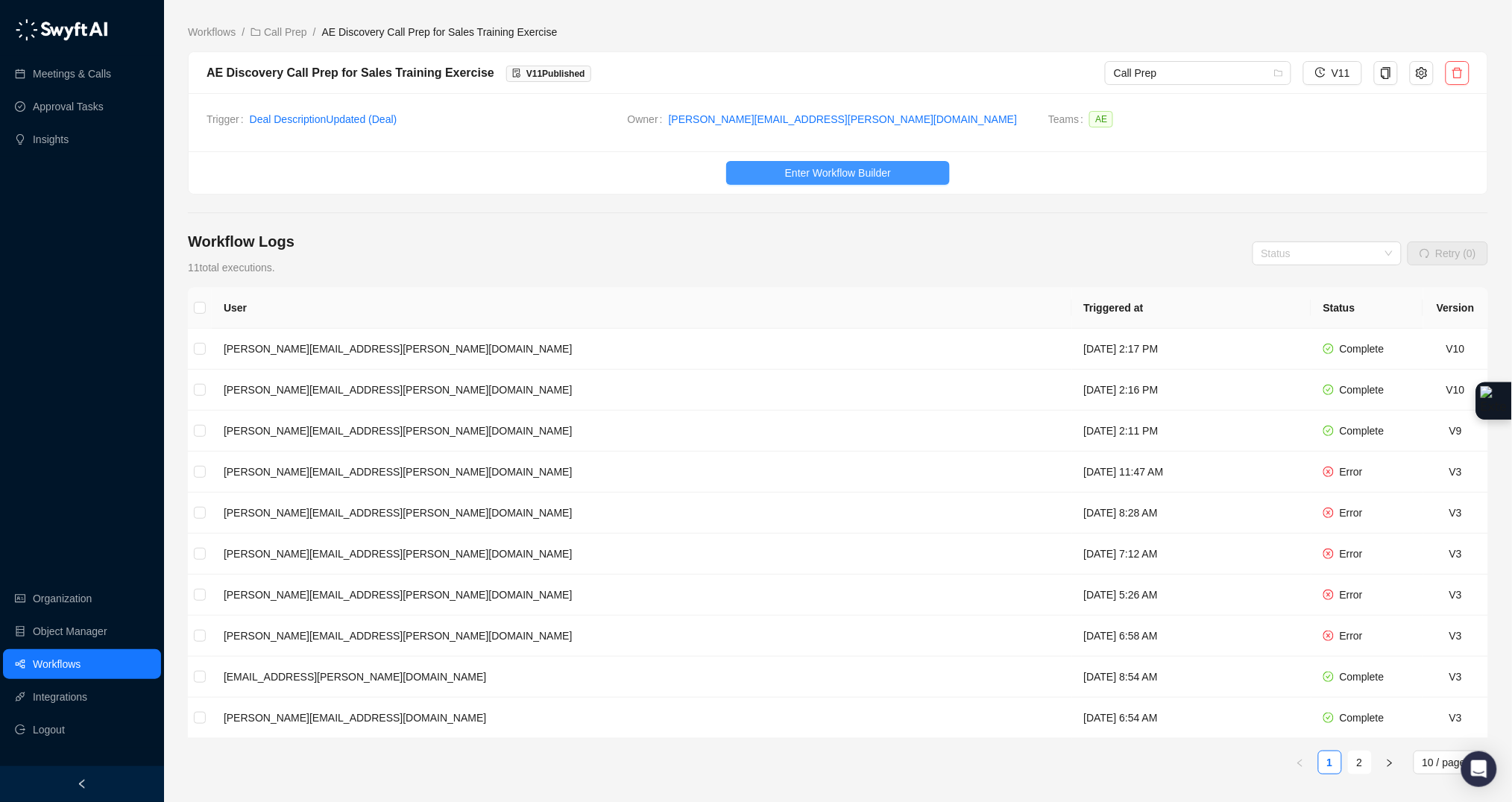
click at [791, 169] on span "Enter Workflow Builder" at bounding box center [837, 173] width 106 height 16
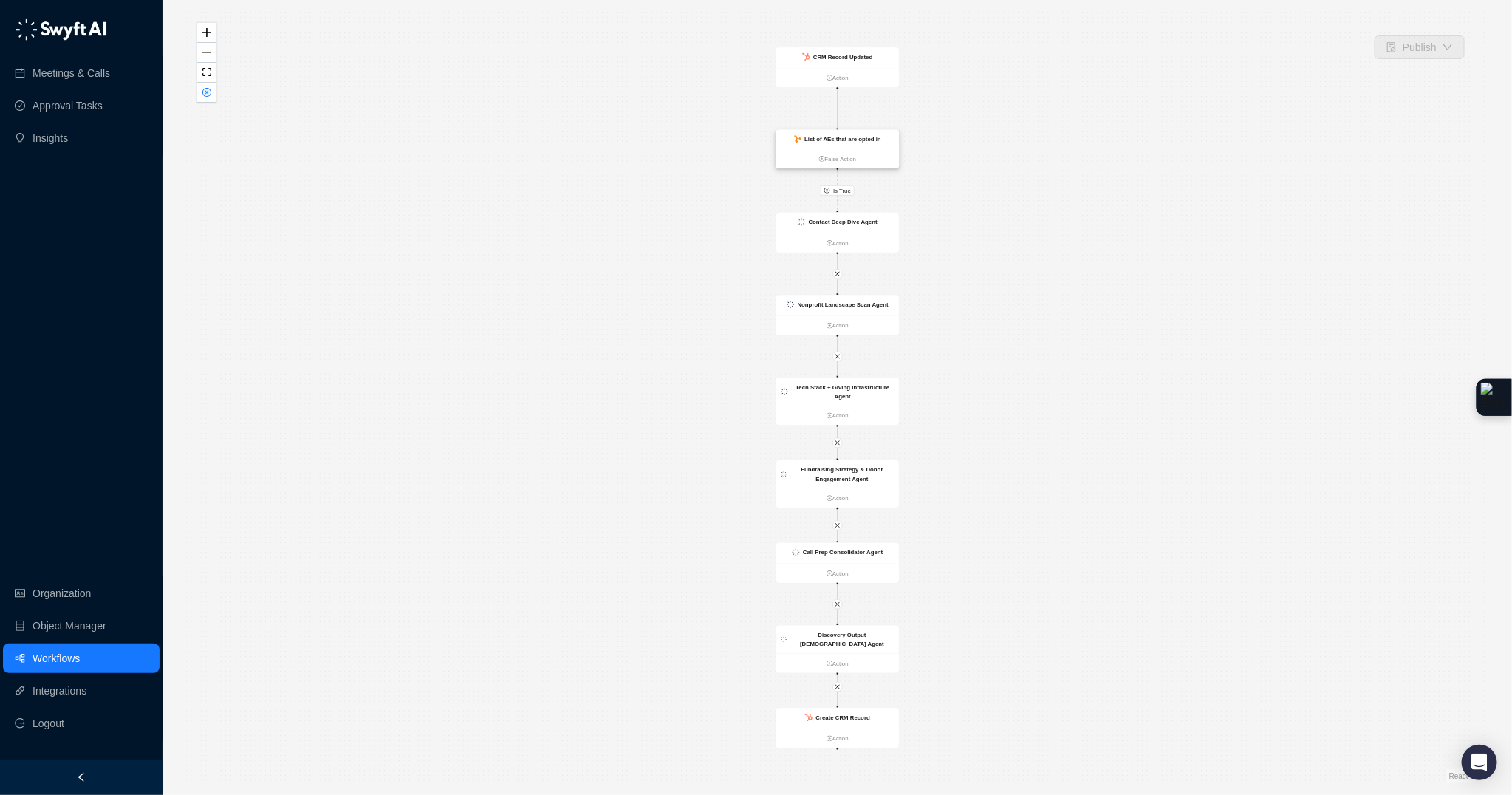
click at [831, 138] on strong "List of AEs that are opted in" at bounding box center [842, 139] width 77 height 7
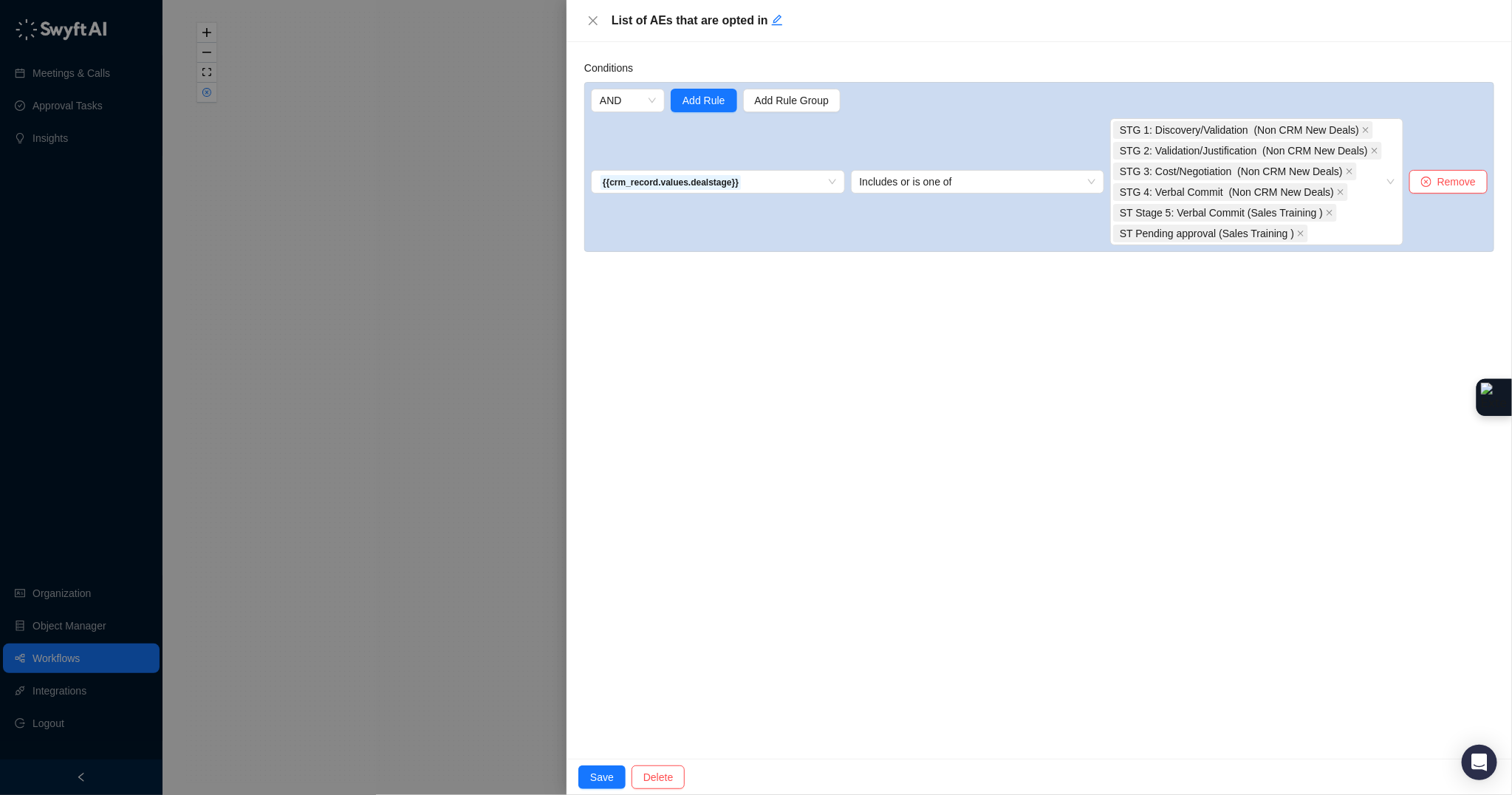
click at [1075, 66] on div "Conditions" at bounding box center [1039, 71] width 910 height 22
click at [616, 782] on button "Save" at bounding box center [602, 776] width 47 height 23
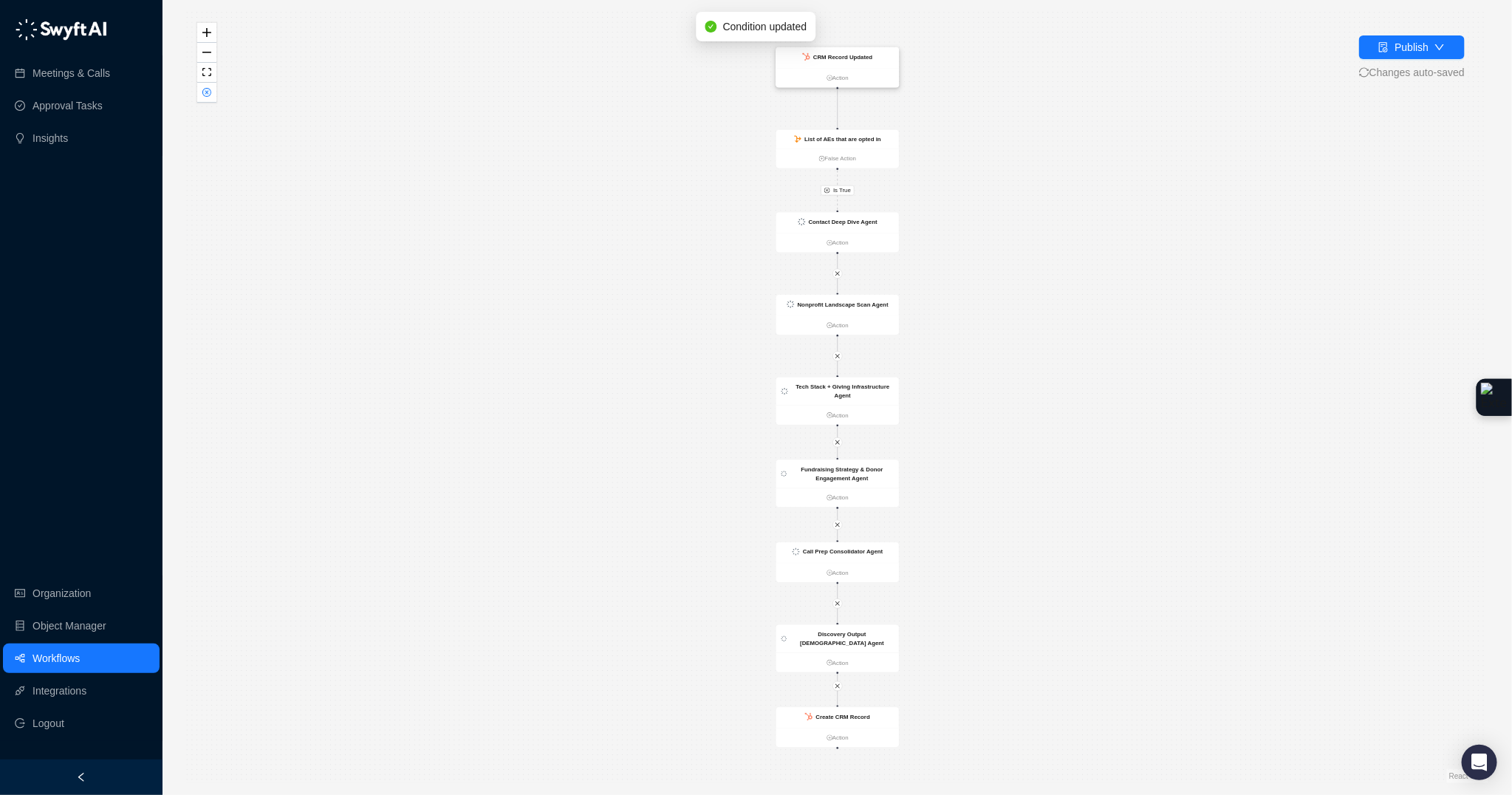
click at [875, 66] on div "CRM Record Updated" at bounding box center [838, 58] width 123 height 20
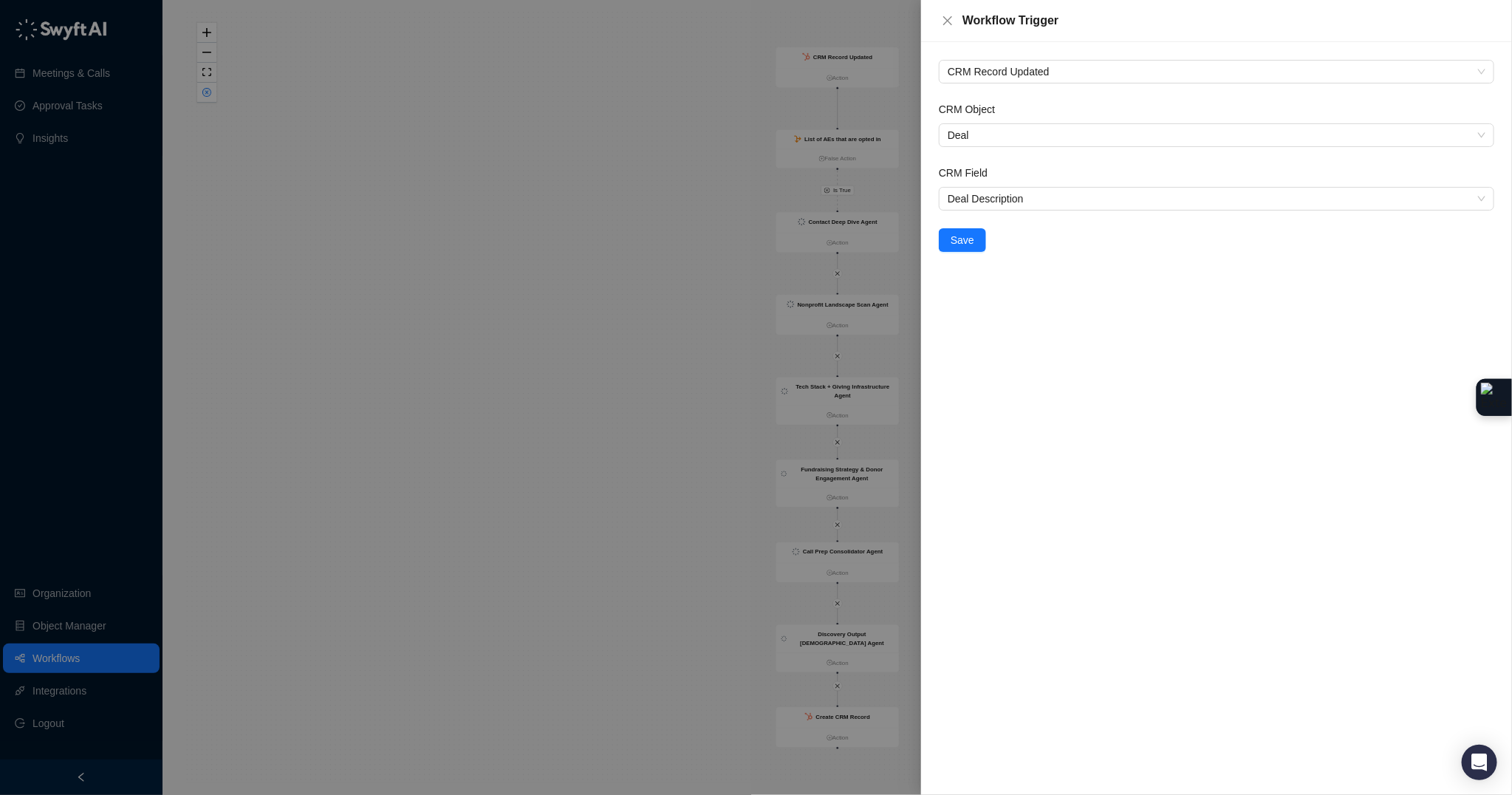
click at [651, 192] on div at bounding box center [756, 397] width 1512 height 795
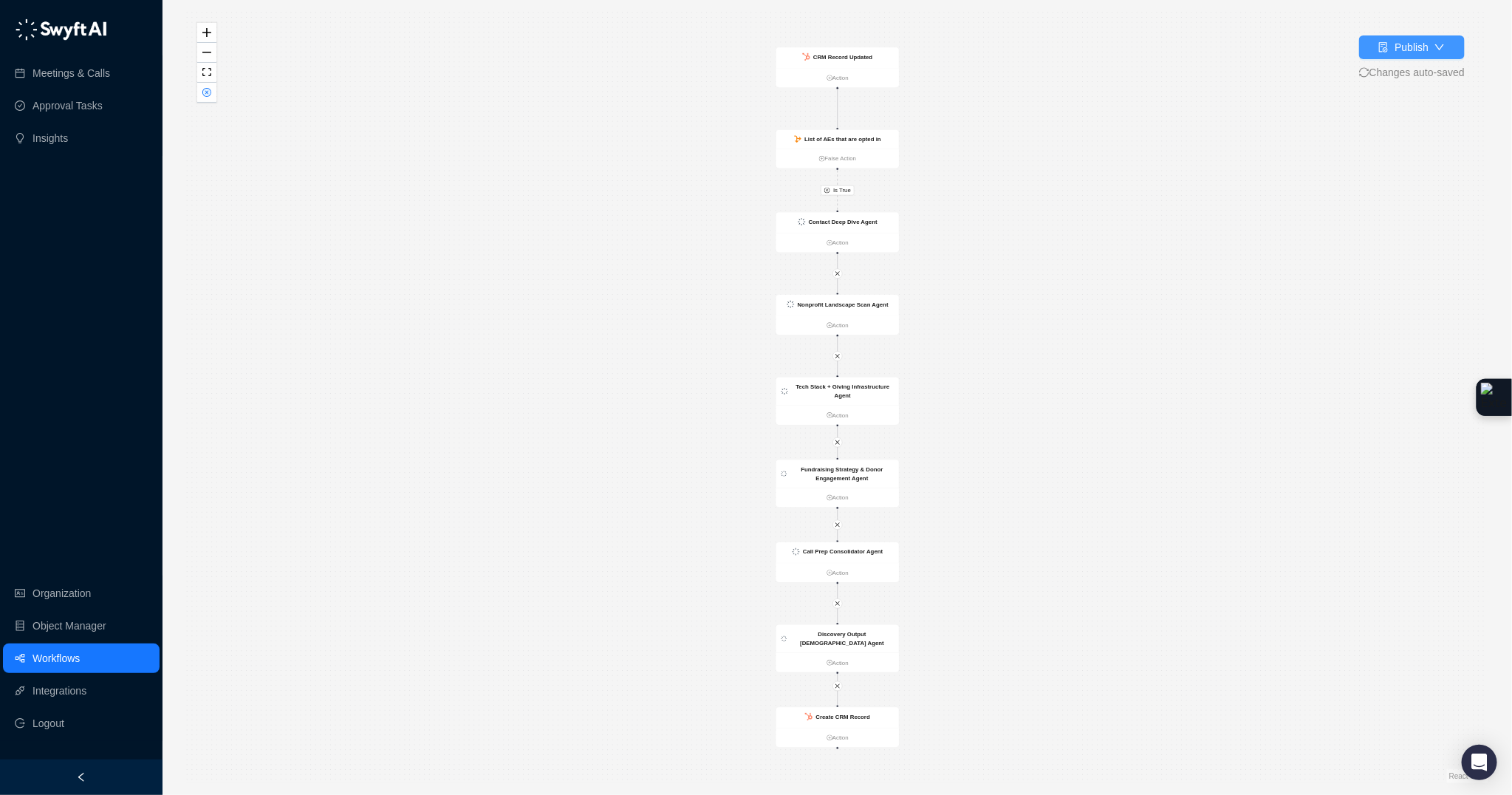
click at [1410, 48] on div "Publish" at bounding box center [1412, 46] width 34 height 16
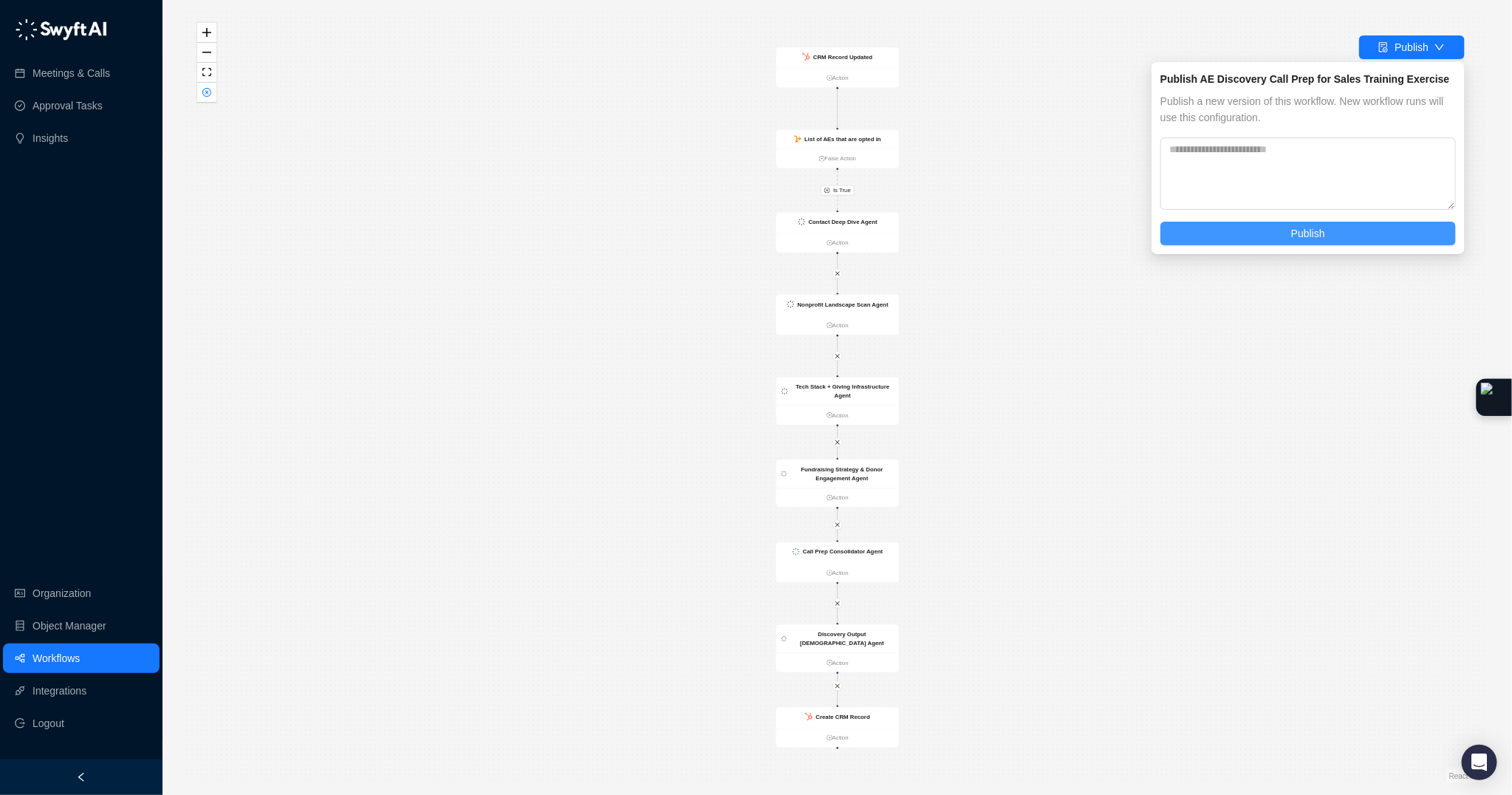
click at [1287, 232] on button "Publish" at bounding box center [1308, 232] width 296 height 23
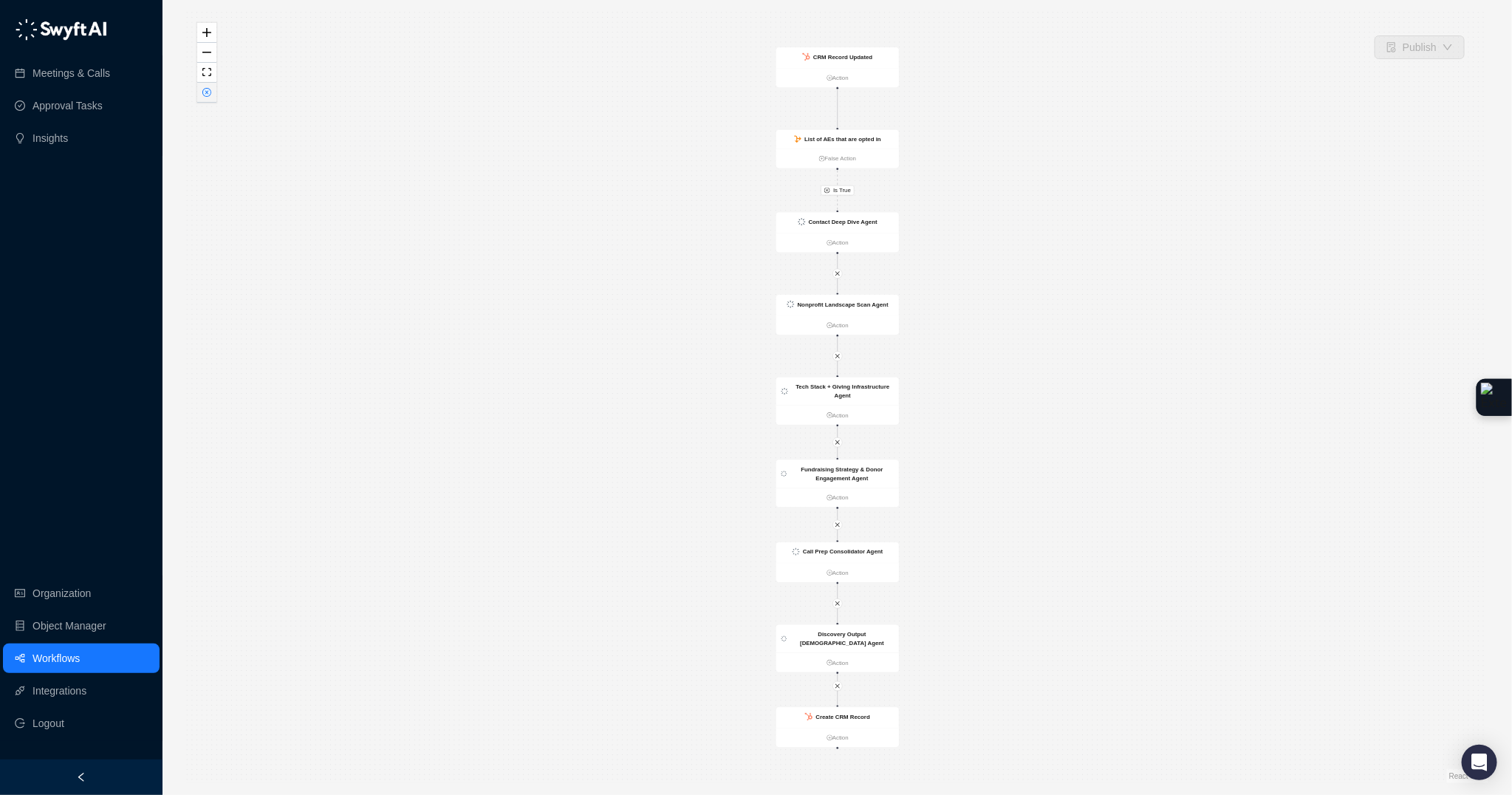
click at [210, 95] on icon "close-circle" at bounding box center [207, 93] width 9 height 9
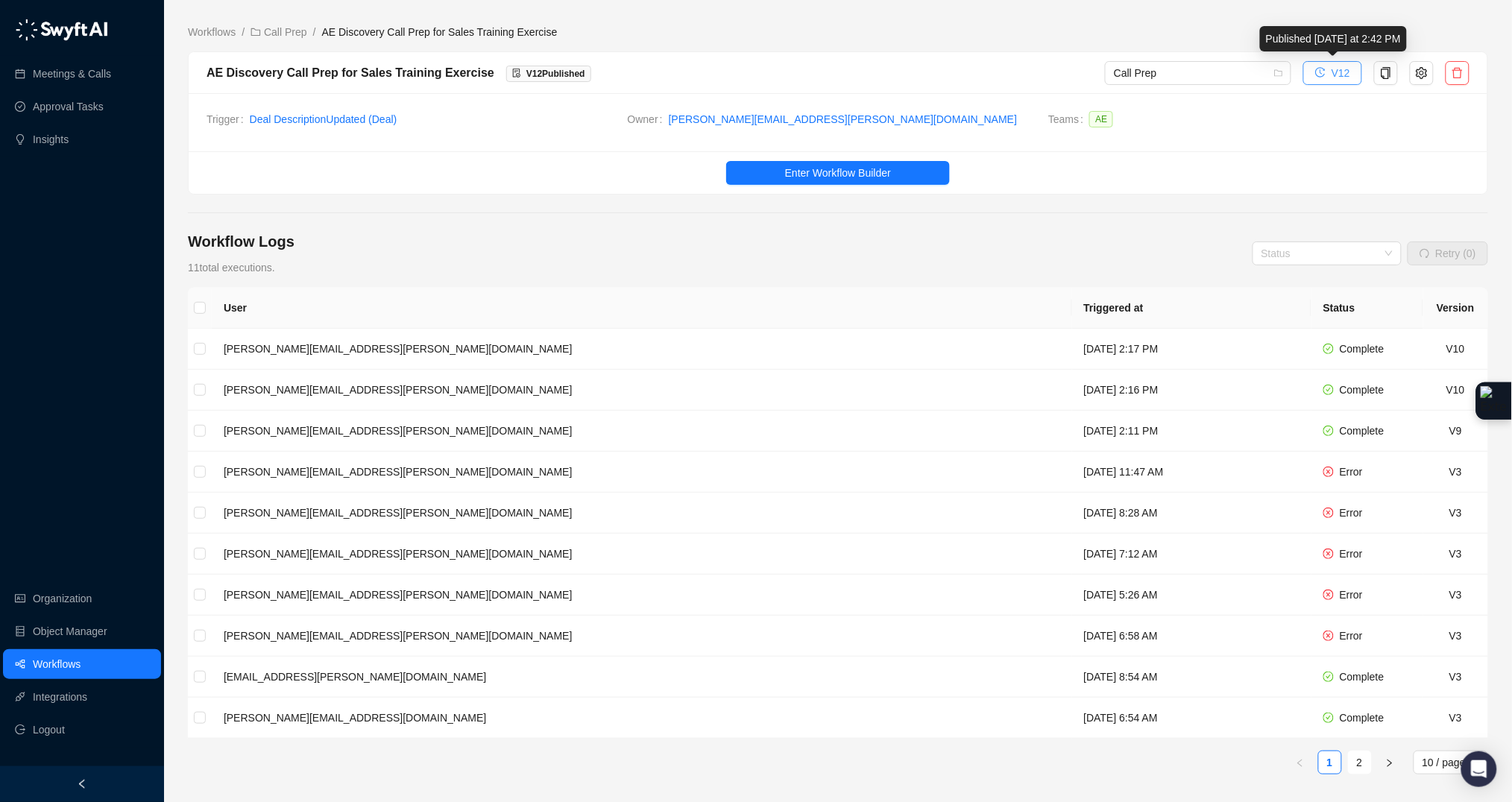
click at [1336, 75] on span "V12" at bounding box center [1341, 72] width 19 height 16
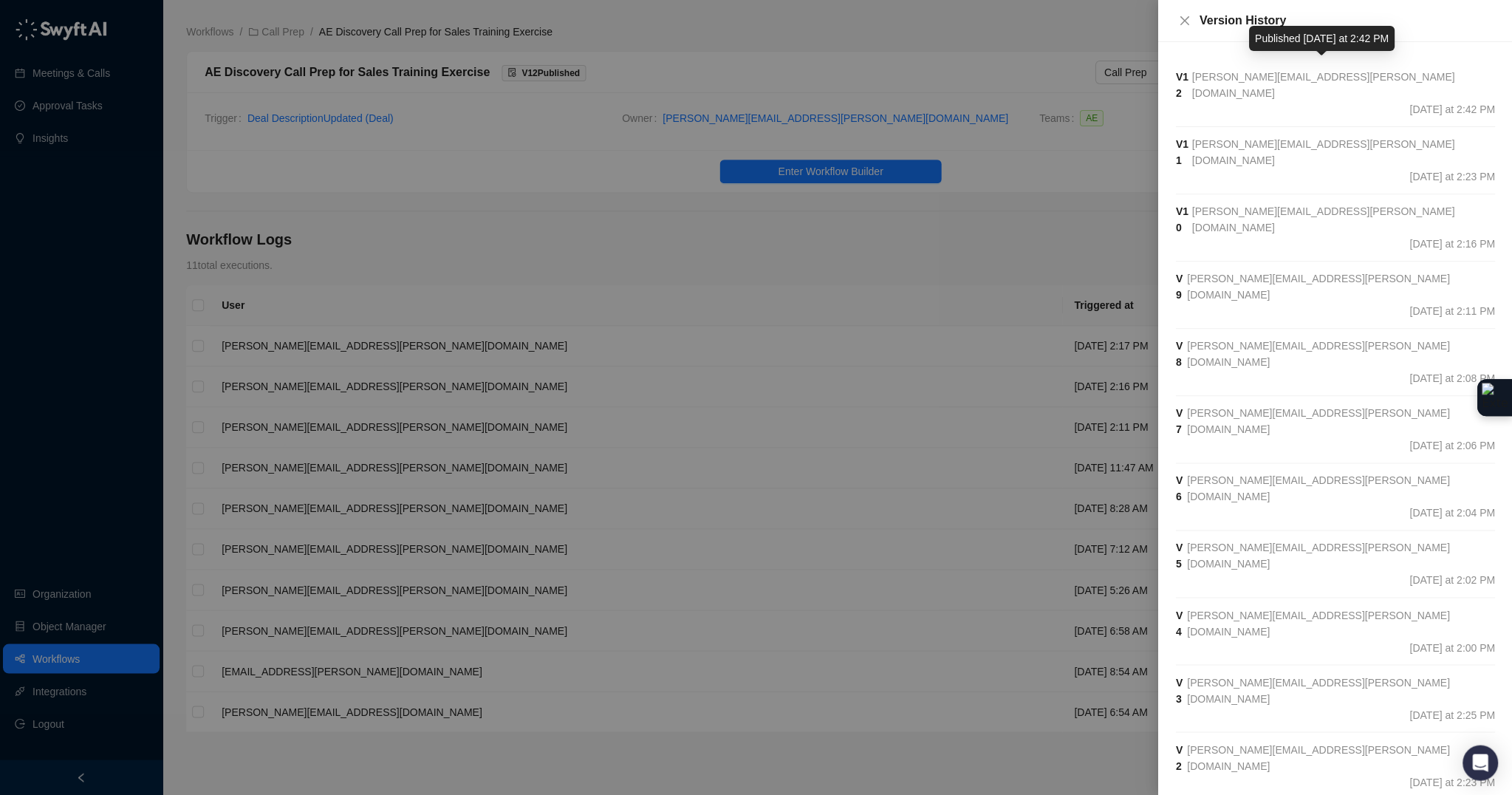
click at [1323, 74] on div at bounding box center [756, 397] width 1512 height 795
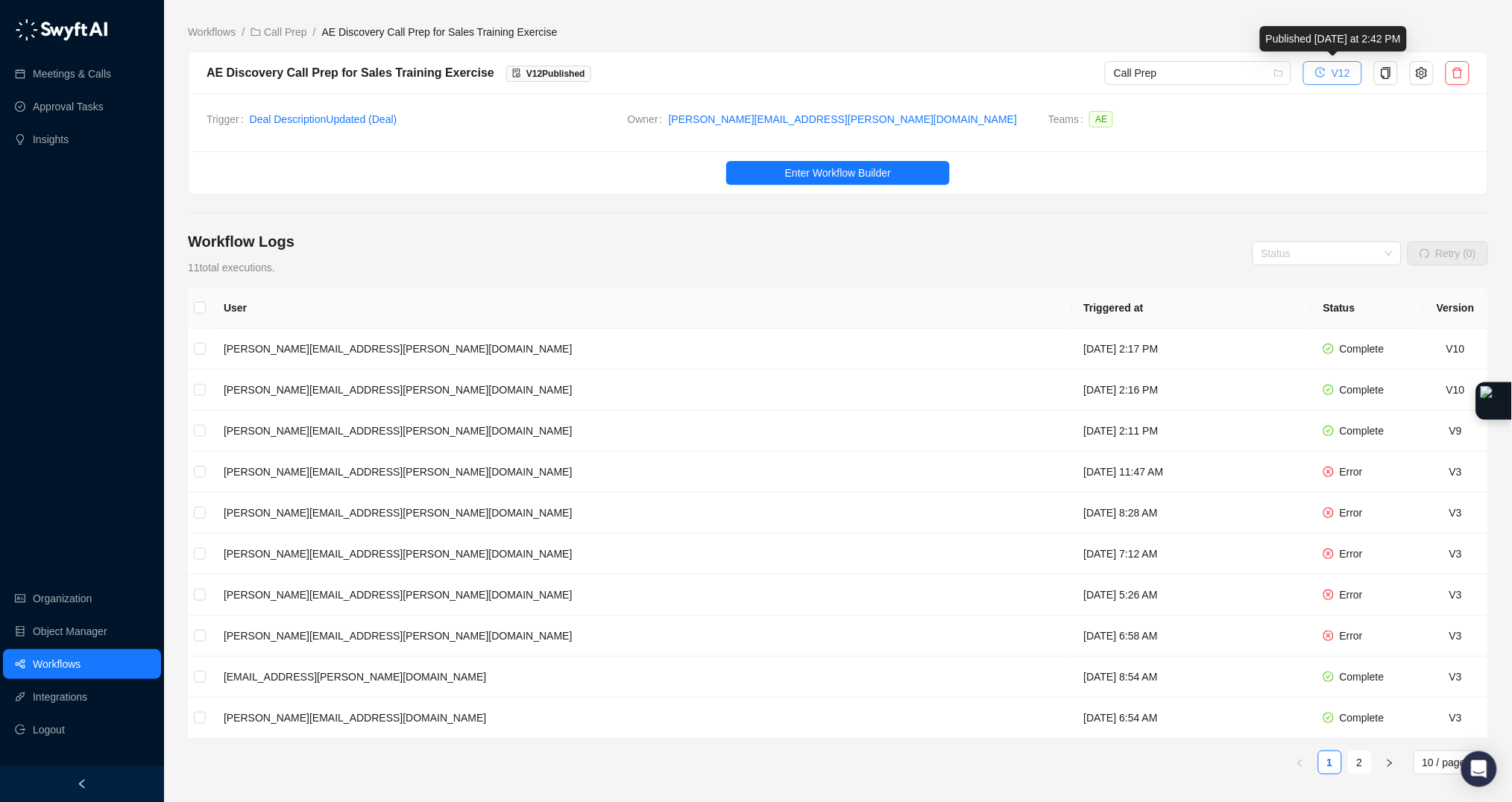
click at [1336, 75] on span "V12" at bounding box center [1341, 72] width 19 height 16
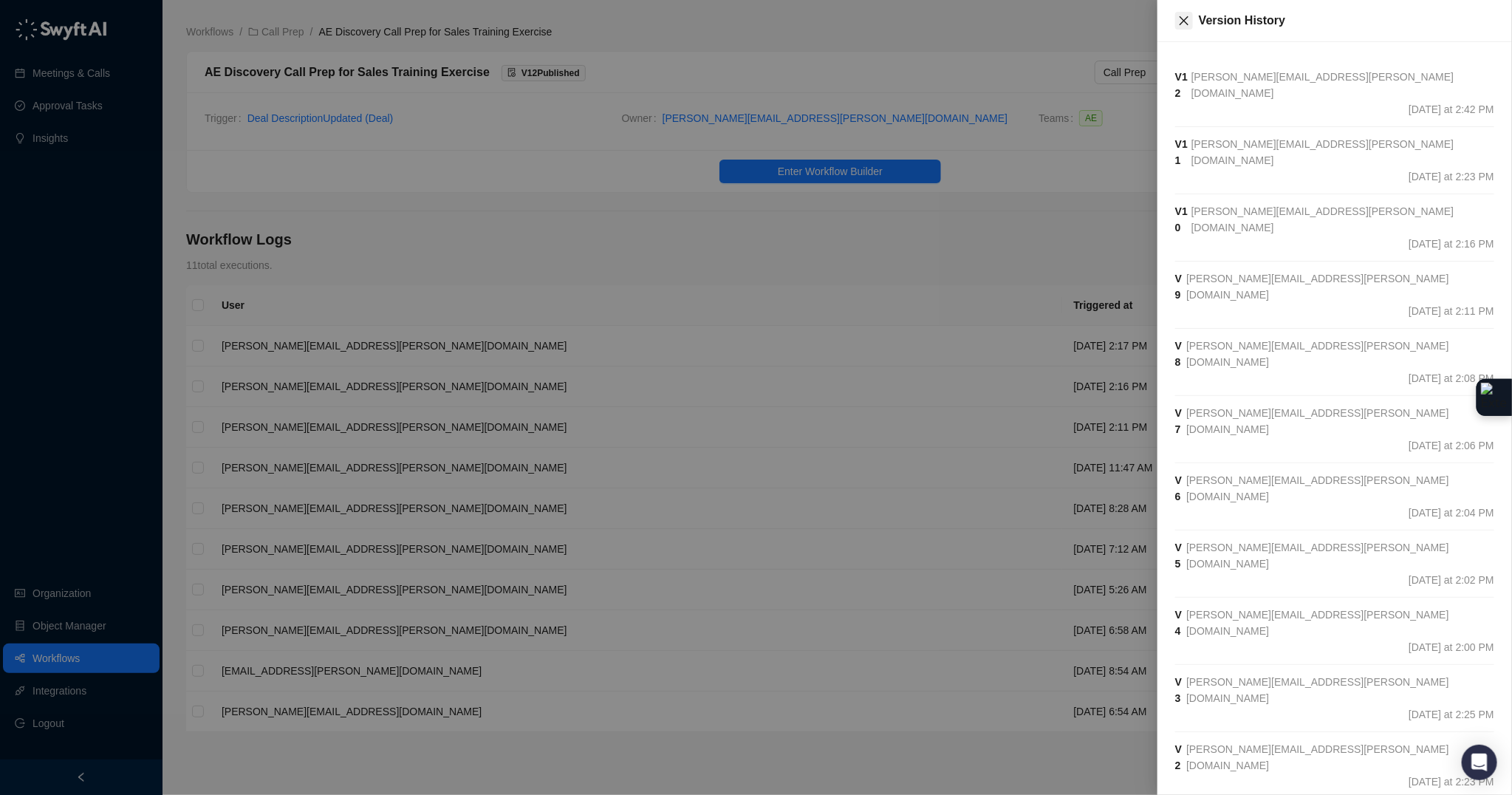
click at [1181, 21] on icon "close" at bounding box center [1184, 20] width 12 height 12
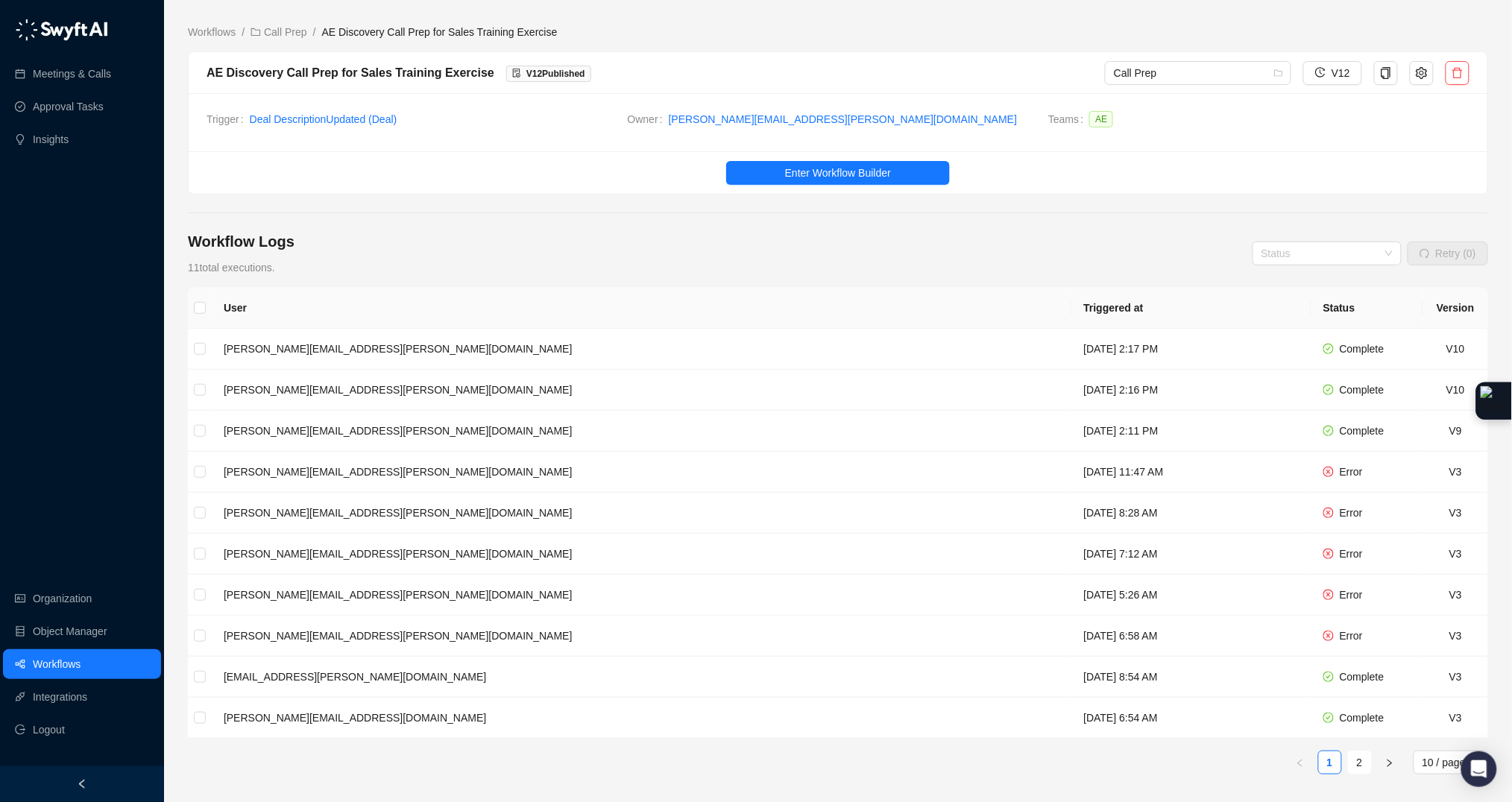
click at [1361, 106] on div "Trigger Deal Description Updated ( Deal ) Owner emily.beck@virtuous.org Teams AE" at bounding box center [838, 122] width 1299 height 58
click at [806, 175] on span "Enter Workflow Builder" at bounding box center [837, 173] width 106 height 16
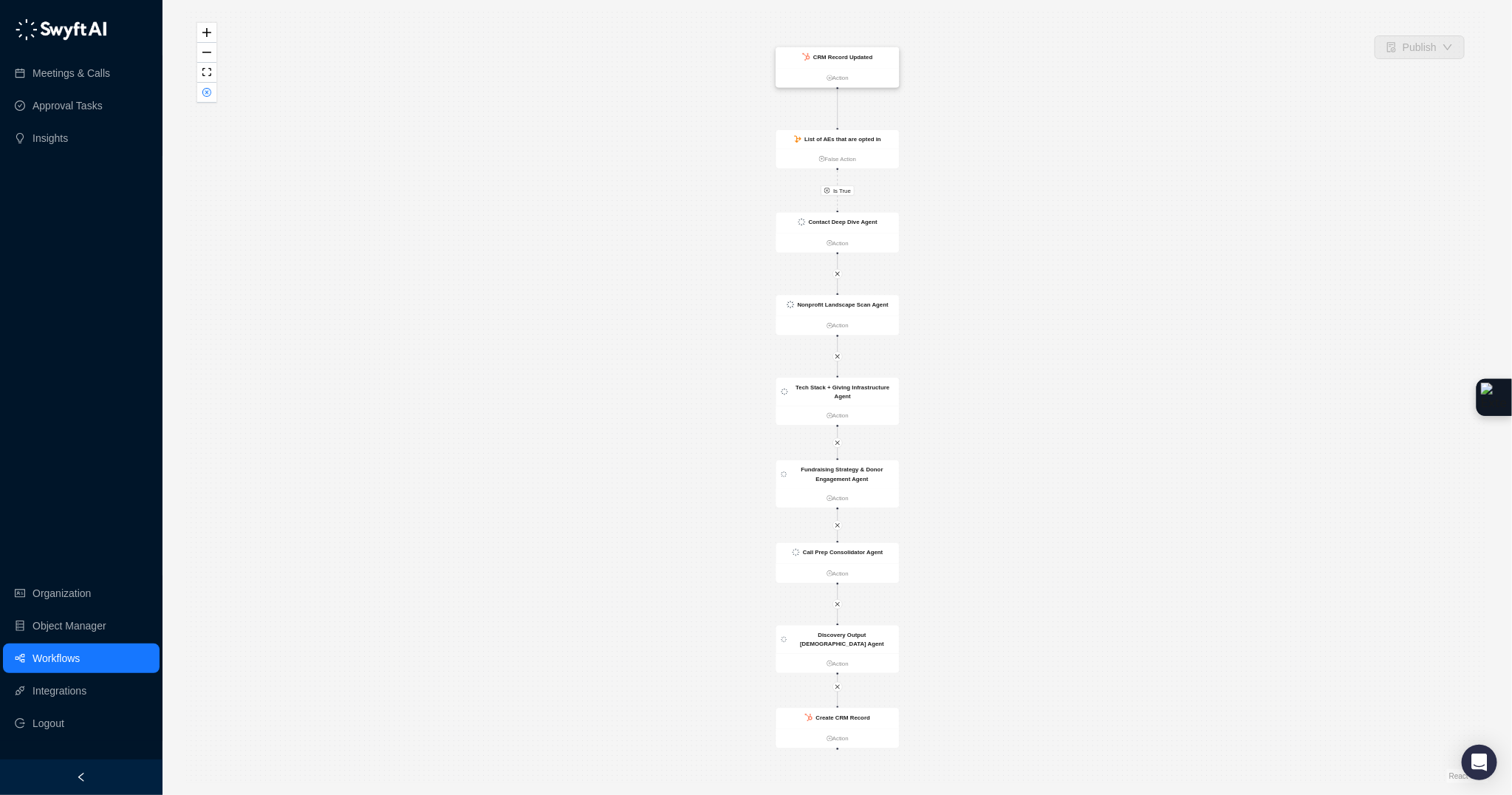
click at [833, 63] on div "CRM Record Updated" at bounding box center [838, 58] width 124 height 20
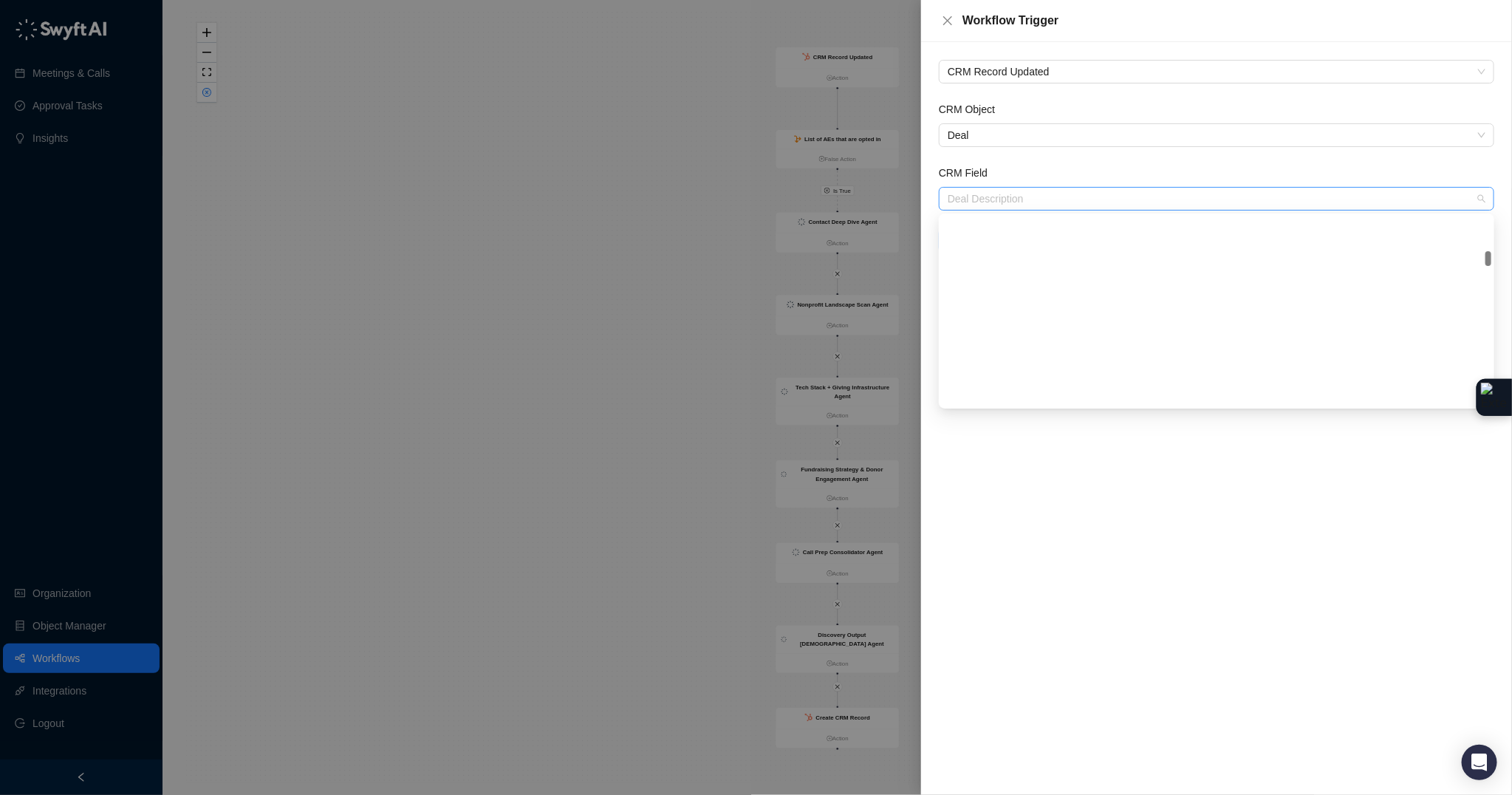
click at [1003, 195] on span "Deal Description" at bounding box center [1216, 199] width 537 height 22
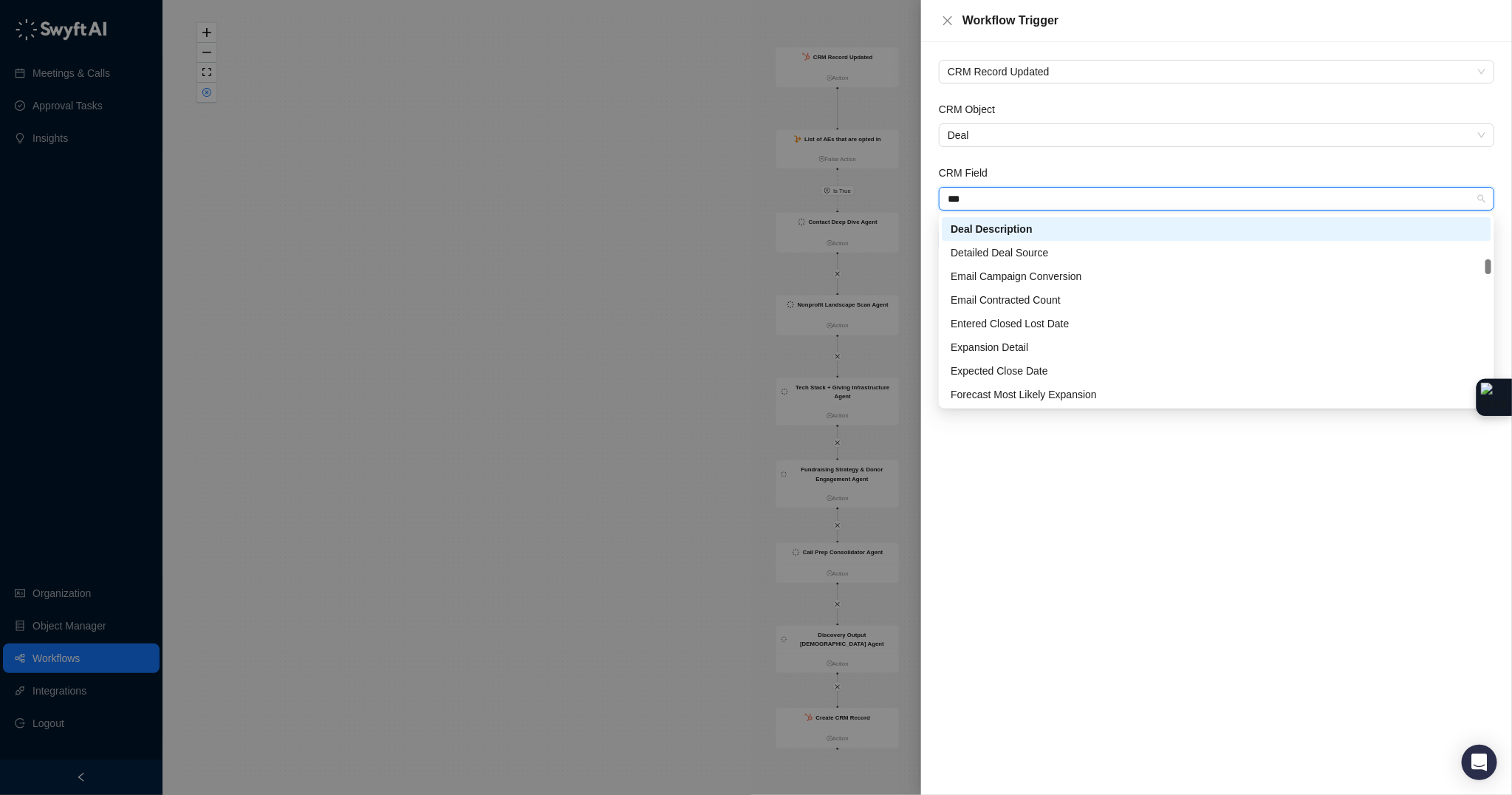
scroll to position [283, 0]
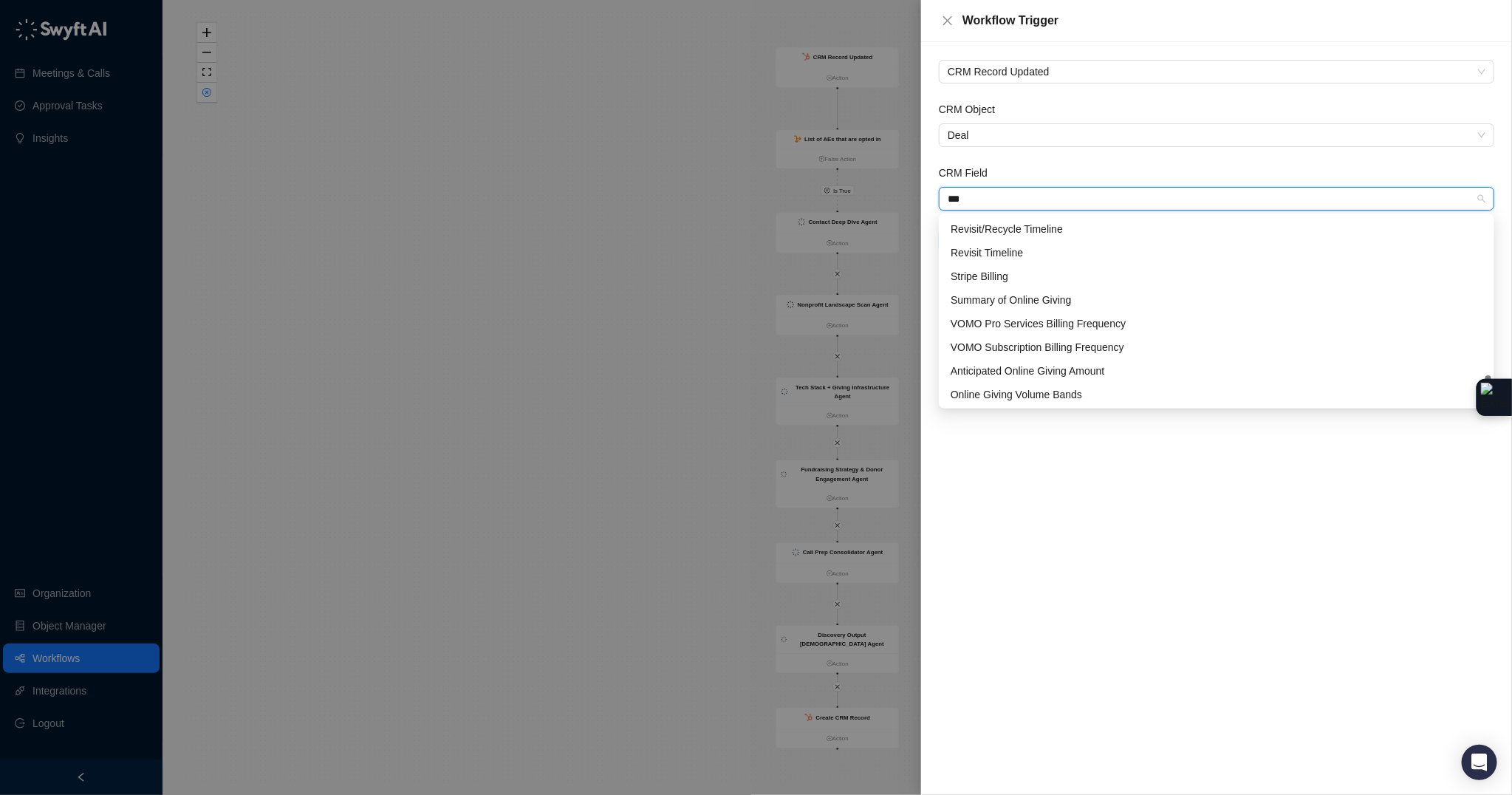
type input "****"
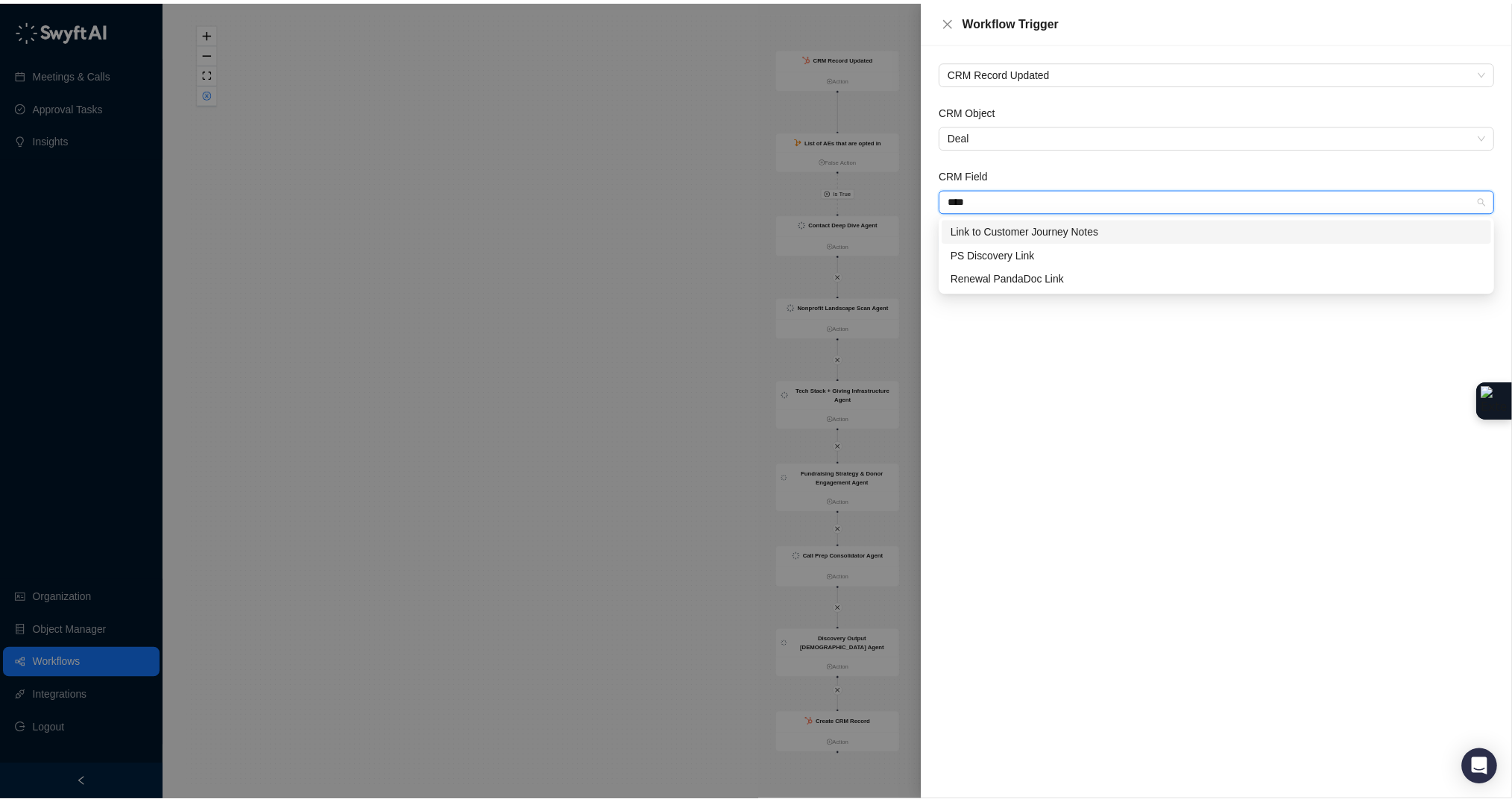
scroll to position [0, 0]
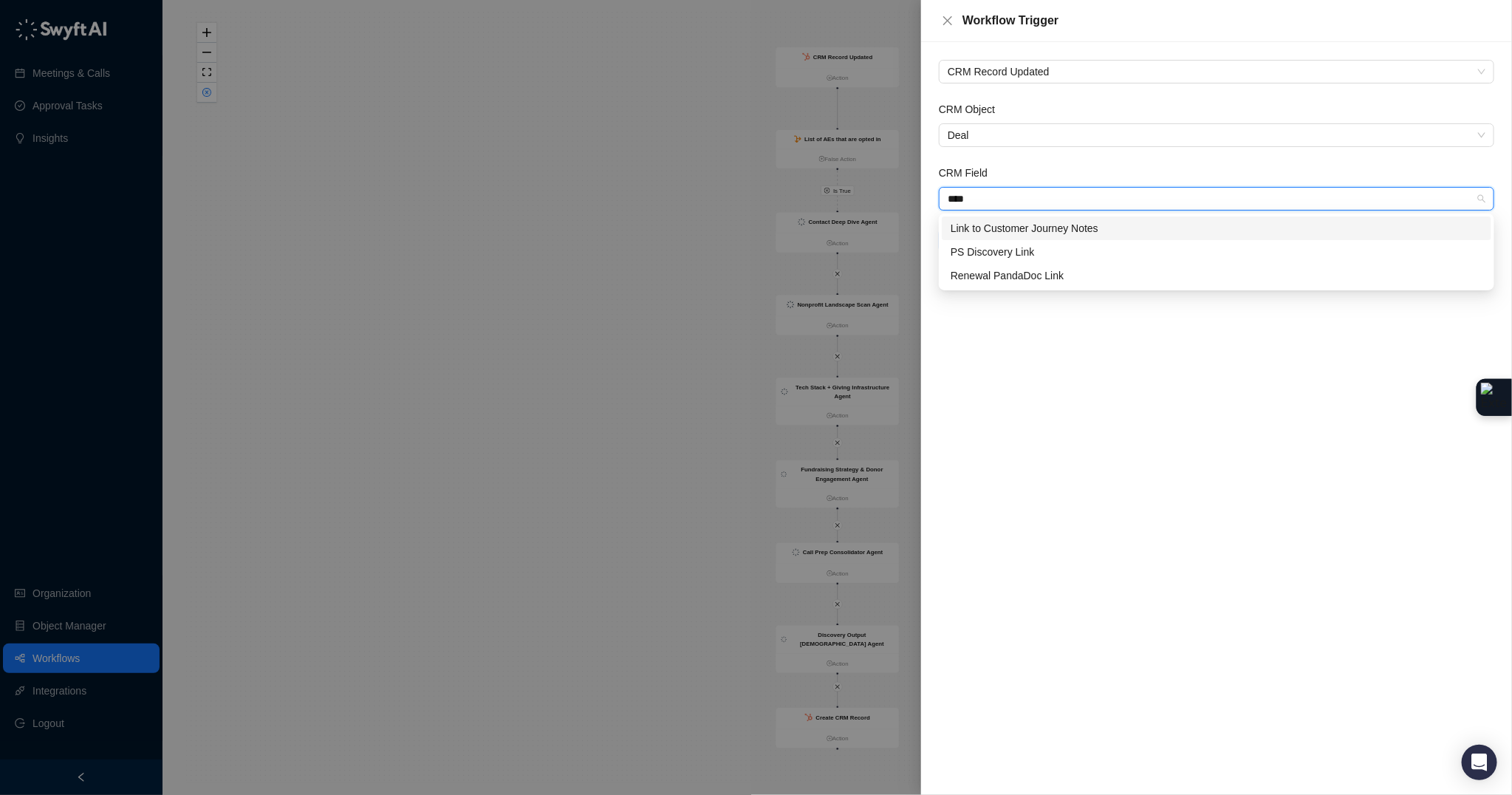
click at [1077, 231] on div "Link to Customer Journey Notes" at bounding box center [1216, 228] width 532 height 16
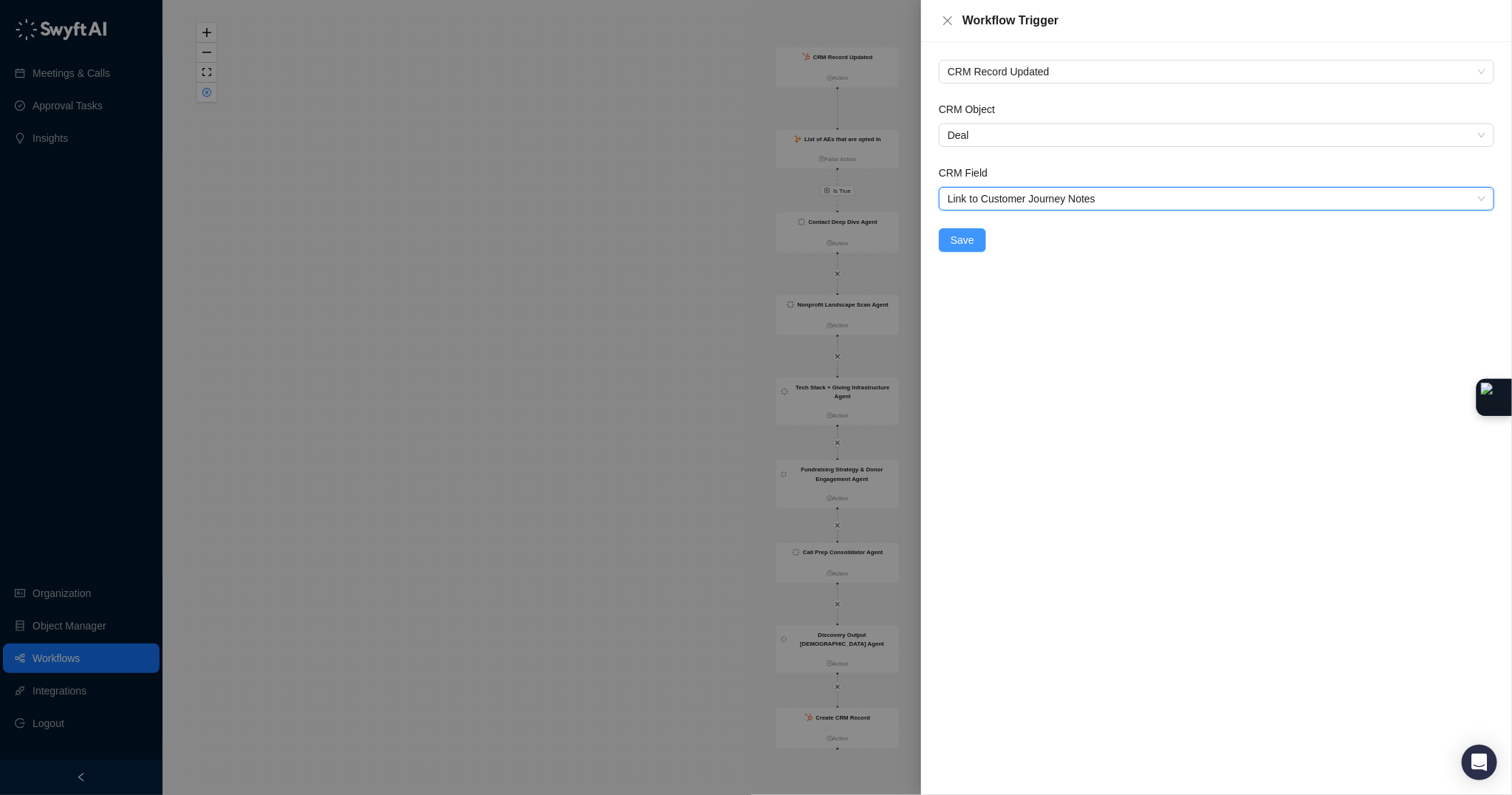
click at [951, 241] on span "Save" at bounding box center [962, 239] width 23 height 16
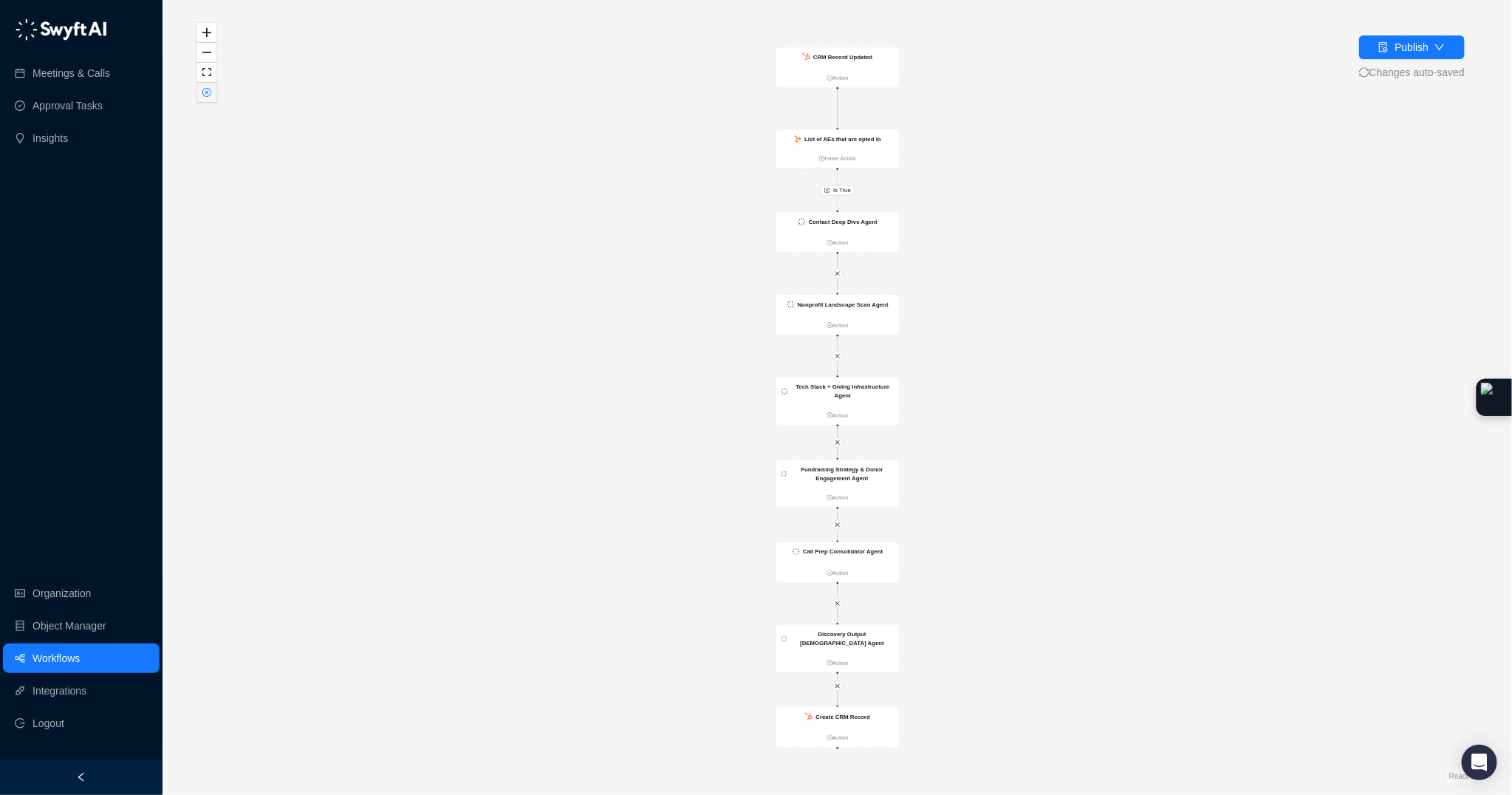
click at [206, 93] on icon "close-circle" at bounding box center [207, 93] width 9 height 9
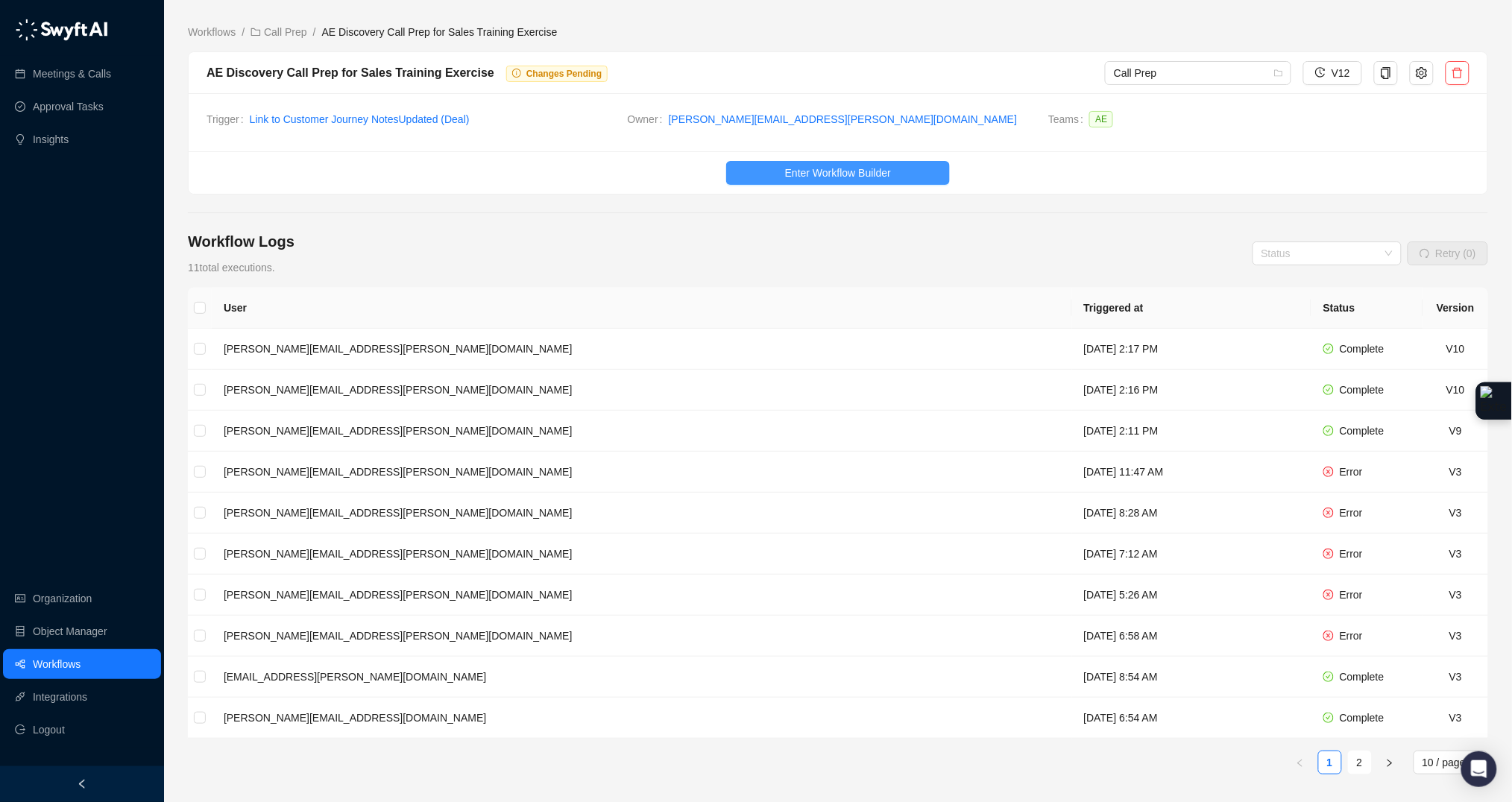
click at [852, 175] on span "Enter Workflow Builder" at bounding box center [837, 173] width 106 height 16
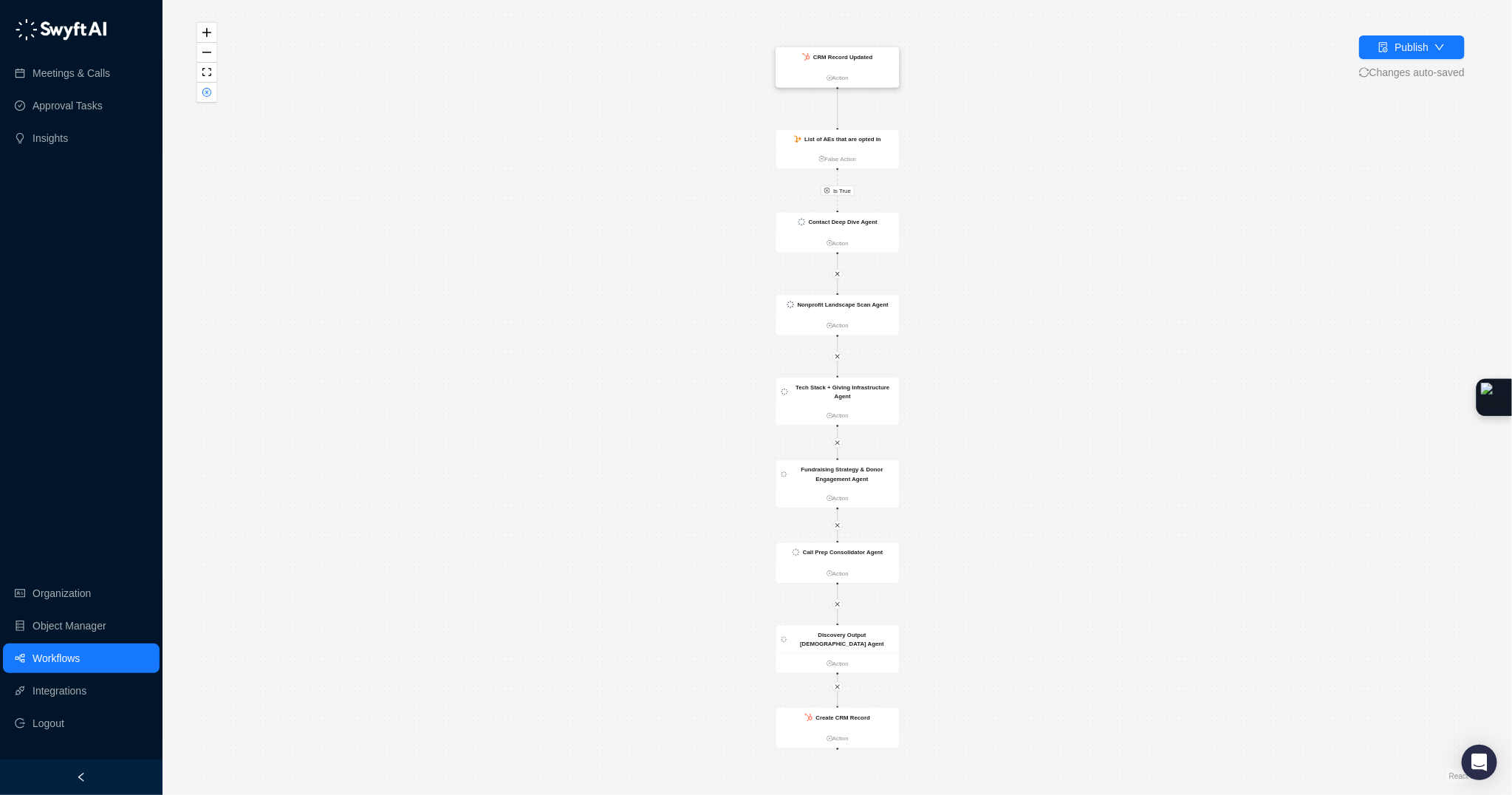
click at [871, 62] on div "CRM Record Updated" at bounding box center [838, 58] width 124 height 20
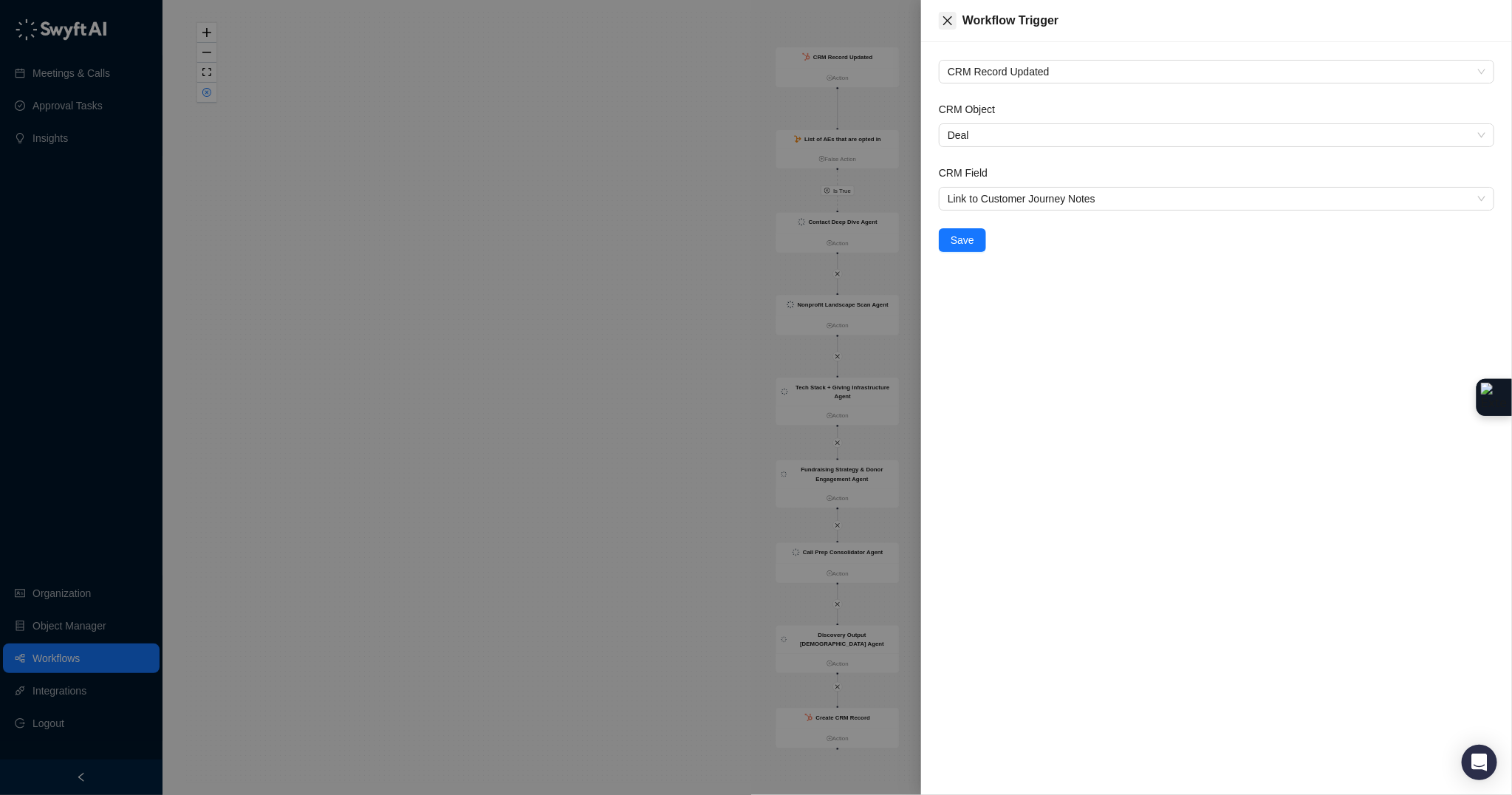
click at [946, 24] on icon "close" at bounding box center [948, 20] width 12 height 12
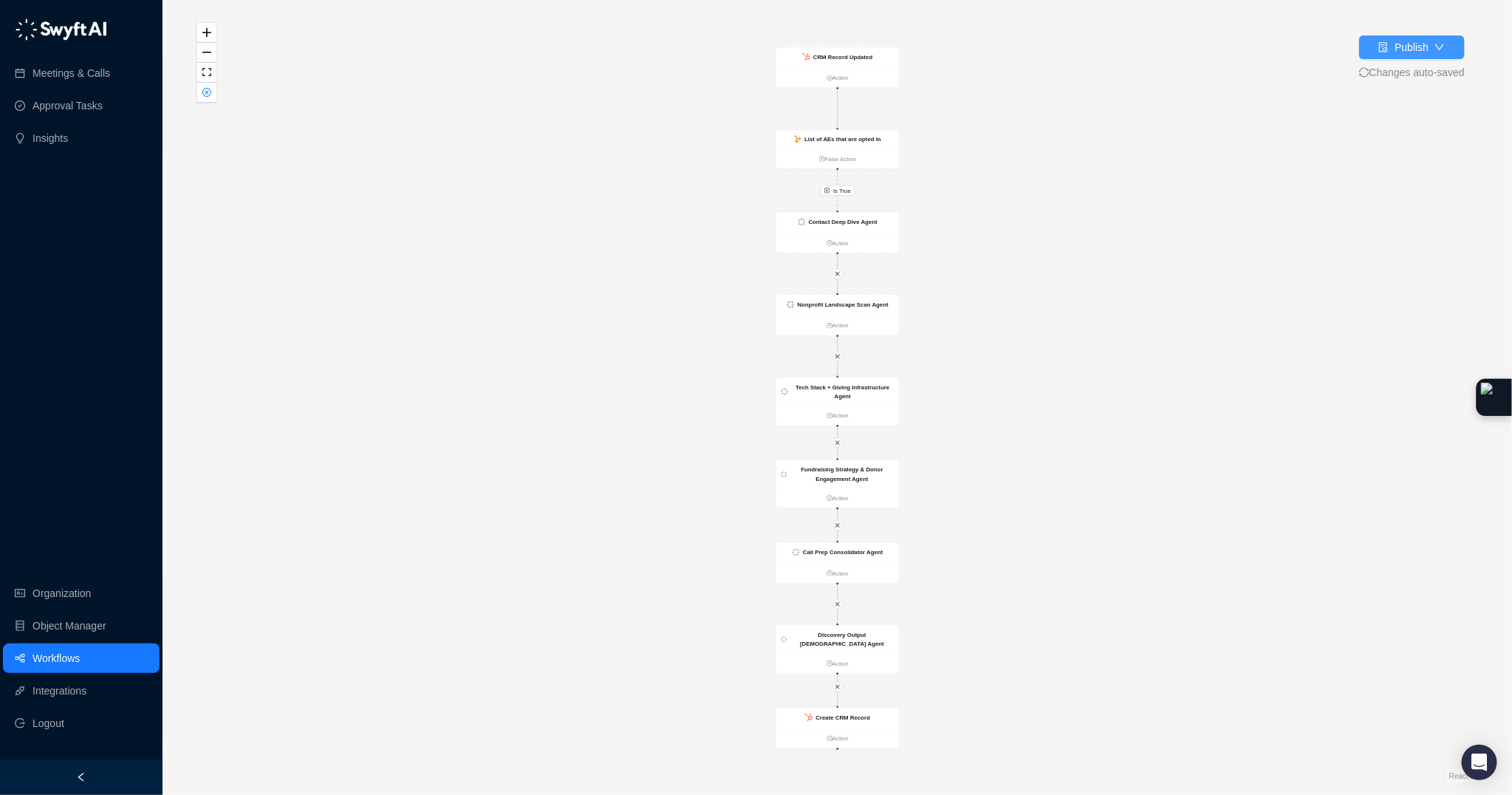
click at [1434, 42] on icon "down" at bounding box center [1439, 46] width 10 height 10
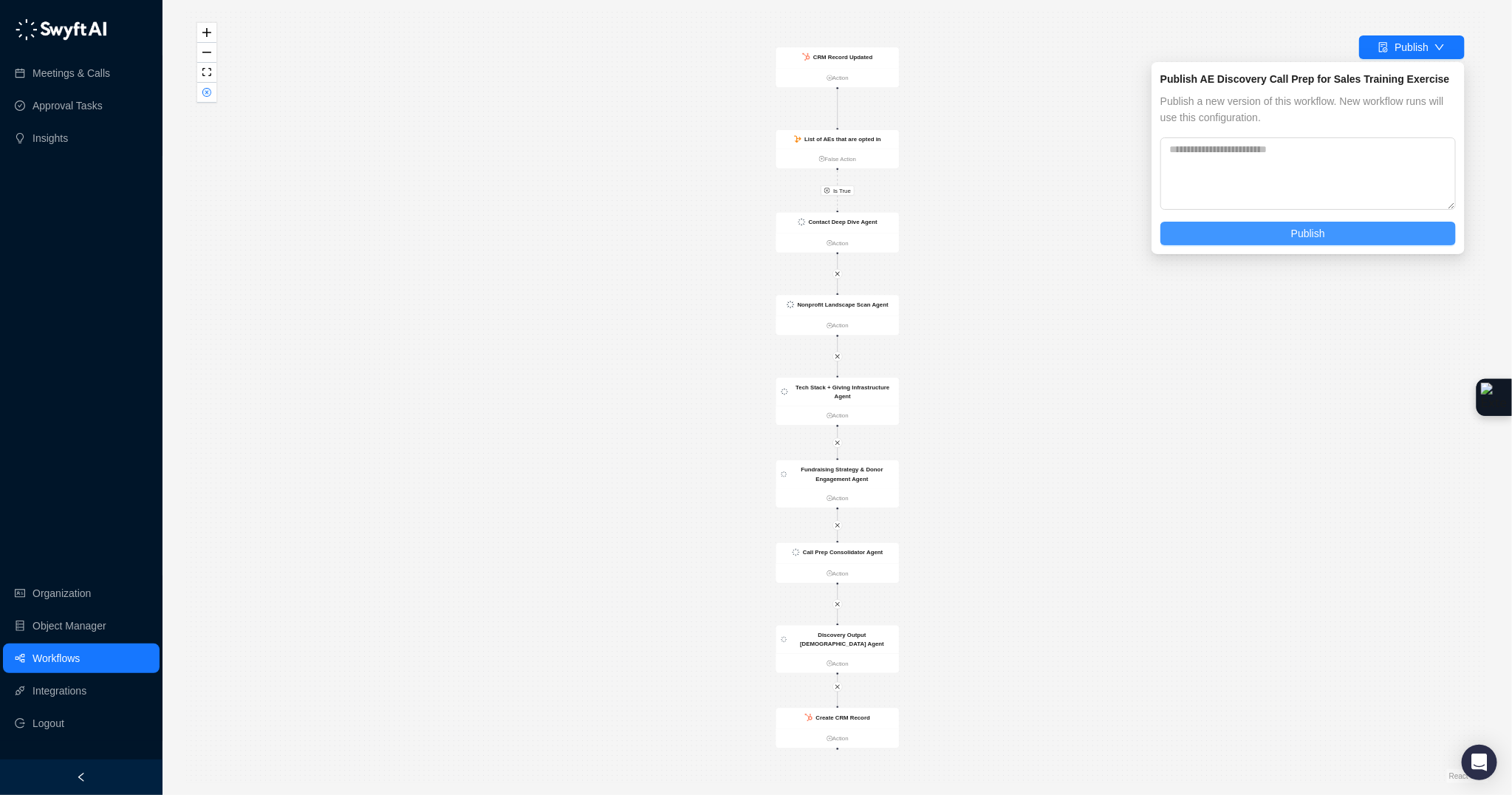
click at [1249, 241] on button "Publish" at bounding box center [1308, 232] width 296 height 23
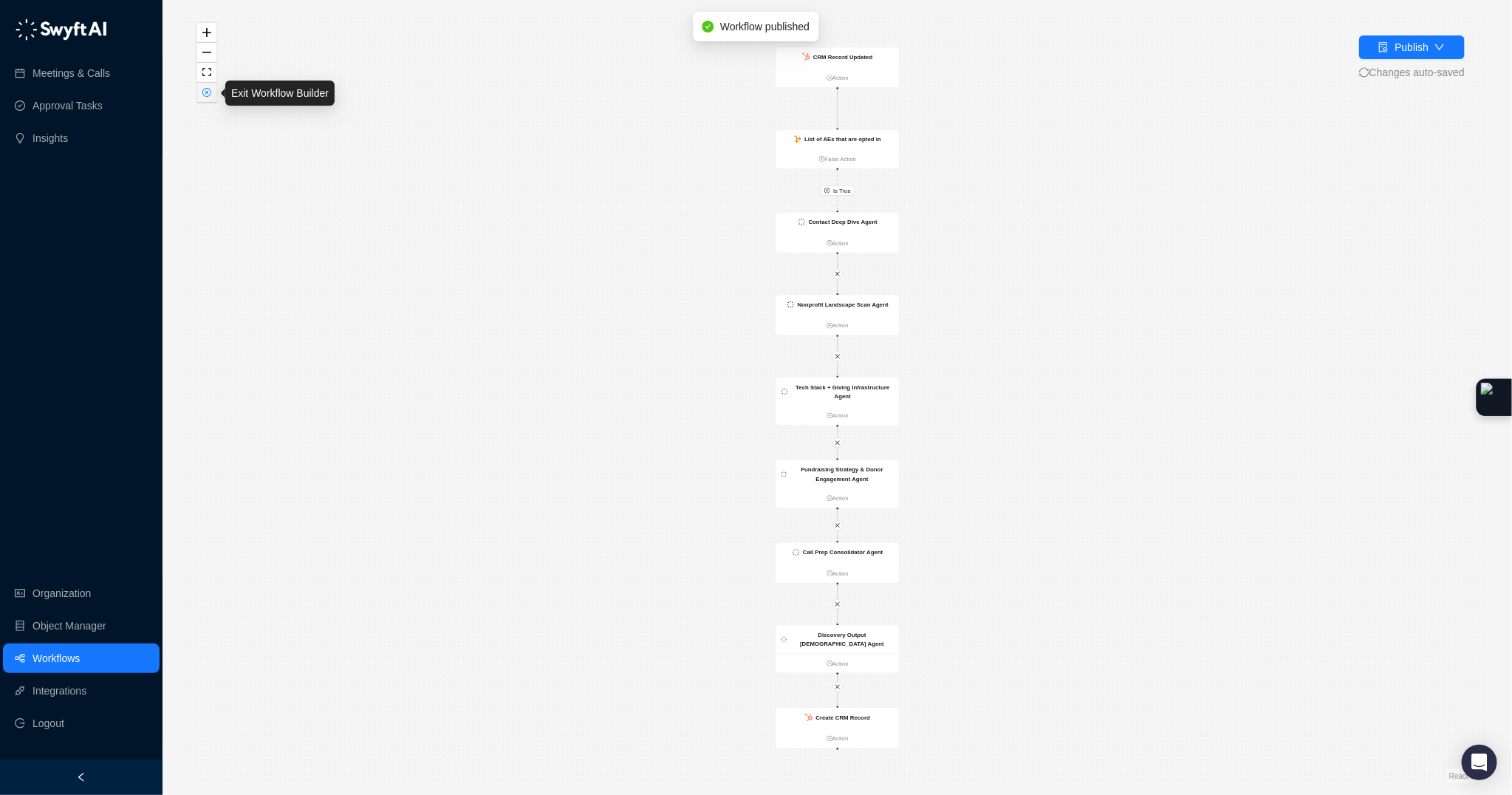
click at [204, 95] on icon "close-circle" at bounding box center [206, 92] width 7 height 7
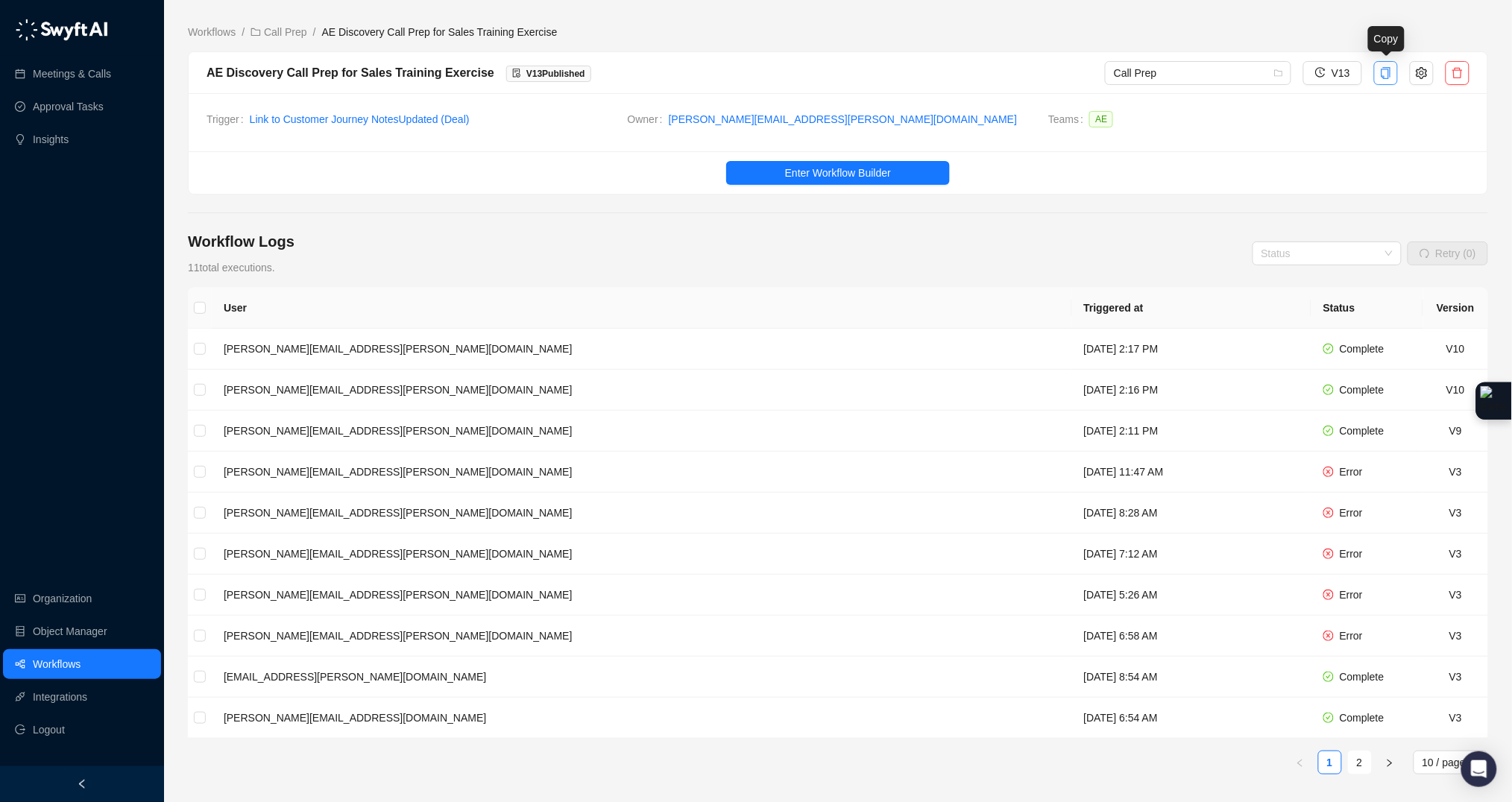
click at [1389, 78] on icon "copy" at bounding box center [1385, 72] width 12 height 12
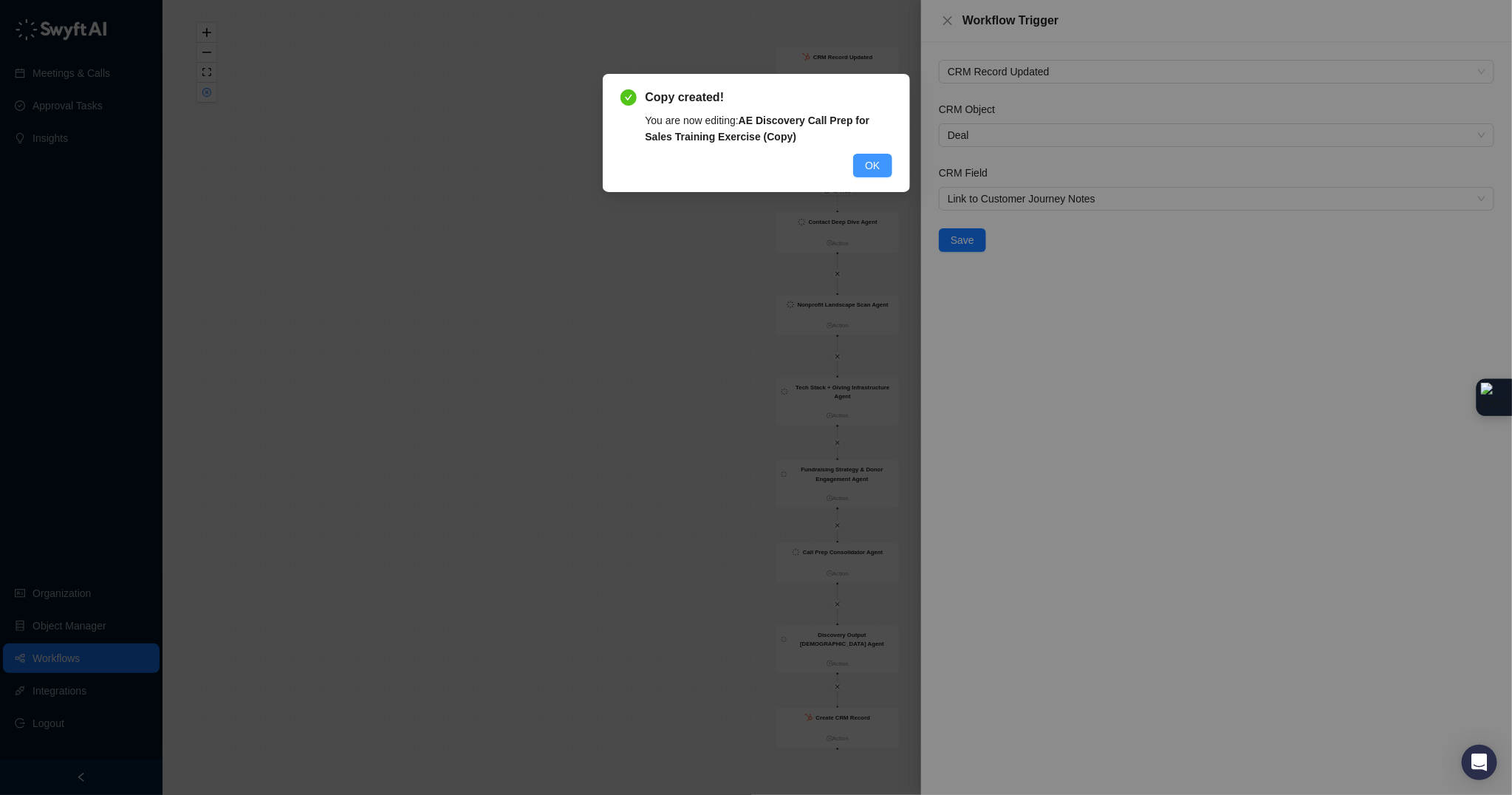
click at [869, 163] on span "OK" at bounding box center [872, 165] width 15 height 16
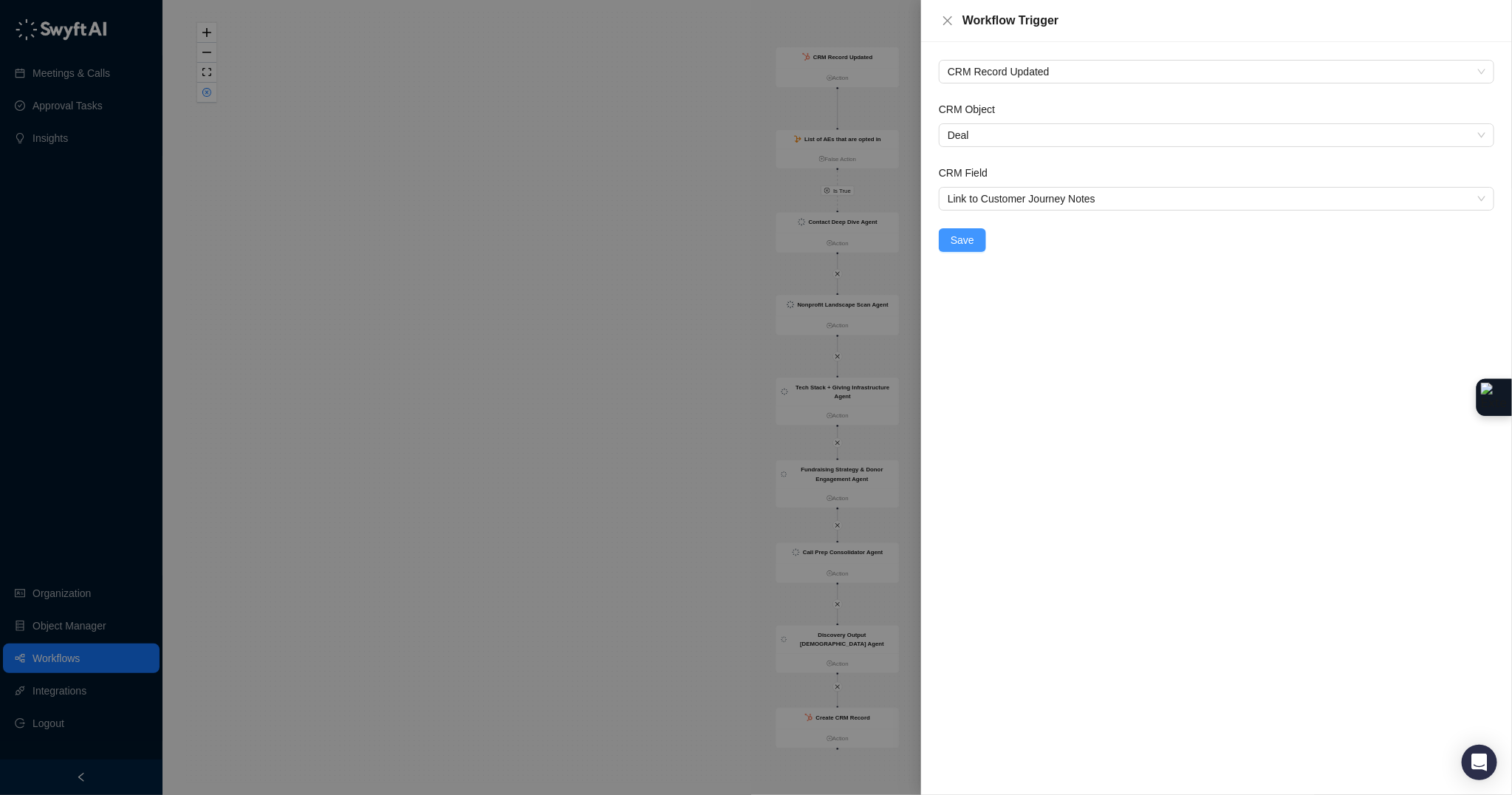
click at [976, 247] on button "Save" at bounding box center [962, 239] width 47 height 23
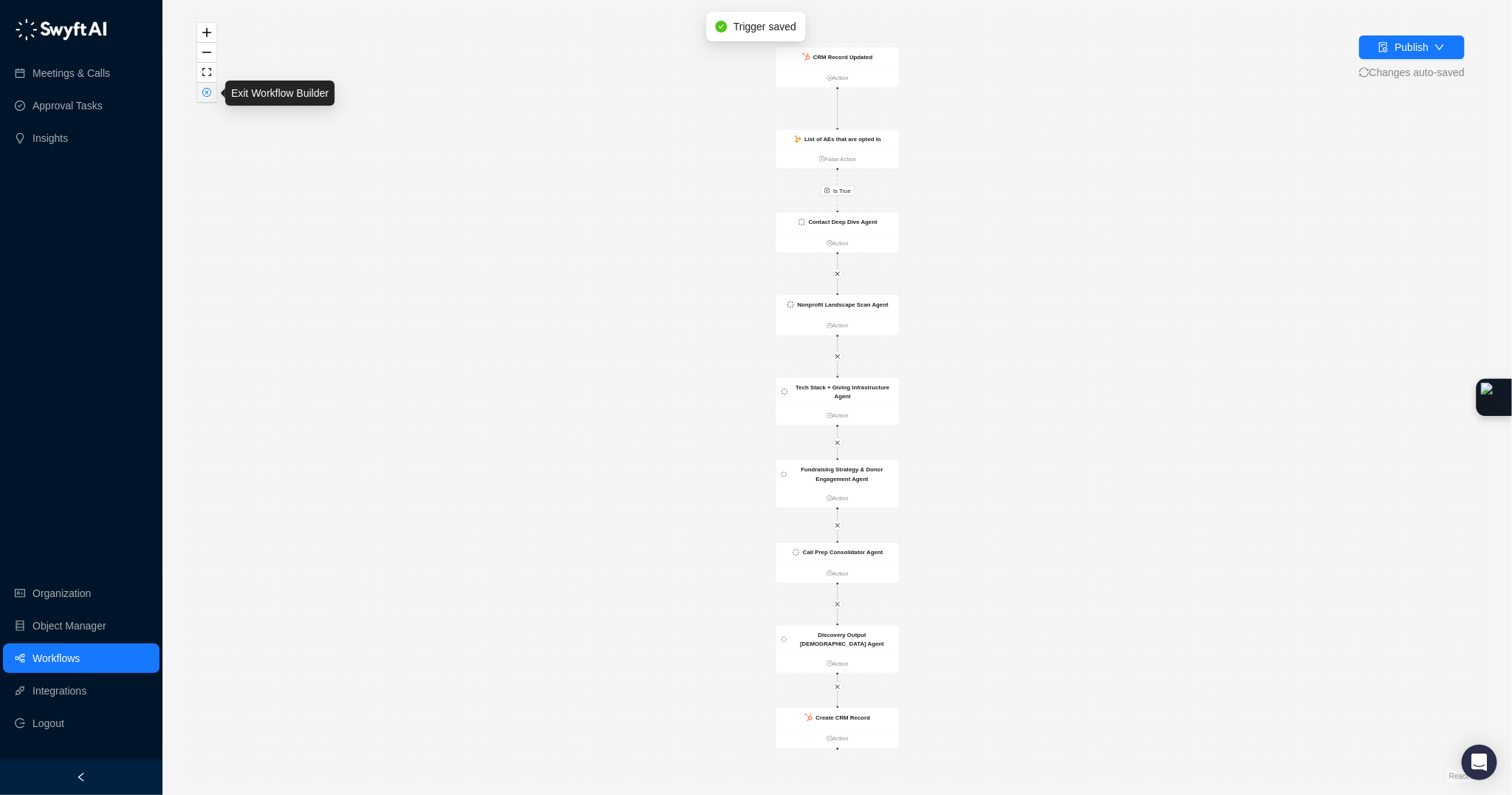
click at [210, 101] on button "button" at bounding box center [206, 92] width 20 height 20
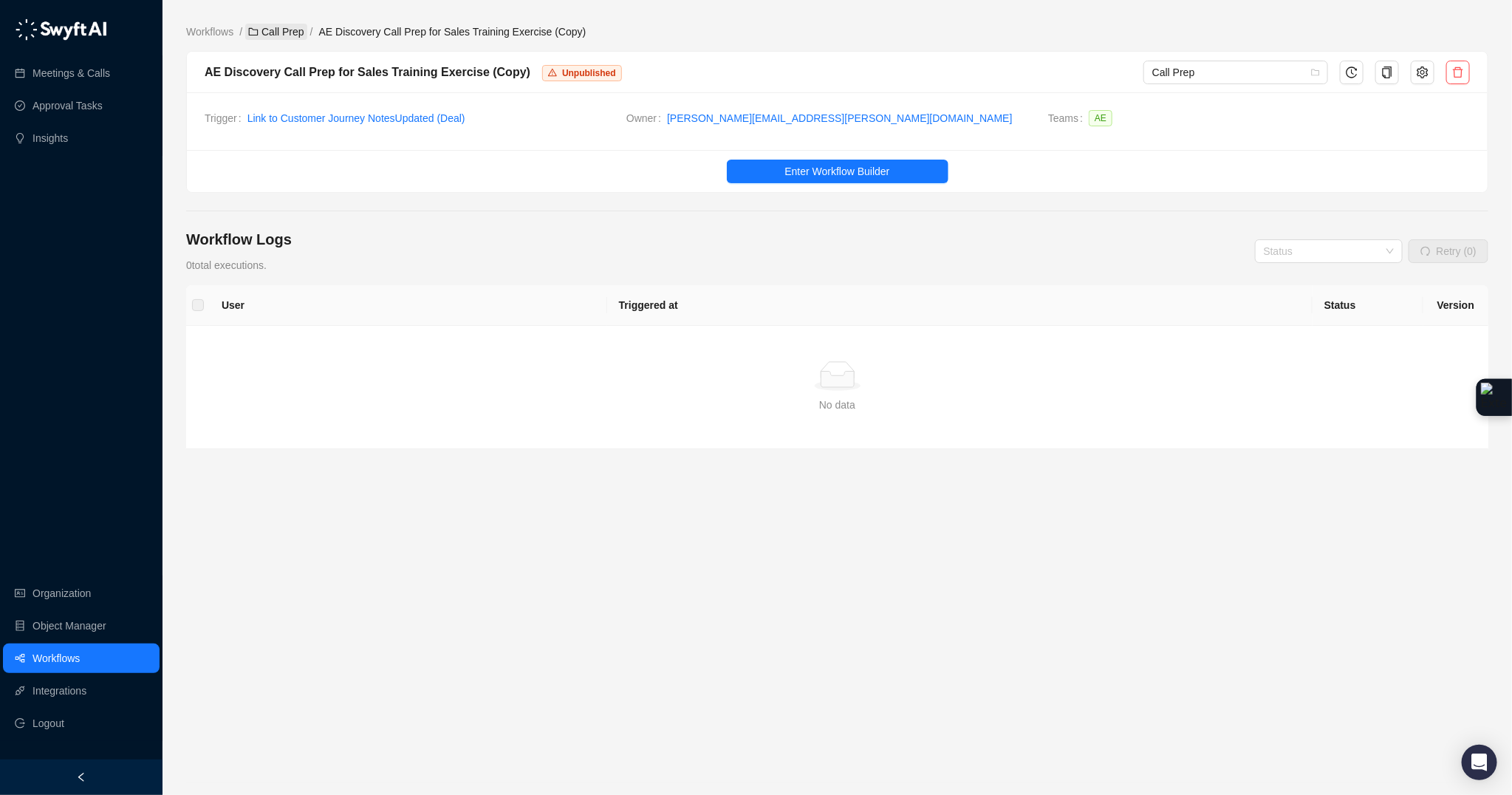
click at [290, 38] on link "Call Prep" at bounding box center [276, 31] width 61 height 16
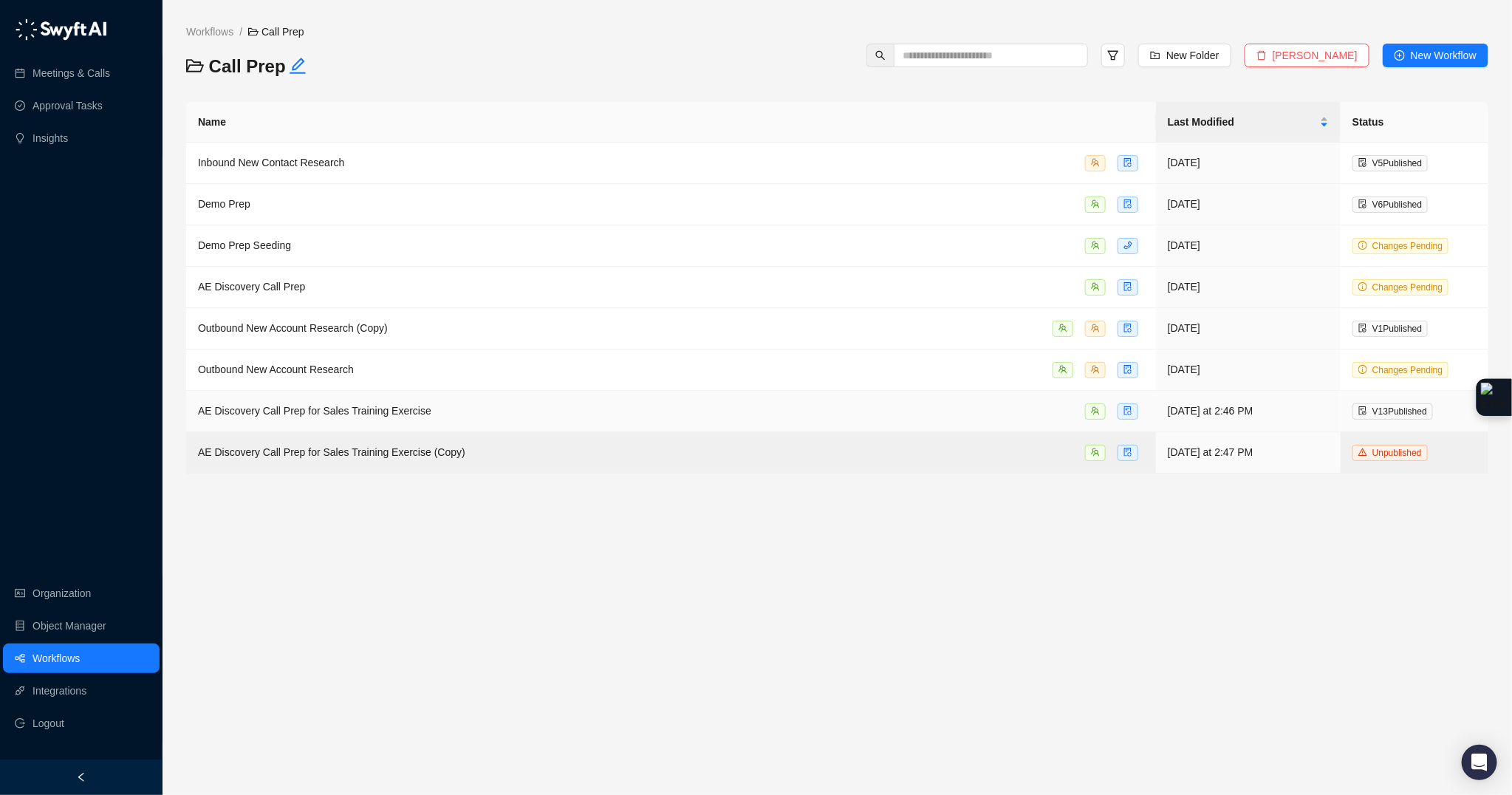
click at [382, 415] on span "AE Discovery Call Prep for Sales Training Exercise" at bounding box center [314, 410] width 233 height 12
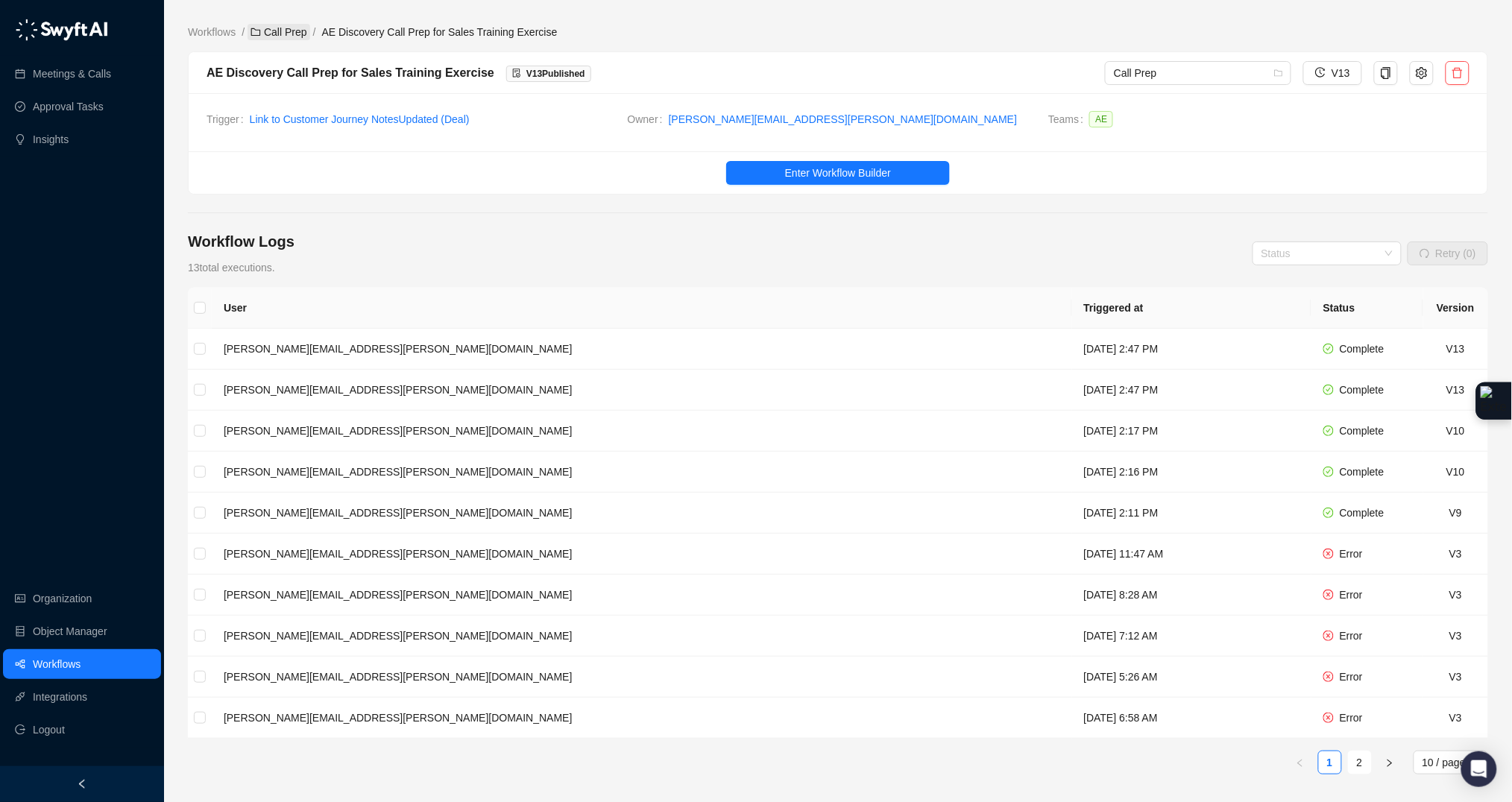
click at [310, 32] on link "Call Prep" at bounding box center [279, 31] width 62 height 16
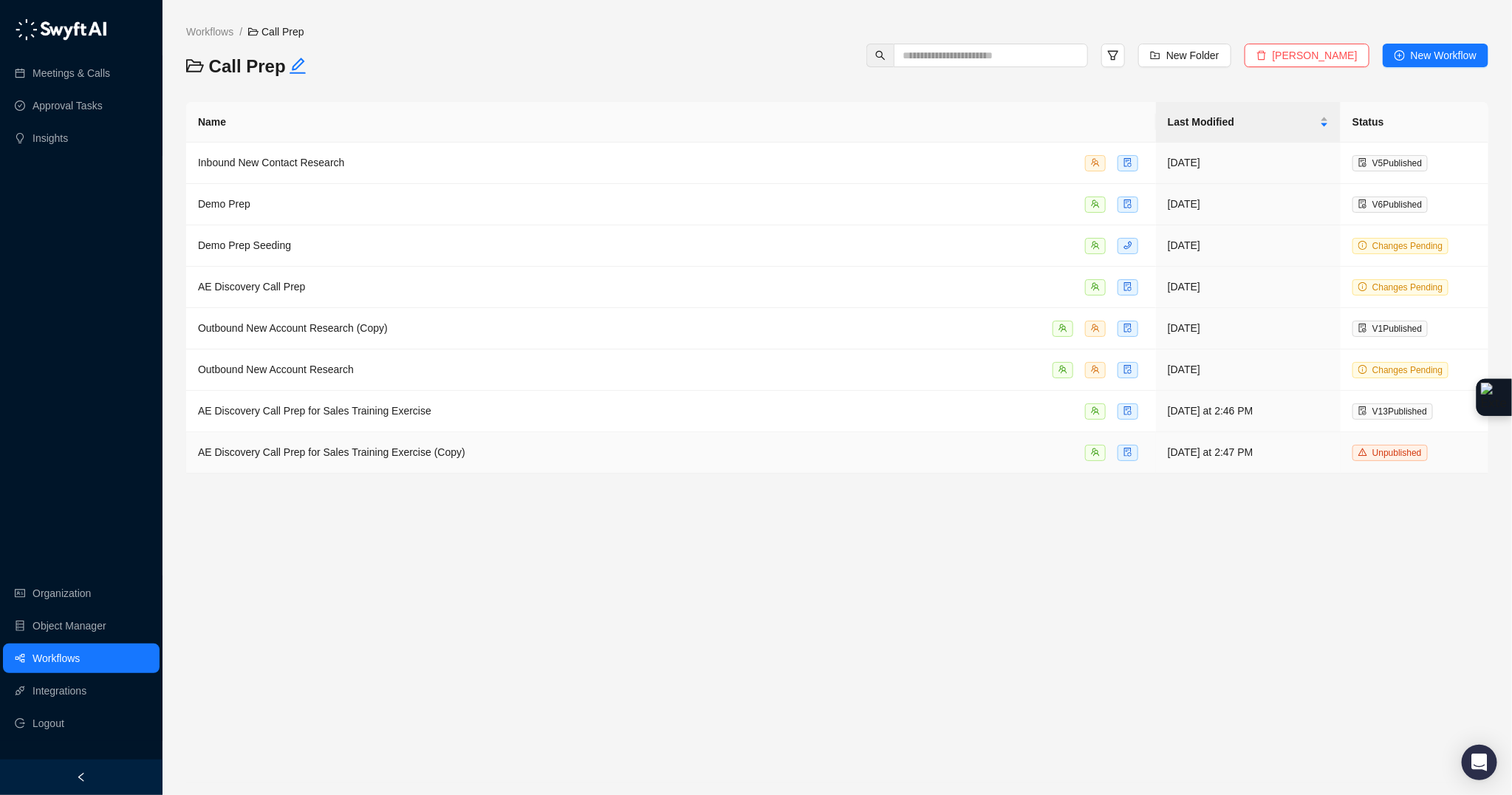
click at [387, 454] on span "AE Discovery Call Prep for Sales Training Exercise (Copy)" at bounding box center [332, 452] width 268 height 12
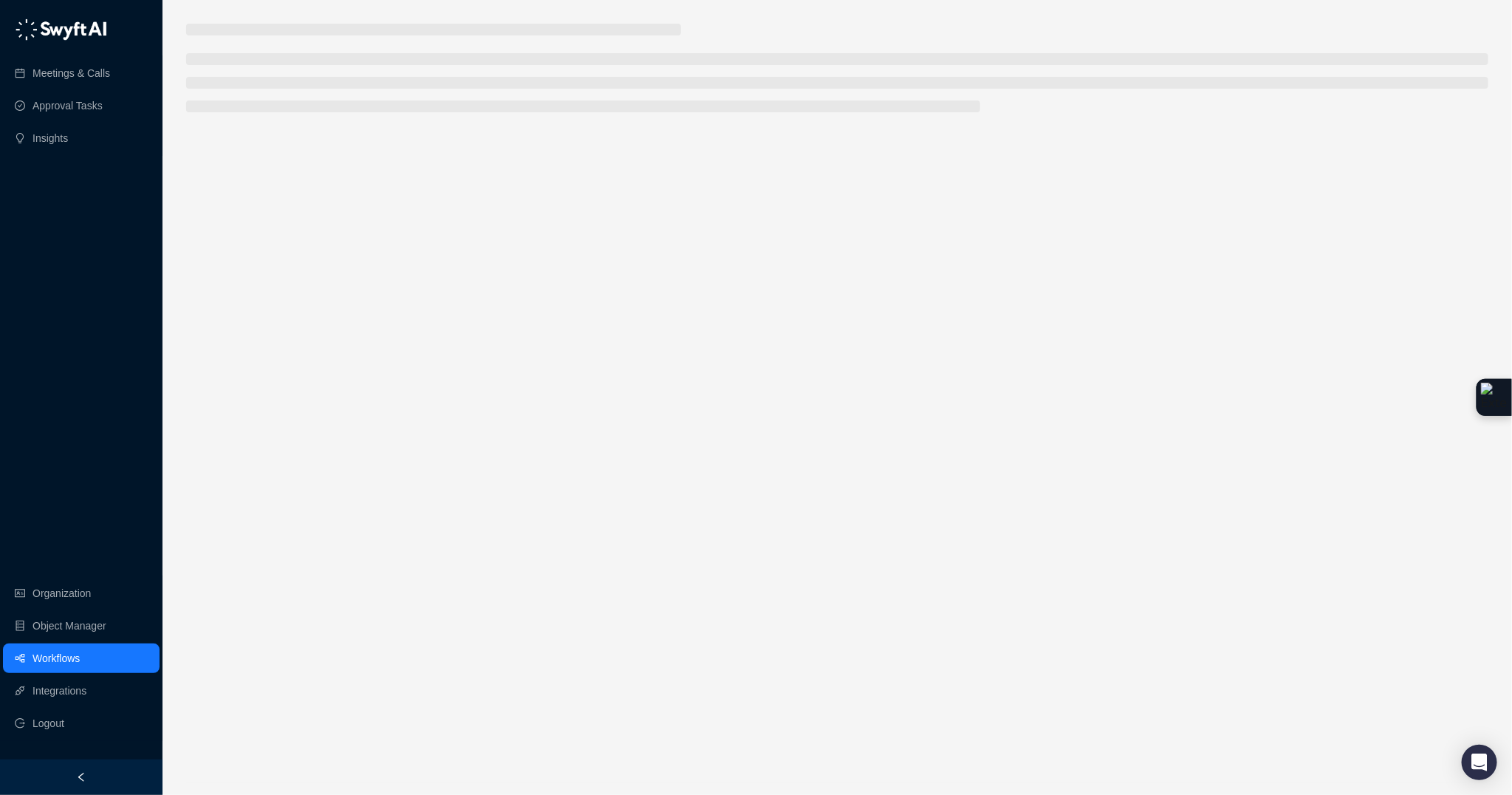
click at [387, 454] on main at bounding box center [837, 403] width 1302 height 759
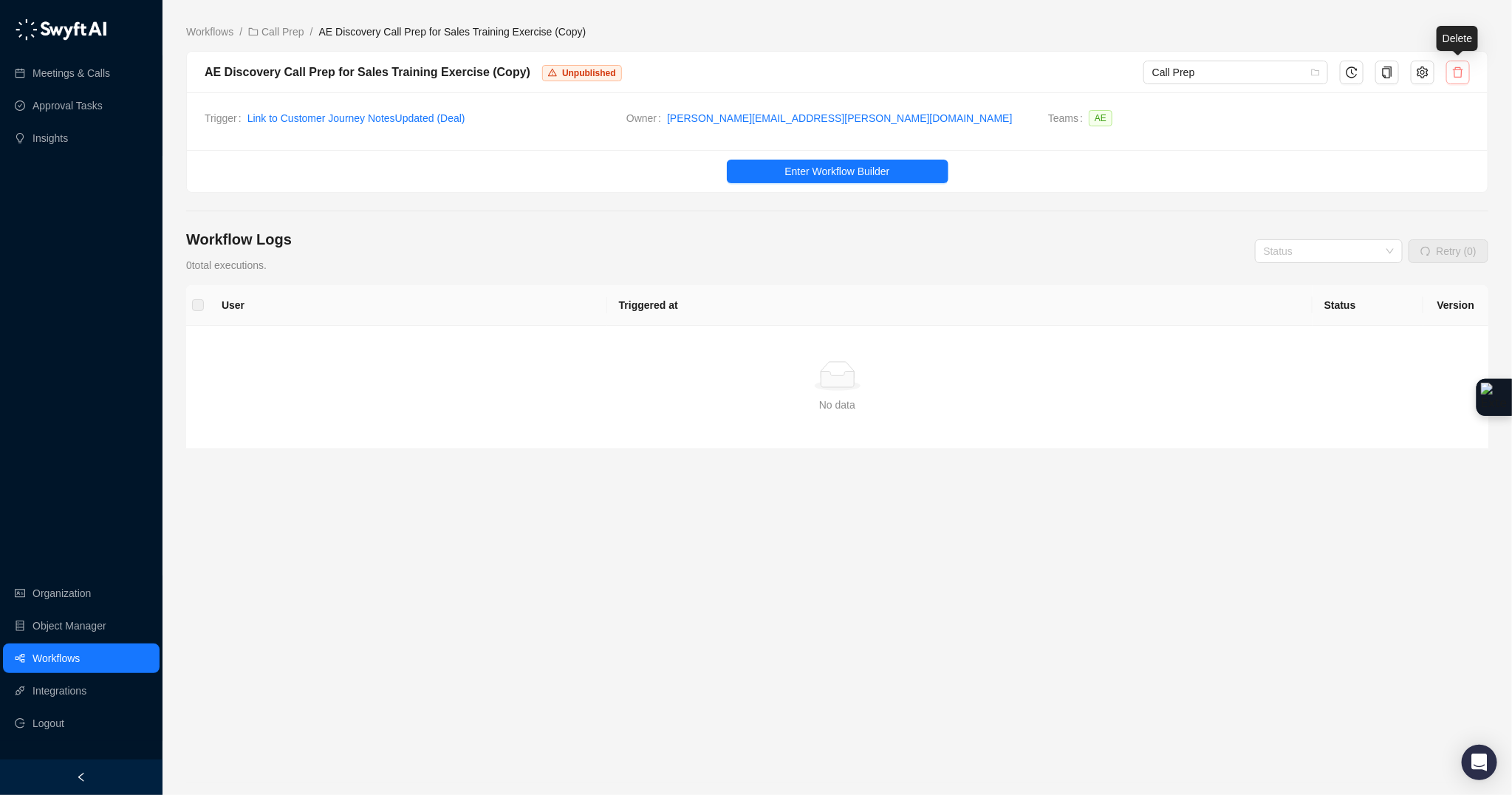
click at [1454, 63] on button "button" at bounding box center [1457, 72] width 23 height 23
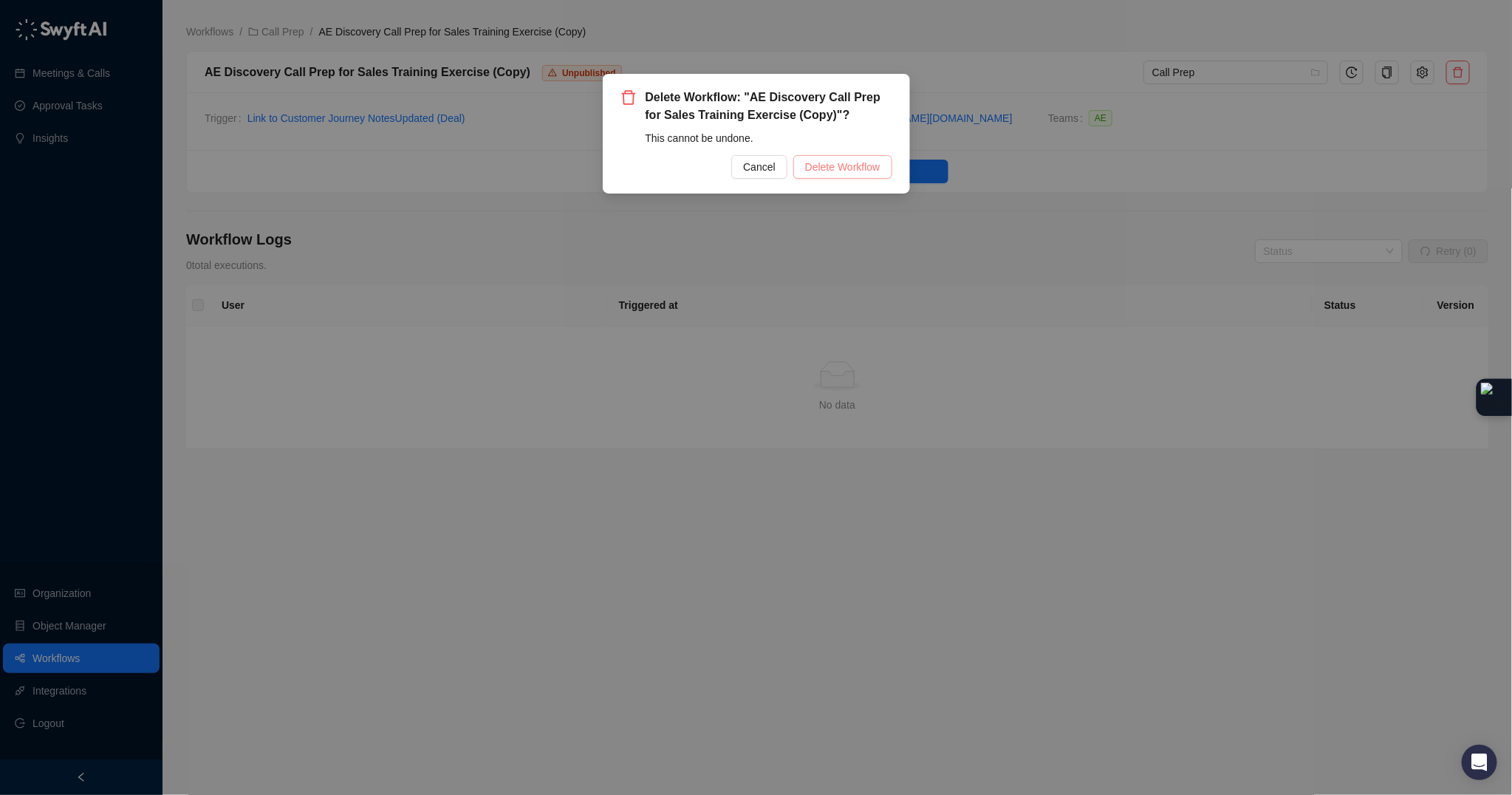
click at [861, 168] on span "Delete Workflow" at bounding box center [842, 166] width 75 height 16
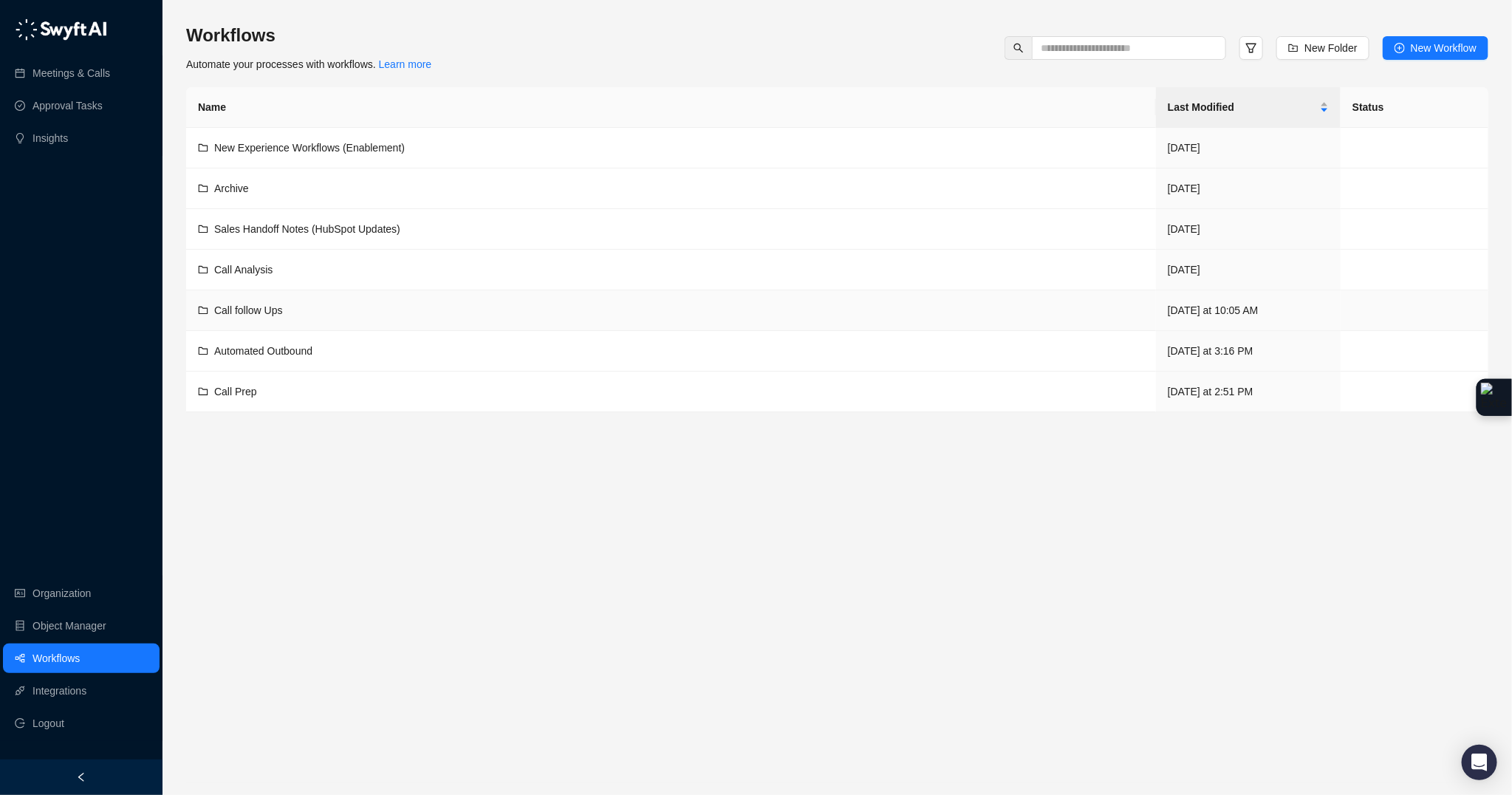
click at [278, 310] on span "Call follow Ups" at bounding box center [248, 310] width 69 height 12
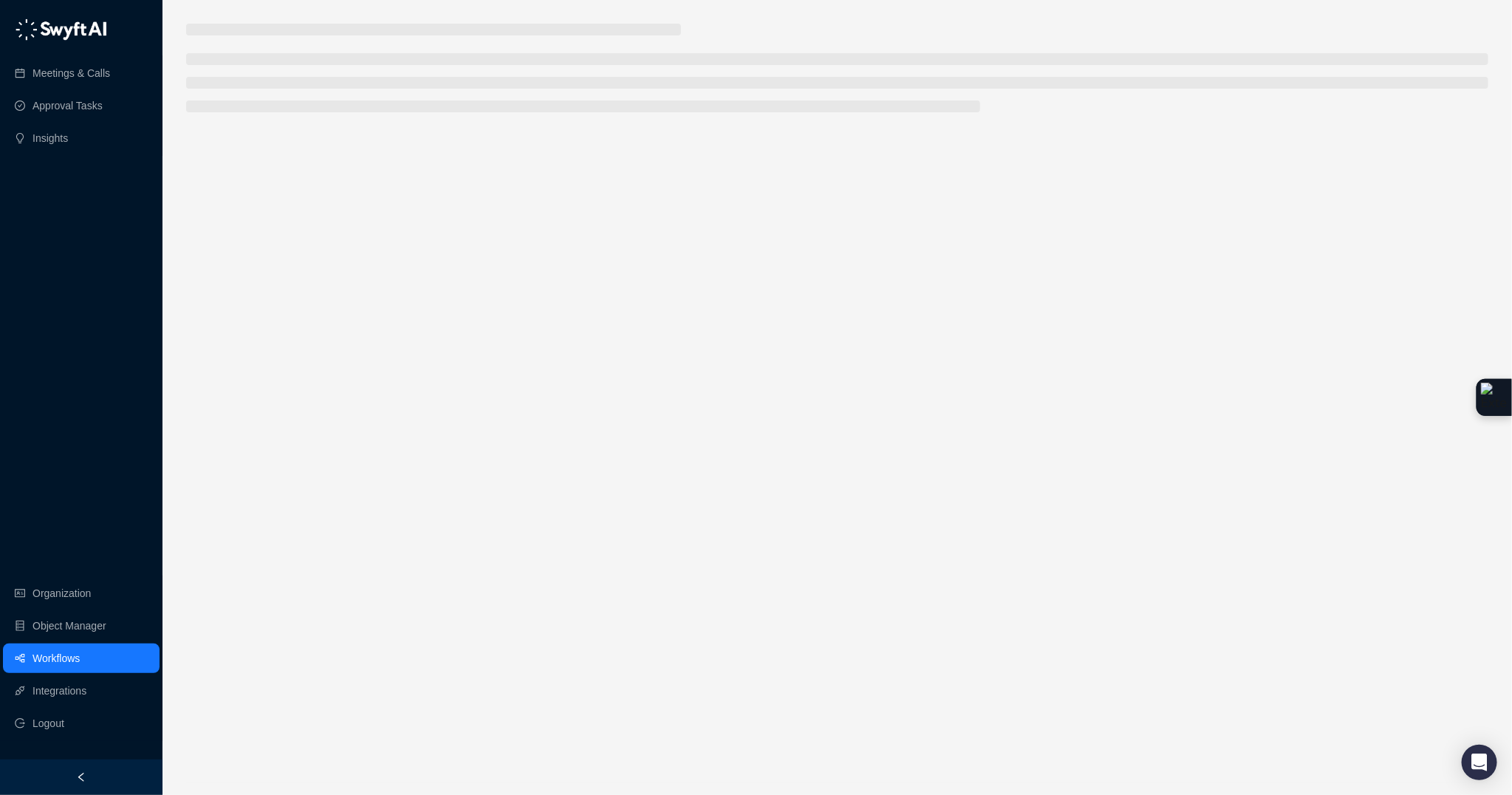
click at [278, 310] on main at bounding box center [837, 403] width 1302 height 759
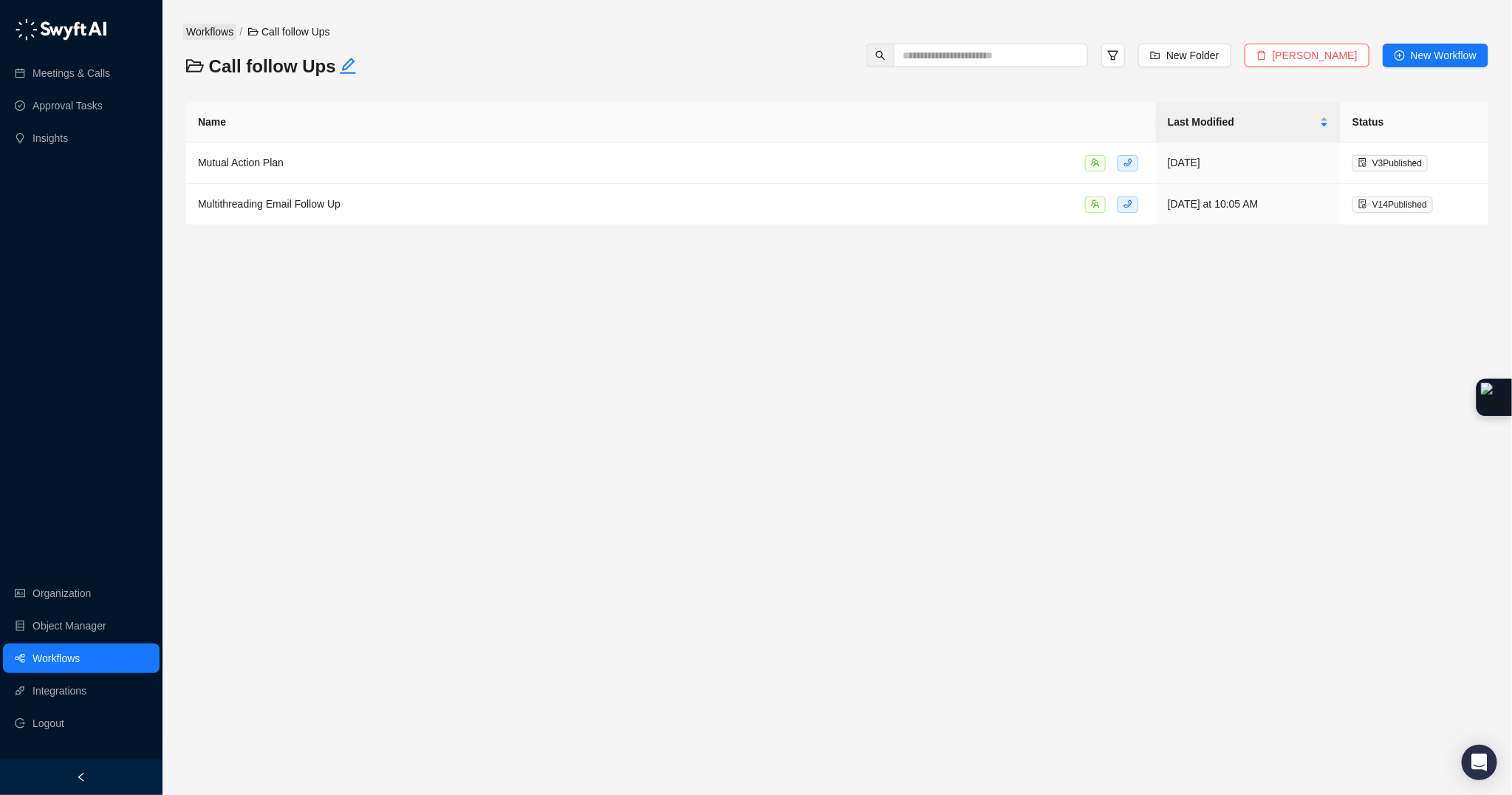
click at [225, 30] on link "Workflows" at bounding box center [209, 31] width 53 height 16
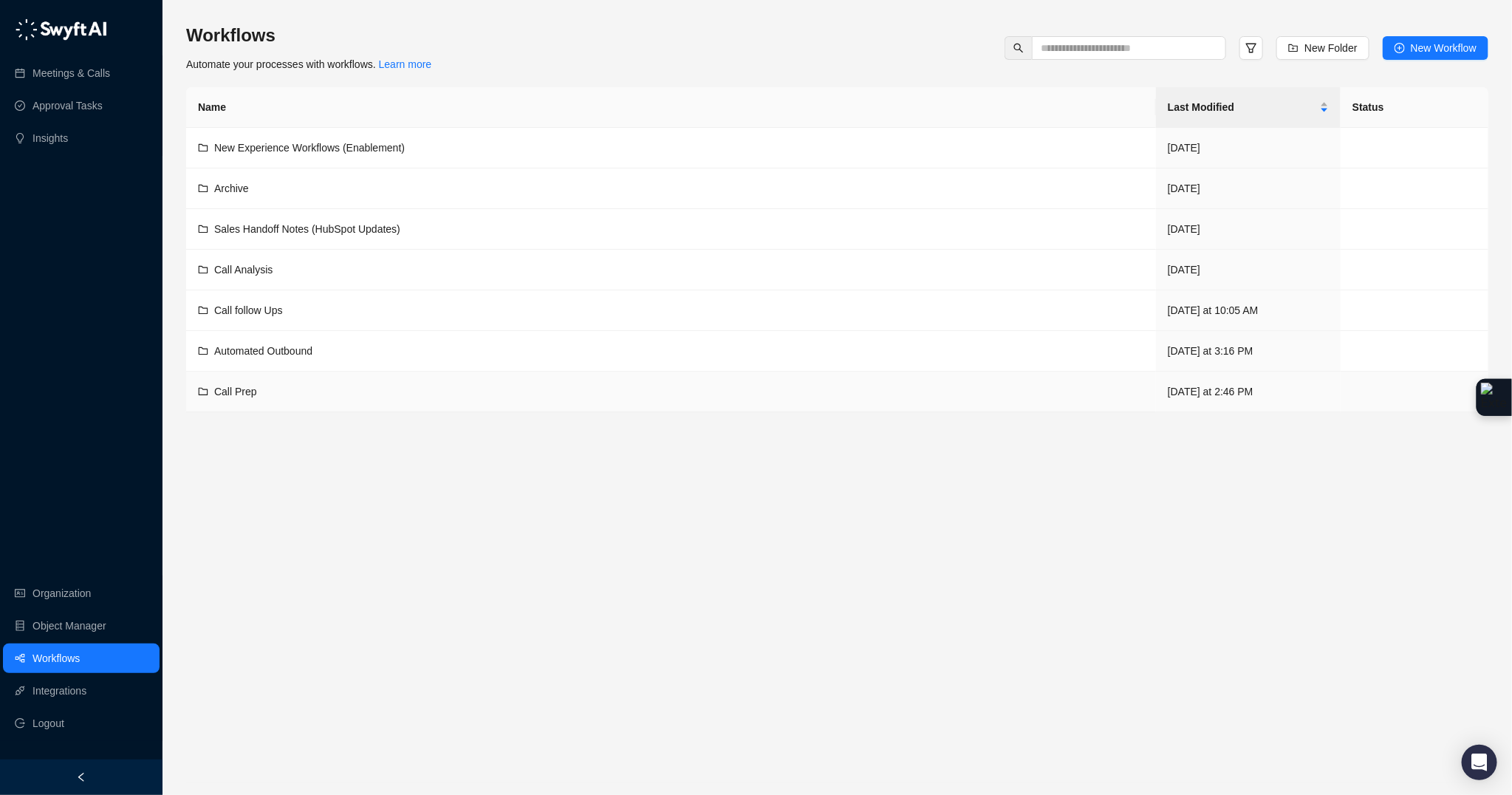
click at [254, 393] on span "Call Prep" at bounding box center [235, 391] width 43 height 12
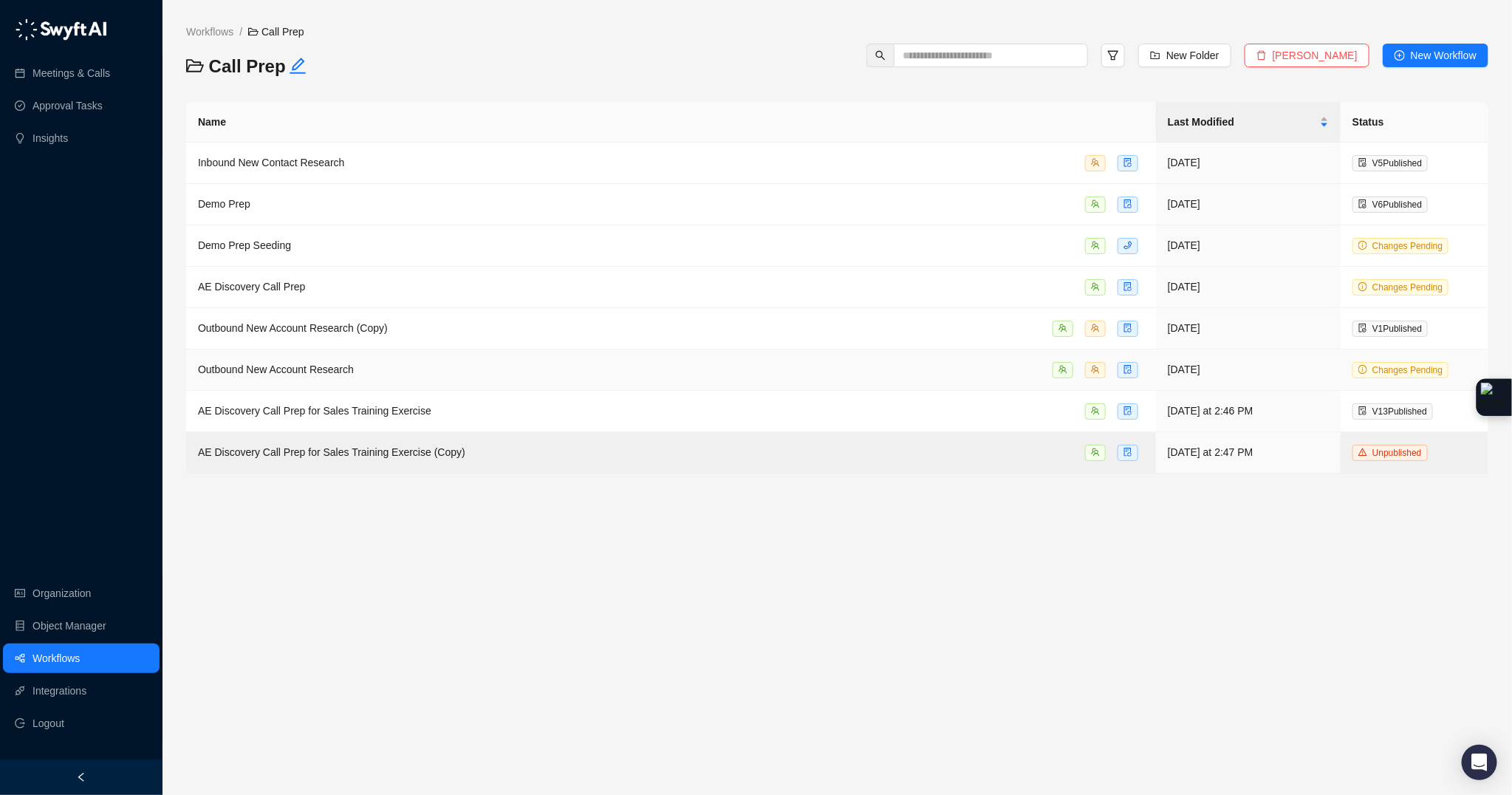
click at [254, 391] on td "Outbound New Account Research" at bounding box center [670, 370] width 970 height 41
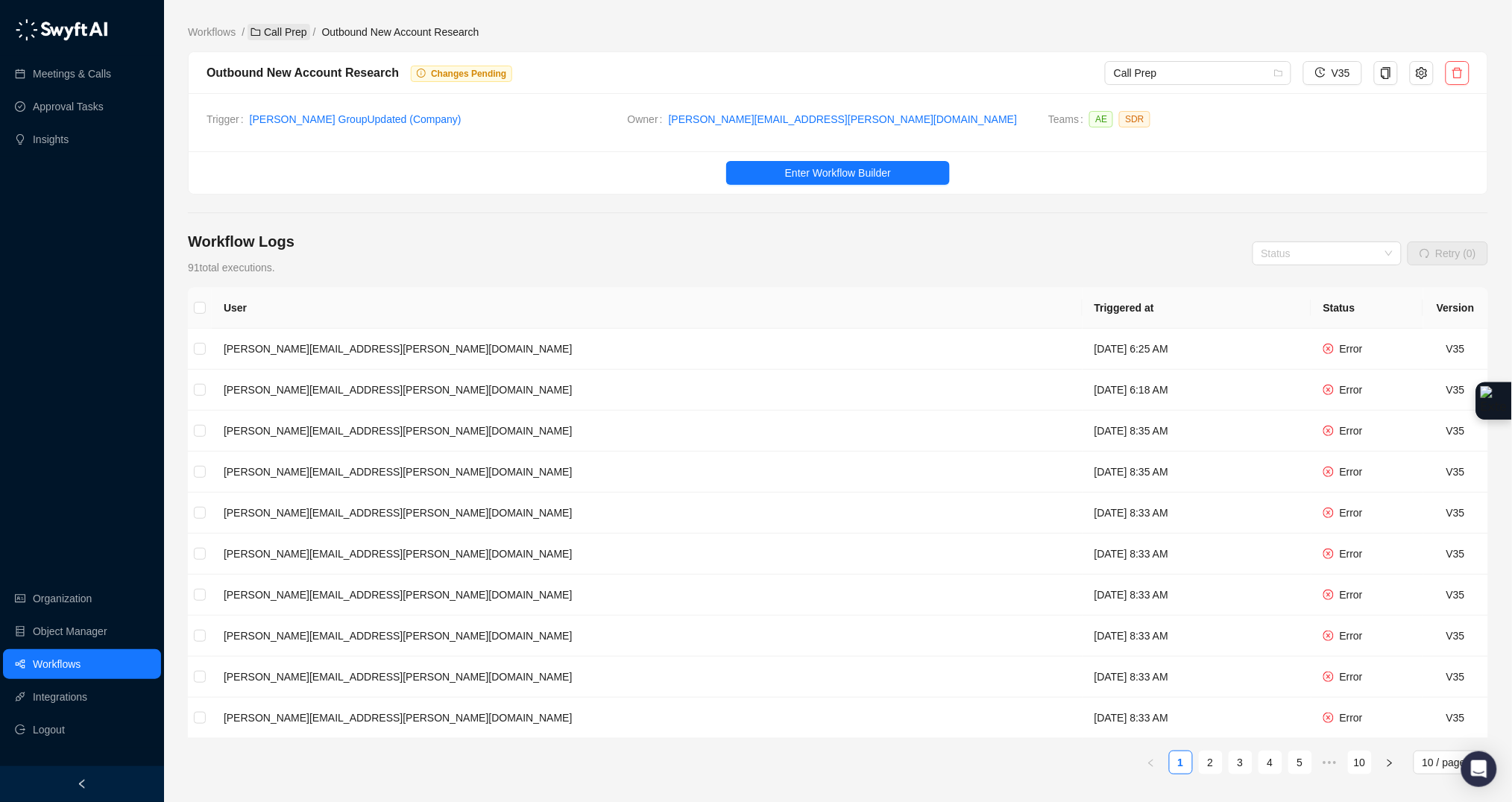
click at [275, 28] on link "Call Prep" at bounding box center [279, 31] width 62 height 16
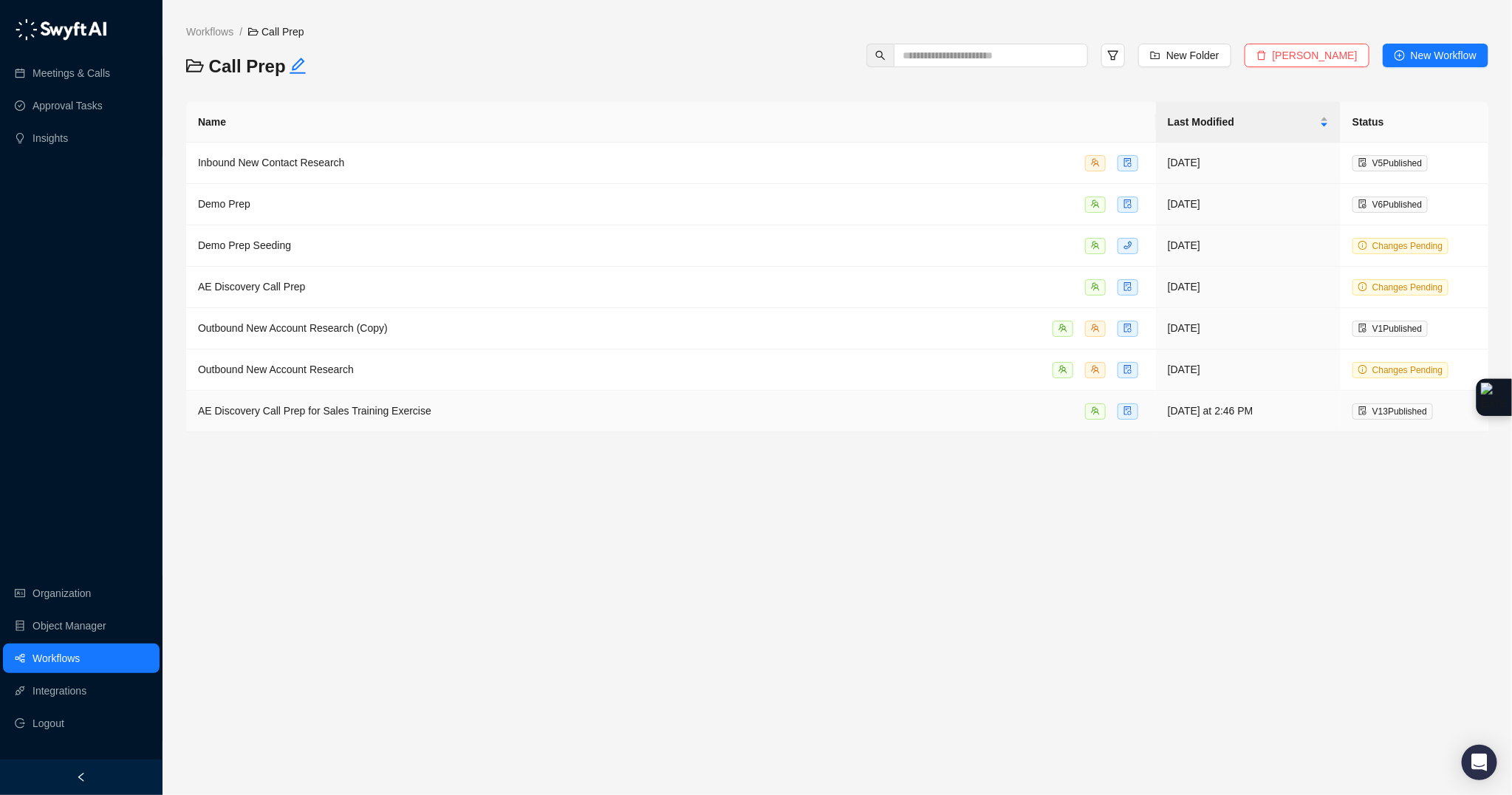
click at [381, 417] on span "AE Discovery Call Prep for Sales Training Exercise" at bounding box center [314, 410] width 233 height 12
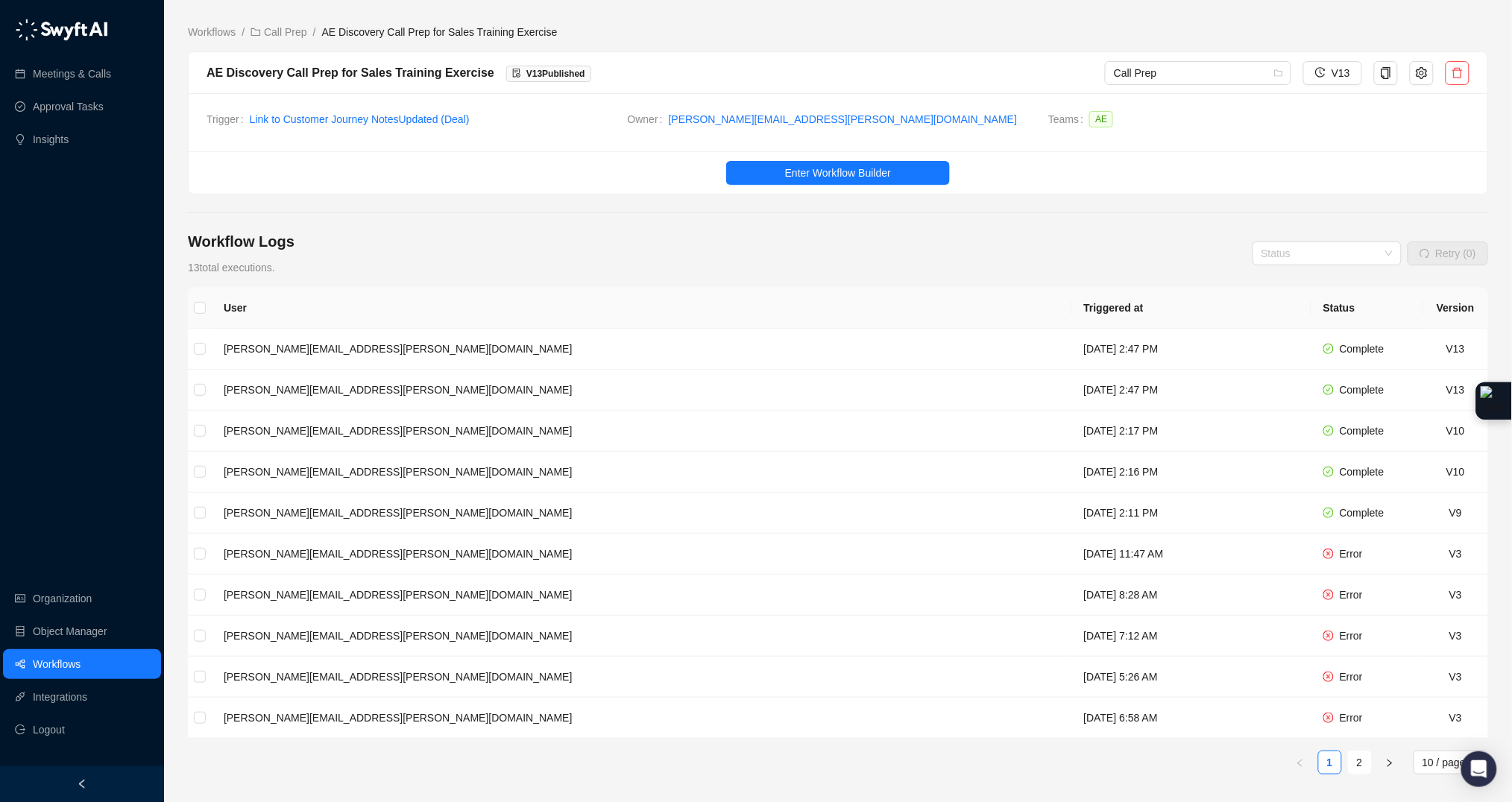
scroll to position [4, 0]
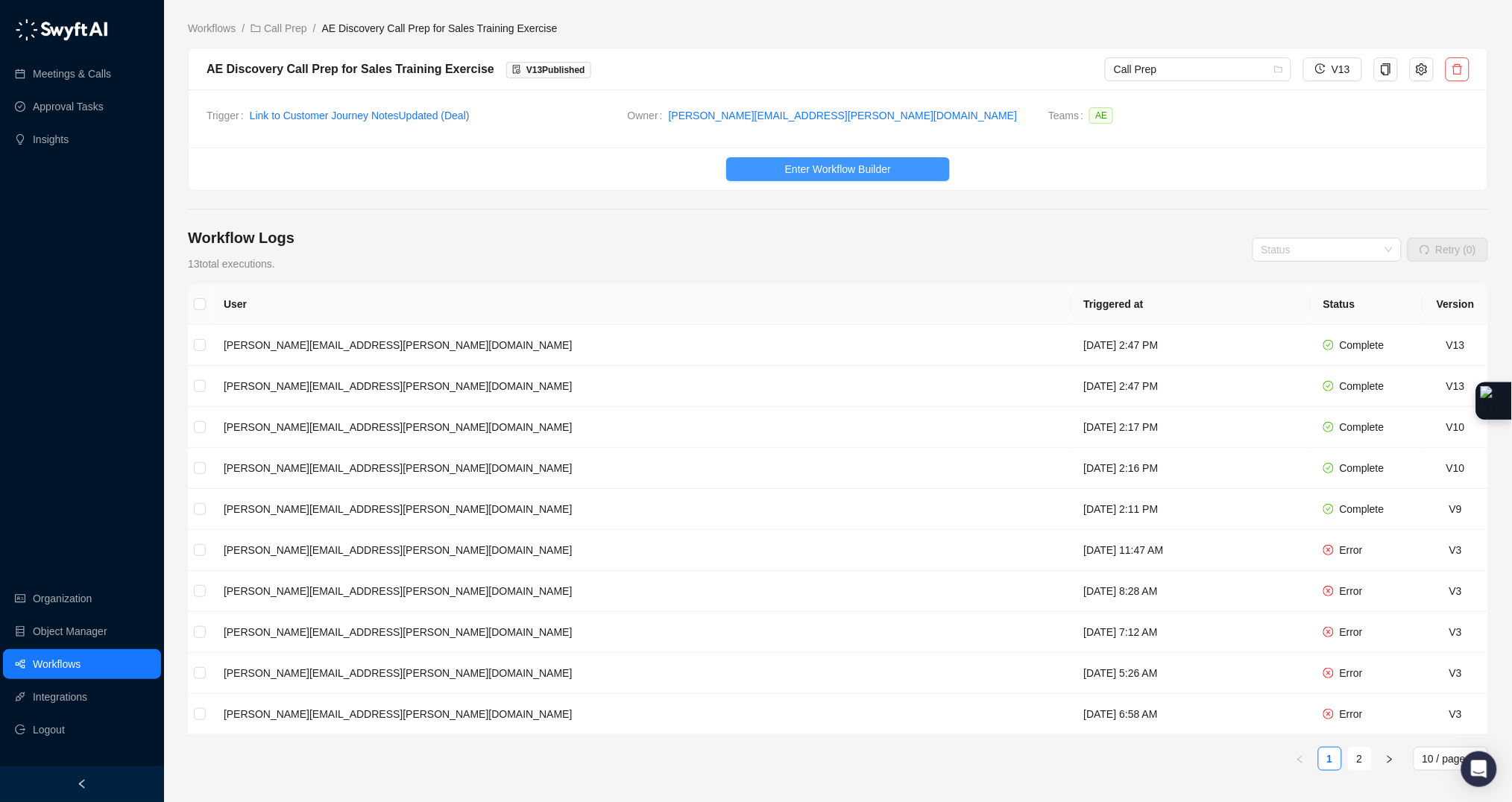
drag, startPoint x: 735, startPoint y: 159, endPoint x: 747, endPoint y: 161, distance: 12.2
click at [735, 159] on ul "Enter Workflow Builder" at bounding box center [838, 168] width 1299 height 42
click at [756, 163] on button "Enter Workflow Builder" at bounding box center [838, 169] width 223 height 23
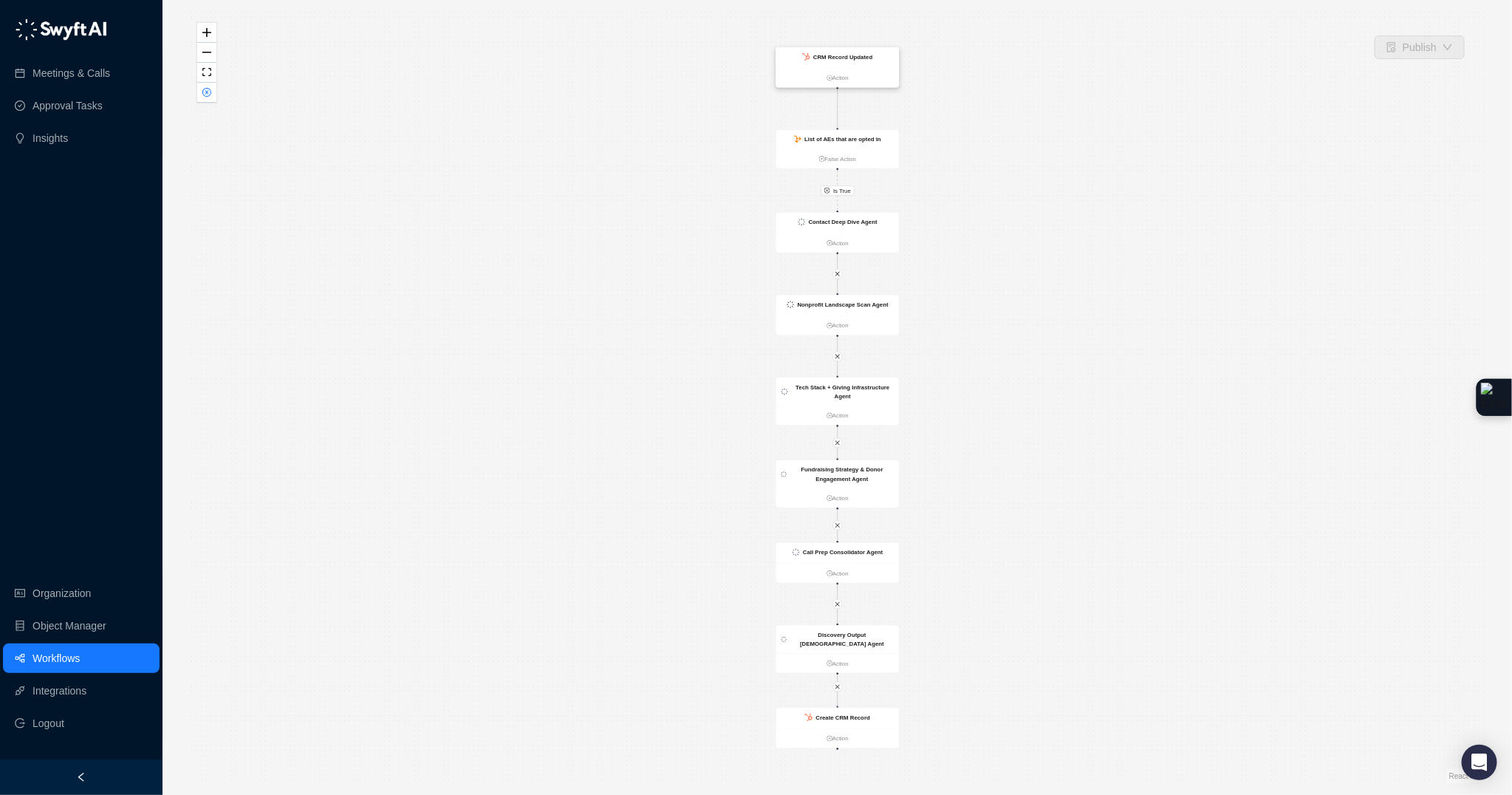
click at [836, 62] on div "CRM Record Updated" at bounding box center [838, 58] width 124 height 20
click at [894, 60] on div "CRM Record Updated" at bounding box center [838, 57] width 124 height 20
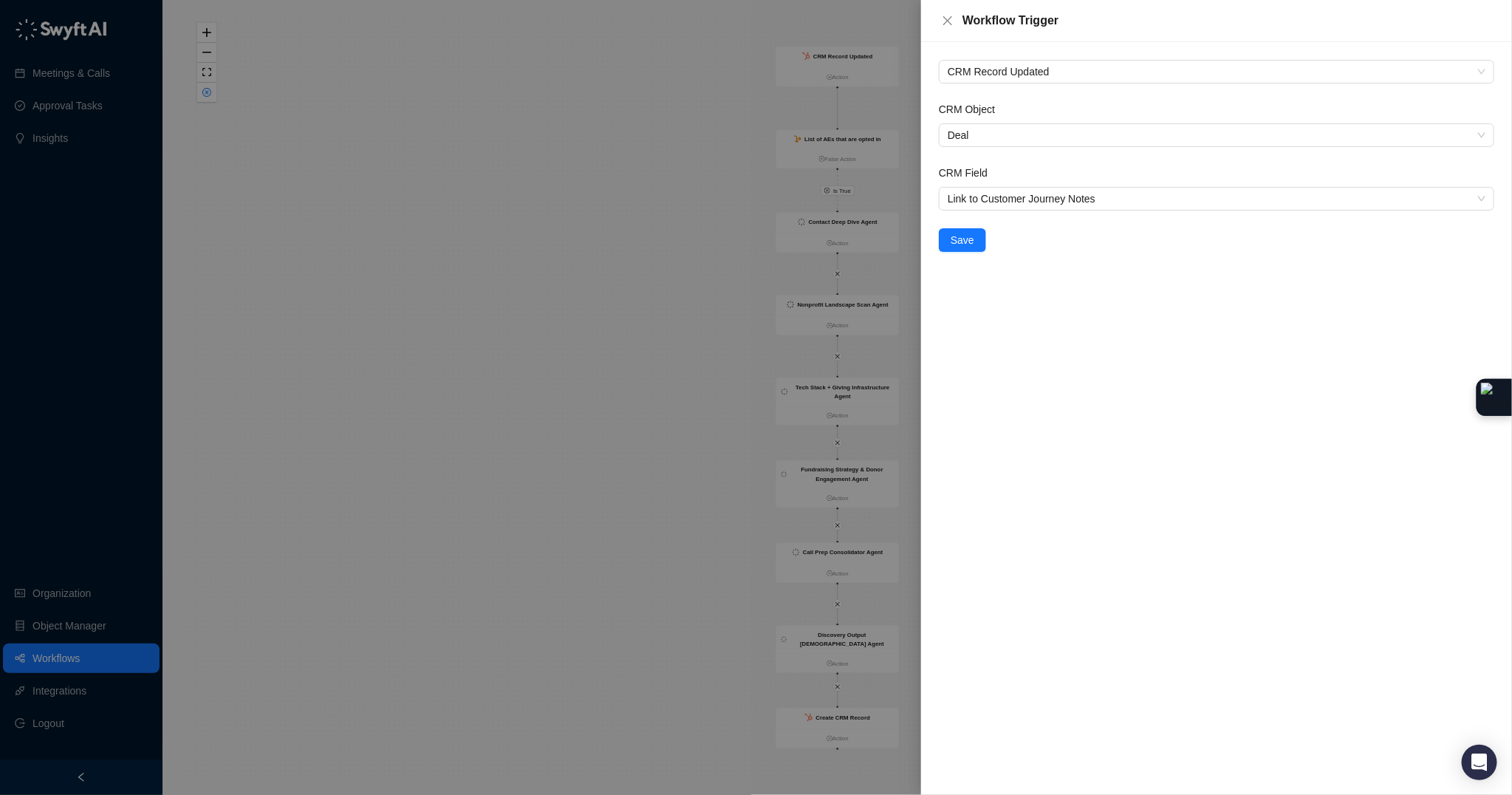
click at [658, 141] on div at bounding box center [756, 397] width 1512 height 795
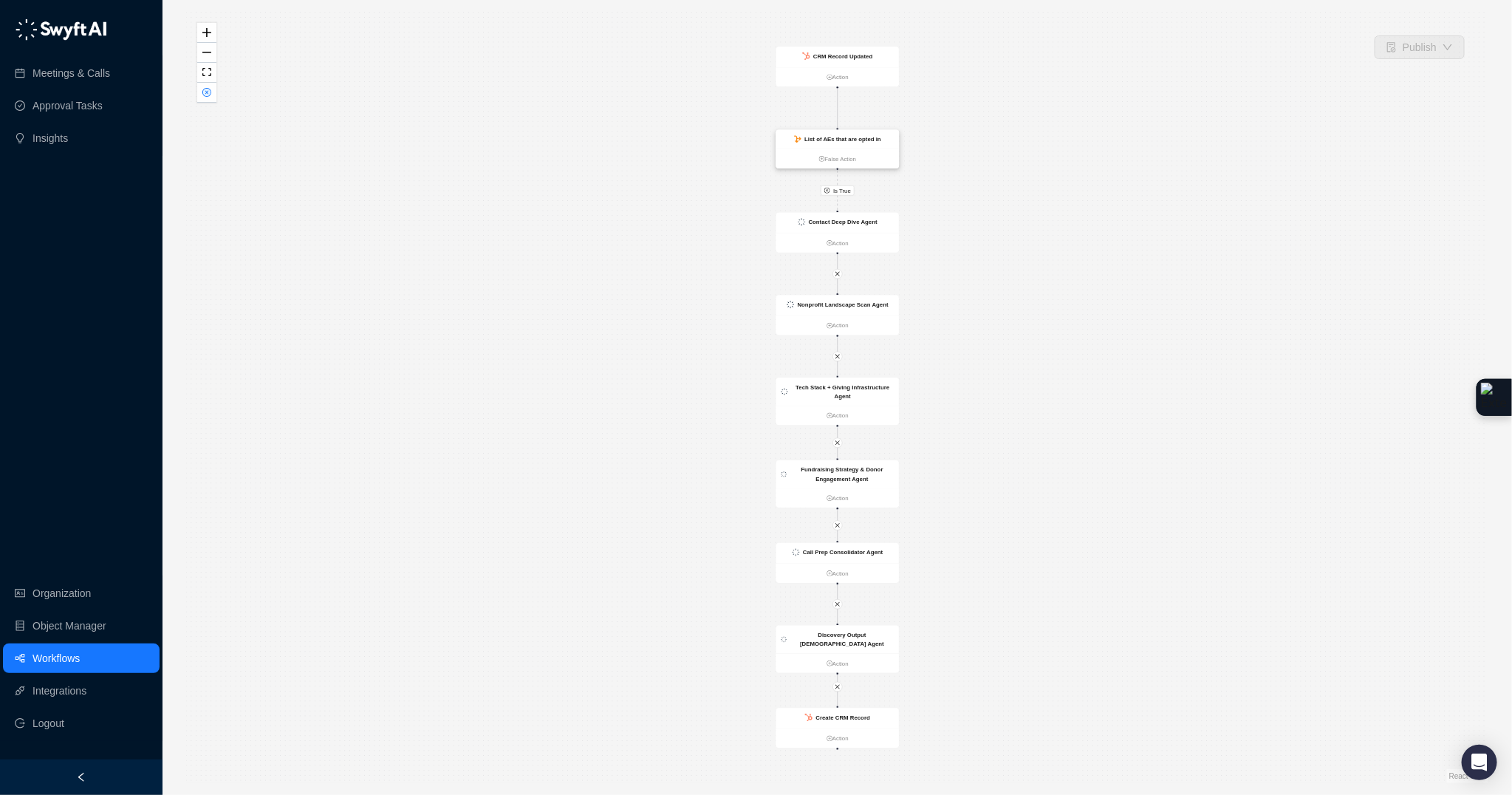
click at [864, 145] on div "List of AEs that are opted in" at bounding box center [838, 139] width 124 height 20
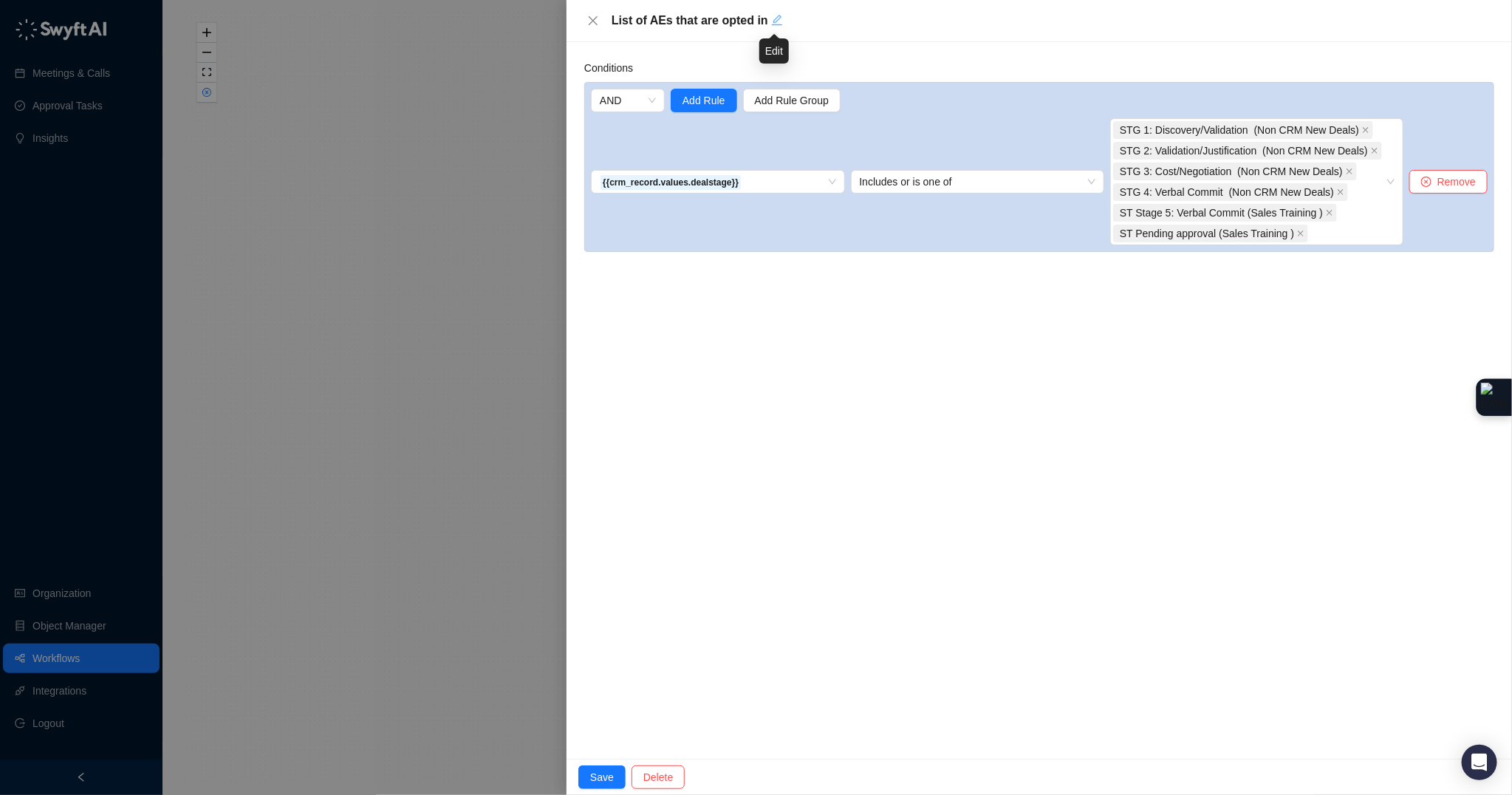
click at [777, 16] on icon "edit" at bounding box center [776, 20] width 10 height 10
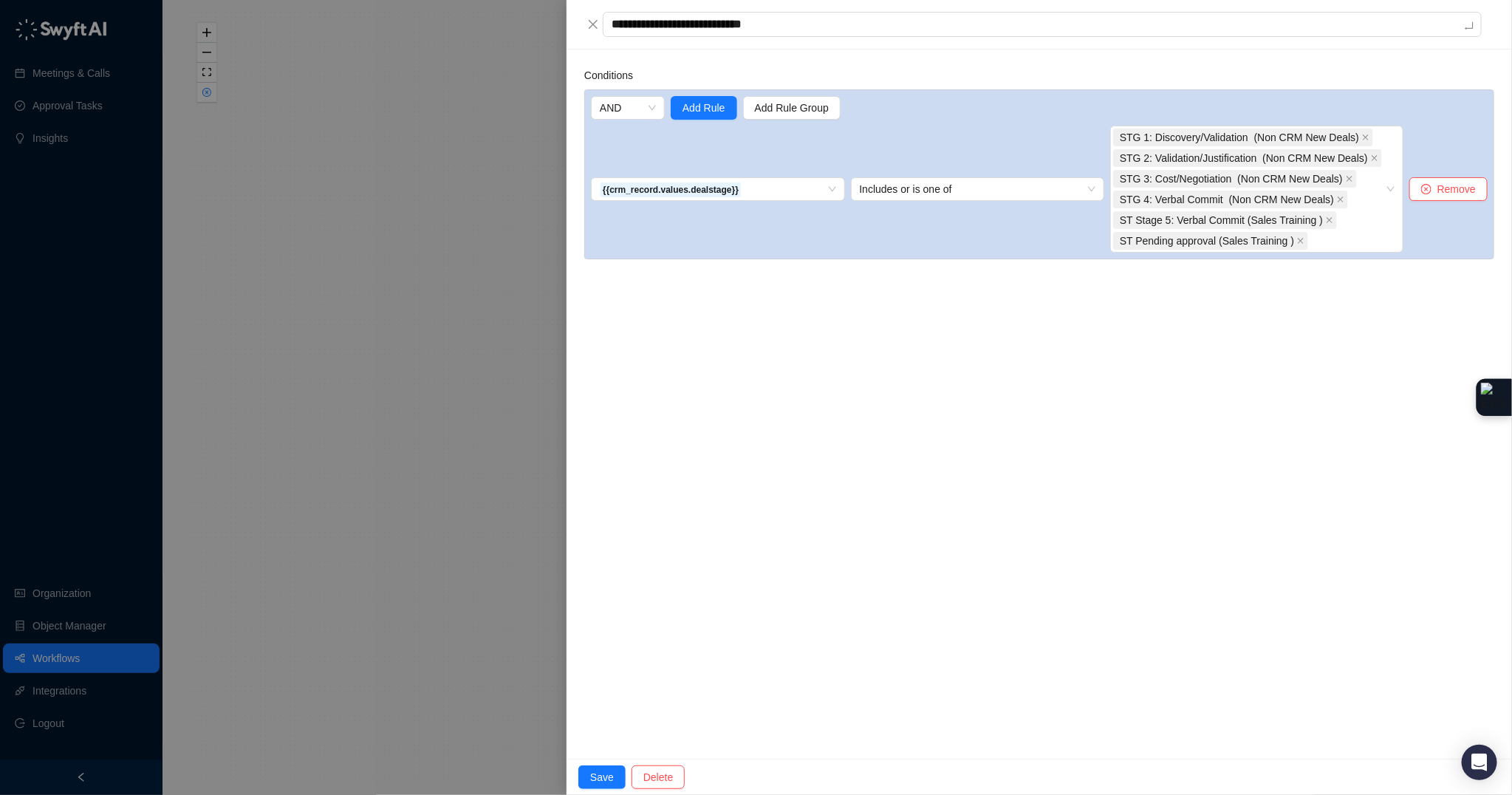
drag, startPoint x: 774, startPoint y: 20, endPoint x: 570, endPoint y: 7, distance: 204.4
click at [570, 7] on div "**********" at bounding box center [1039, 24] width 946 height 49
type textarea "*"
type textarea "**"
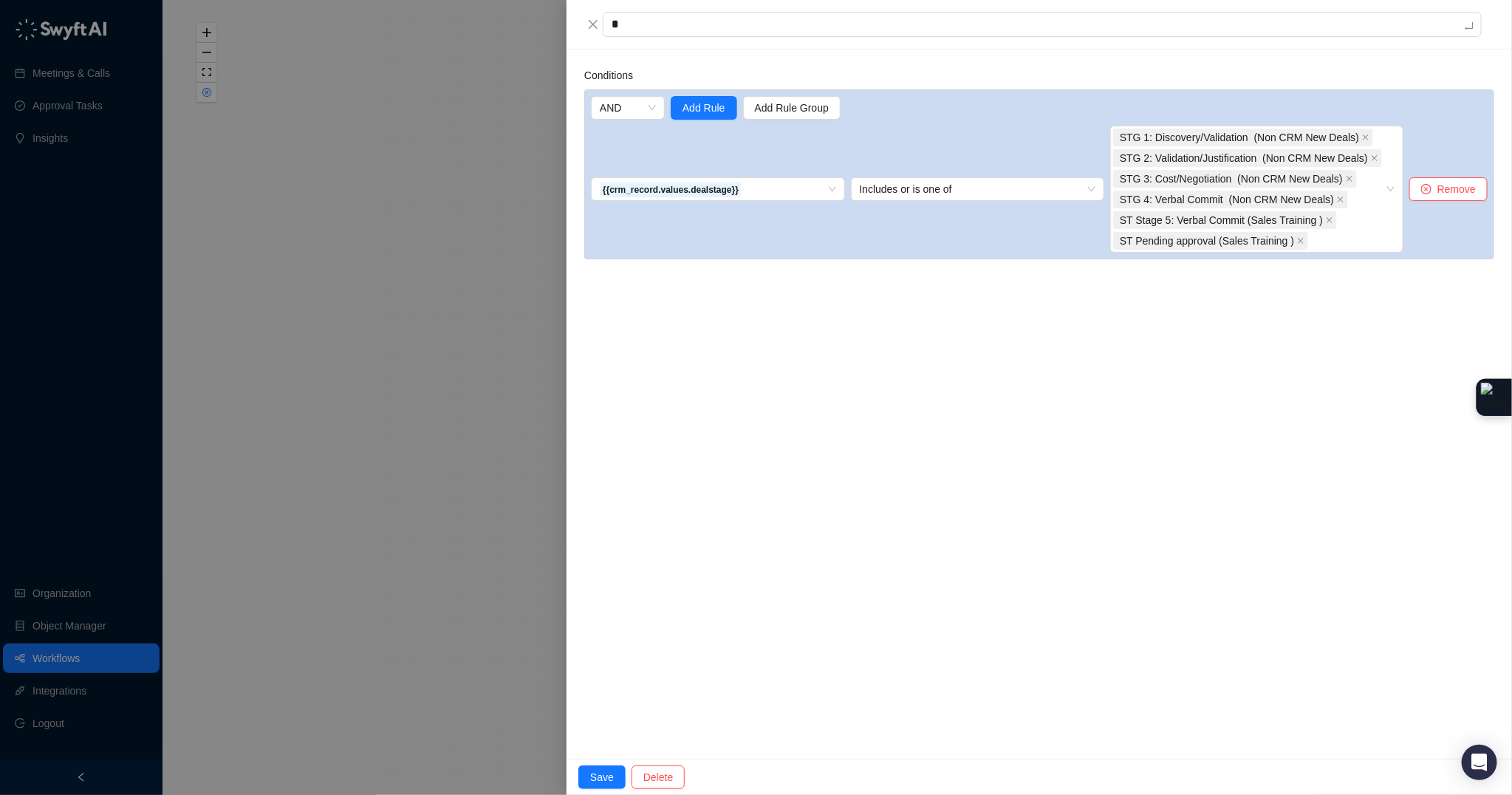
type textarea "**"
type textarea "***"
type textarea "****"
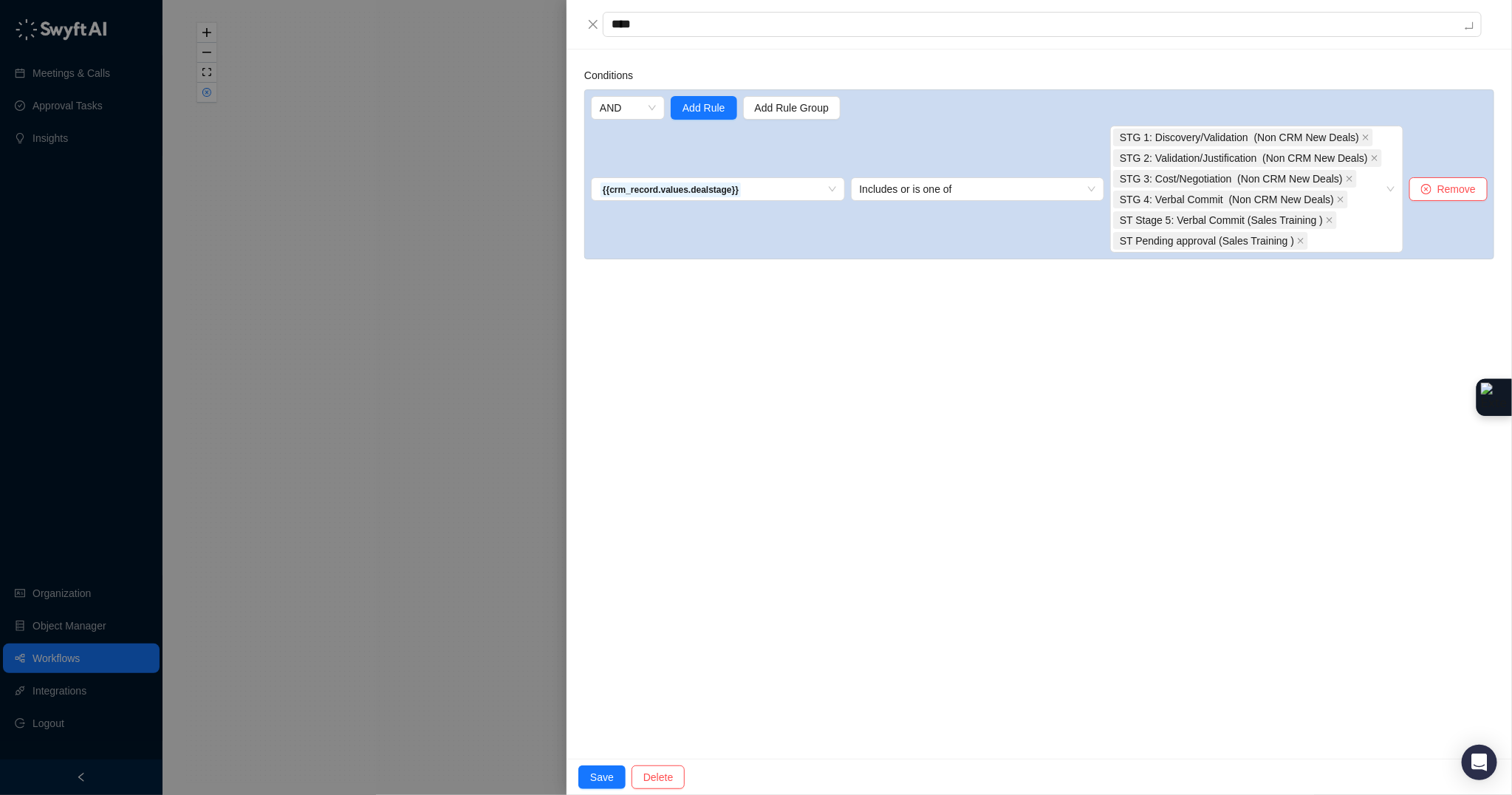
type textarea "****"
type textarea "******"
type textarea "*******"
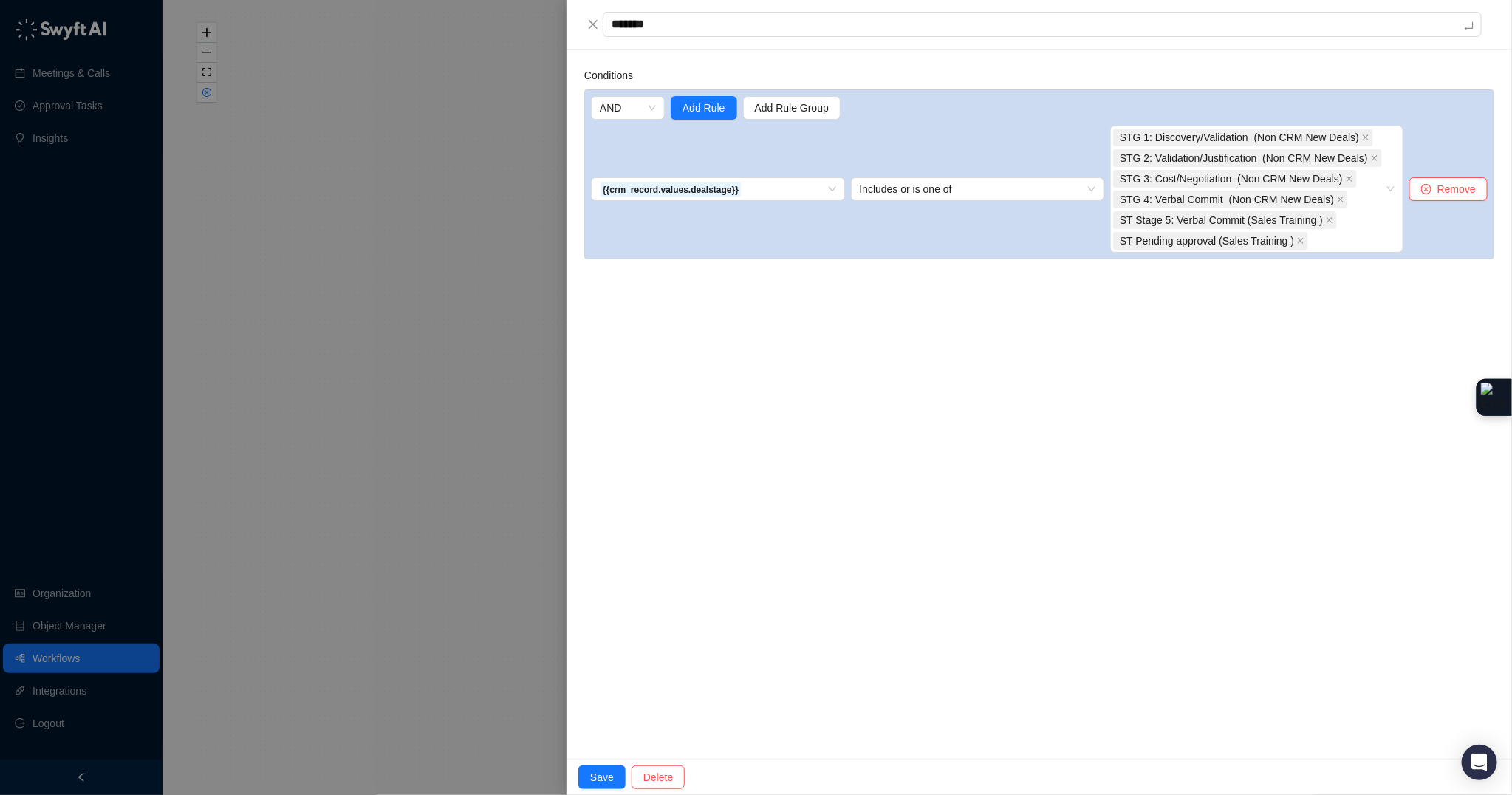
type textarea "********"
type textarea "*********"
type textarea "**********"
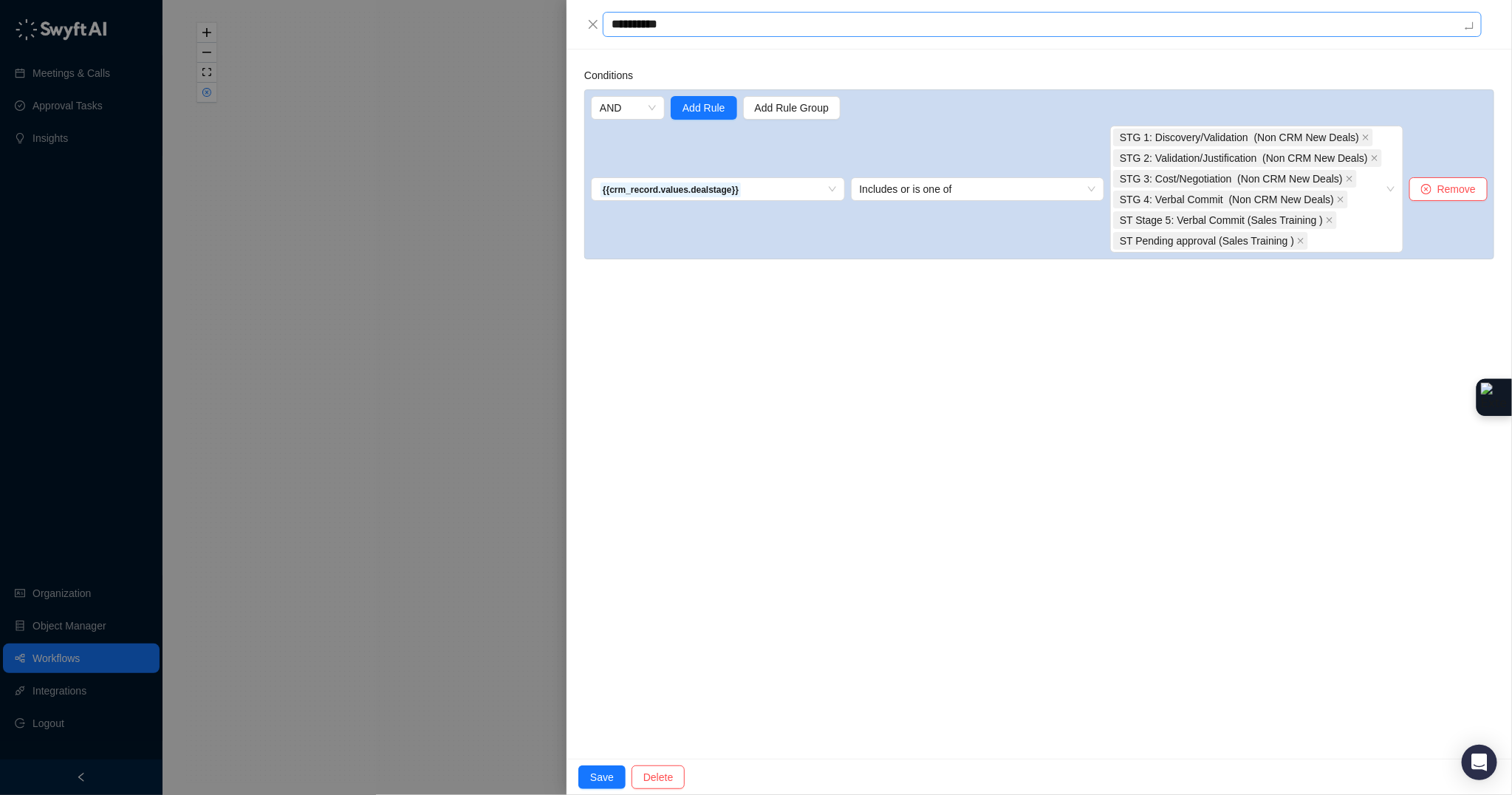
drag, startPoint x: 683, startPoint y: 24, endPoint x: 643, endPoint y: 23, distance: 40.0
click at [641, 23] on textarea "**********" at bounding box center [1041, 24] width 879 height 25
type textarea "******"
type textarea "*******"
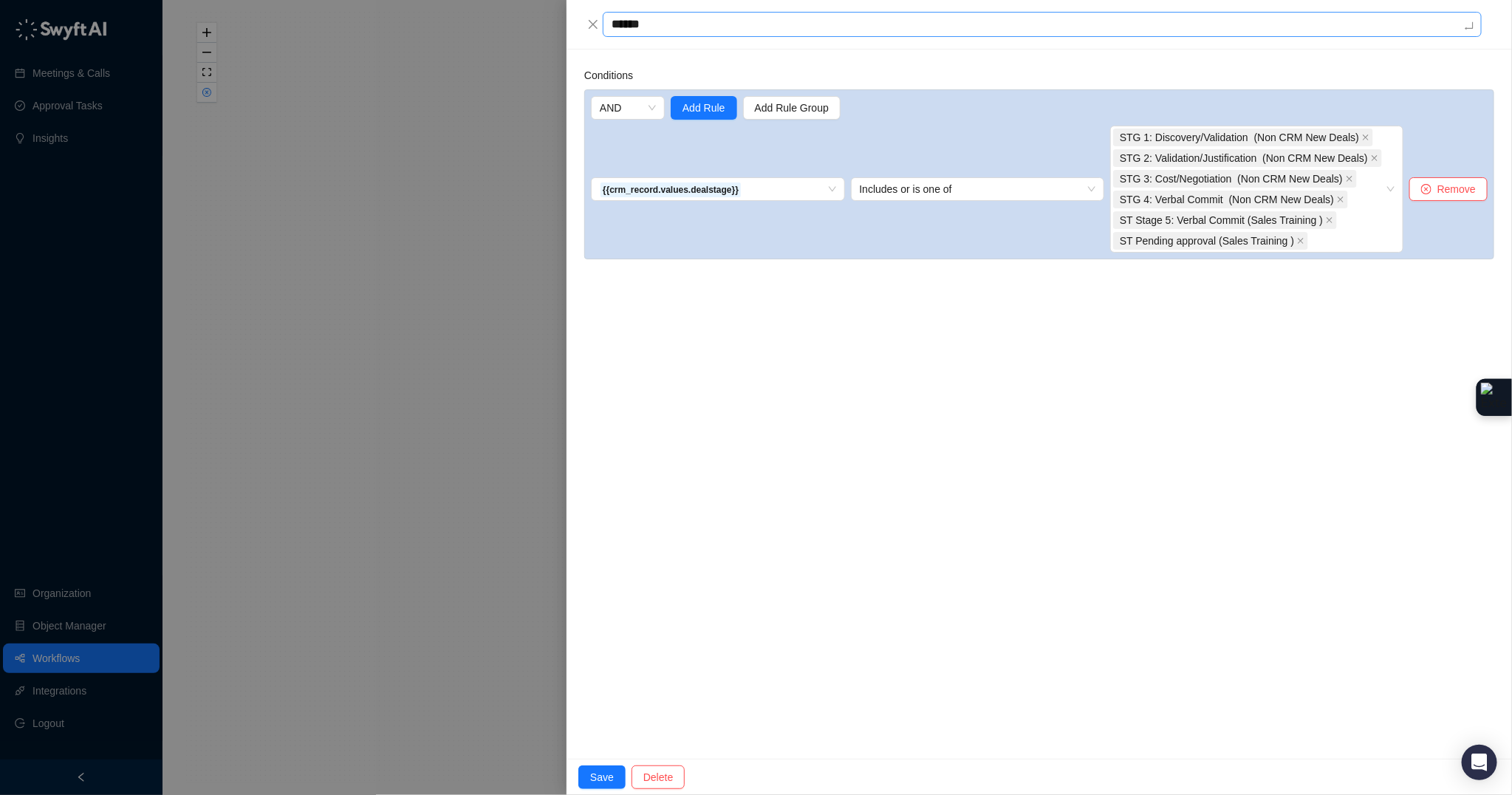
type textarea "*******"
type textarea "********"
type textarea "*********"
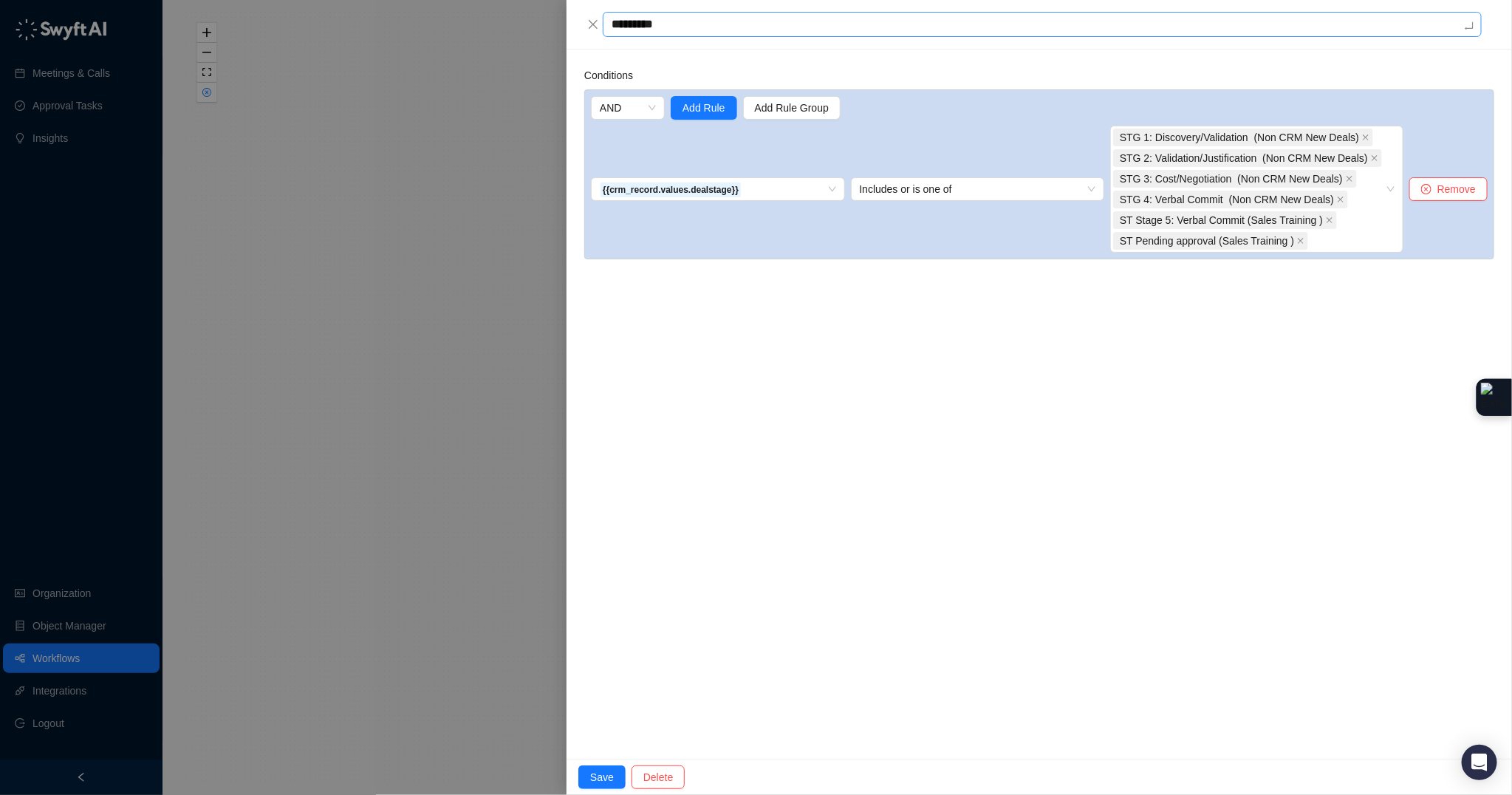
type textarea "**********"
click at [590, 769] on span "Save" at bounding box center [602, 776] width 23 height 16
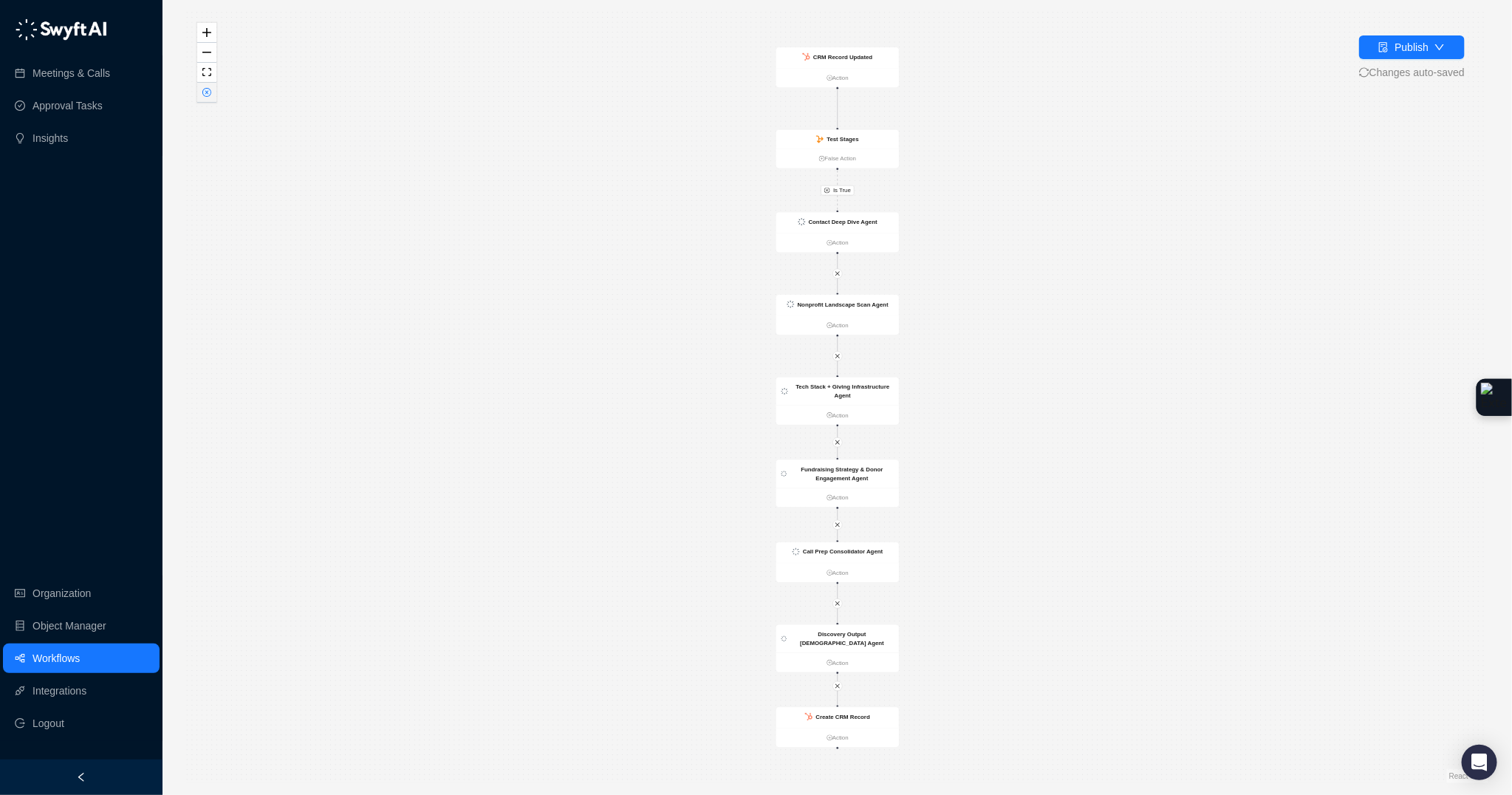
click at [201, 91] on button "button" at bounding box center [206, 92] width 20 height 20
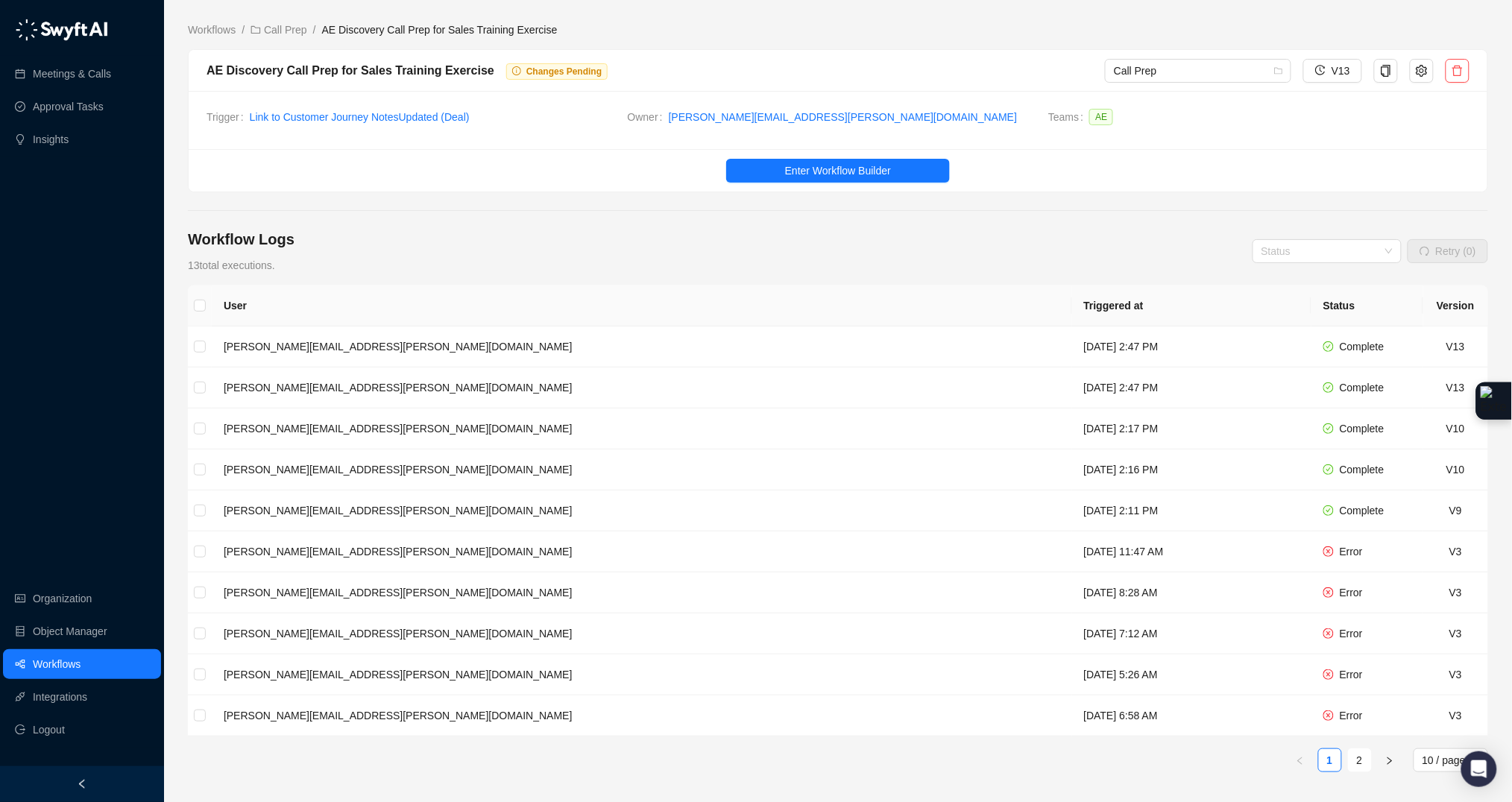
scroll to position [4, 0]
click at [802, 204] on main "Workflows / Call Prep / AE Discovery Call Prep for Sales Training Exercise AE D…" at bounding box center [837, 457] width 1300 height 874
click at [818, 165] on span "Enter Workflow Builder" at bounding box center [837, 169] width 106 height 16
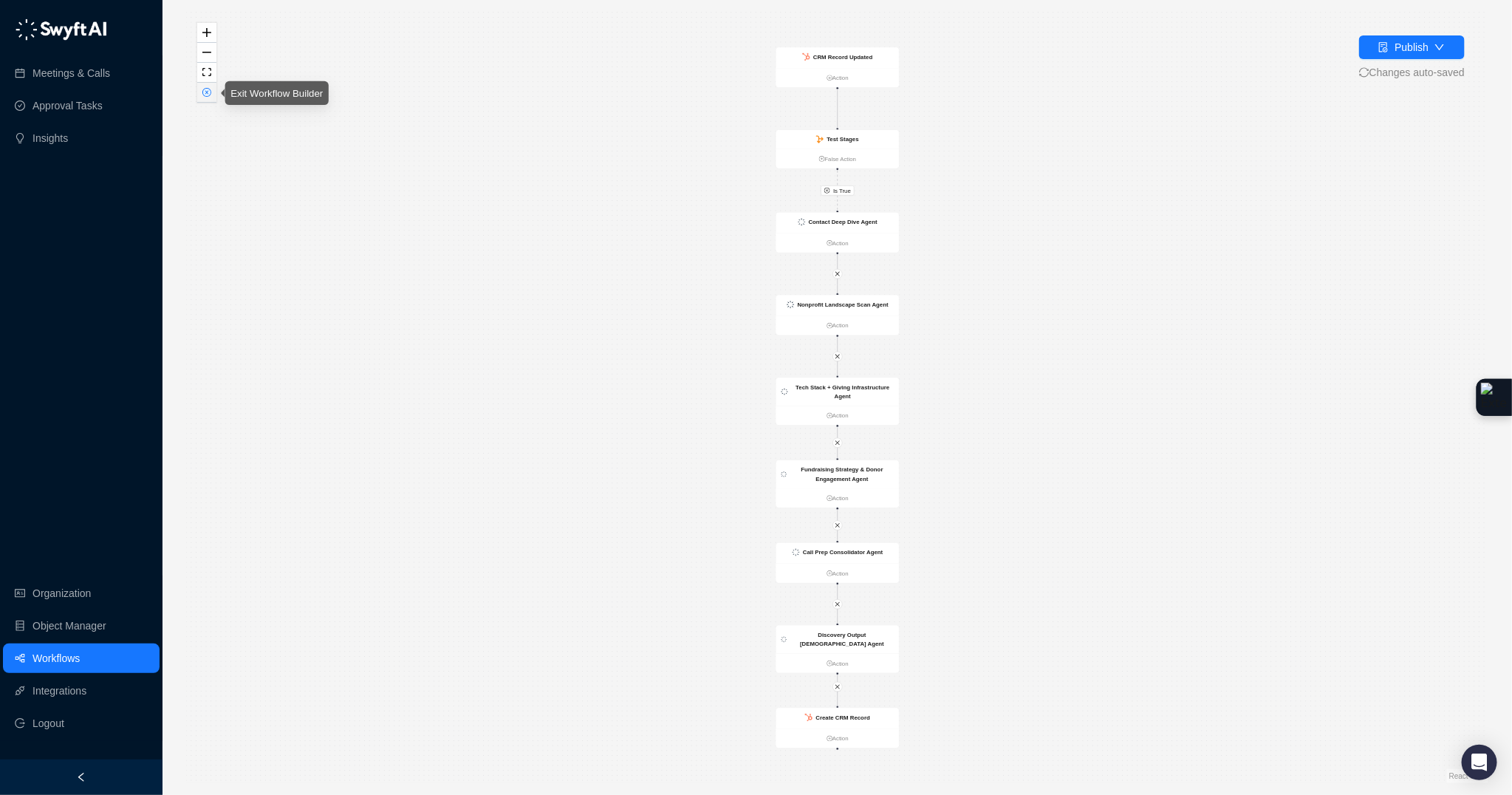
click at [210, 90] on icon "close-circle" at bounding box center [207, 93] width 9 height 9
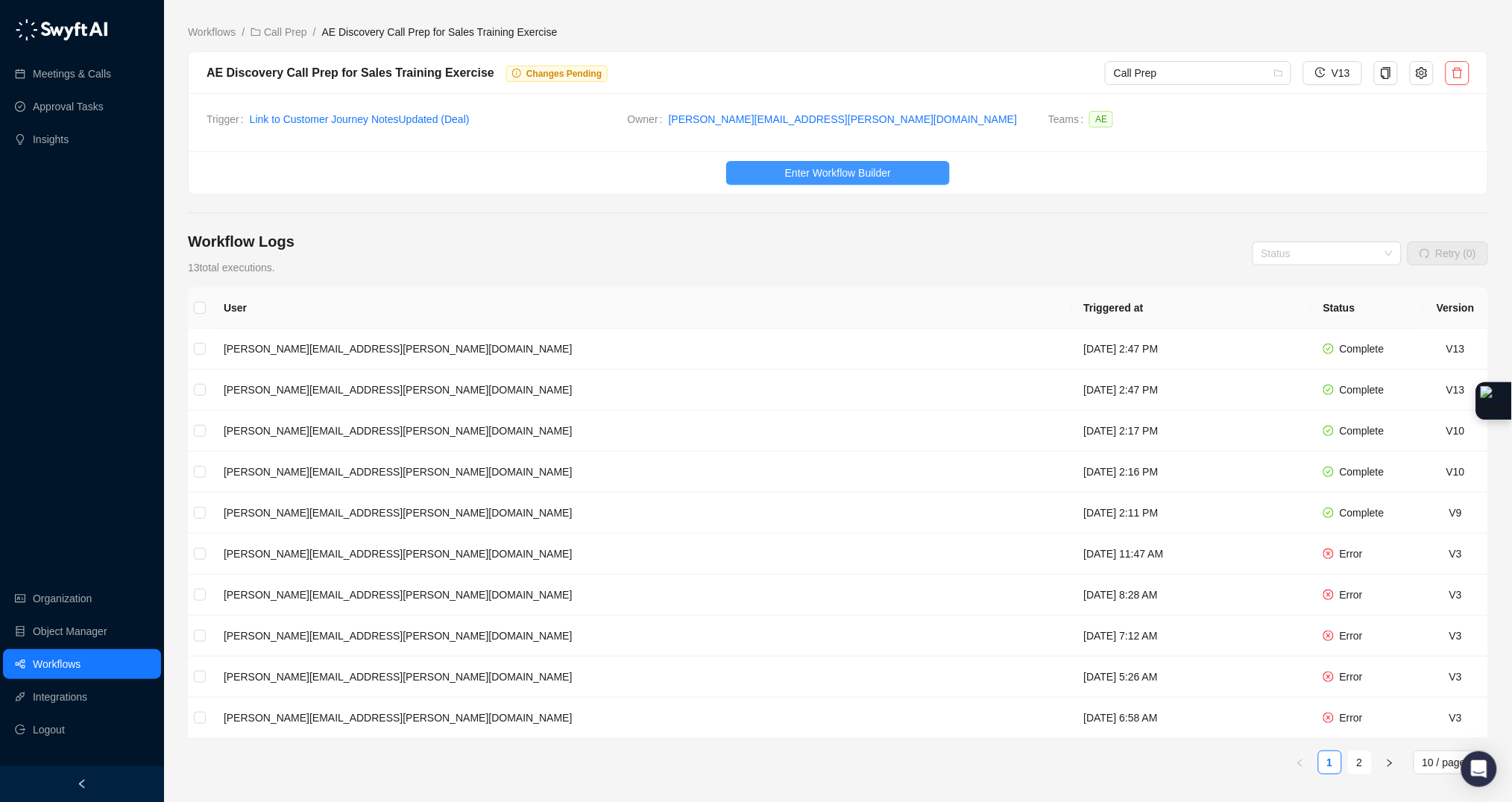
click at [917, 175] on button "Enter Workflow Builder" at bounding box center [838, 173] width 223 height 23
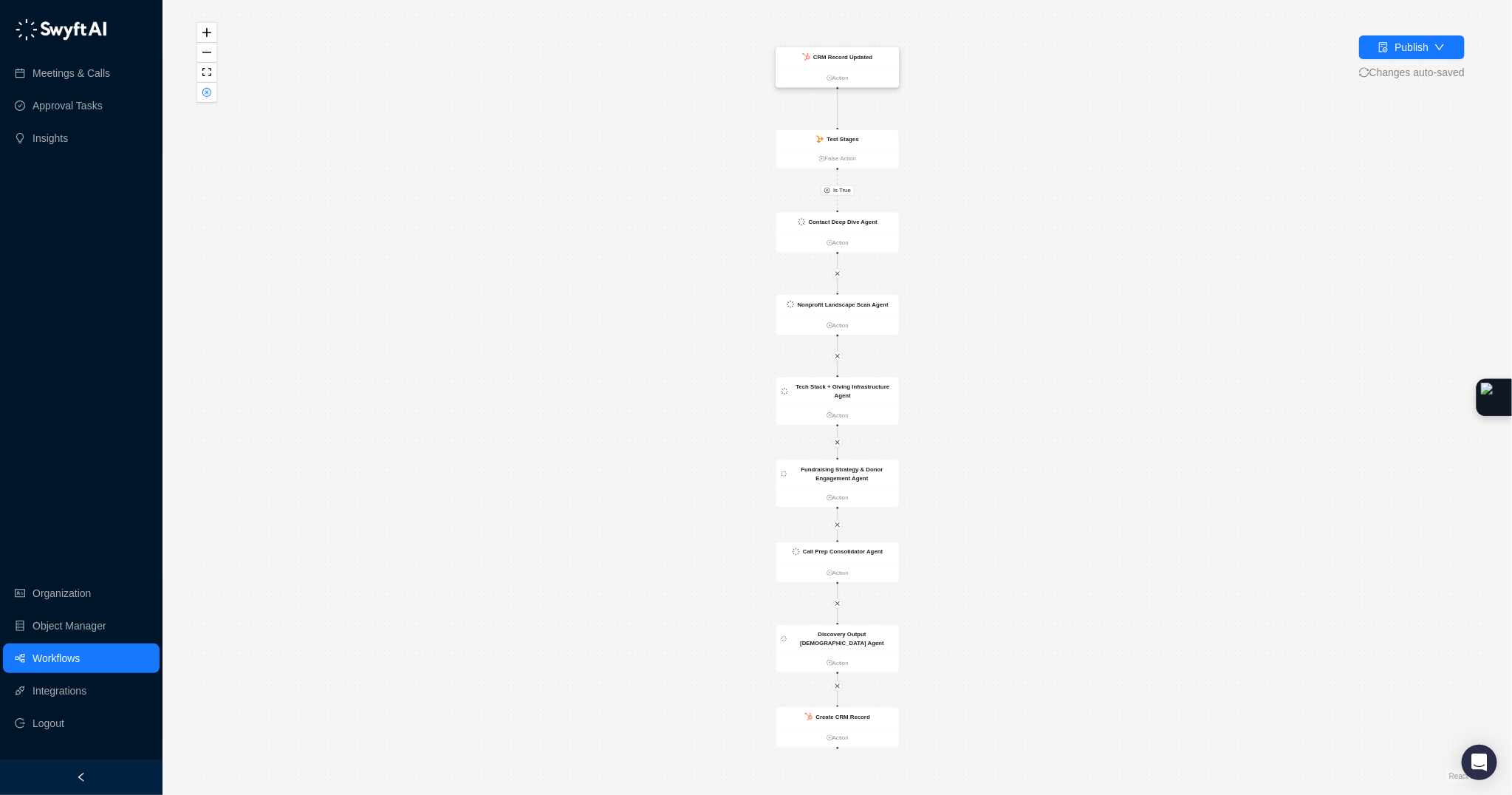
click at [837, 59] on strong "CRM Record Updated" at bounding box center [842, 56] width 60 height 7
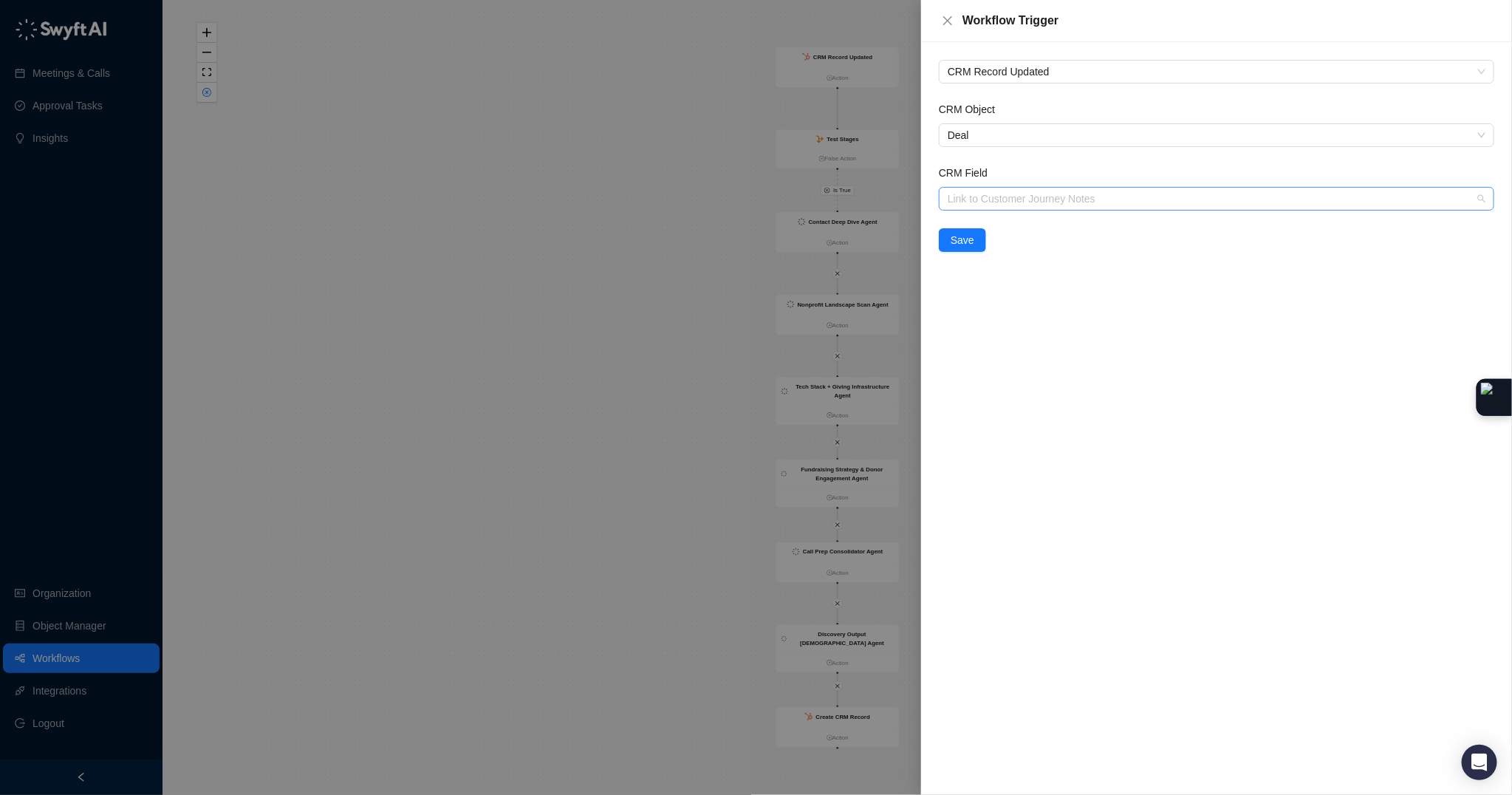
click at [1016, 197] on span "Link to Customer Journey Notes" at bounding box center [1216, 199] width 537 height 22
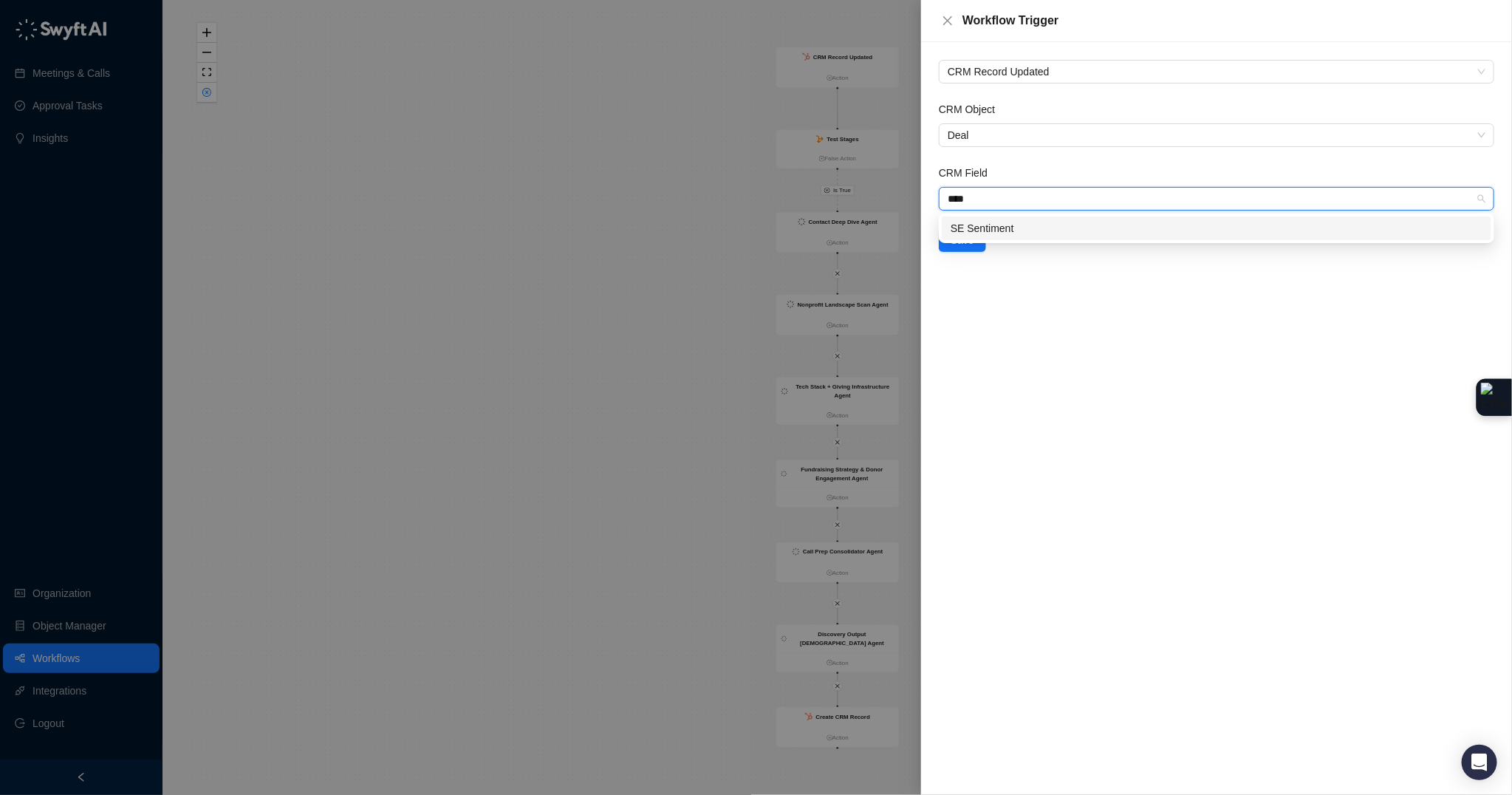
type input "*****"
click at [1068, 228] on div "SE Sentiment" at bounding box center [1216, 228] width 532 height 16
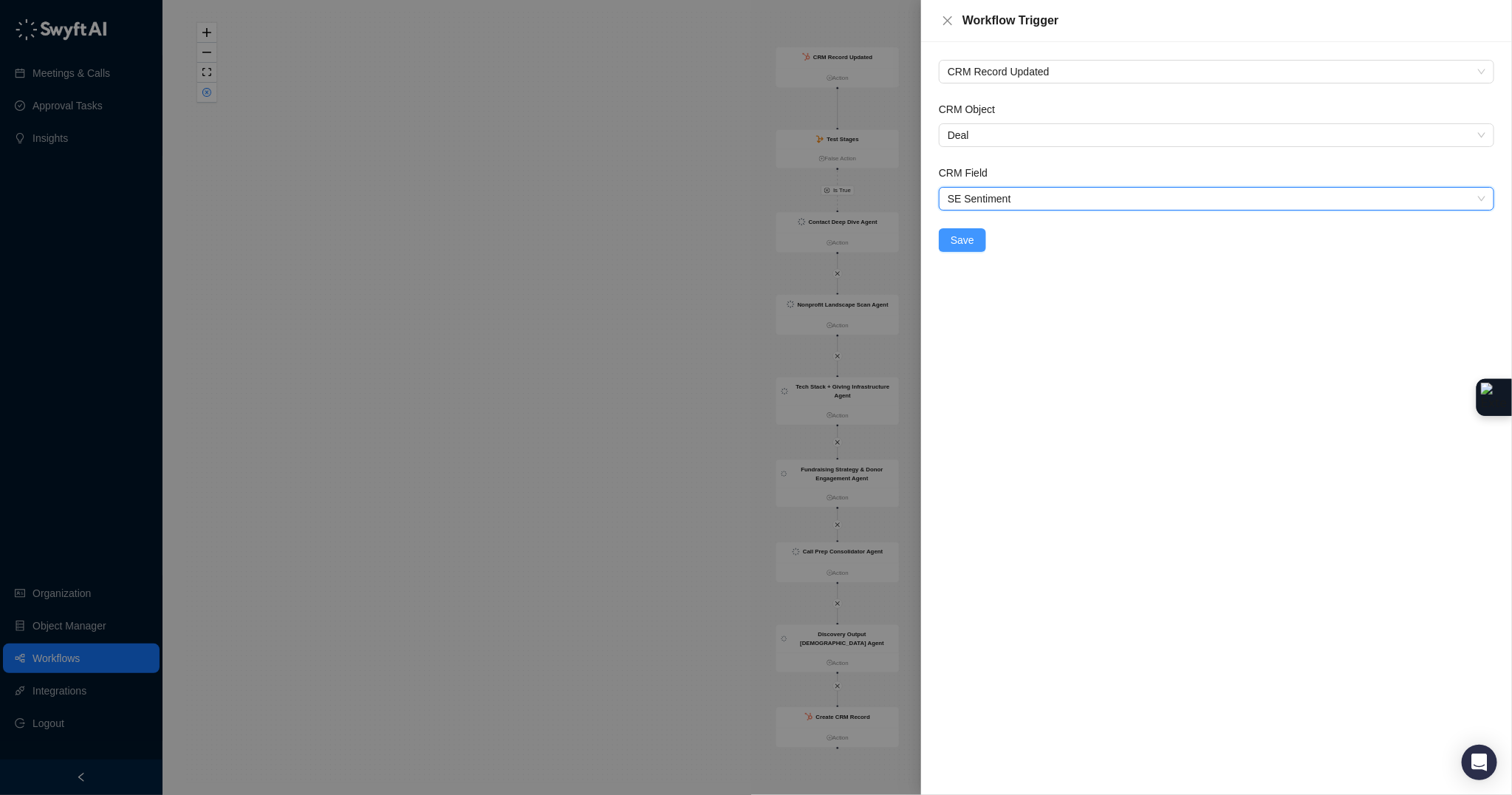
click at [962, 240] on span "Save" at bounding box center [962, 239] width 23 height 16
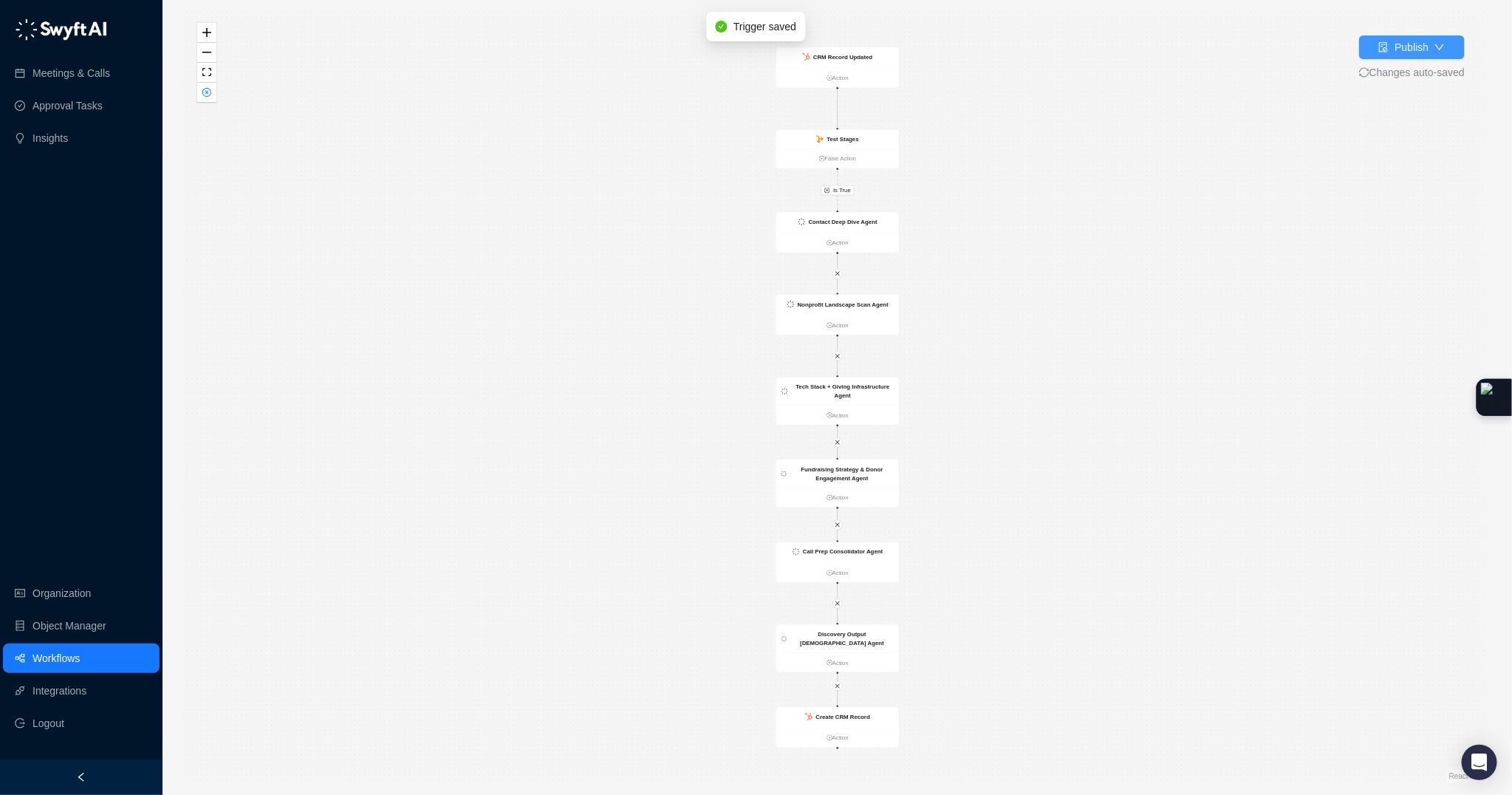
click at [1380, 42] on icon "file-done" at bounding box center [1385, 46] width 9 height 10
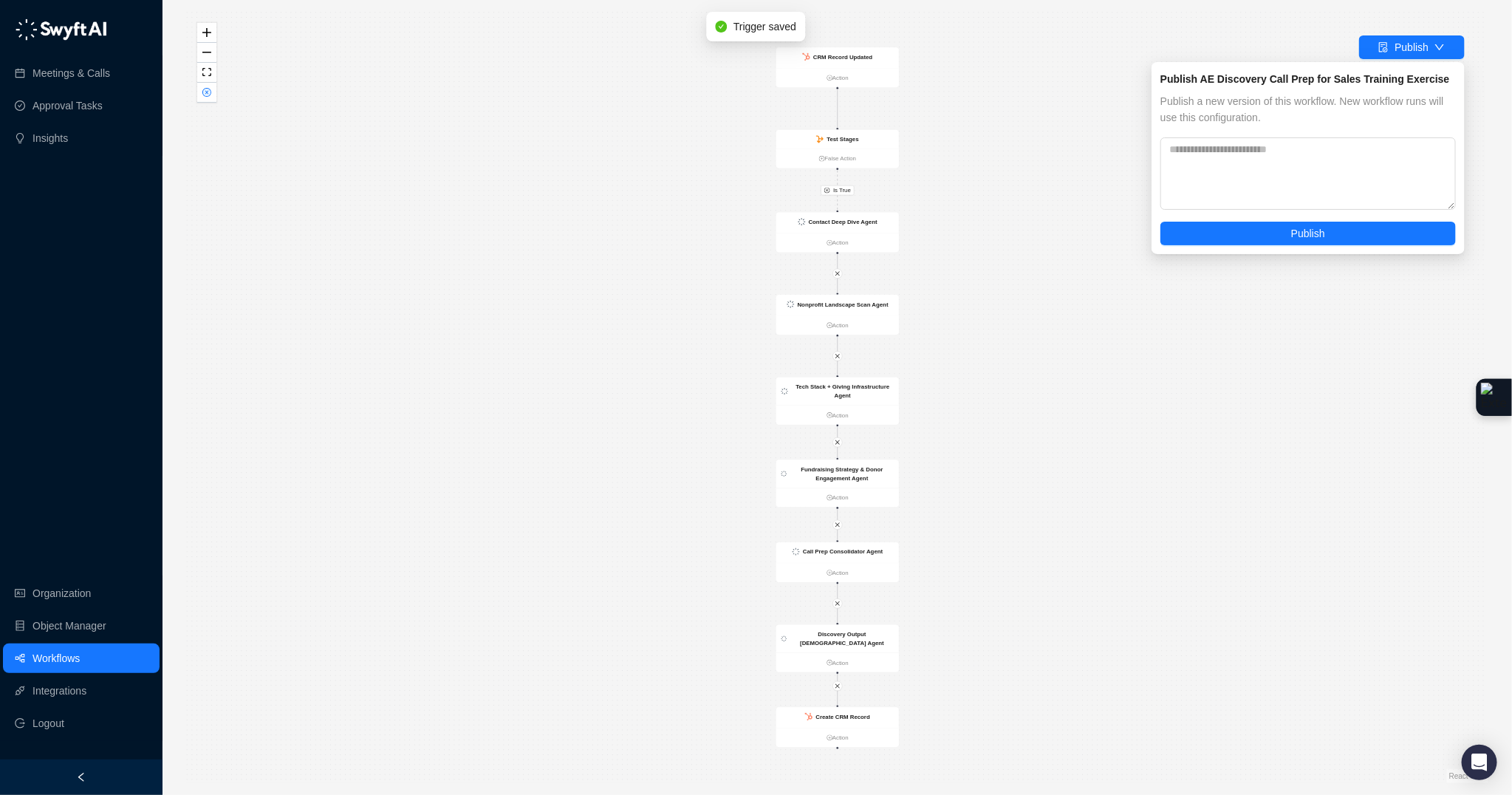
click at [1058, 154] on div "Is True CRM Record Updated Action Test Stages False Action Contact Deep Dive Ag…" at bounding box center [837, 397] width 1302 height 771
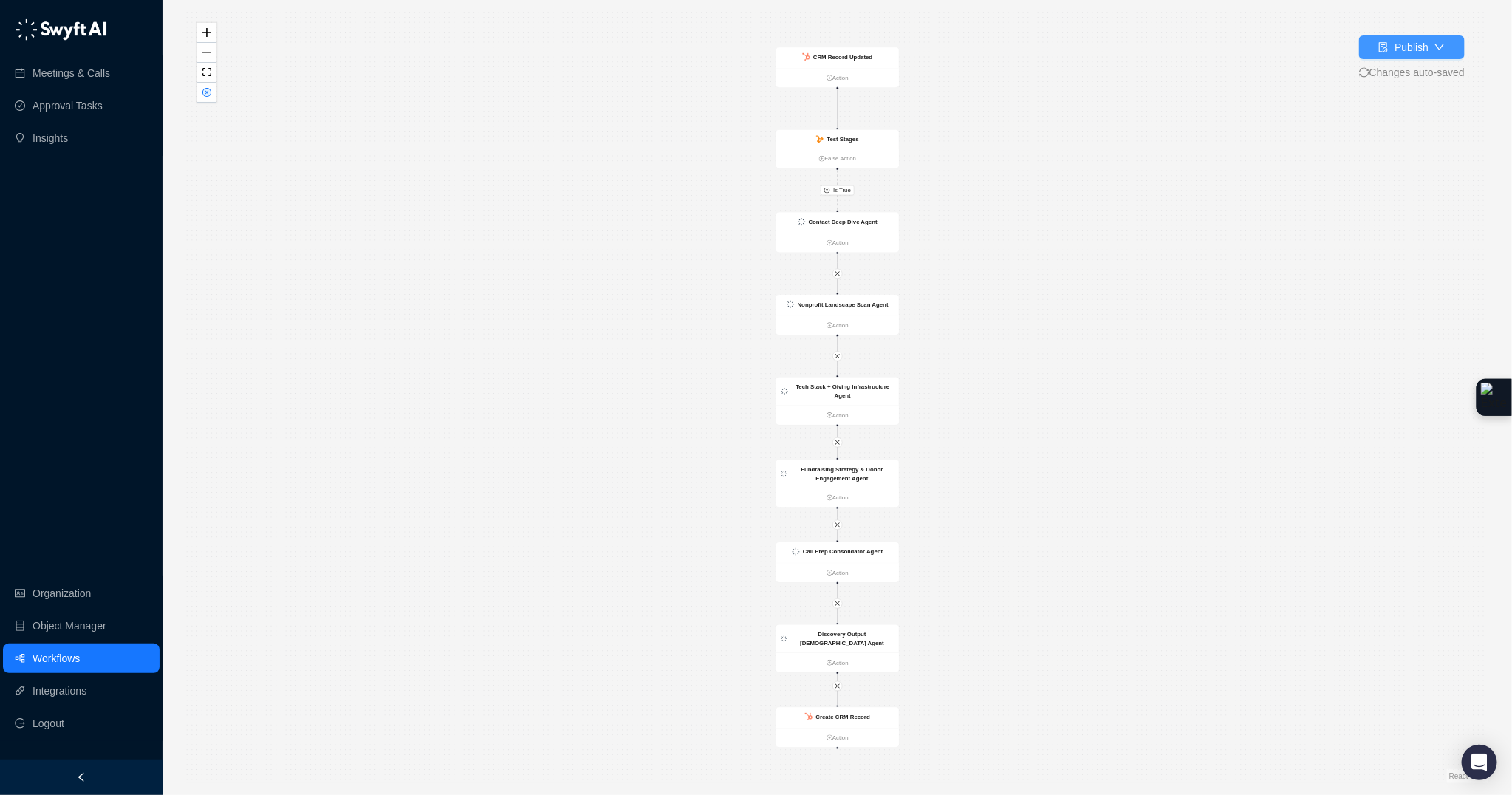
click at [1388, 50] on div "Publish" at bounding box center [1403, 46] width 50 height 16
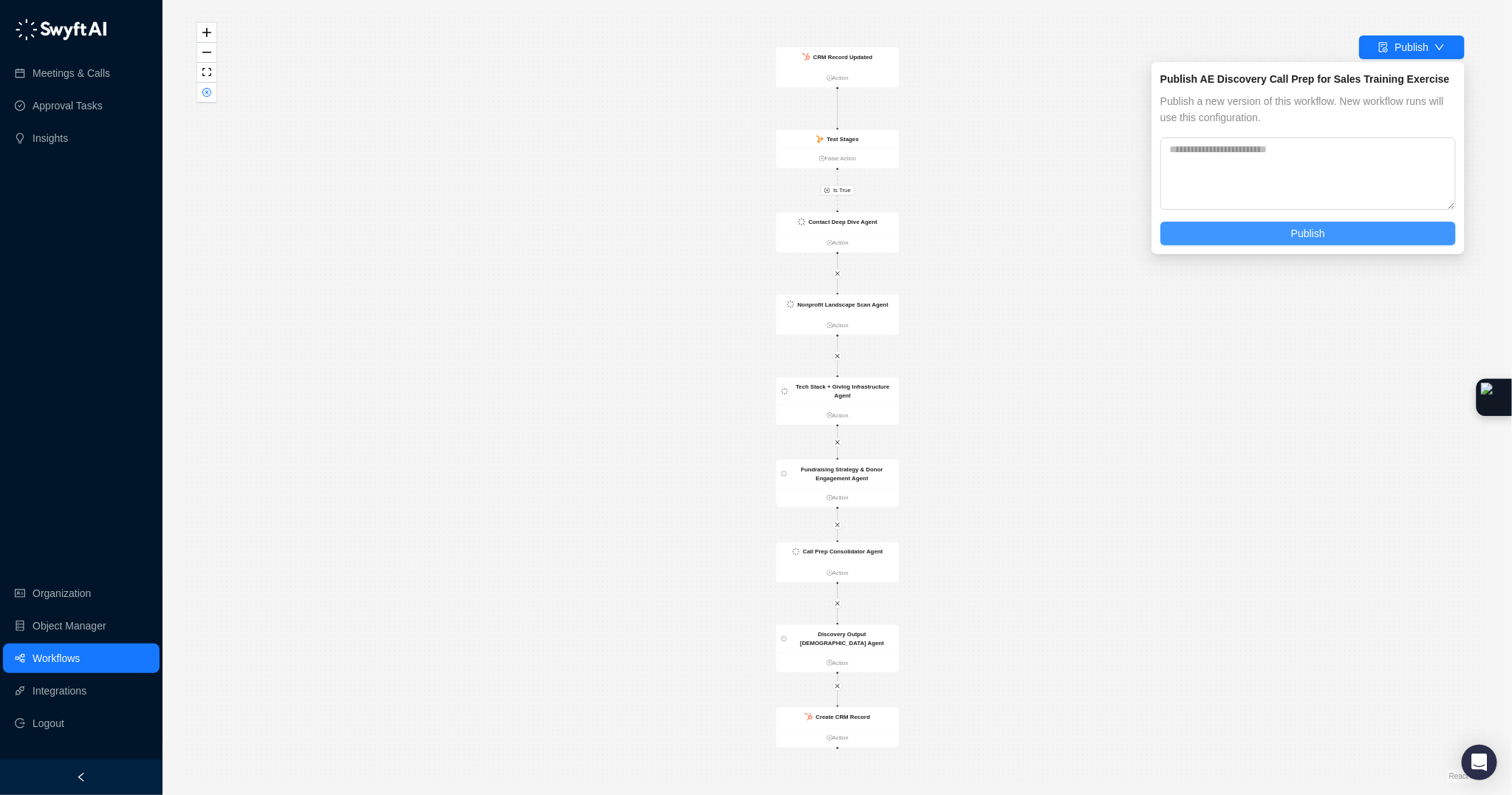
click at [1329, 227] on button "Publish" at bounding box center [1308, 232] width 296 height 23
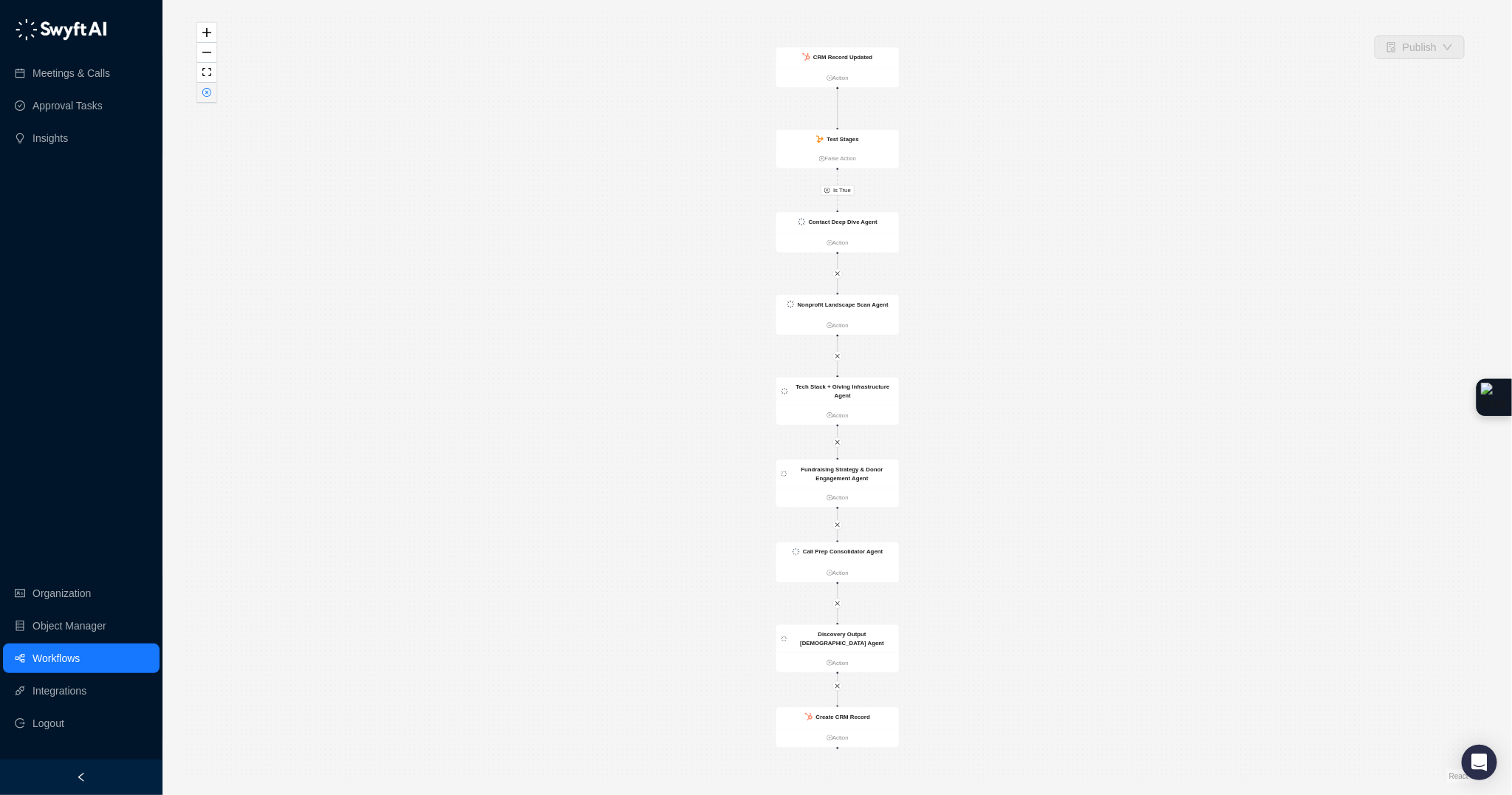
click at [210, 97] on button "button" at bounding box center [206, 92] width 20 height 20
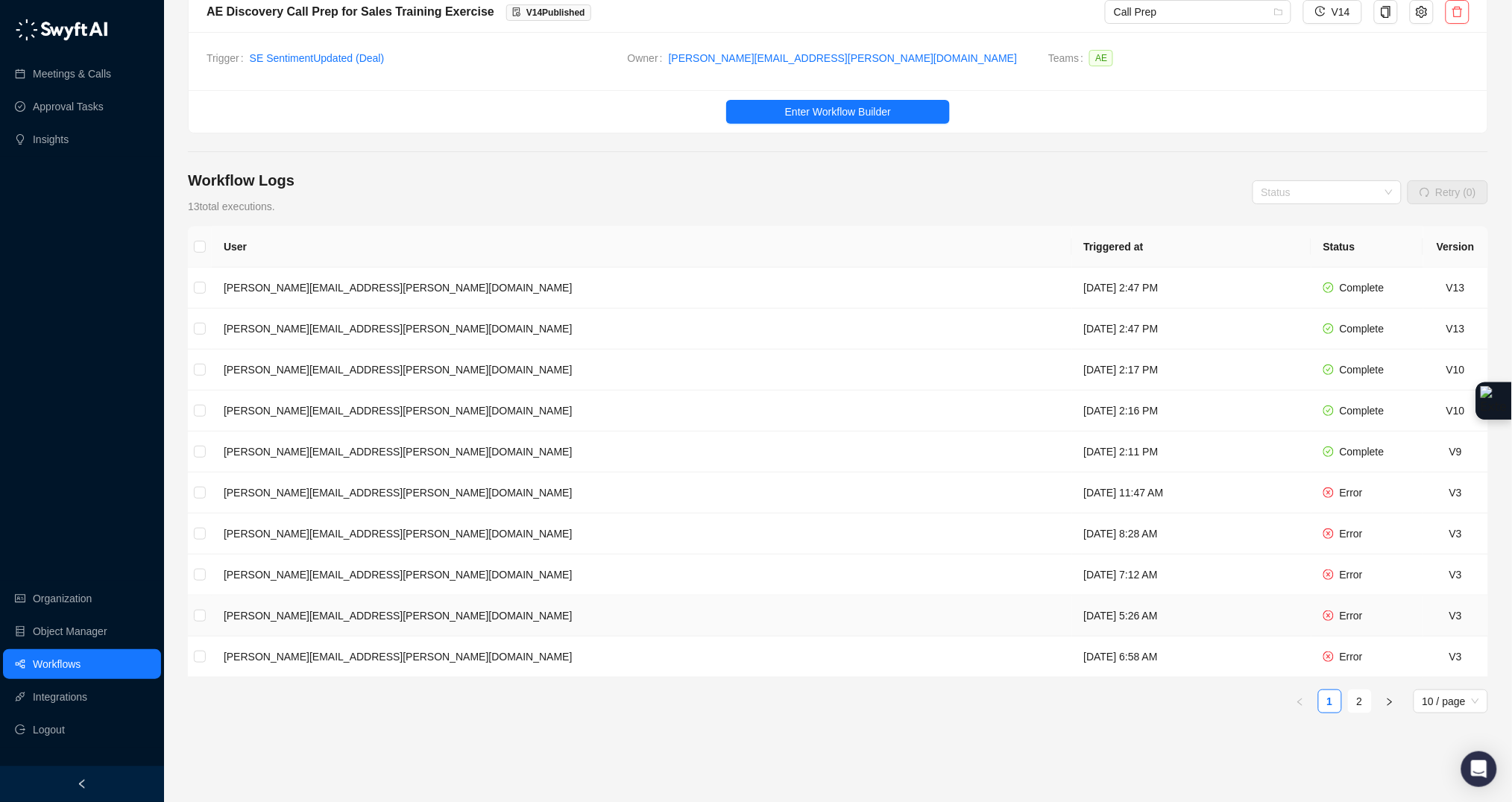
scroll to position [111, 0]
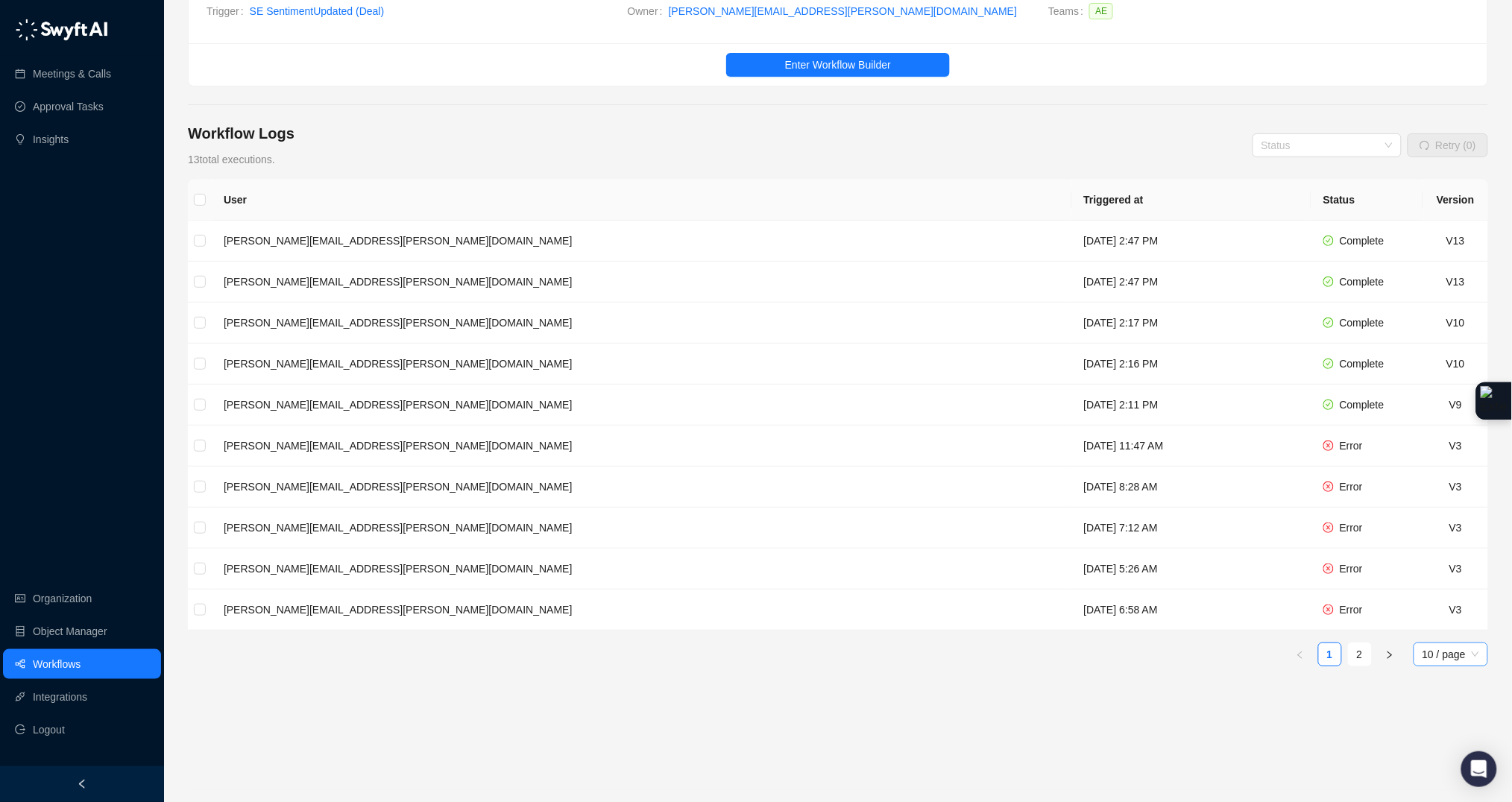
click at [1452, 653] on span "10 / page" at bounding box center [1450, 654] width 56 height 23
click at [1443, 749] on div "100 / page" at bounding box center [1451, 755] width 52 height 16
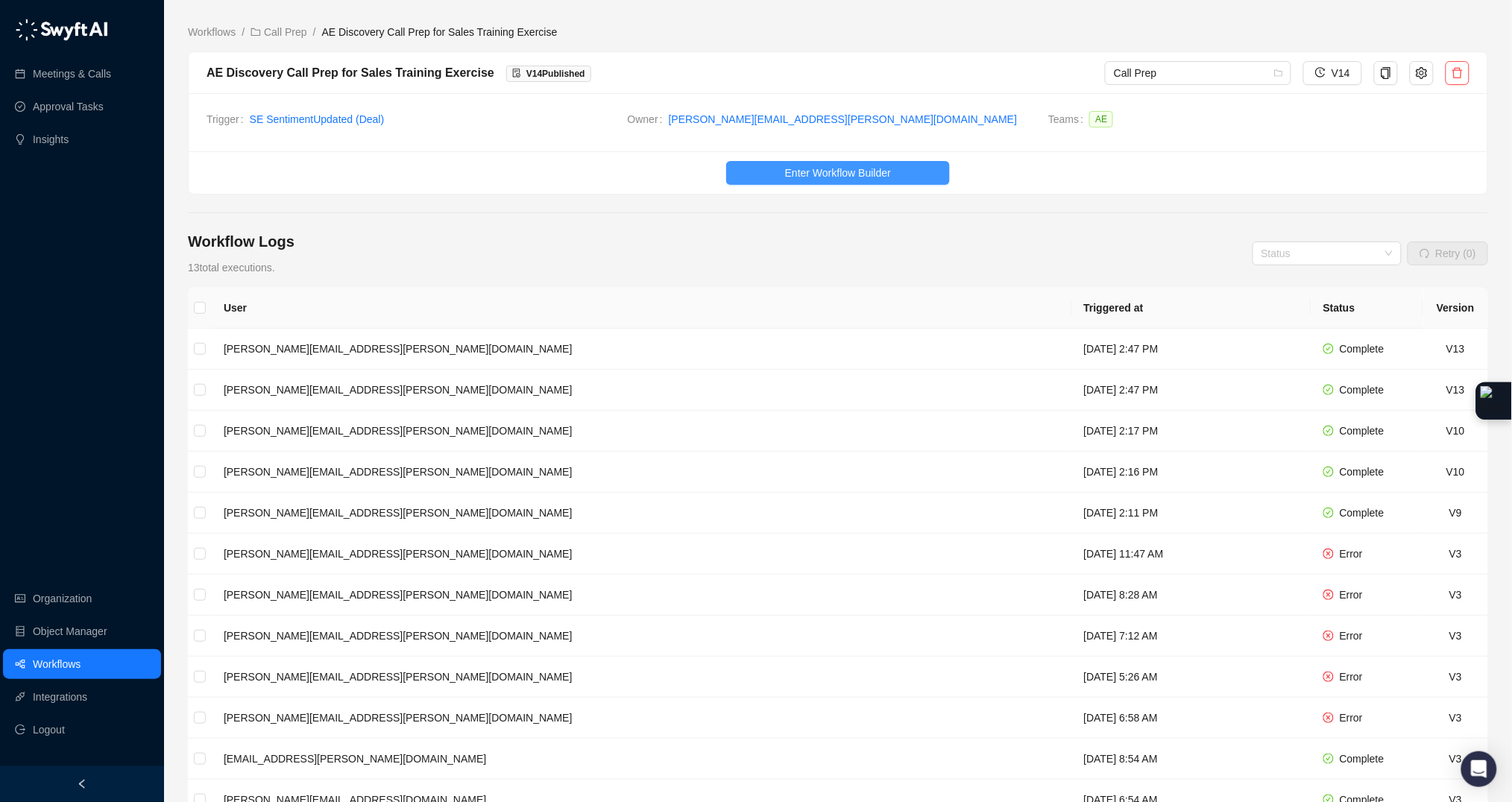
click at [875, 163] on button "Enter Workflow Builder" at bounding box center [838, 173] width 223 height 23
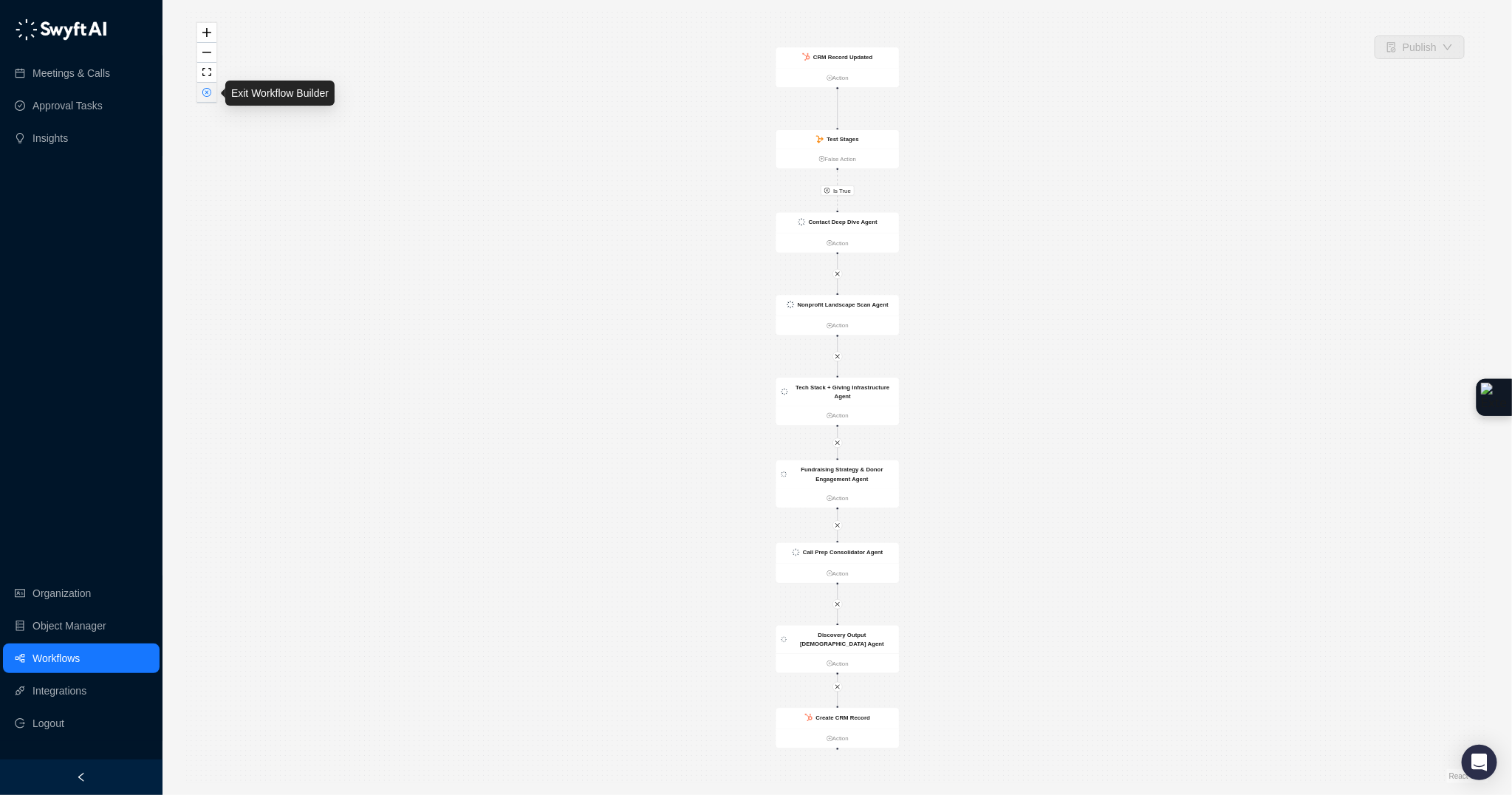
click at [201, 96] on button "button" at bounding box center [206, 92] width 20 height 20
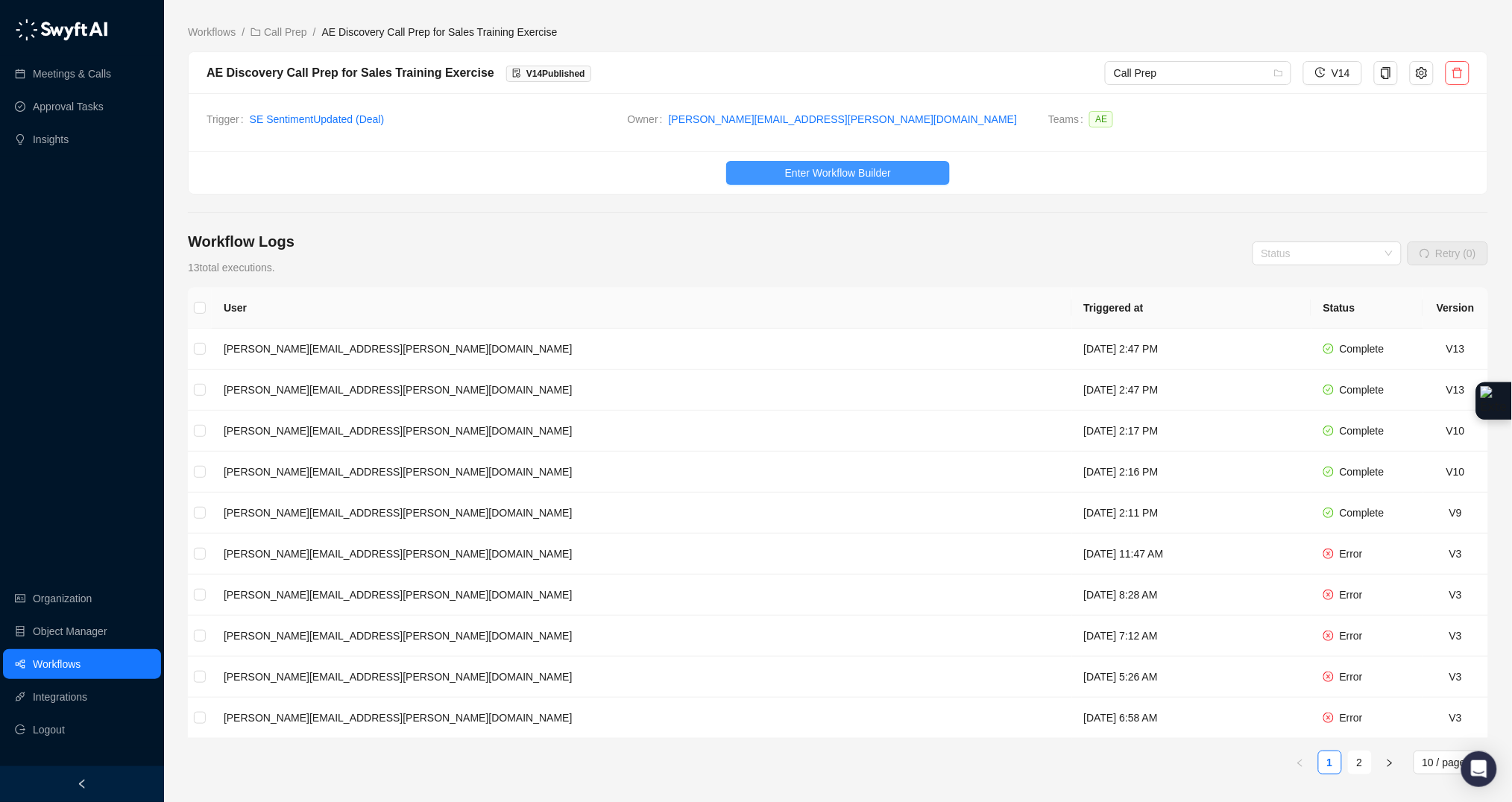
click at [772, 163] on button "Enter Workflow Builder" at bounding box center [838, 173] width 223 height 23
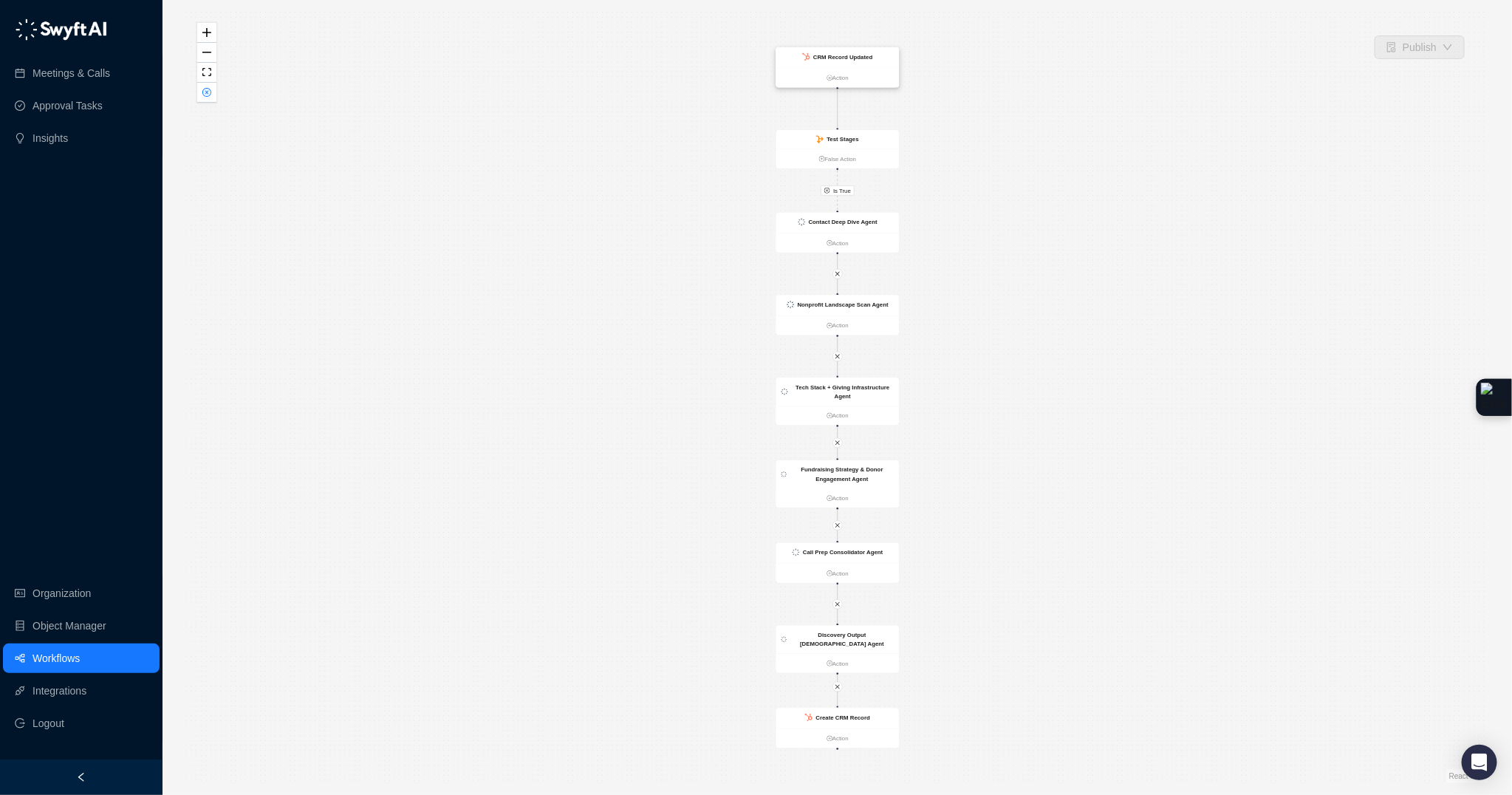
click at [860, 56] on strong "CRM Record Updated" at bounding box center [842, 56] width 60 height 7
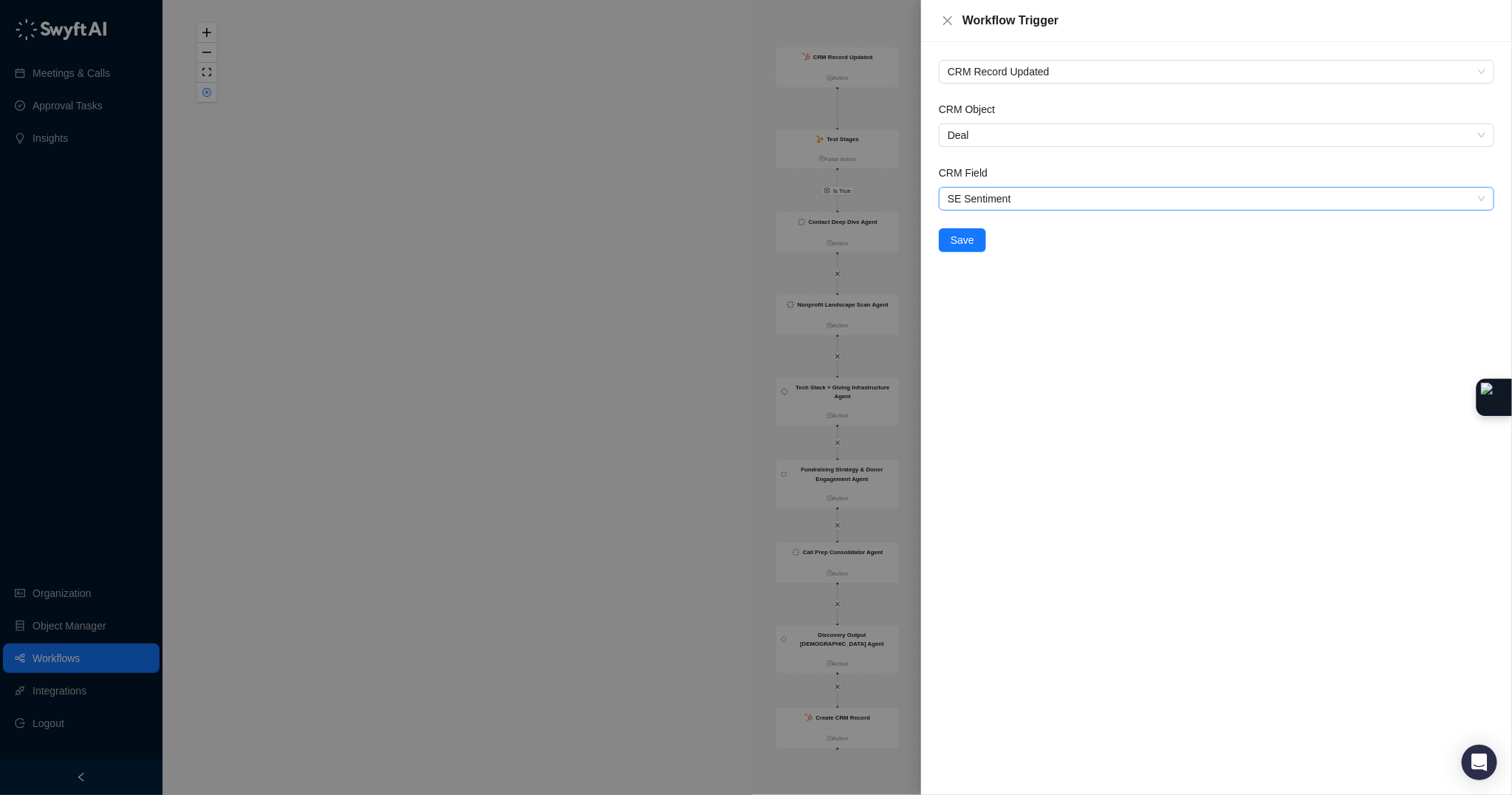
click at [1000, 199] on span "SE Sentiment" at bounding box center [1216, 199] width 537 height 22
type input "*"
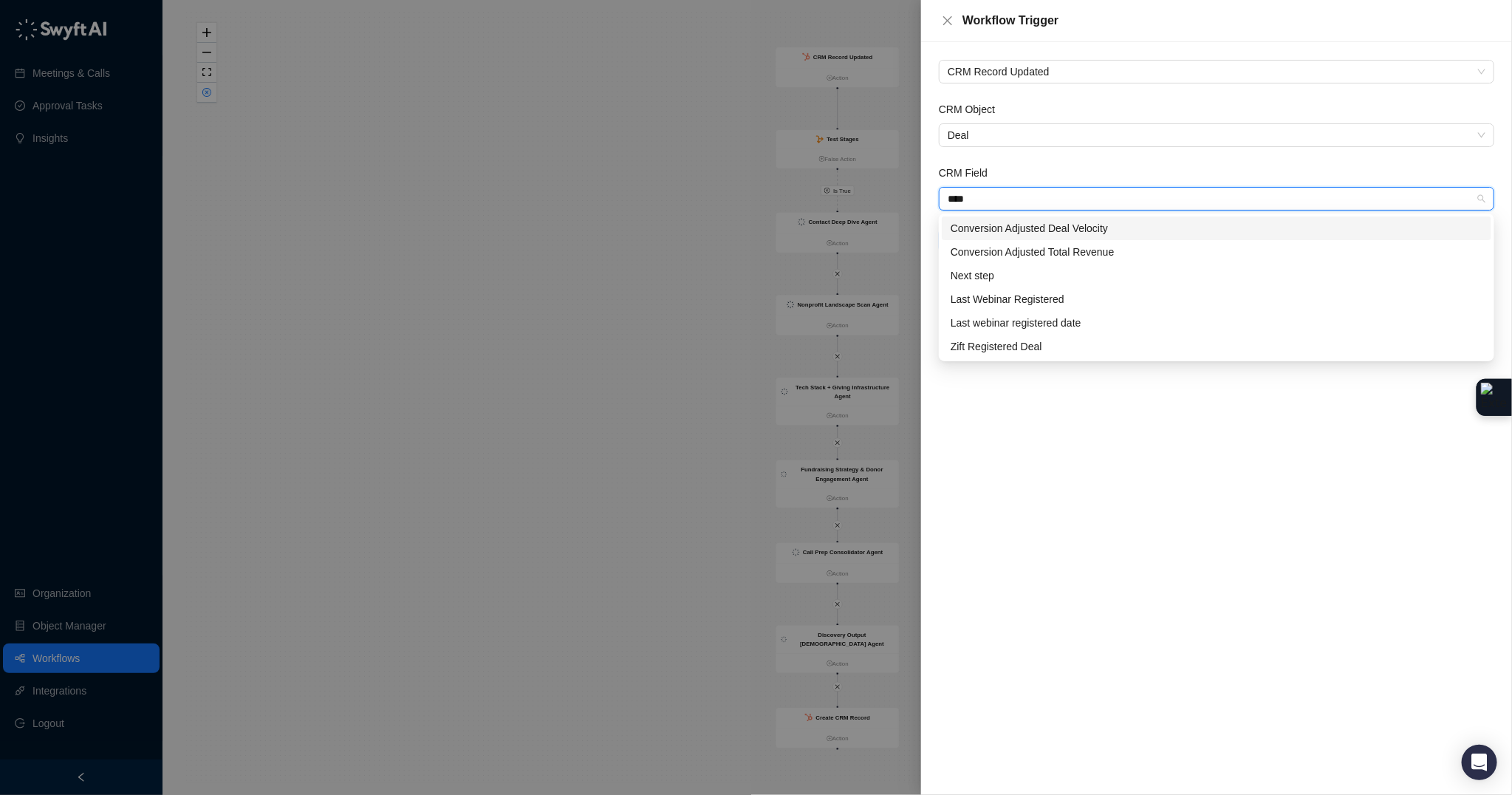
type input "*****"
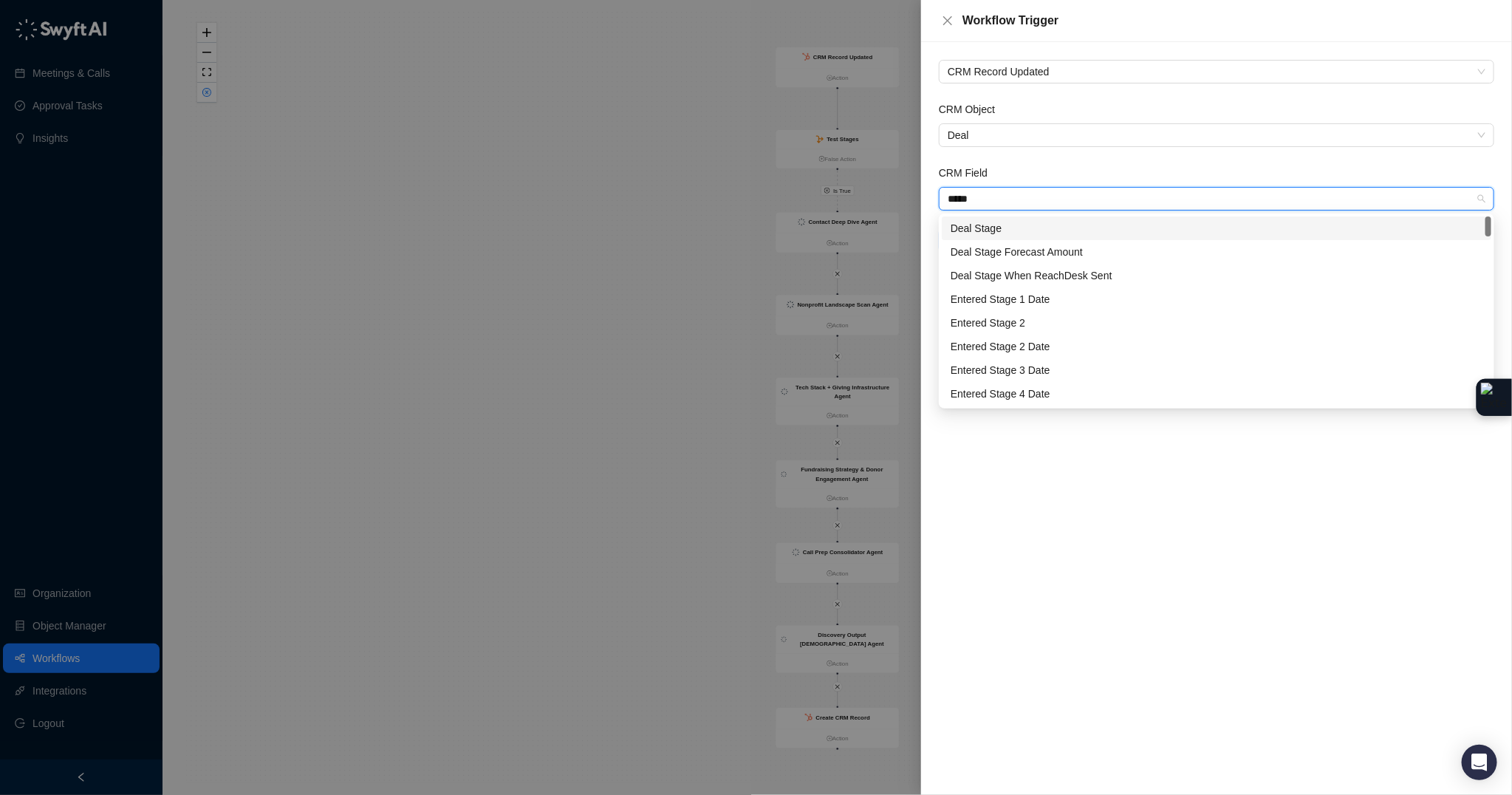
click at [988, 220] on div "Deal Stage" at bounding box center [1216, 228] width 532 height 16
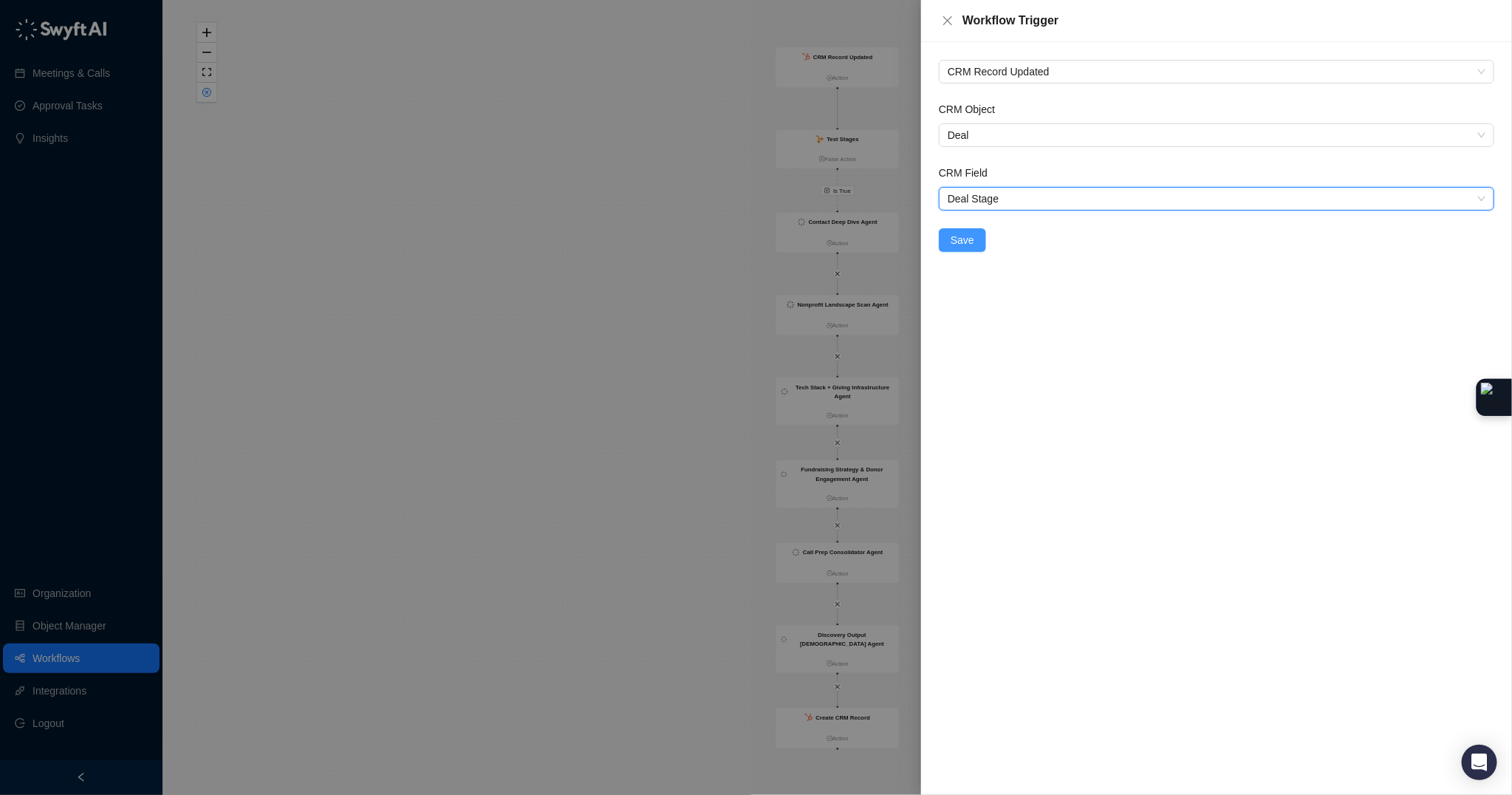
click at [978, 243] on button "Save" at bounding box center [962, 239] width 47 height 23
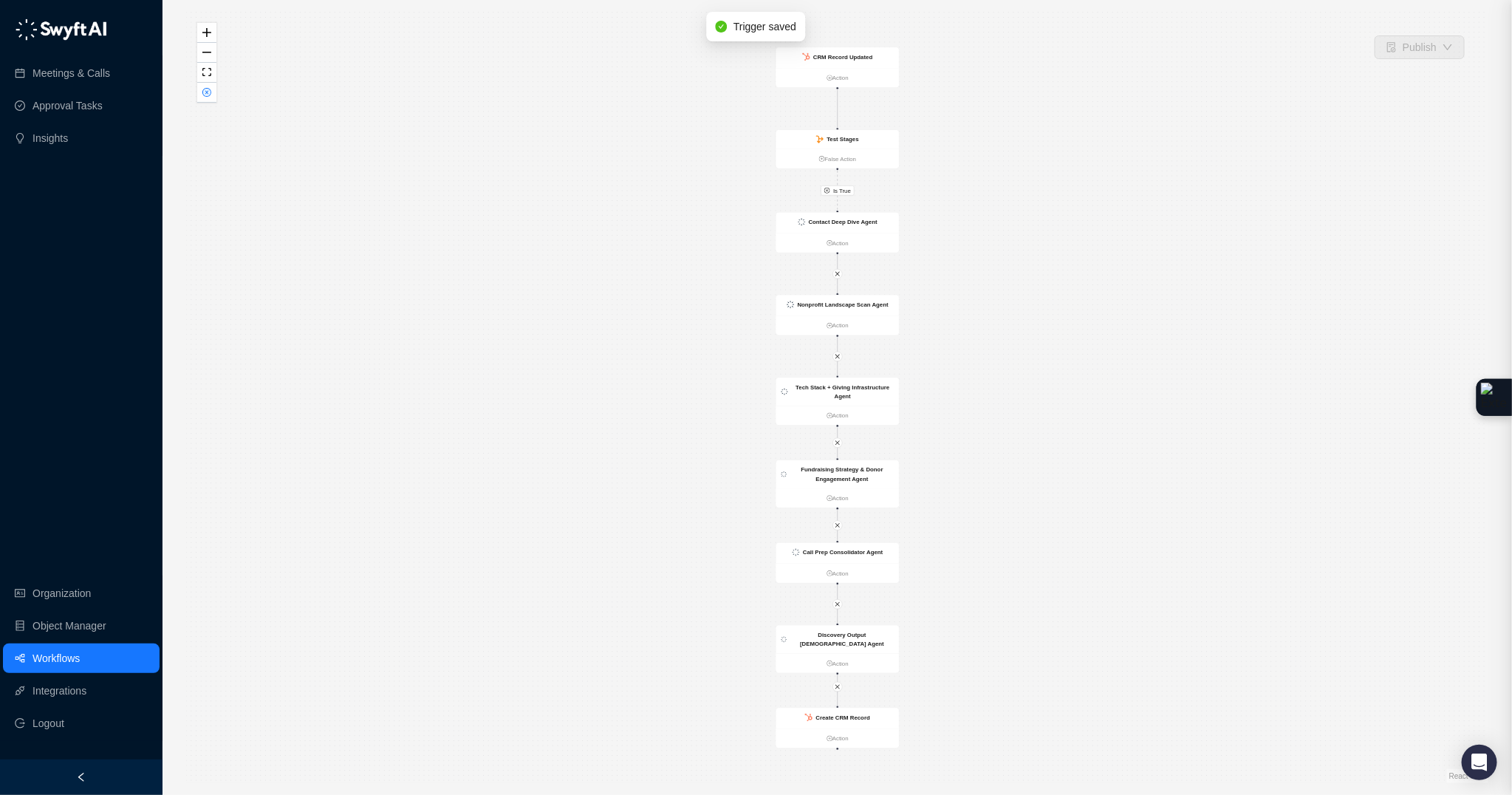
click at [846, 146] on div at bounding box center [756, 397] width 1512 height 795
click at [862, 138] on div "Test Stages" at bounding box center [838, 139] width 123 height 20
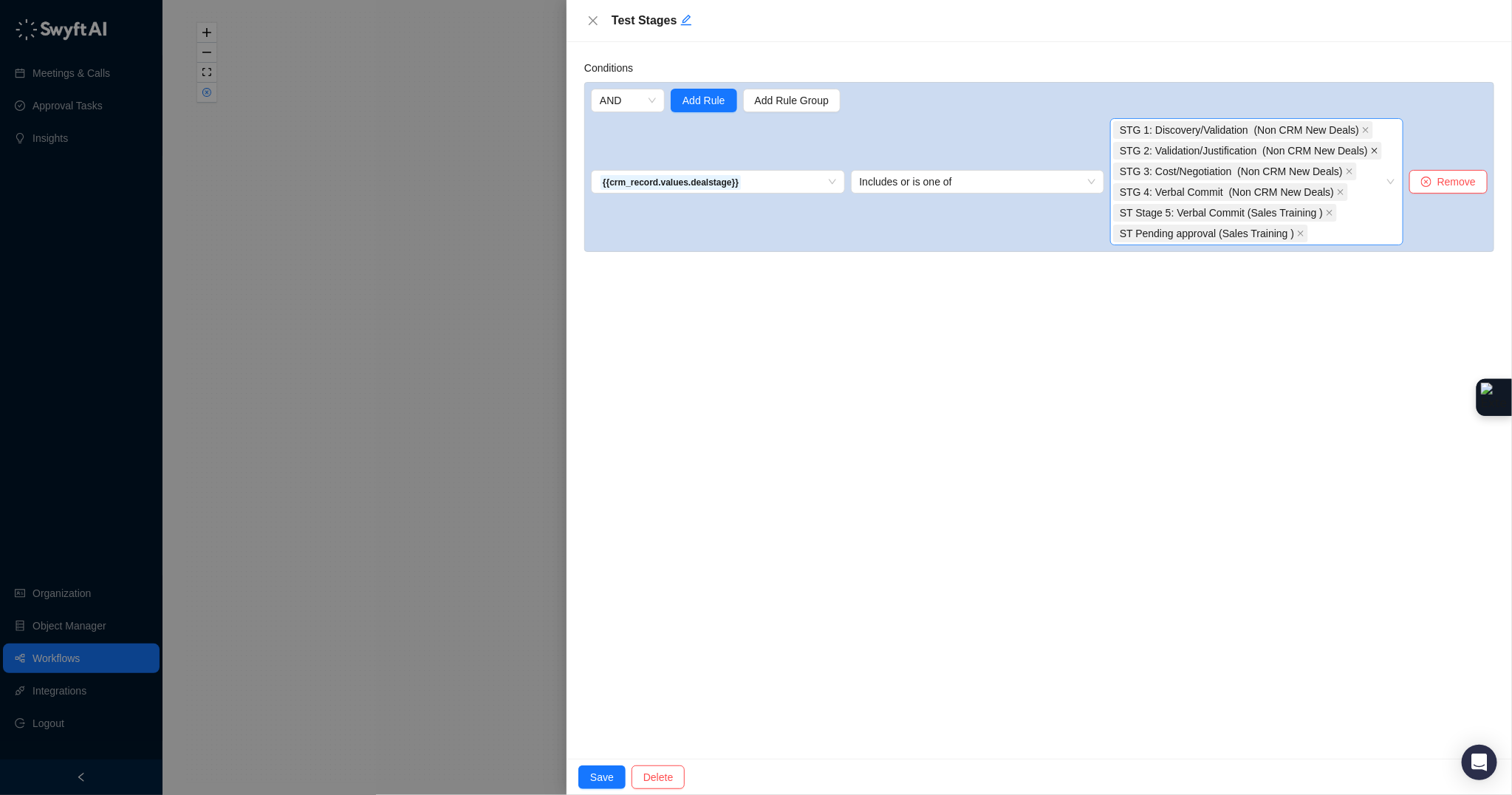
click at [1374, 149] on icon "close" at bounding box center [1374, 151] width 7 height 7
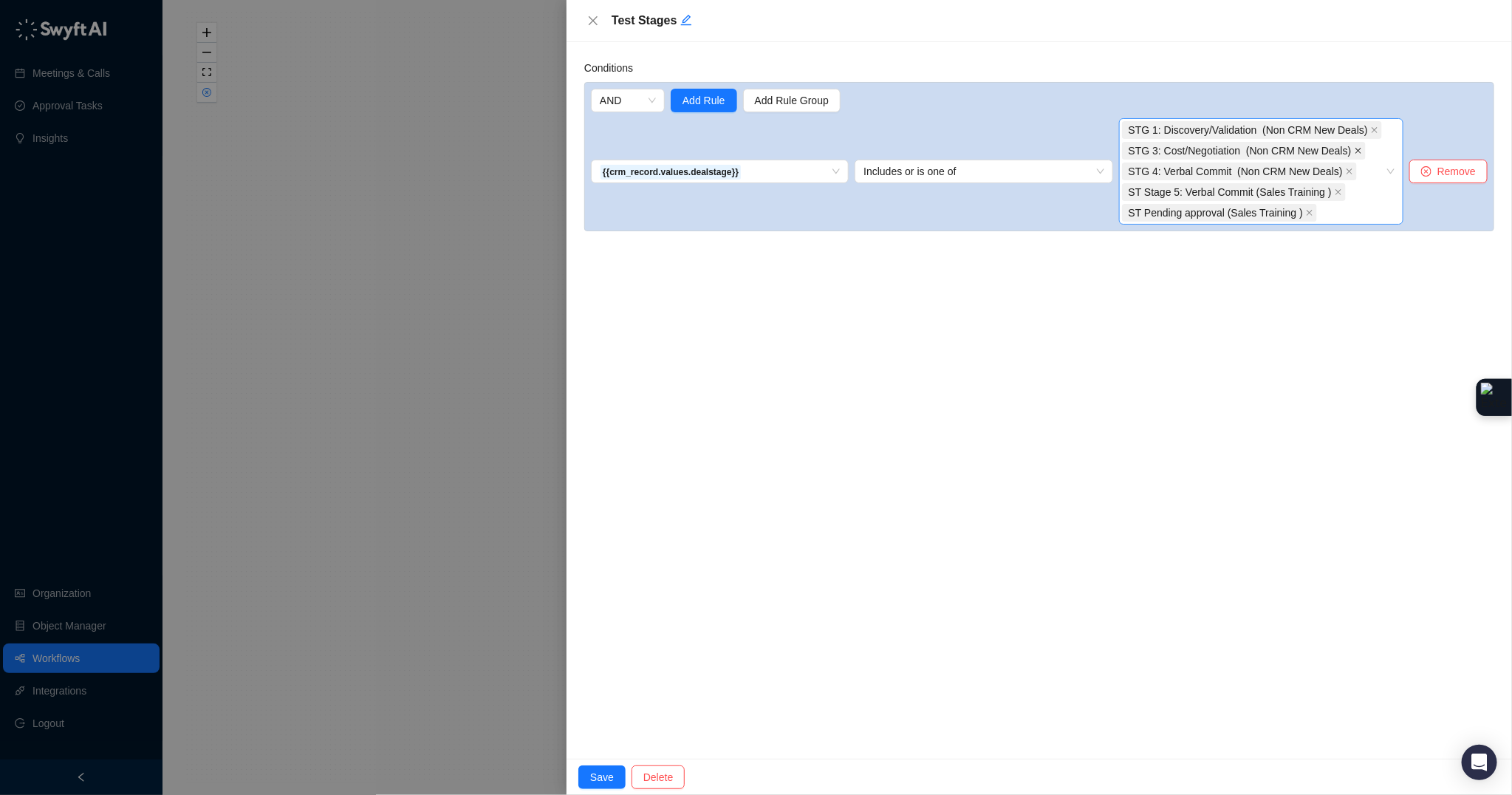
click at [1362, 152] on icon "close" at bounding box center [1359, 151] width 7 height 7
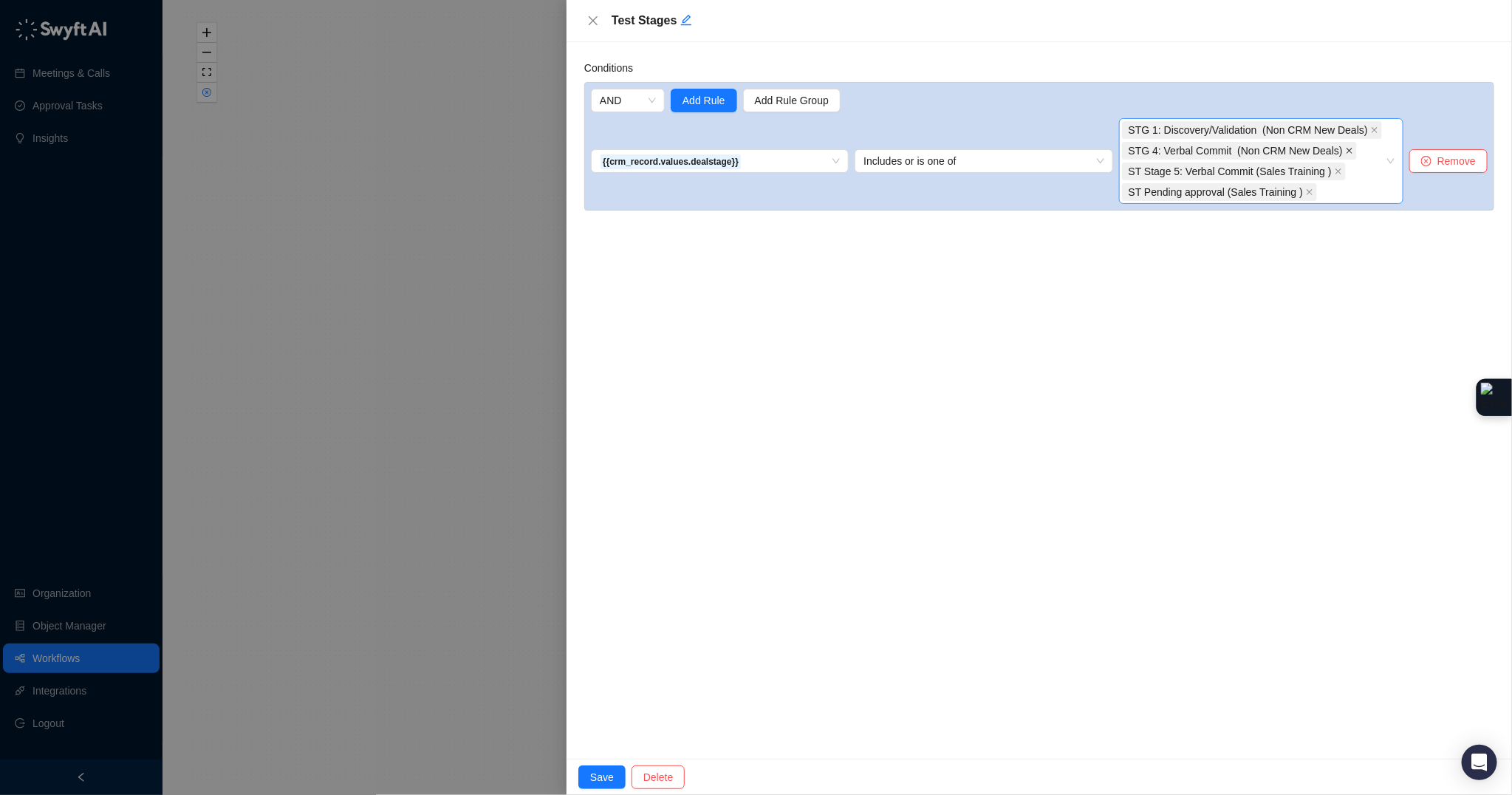
click at [1350, 149] on icon "close" at bounding box center [1349, 151] width 7 height 7
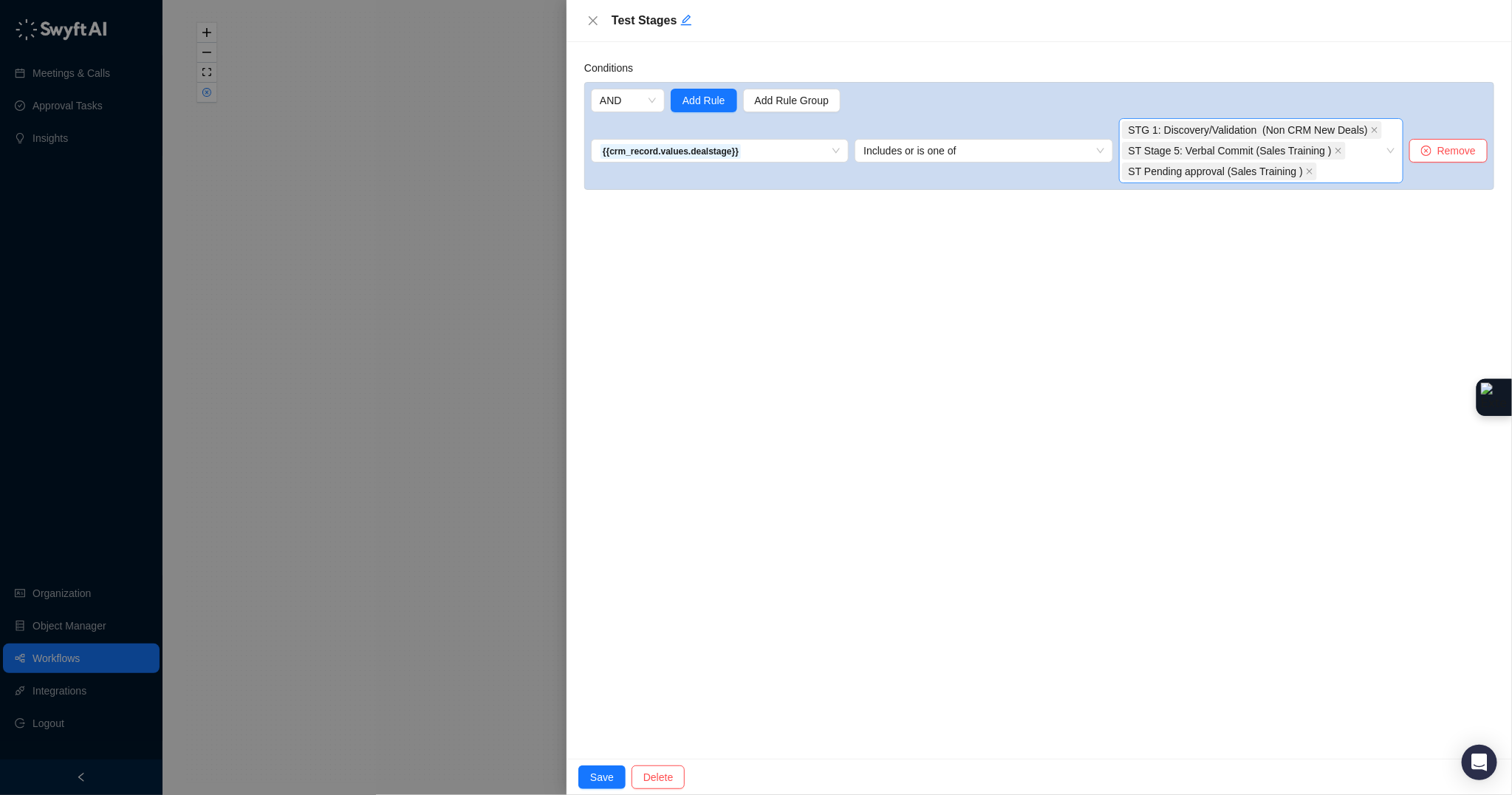
click at [1346, 152] on span "ST Stage 5: Verbal Commit (Sales Training )" at bounding box center [1233, 150] width 224 height 18
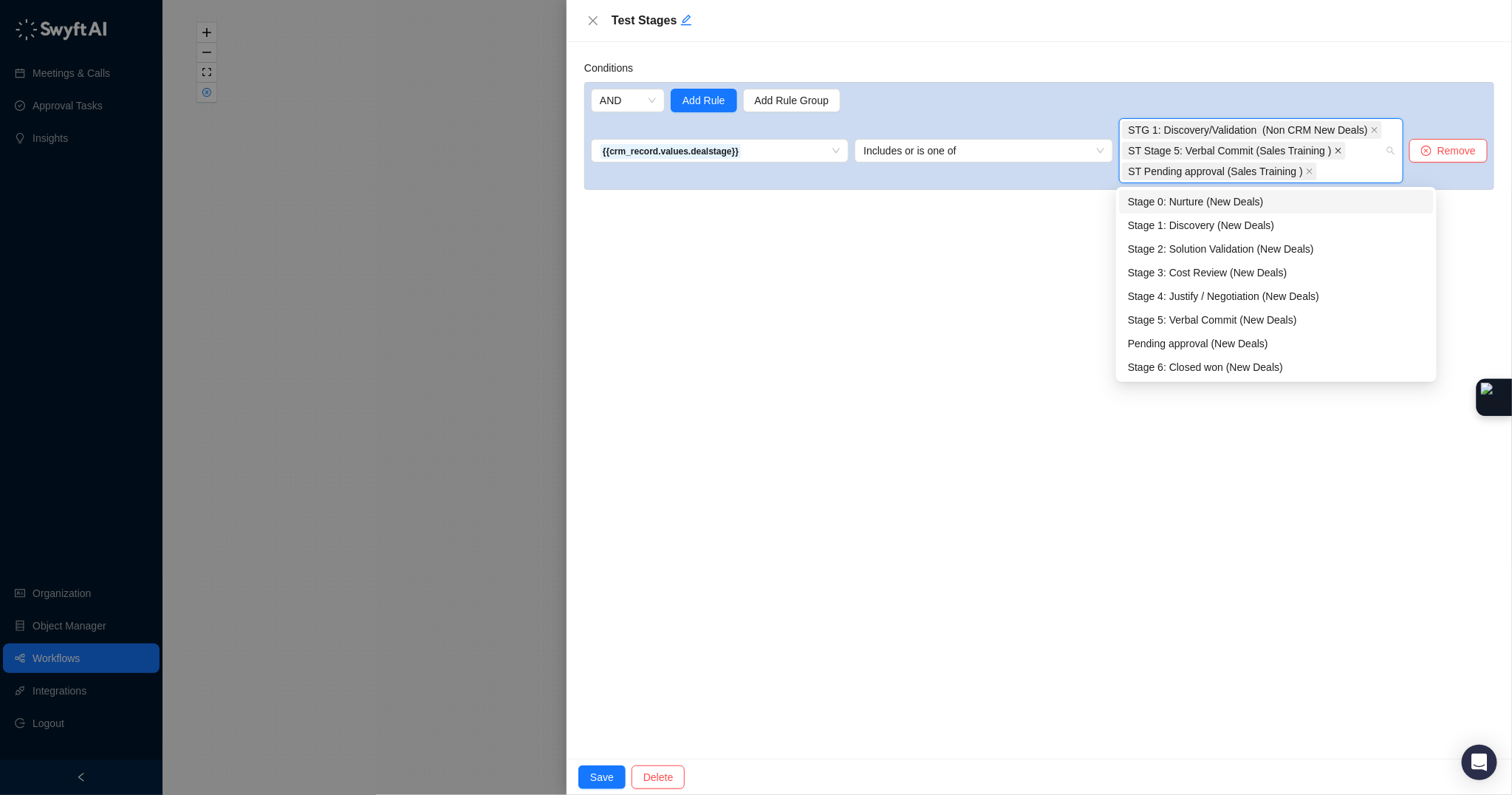
click at [1337, 154] on span at bounding box center [1338, 150] width 7 height 16
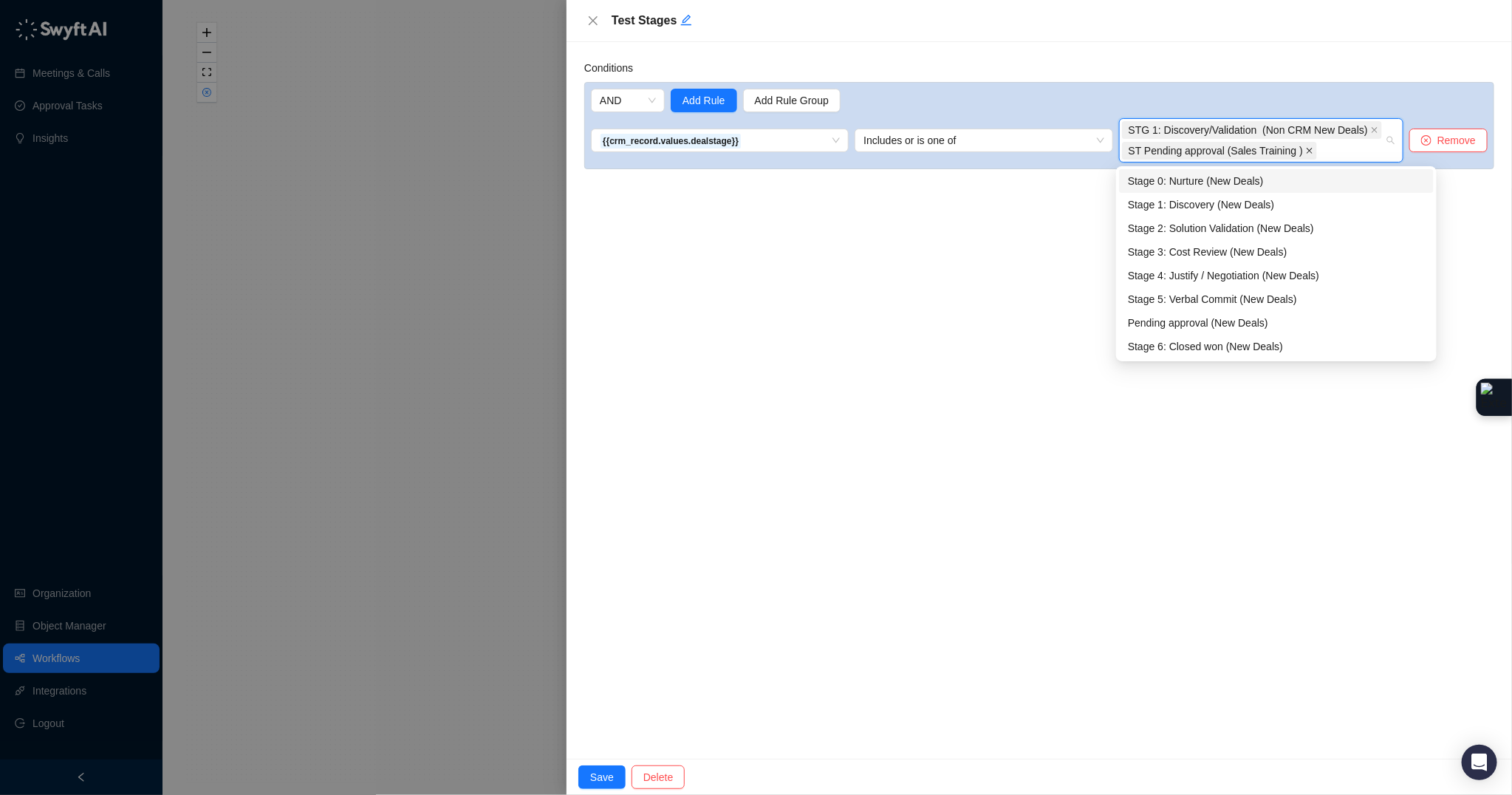
click at [1313, 152] on icon "close" at bounding box center [1309, 151] width 7 height 7
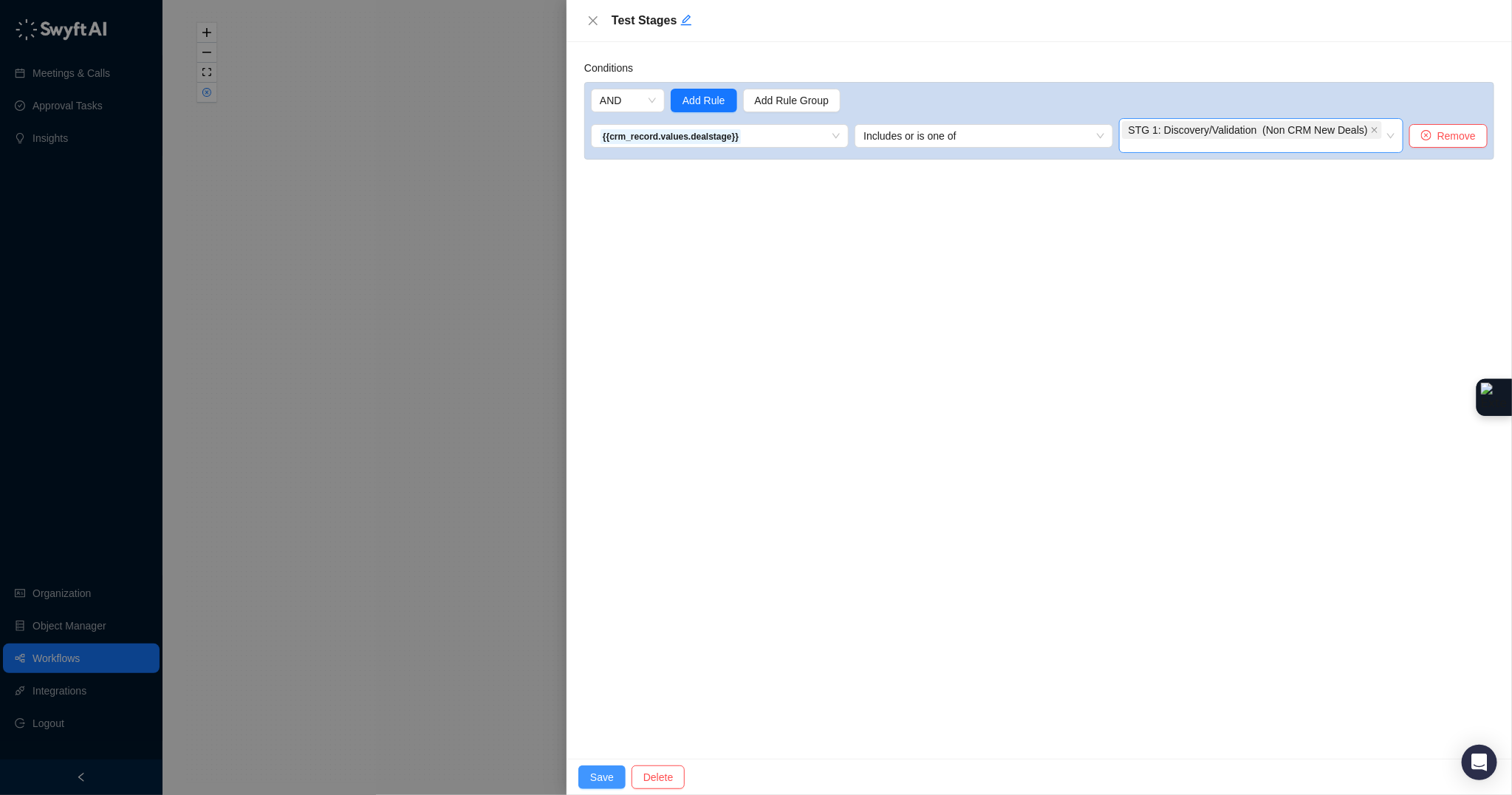
click at [586, 771] on button "Save" at bounding box center [602, 776] width 47 height 23
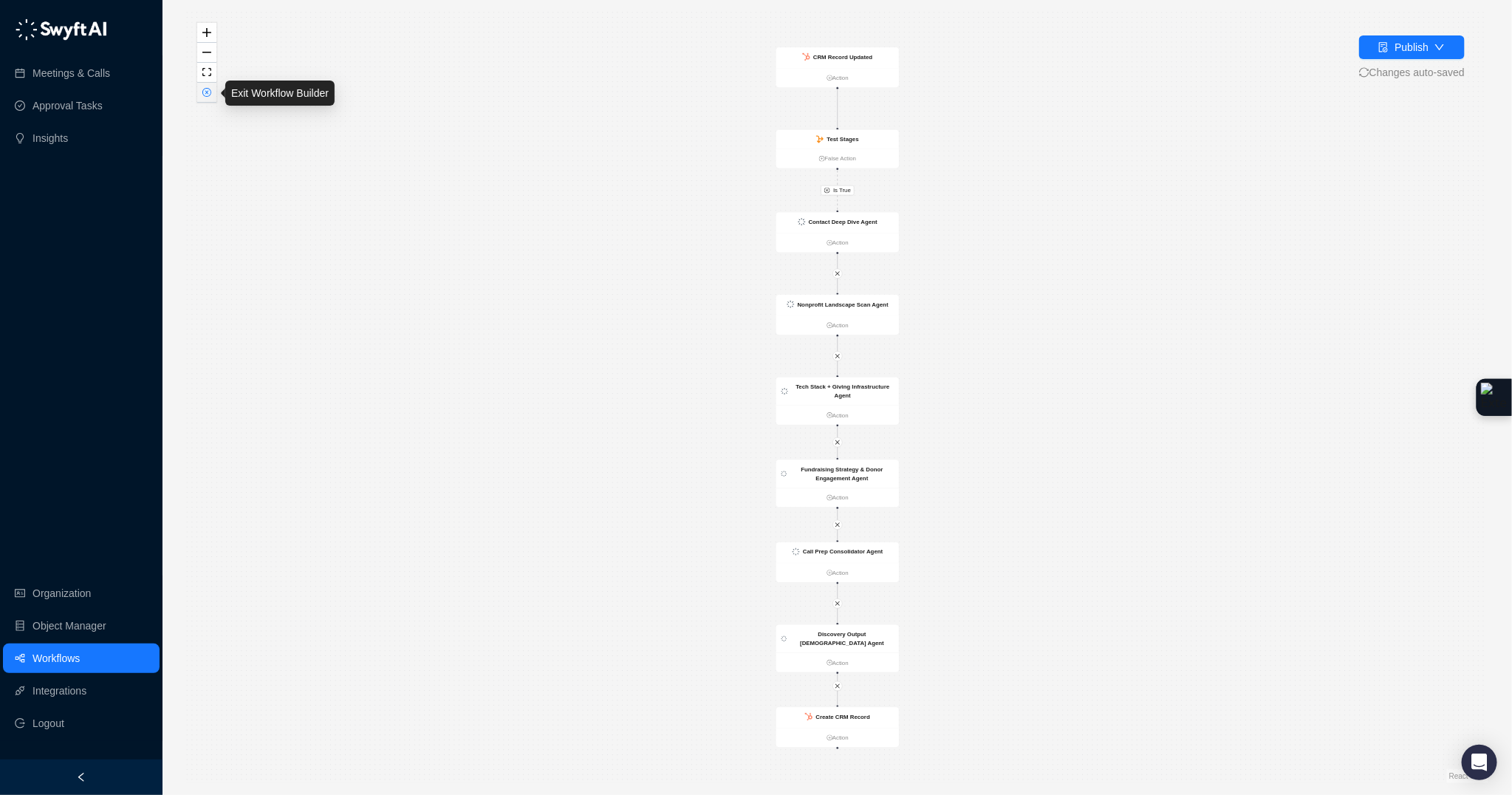
click at [203, 95] on icon "close-circle" at bounding box center [207, 93] width 9 height 9
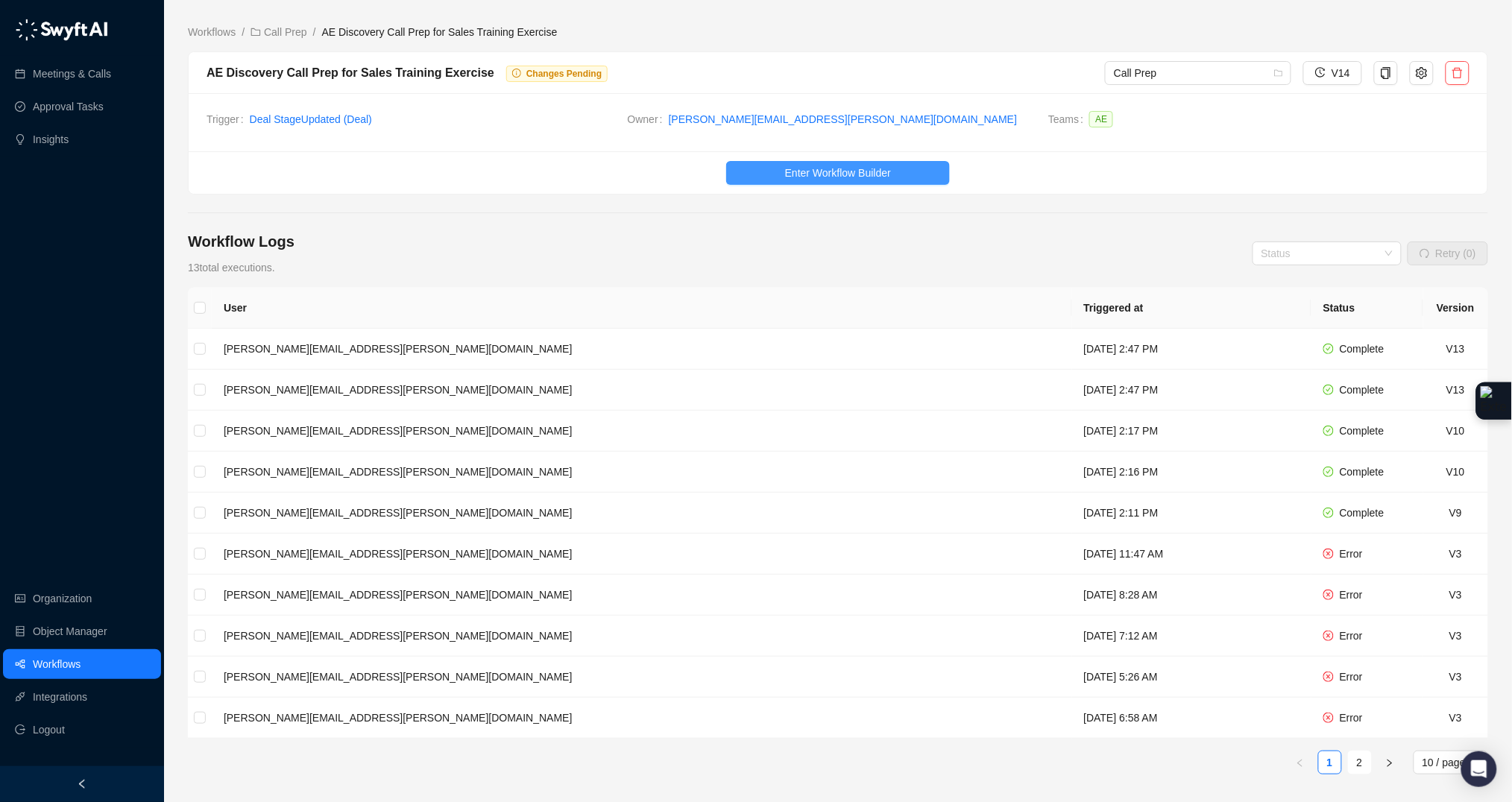
click at [770, 173] on button "Enter Workflow Builder" at bounding box center [838, 173] width 223 height 23
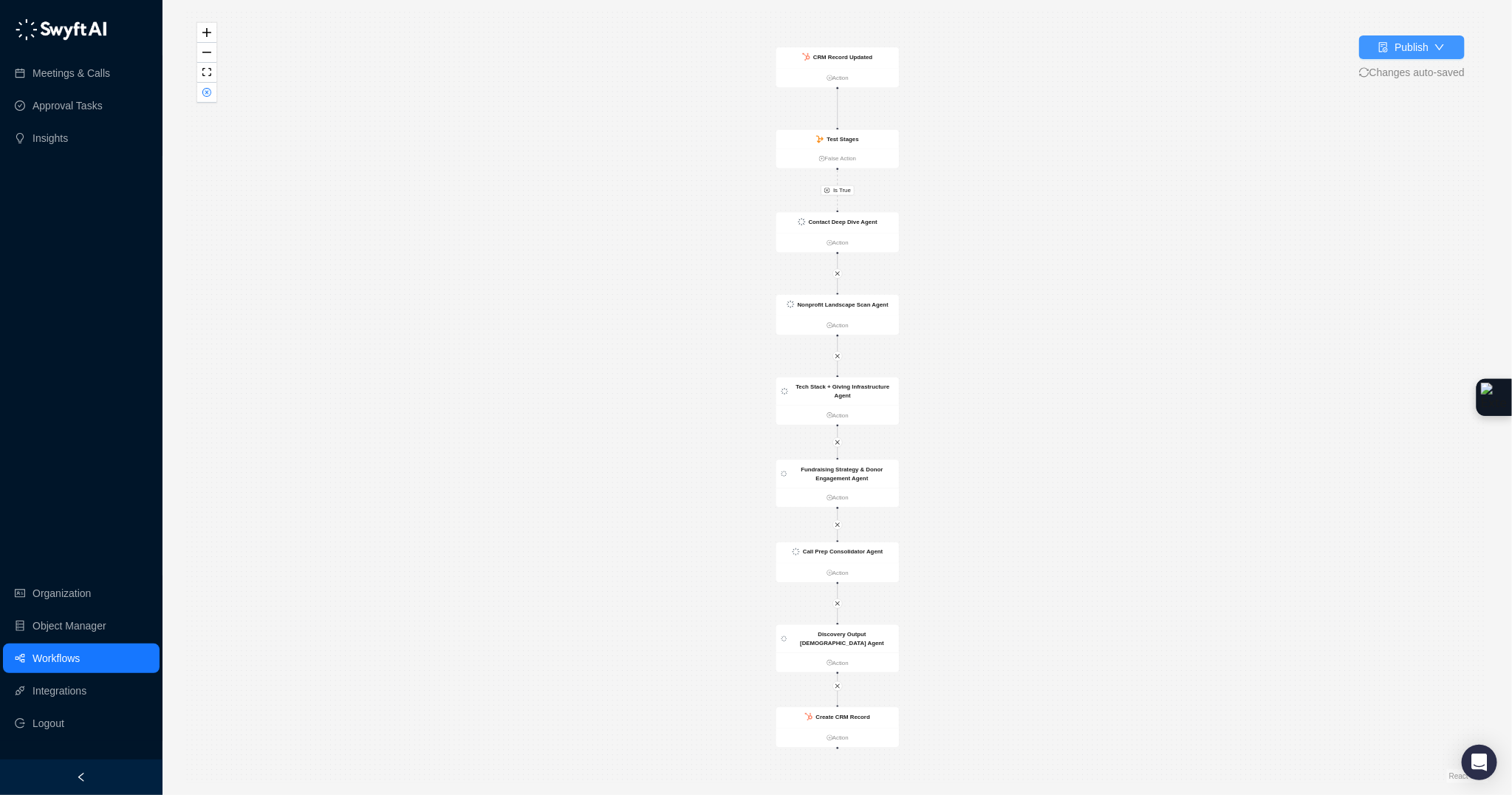
click at [1380, 48] on icon "file-done" at bounding box center [1385, 46] width 9 height 10
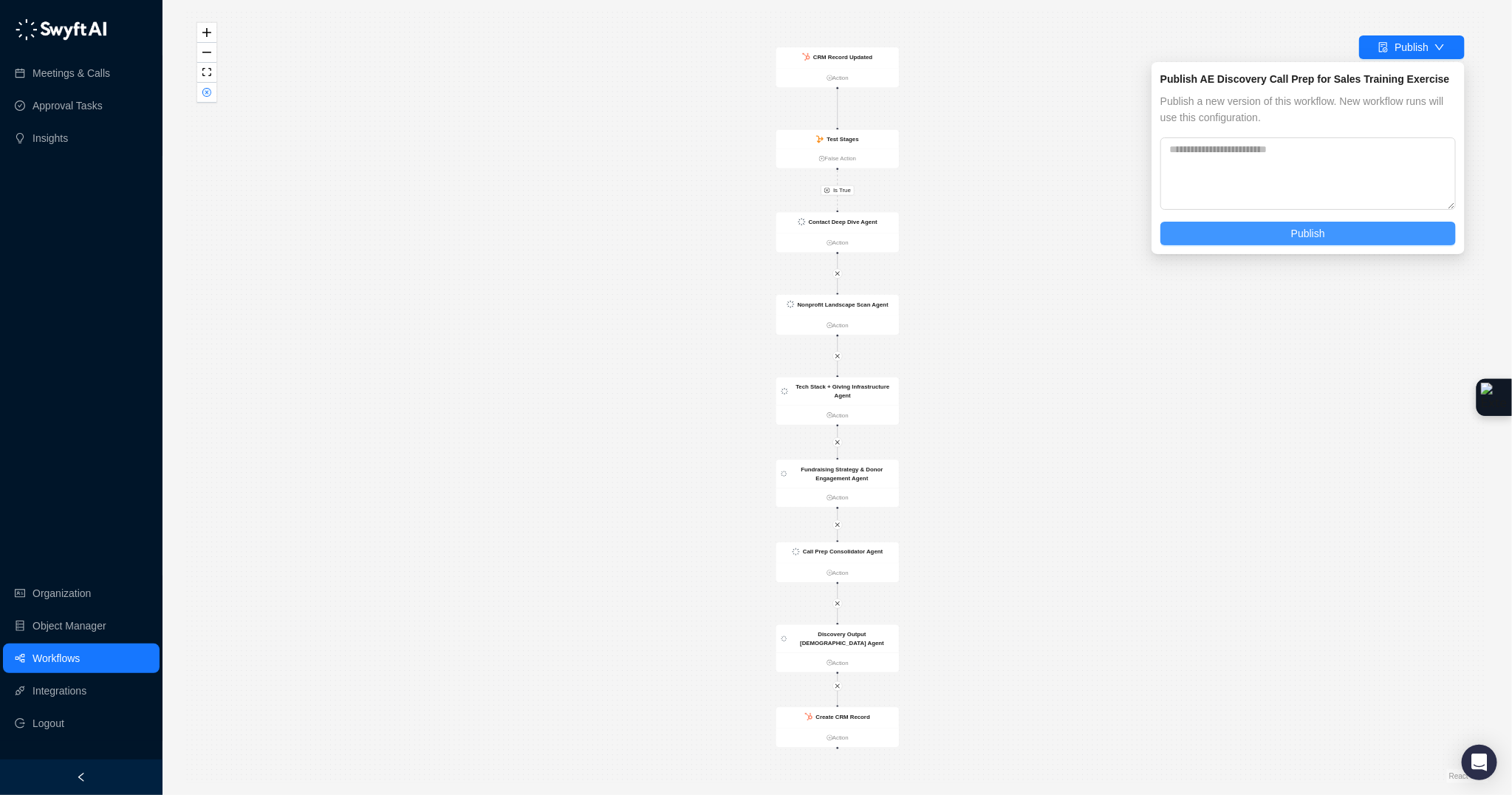
click at [1308, 223] on button "Publish" at bounding box center [1308, 232] width 296 height 23
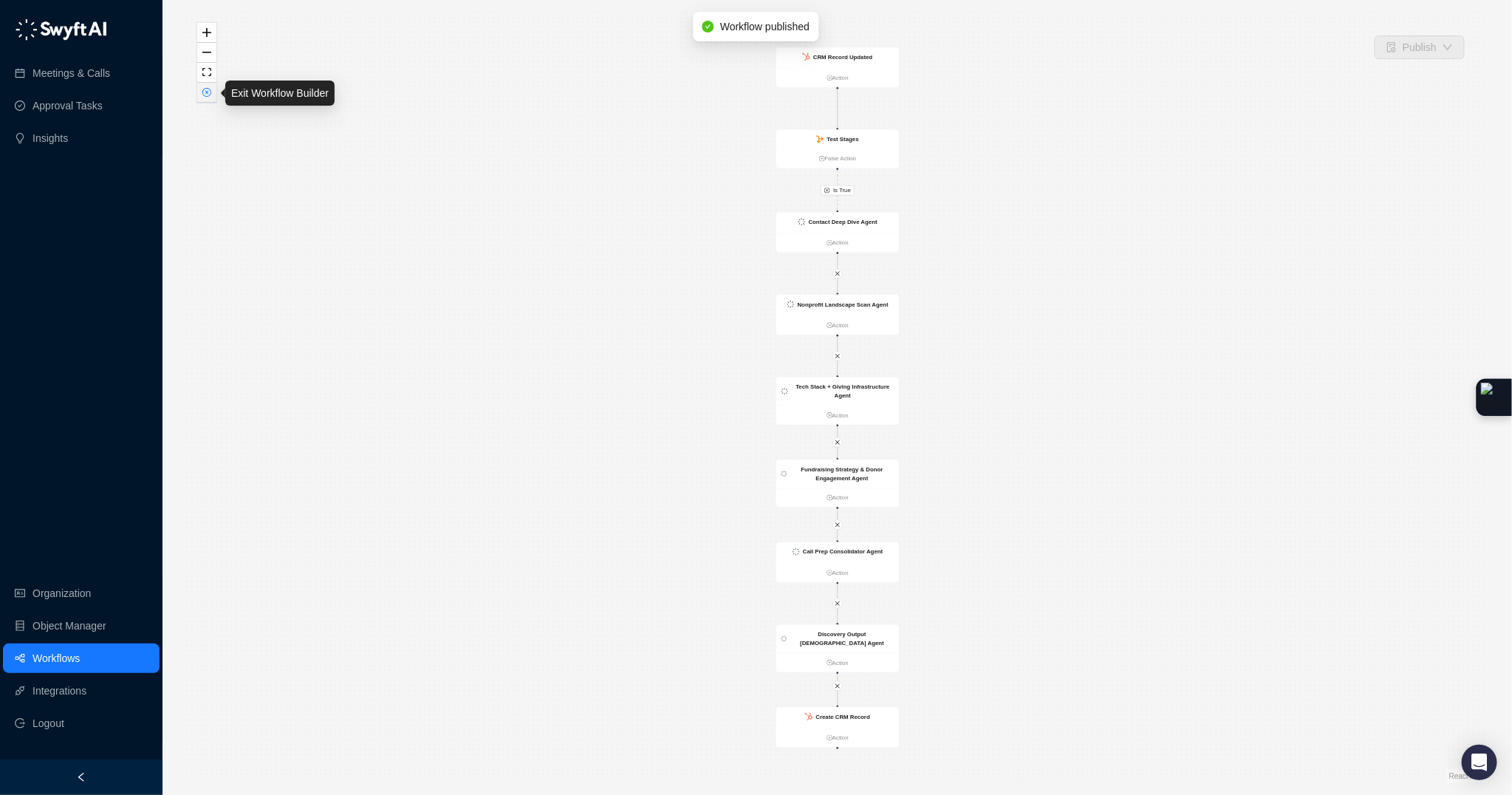
click at [201, 98] on button "button" at bounding box center [206, 92] width 20 height 20
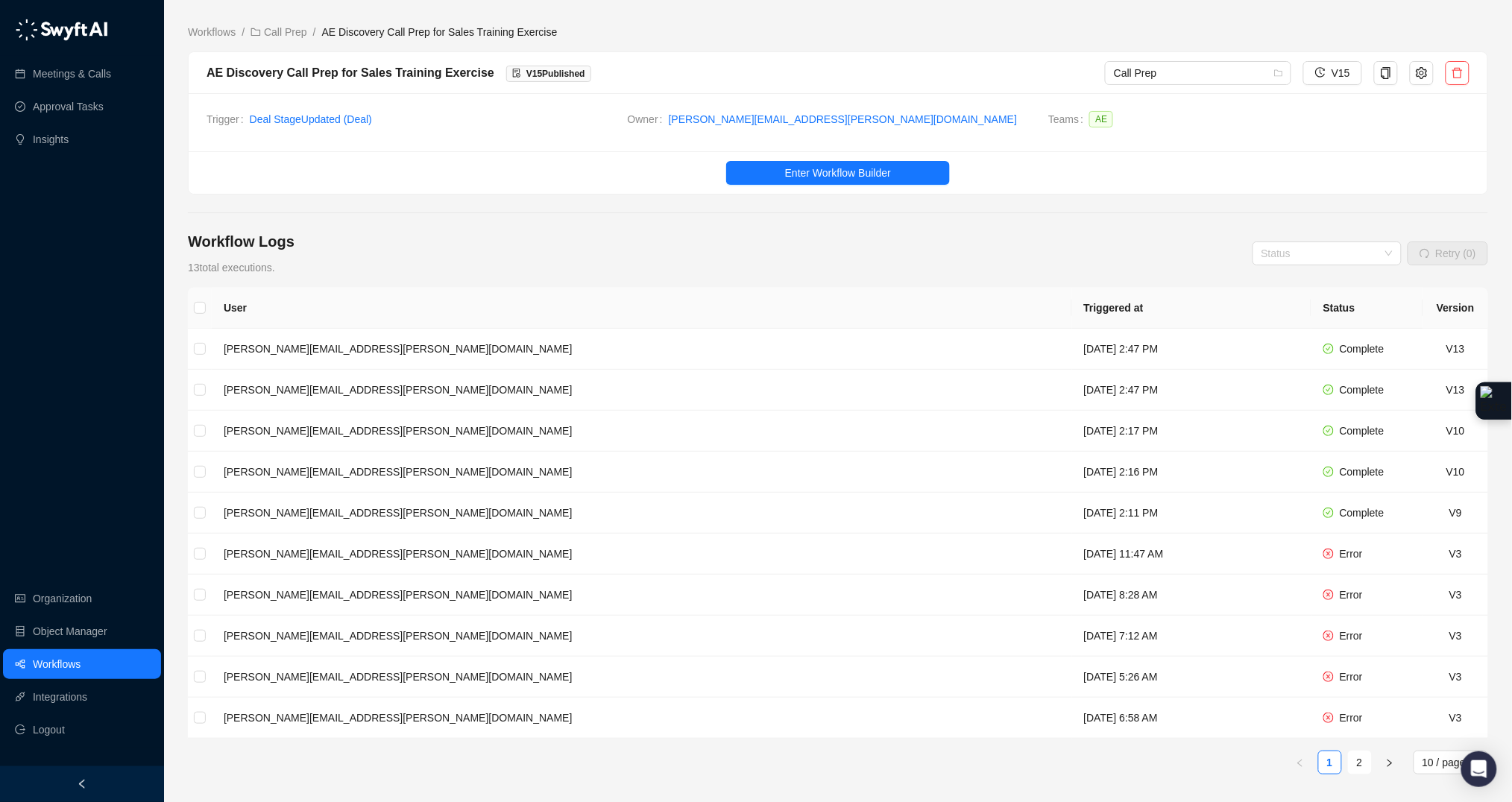
click at [569, 224] on main "Workflows / Call Prep / AE Discovery Call Prep for Sales Training Exercise AE D…" at bounding box center [837, 461] width 1300 height 874
